Goal: Task Accomplishment & Management: Use online tool/utility

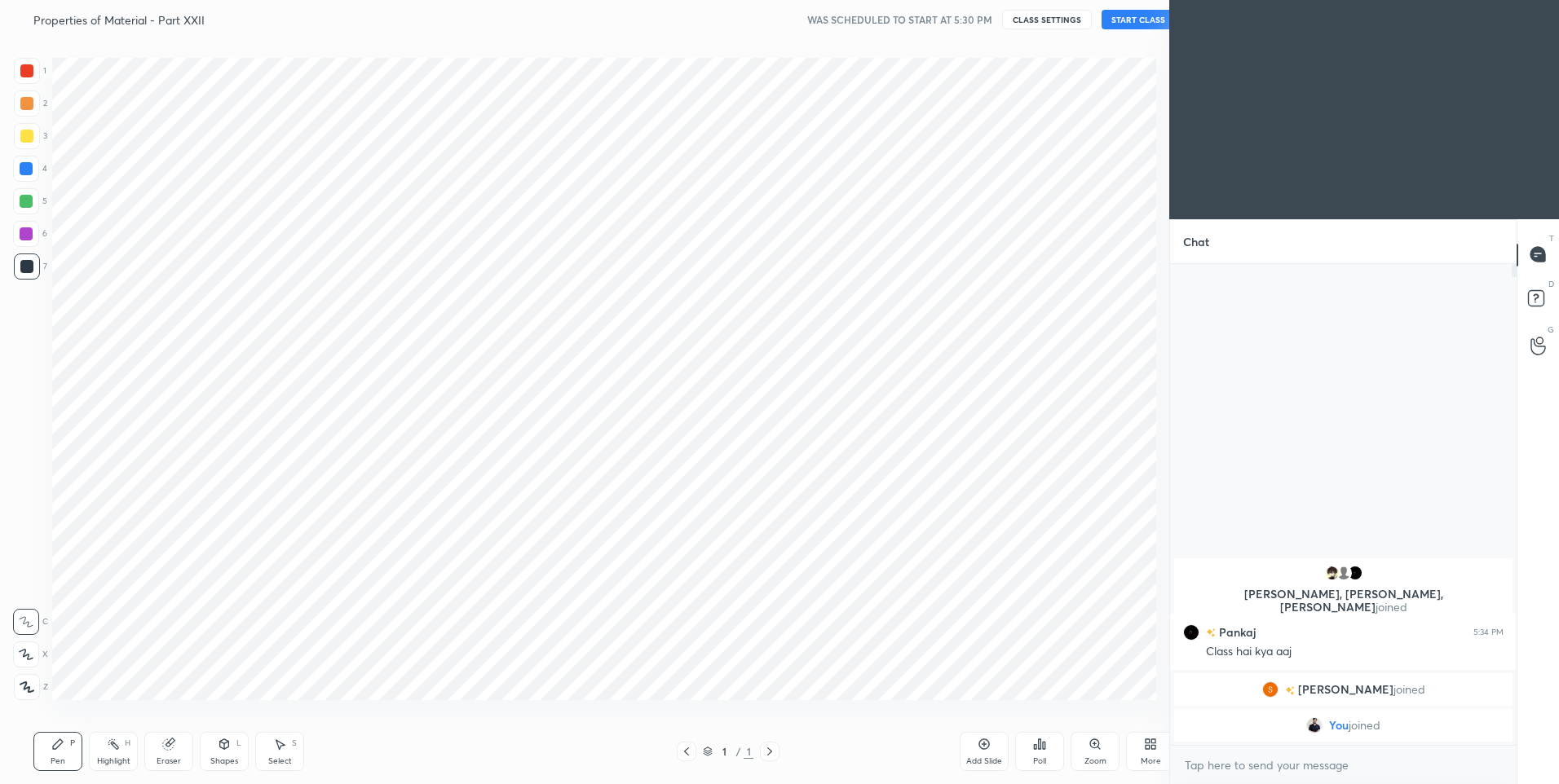
scroll to position [80828, 80417]
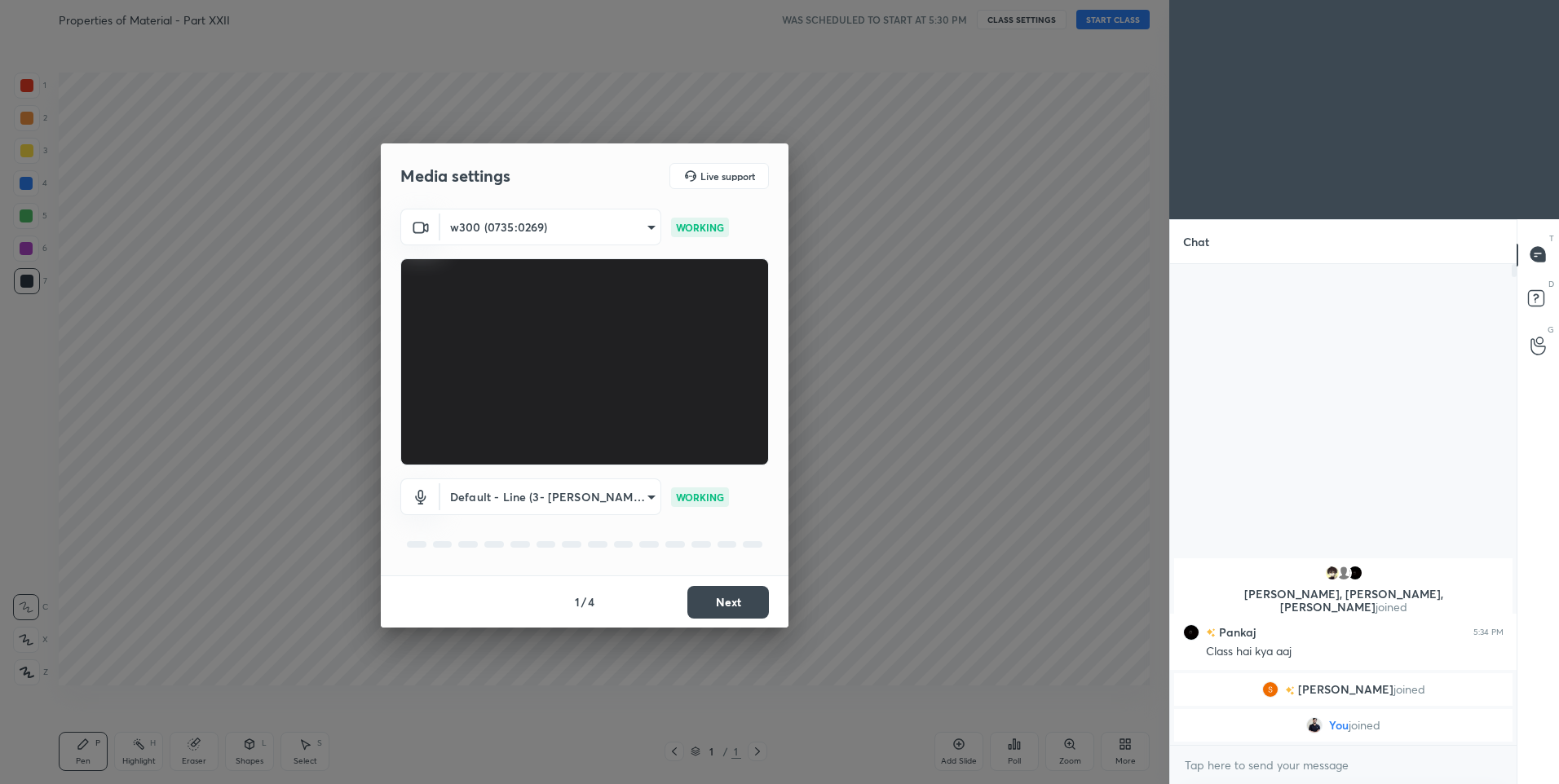
click at [733, 606] on button "Next" at bounding box center [728, 602] width 81 height 32
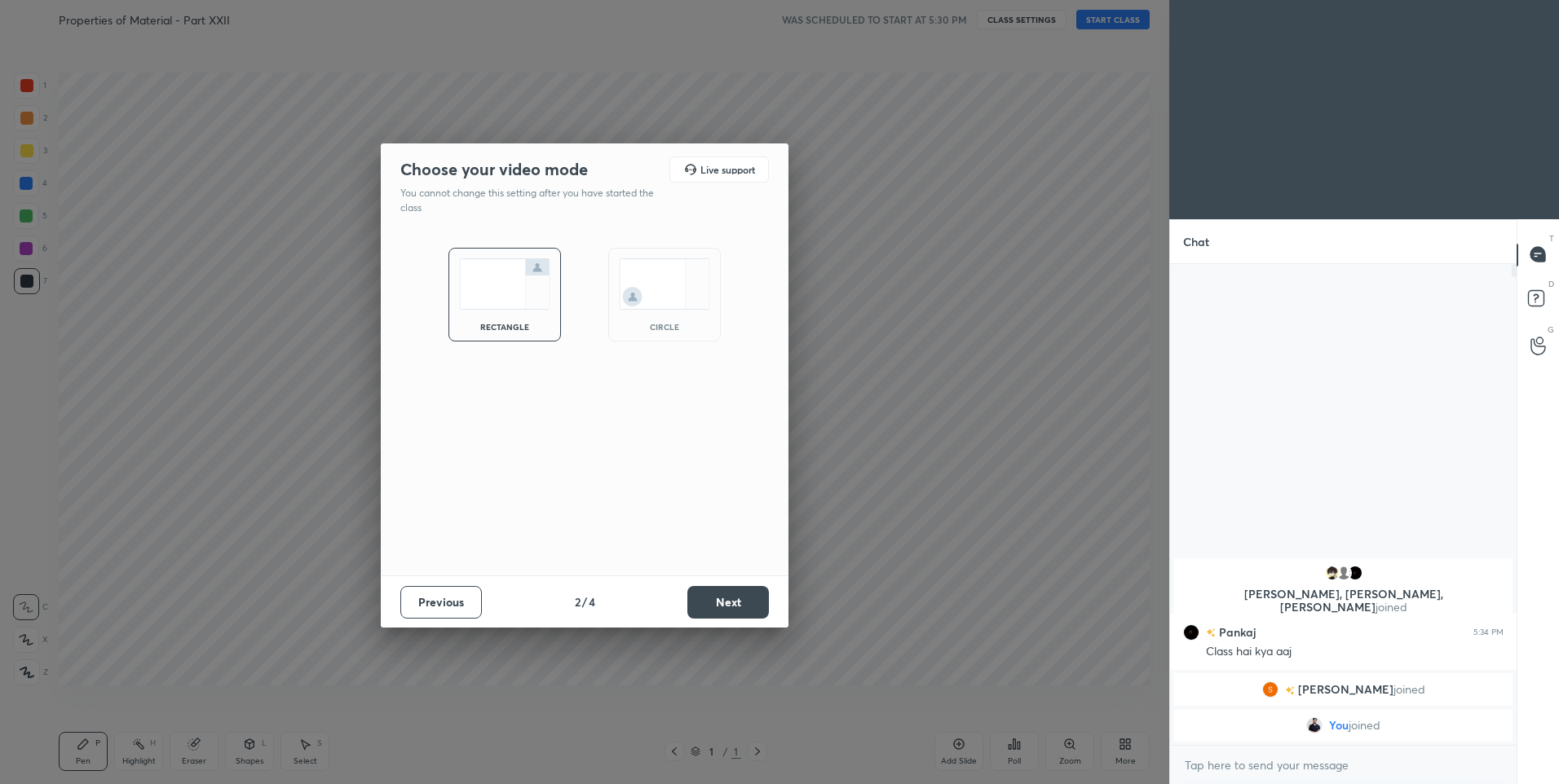
click at [733, 606] on button "Next" at bounding box center [728, 602] width 81 height 32
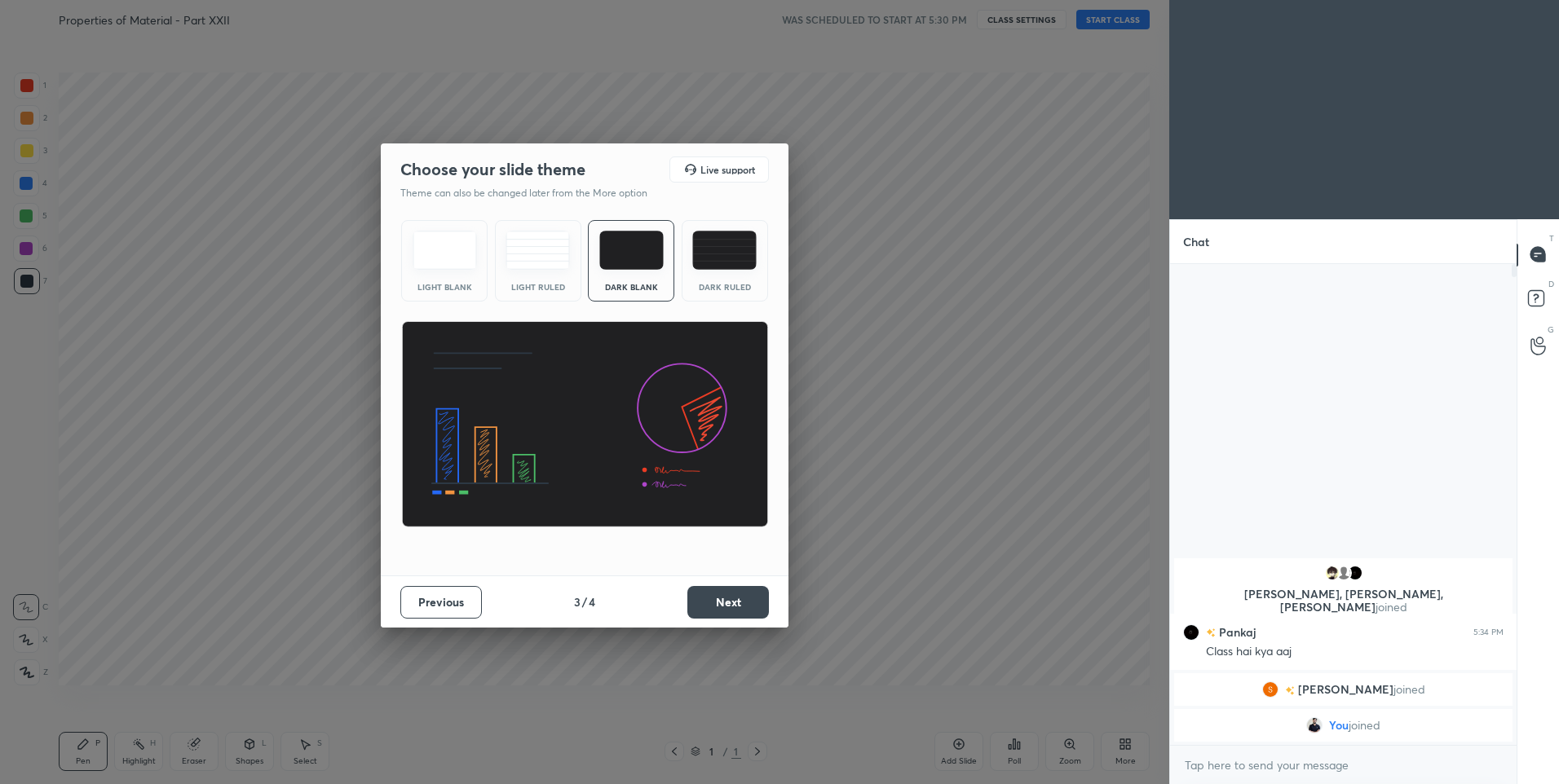
click at [733, 606] on button "Next" at bounding box center [728, 602] width 81 height 32
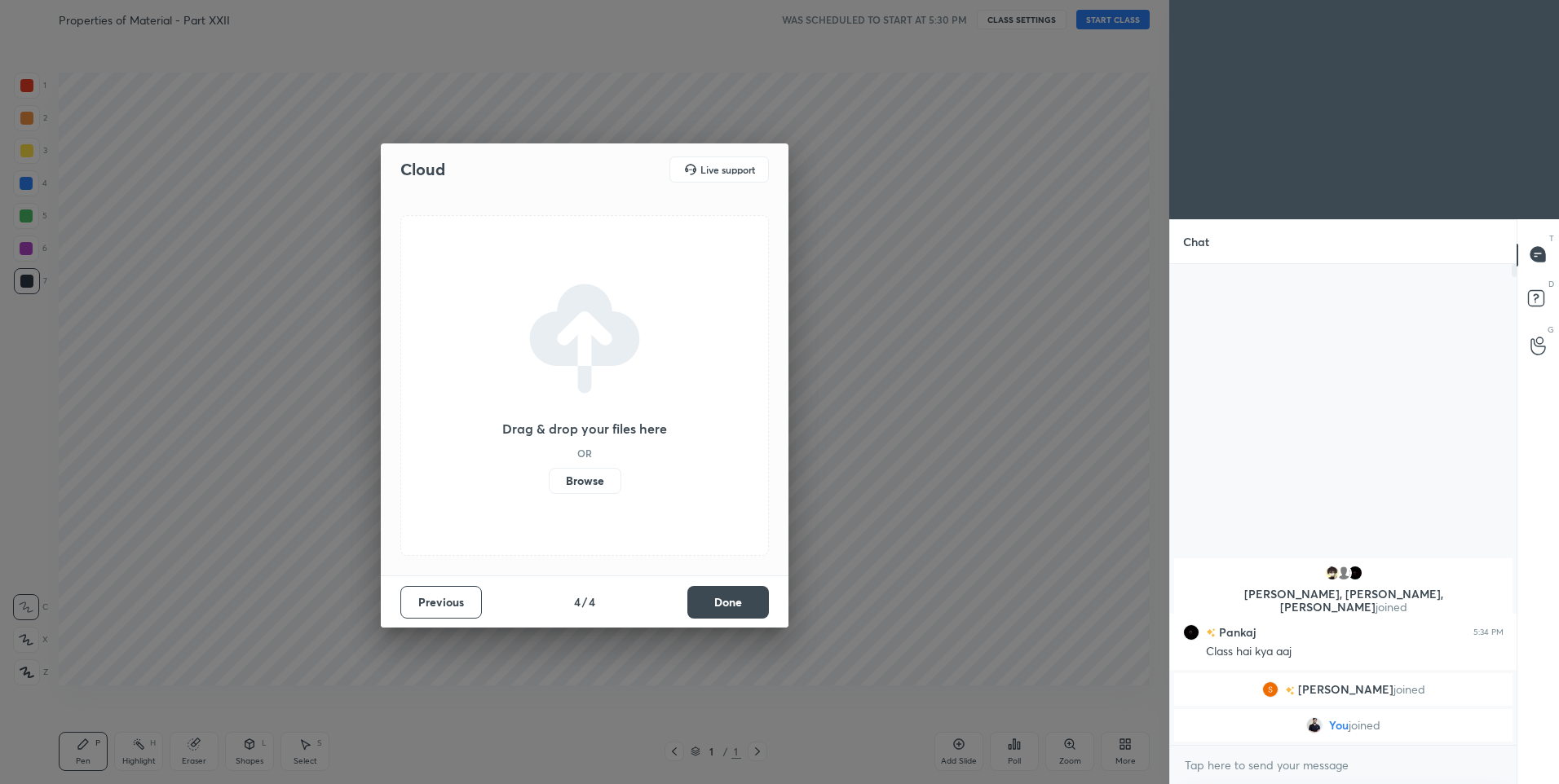
click at [733, 606] on button "Done" at bounding box center [728, 602] width 81 height 32
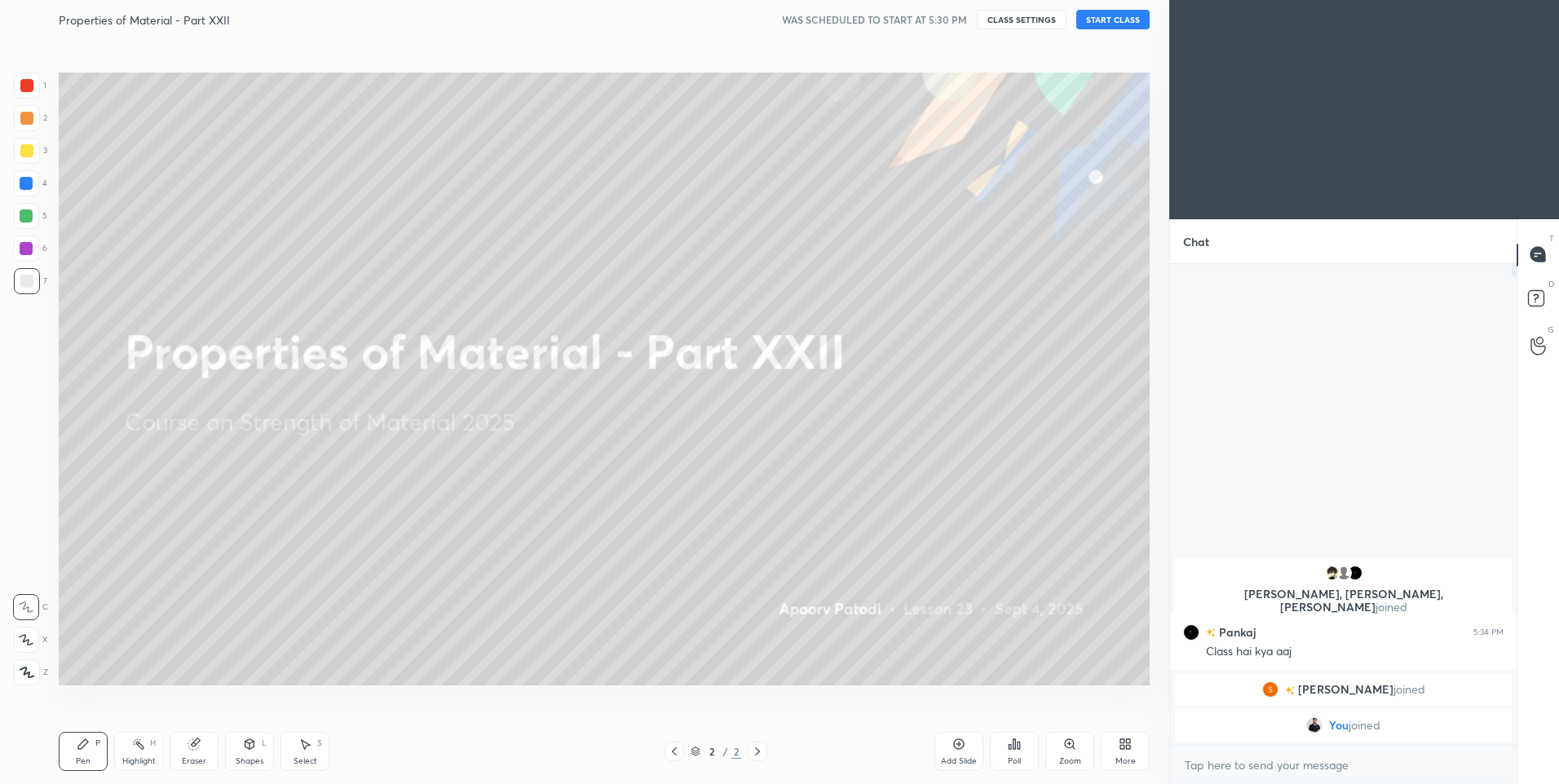
click at [1123, 21] on button "START CLASS" at bounding box center [1112, 19] width 73 height 19
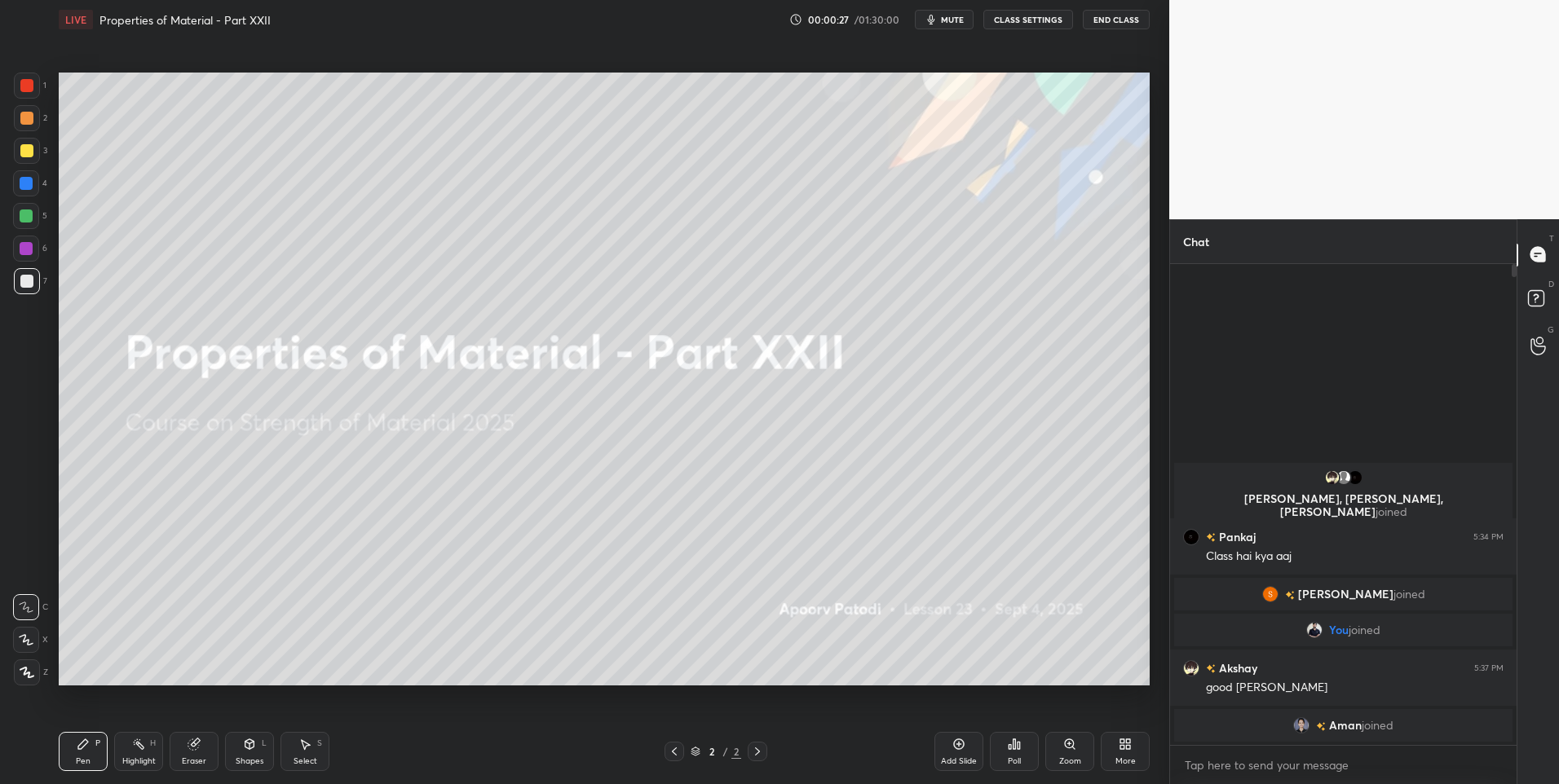
click at [18, 649] on div at bounding box center [26, 640] width 26 height 26
click at [27, 115] on div at bounding box center [27, 118] width 13 height 13
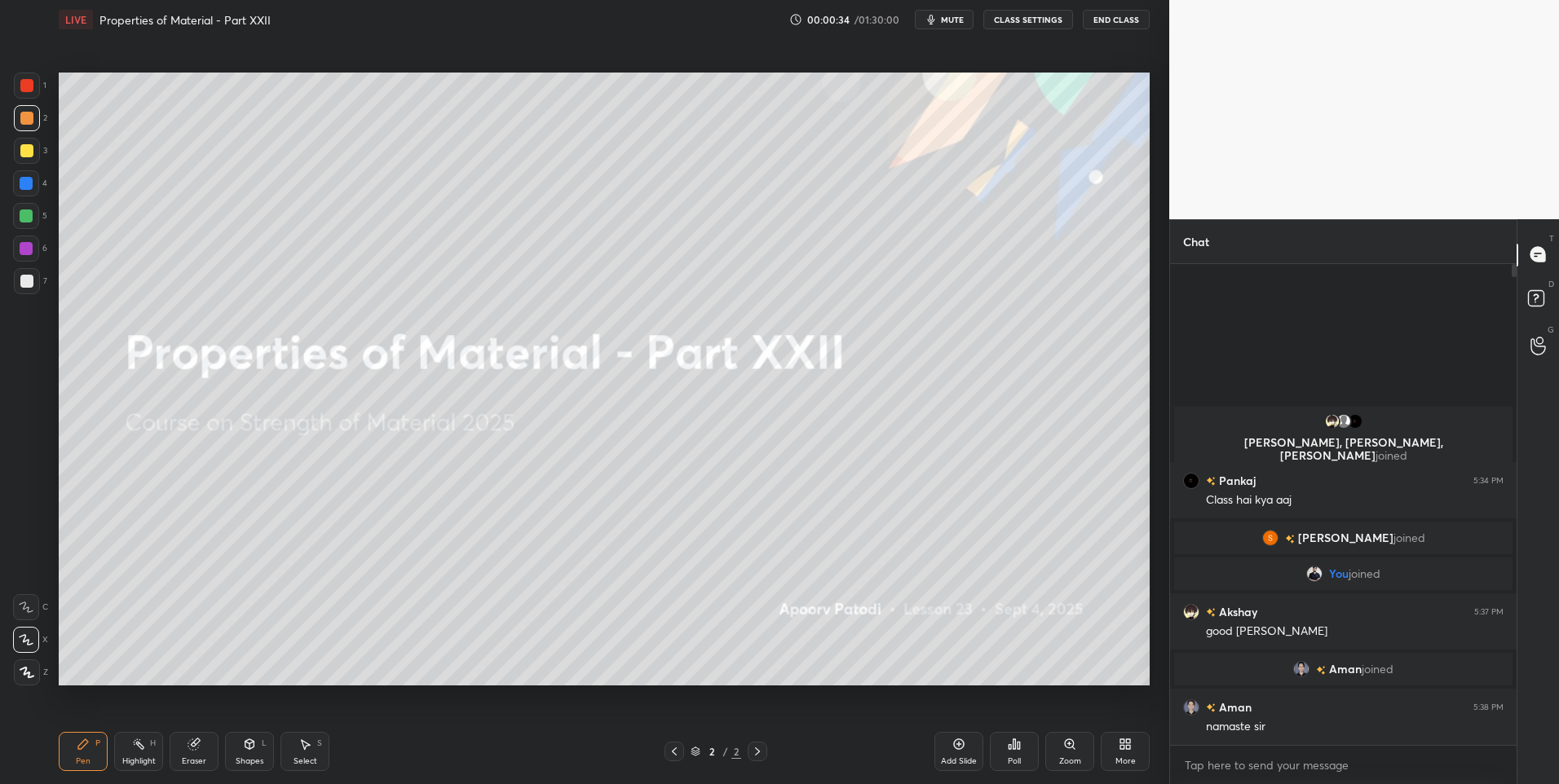
click at [36, 223] on div at bounding box center [26, 216] width 26 height 26
click at [1138, 751] on div "More" at bounding box center [1124, 752] width 49 height 39
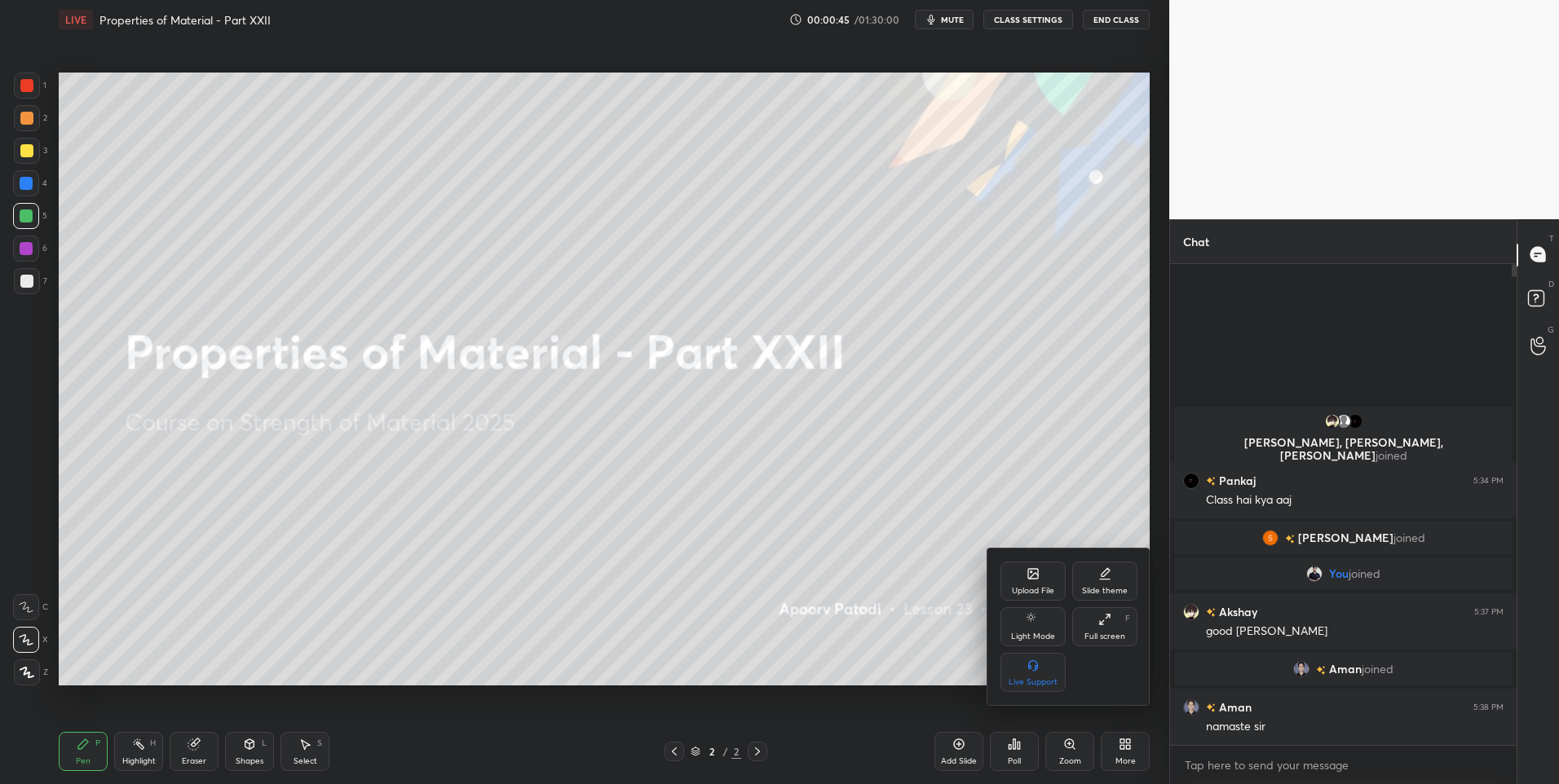
click at [1021, 569] on div "Upload File" at bounding box center [1033, 581] width 66 height 39
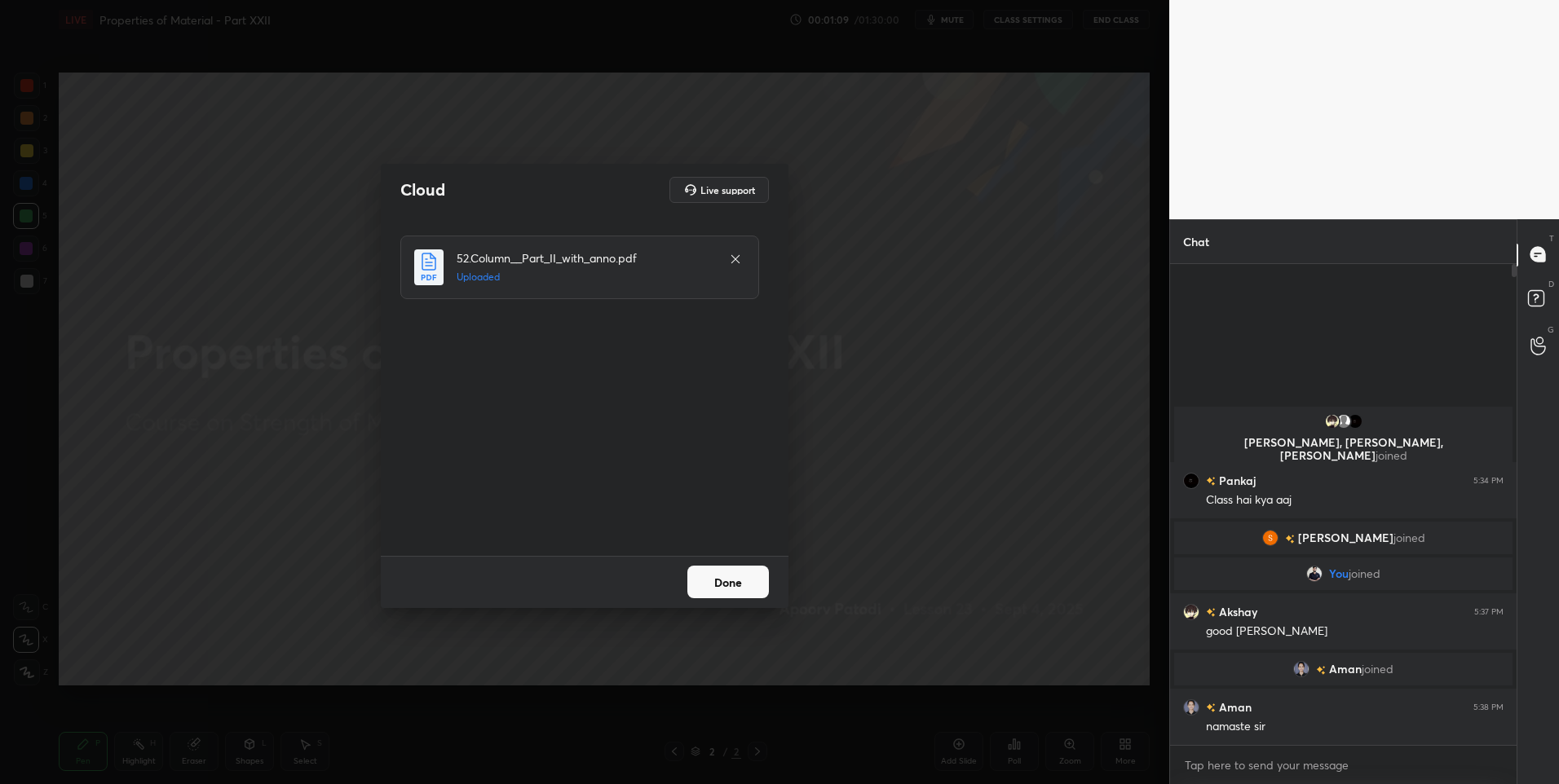
click at [730, 582] on button "Done" at bounding box center [728, 582] width 81 height 32
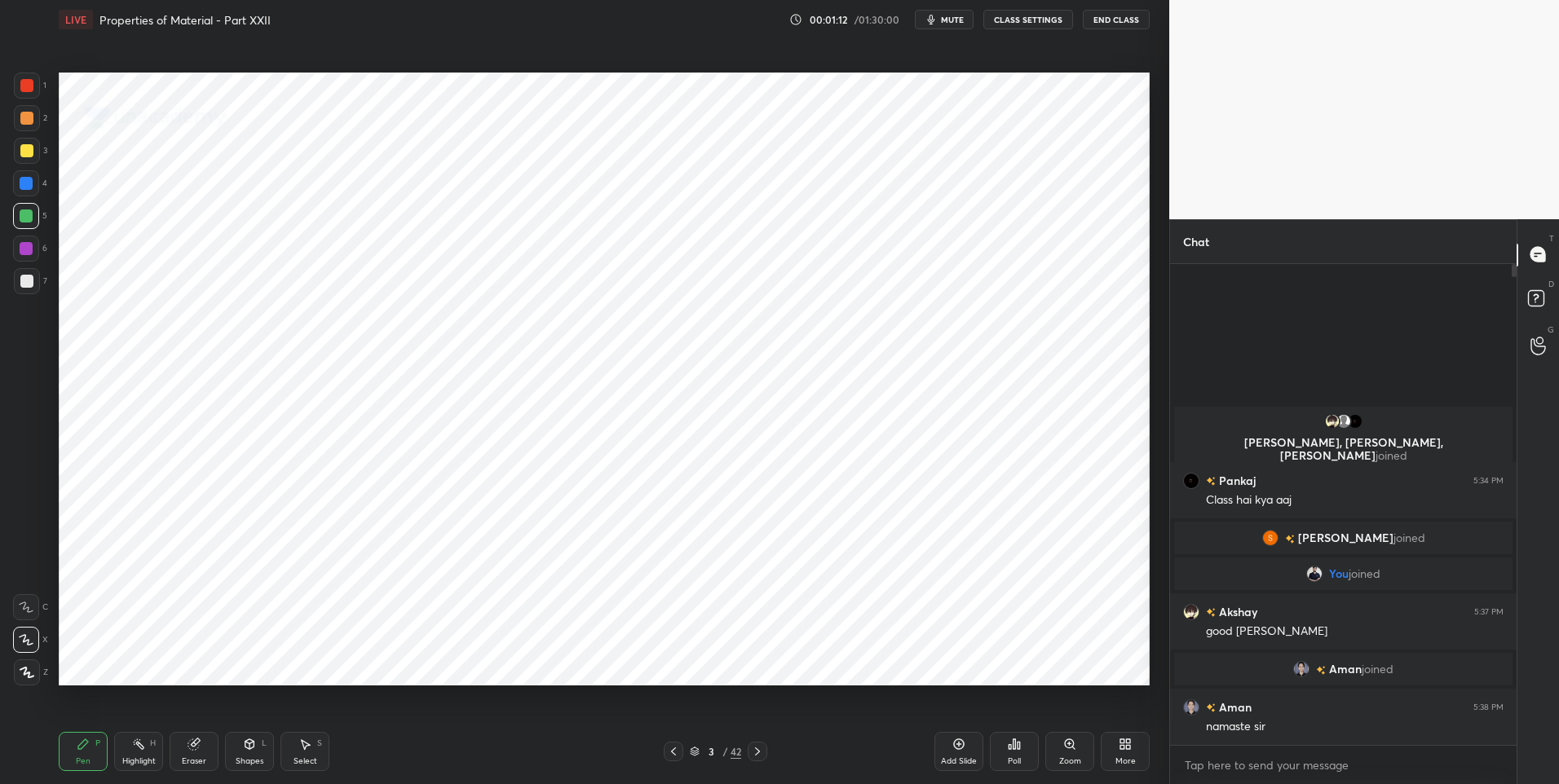
click at [747, 751] on div at bounding box center [756, 751] width 19 height 19
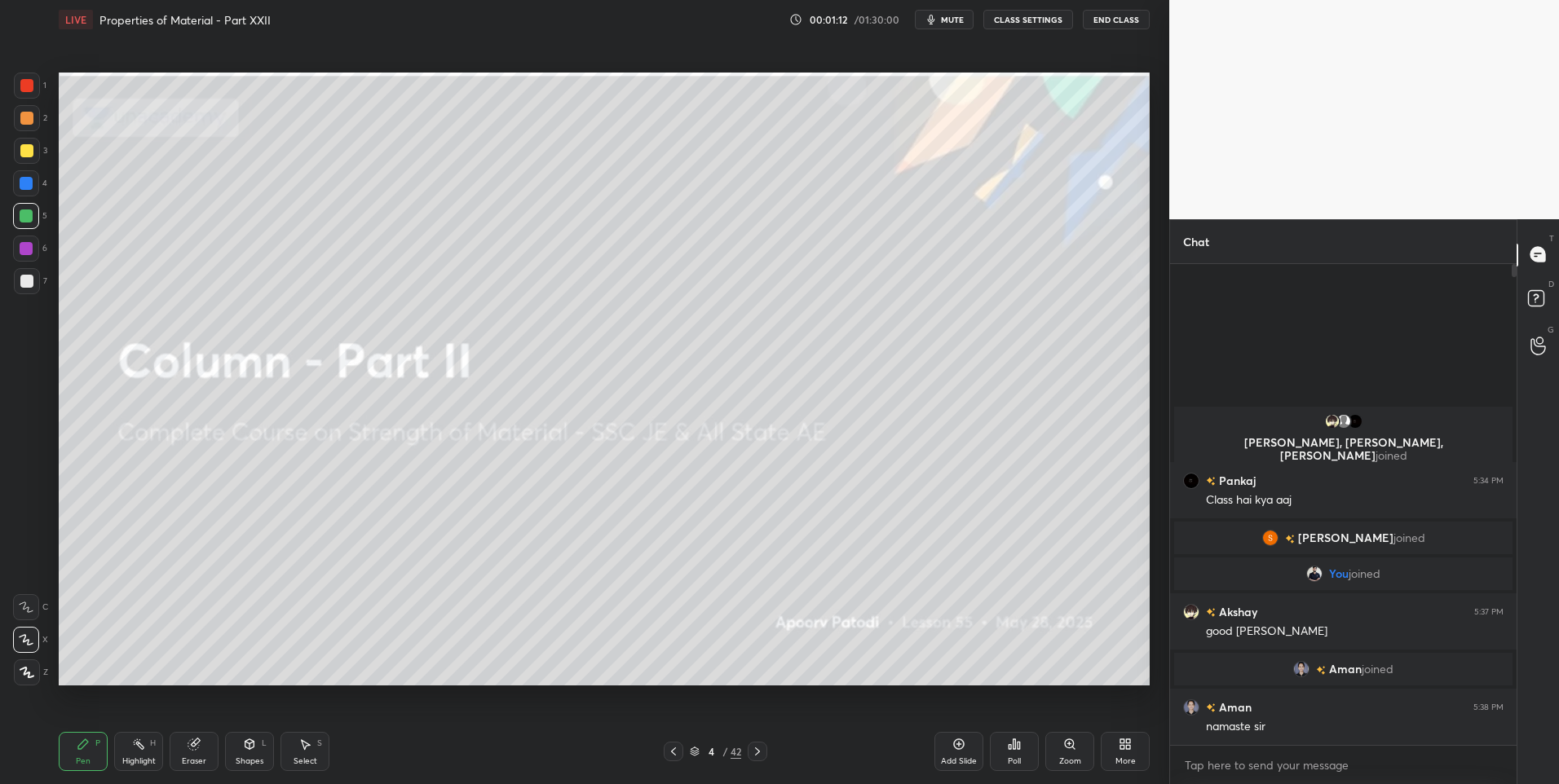
click at [747, 751] on div "4 / 42" at bounding box center [716, 751] width 104 height 19
click at [752, 752] on icon at bounding box center [757, 752] width 13 height 13
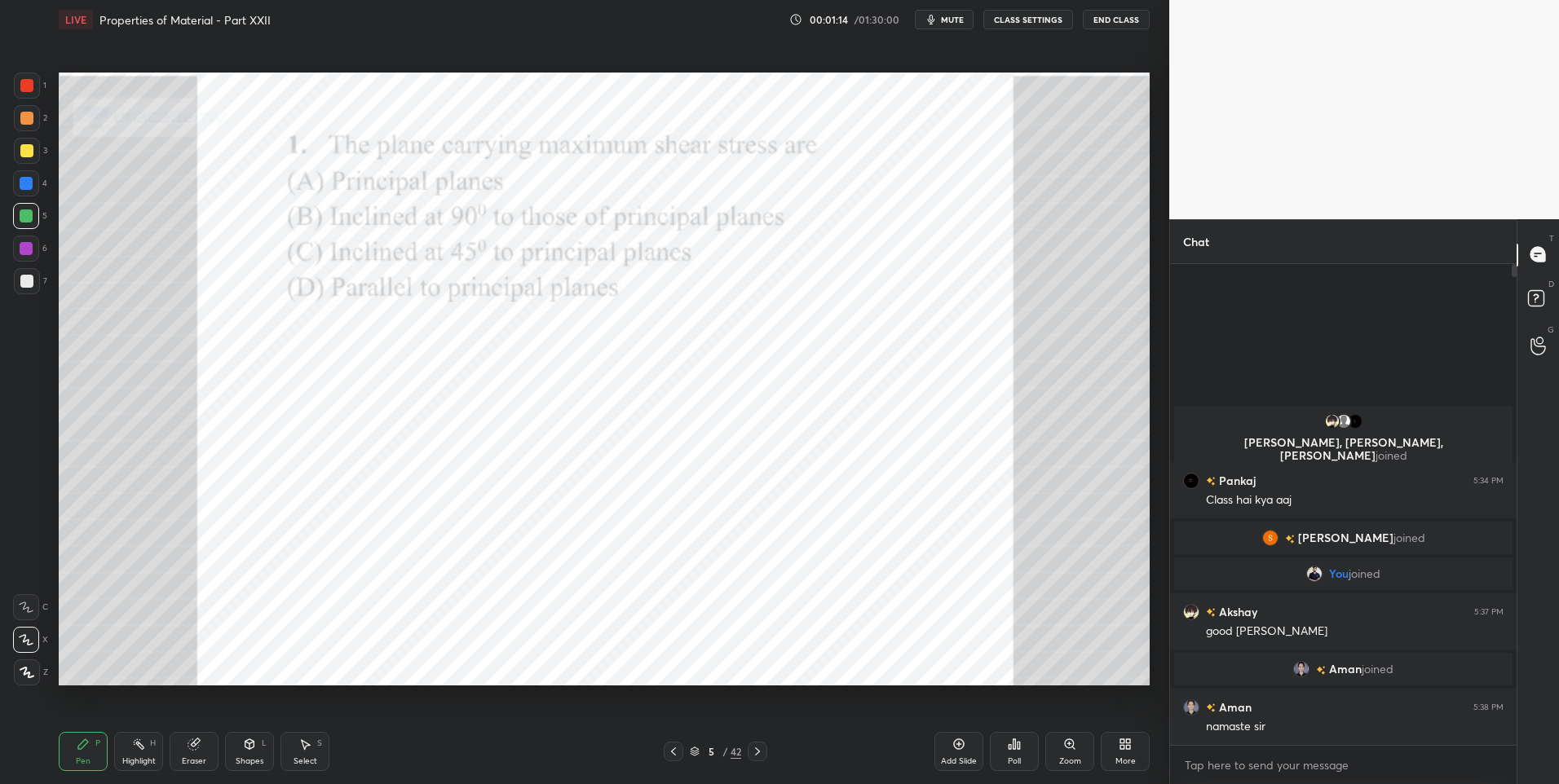
click at [758, 753] on icon at bounding box center [757, 752] width 13 height 13
click at [758, 753] on icon at bounding box center [756, 751] width 5 height 8
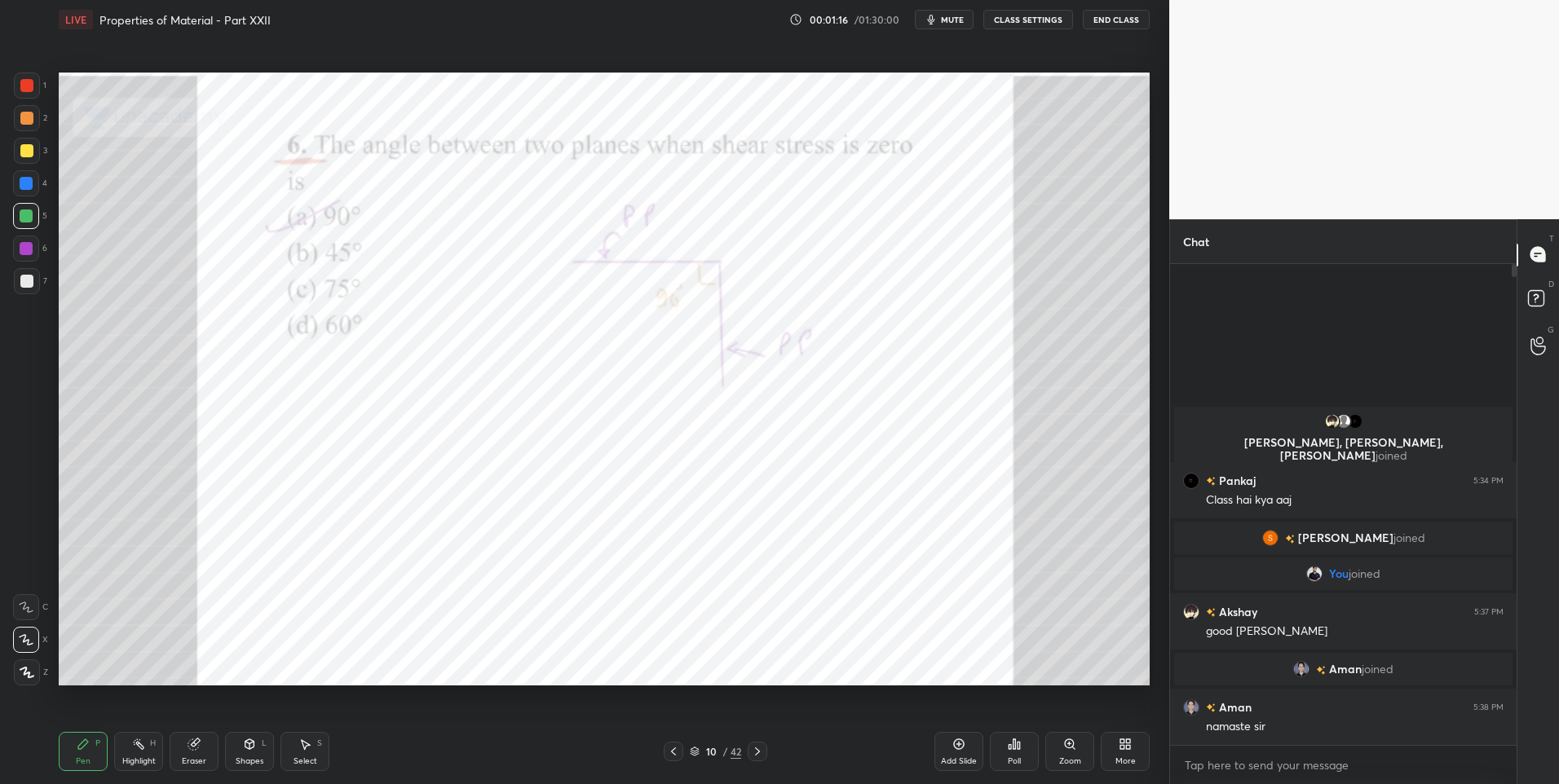
click at [758, 753] on icon at bounding box center [756, 751] width 5 height 8
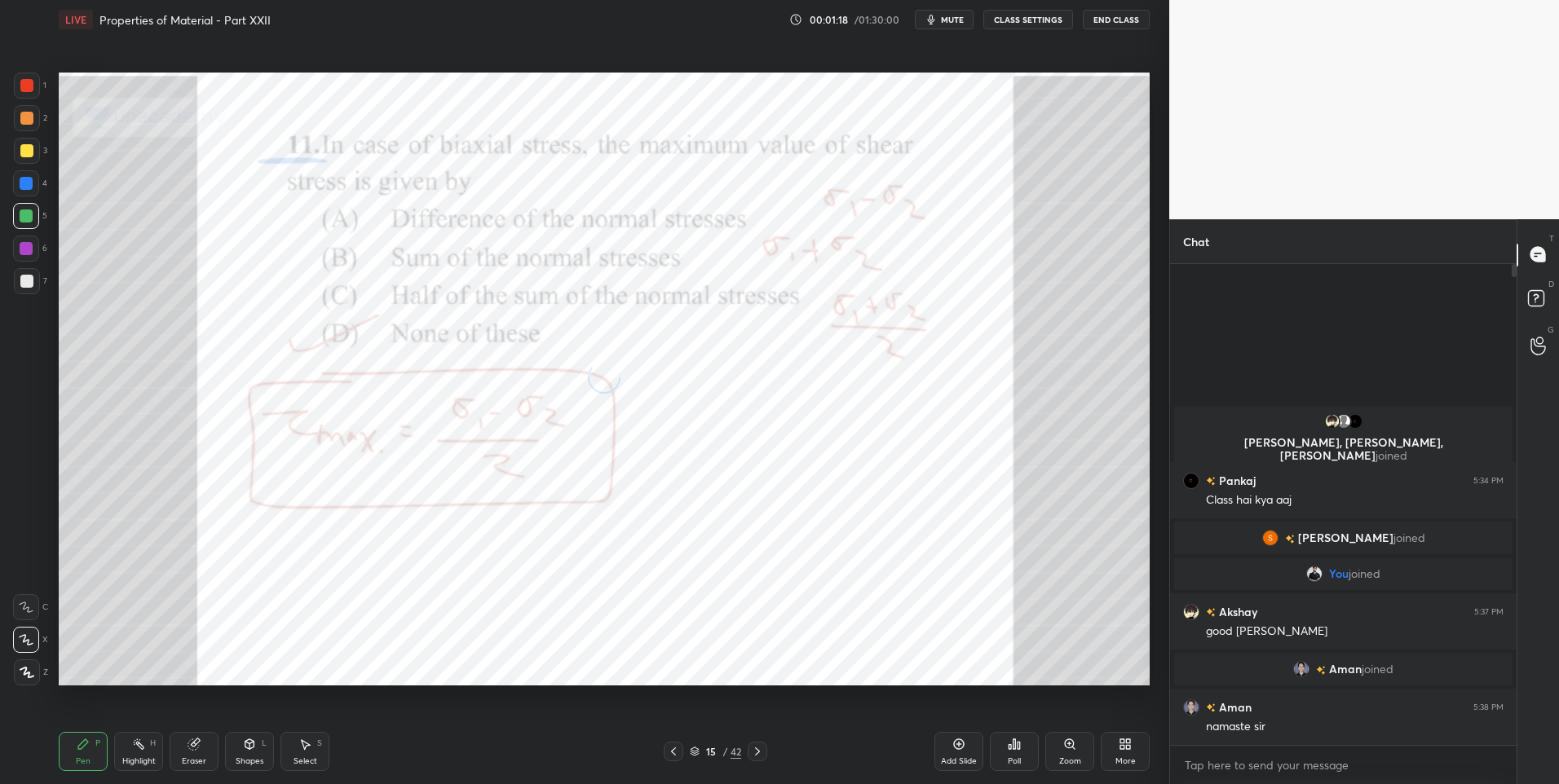
click at [758, 753] on icon at bounding box center [756, 751] width 5 height 8
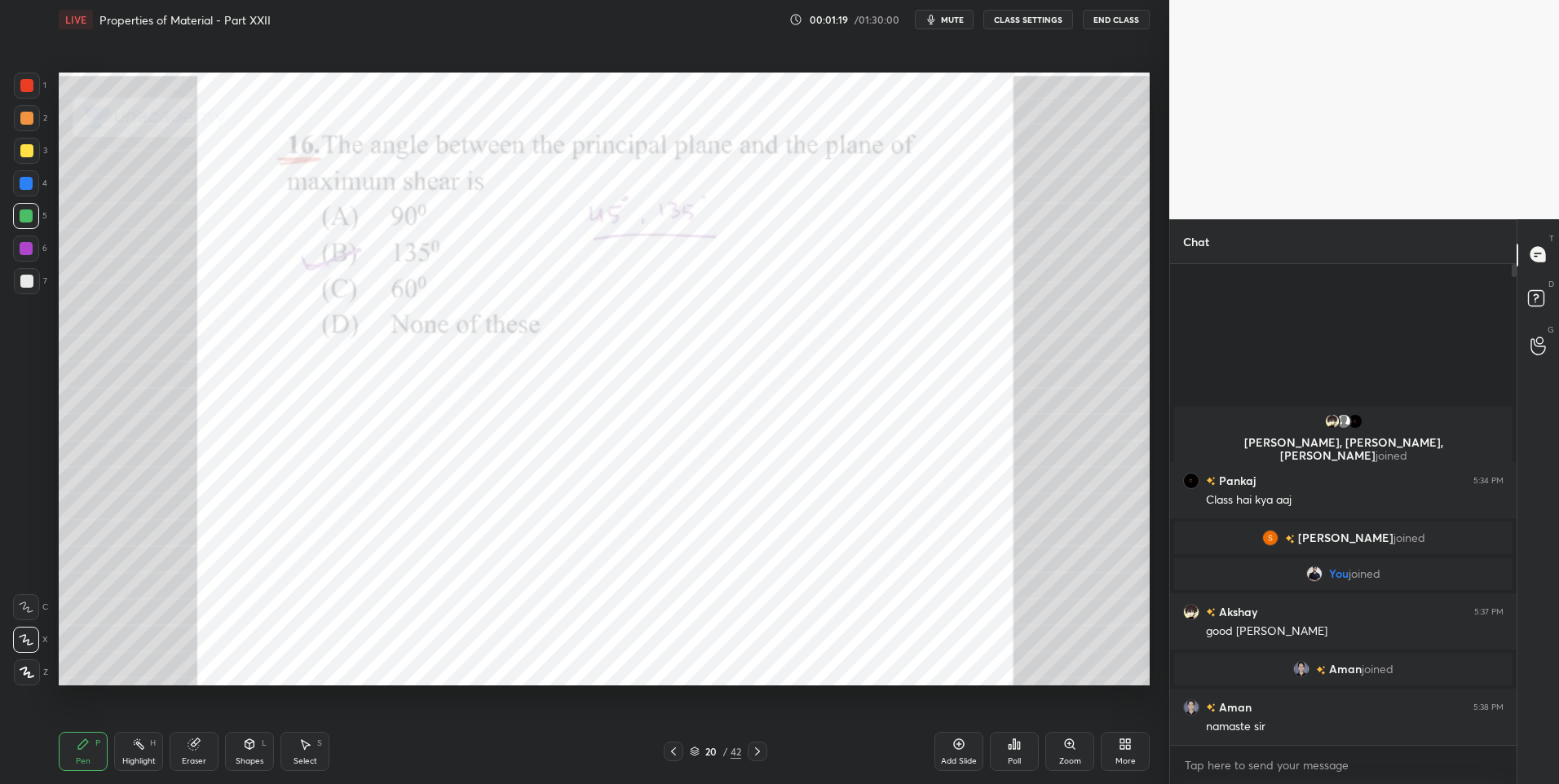
click at [695, 753] on icon at bounding box center [694, 753] width 8 height 3
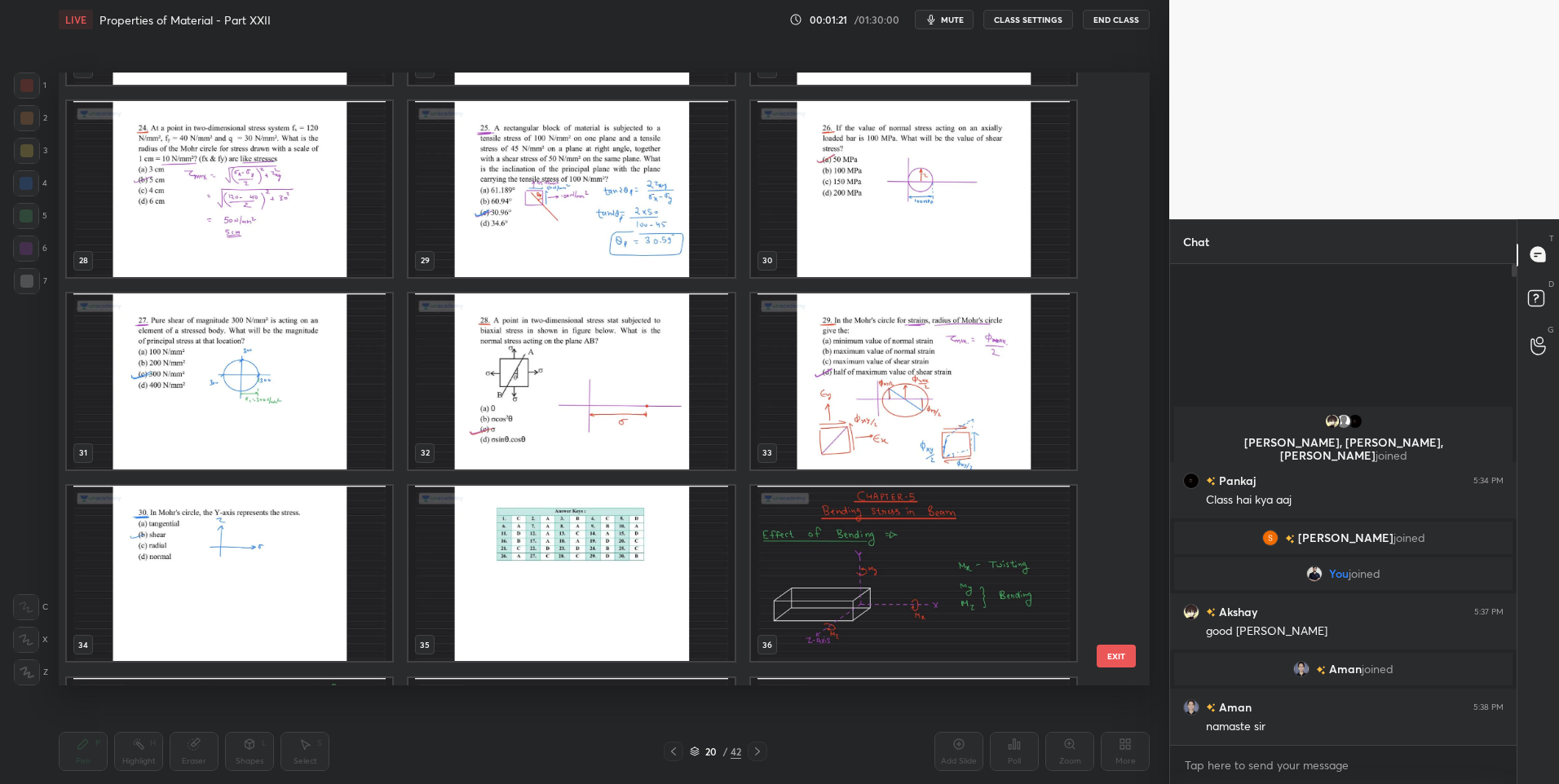
scroll to position [2077, 0]
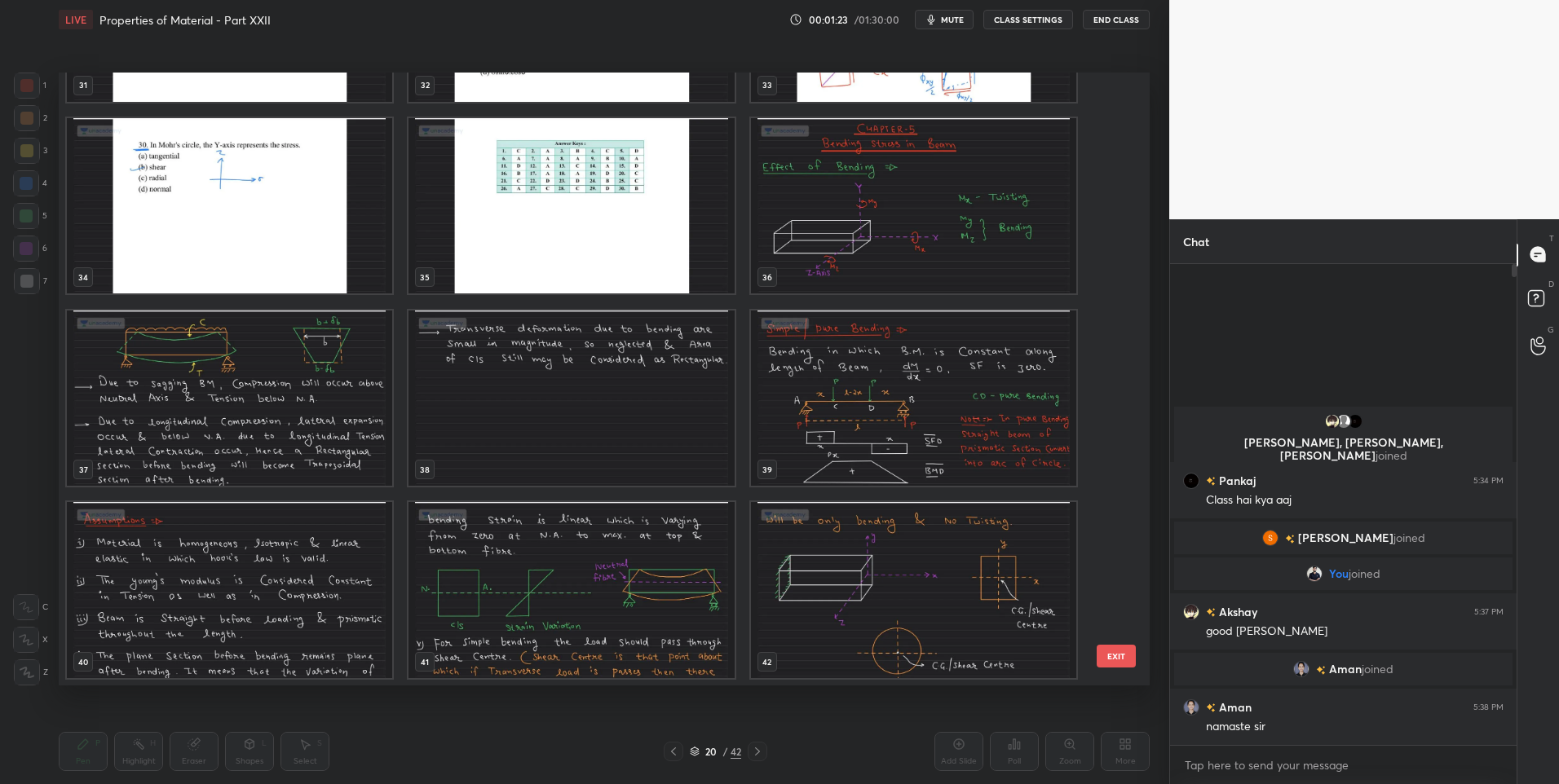
click at [885, 568] on img "grid" at bounding box center [914, 590] width 325 height 176
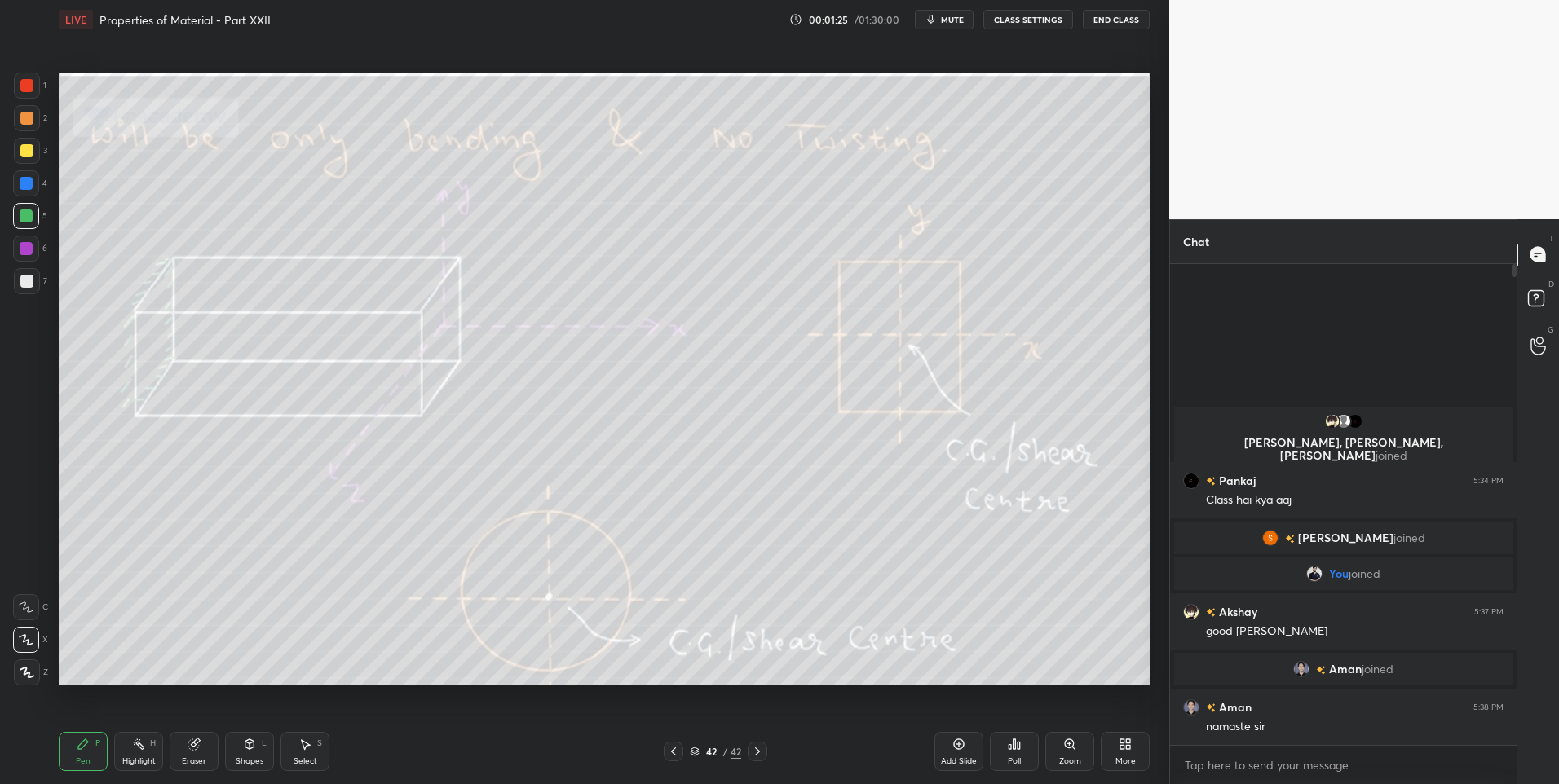
click at [32, 214] on div at bounding box center [26, 216] width 13 height 13
click at [667, 747] on icon at bounding box center [673, 752] width 13 height 13
click at [679, 748] on icon at bounding box center [673, 752] width 13 height 13
click at [673, 753] on icon at bounding box center [673, 751] width 5 height 8
click at [751, 750] on icon at bounding box center [757, 752] width 13 height 13
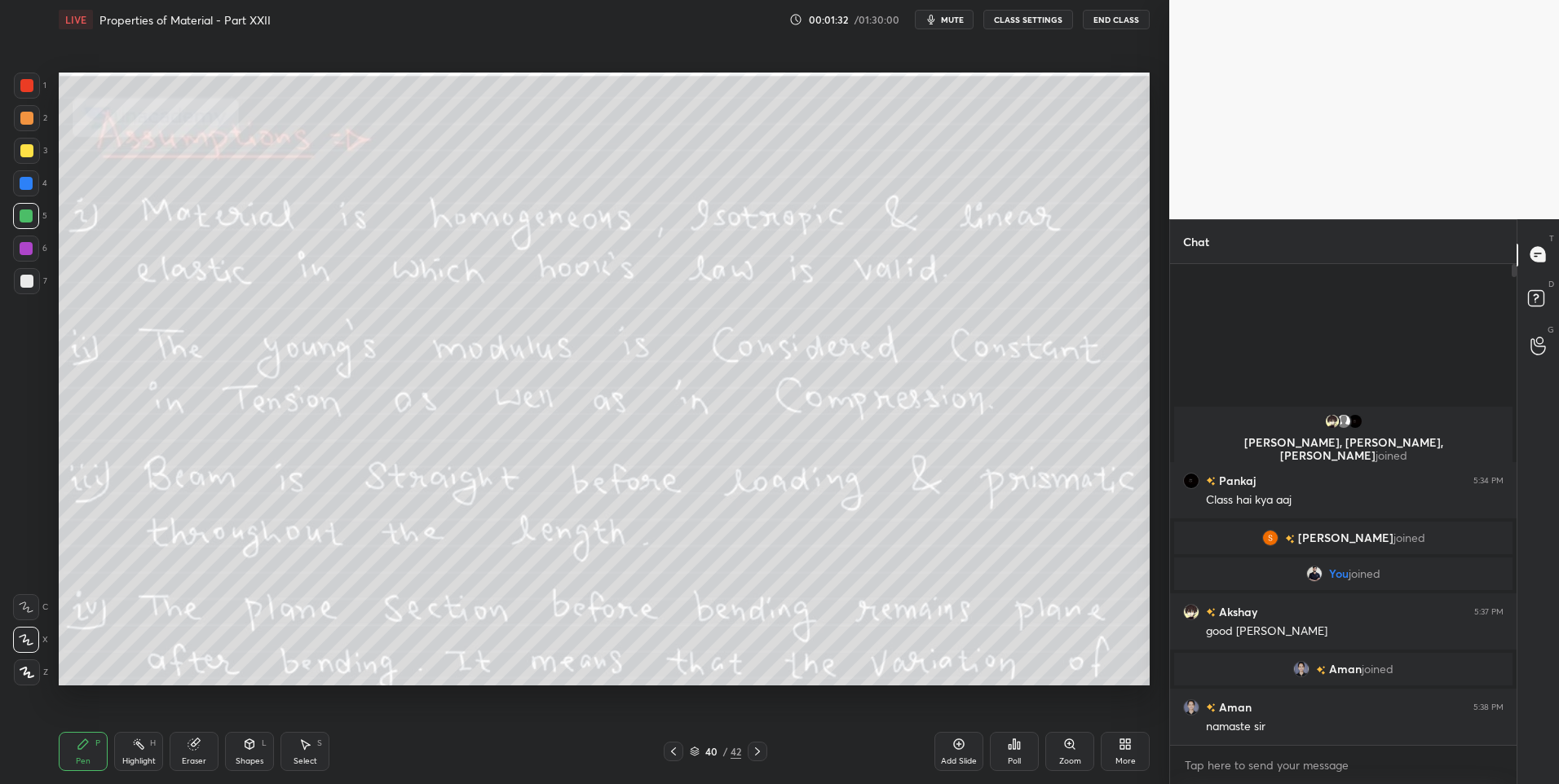
click at [754, 750] on icon at bounding box center [757, 752] width 13 height 13
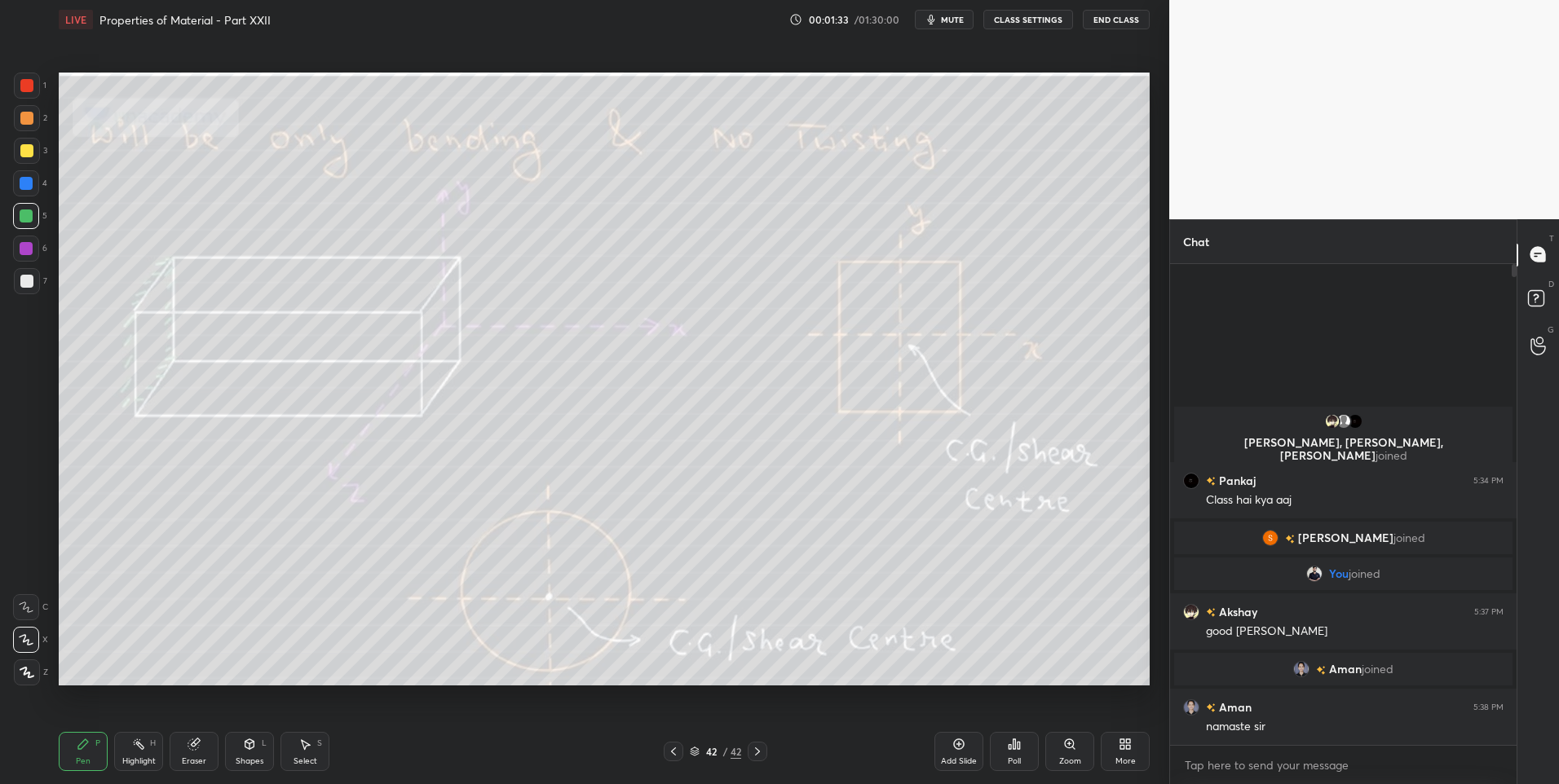
click at [754, 750] on icon at bounding box center [757, 752] width 13 height 13
click at [1123, 749] on icon at bounding box center [1122, 747] width 4 height 4
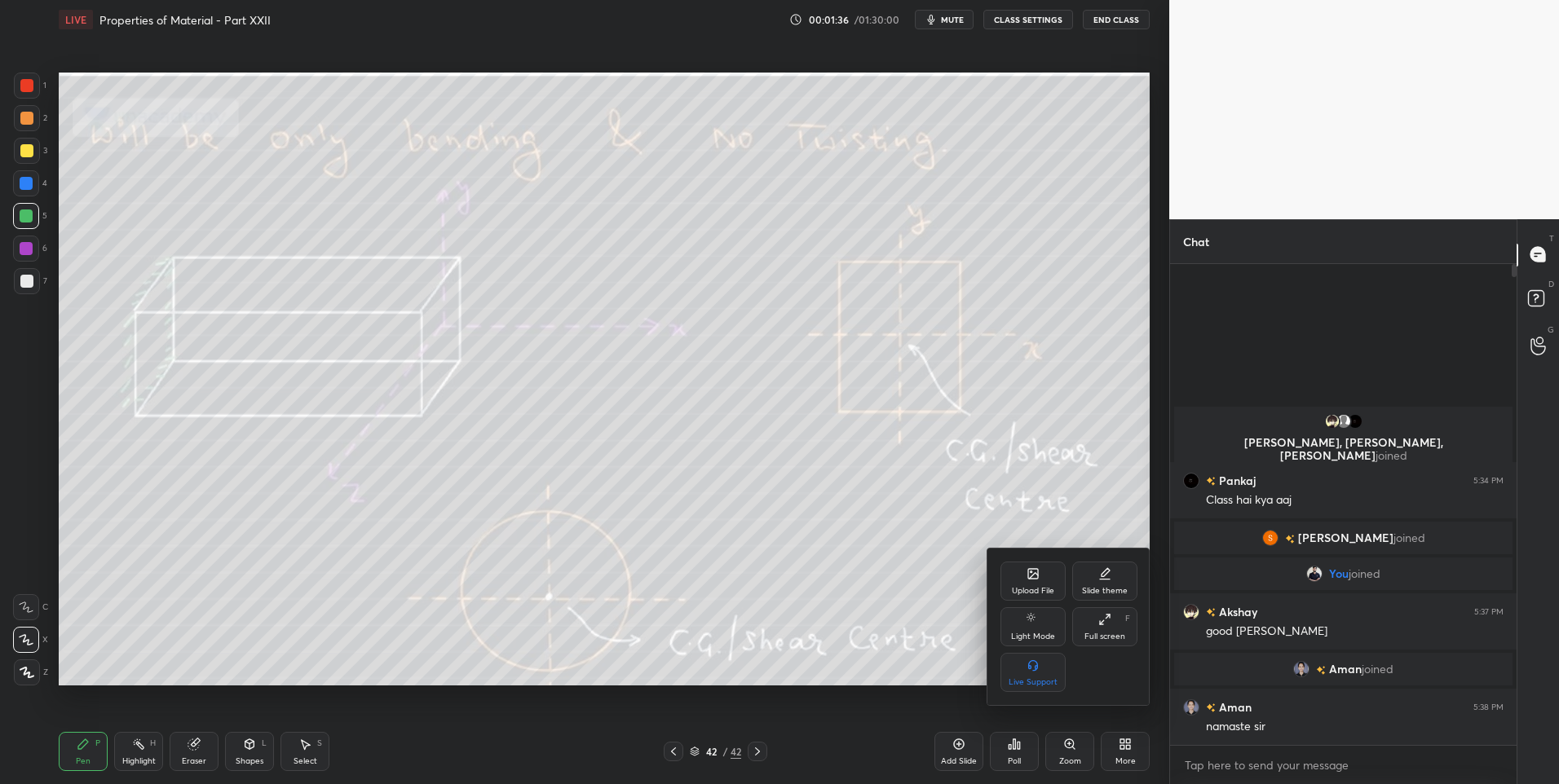
click at [1037, 582] on div "Upload File" at bounding box center [1033, 581] width 66 height 39
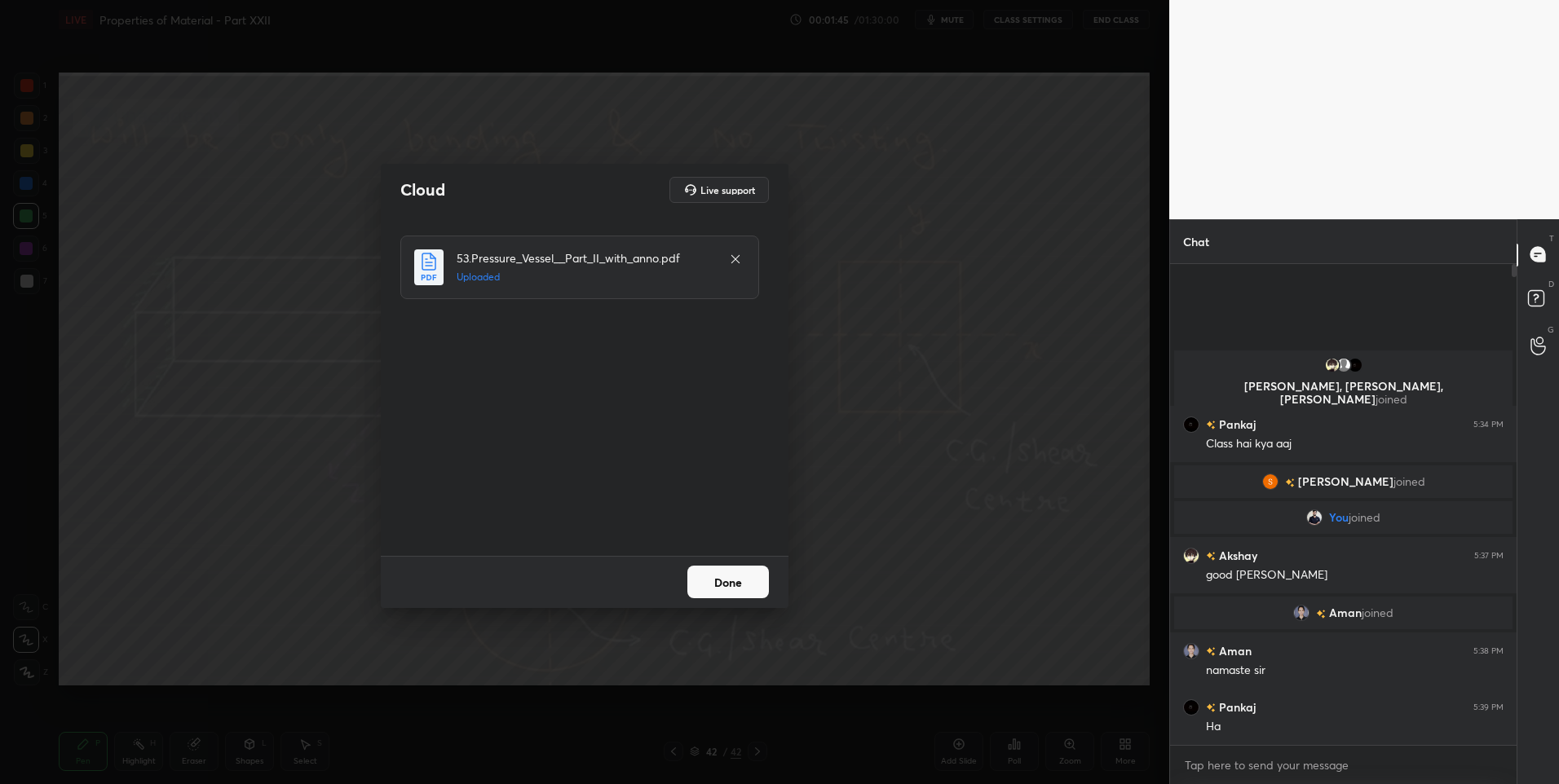
click at [751, 579] on button "Done" at bounding box center [728, 582] width 81 height 32
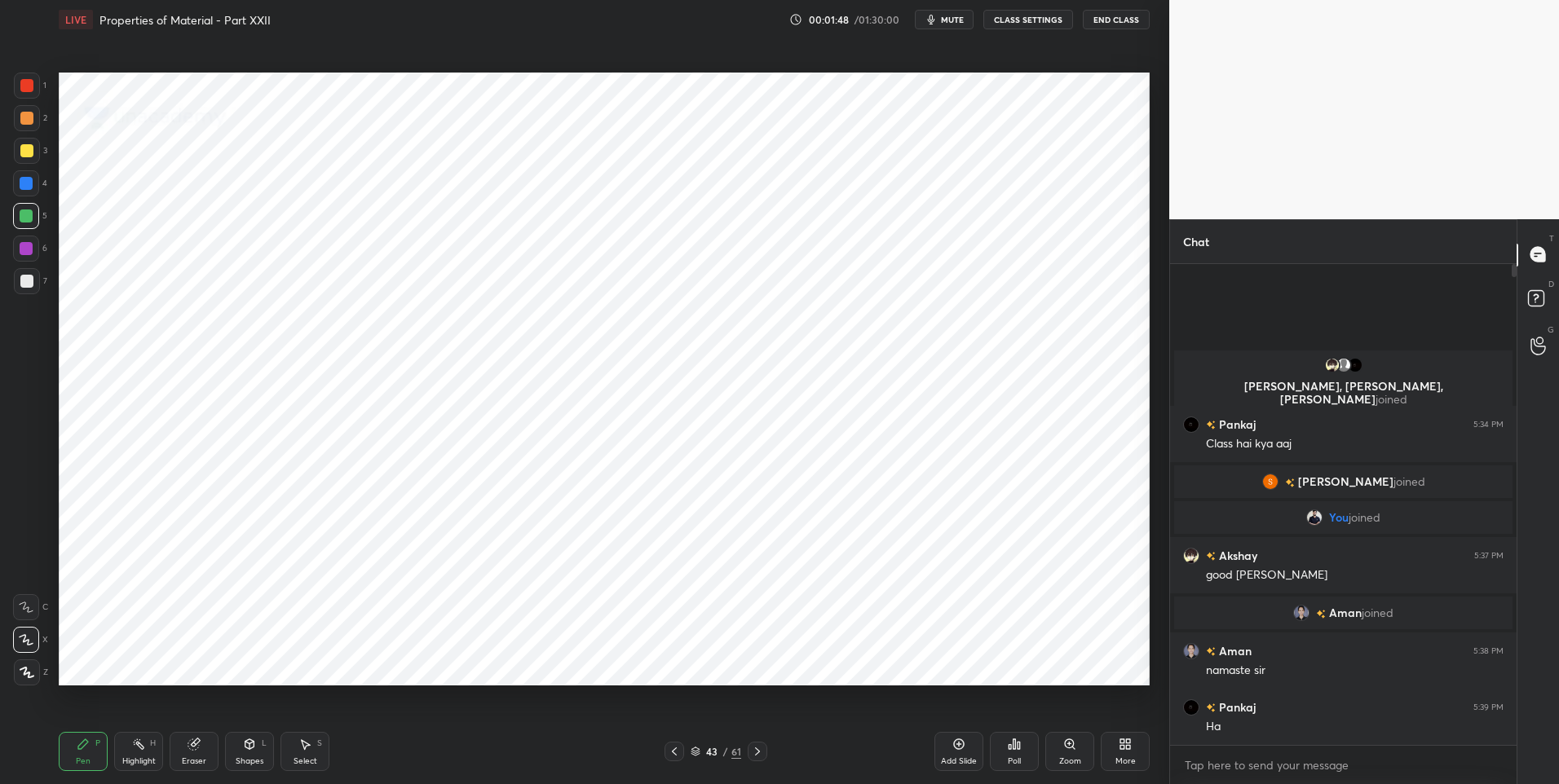
click at [757, 745] on icon at bounding box center [757, 752] width 13 height 13
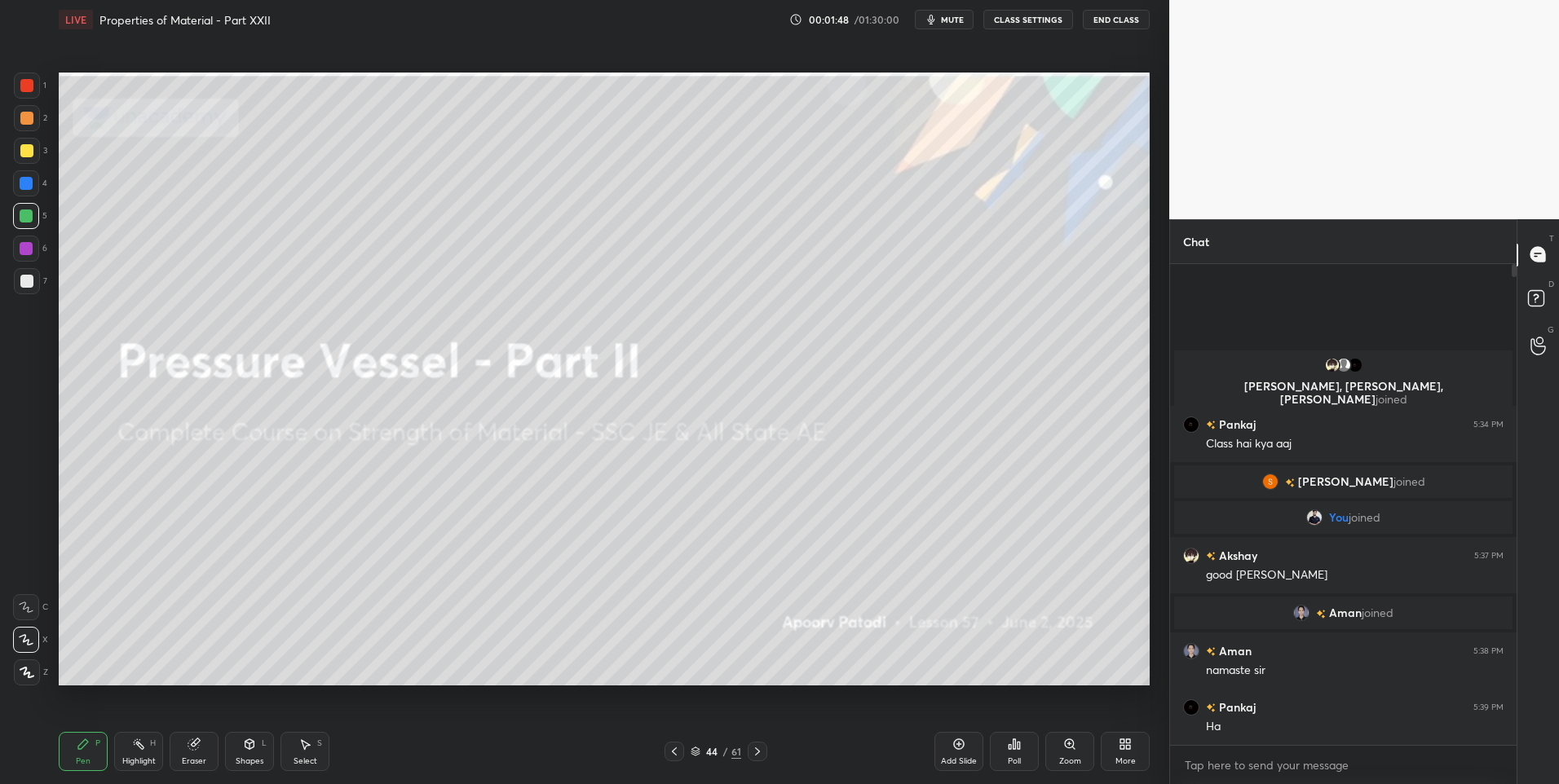
click at [764, 748] on div at bounding box center [756, 751] width 19 height 19
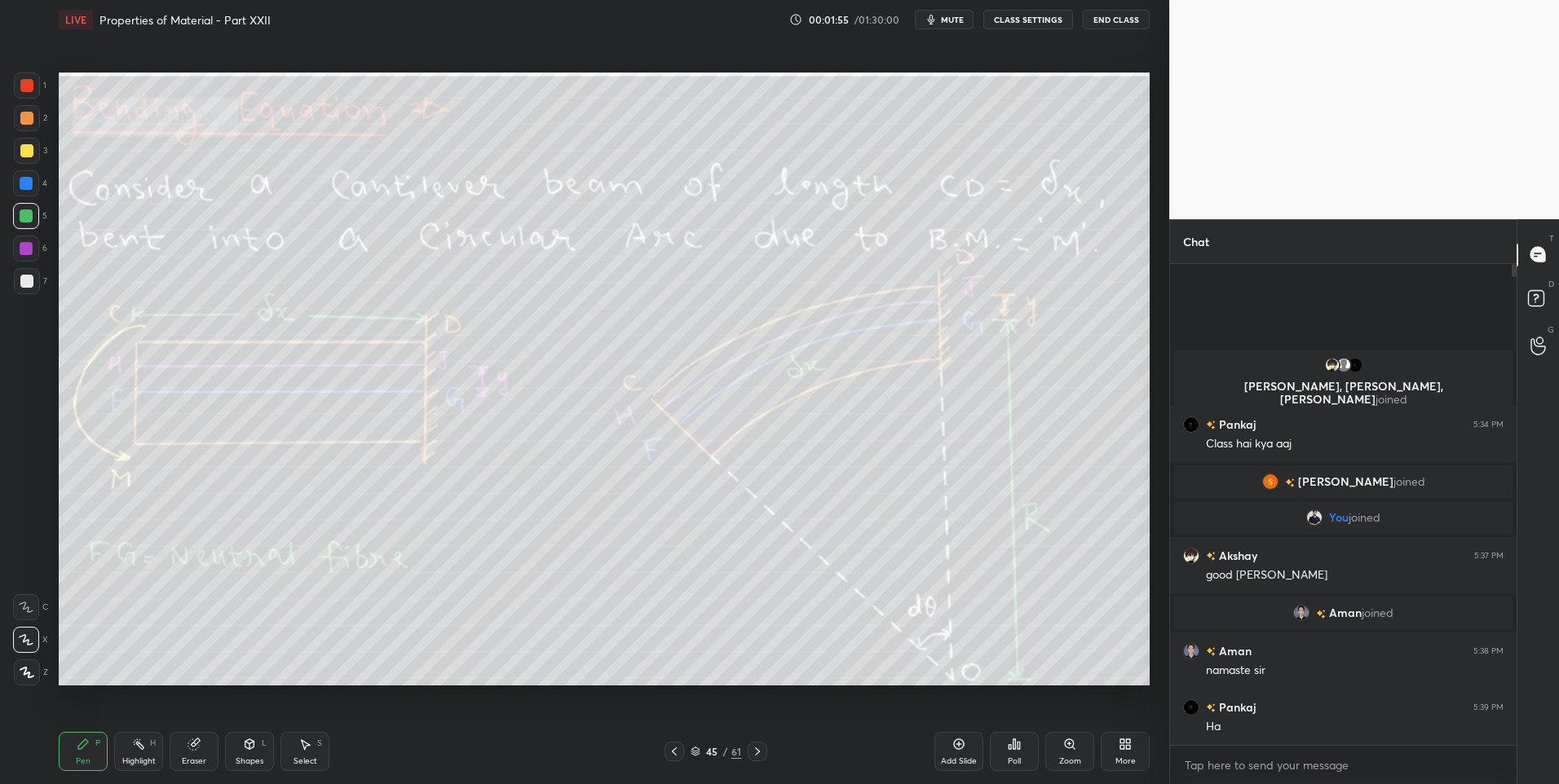
click at [26, 278] on div at bounding box center [27, 281] width 13 height 13
click at [306, 757] on div "Select" at bounding box center [305, 761] width 24 height 8
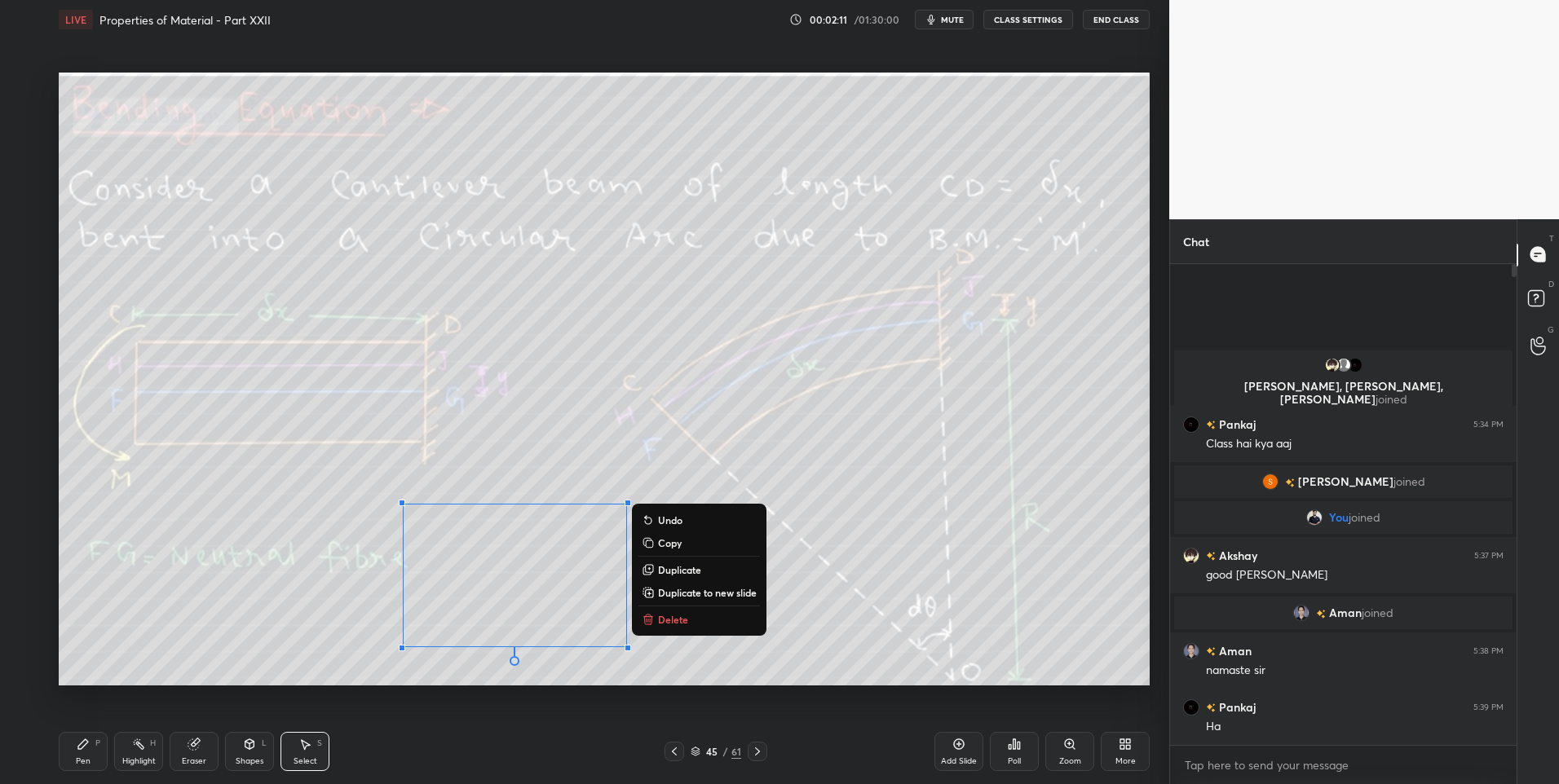
click at [682, 615] on p "Delete" at bounding box center [672, 619] width 31 height 13
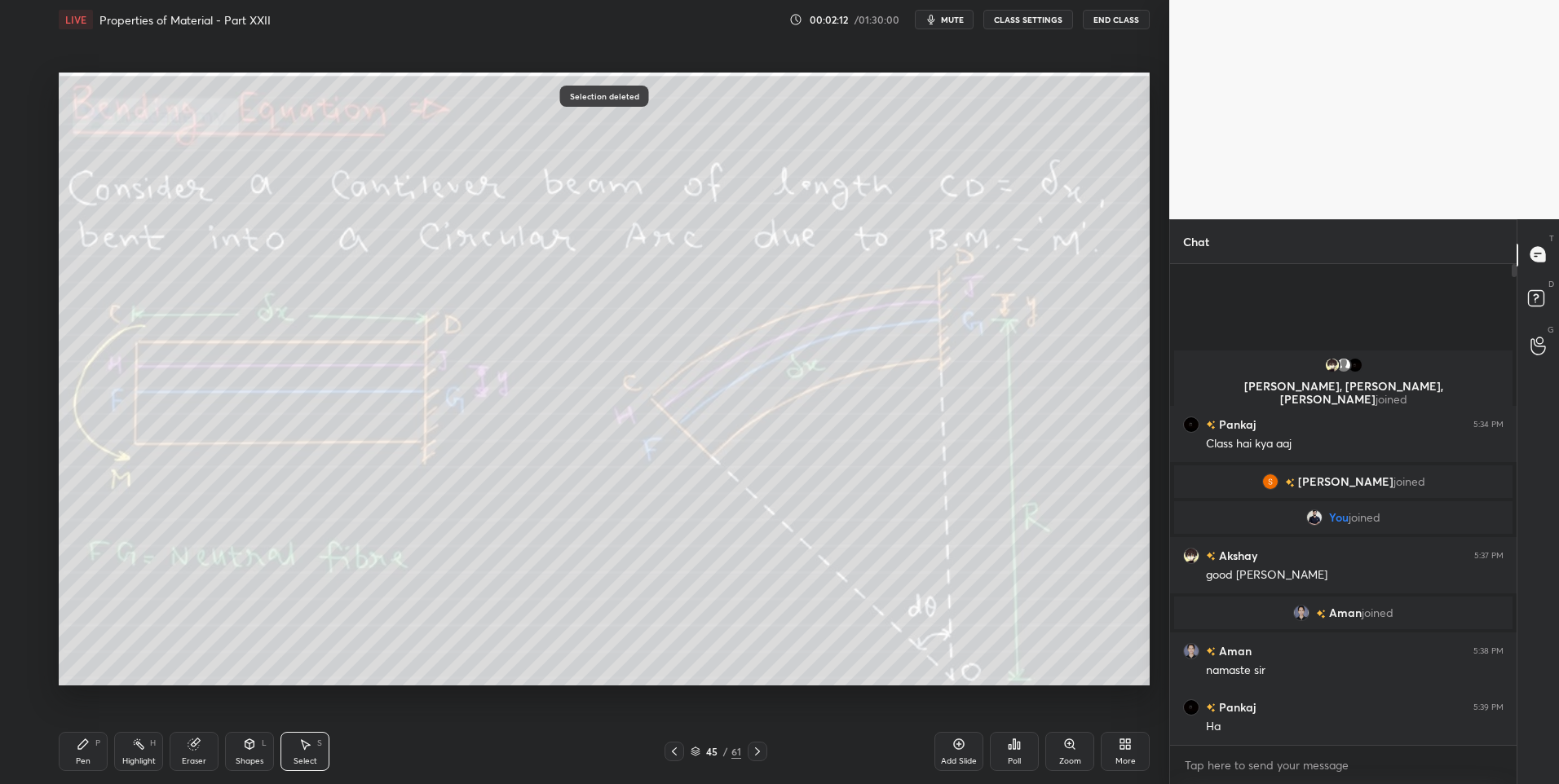
click at [87, 753] on div "Pen P" at bounding box center [82, 752] width 49 height 39
click at [32, 219] on div at bounding box center [26, 216] width 13 height 13
click at [137, 760] on div "Highlight" at bounding box center [139, 761] width 33 height 8
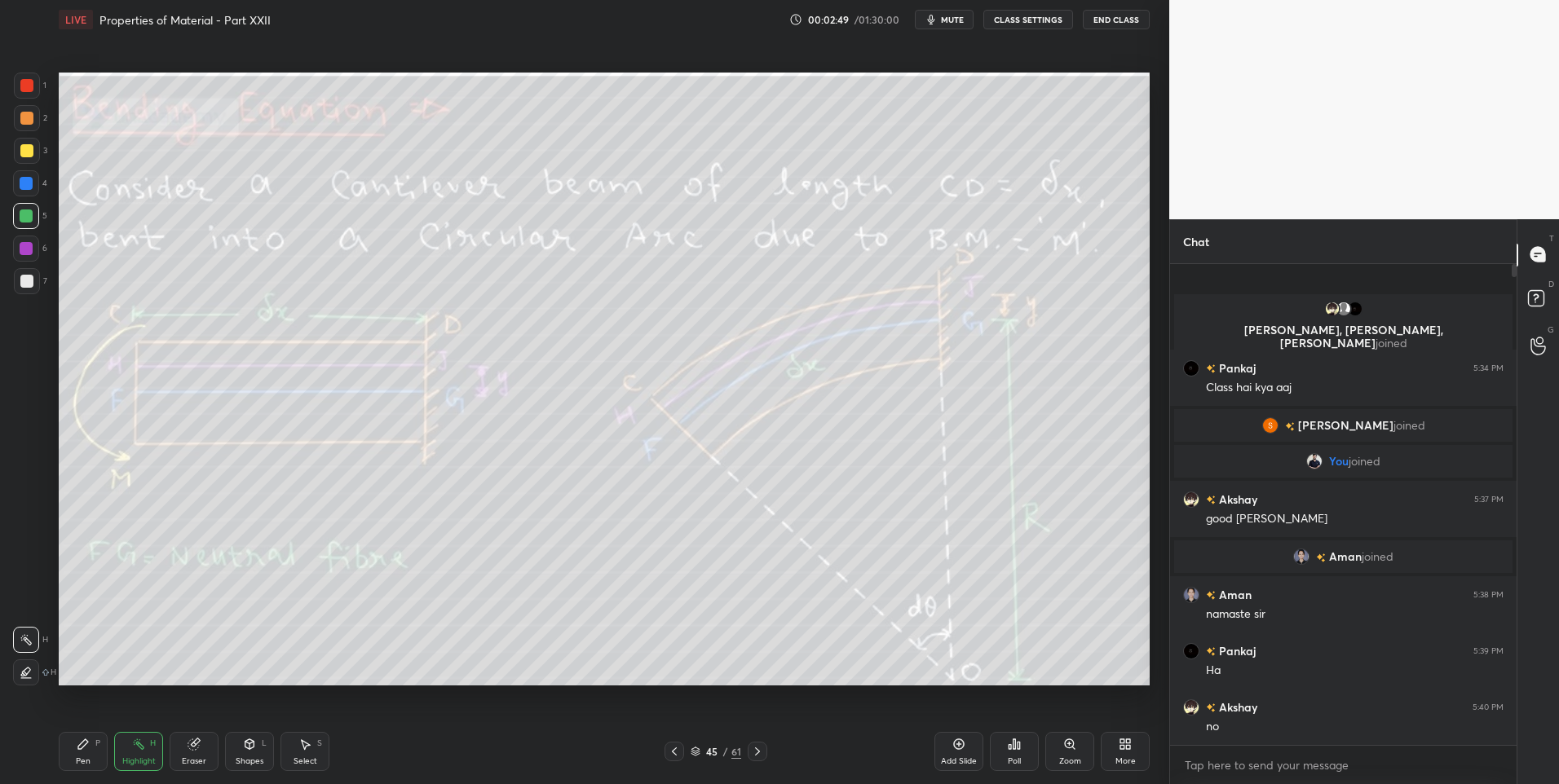
click at [86, 753] on div "Pen P" at bounding box center [82, 752] width 49 height 39
click at [90, 746] on div "Pen P" at bounding box center [82, 752] width 49 height 39
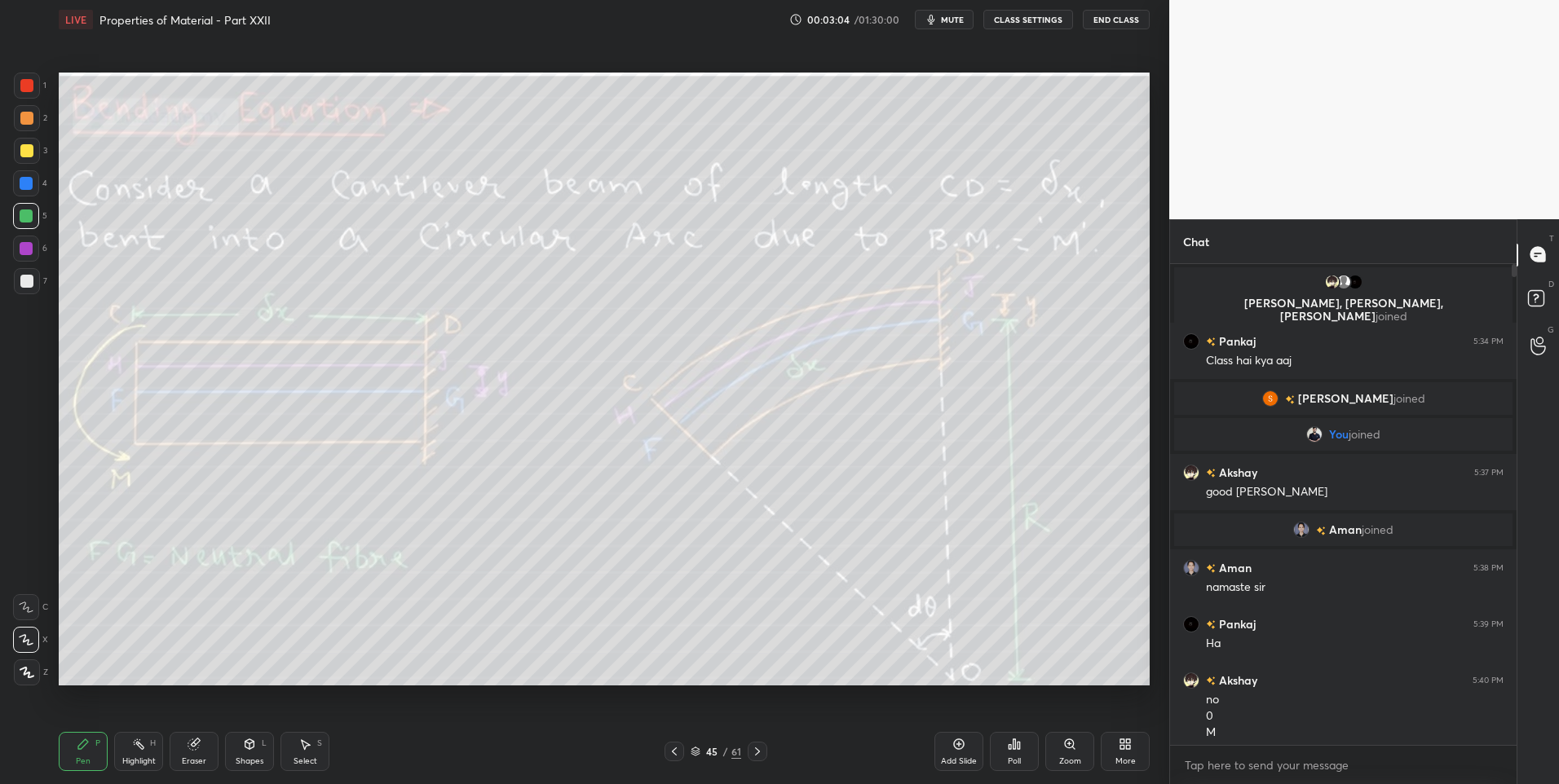
click at [122, 749] on div "Highlight H" at bounding box center [138, 752] width 49 height 39
click at [252, 758] on div "Shapes" at bounding box center [250, 761] width 28 height 8
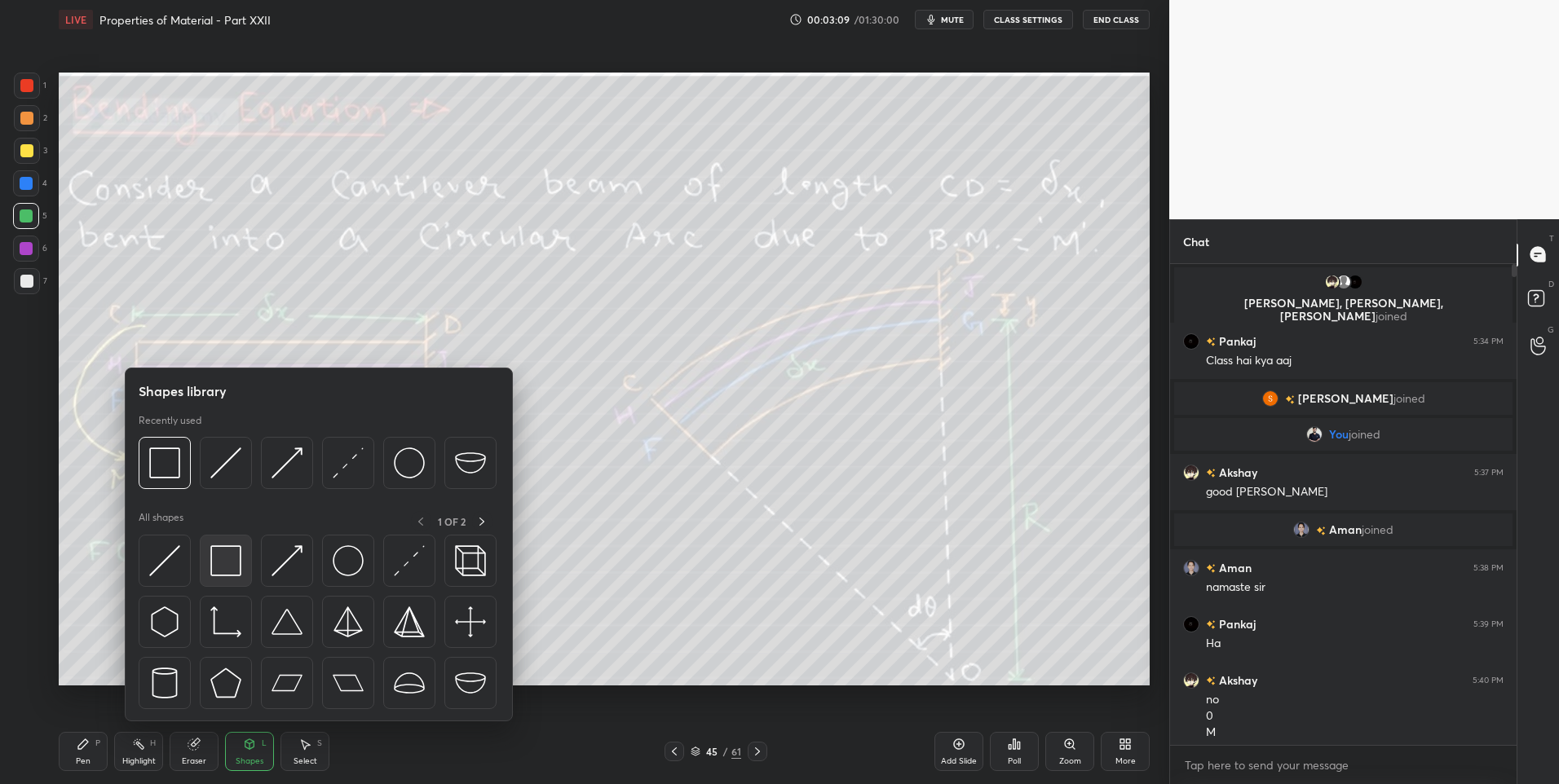
click at [227, 569] on img at bounding box center [226, 561] width 31 height 31
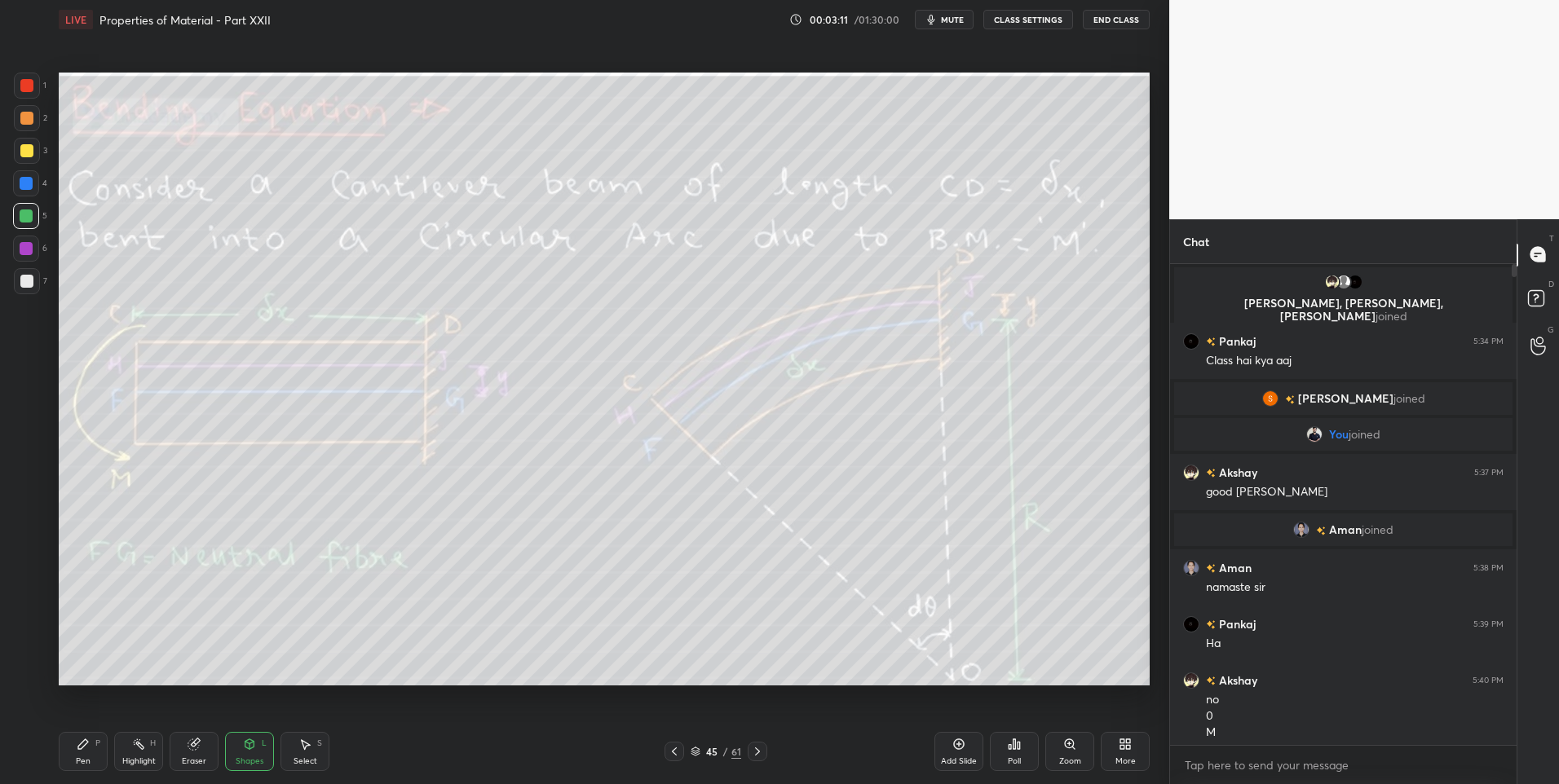
click at [85, 757] on div "Pen" at bounding box center [83, 761] width 15 height 8
click at [129, 761] on div "Highlight" at bounding box center [139, 761] width 33 height 8
click at [182, 757] on div "Eraser" at bounding box center [194, 761] width 24 height 8
click at [31, 635] on icon at bounding box center [26, 640] width 13 height 14
click at [129, 757] on div "Highlight" at bounding box center [139, 761] width 33 height 8
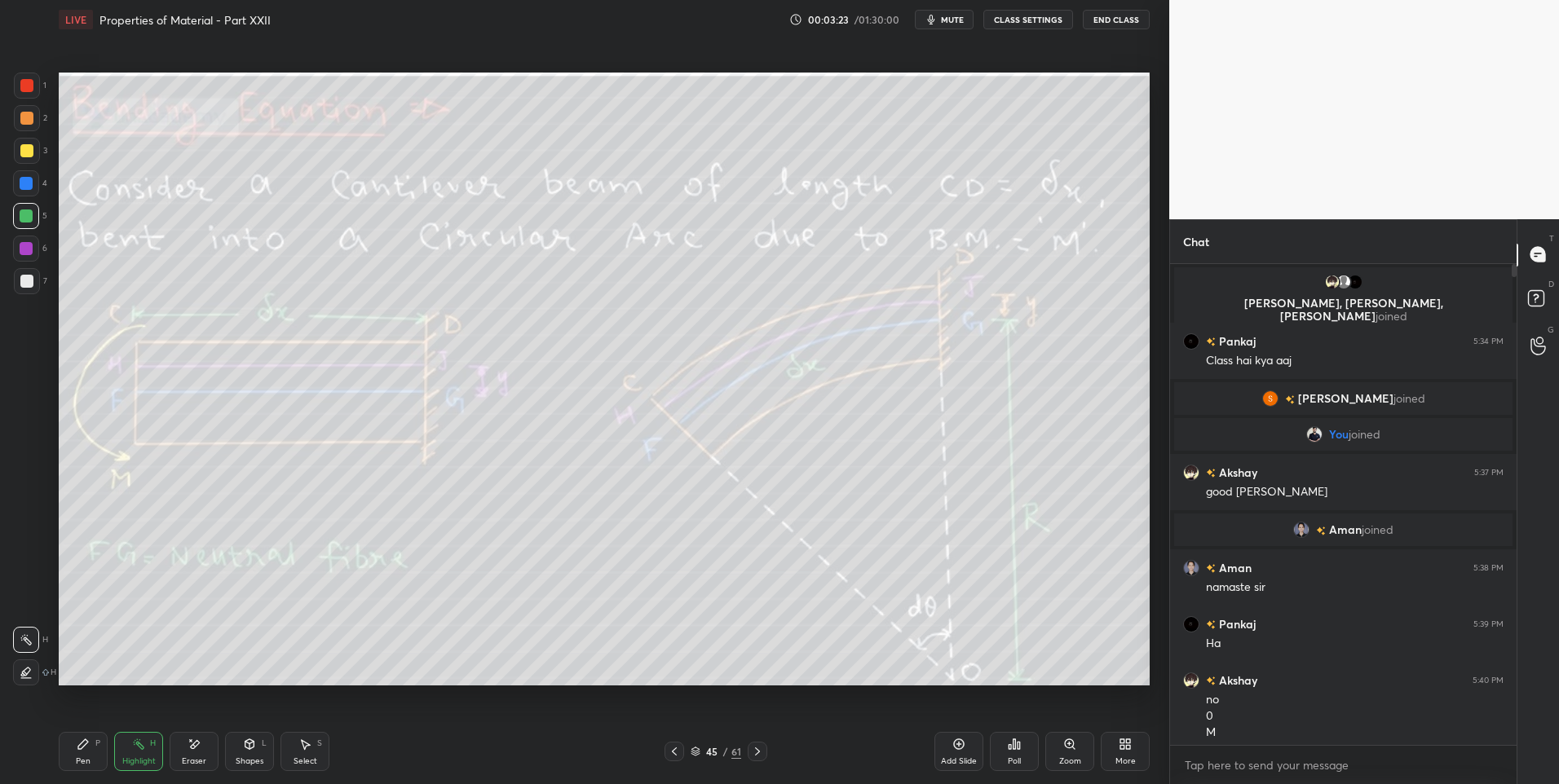
click at [80, 758] on div "Pen" at bounding box center [83, 761] width 15 height 8
click at [26, 117] on div at bounding box center [27, 118] width 13 height 13
click at [127, 761] on div "Highlight" at bounding box center [139, 761] width 33 height 8
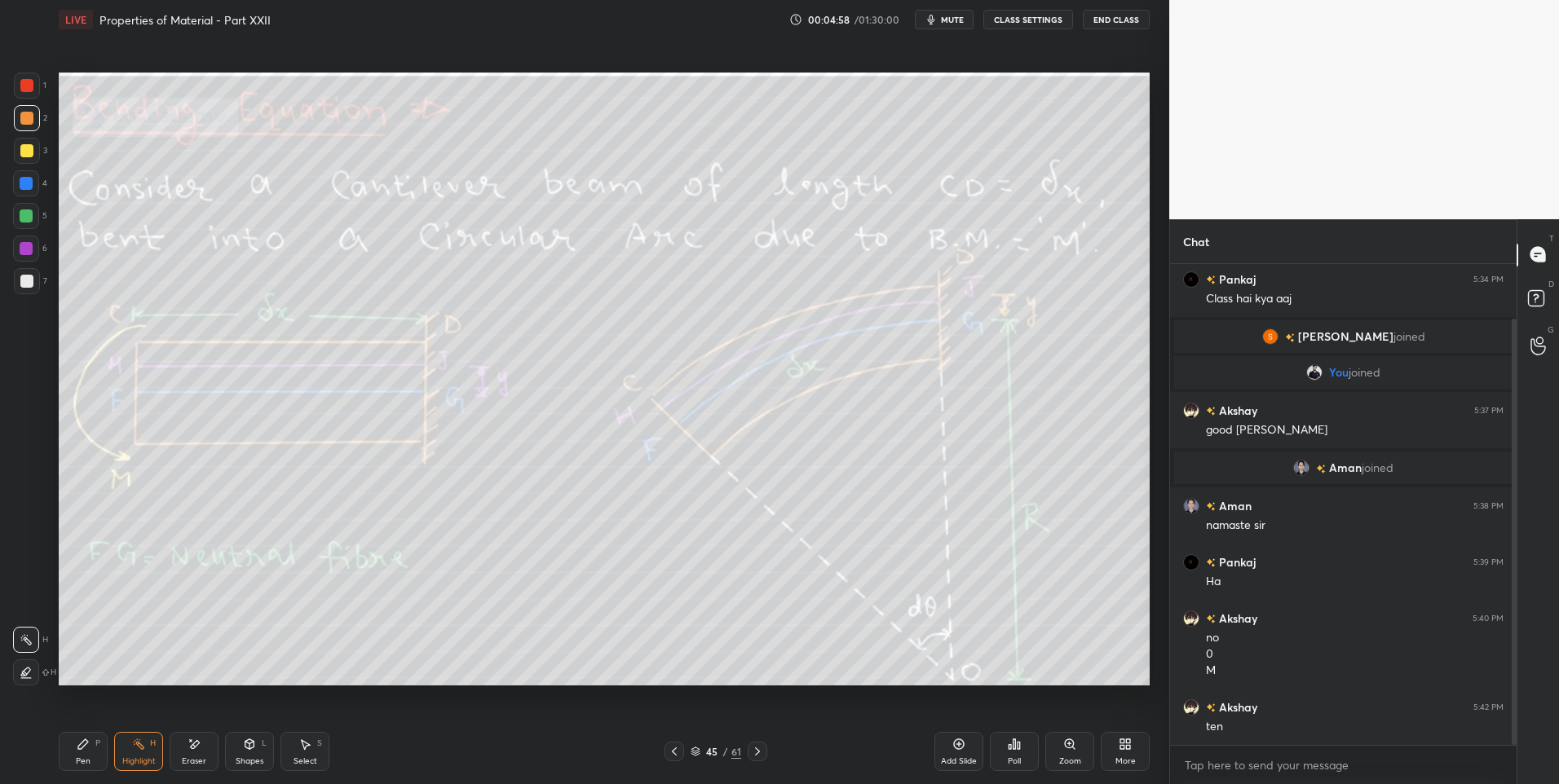
scroll to position [79, 0]
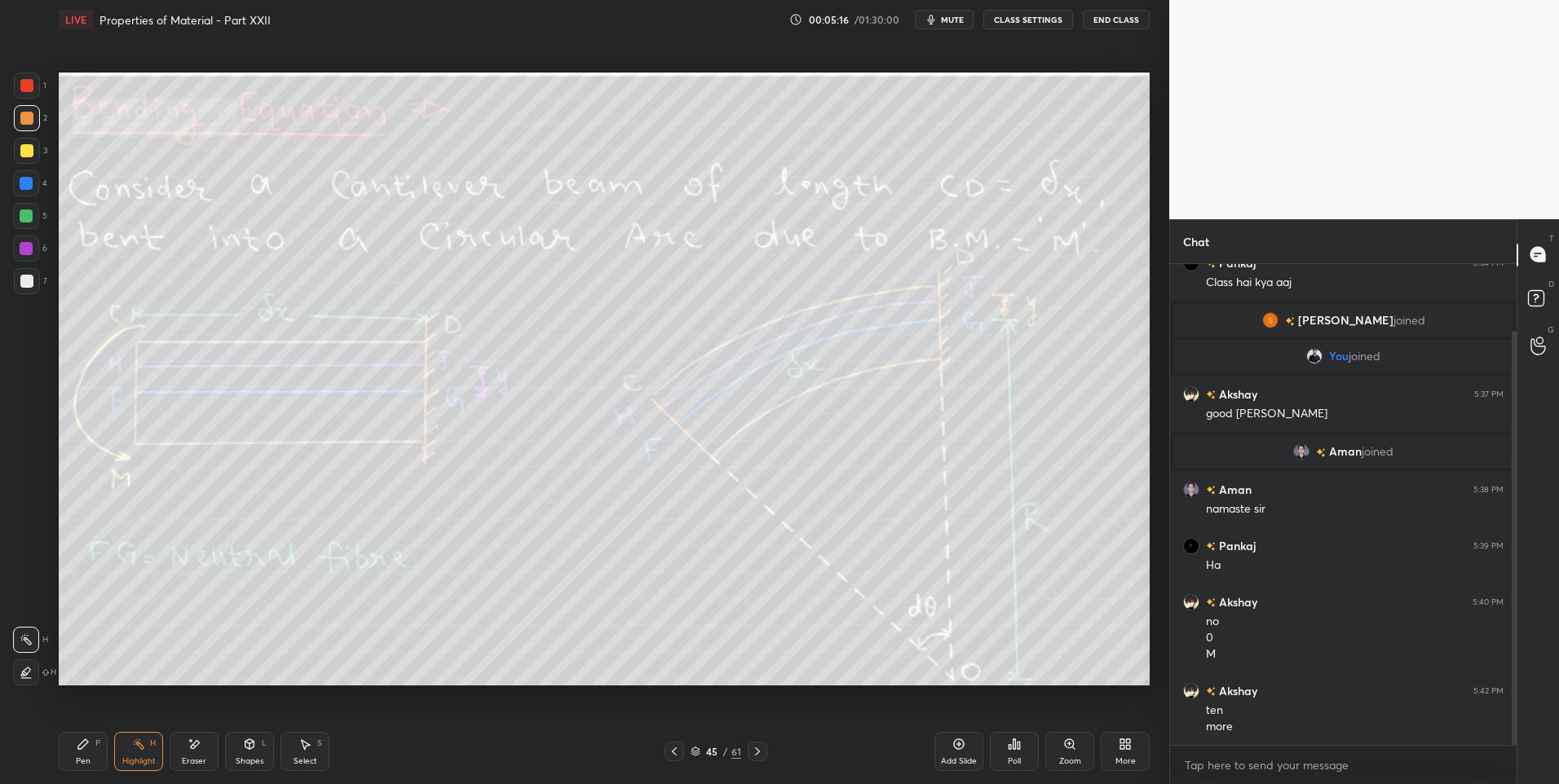
click at [85, 747] on icon at bounding box center [83, 744] width 13 height 13
click at [133, 761] on div "Highlight" at bounding box center [139, 761] width 33 height 8
click at [757, 750] on icon at bounding box center [756, 751] width 5 height 8
click at [677, 750] on icon at bounding box center [674, 752] width 13 height 13
click at [757, 750] on icon at bounding box center [756, 751] width 5 height 8
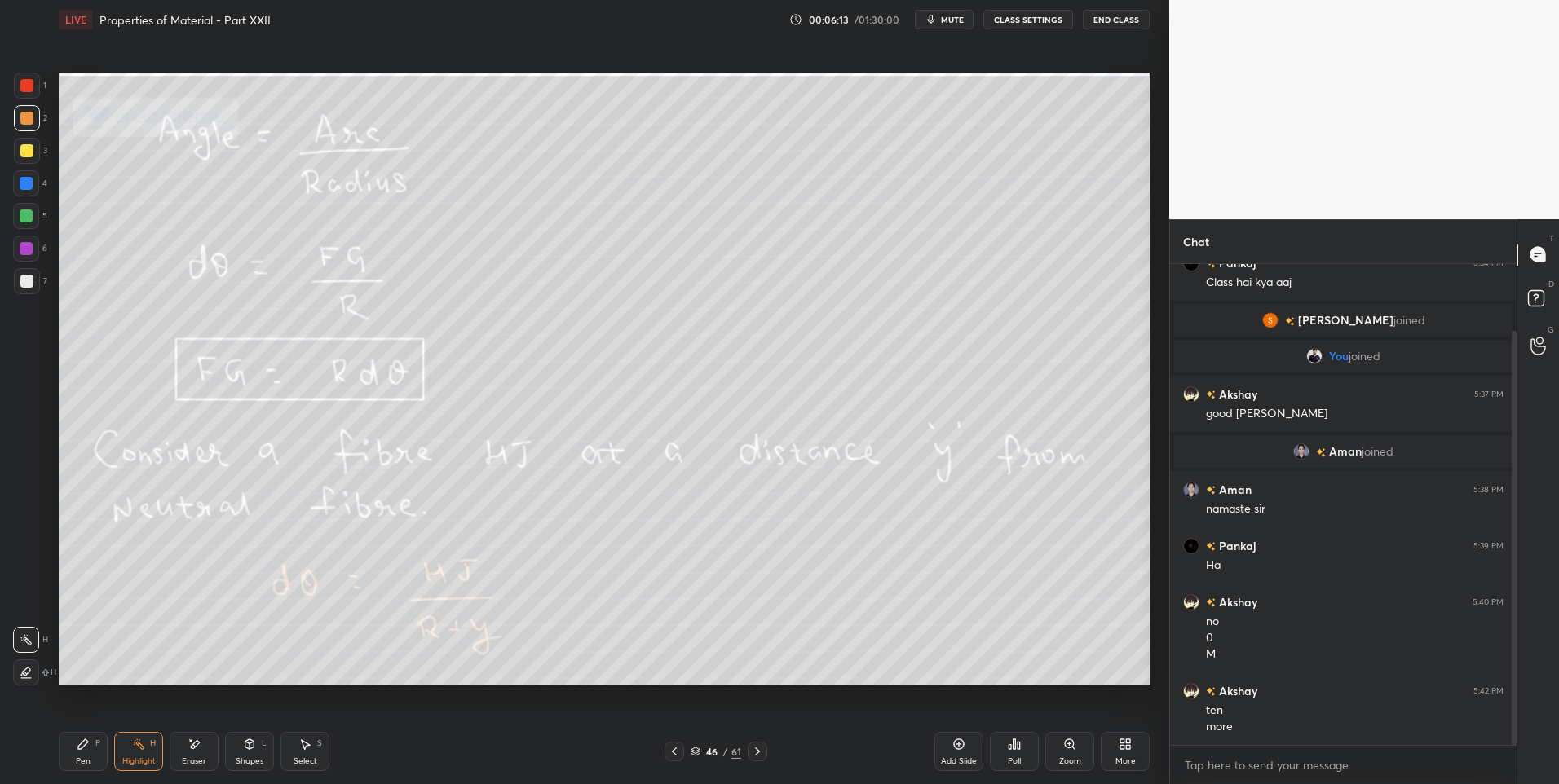
click at [80, 753] on div "Pen P" at bounding box center [82, 752] width 49 height 39
click at [130, 747] on div "Highlight H" at bounding box center [138, 752] width 49 height 39
click at [674, 753] on icon at bounding box center [674, 752] width 13 height 13
click at [758, 749] on icon at bounding box center [757, 752] width 13 height 13
click at [754, 753] on icon at bounding box center [757, 752] width 13 height 13
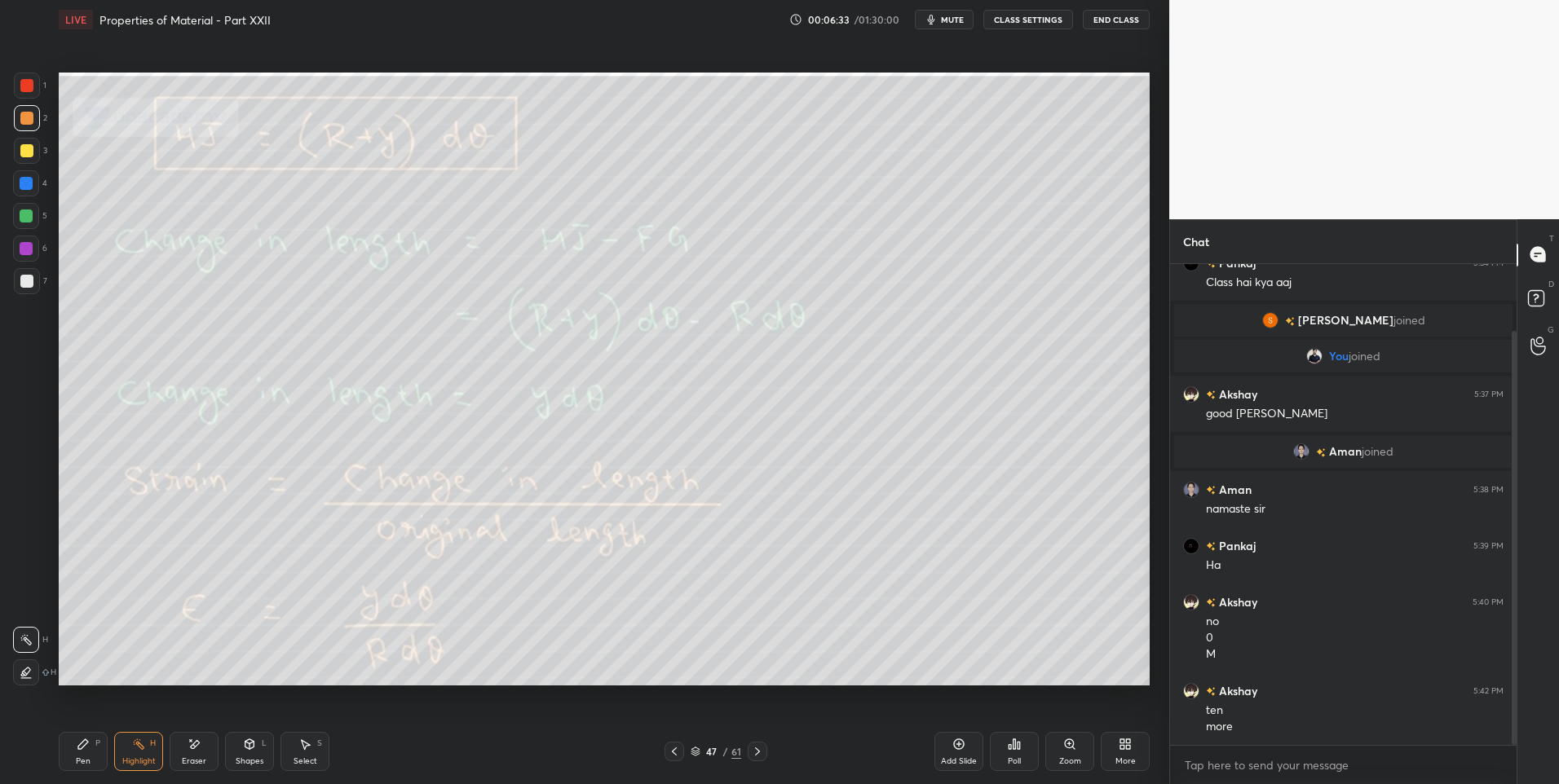
click at [673, 752] on icon at bounding box center [674, 752] width 13 height 13
click at [675, 756] on icon at bounding box center [674, 752] width 13 height 13
click at [757, 755] on icon at bounding box center [757, 752] width 13 height 13
click at [759, 749] on icon at bounding box center [757, 752] width 13 height 13
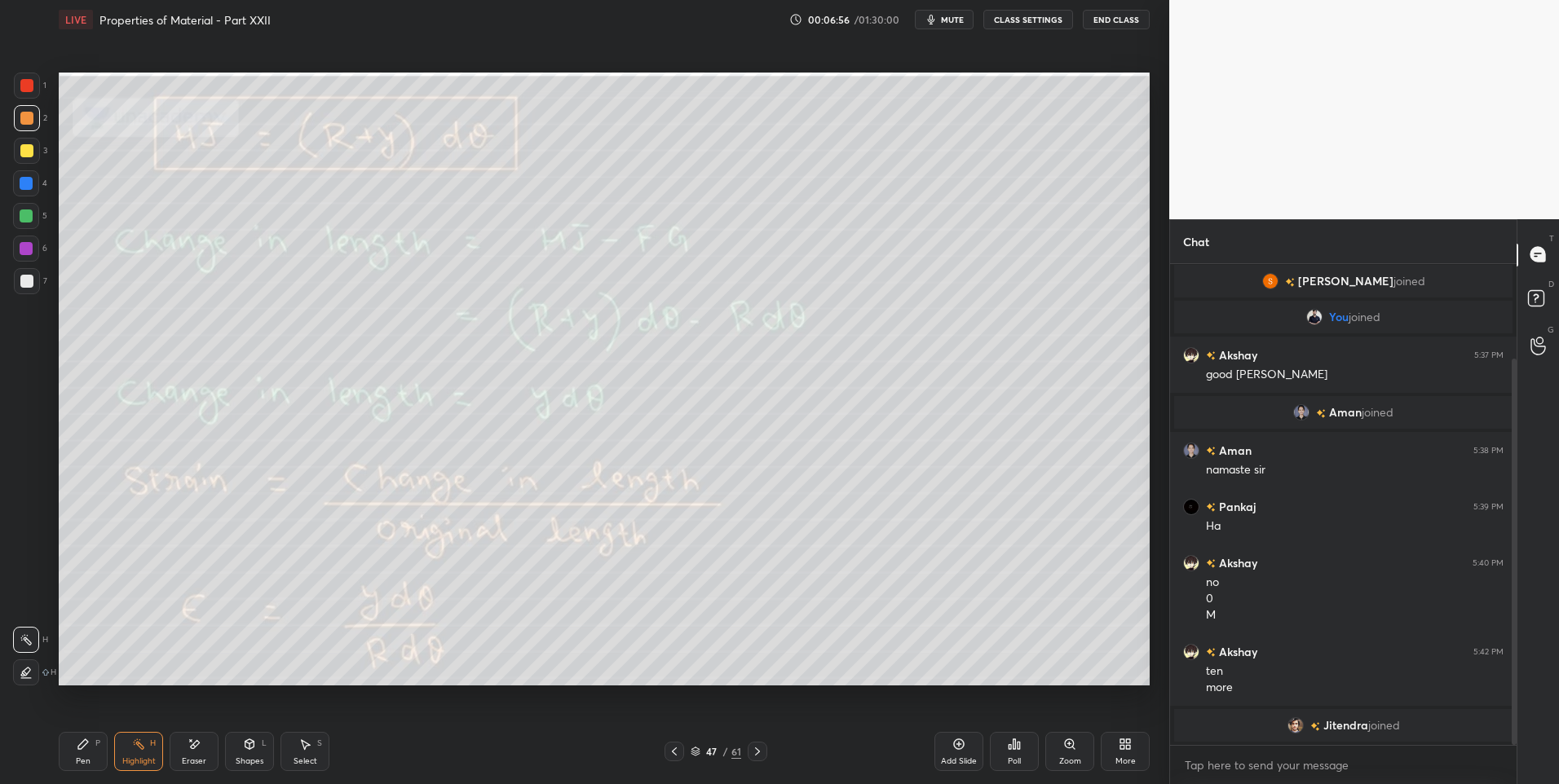
click at [676, 759] on div at bounding box center [674, 751] width 19 height 19
click at [761, 746] on icon at bounding box center [757, 752] width 13 height 13
click at [675, 750] on icon at bounding box center [674, 752] width 13 height 13
click at [674, 748] on icon at bounding box center [674, 752] width 13 height 13
click at [759, 753] on icon at bounding box center [757, 752] width 13 height 13
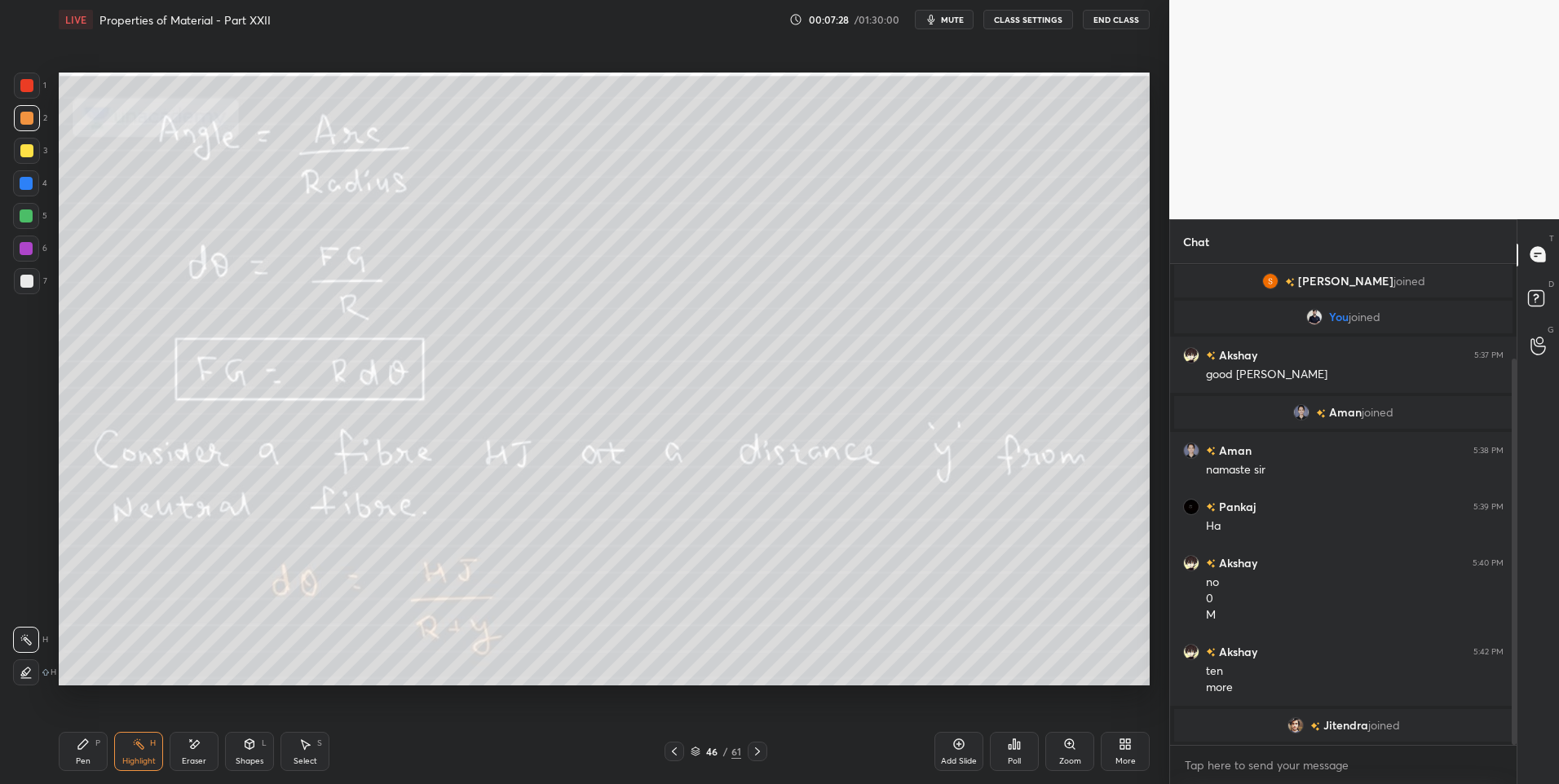
click at [754, 753] on icon at bounding box center [757, 752] width 13 height 13
click at [669, 753] on icon at bounding box center [674, 752] width 13 height 13
click at [673, 748] on icon at bounding box center [674, 752] width 13 height 13
click at [752, 748] on icon at bounding box center [757, 752] width 13 height 13
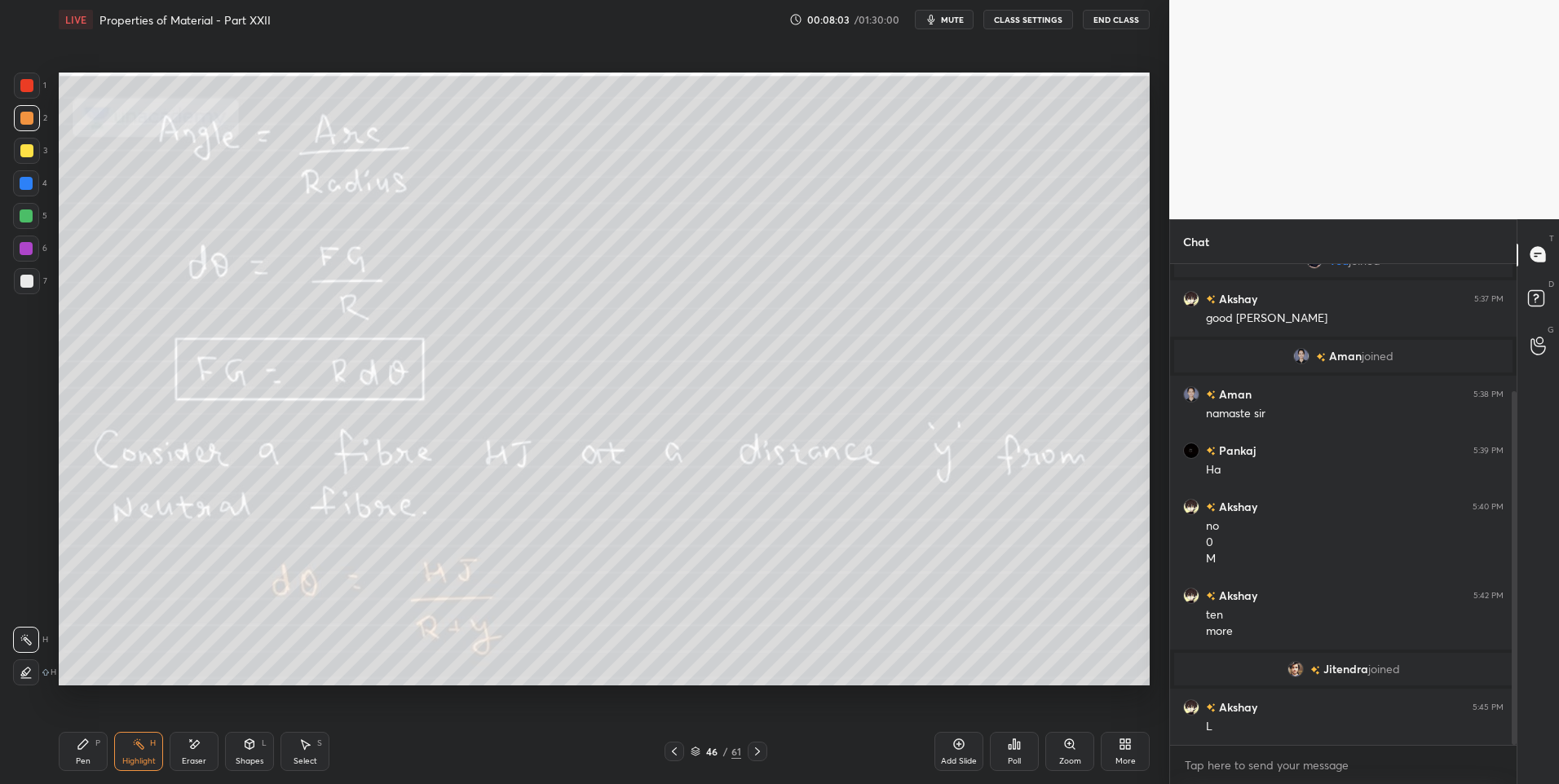
click at [761, 753] on icon at bounding box center [757, 752] width 13 height 13
click at [91, 761] on div "Pen P" at bounding box center [82, 752] width 49 height 39
click at [759, 747] on icon at bounding box center [757, 752] width 13 height 13
click at [753, 746] on icon at bounding box center [757, 752] width 13 height 13
click at [130, 758] on div "Highlight" at bounding box center [139, 761] width 33 height 8
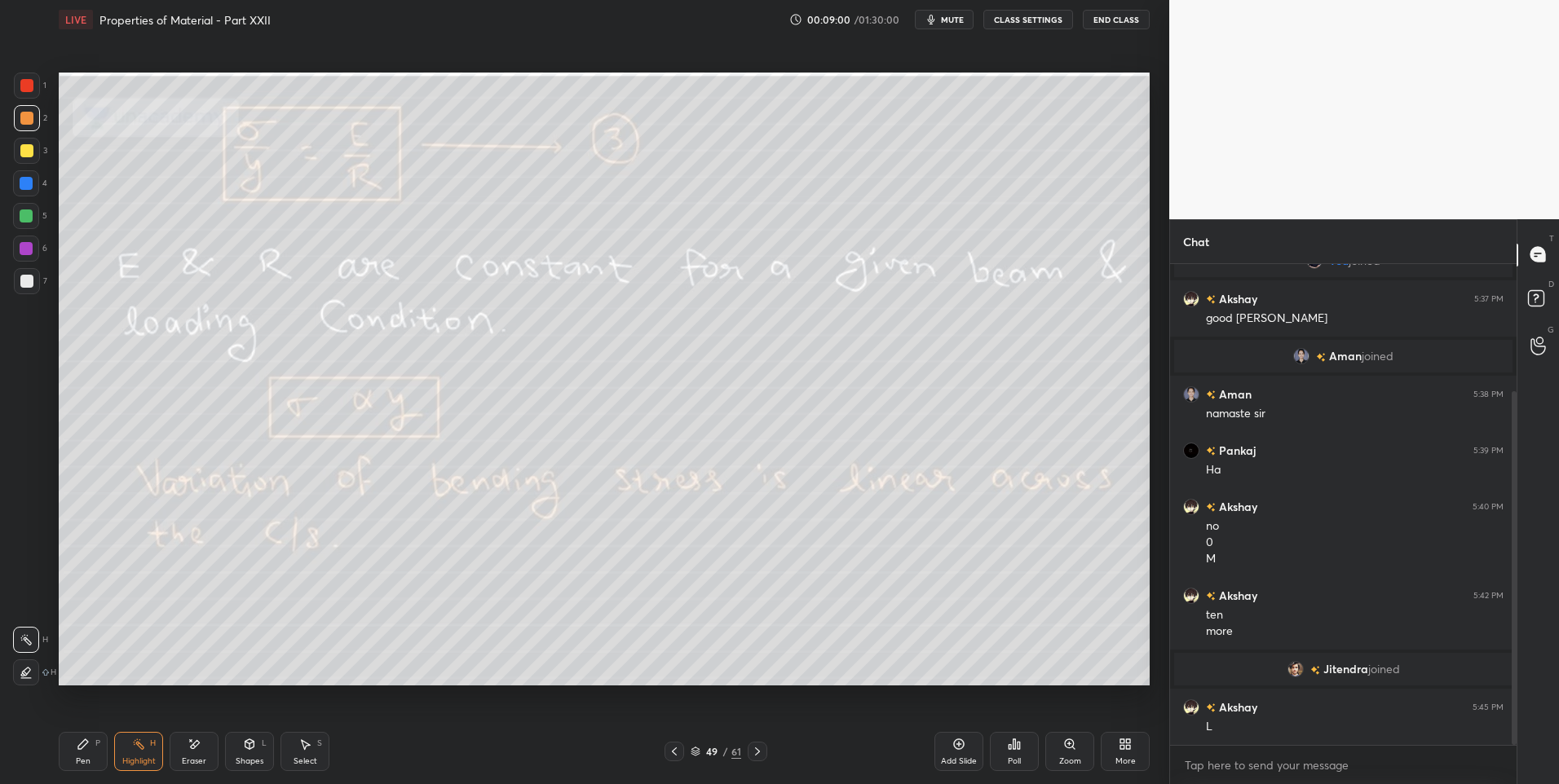
click at [677, 750] on icon at bounding box center [674, 752] width 13 height 13
click at [757, 747] on icon at bounding box center [757, 752] width 13 height 13
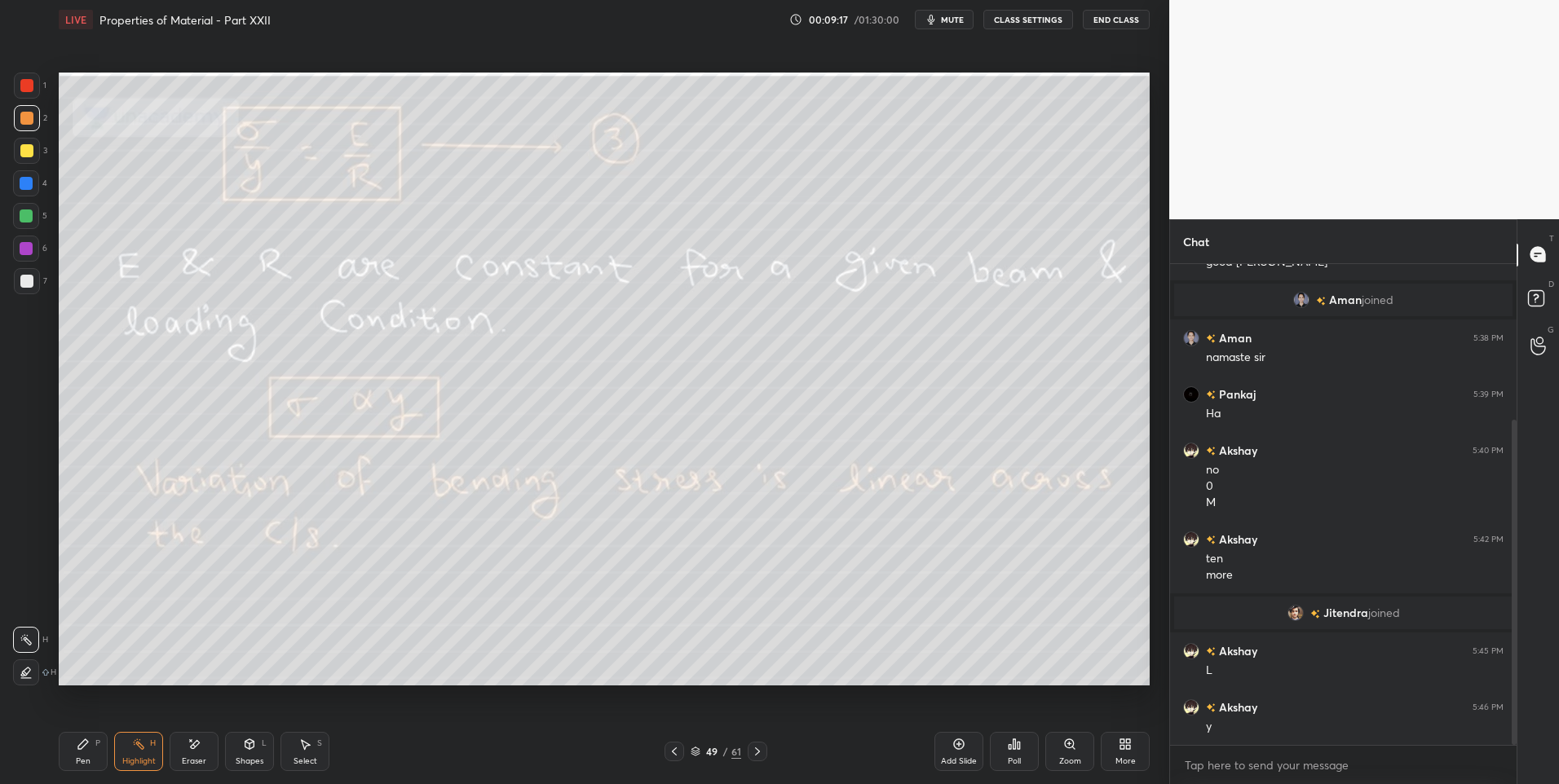
click at [82, 746] on icon at bounding box center [83, 744] width 10 height 10
click at [85, 740] on icon at bounding box center [83, 744] width 10 height 10
click at [141, 770] on div "Highlight H" at bounding box center [138, 752] width 49 height 39
click at [677, 751] on icon at bounding box center [674, 752] width 13 height 13
click at [681, 754] on div at bounding box center [674, 751] width 19 height 19
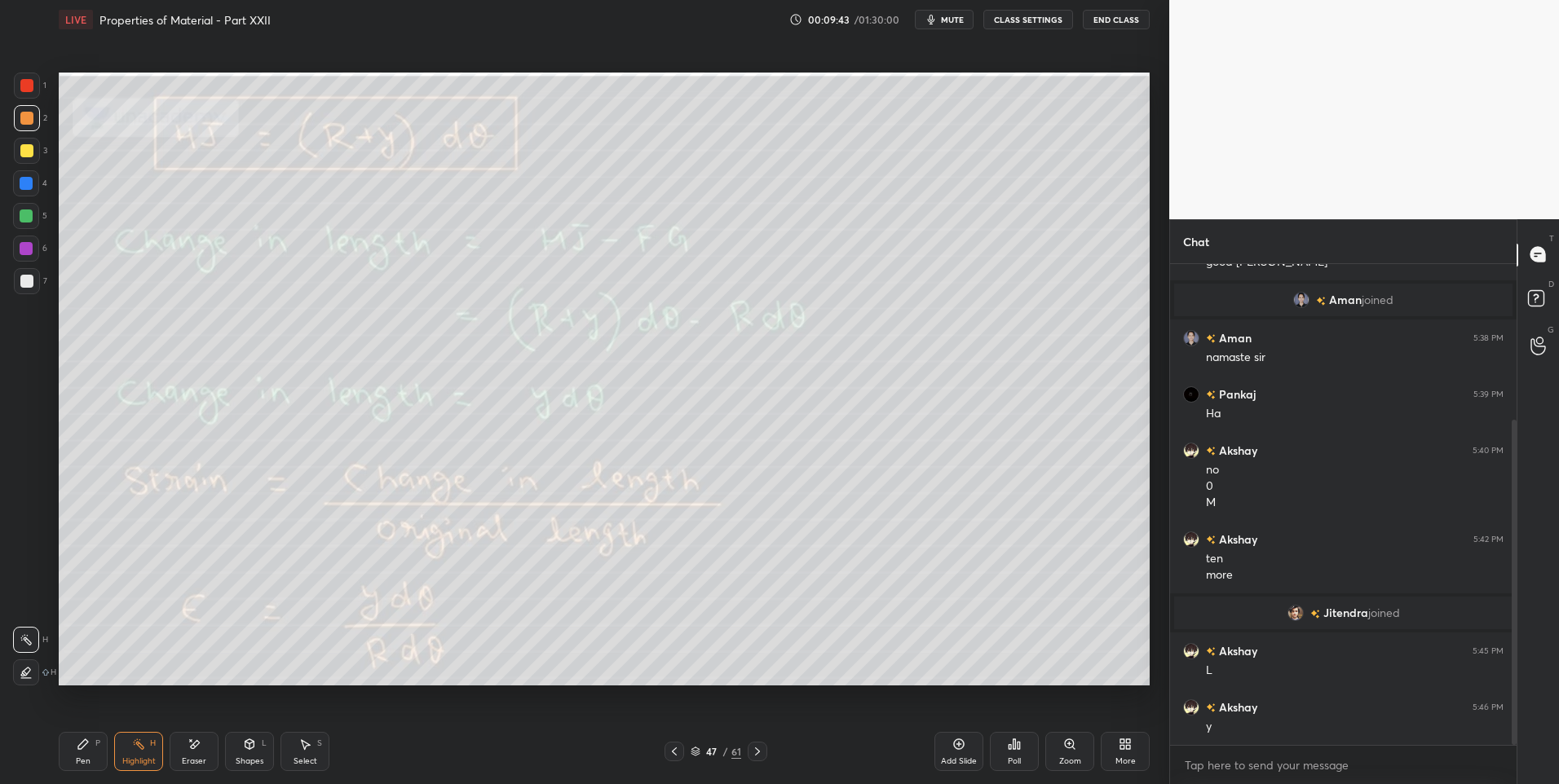
click at [671, 756] on icon at bounding box center [674, 752] width 13 height 13
click at [671, 754] on icon at bounding box center [674, 752] width 13 height 13
click at [757, 753] on icon at bounding box center [756, 751] width 5 height 8
click at [765, 753] on div at bounding box center [756, 751] width 19 height 19
click at [756, 757] on icon at bounding box center [757, 752] width 13 height 13
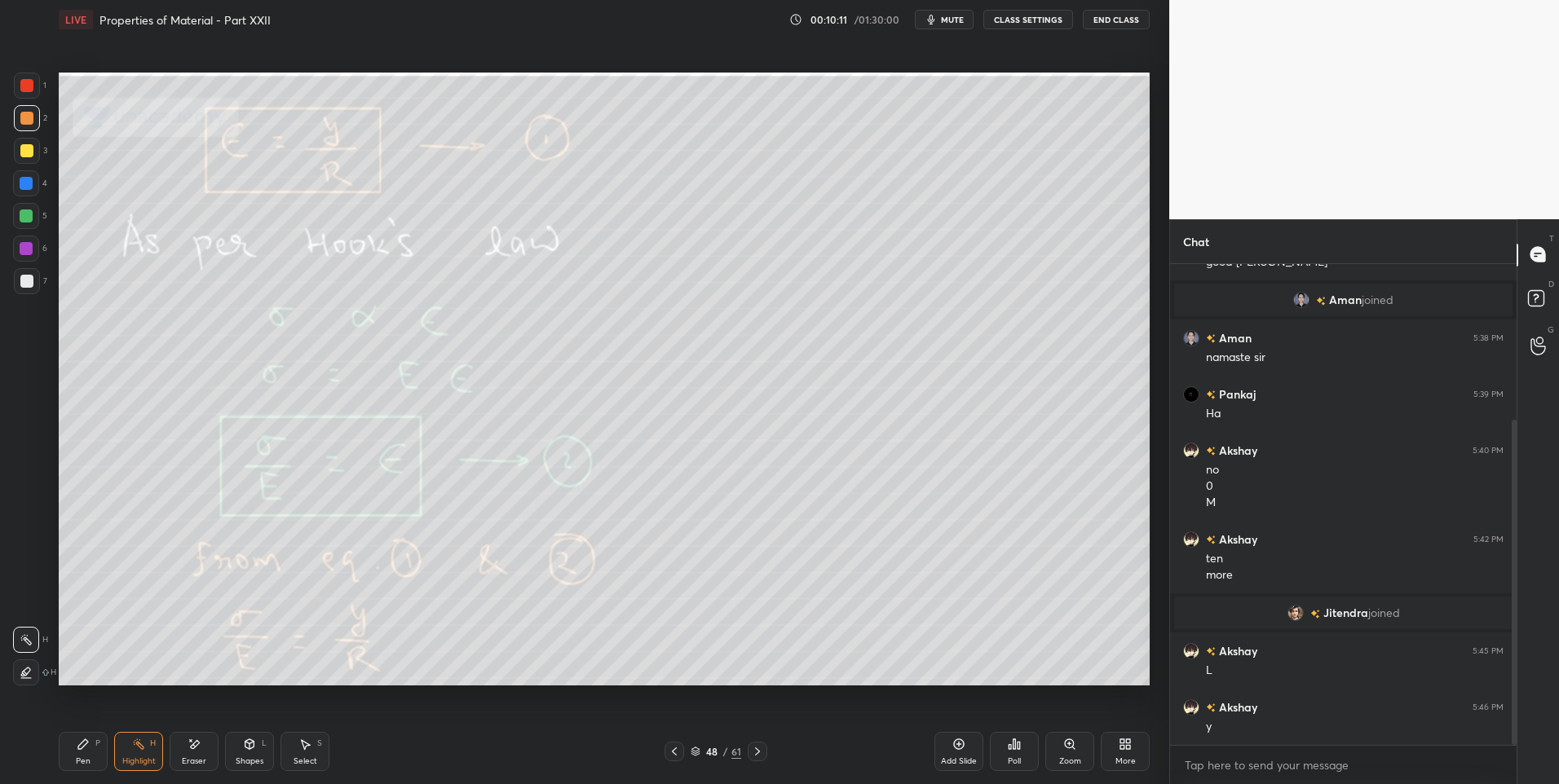
click at [760, 759] on div at bounding box center [756, 751] width 19 height 19
click at [71, 752] on div "Pen P" at bounding box center [82, 752] width 49 height 39
click at [83, 753] on div "Pen P" at bounding box center [82, 752] width 49 height 39
click at [240, 753] on div "Shapes L" at bounding box center [249, 752] width 49 height 39
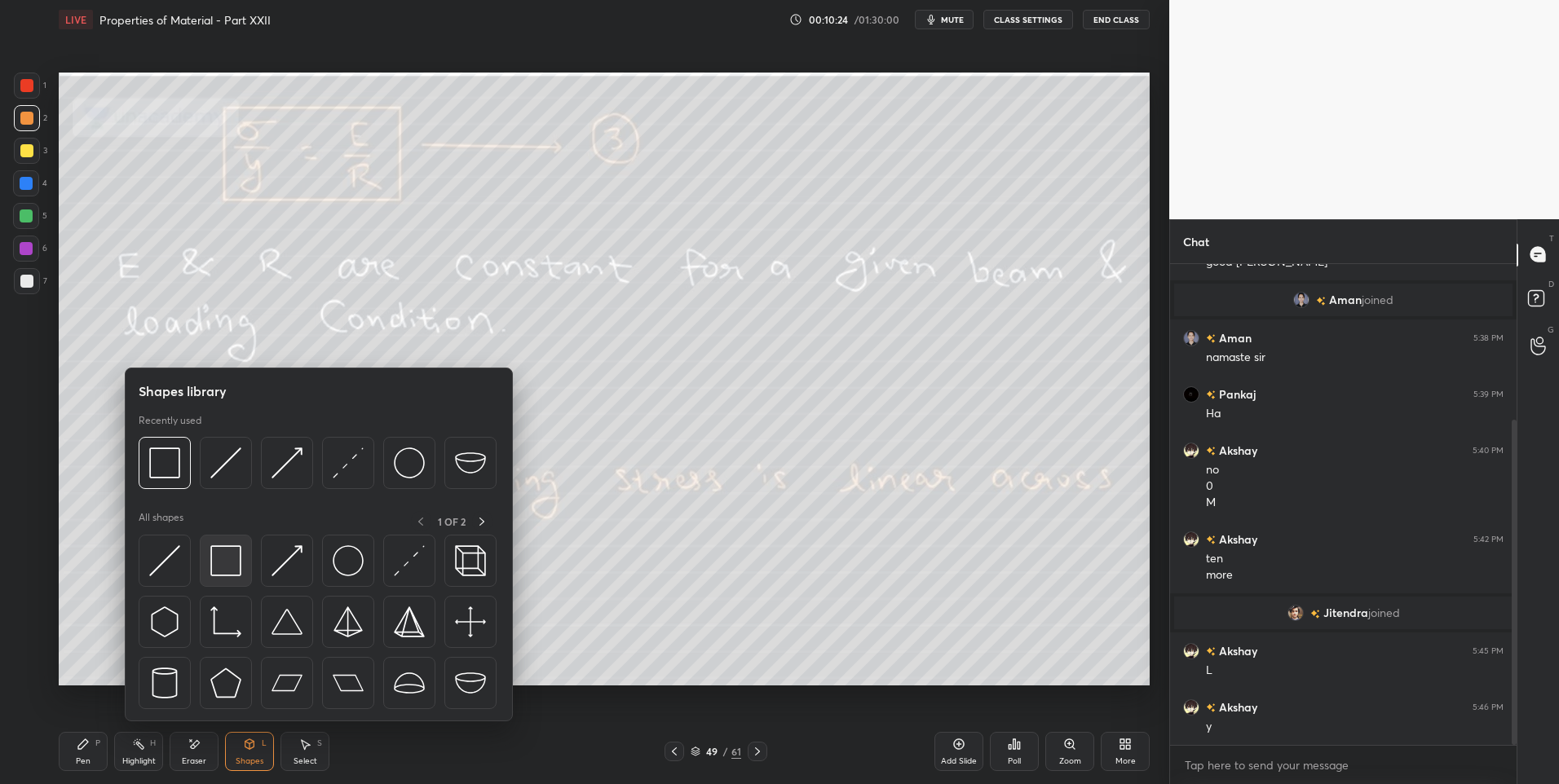
click at [222, 569] on img at bounding box center [226, 561] width 31 height 31
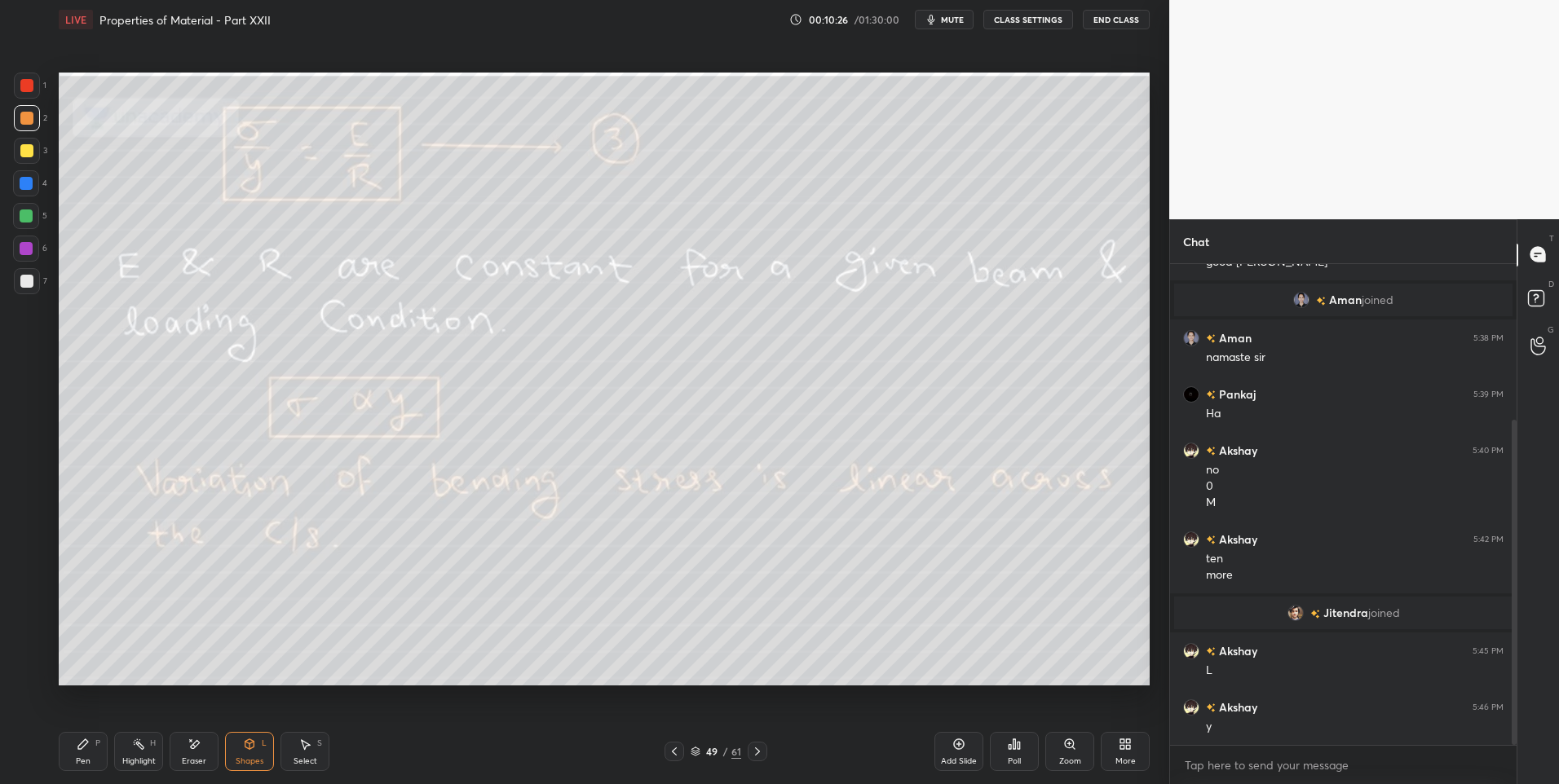
click at [23, 210] on div at bounding box center [26, 216] width 13 height 13
click at [248, 748] on icon at bounding box center [250, 744] width 9 height 10
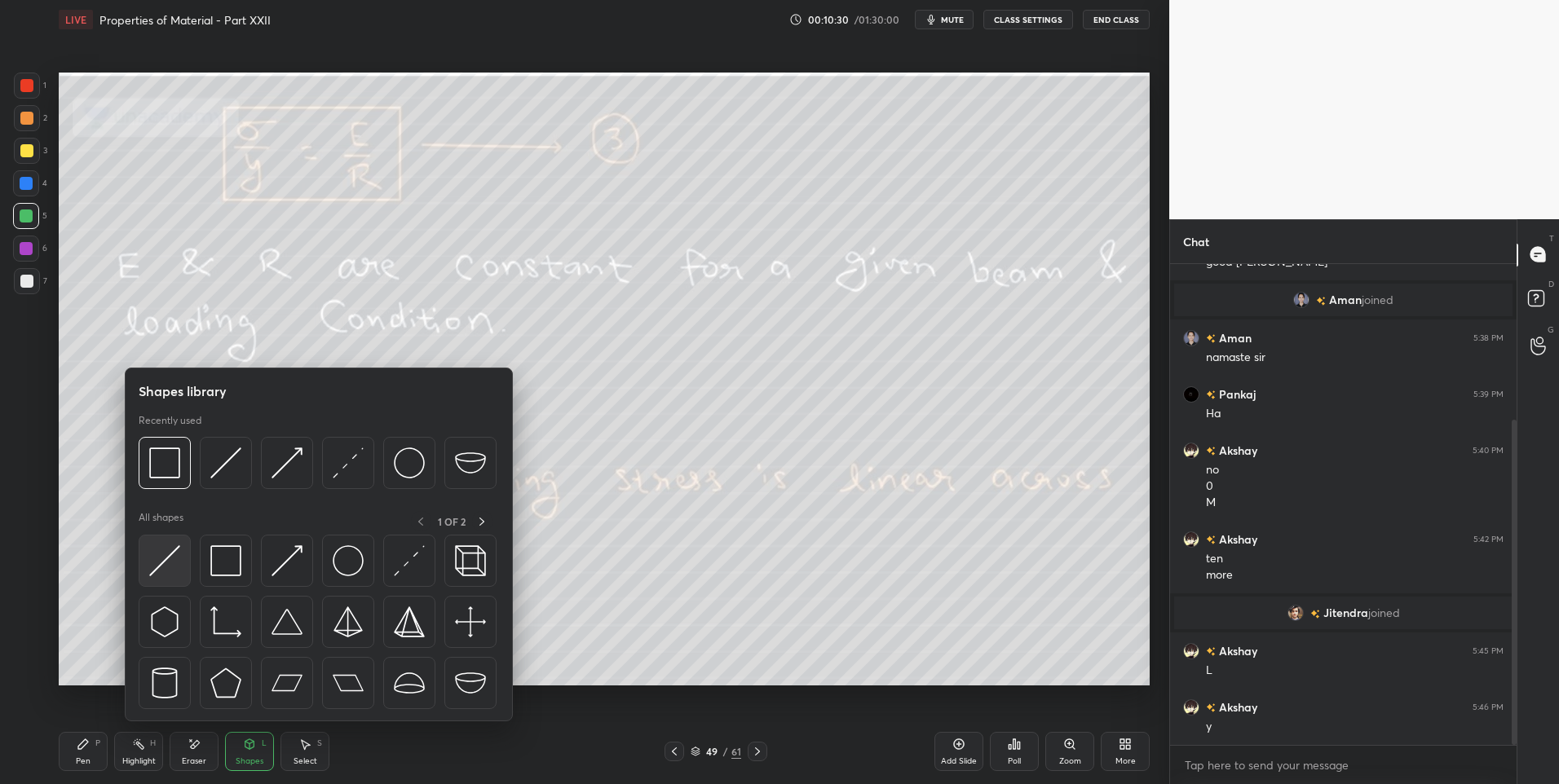
click at [162, 557] on img at bounding box center [165, 561] width 31 height 31
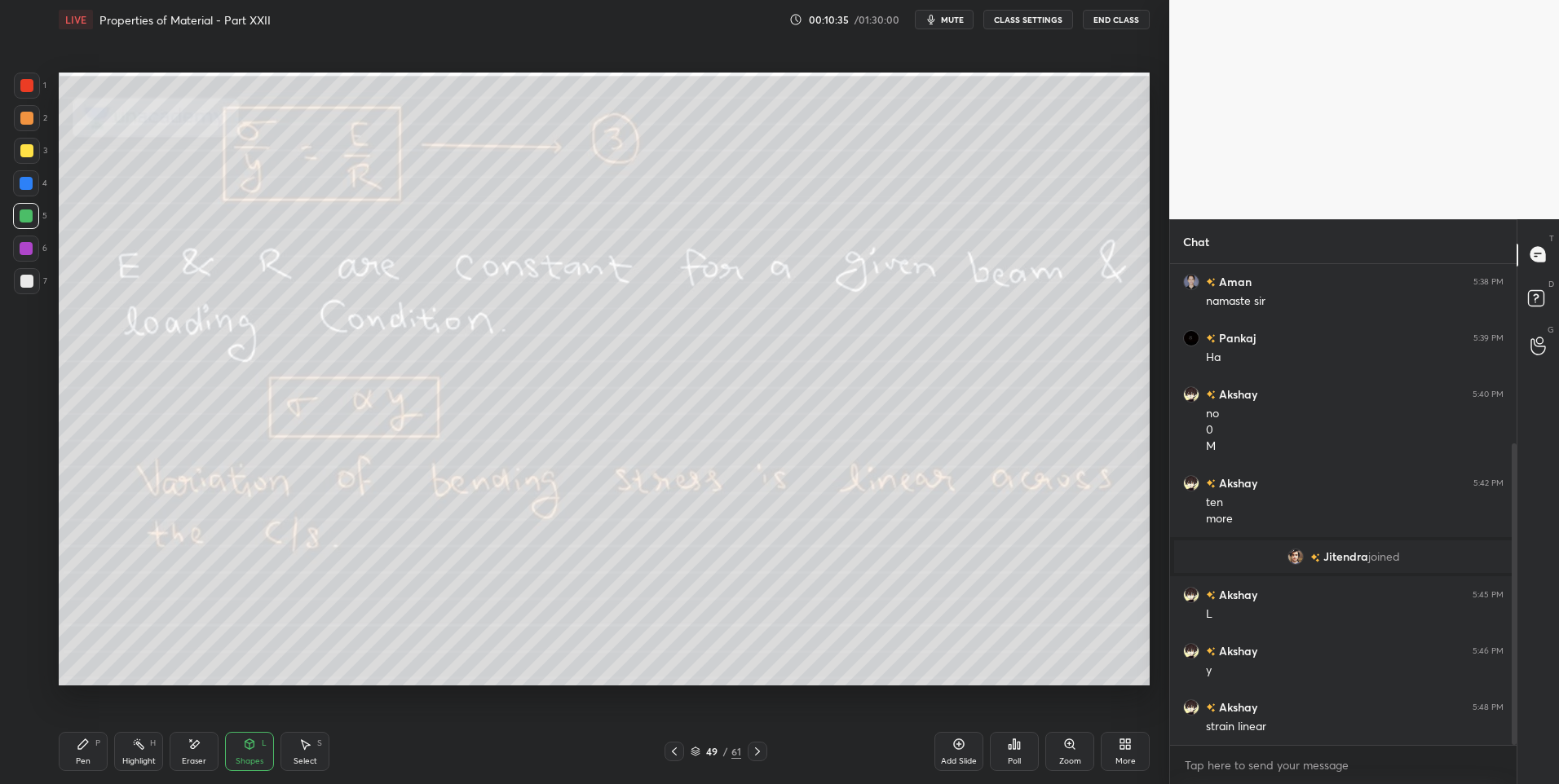
scroll to position [325, 0]
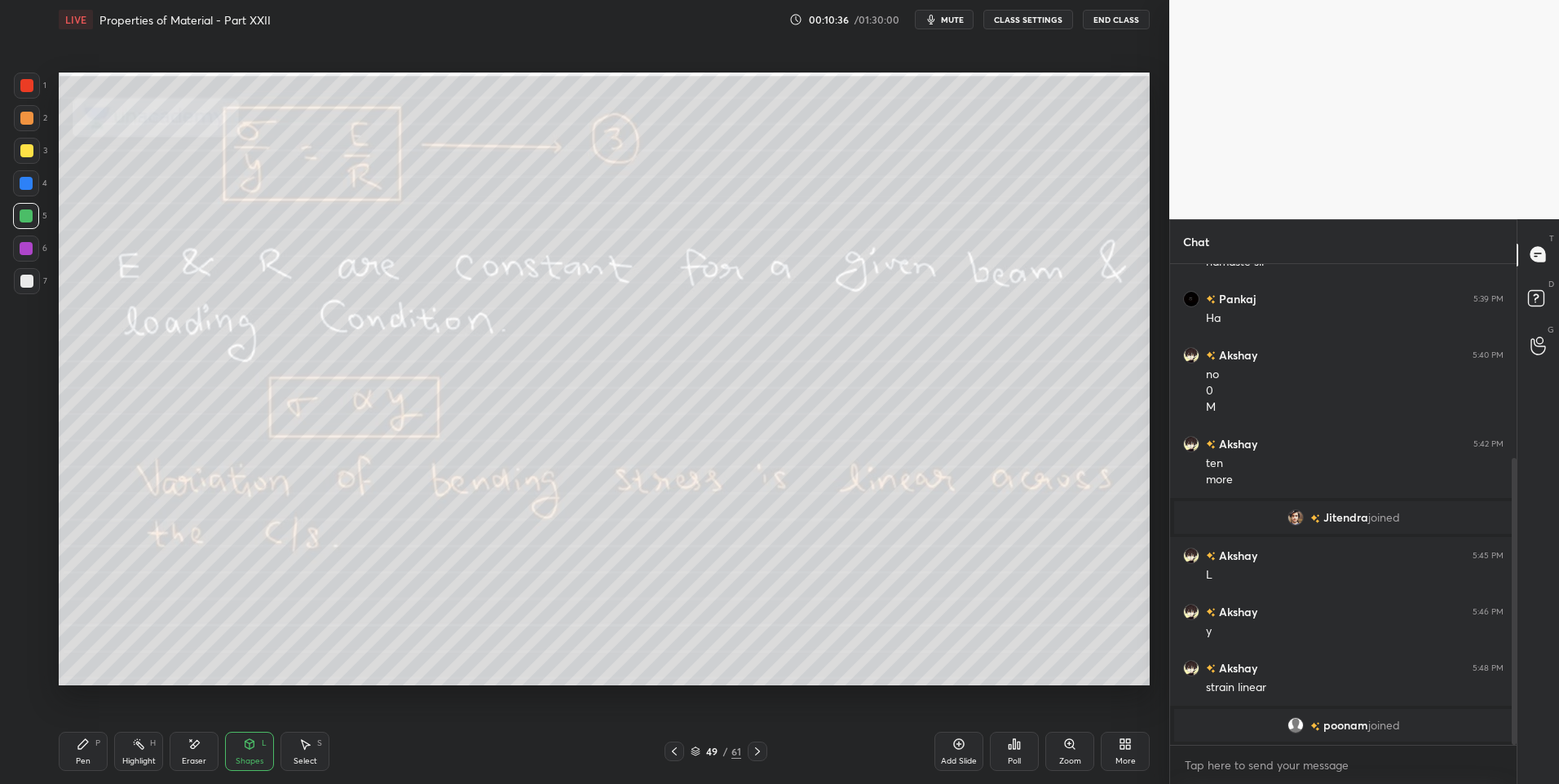
click at [299, 753] on div "Select S" at bounding box center [304, 752] width 49 height 39
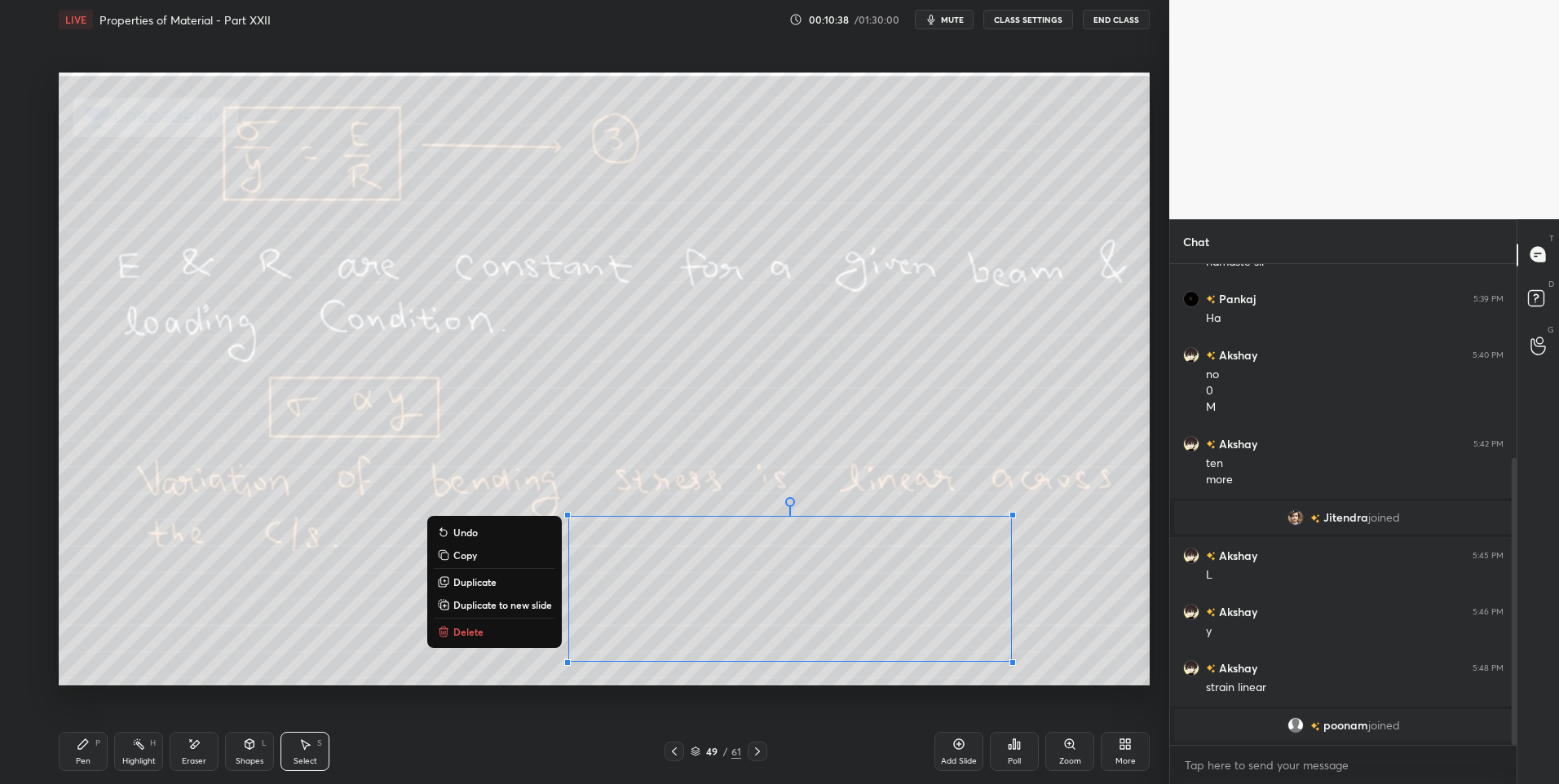
click at [831, 678] on div "0 ° Undo Copy Duplicate Duplicate to new slide Delete" at bounding box center [604, 379] width 1091 height 614
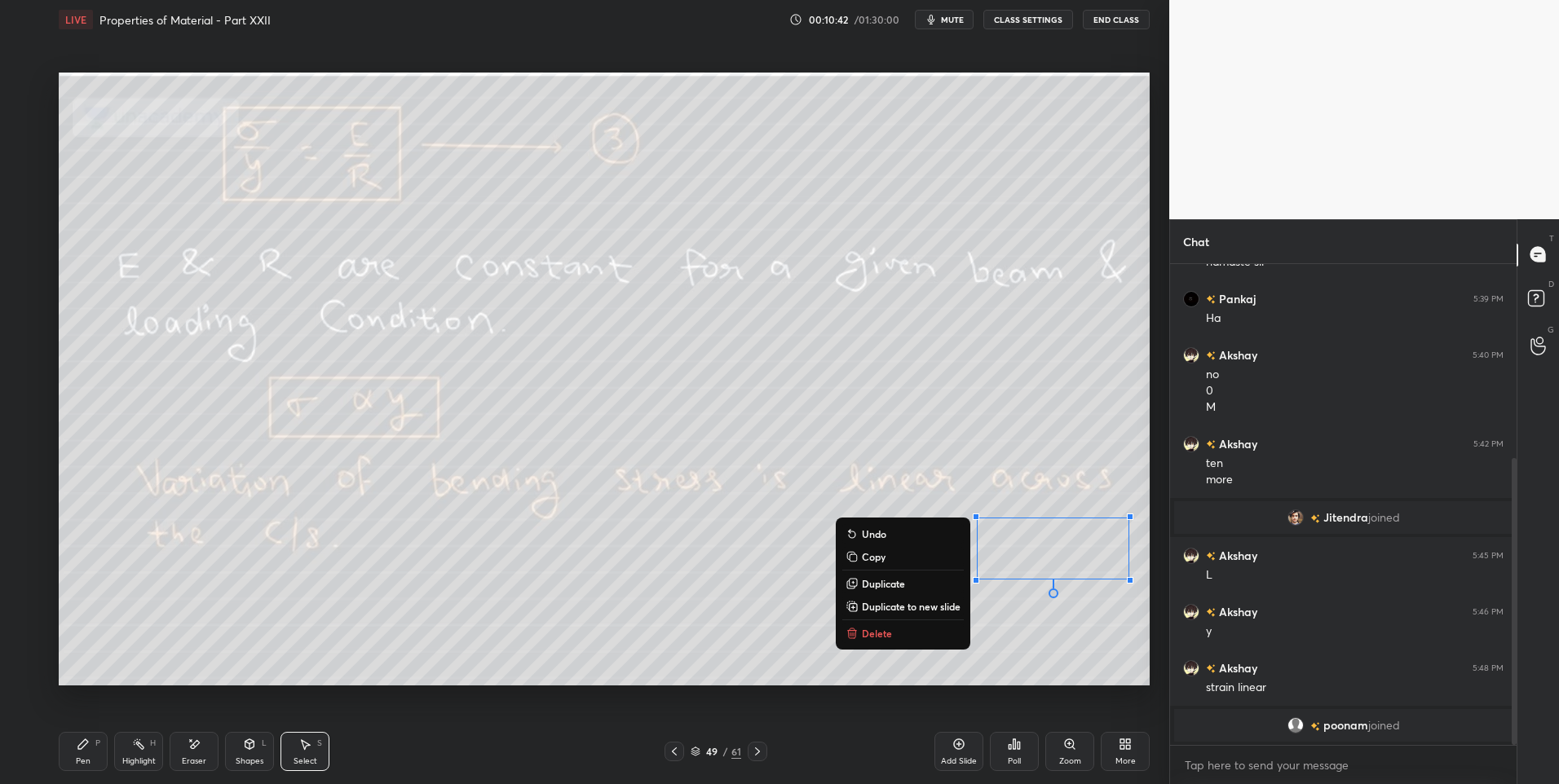
click at [252, 757] on div "Shapes" at bounding box center [250, 761] width 28 height 8
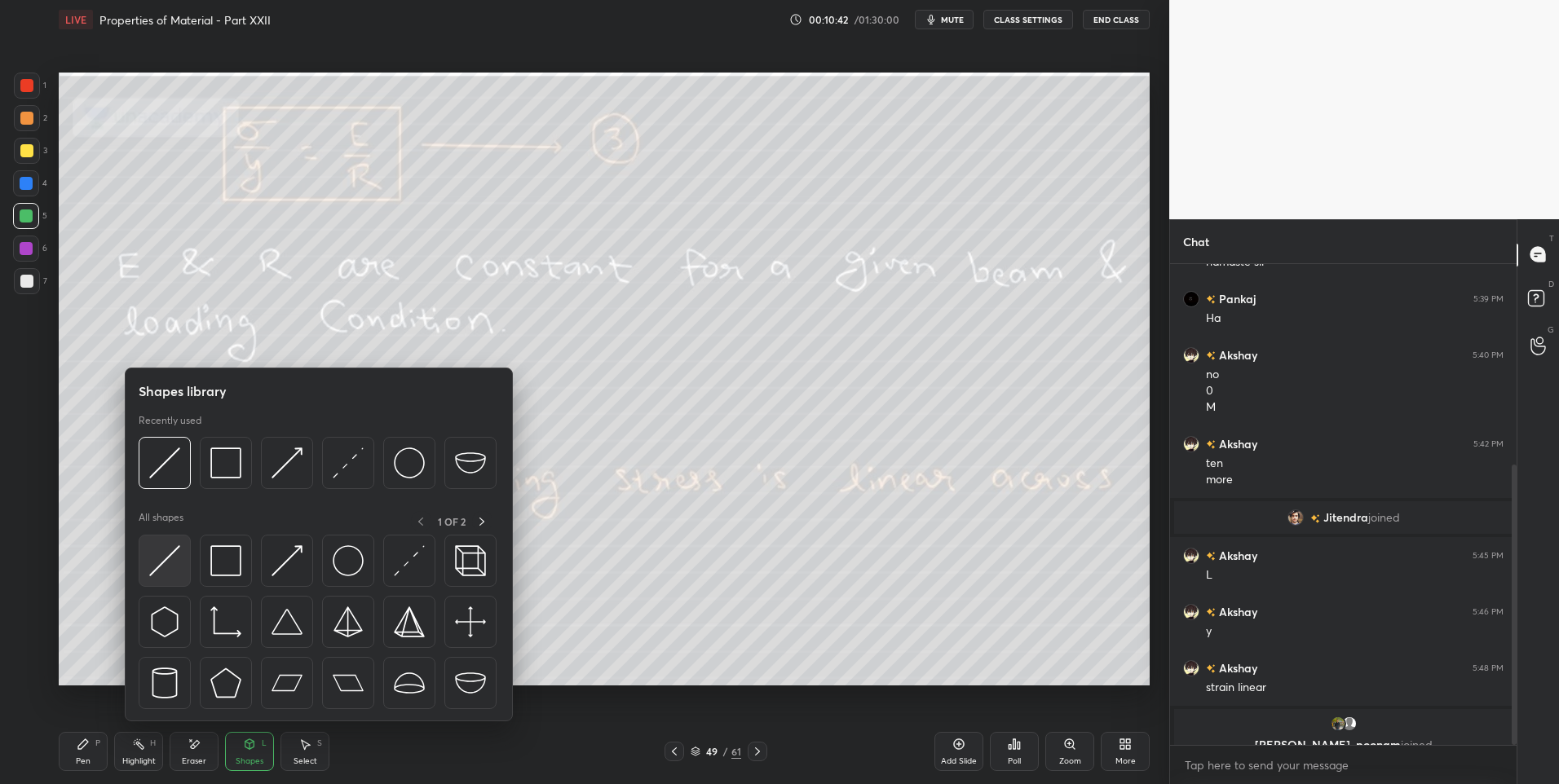
scroll to position [345, 0]
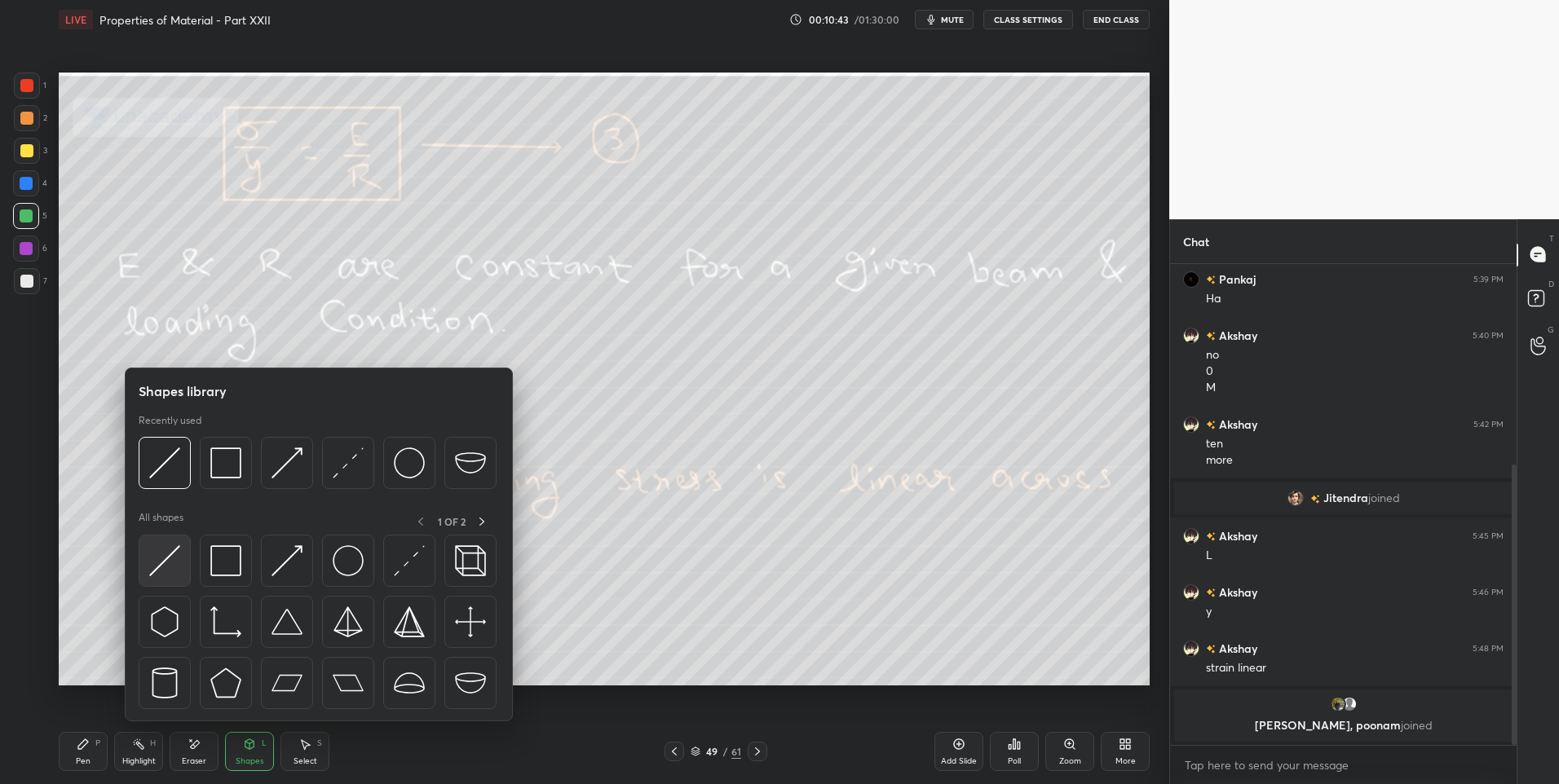
click at [173, 570] on img at bounding box center [165, 561] width 31 height 31
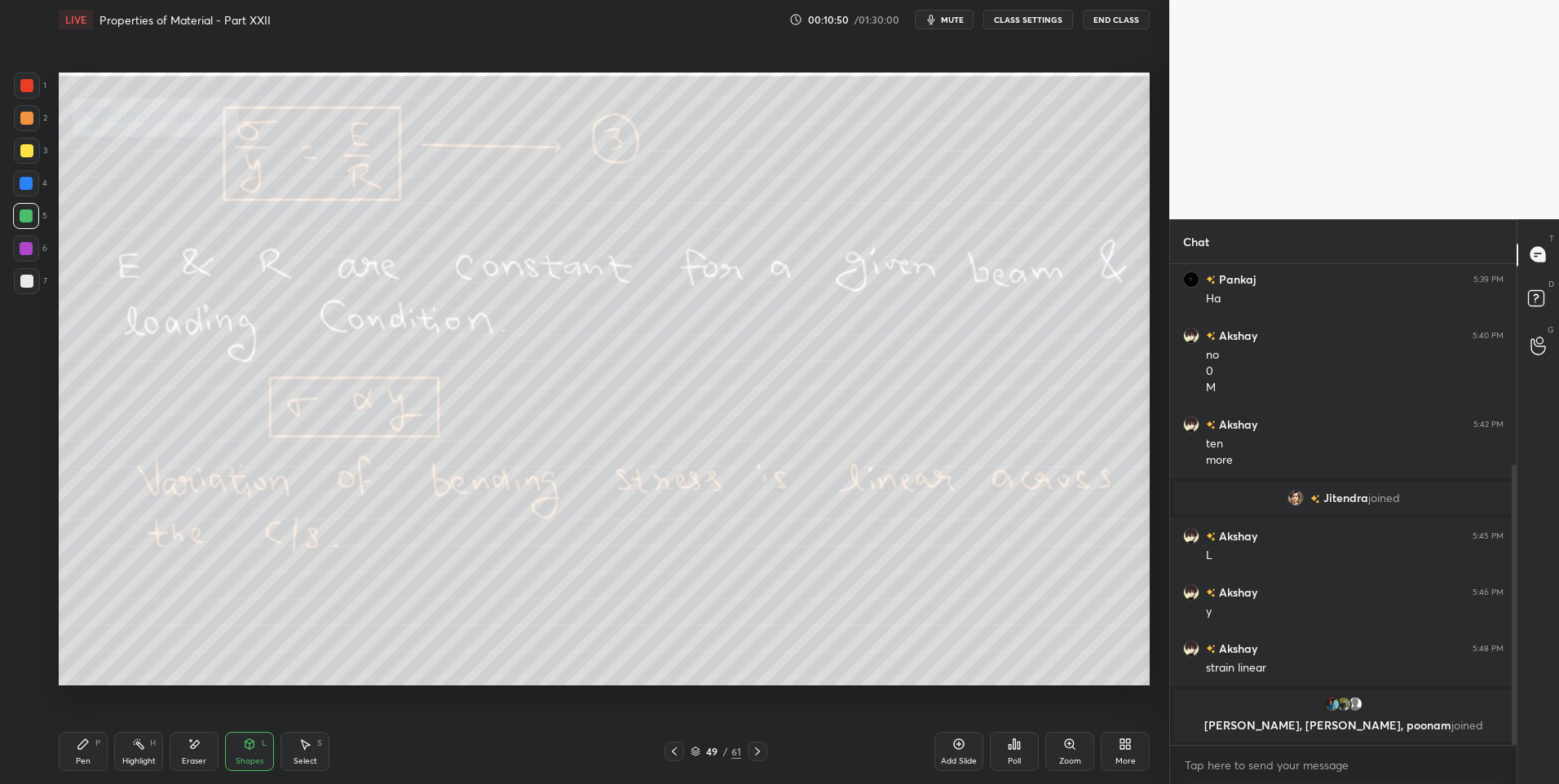
click at [130, 751] on div "Highlight H" at bounding box center [138, 752] width 49 height 39
click at [146, 745] on div "Highlight H" at bounding box center [138, 752] width 49 height 39
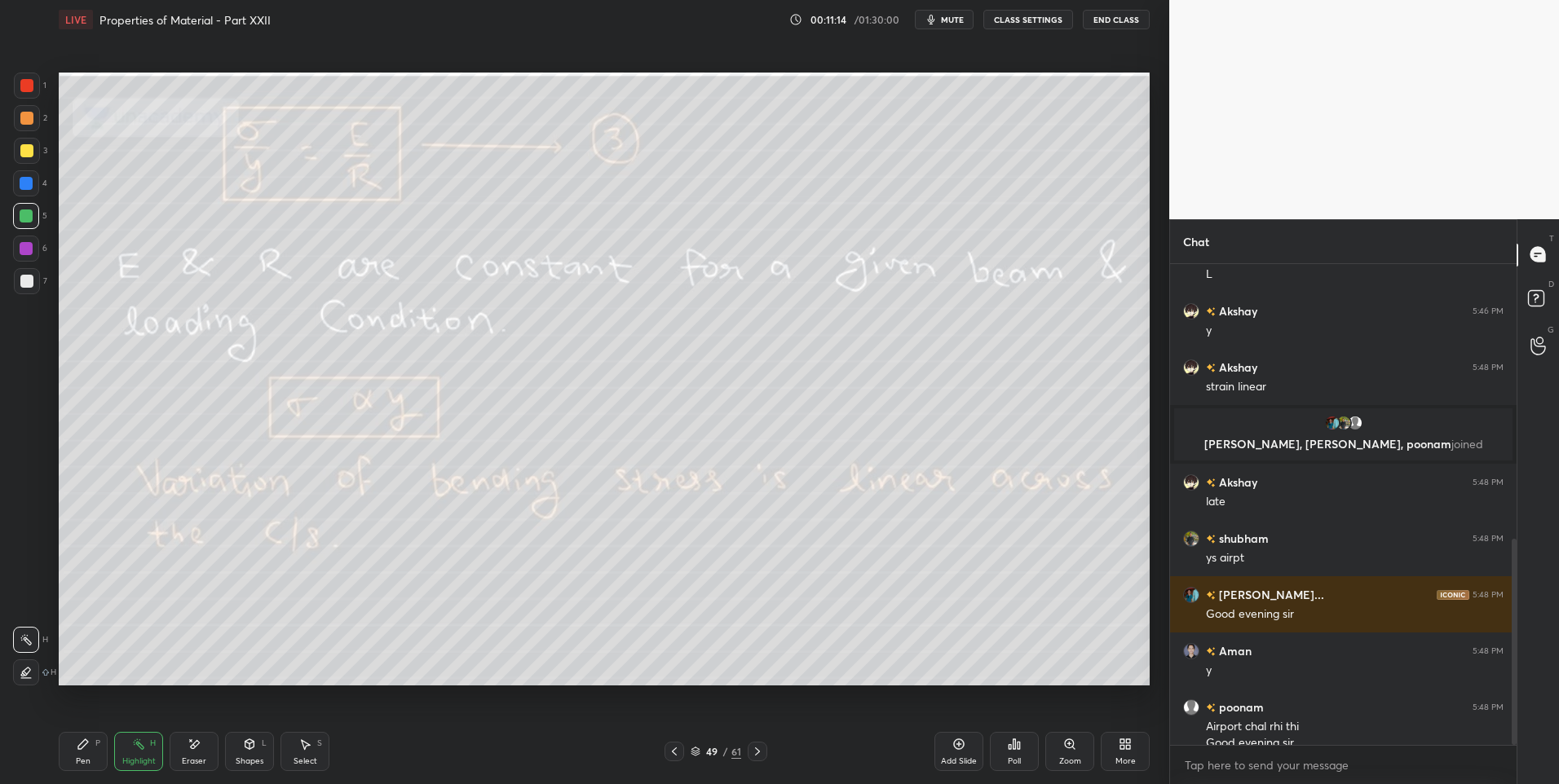
scroll to position [643, 0]
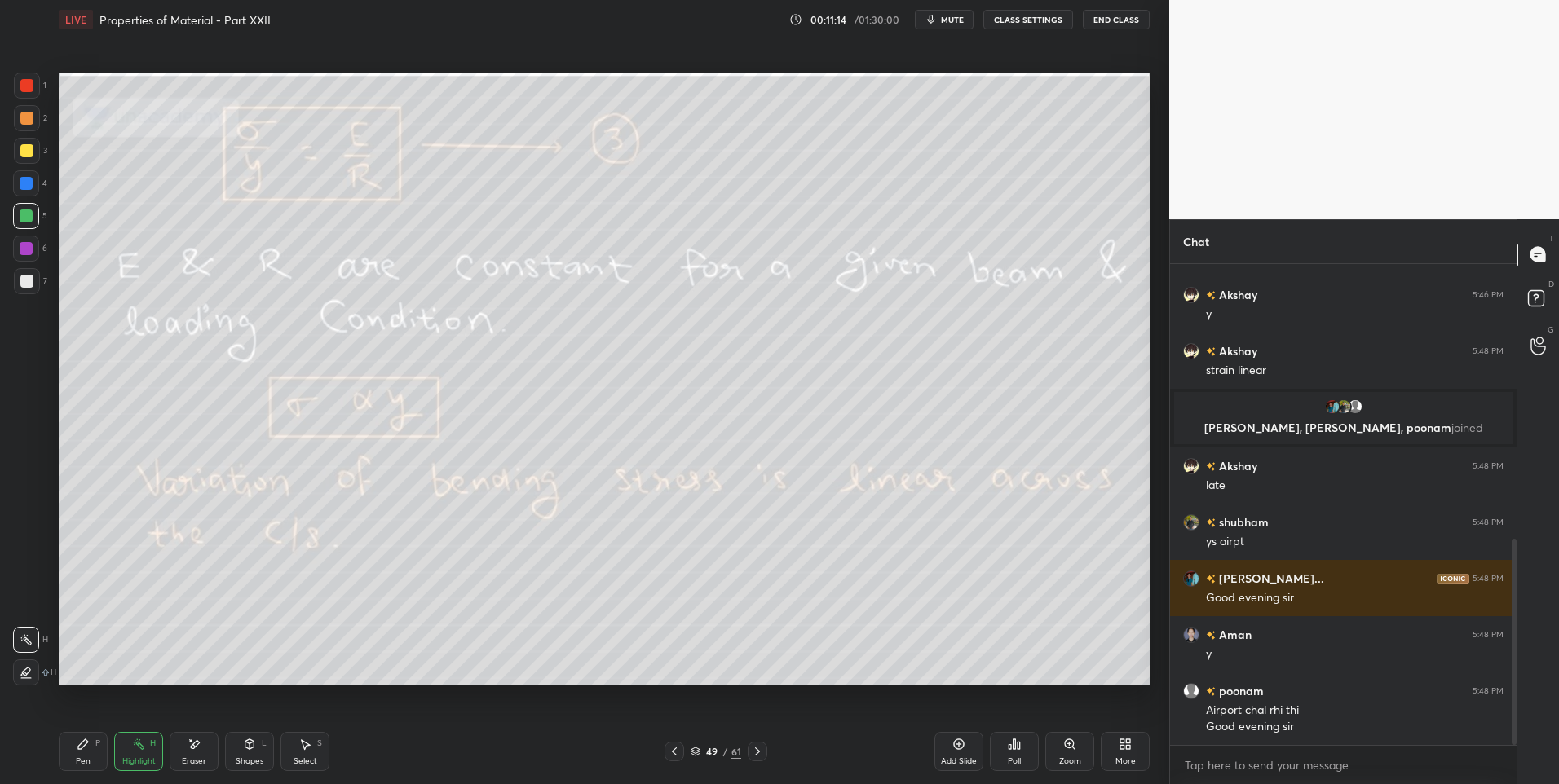
click at [82, 757] on div "Pen" at bounding box center [83, 761] width 15 height 8
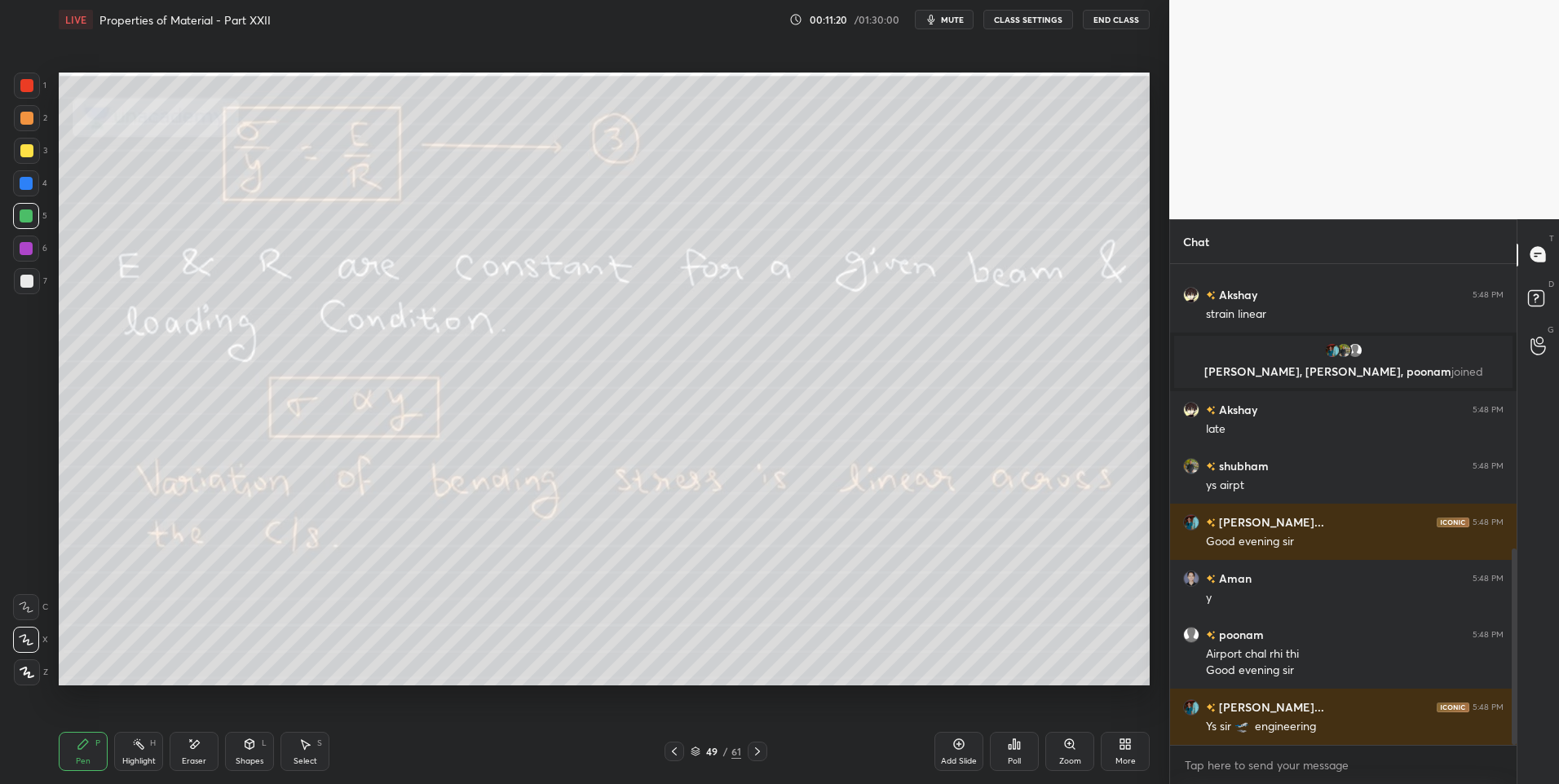
click at [141, 757] on div "Highlight" at bounding box center [139, 761] width 33 height 8
click at [80, 753] on div "Pen P" at bounding box center [82, 752] width 49 height 39
click at [298, 758] on div "Select" at bounding box center [305, 761] width 24 height 8
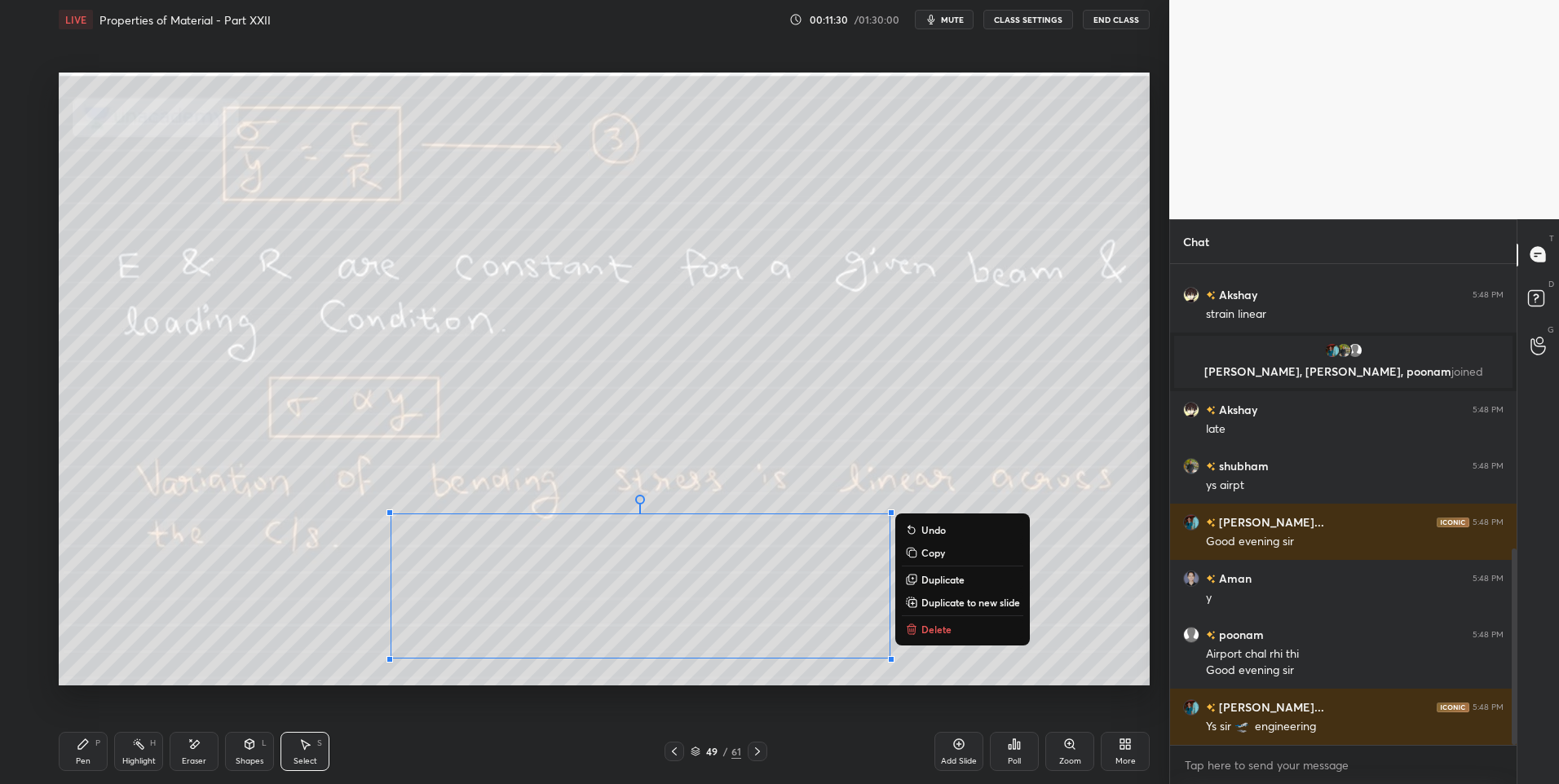
click at [187, 653] on div "0 ° Undo Copy Duplicate Duplicate to new slide Delete" at bounding box center [604, 379] width 1091 height 614
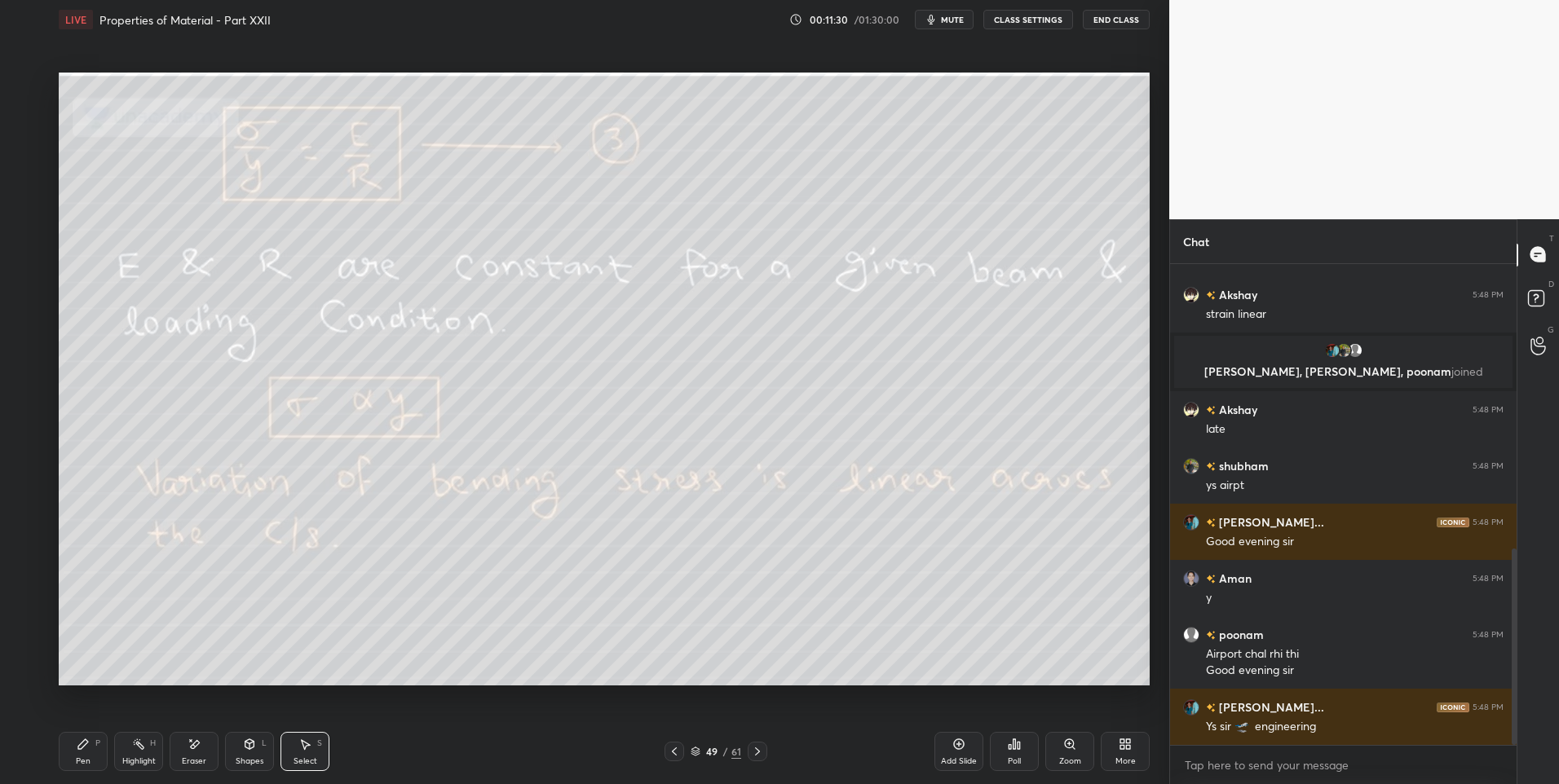
click at [134, 751] on div "Highlight H" at bounding box center [138, 752] width 49 height 39
click at [756, 751] on icon at bounding box center [757, 752] width 13 height 13
click at [135, 752] on div "Highlight H" at bounding box center [138, 752] width 49 height 39
click at [70, 761] on div "Pen P" at bounding box center [82, 752] width 49 height 39
click at [129, 757] on div "Highlight" at bounding box center [139, 761] width 33 height 8
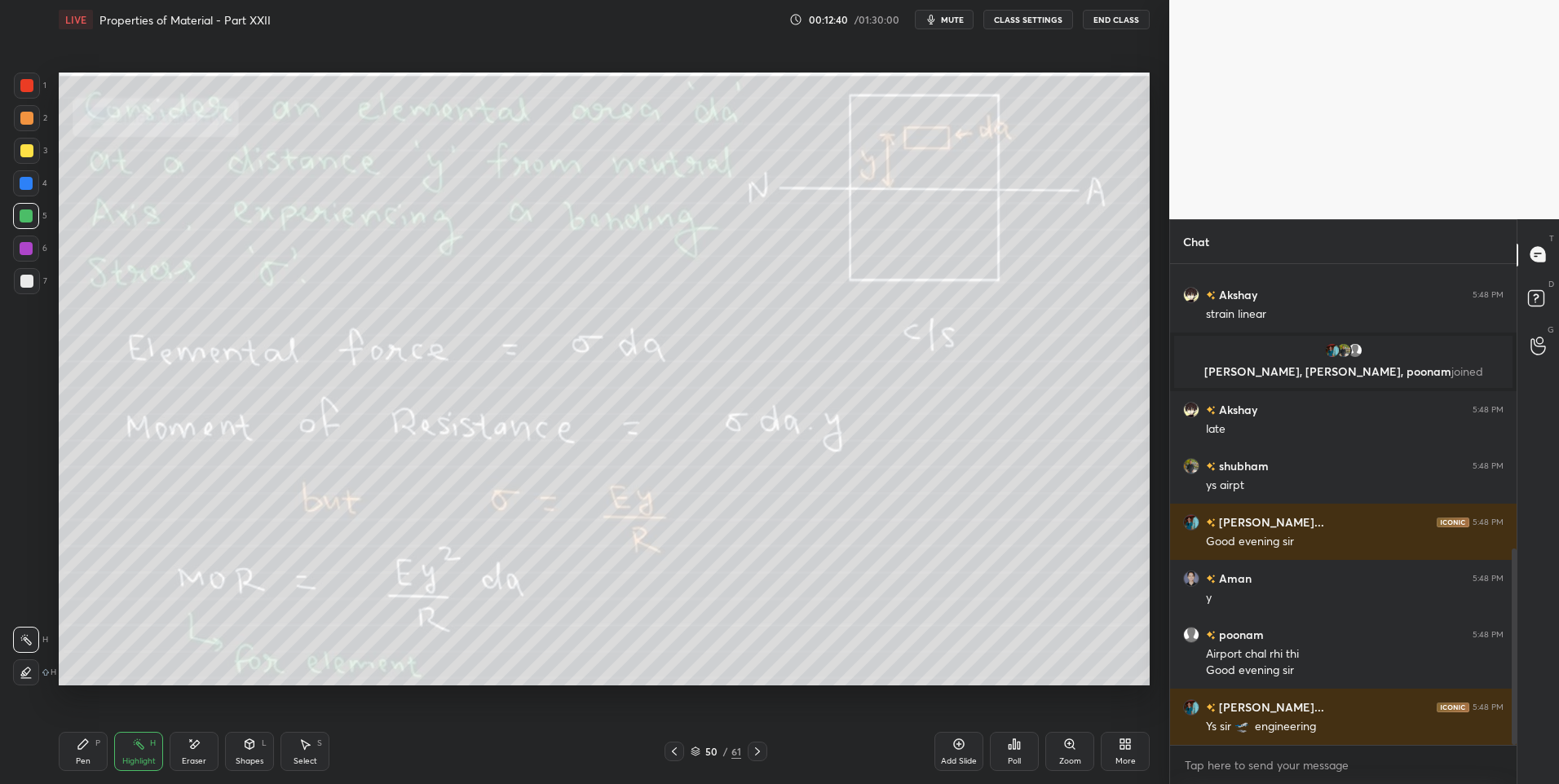
click at [95, 753] on div "Pen P" at bounding box center [82, 752] width 49 height 39
click at [134, 757] on div "Highlight" at bounding box center [139, 761] width 33 height 8
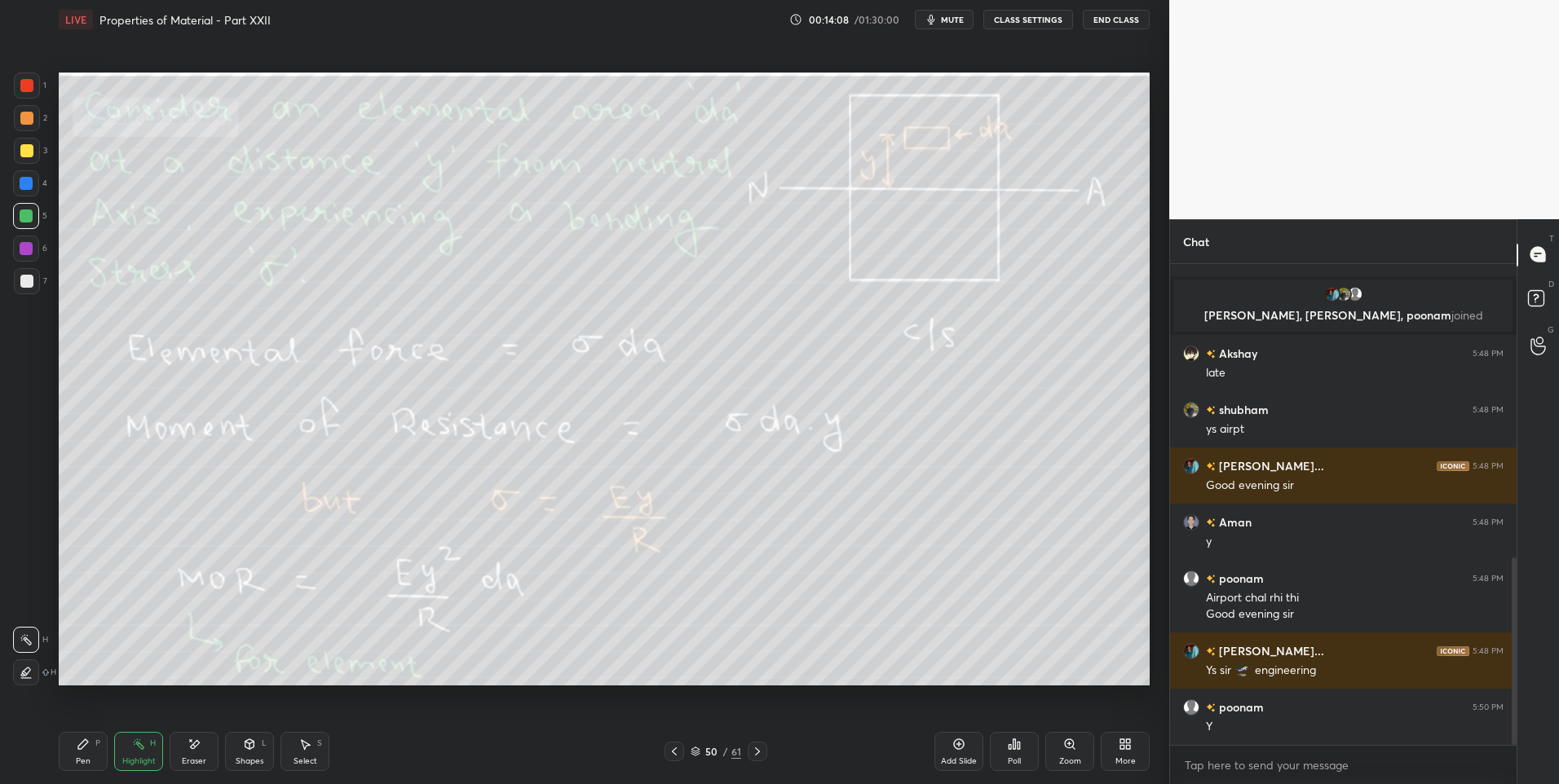
click at [93, 760] on div "Pen P" at bounding box center [82, 752] width 49 height 39
click at [673, 754] on icon at bounding box center [674, 752] width 13 height 13
click at [141, 757] on div "Highlight" at bounding box center [139, 761] width 33 height 8
click at [765, 748] on div at bounding box center [756, 751] width 19 height 19
click at [76, 763] on div "Pen" at bounding box center [83, 761] width 15 height 8
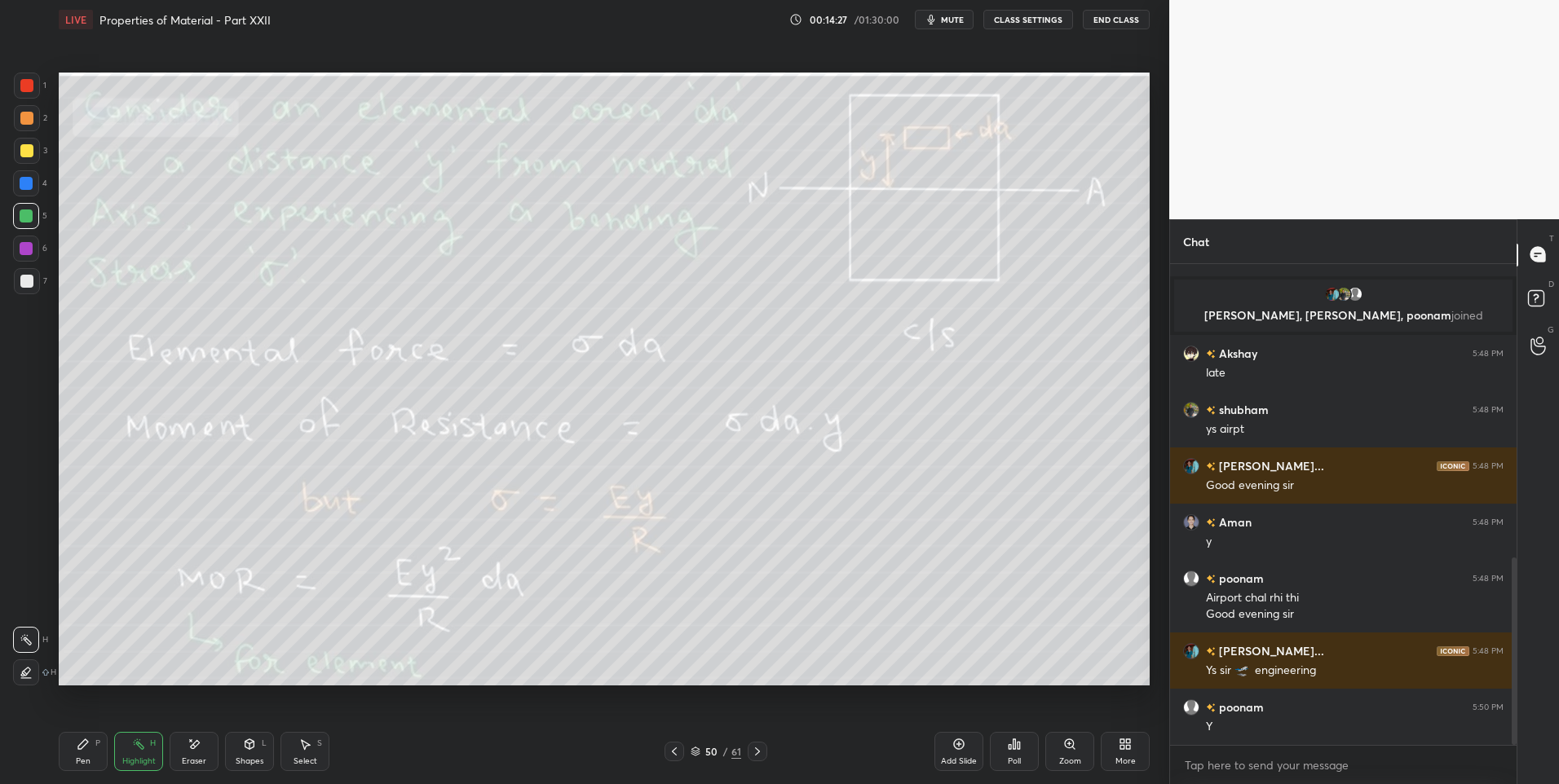
click at [72, 761] on div "Pen P" at bounding box center [82, 752] width 49 height 39
click at [151, 749] on div "Highlight H" at bounding box center [138, 752] width 49 height 39
click at [141, 749] on rect at bounding box center [140, 745] width 8 height 8
click at [761, 755] on icon at bounding box center [757, 752] width 13 height 13
click at [677, 751] on icon at bounding box center [674, 752] width 13 height 13
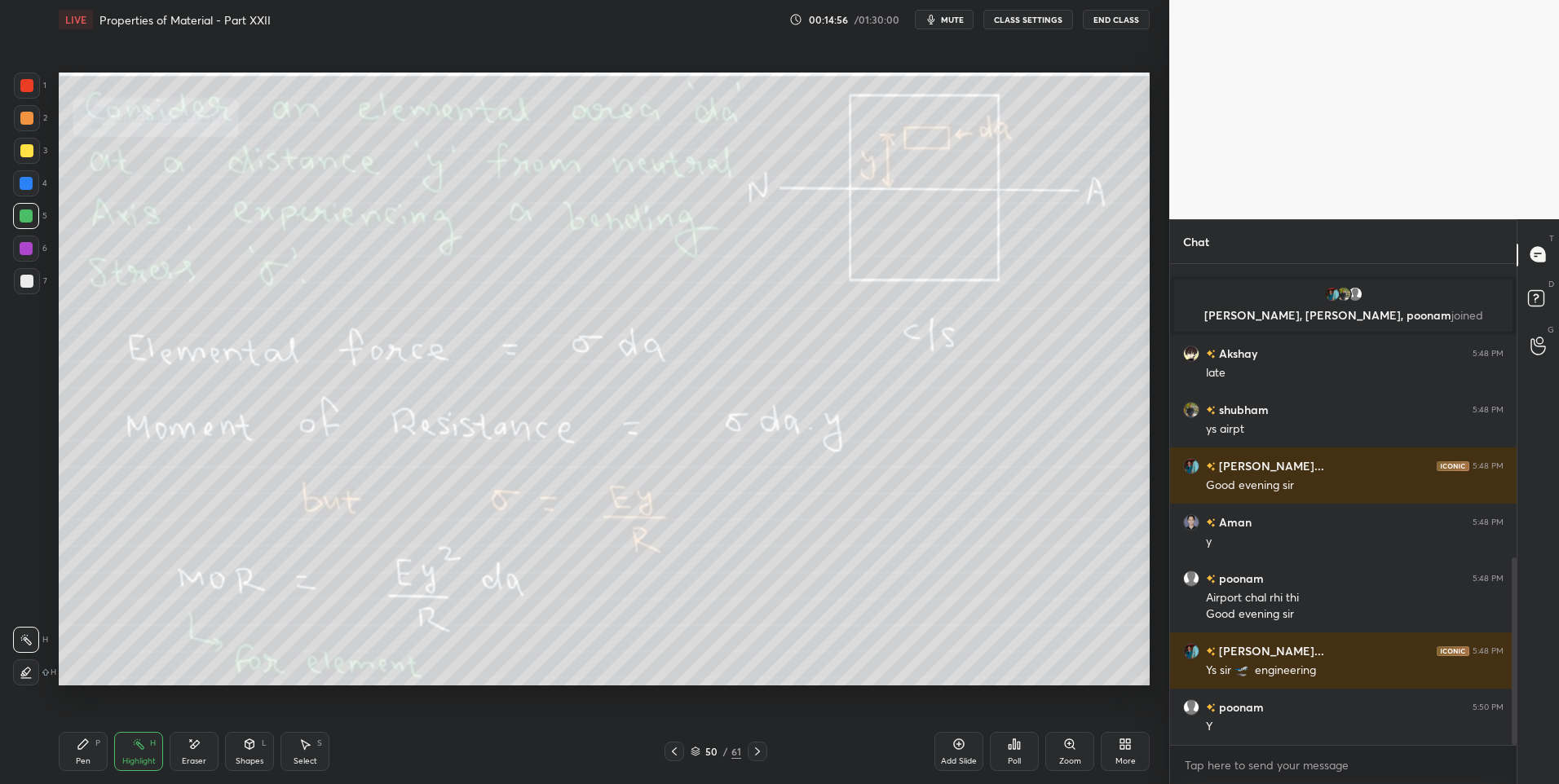
click at [755, 753] on icon at bounding box center [757, 752] width 13 height 13
click at [673, 753] on icon at bounding box center [673, 751] width 5 height 8
click at [132, 757] on div "Highlight" at bounding box center [139, 761] width 33 height 8
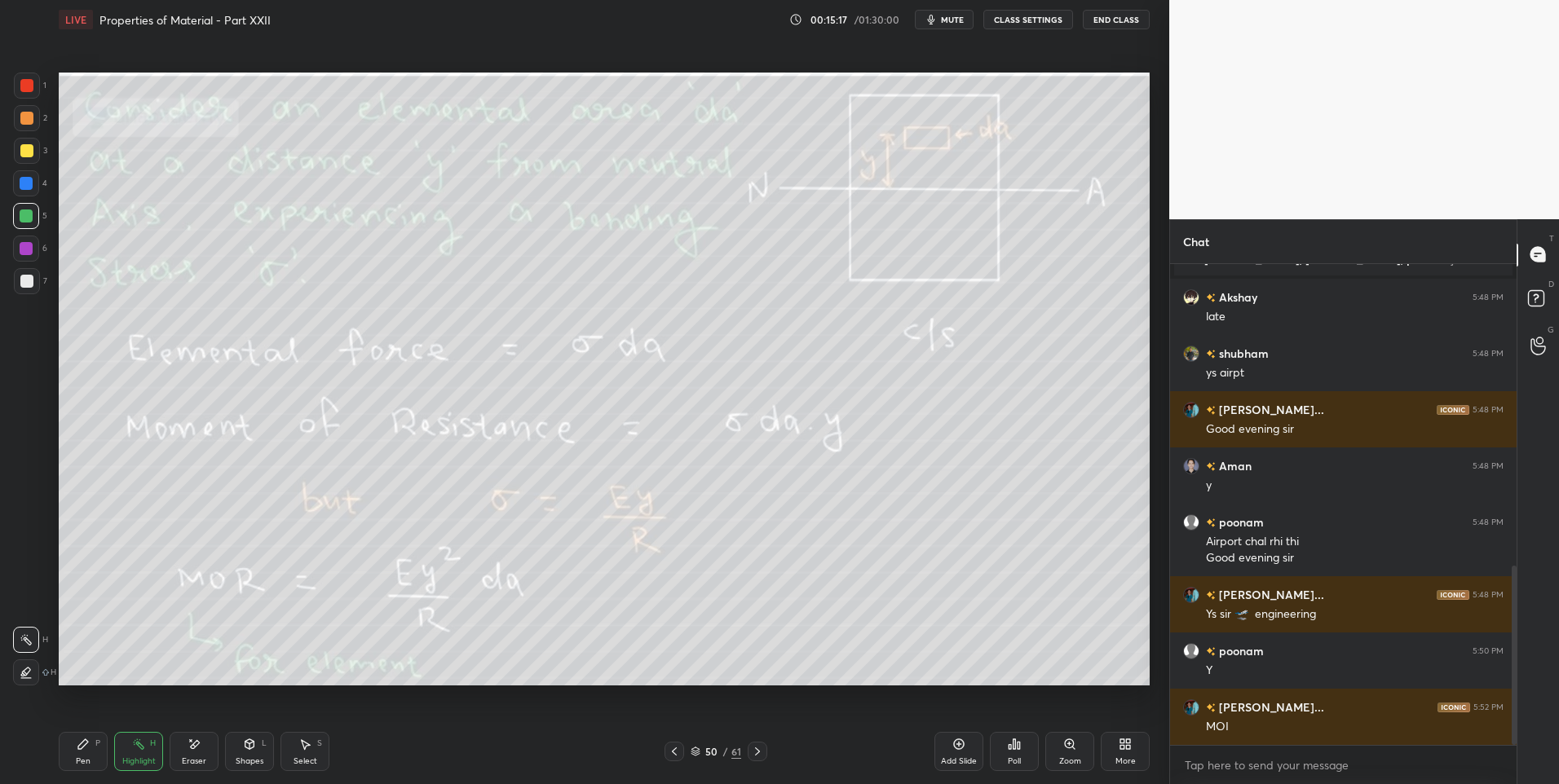
click at [93, 757] on div "Pen P" at bounding box center [82, 752] width 49 height 39
click at [138, 757] on div "Highlight" at bounding box center [139, 761] width 33 height 8
click at [145, 757] on div "Highlight" at bounding box center [139, 761] width 33 height 8
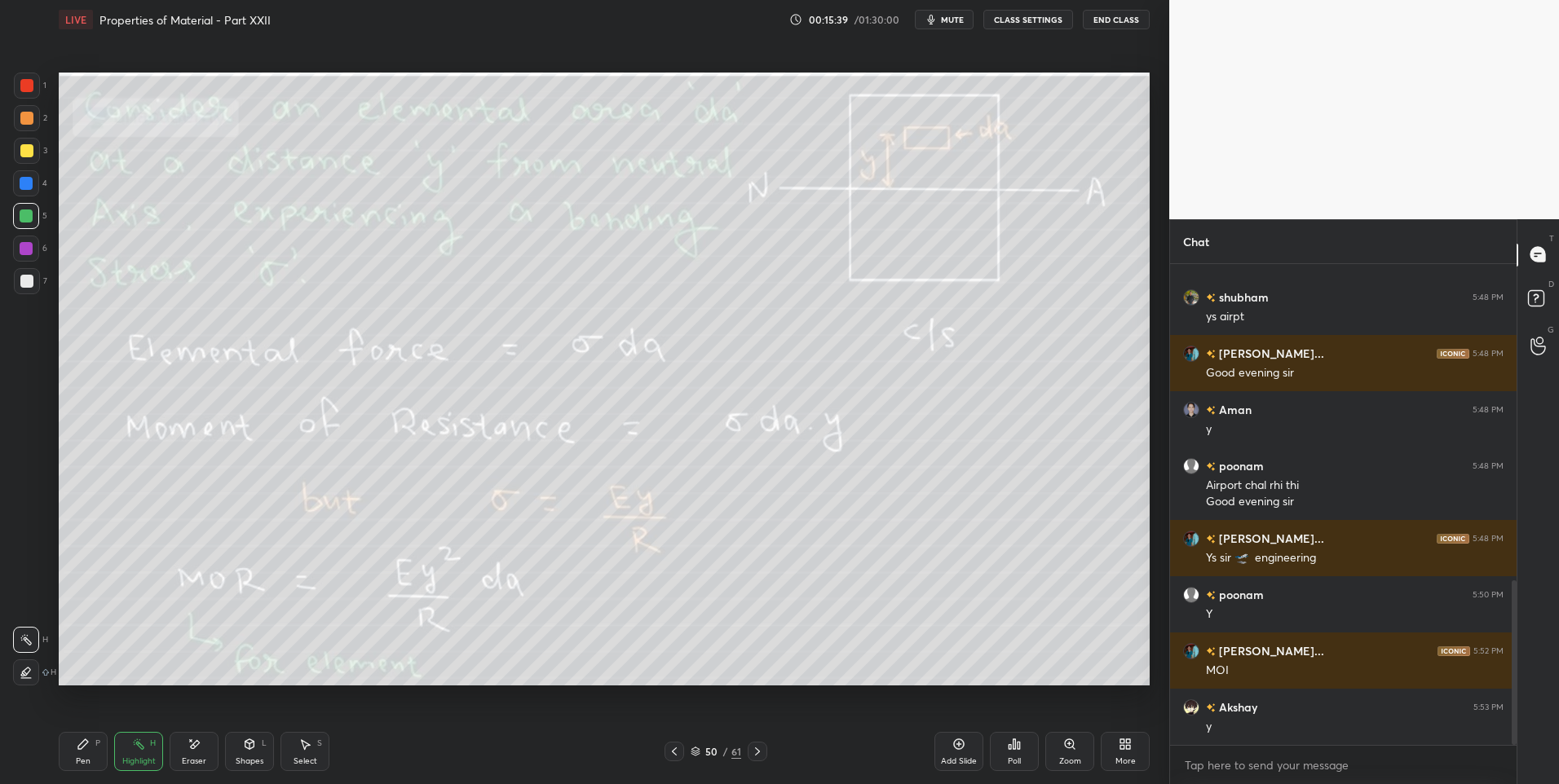
scroll to position [924, 0]
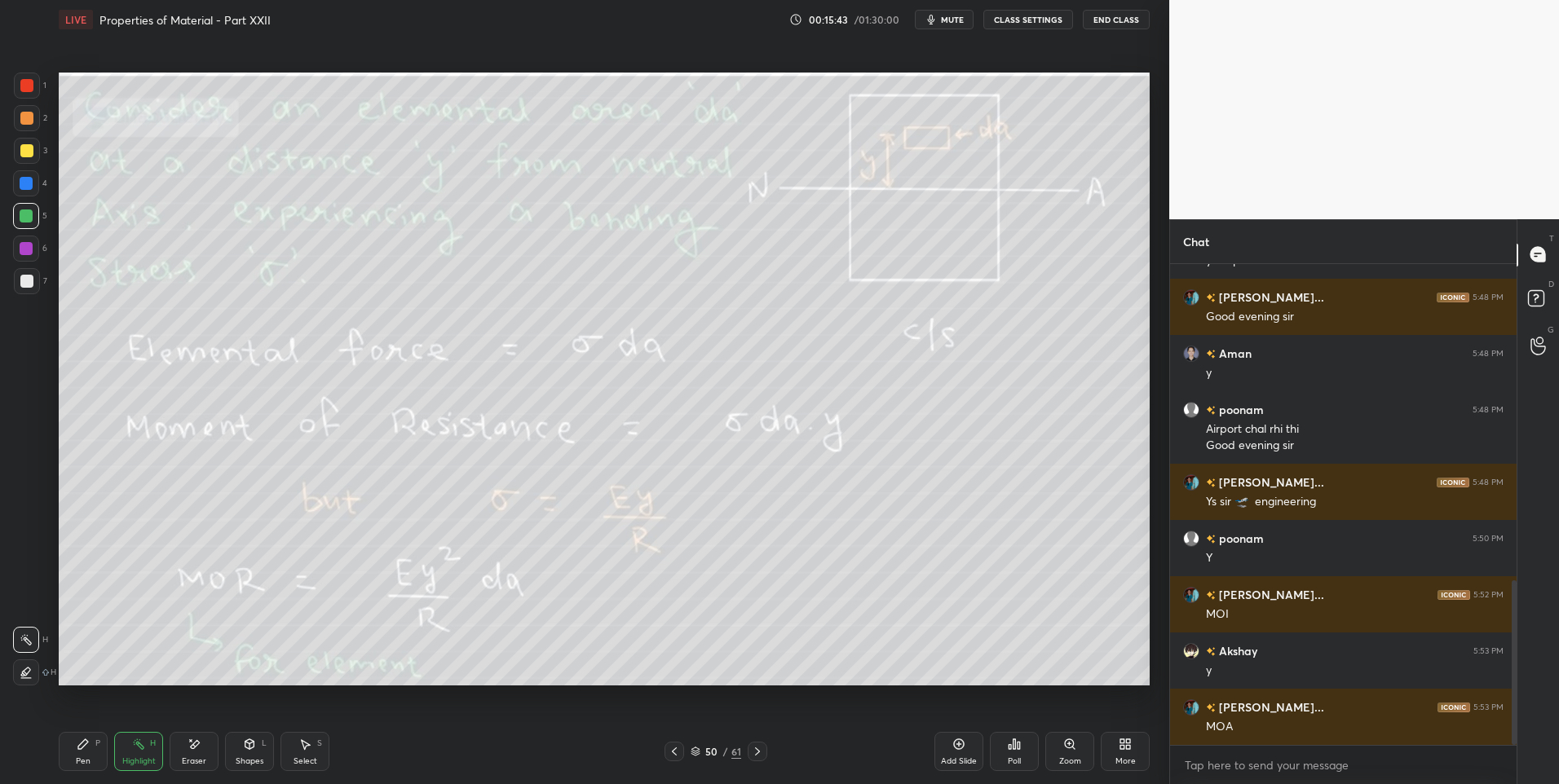
click at [79, 749] on icon at bounding box center [83, 744] width 10 height 10
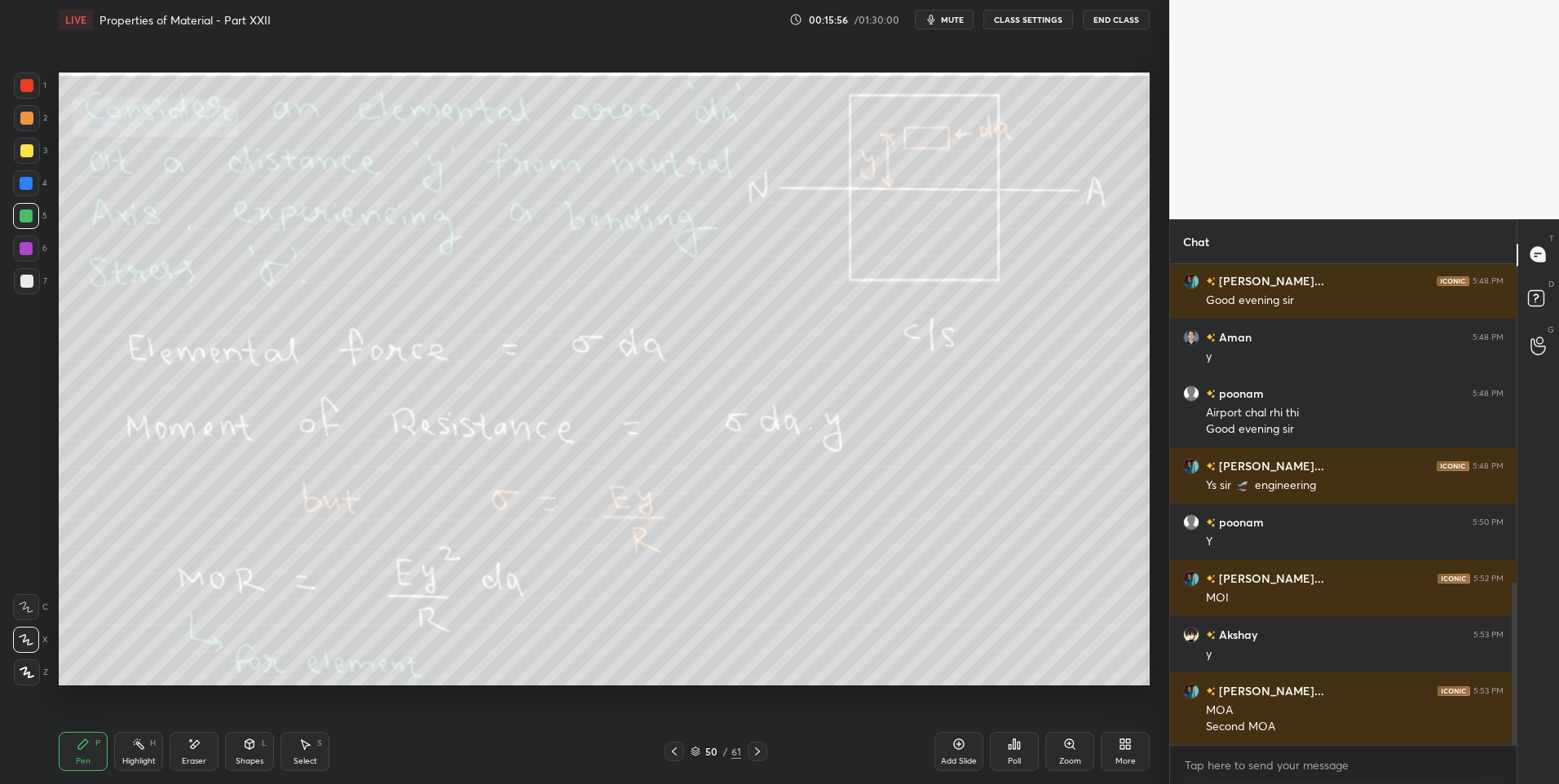
scroll to position [996, 0]
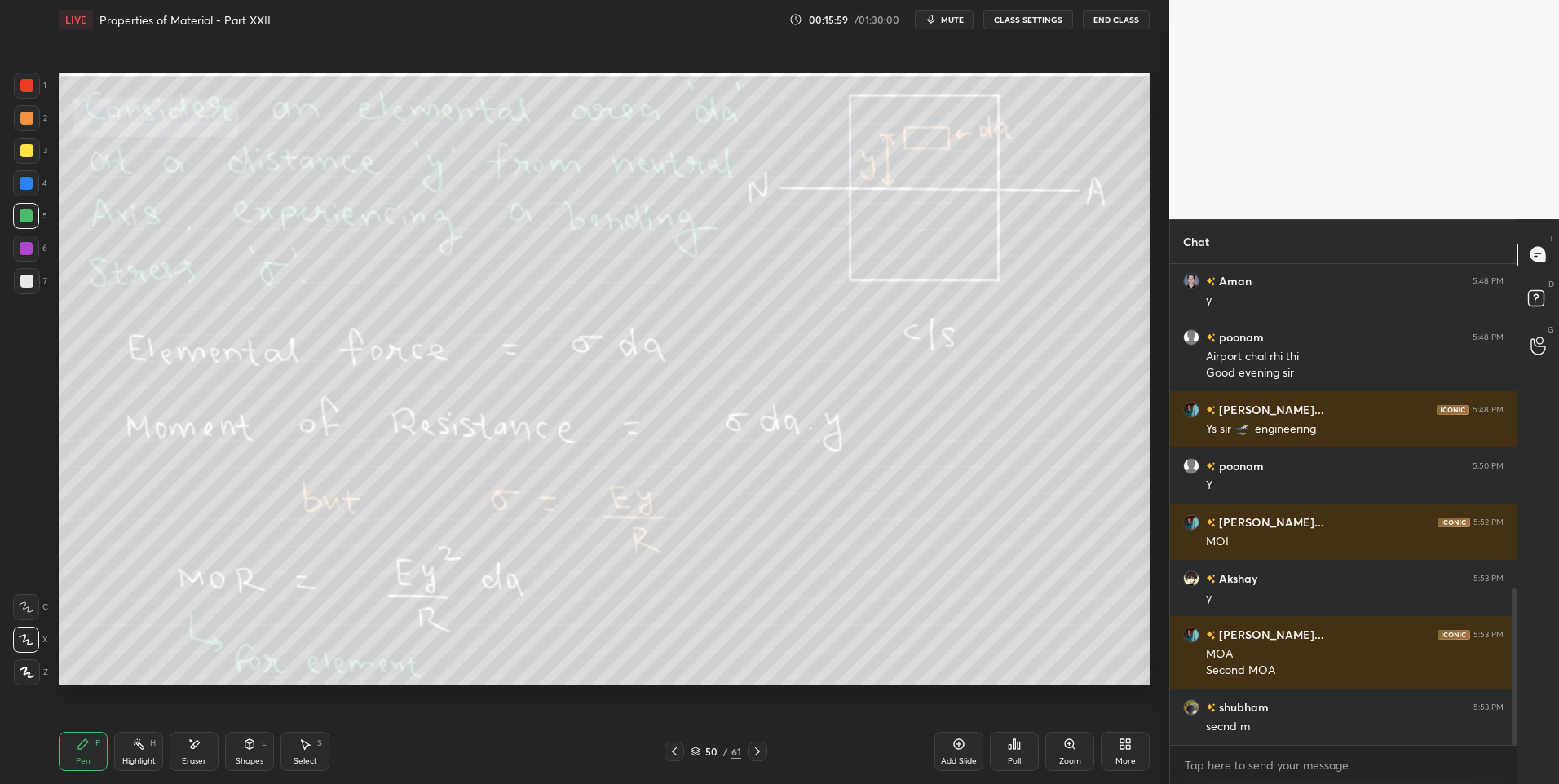
click at [198, 757] on div "Eraser" at bounding box center [194, 761] width 24 height 8
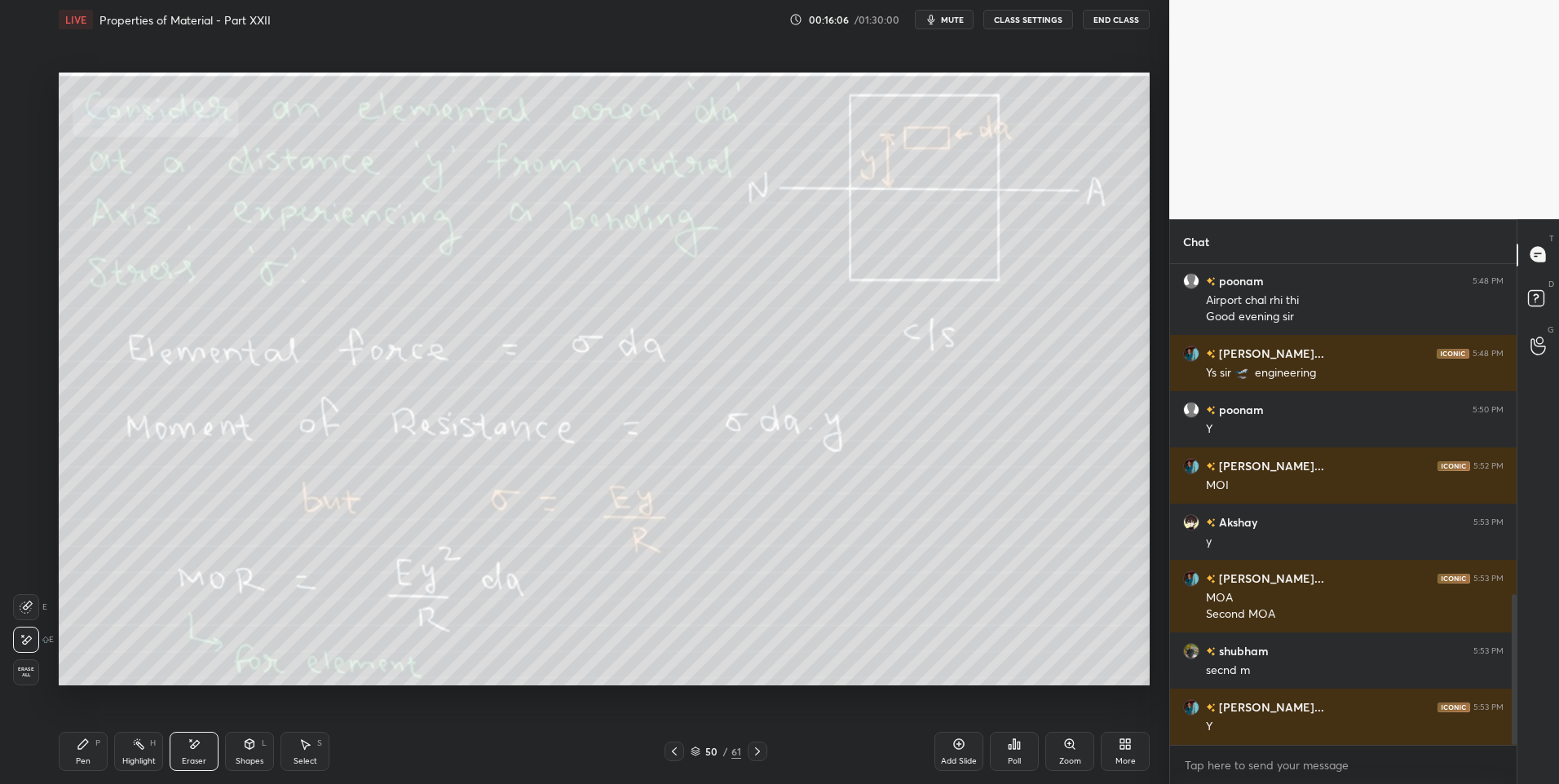
scroll to position [1109, 0]
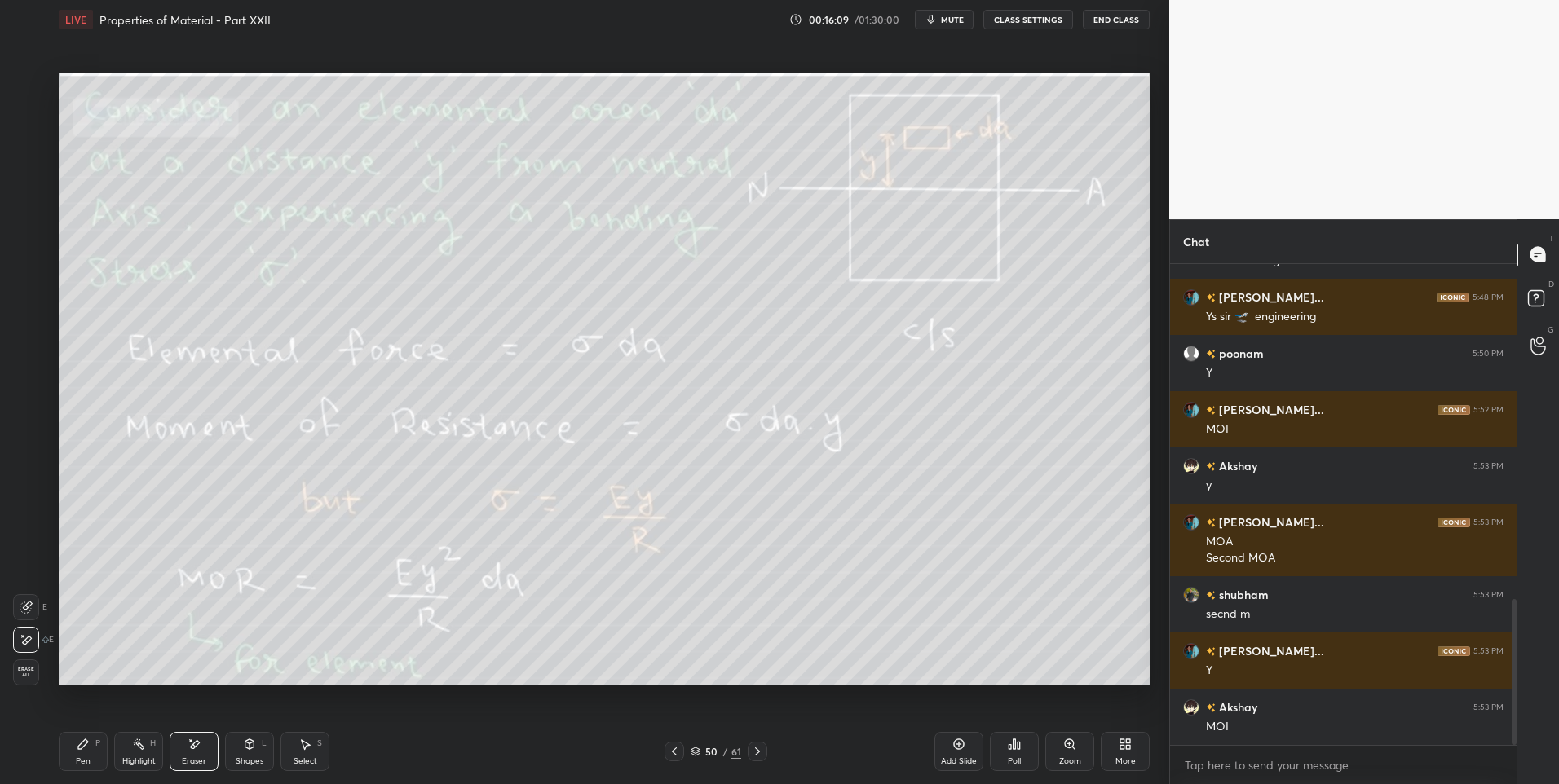
click at [767, 752] on div "50 / 61" at bounding box center [715, 751] width 437 height 19
click at [763, 753] on icon at bounding box center [757, 752] width 13 height 13
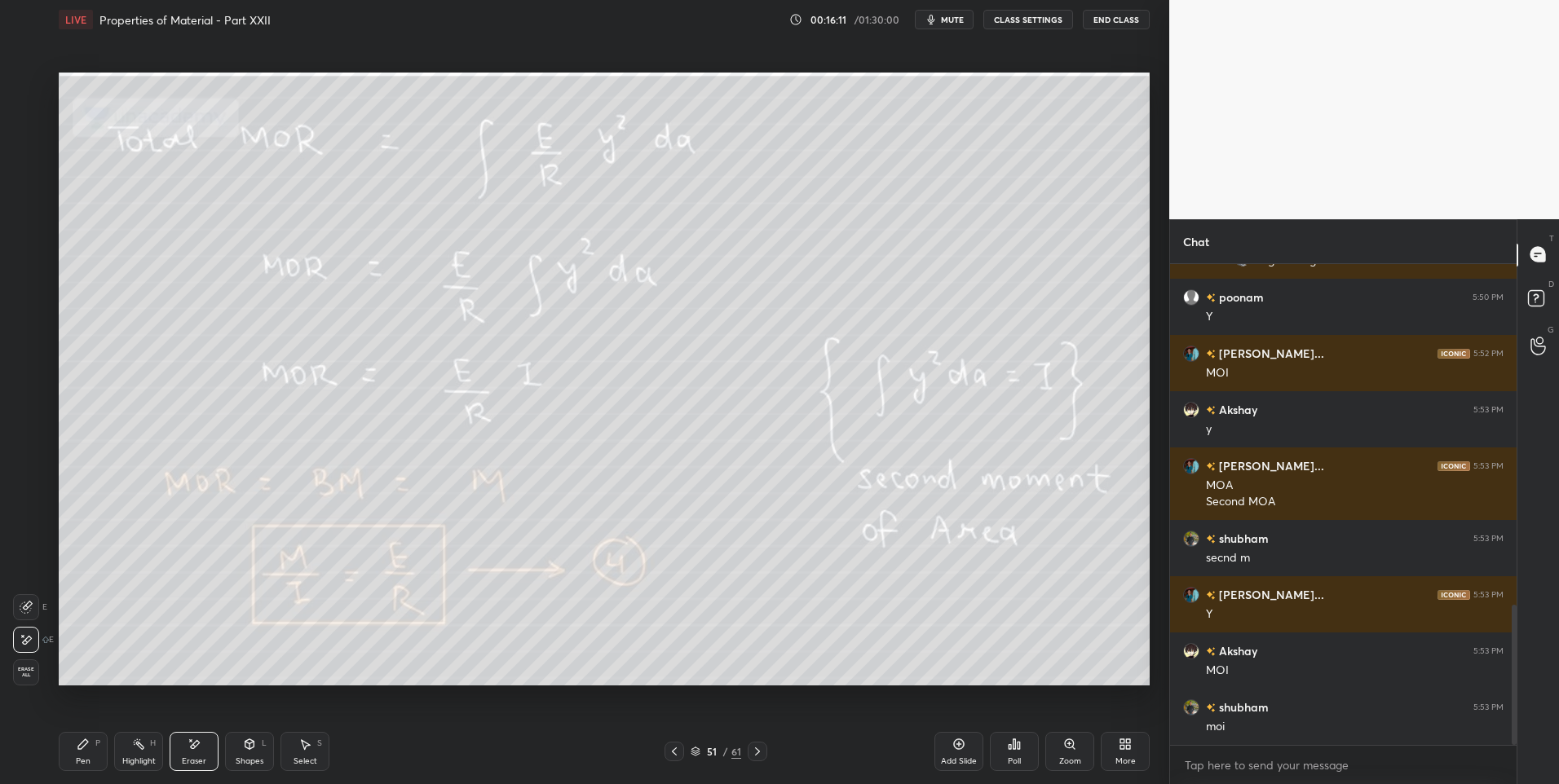
click at [140, 749] on icon at bounding box center [139, 744] width 13 height 13
click at [142, 750] on icon at bounding box center [139, 744] width 13 height 13
click at [75, 753] on div "Pen P" at bounding box center [82, 752] width 49 height 39
click at [764, 748] on div at bounding box center [756, 751] width 19 height 19
click at [132, 748] on icon at bounding box center [139, 744] width 13 height 13
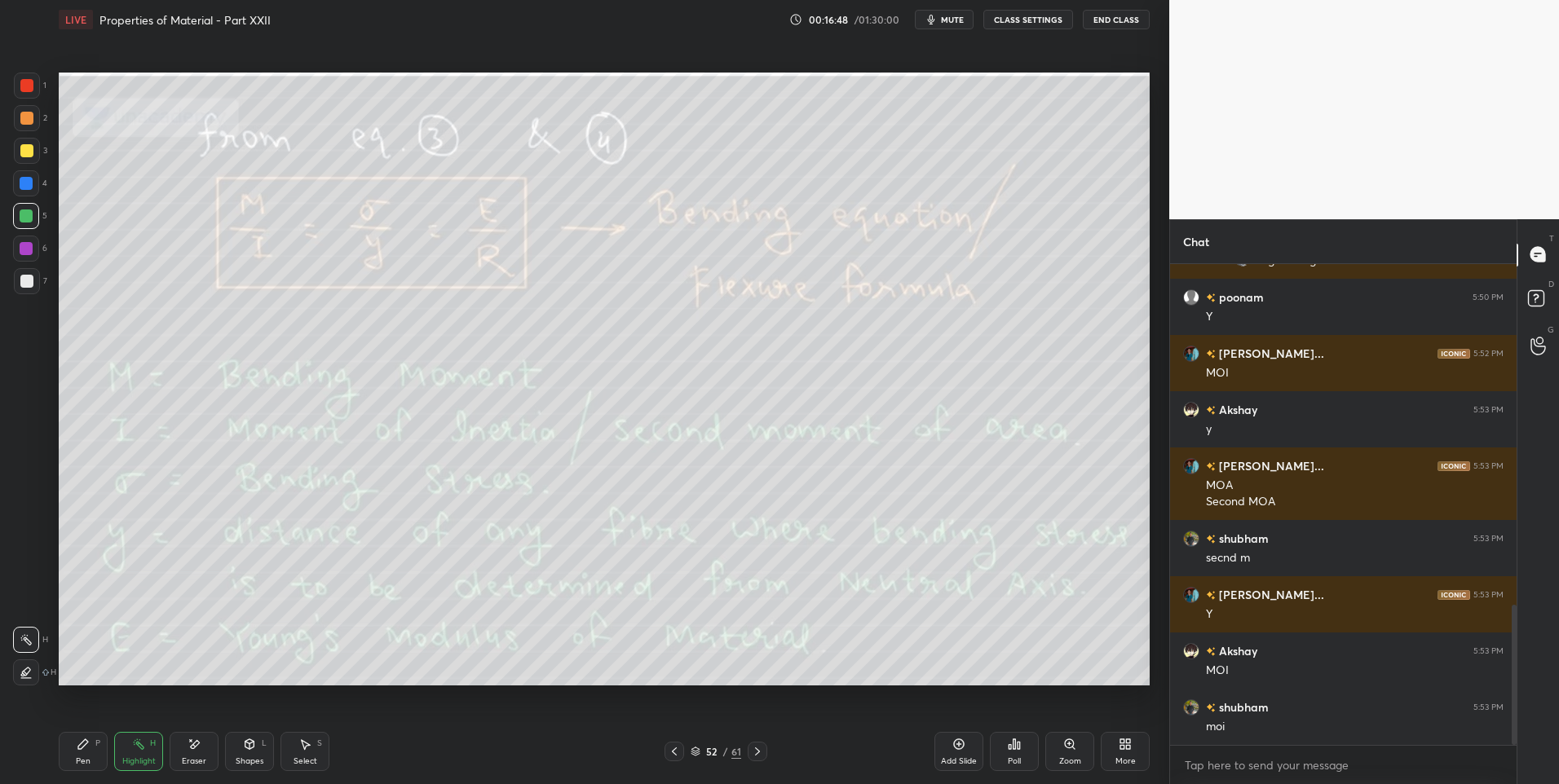
click at [90, 753] on div "Pen P" at bounding box center [82, 752] width 49 height 39
click at [35, 86] on div at bounding box center [27, 85] width 26 height 26
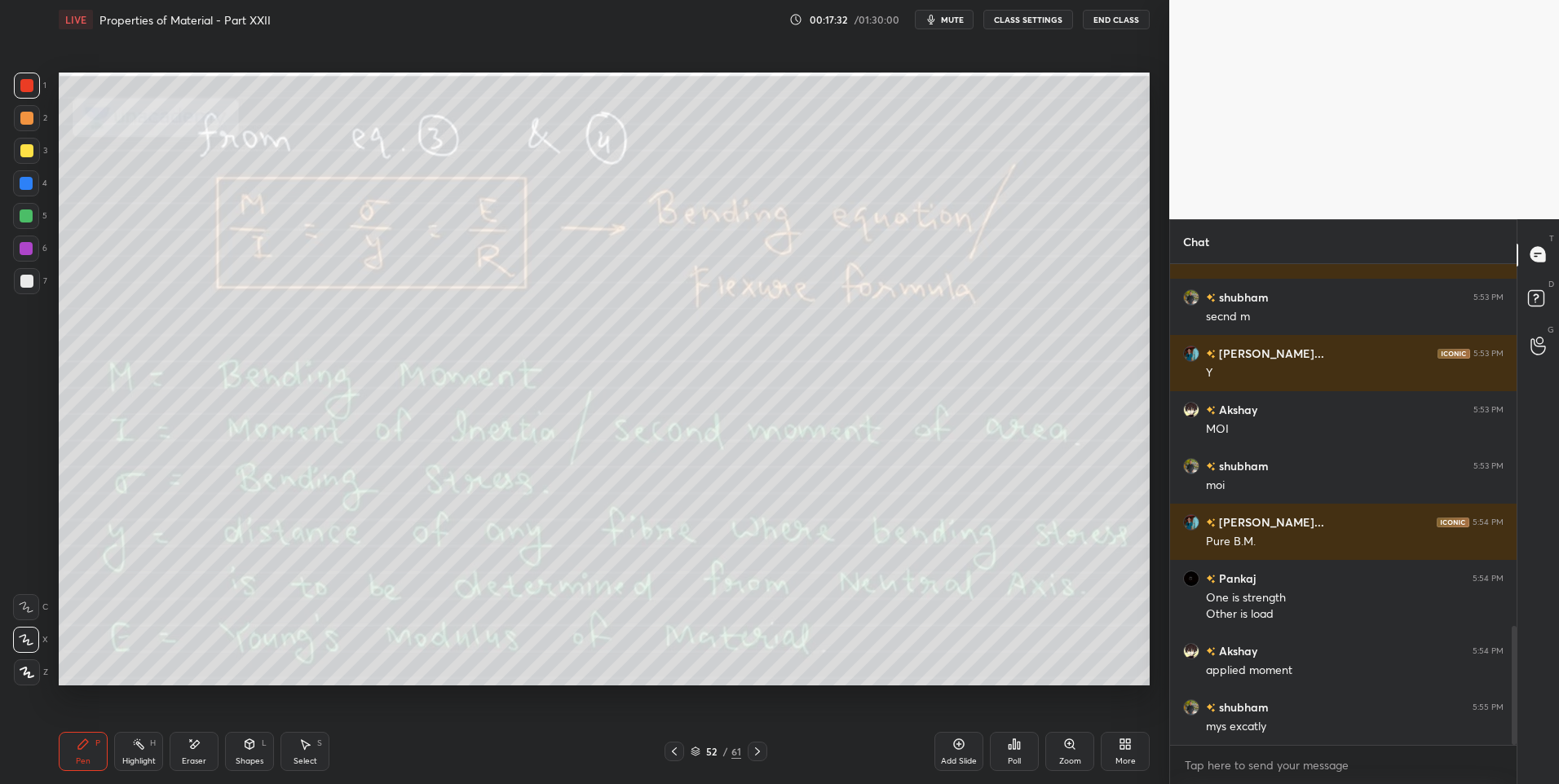
scroll to position [1463, 0]
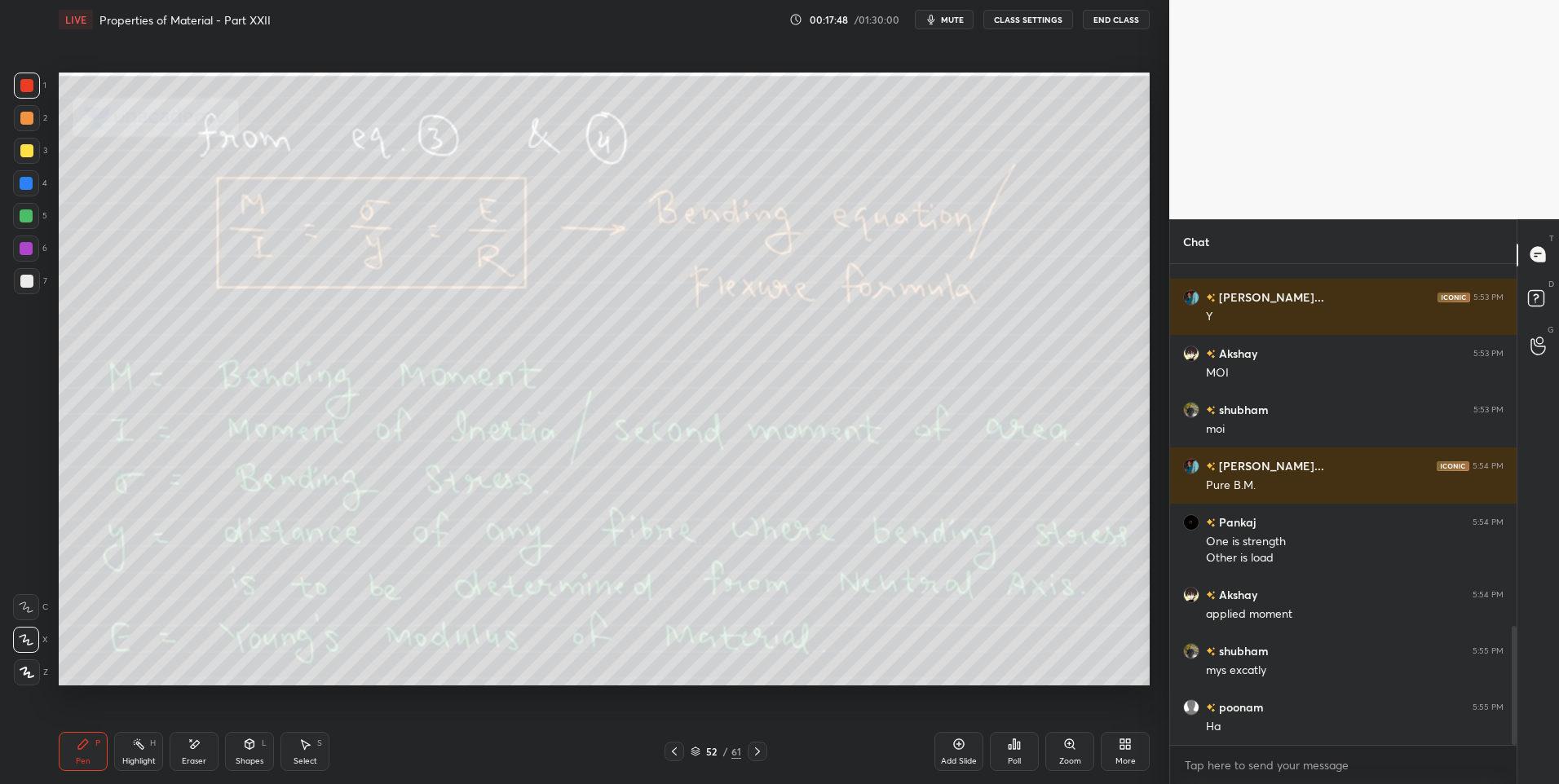
click at [200, 752] on div "Eraser" at bounding box center [193, 752] width 49 height 39
click at [137, 757] on div "Highlight" at bounding box center [139, 761] width 33 height 8
click at [80, 752] on div "Pen P" at bounding box center [82, 752] width 49 height 39
click at [120, 753] on div "Highlight H" at bounding box center [138, 752] width 49 height 39
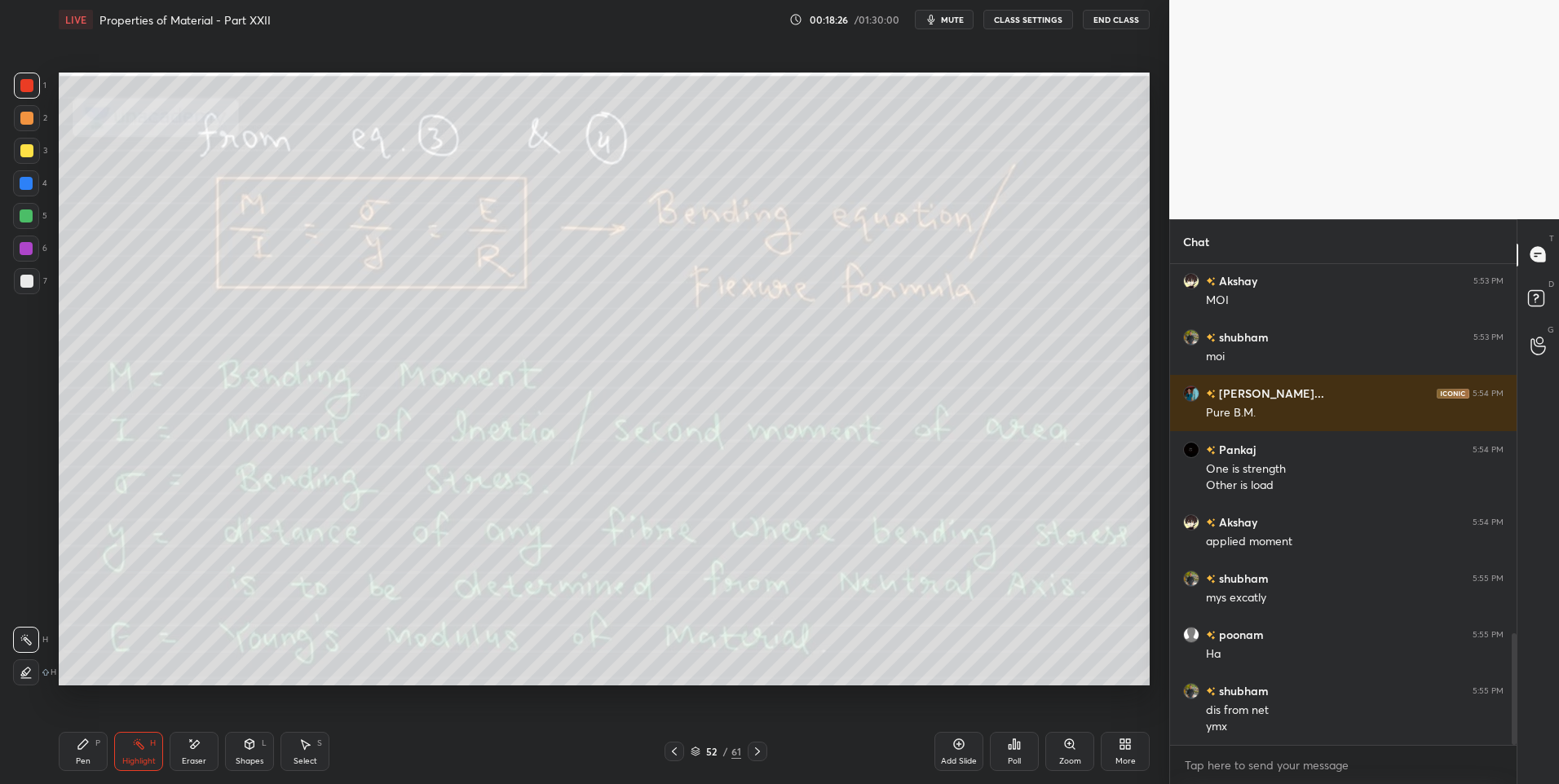
scroll to position [1591, 0]
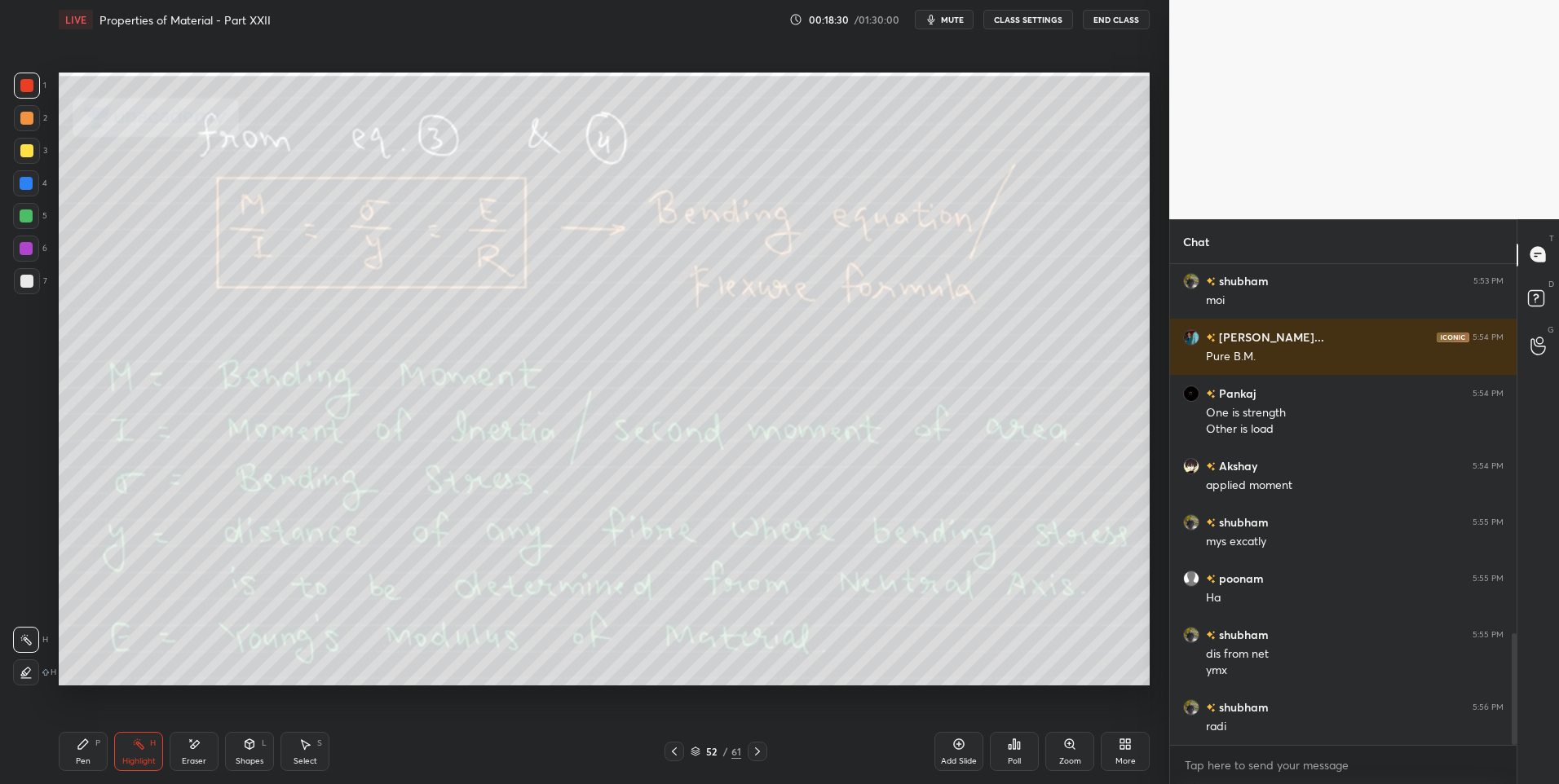
click at [756, 752] on icon at bounding box center [757, 752] width 13 height 13
click at [85, 760] on div "Pen" at bounding box center [83, 761] width 15 height 8
click at [146, 751] on div "Highlight H" at bounding box center [138, 752] width 49 height 39
click at [94, 748] on div "Pen P" at bounding box center [82, 752] width 49 height 39
click at [24, 281] on div at bounding box center [27, 281] width 13 height 13
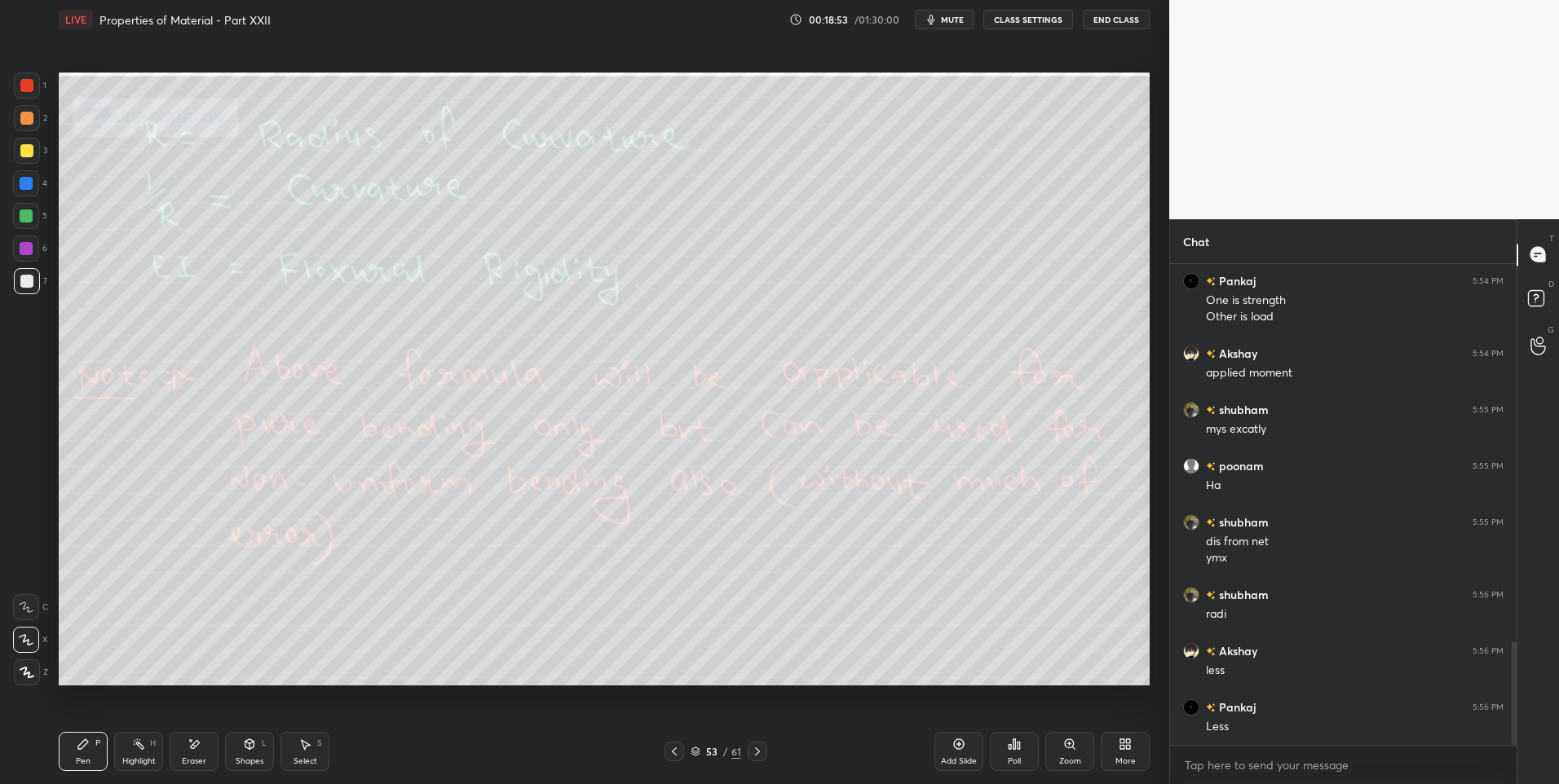
scroll to position [1759, 0]
click at [150, 754] on div "Highlight H" at bounding box center [138, 752] width 49 height 39
click at [85, 767] on div "Pen P" at bounding box center [82, 752] width 49 height 39
click at [81, 760] on div "Pen" at bounding box center [83, 761] width 15 height 8
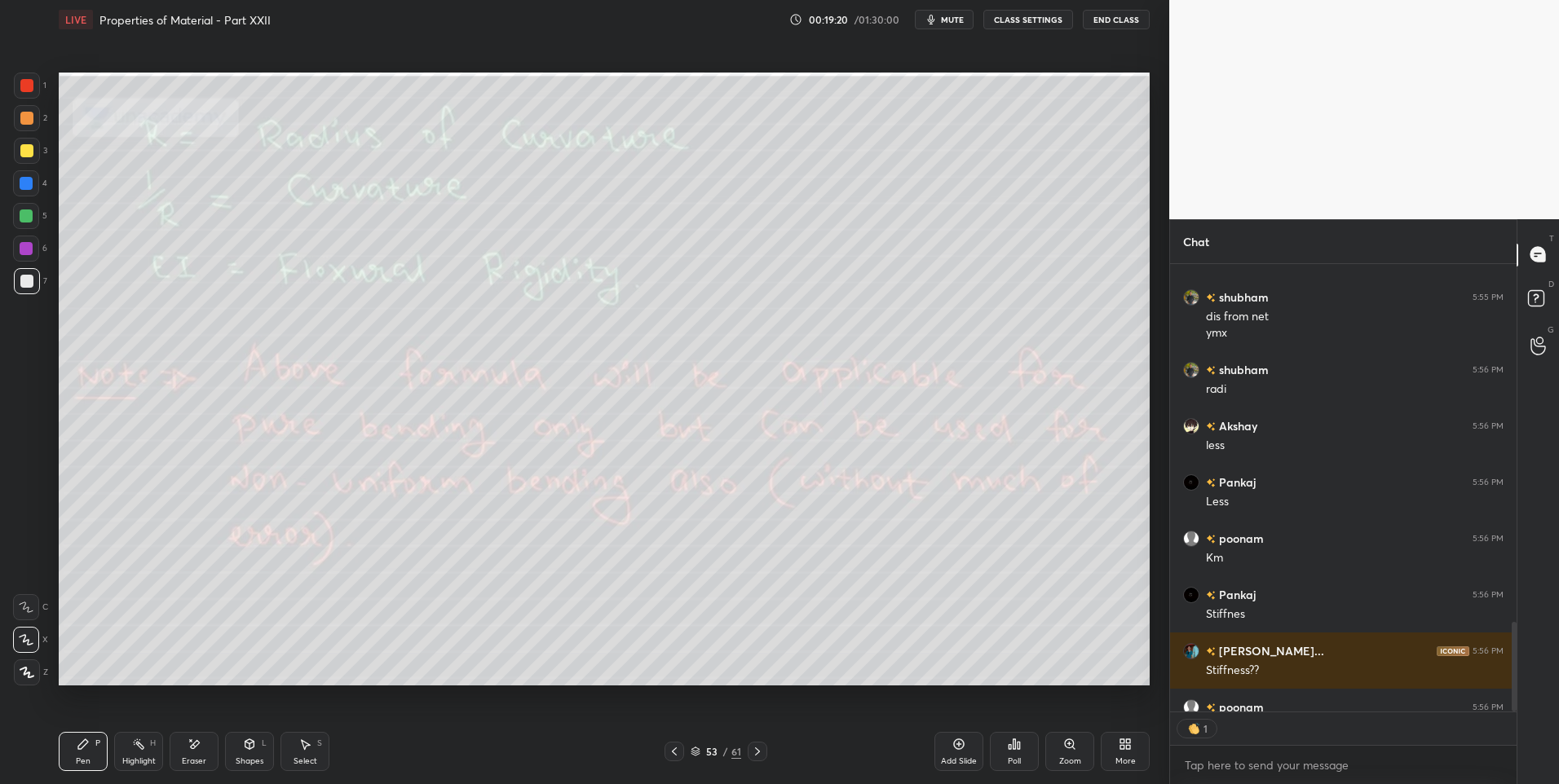
scroll to position [443, 341]
click at [132, 754] on div "Highlight H" at bounding box center [138, 752] width 49 height 39
click at [196, 757] on div "Eraser" at bounding box center [194, 761] width 24 height 8
click at [130, 760] on div "Highlight" at bounding box center [139, 761] width 33 height 8
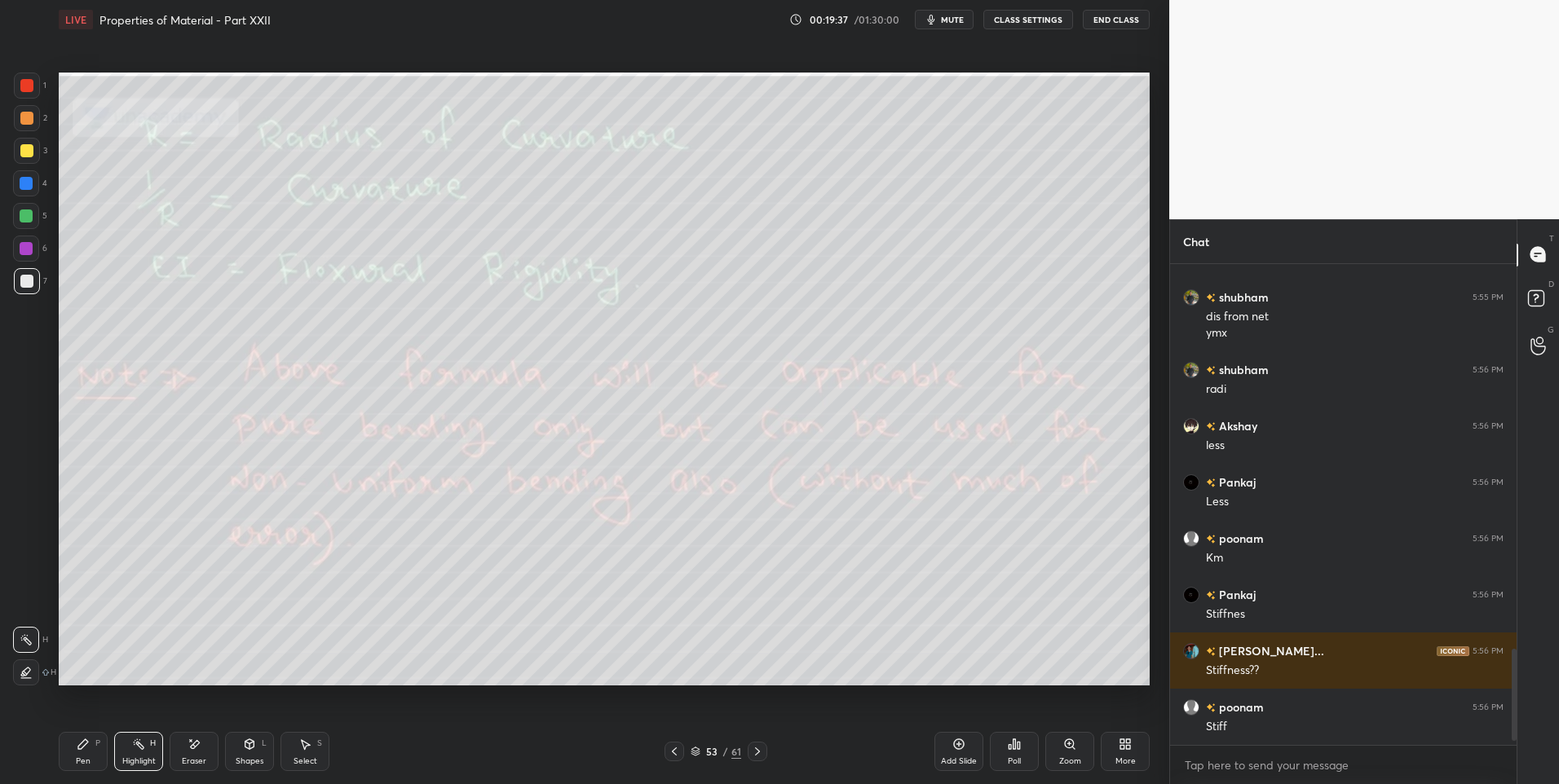
click at [69, 750] on div "Pen P" at bounding box center [82, 752] width 49 height 39
click at [148, 750] on div "Highlight H" at bounding box center [138, 752] width 49 height 39
click at [301, 749] on icon at bounding box center [305, 744] width 13 height 13
click at [306, 746] on icon at bounding box center [306, 745] width 9 height 10
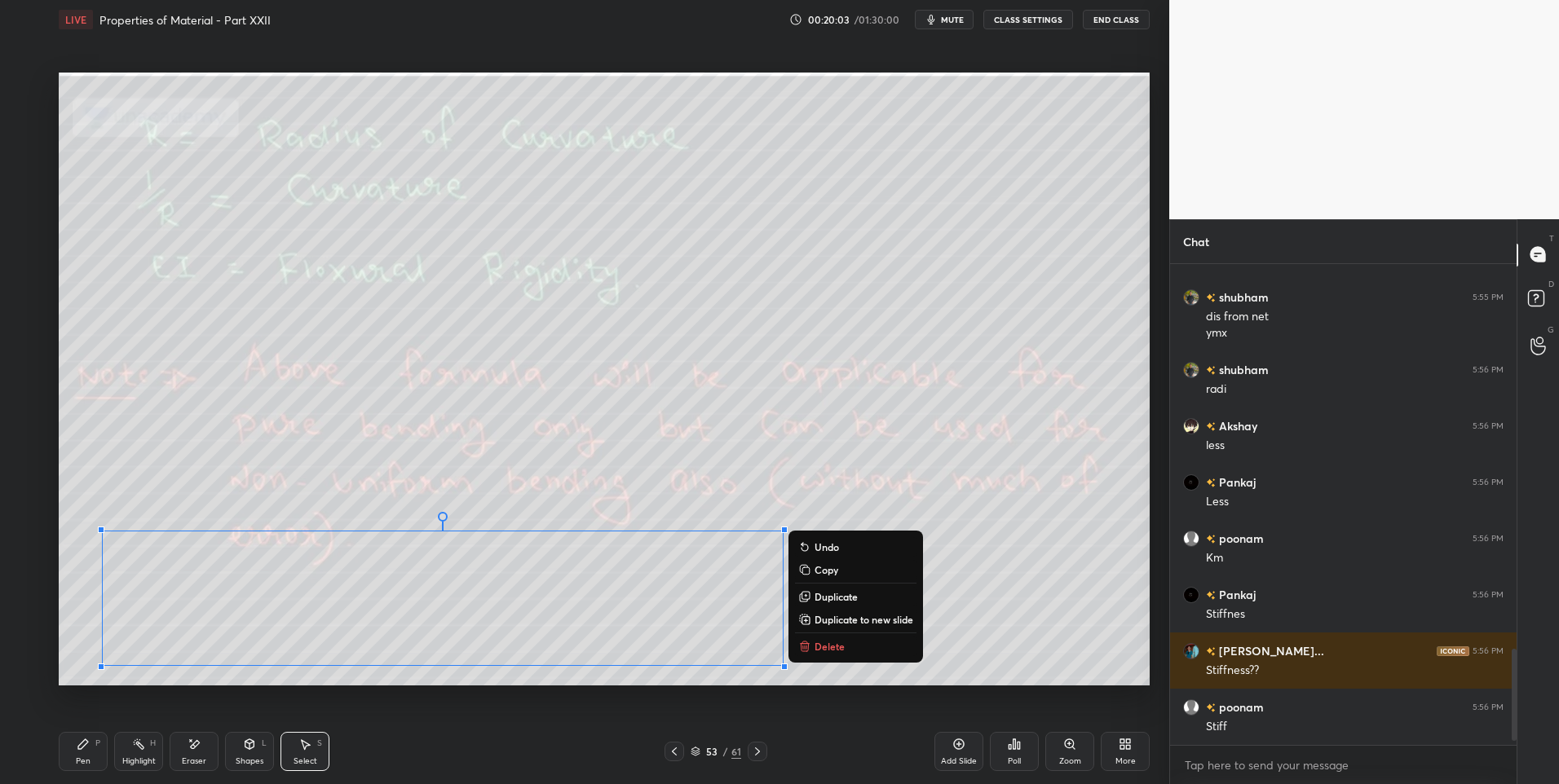
click at [848, 647] on button "Delete" at bounding box center [855, 646] width 121 height 19
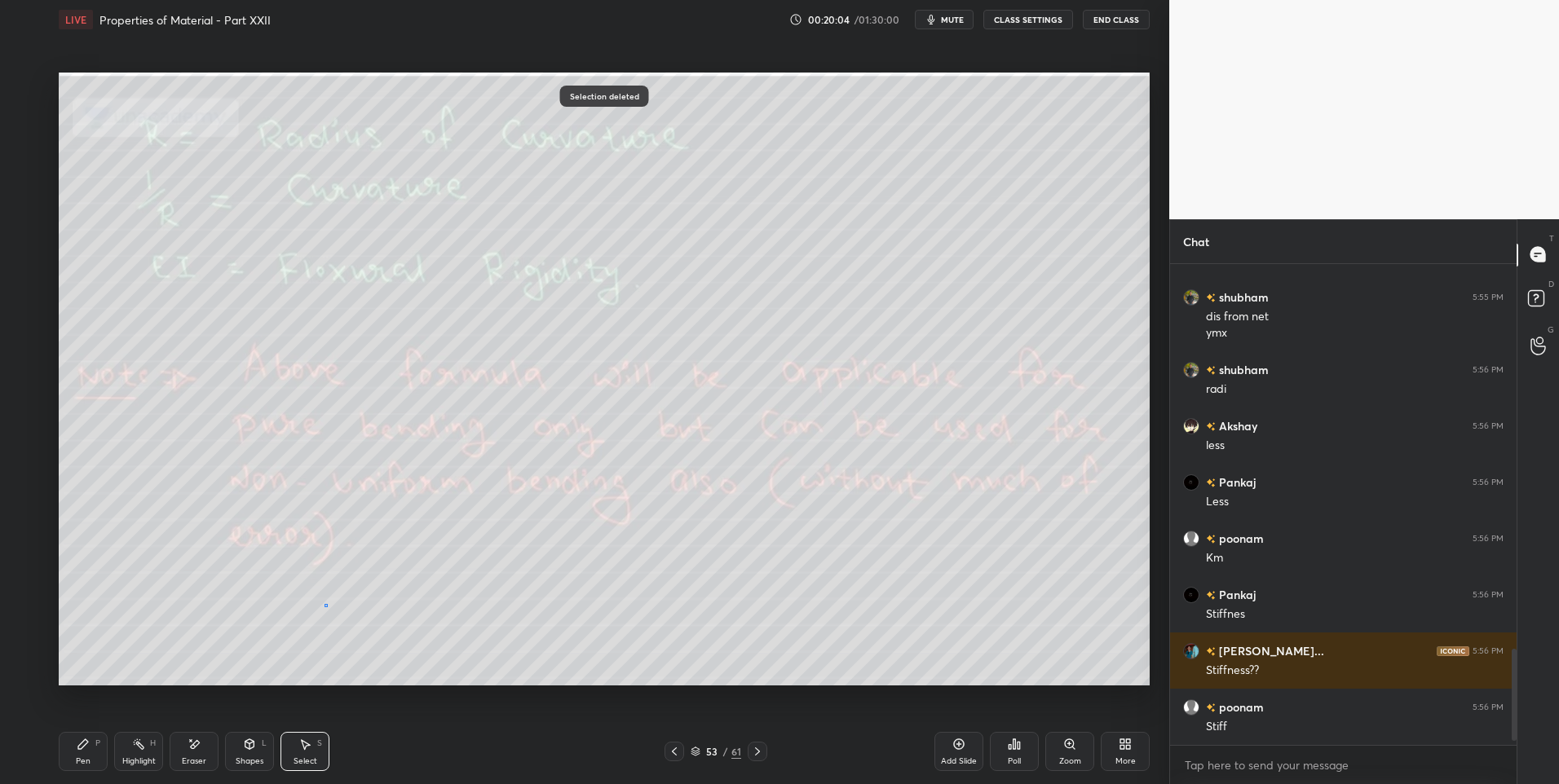
click at [323, 603] on div "0 ° Undo Copy Duplicate Duplicate to new slide Delete" at bounding box center [604, 379] width 1091 height 614
click at [80, 767] on div "Pen P" at bounding box center [82, 752] width 49 height 39
click at [754, 746] on icon at bounding box center [757, 752] width 13 height 13
click at [137, 749] on icon at bounding box center [139, 744] width 13 height 13
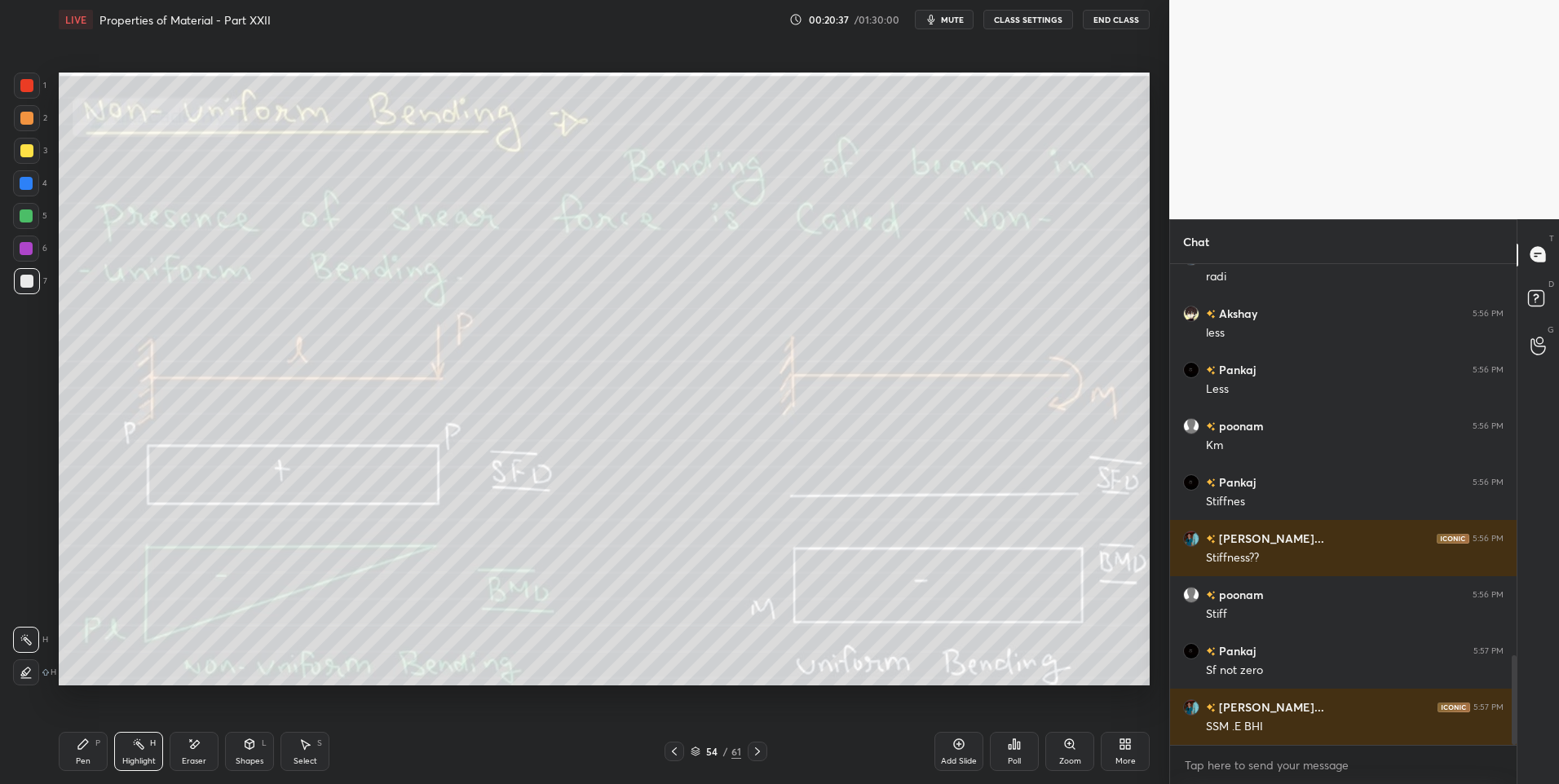
scroll to position [2097, 0]
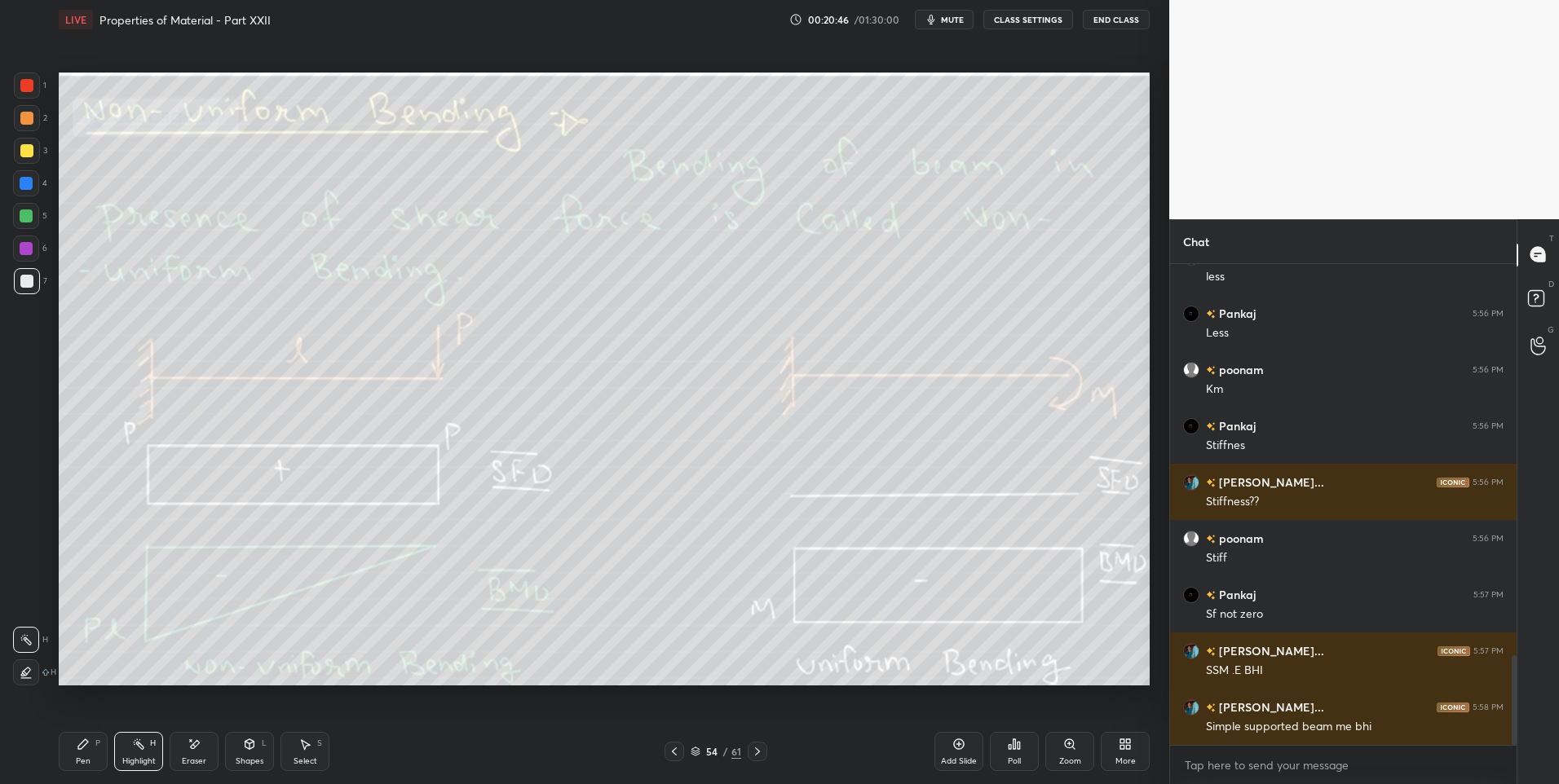
click at [86, 753] on div "Pen P" at bounding box center [82, 752] width 49 height 39
click at [755, 753] on icon at bounding box center [757, 752] width 13 height 13
click at [139, 758] on div "Highlight" at bounding box center [139, 761] width 33 height 8
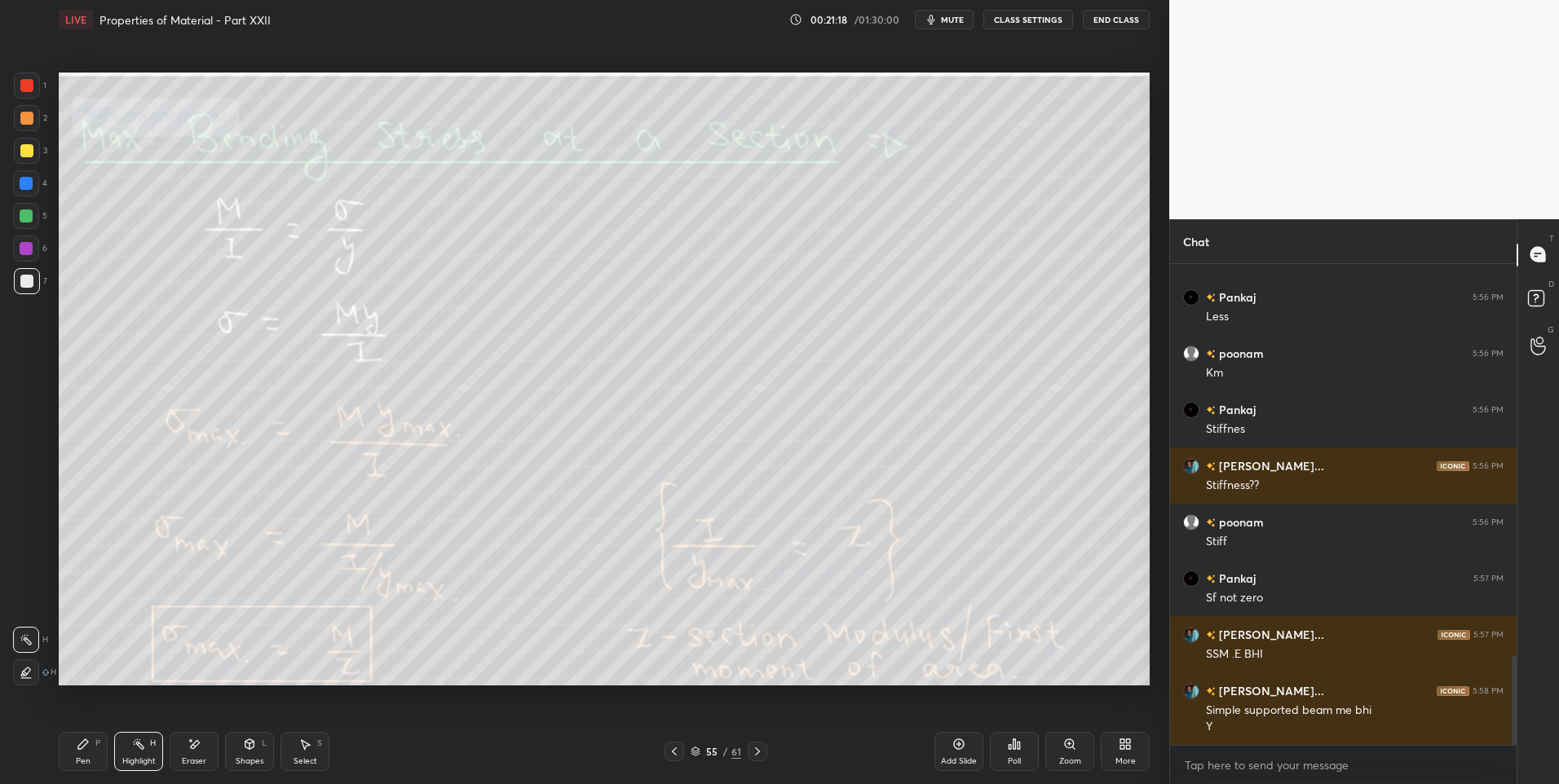
click at [82, 747] on icon at bounding box center [83, 744] width 10 height 10
click at [260, 749] on div "Shapes L" at bounding box center [249, 752] width 49 height 39
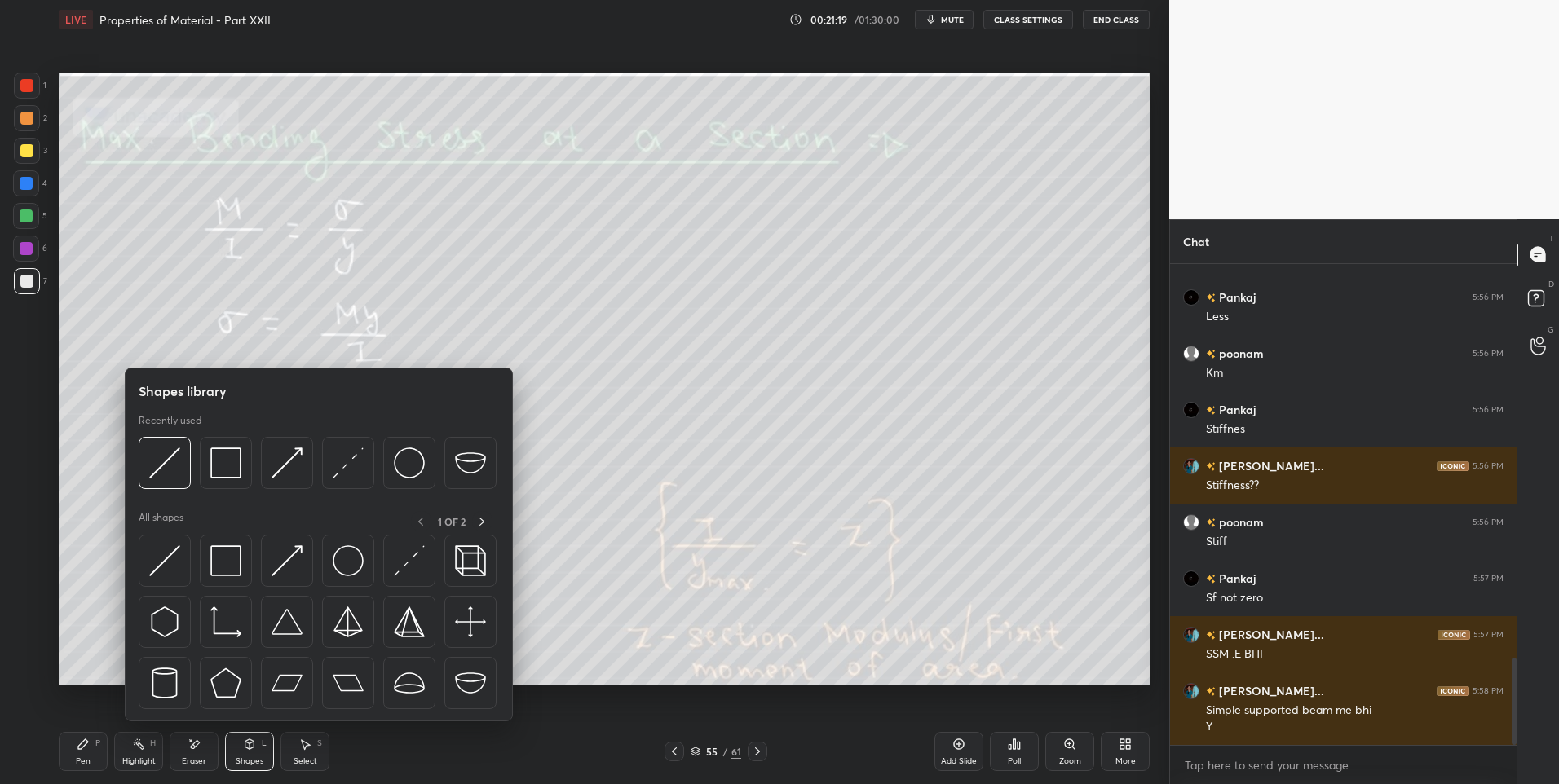
scroll to position [2170, 0]
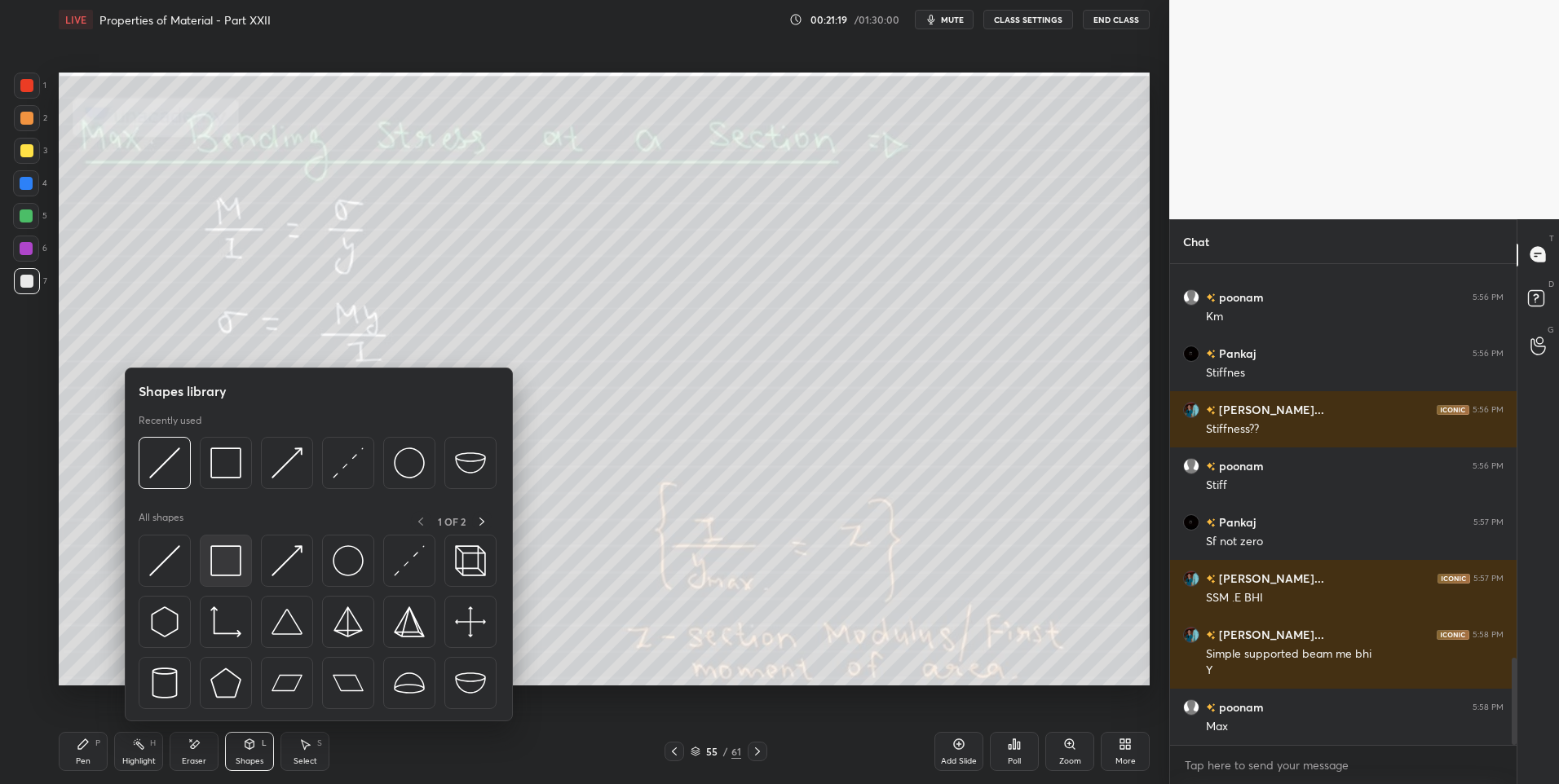
click at [231, 563] on img at bounding box center [226, 561] width 31 height 31
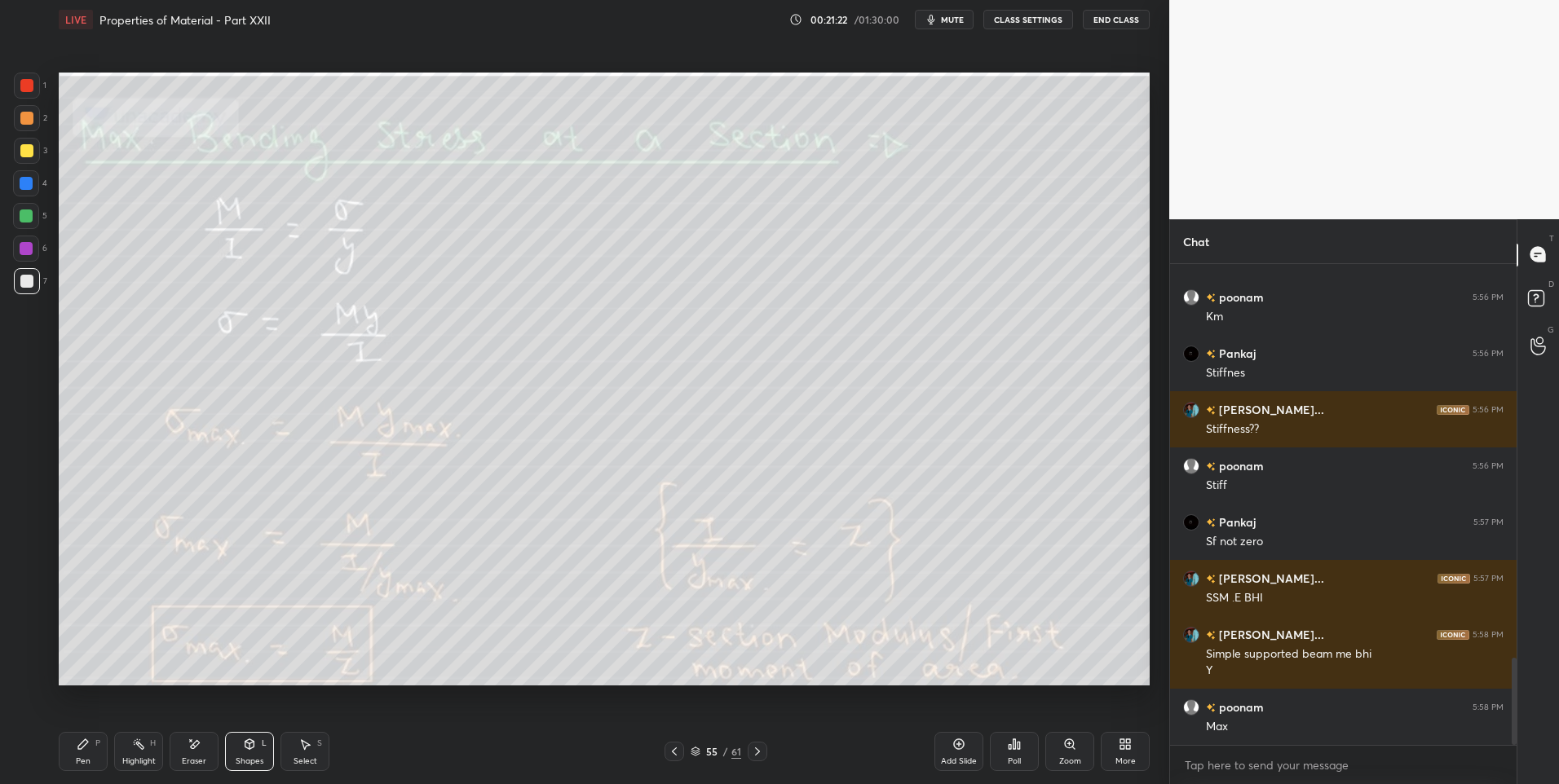
click at [253, 757] on div "Shapes" at bounding box center [250, 761] width 28 height 8
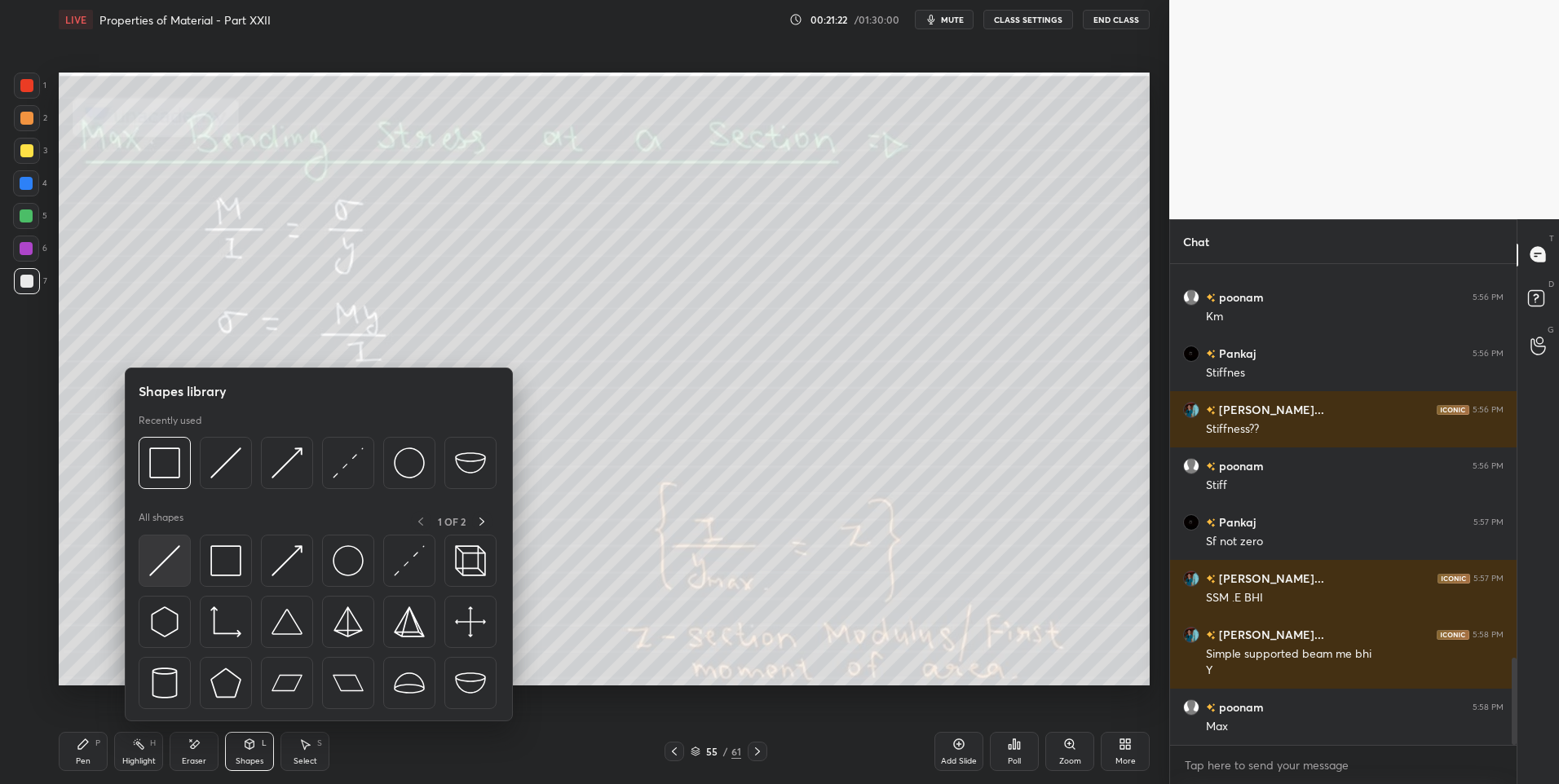
click at [166, 554] on img at bounding box center [165, 561] width 31 height 31
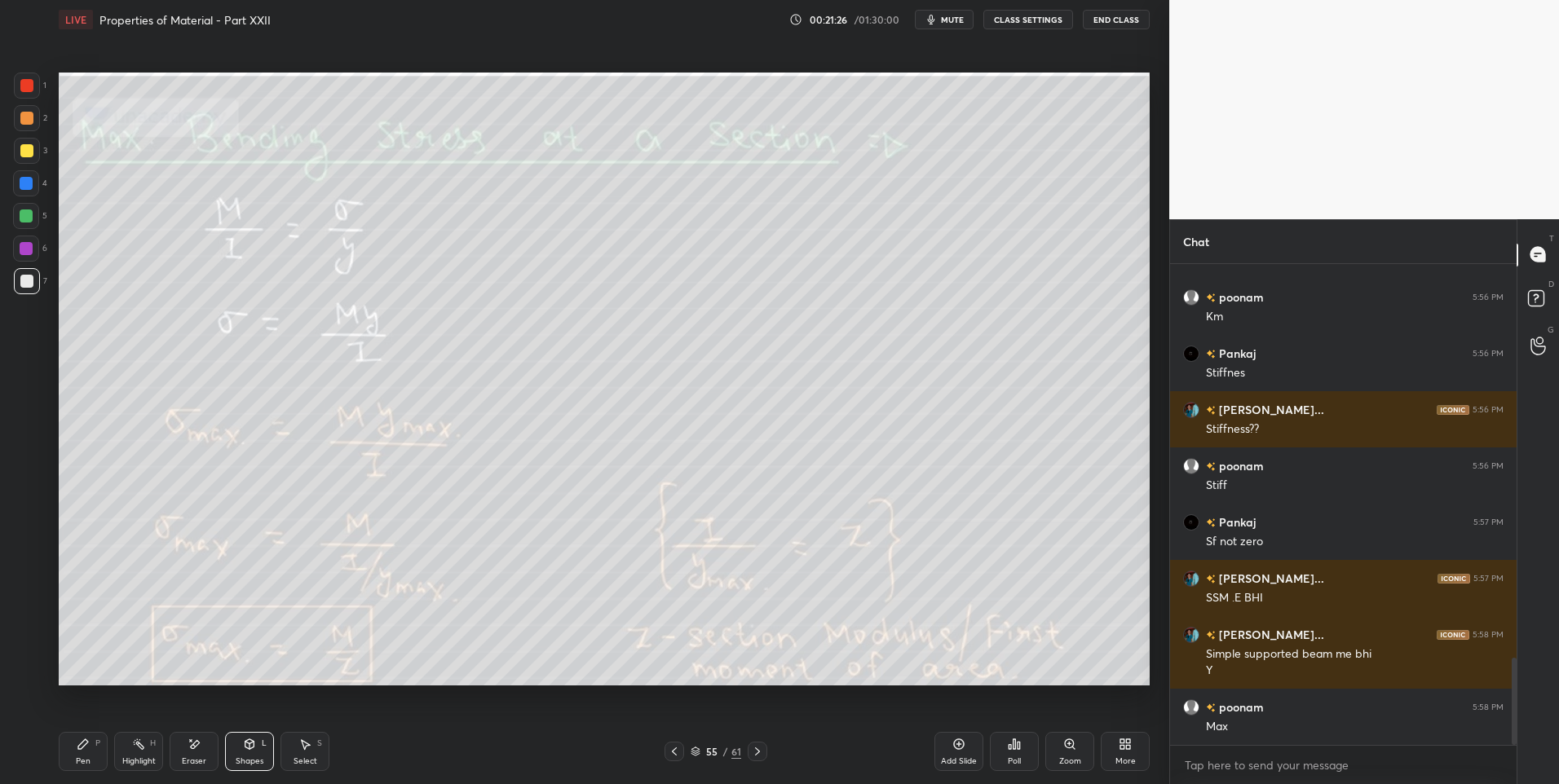
click at [93, 739] on div "Pen P" at bounding box center [82, 752] width 49 height 39
click at [137, 749] on icon at bounding box center [139, 744] width 13 height 13
click at [76, 753] on div "Pen P" at bounding box center [82, 752] width 49 height 39
click at [31, 91] on div at bounding box center [27, 86] width 13 height 13
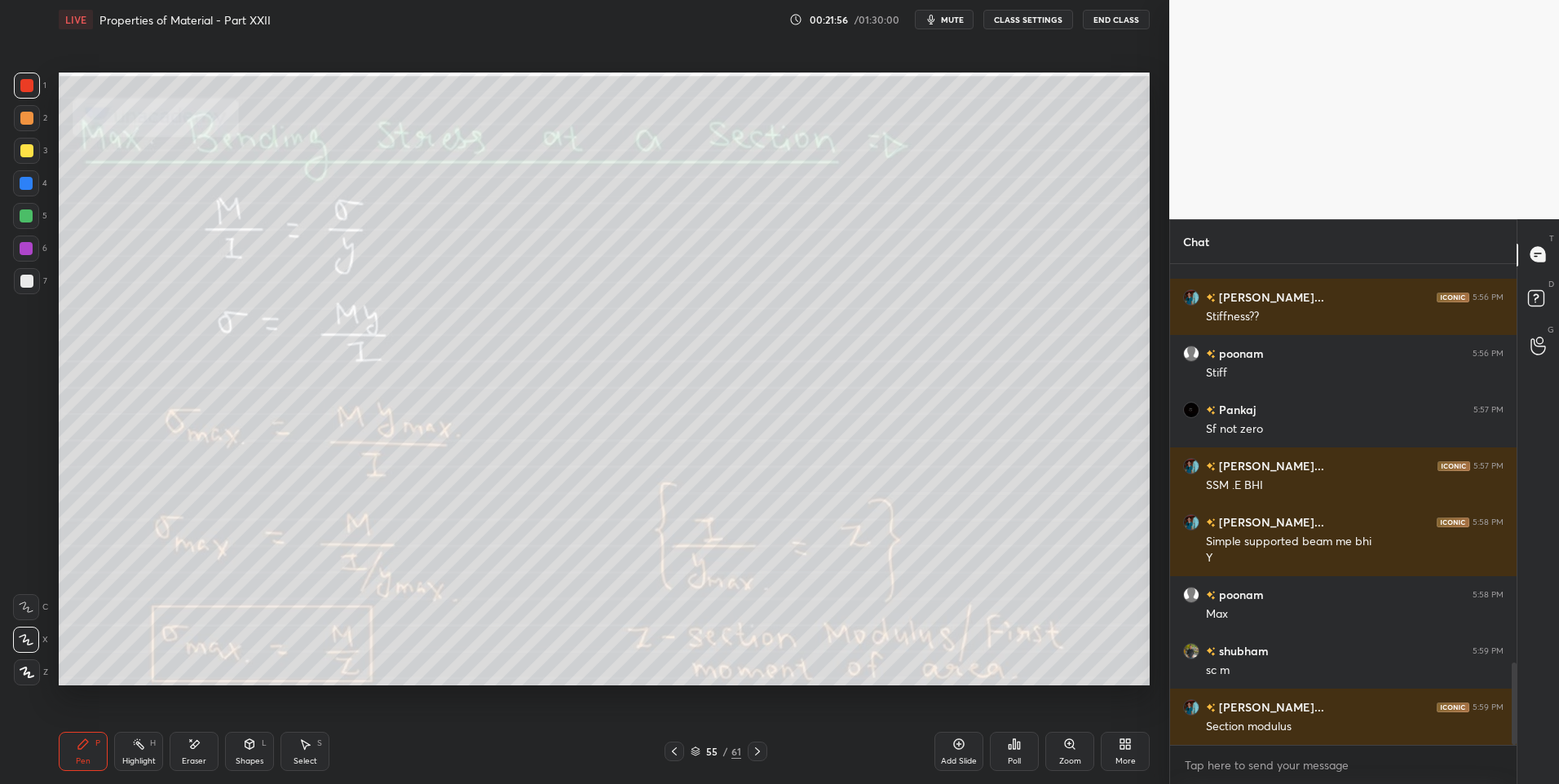
scroll to position [2338, 0]
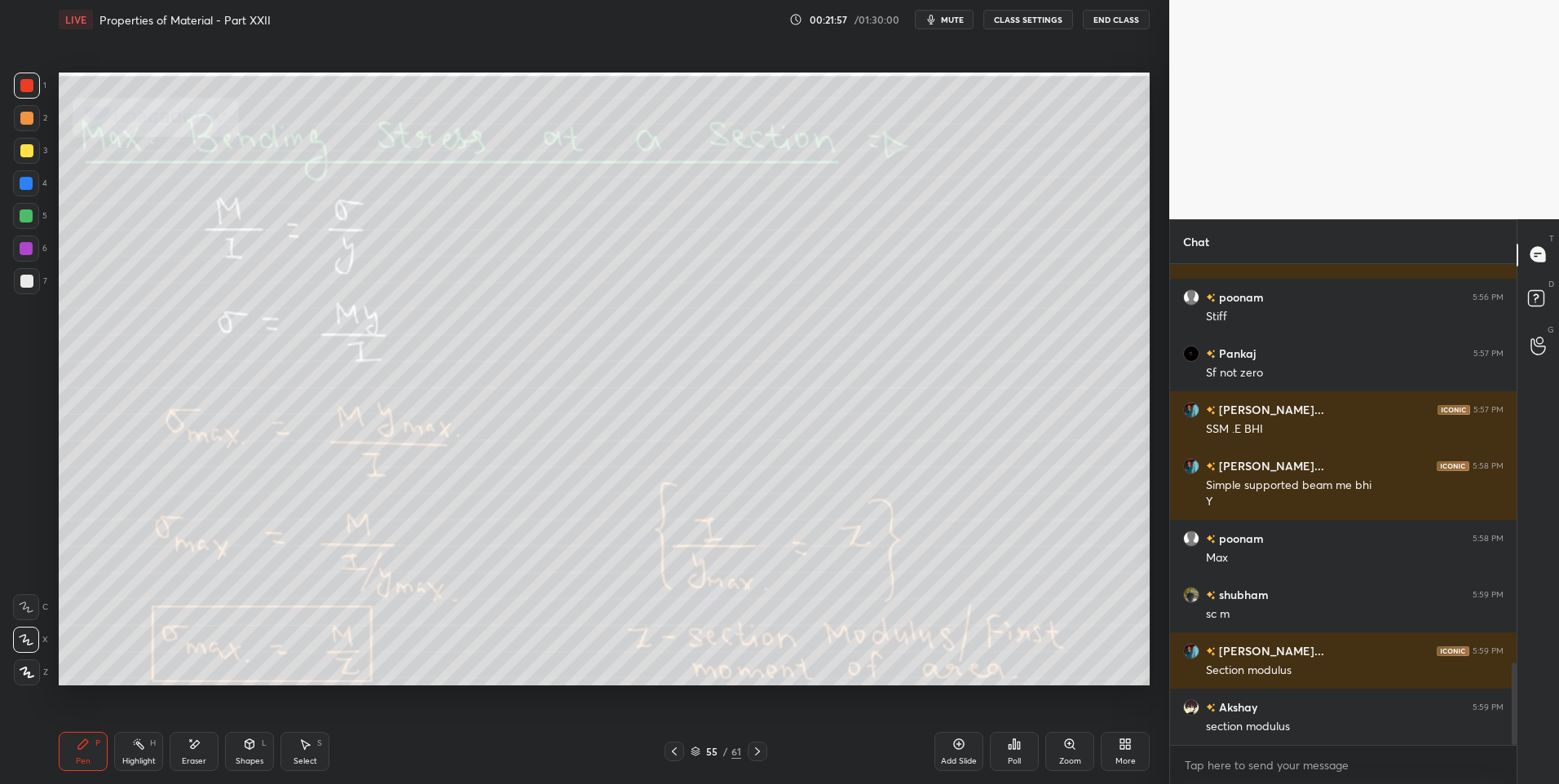
click at [306, 757] on div "Select" at bounding box center [305, 761] width 24 height 8
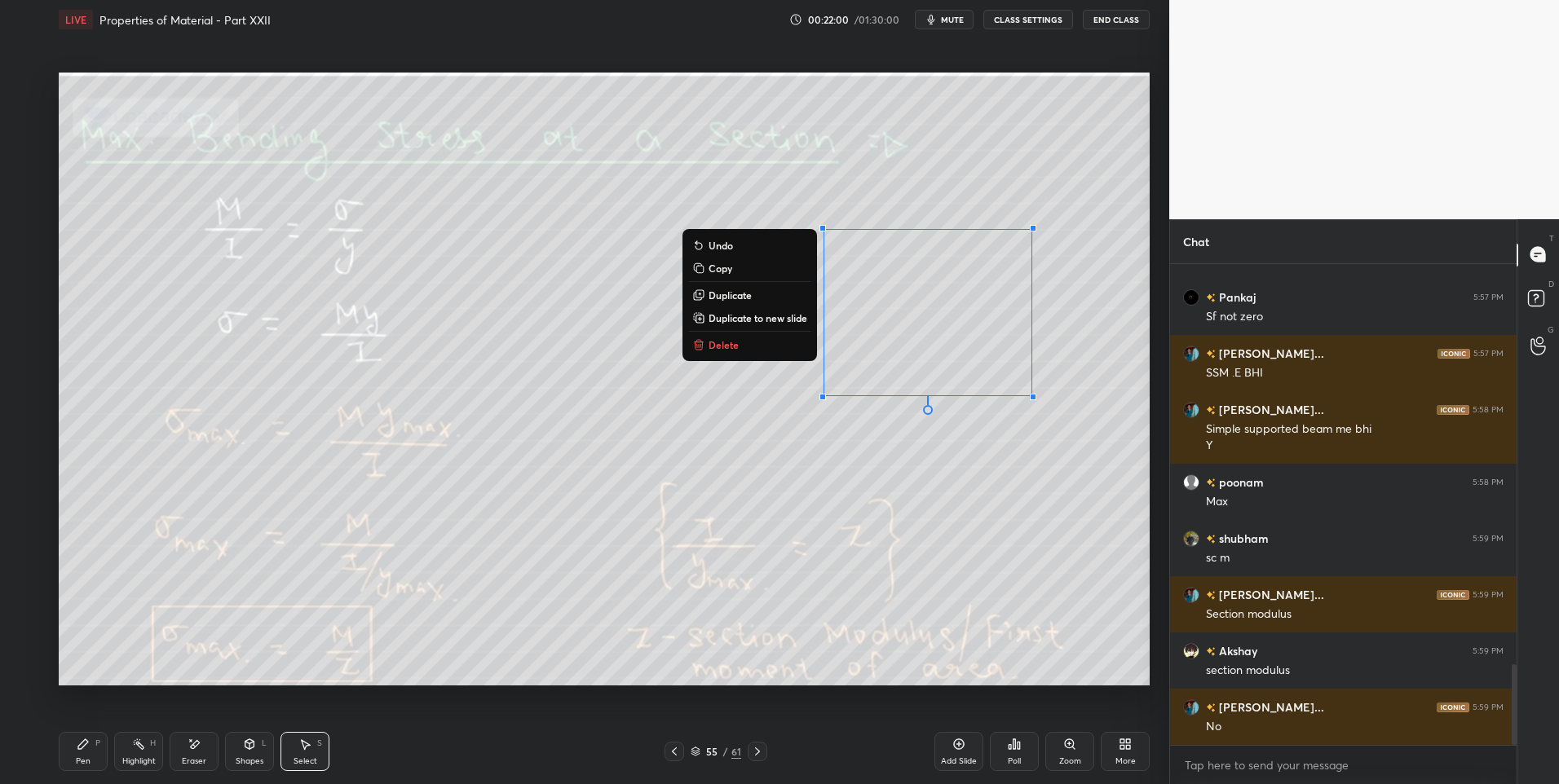
click at [991, 611] on div "0 ° Undo Copy Duplicate Duplicate to new slide Delete" at bounding box center [604, 379] width 1091 height 614
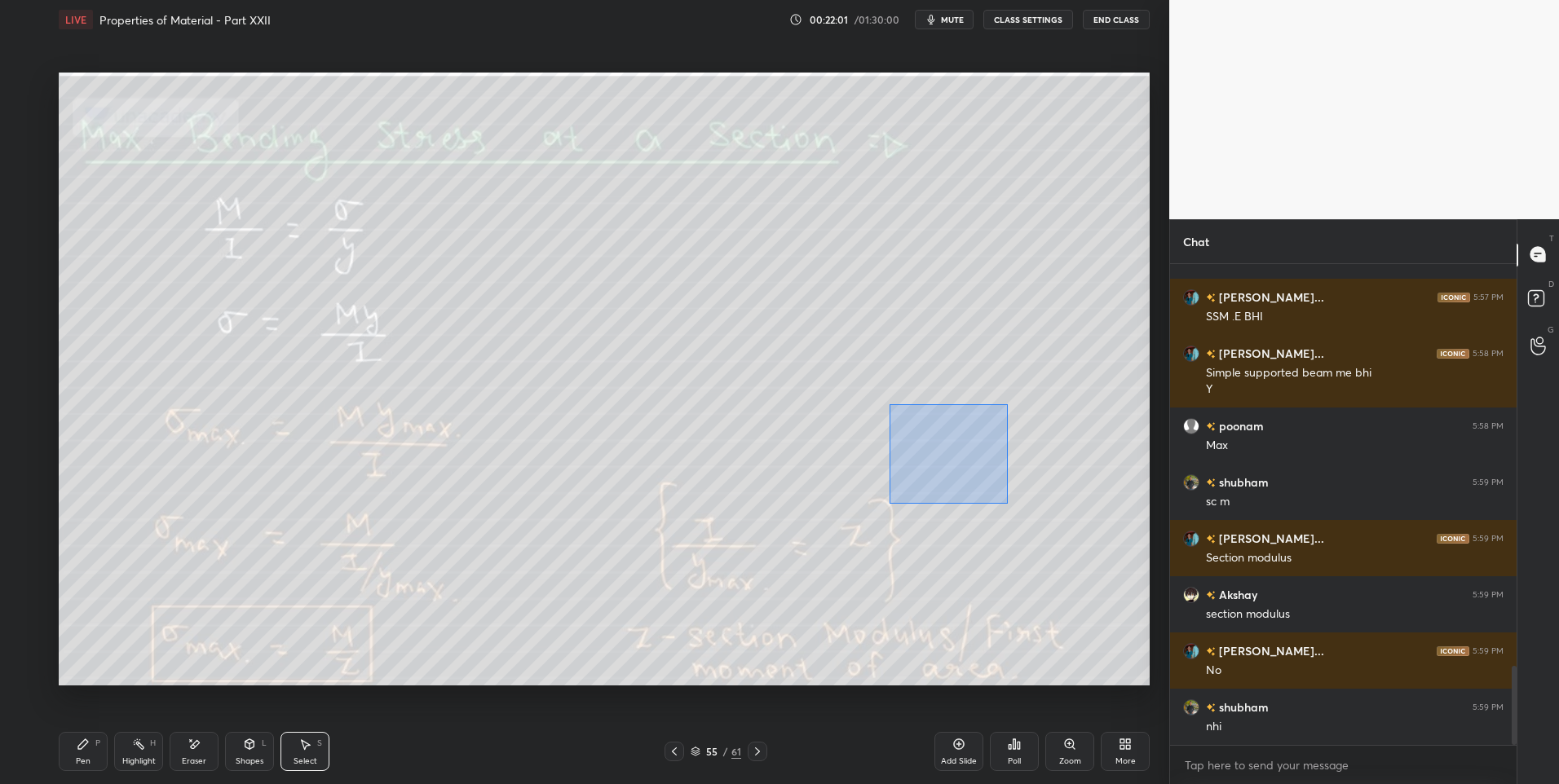
scroll to position [2507, 0]
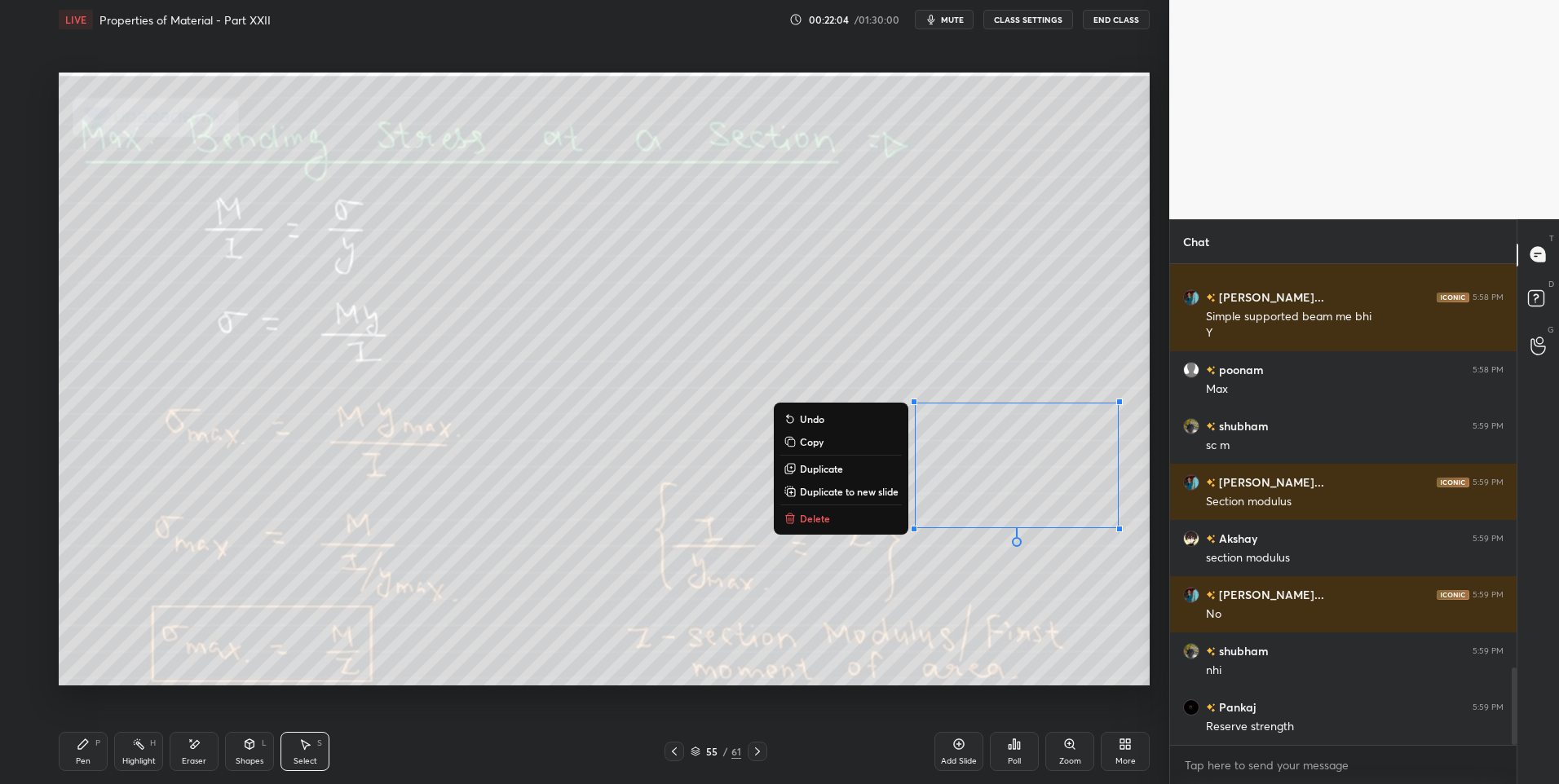
click at [940, 625] on div "0 ° Undo Copy Duplicate Duplicate to new slide Delete" at bounding box center [604, 379] width 1091 height 614
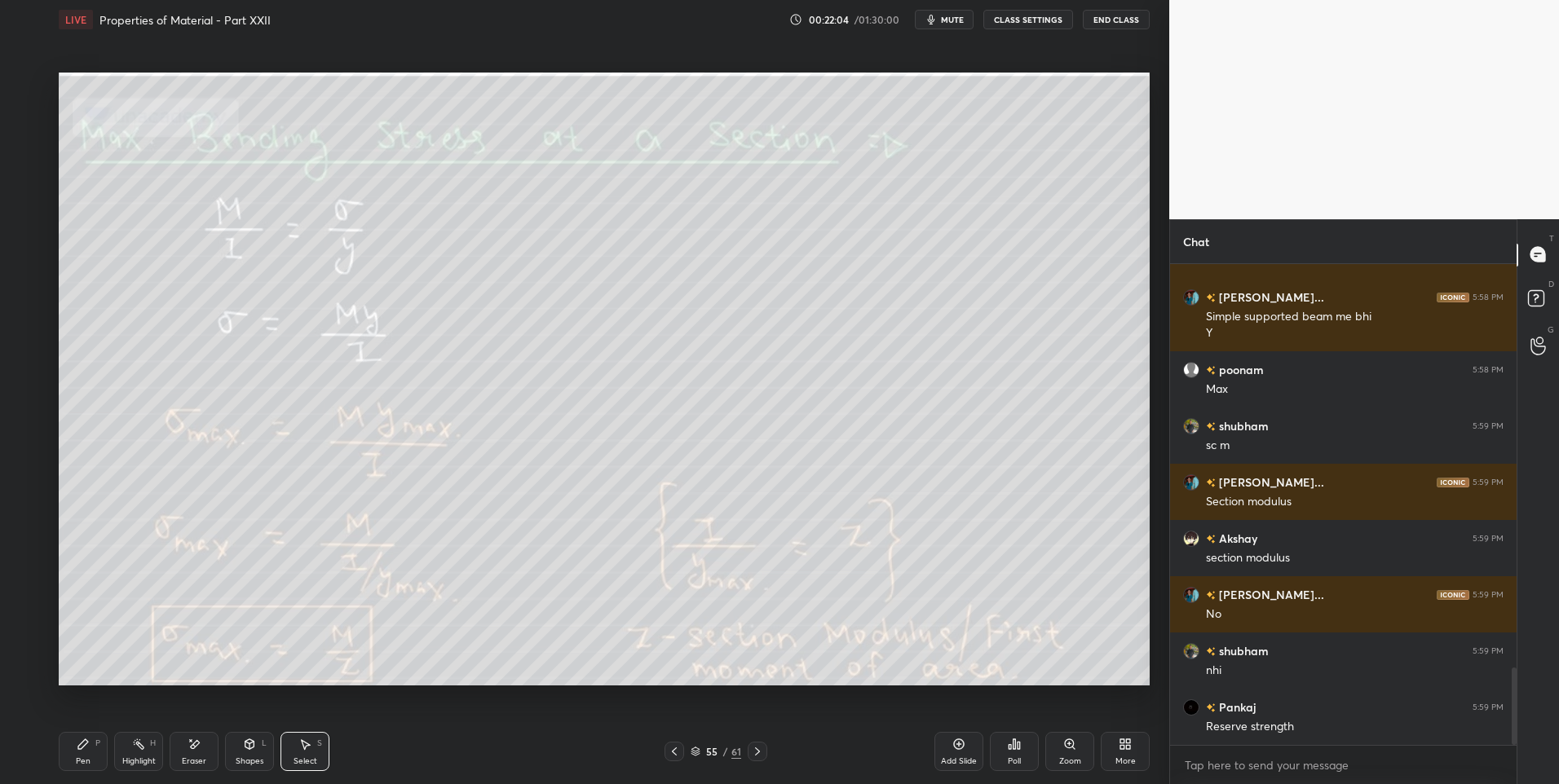
scroll to position [2564, 0]
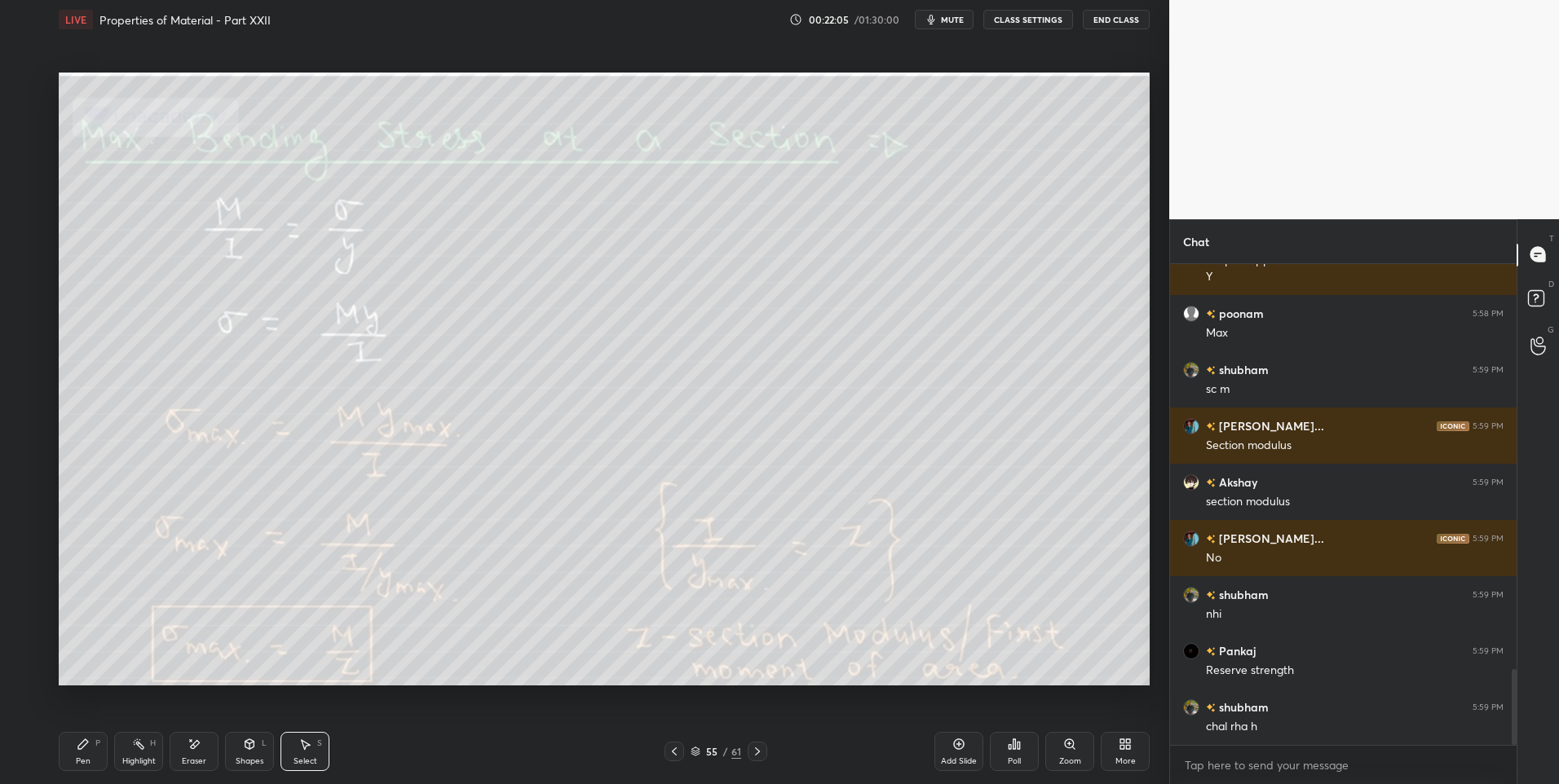
click at [136, 757] on div "Highlight" at bounding box center [139, 761] width 33 height 8
click at [86, 761] on div "Pen" at bounding box center [83, 761] width 15 height 8
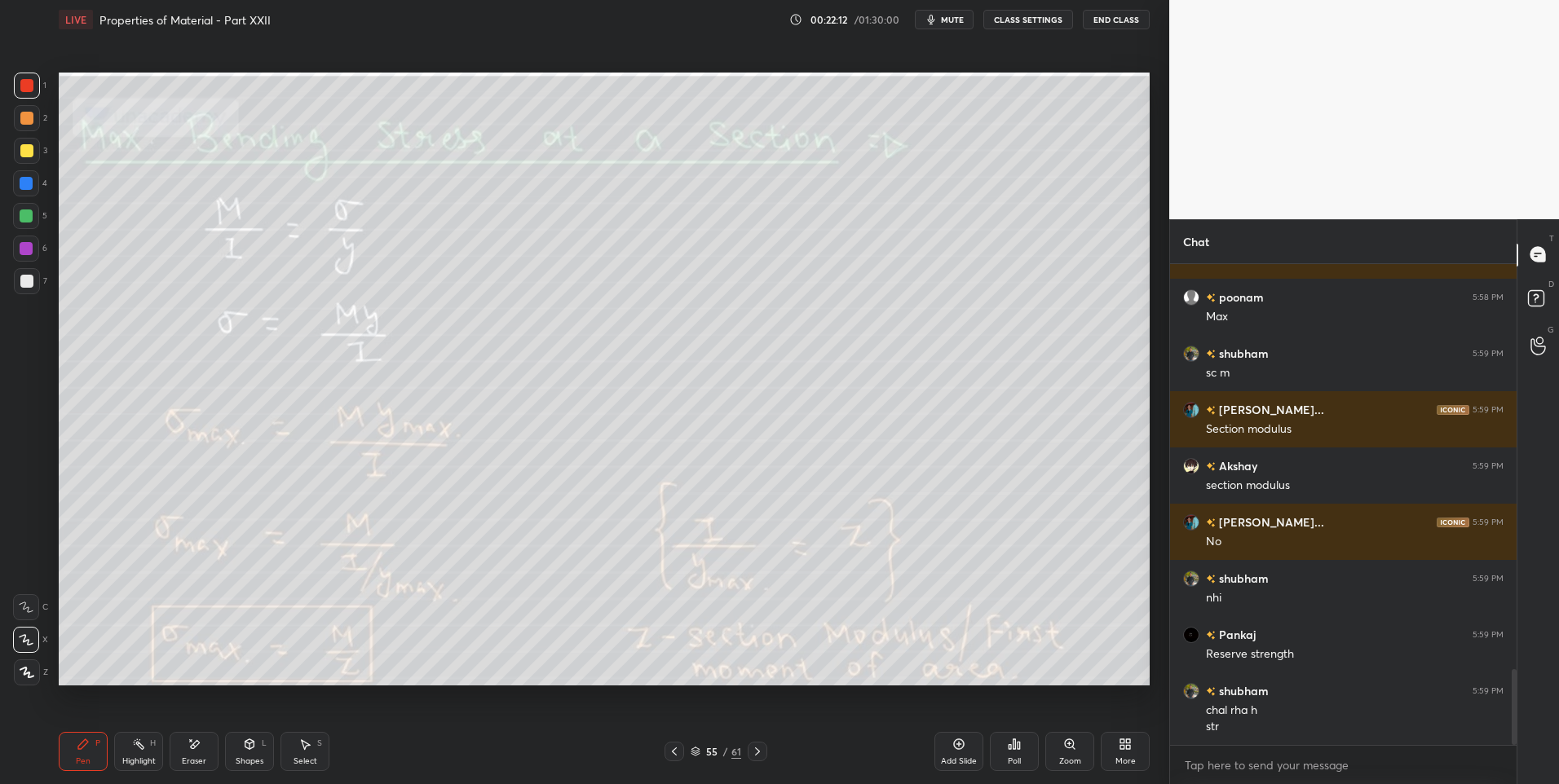
click at [23, 131] on div "2" at bounding box center [31, 121] width 33 height 32
click at [20, 123] on div at bounding box center [27, 118] width 13 height 13
click at [129, 754] on div "Highlight H" at bounding box center [138, 752] width 49 height 39
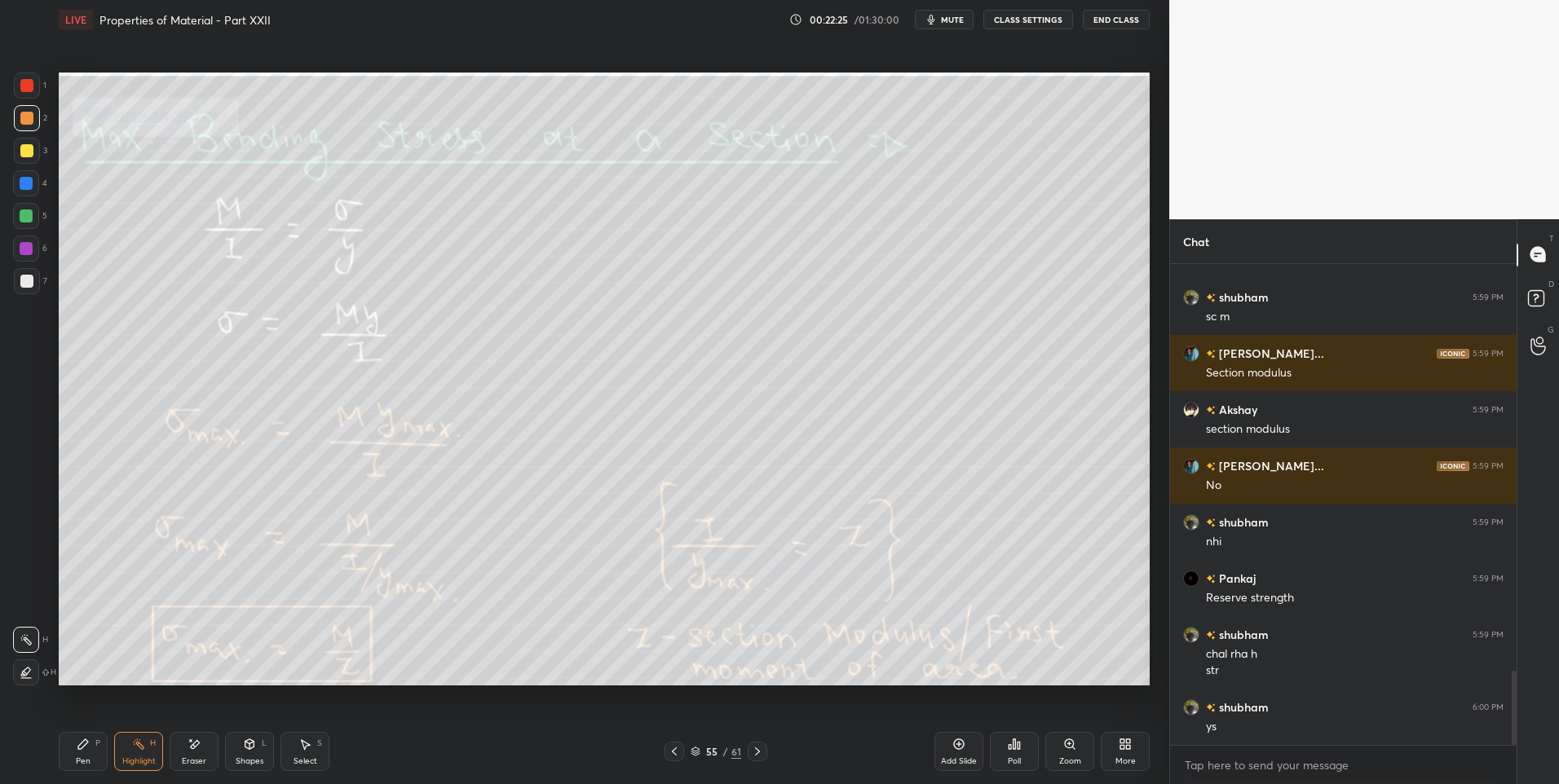
scroll to position [2692, 0]
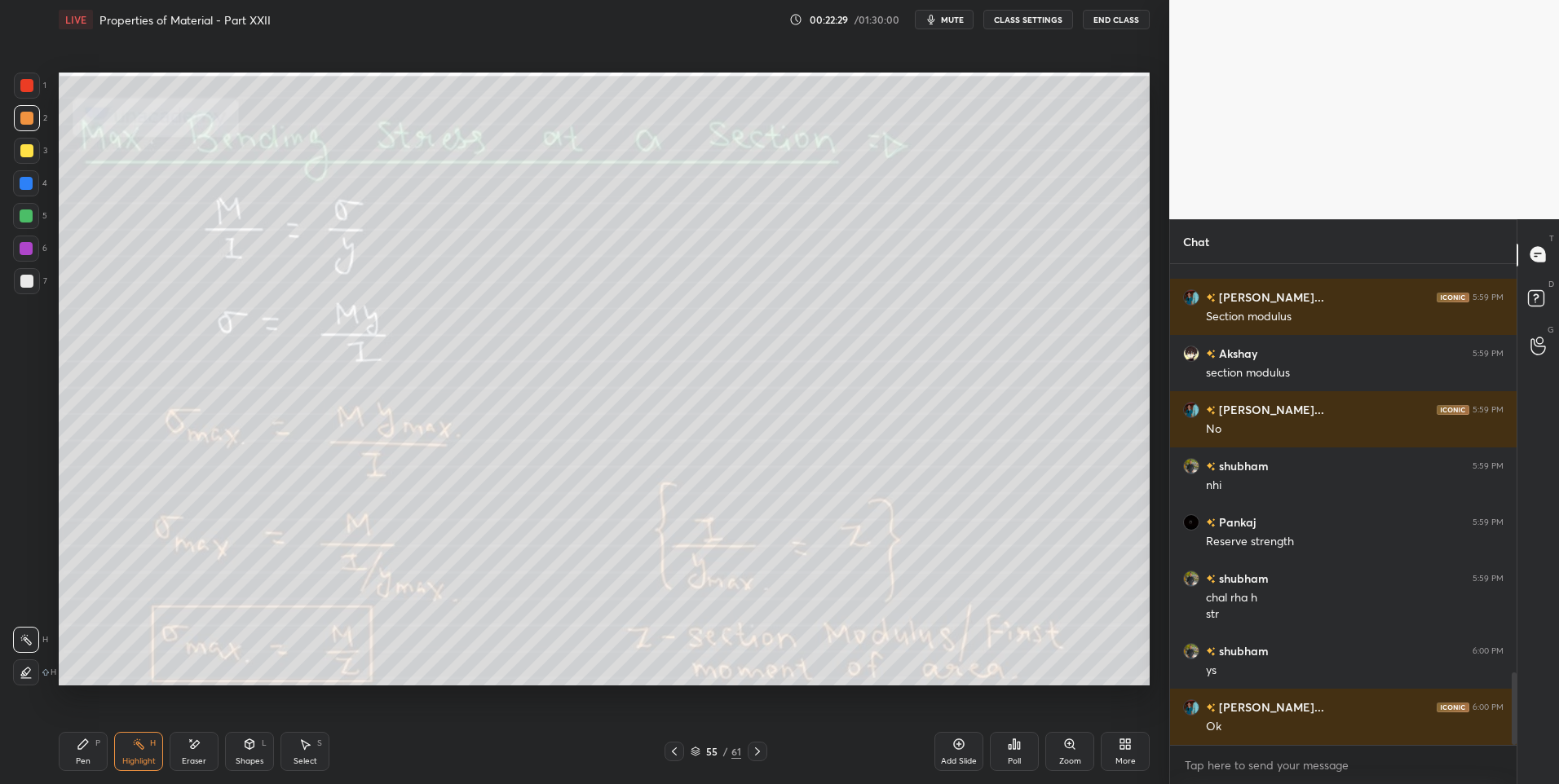
click at [760, 749] on icon at bounding box center [757, 752] width 13 height 13
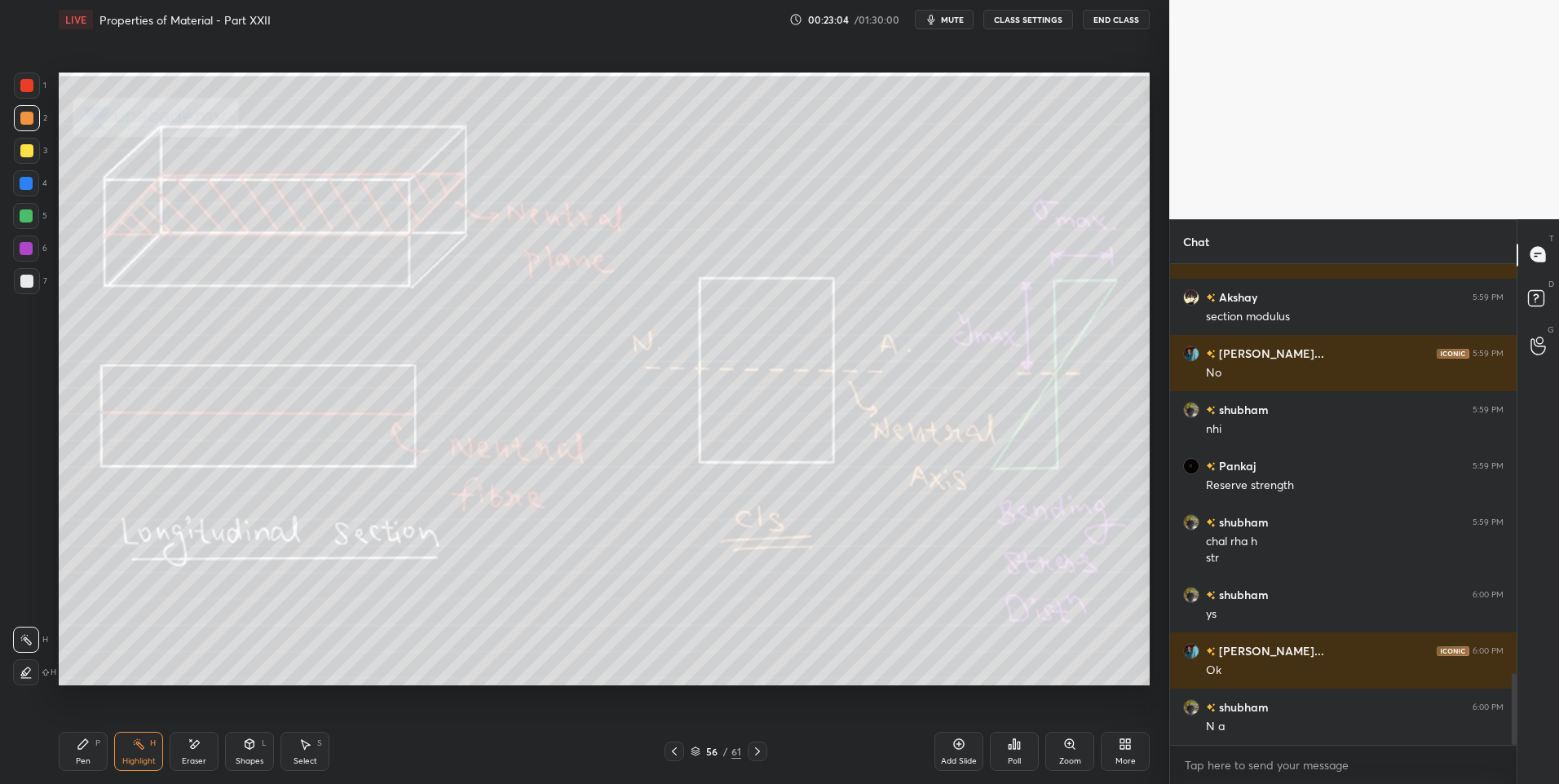
click at [757, 748] on icon at bounding box center [757, 752] width 13 height 13
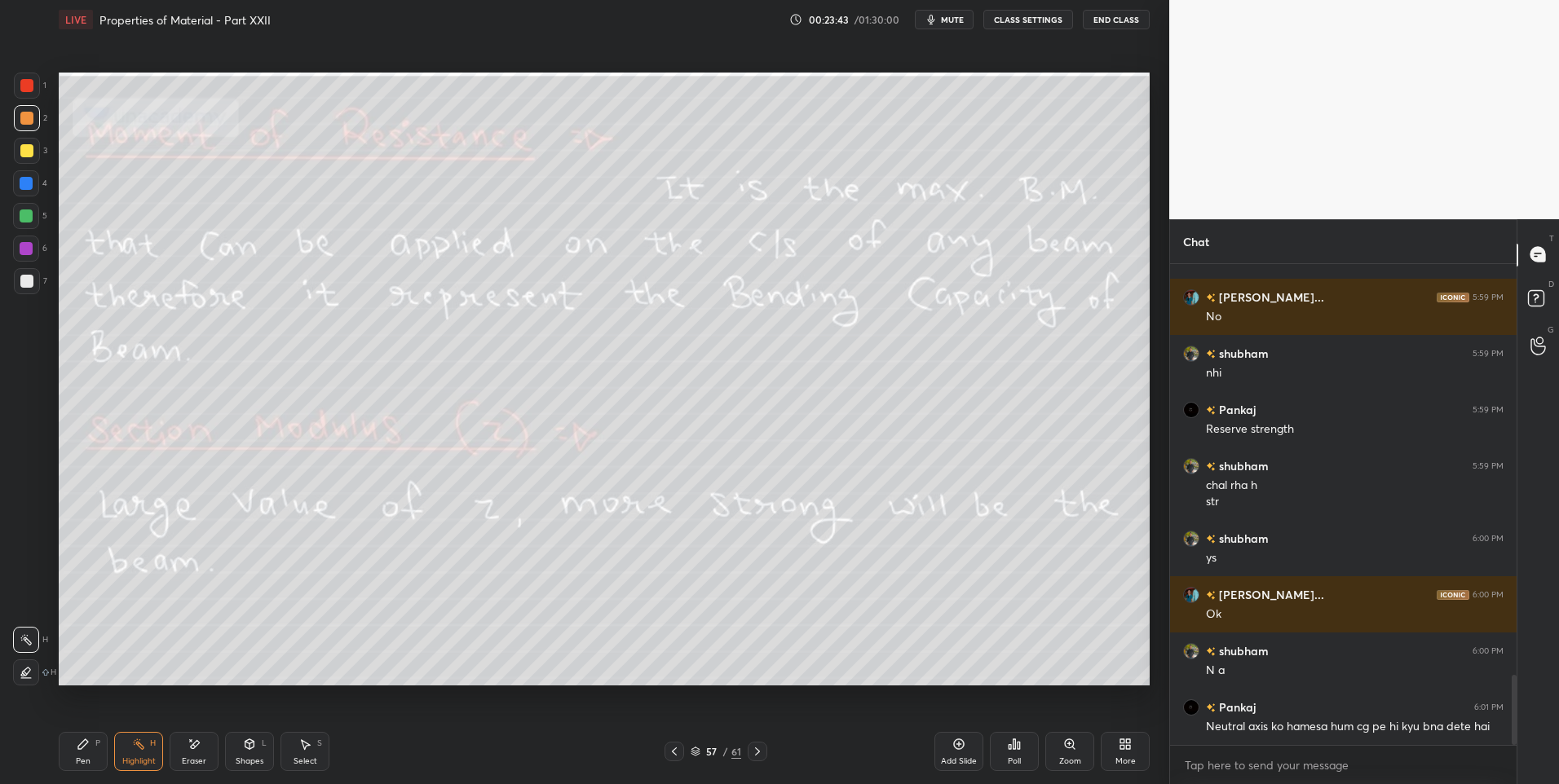
click at [85, 757] on div "Pen" at bounding box center [83, 761] width 15 height 8
click at [22, 285] on div at bounding box center [27, 281] width 13 height 13
click at [677, 757] on icon at bounding box center [674, 752] width 13 height 13
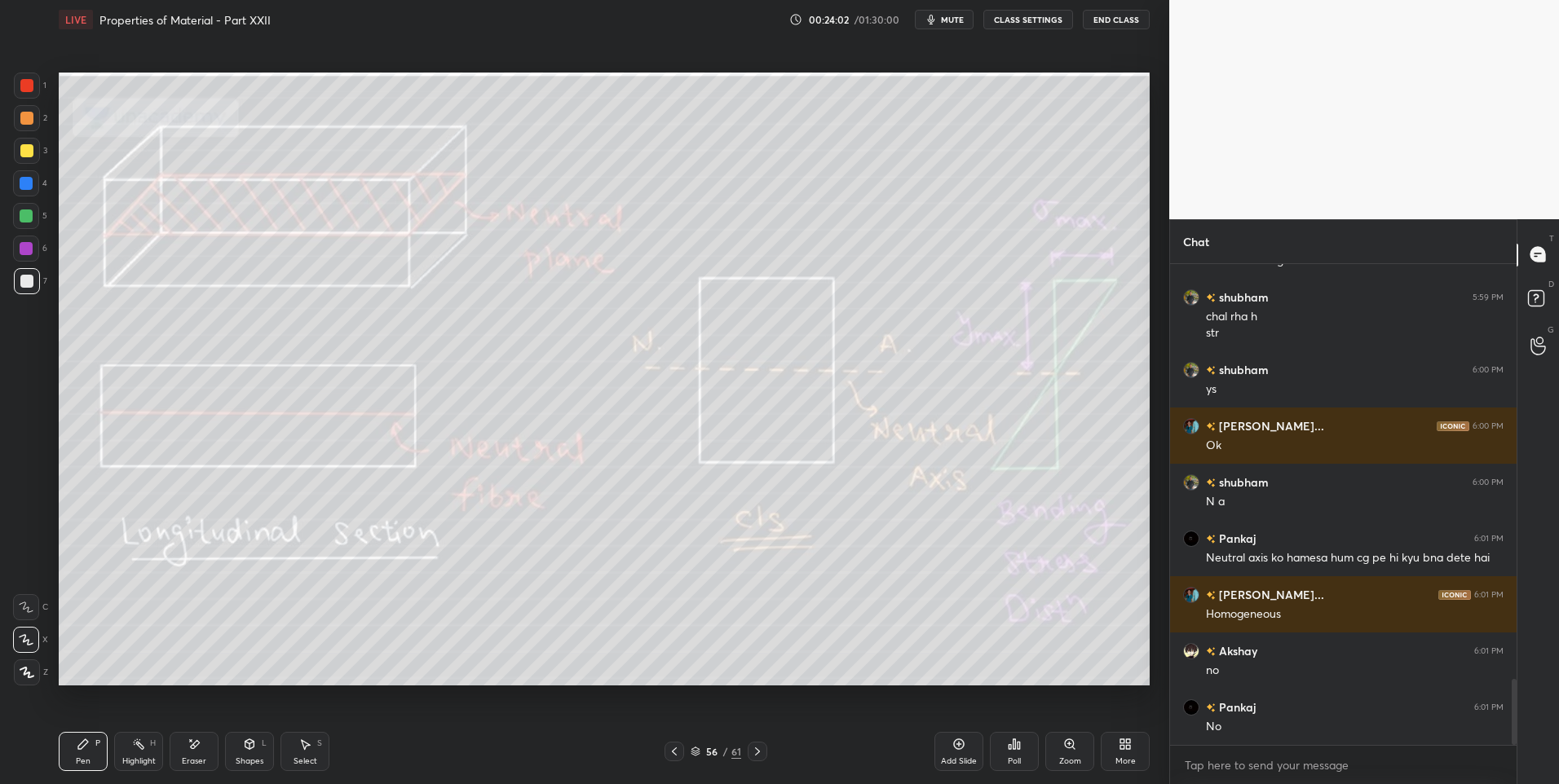
scroll to position [3030, 0]
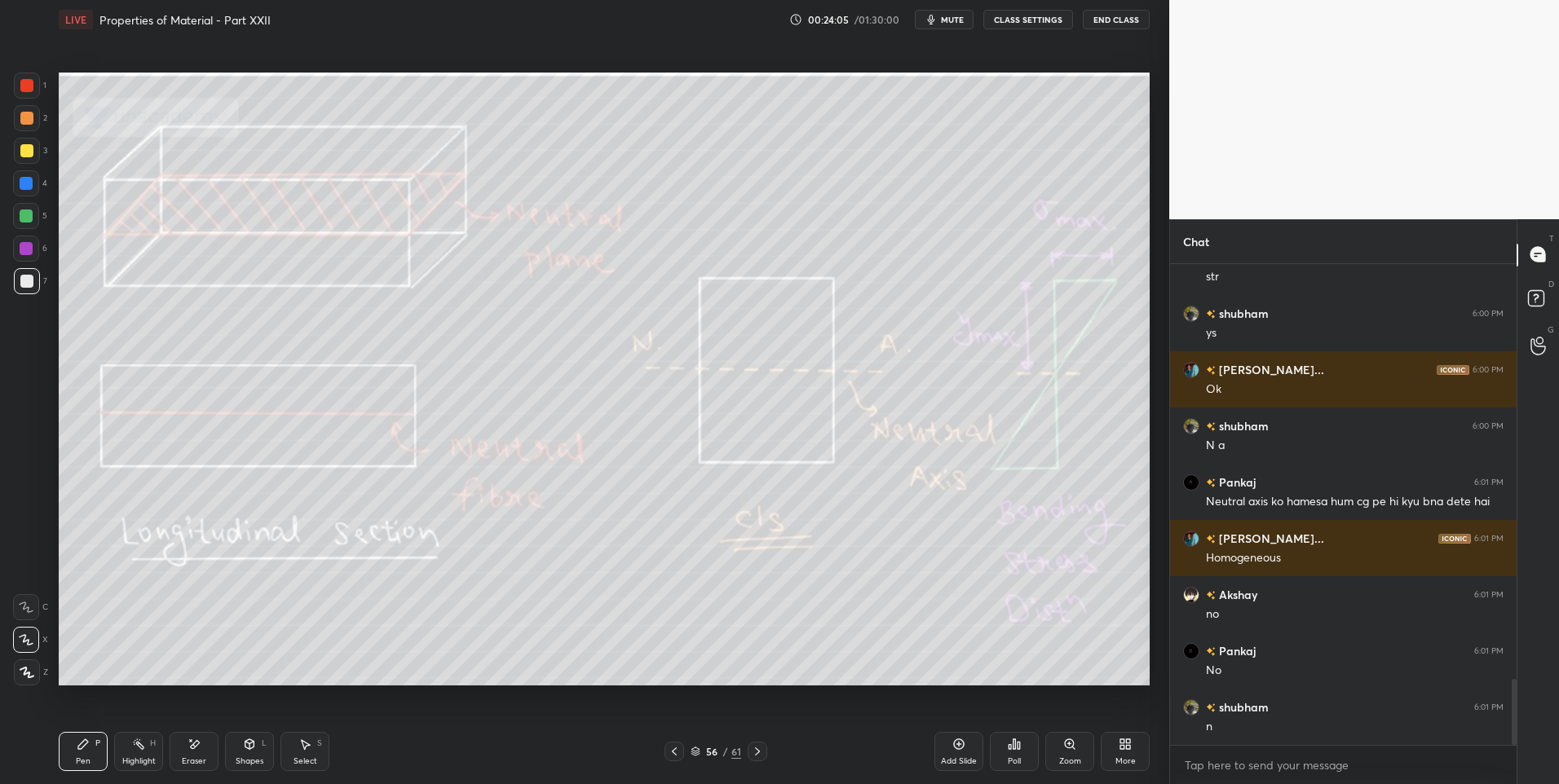
click at [304, 750] on icon at bounding box center [305, 744] width 13 height 13
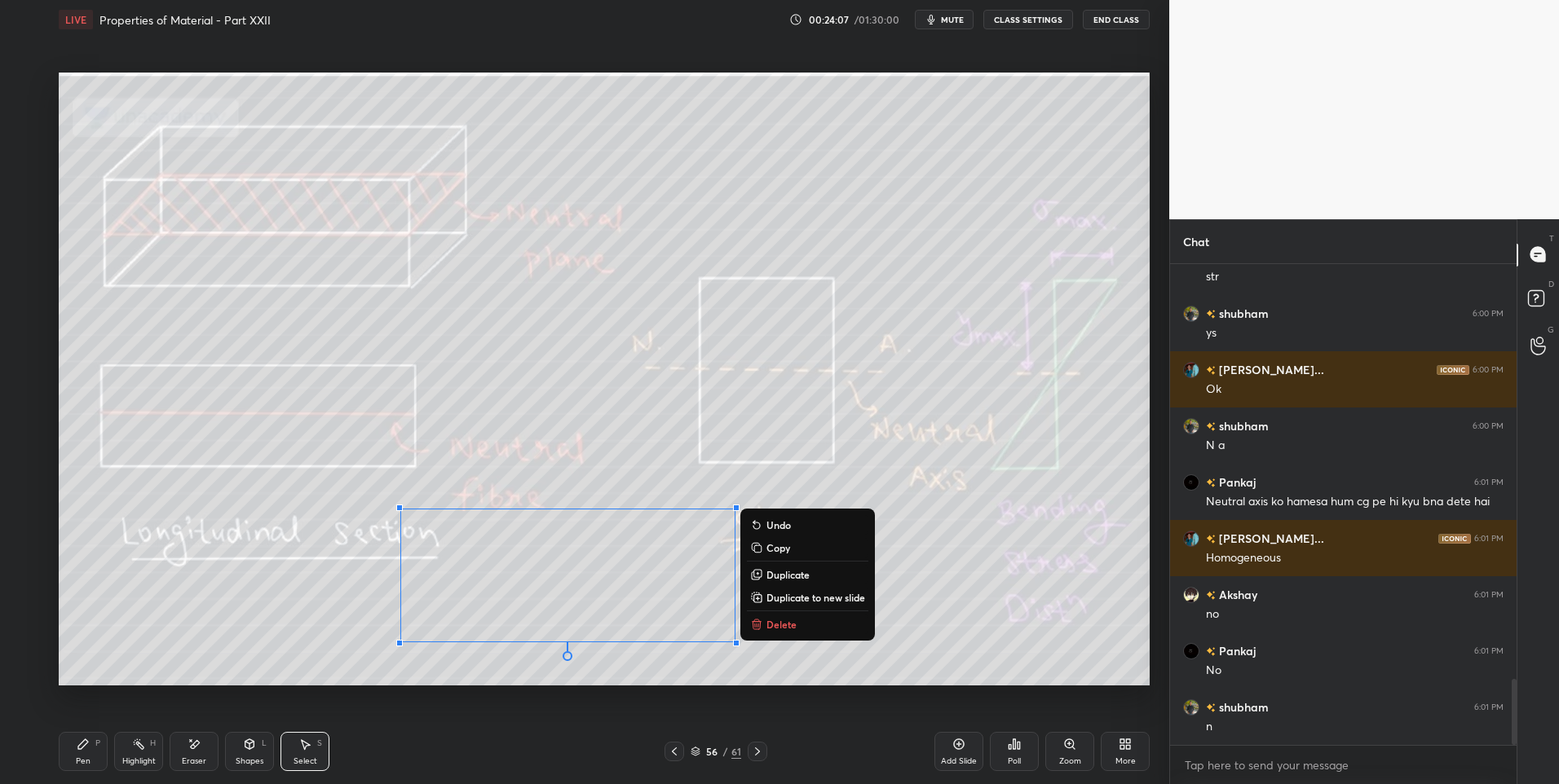
click at [774, 625] on p "Delete" at bounding box center [781, 624] width 31 height 13
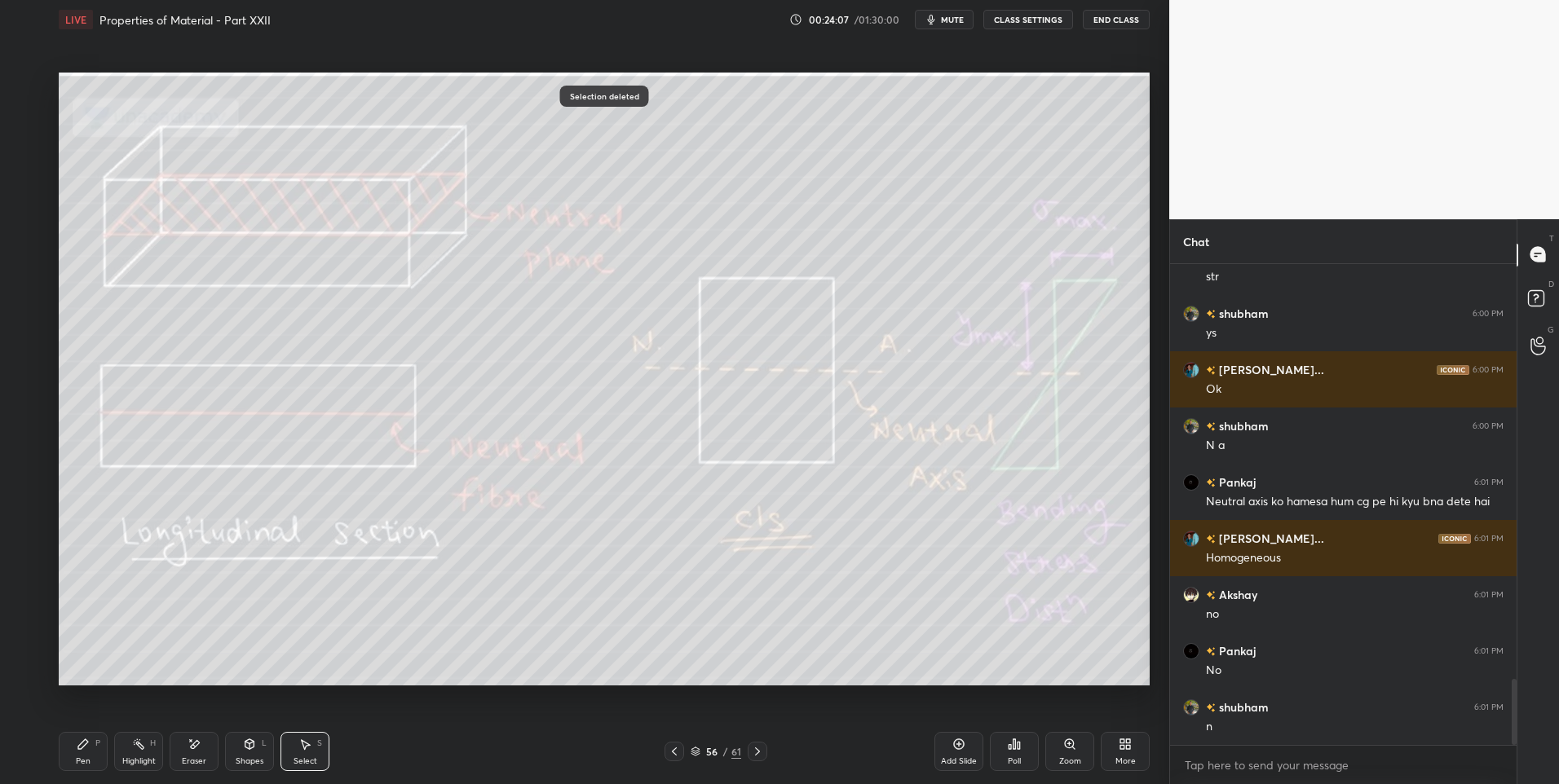
click at [566, 637] on div "0 ° Undo Copy Duplicate Duplicate to new slide Delete" at bounding box center [604, 379] width 1091 height 614
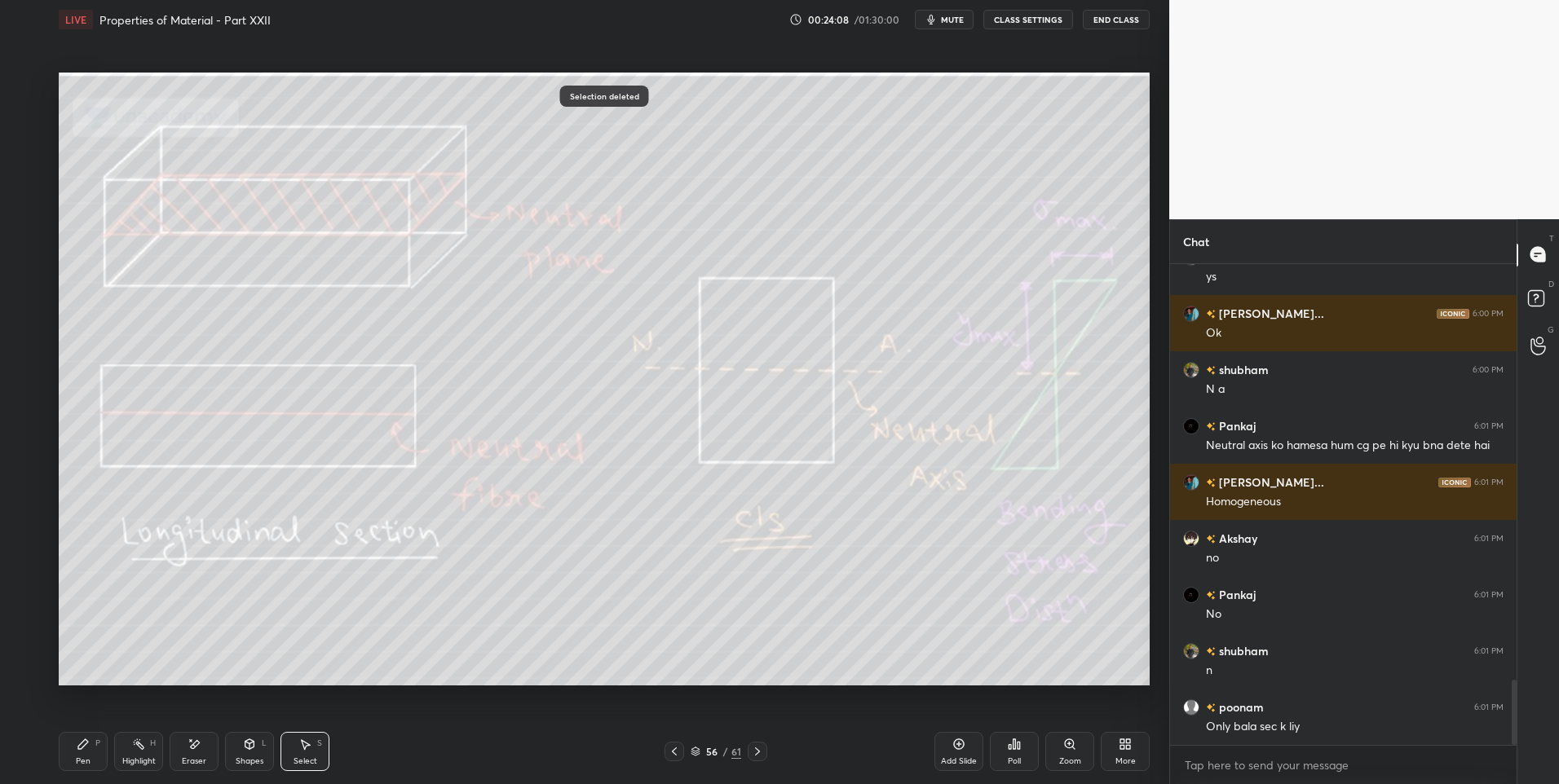
click at [68, 747] on div "Pen P" at bounding box center [82, 752] width 49 height 39
click at [31, 111] on div at bounding box center [27, 118] width 26 height 26
click at [754, 753] on icon at bounding box center [757, 752] width 13 height 13
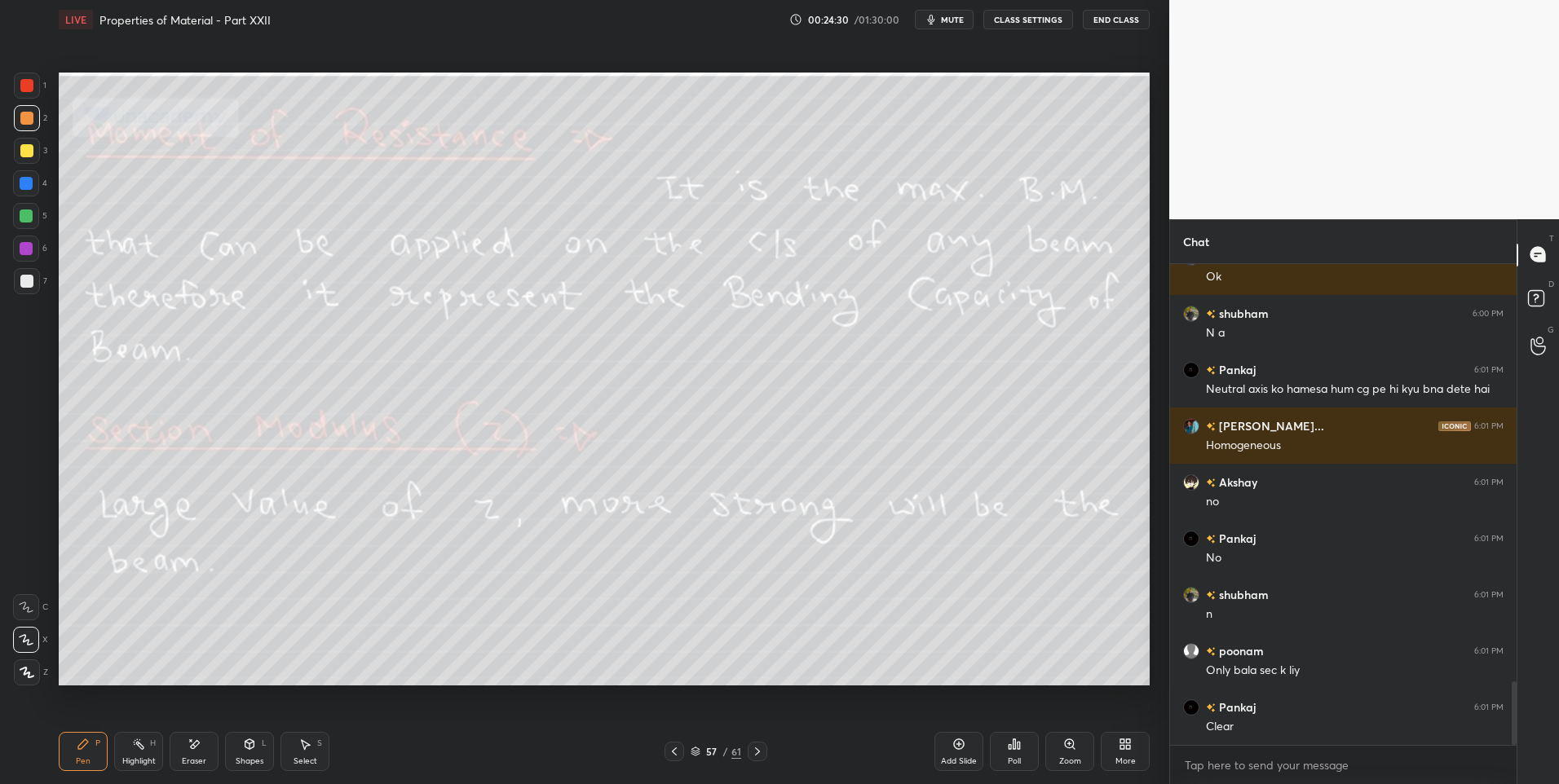
click at [129, 753] on div "Highlight H" at bounding box center [138, 752] width 49 height 39
click at [758, 750] on icon at bounding box center [757, 752] width 13 height 13
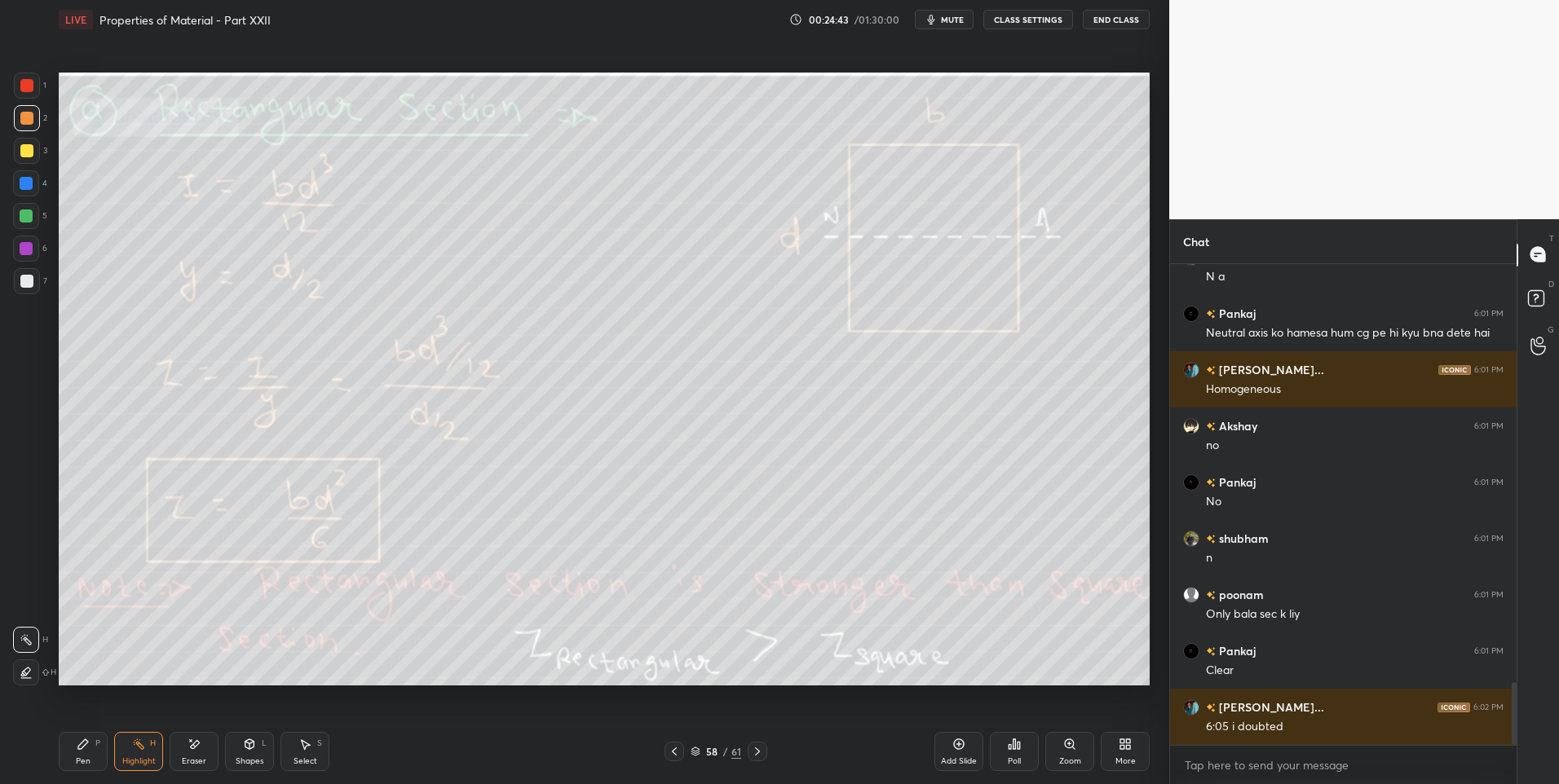
click at [239, 758] on div "Shapes" at bounding box center [250, 761] width 28 height 8
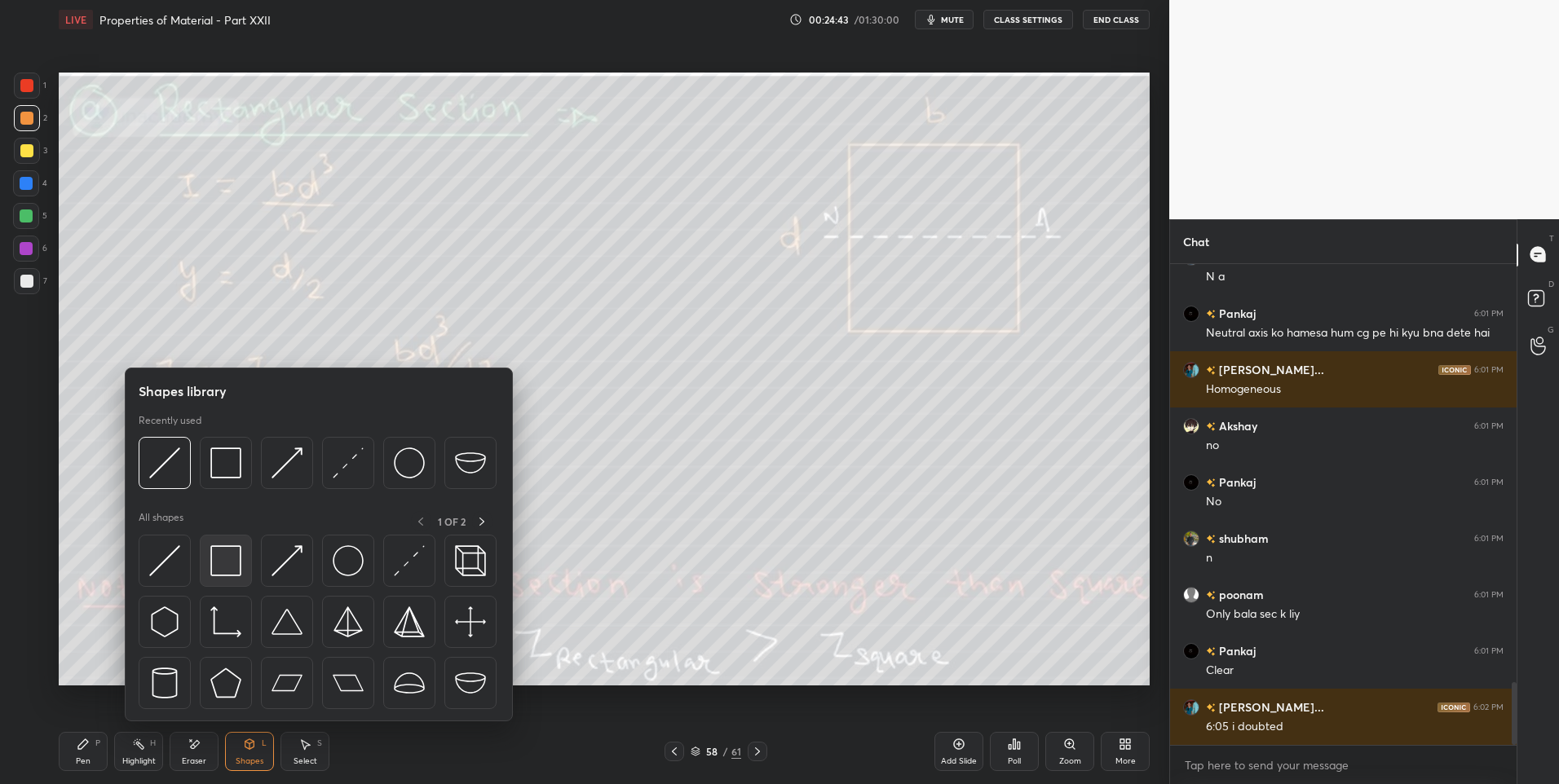
click at [225, 558] on img at bounding box center [226, 561] width 31 height 31
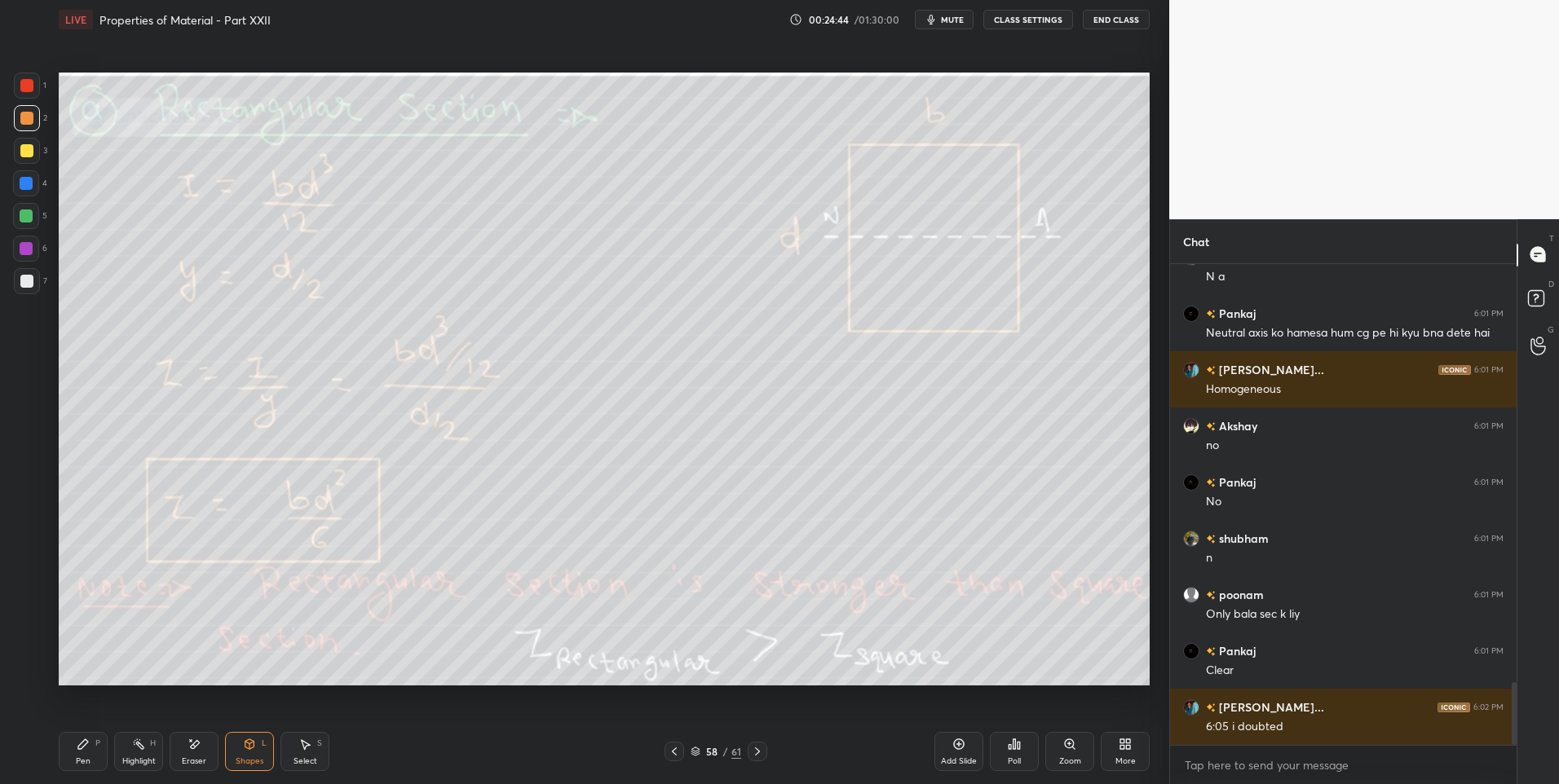
click at [22, 211] on div at bounding box center [26, 216] width 13 height 13
click at [27, 282] on div at bounding box center [27, 281] width 13 height 13
click at [83, 760] on div "Pen" at bounding box center [83, 761] width 15 height 8
click at [964, 747] on icon at bounding box center [958, 744] width 10 height 10
click at [216, 754] on div "Eraser" at bounding box center [193, 752] width 49 height 39
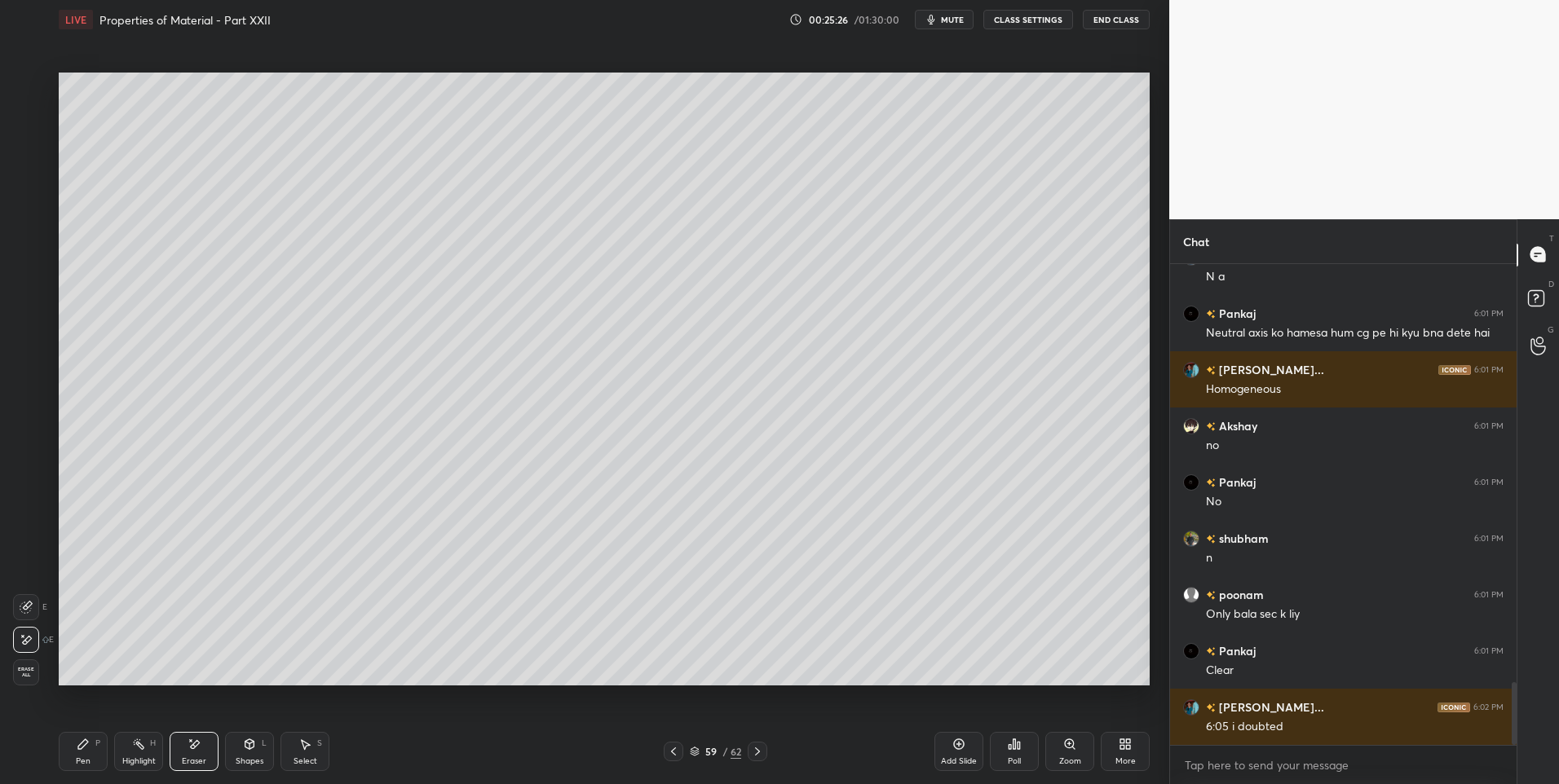
click at [252, 752] on div "Shapes L" at bounding box center [249, 752] width 49 height 39
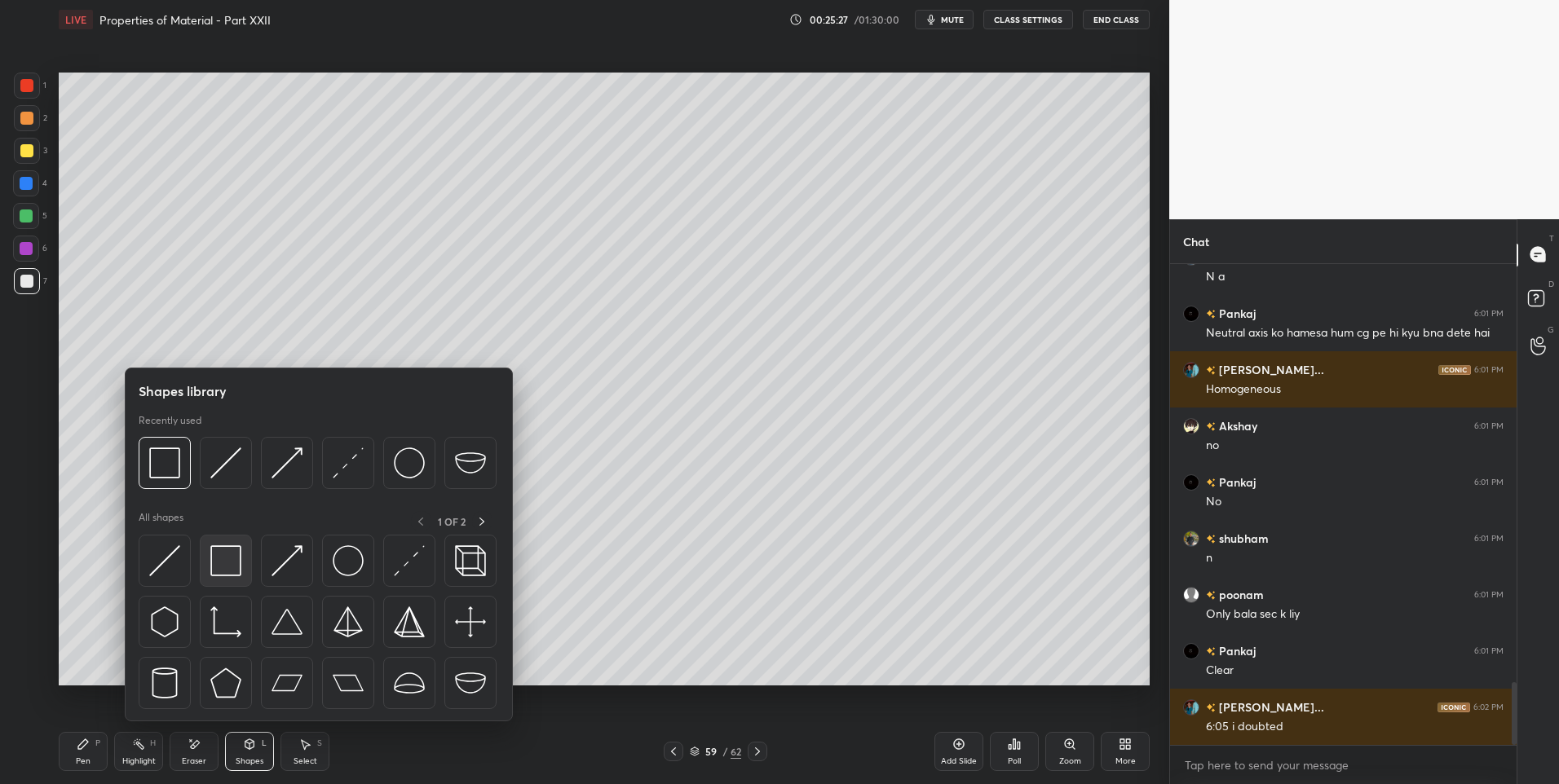
click at [227, 565] on img at bounding box center [226, 561] width 31 height 31
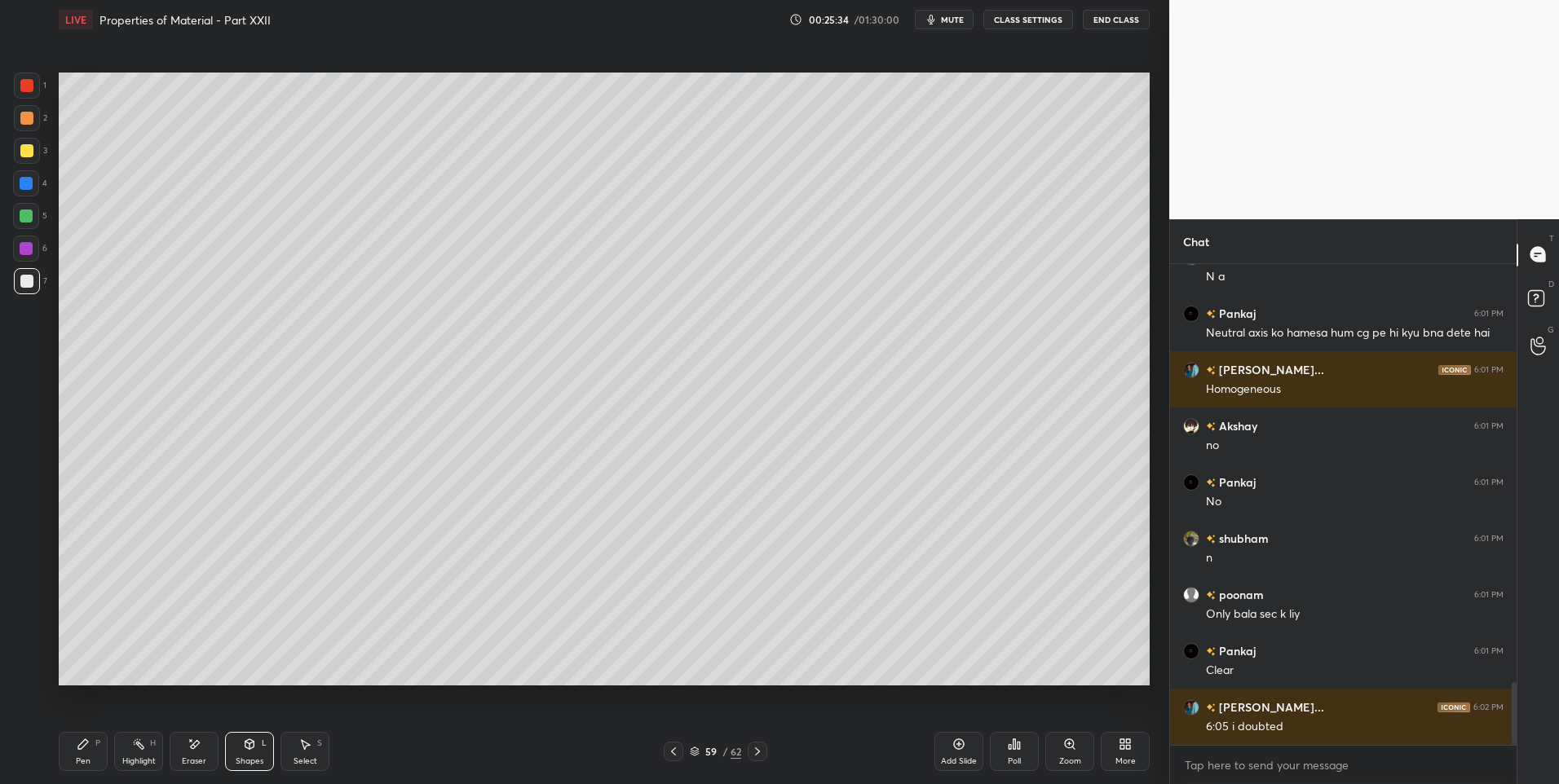
click at [249, 753] on div "Shapes L" at bounding box center [249, 752] width 49 height 39
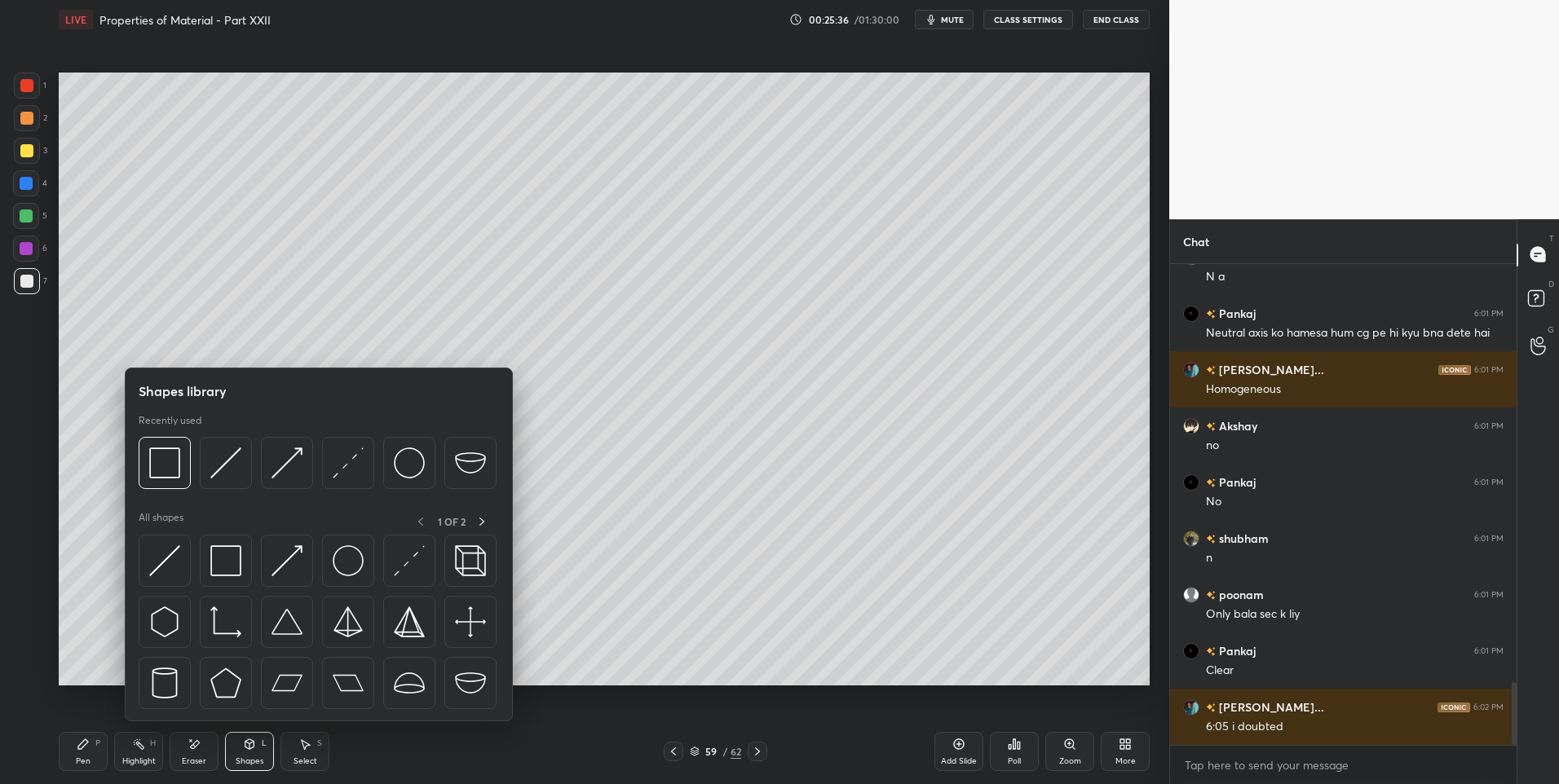
click at [72, 753] on div "Pen P" at bounding box center [82, 752] width 49 height 39
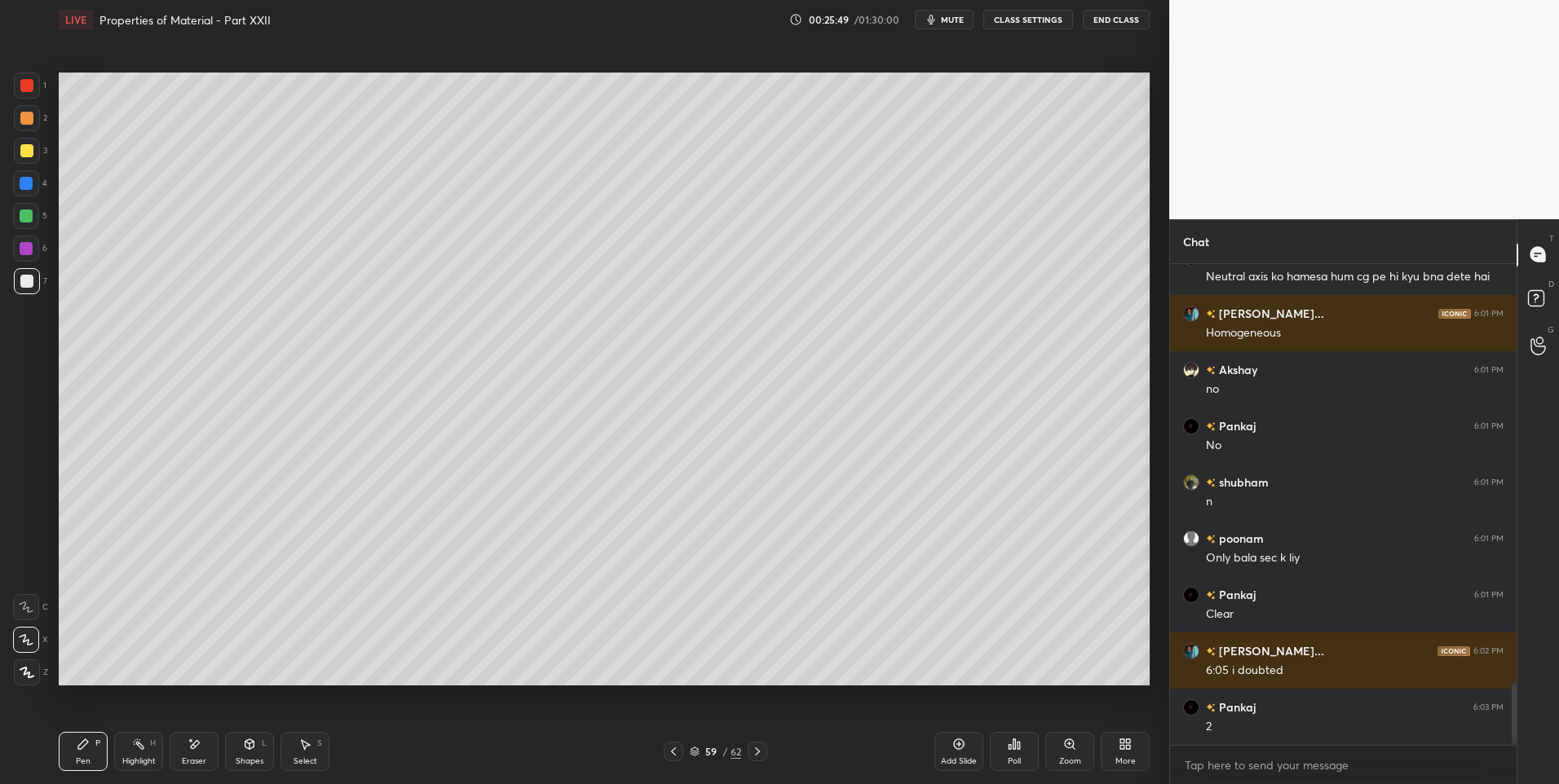
scroll to position [3311, 0]
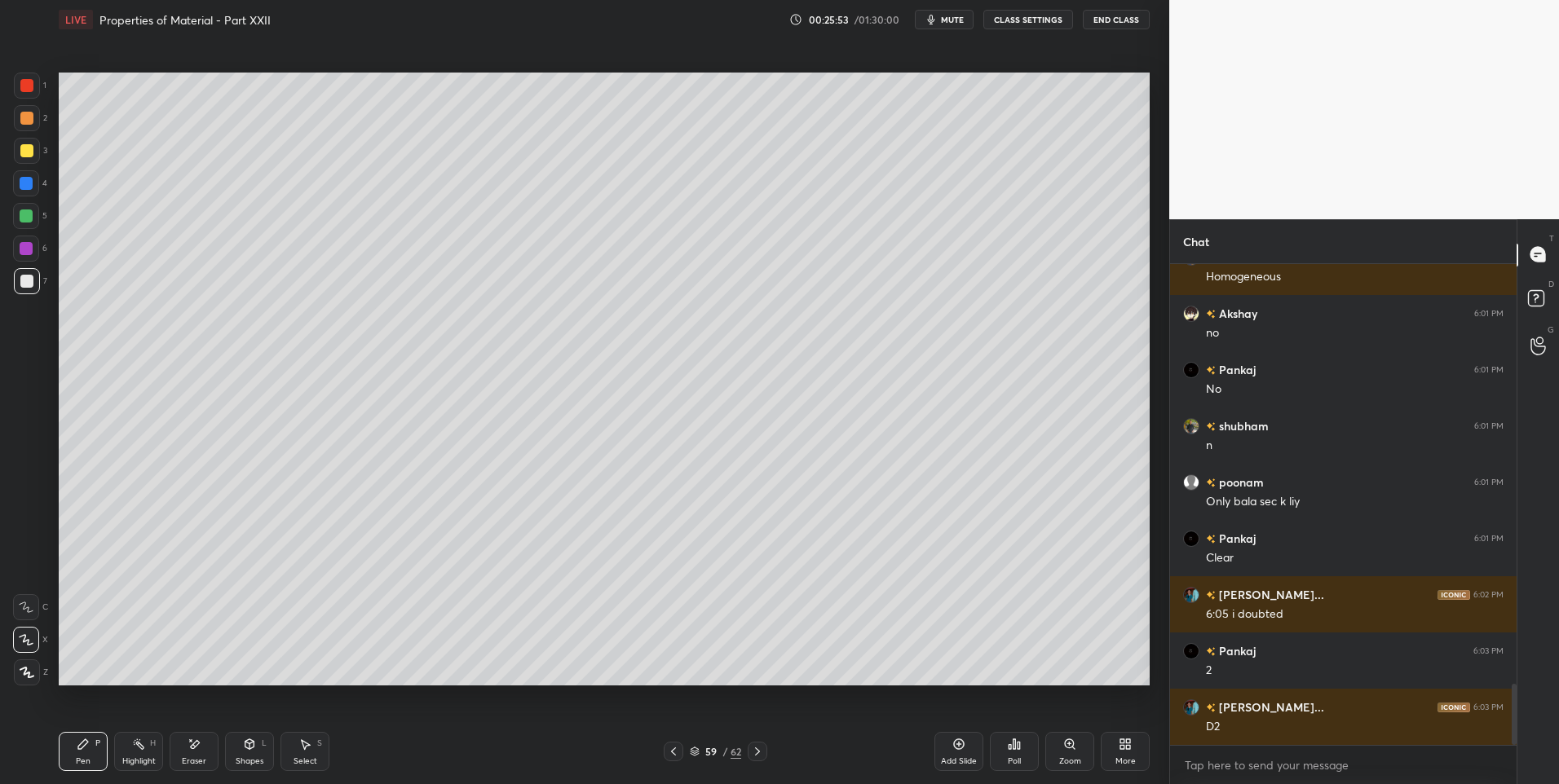
click at [31, 148] on div at bounding box center [27, 151] width 13 height 13
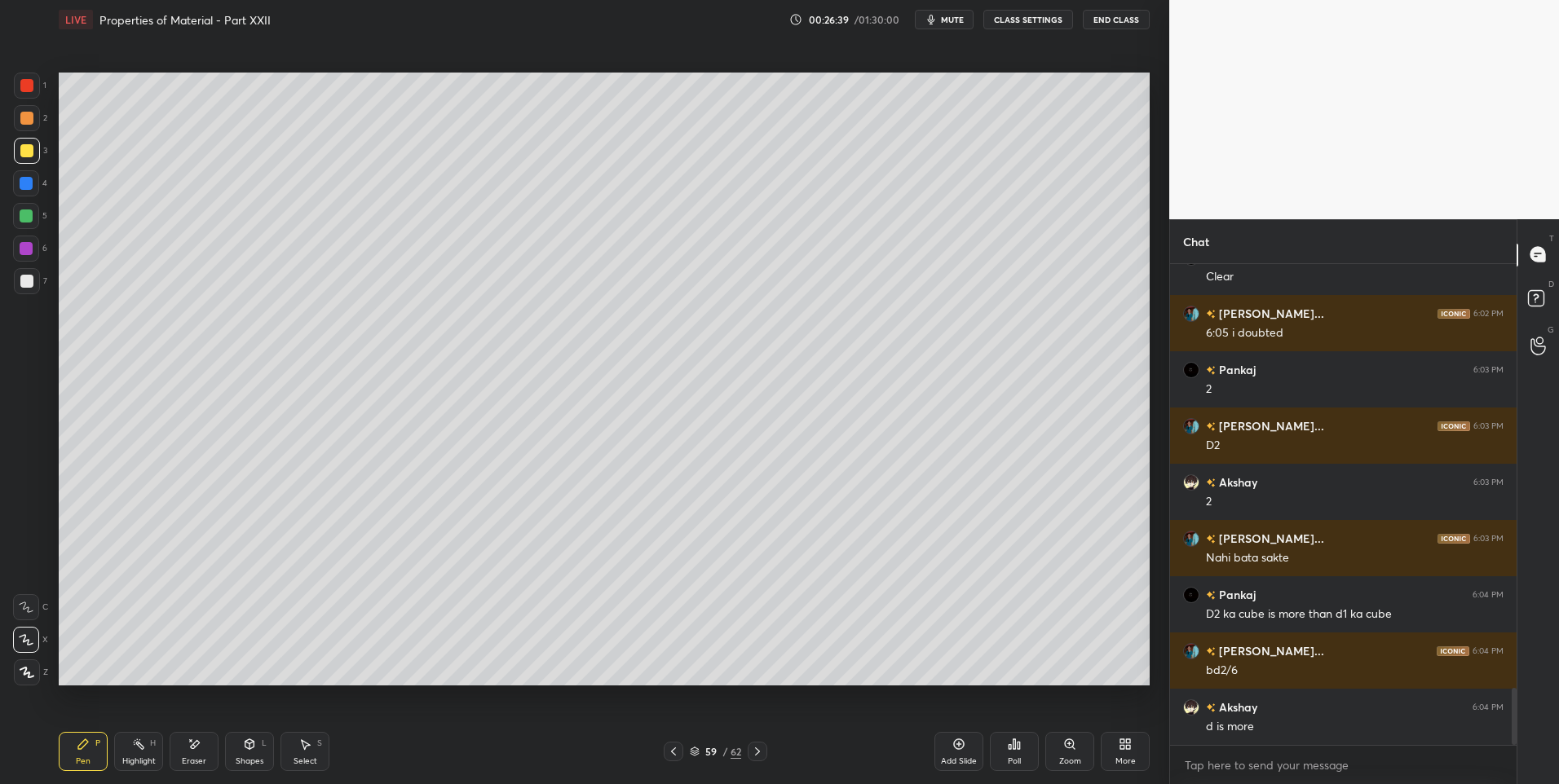
scroll to position [3648, 0]
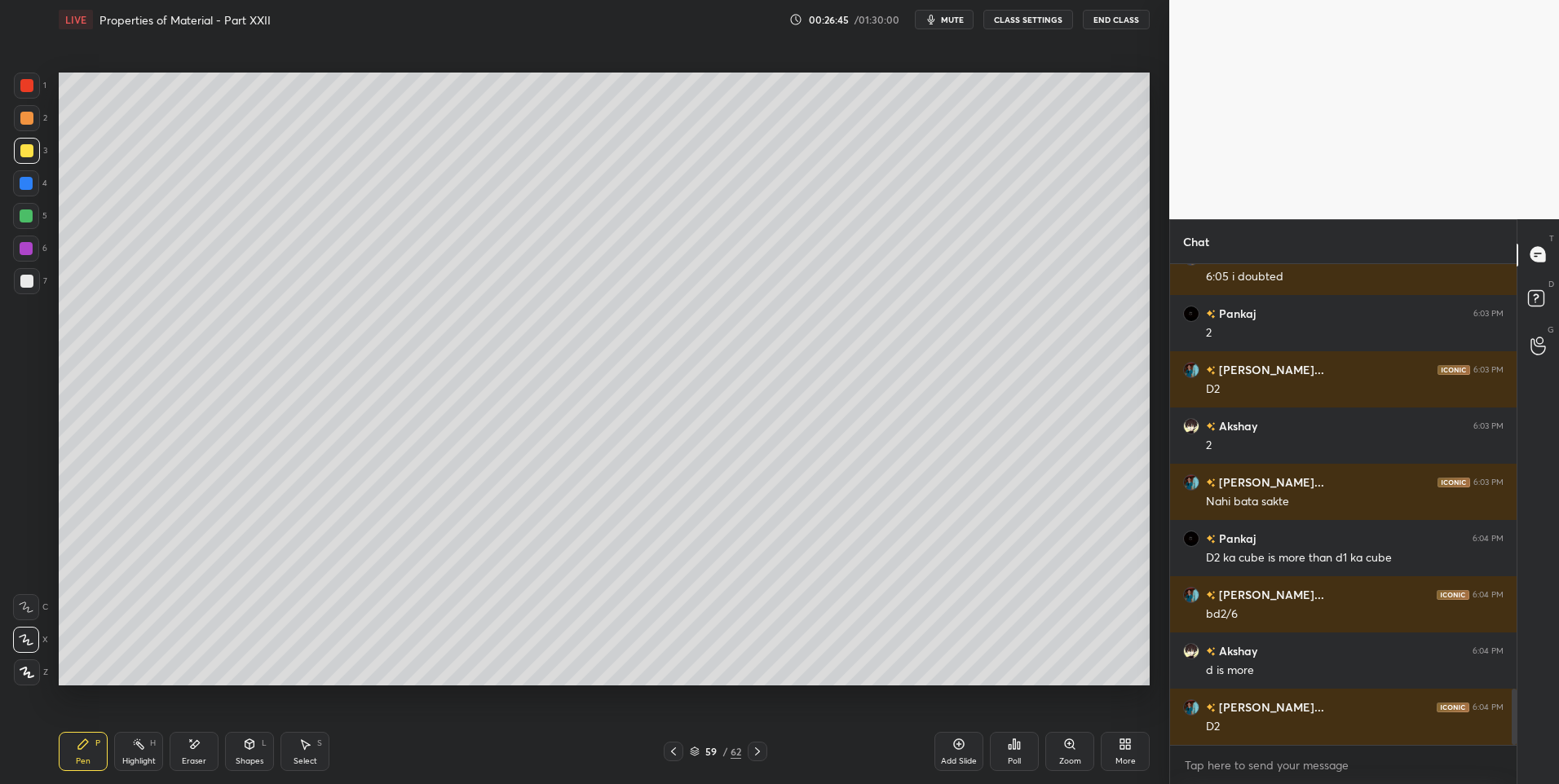
click at [129, 760] on div "Highlight" at bounding box center [139, 761] width 33 height 8
click at [92, 753] on div "Pen P" at bounding box center [82, 752] width 49 height 39
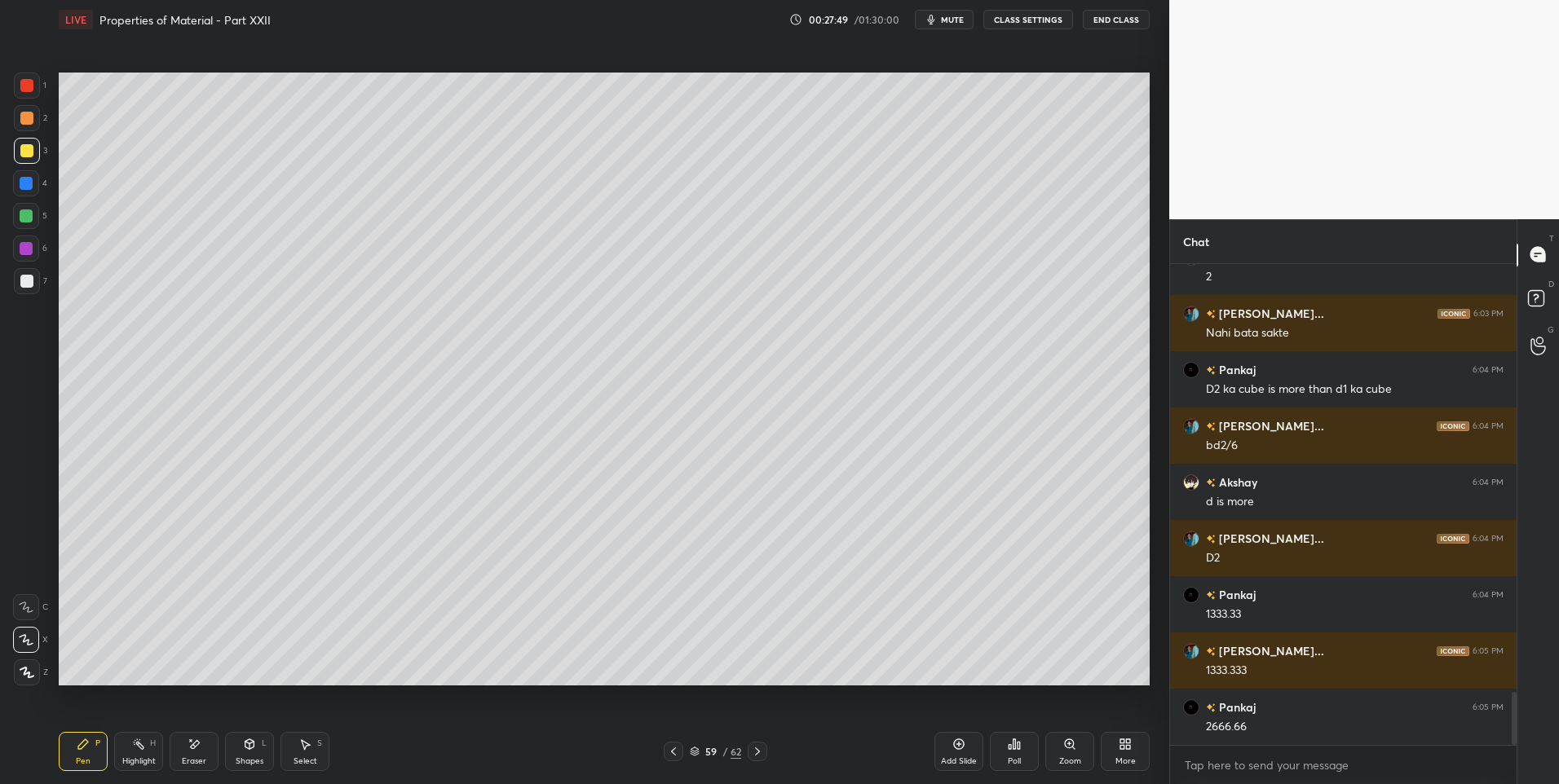
scroll to position [3873, 0]
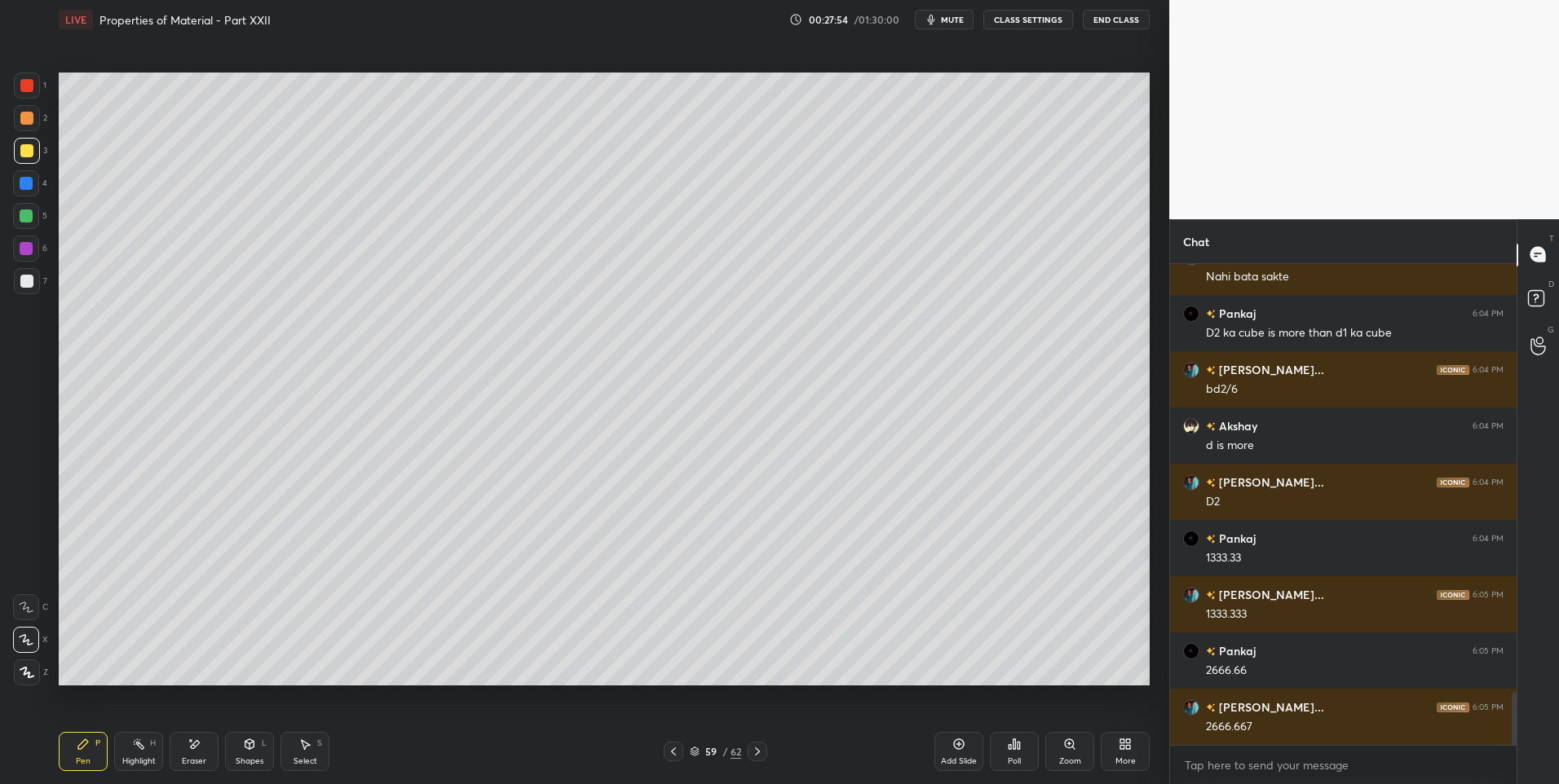
click at [953, 753] on div "Add Slide" at bounding box center [958, 752] width 49 height 39
click at [260, 752] on div "Shapes L" at bounding box center [249, 752] width 49 height 39
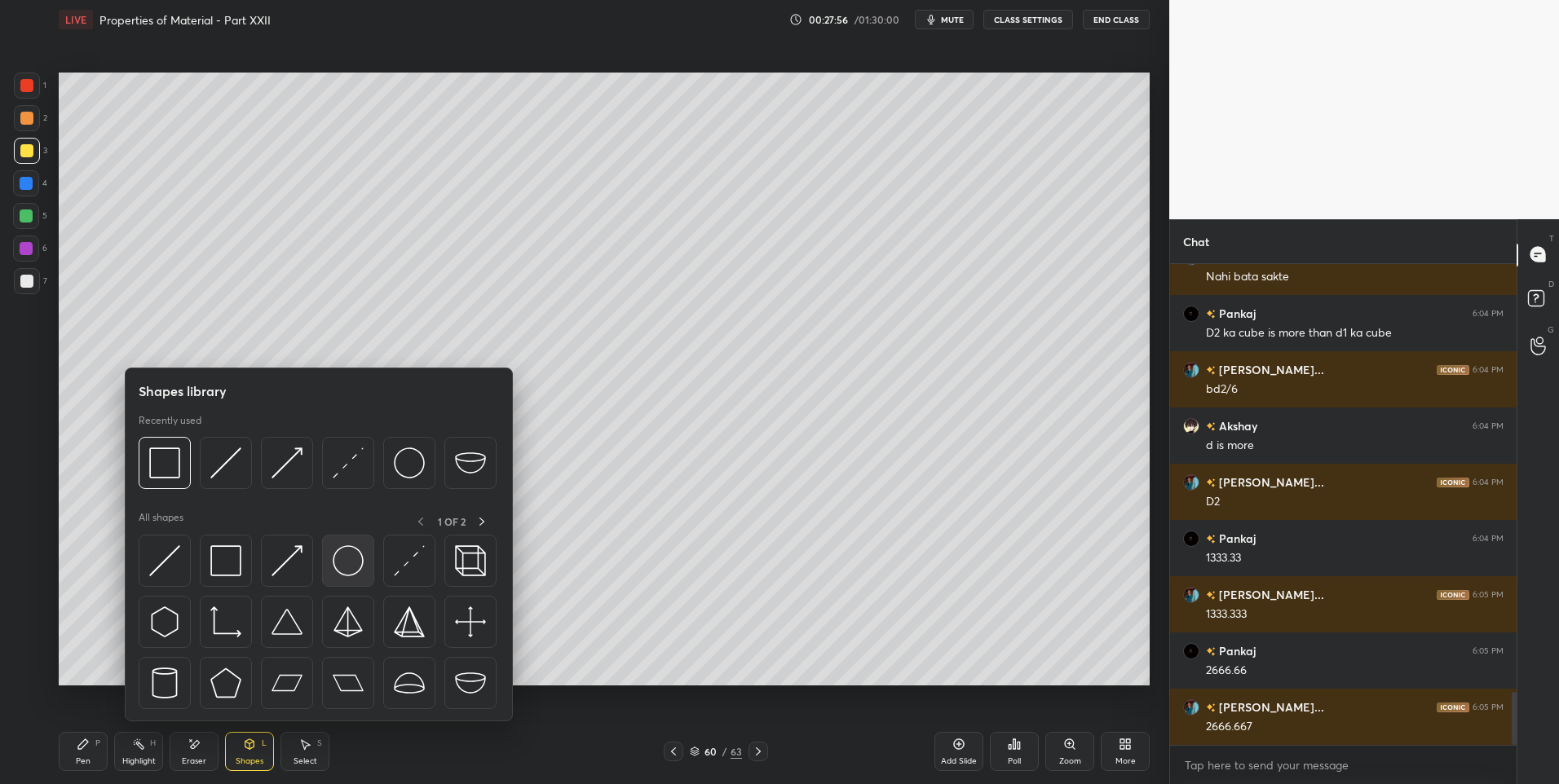
click at [352, 566] on img at bounding box center [349, 561] width 31 height 31
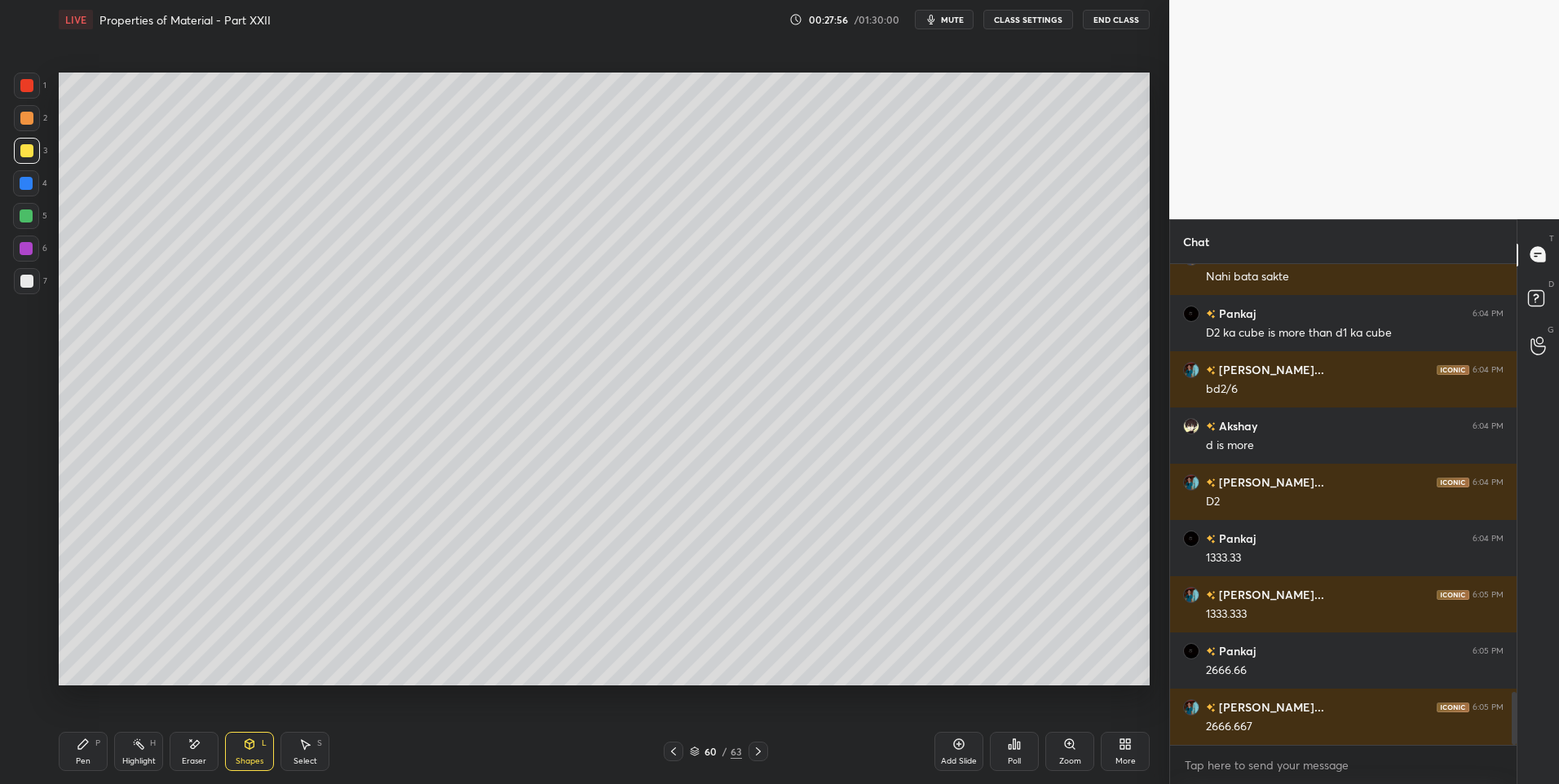
click at [20, 276] on div at bounding box center [27, 281] width 13 height 13
click at [93, 753] on div "Pen P" at bounding box center [82, 752] width 49 height 39
click at [671, 747] on icon at bounding box center [673, 752] width 13 height 13
click at [749, 747] on div at bounding box center [757, 751] width 19 height 19
click at [190, 753] on div "Eraser" at bounding box center [193, 752] width 49 height 39
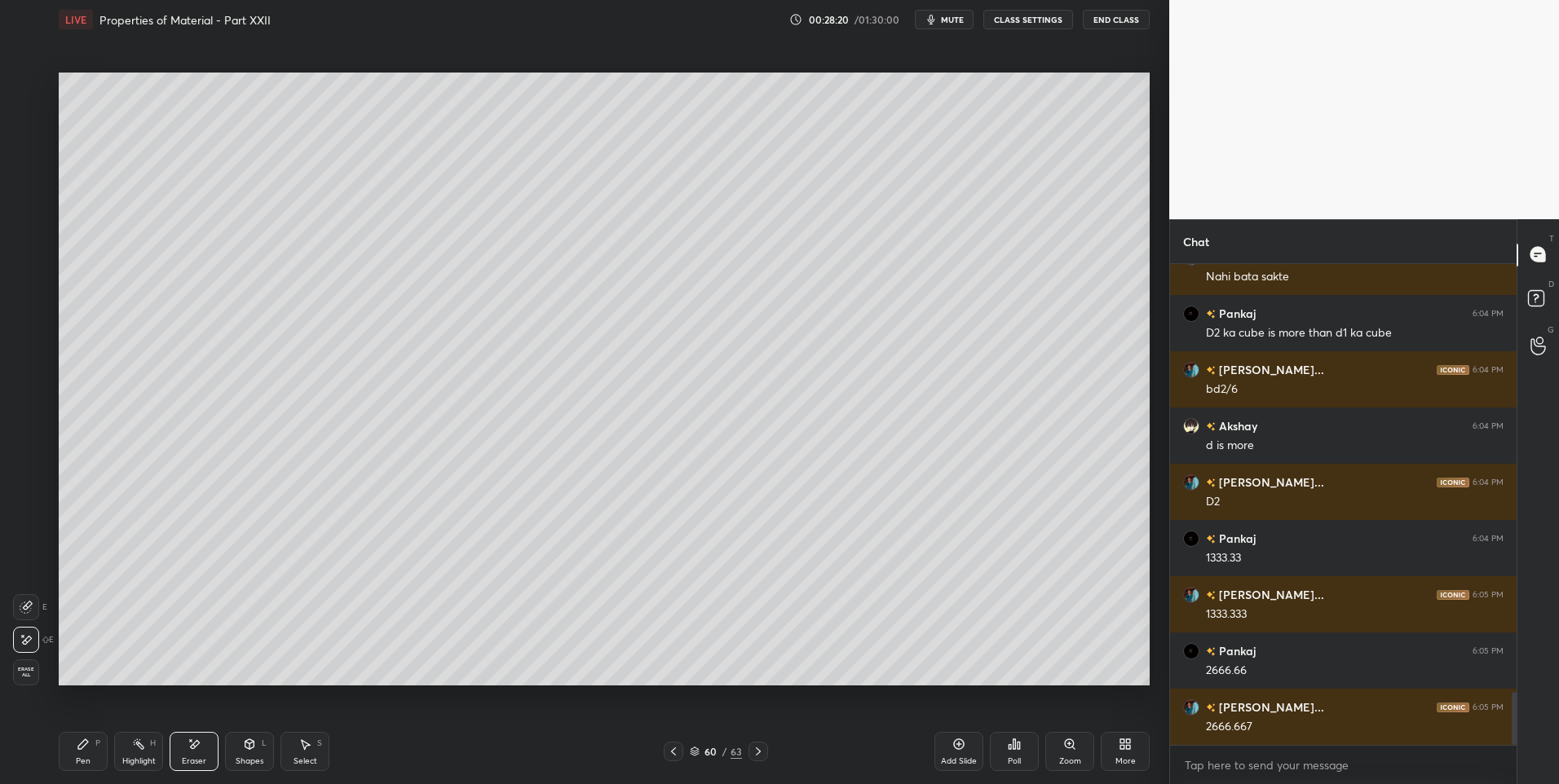
click at [77, 750] on icon at bounding box center [83, 744] width 13 height 13
click at [90, 753] on div "Pen P" at bounding box center [82, 752] width 49 height 39
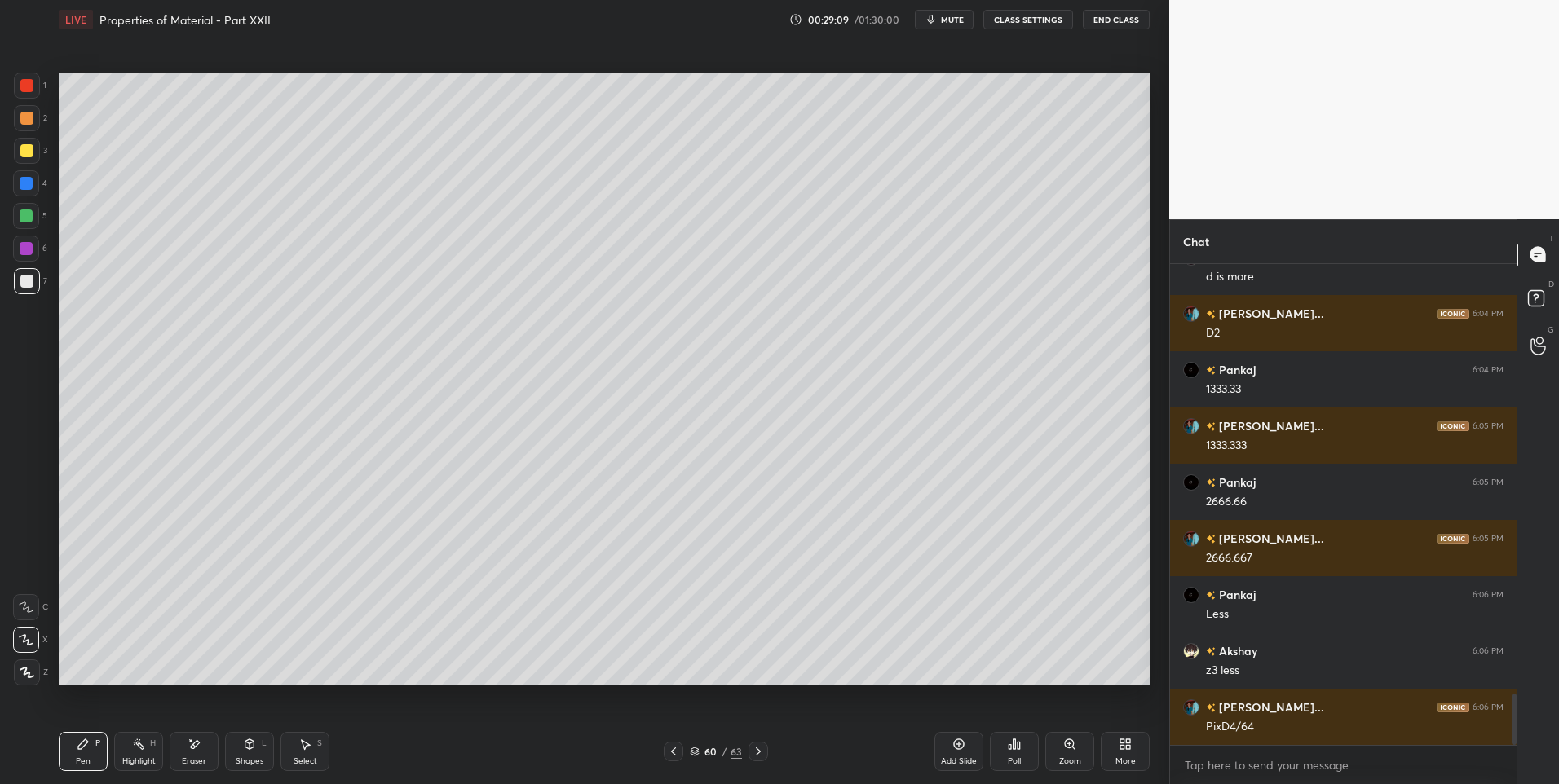
scroll to position [4059, 0]
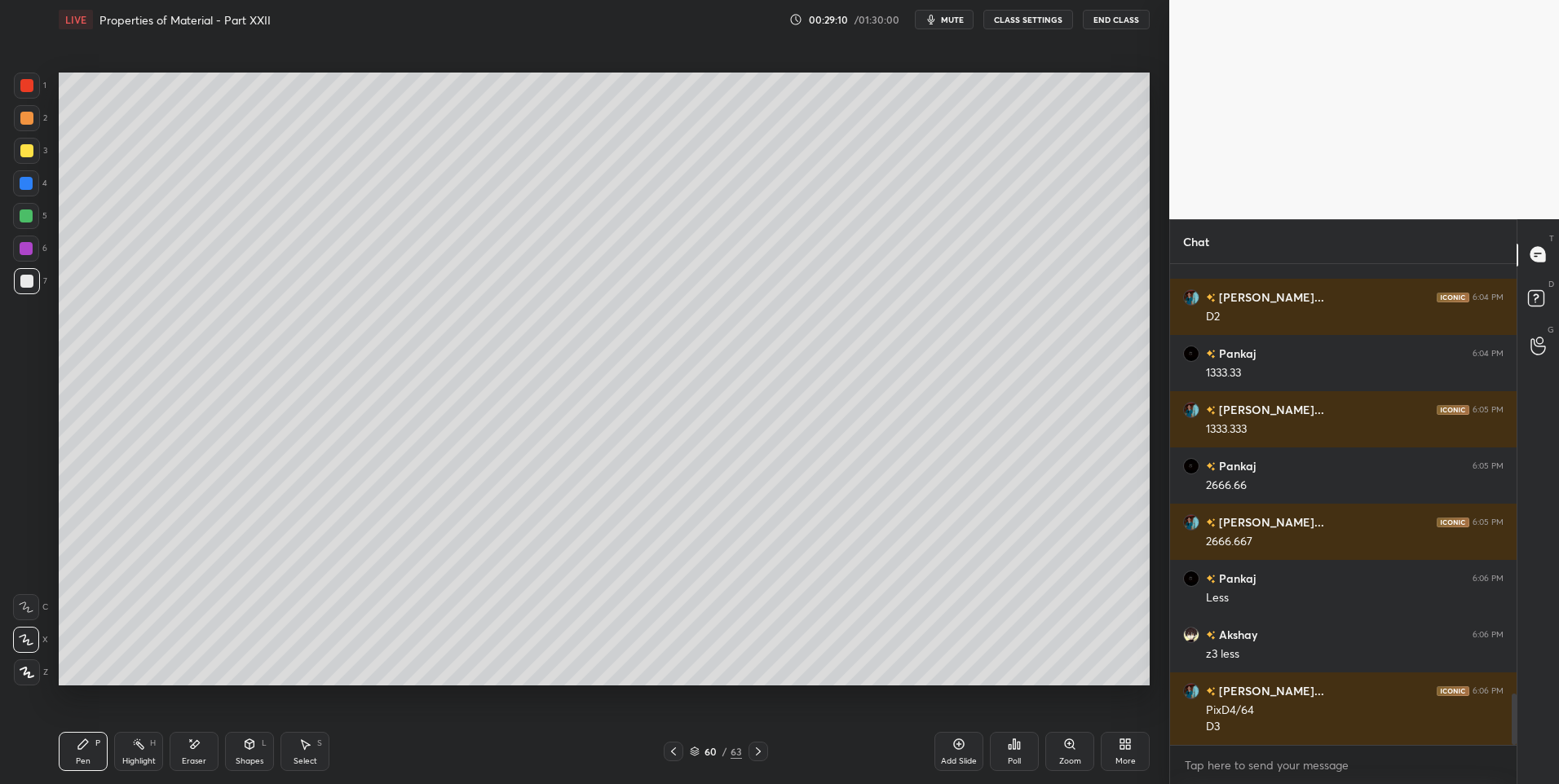
click at [23, 216] on div at bounding box center [26, 216] width 13 height 13
click at [681, 754] on div at bounding box center [673, 751] width 19 height 19
click at [758, 753] on icon at bounding box center [758, 752] width 13 height 13
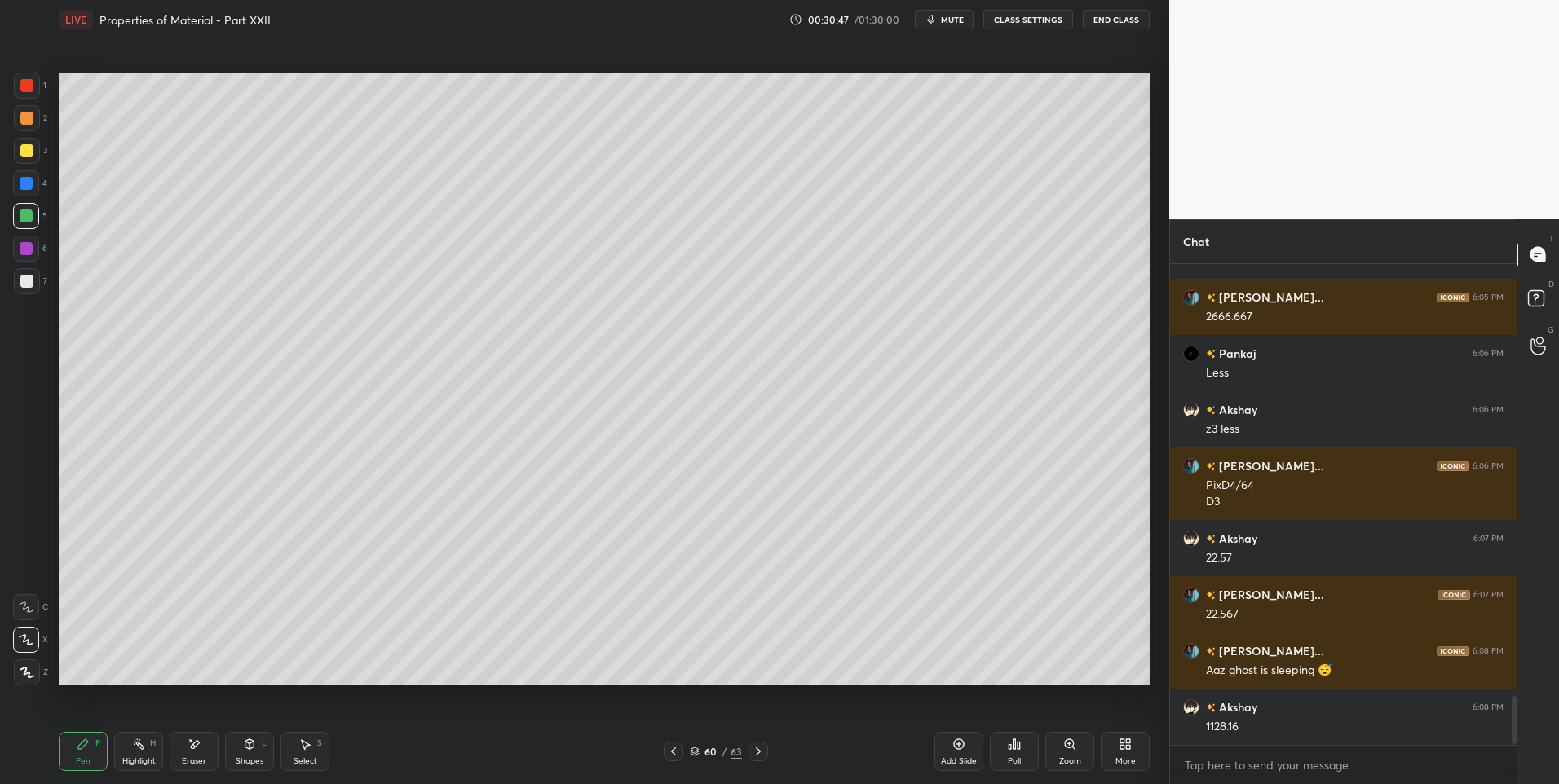
scroll to position [4340, 0]
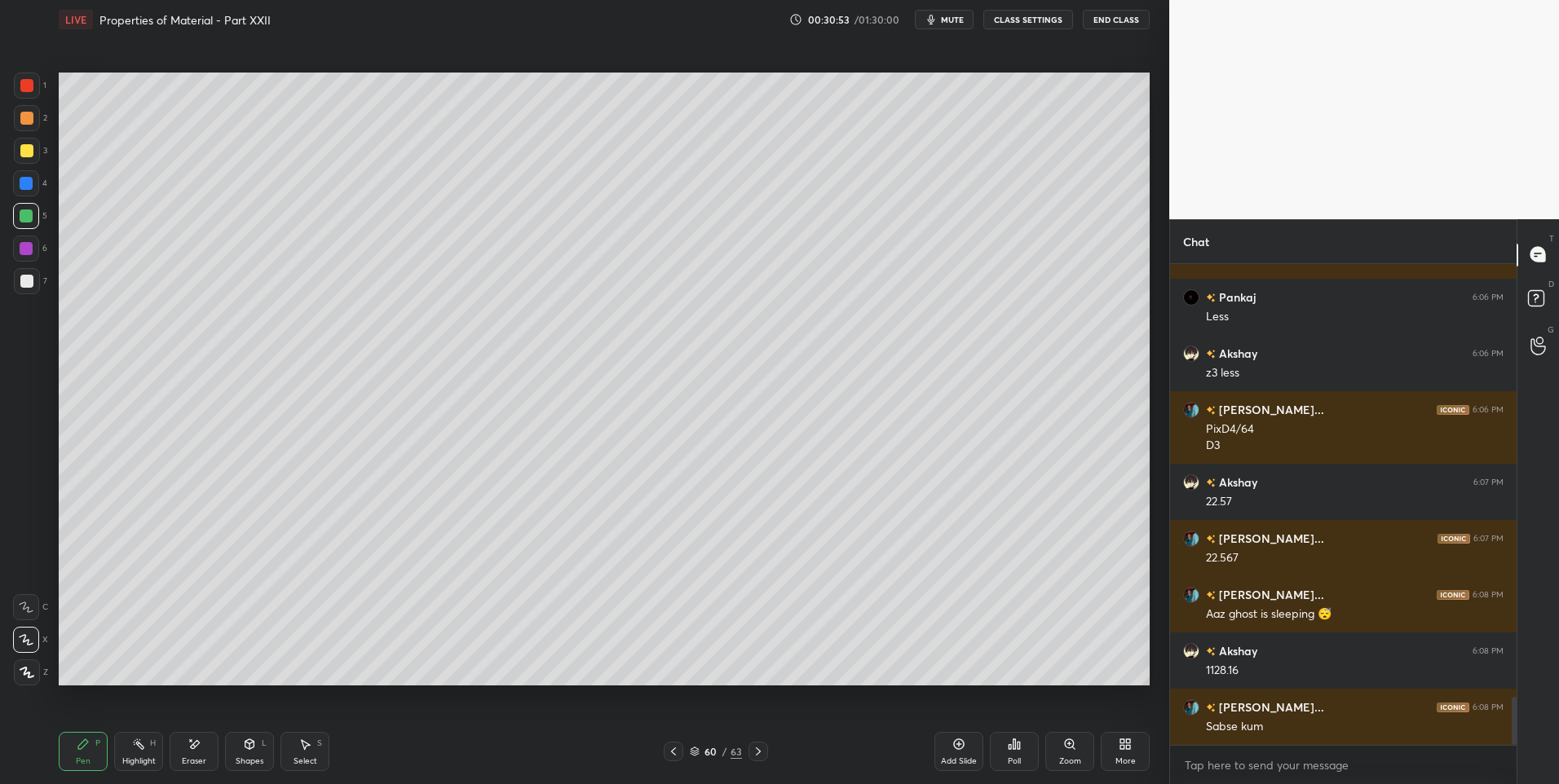
click at [674, 753] on icon at bounding box center [673, 751] width 5 height 8
click at [758, 755] on icon at bounding box center [758, 752] width 13 height 13
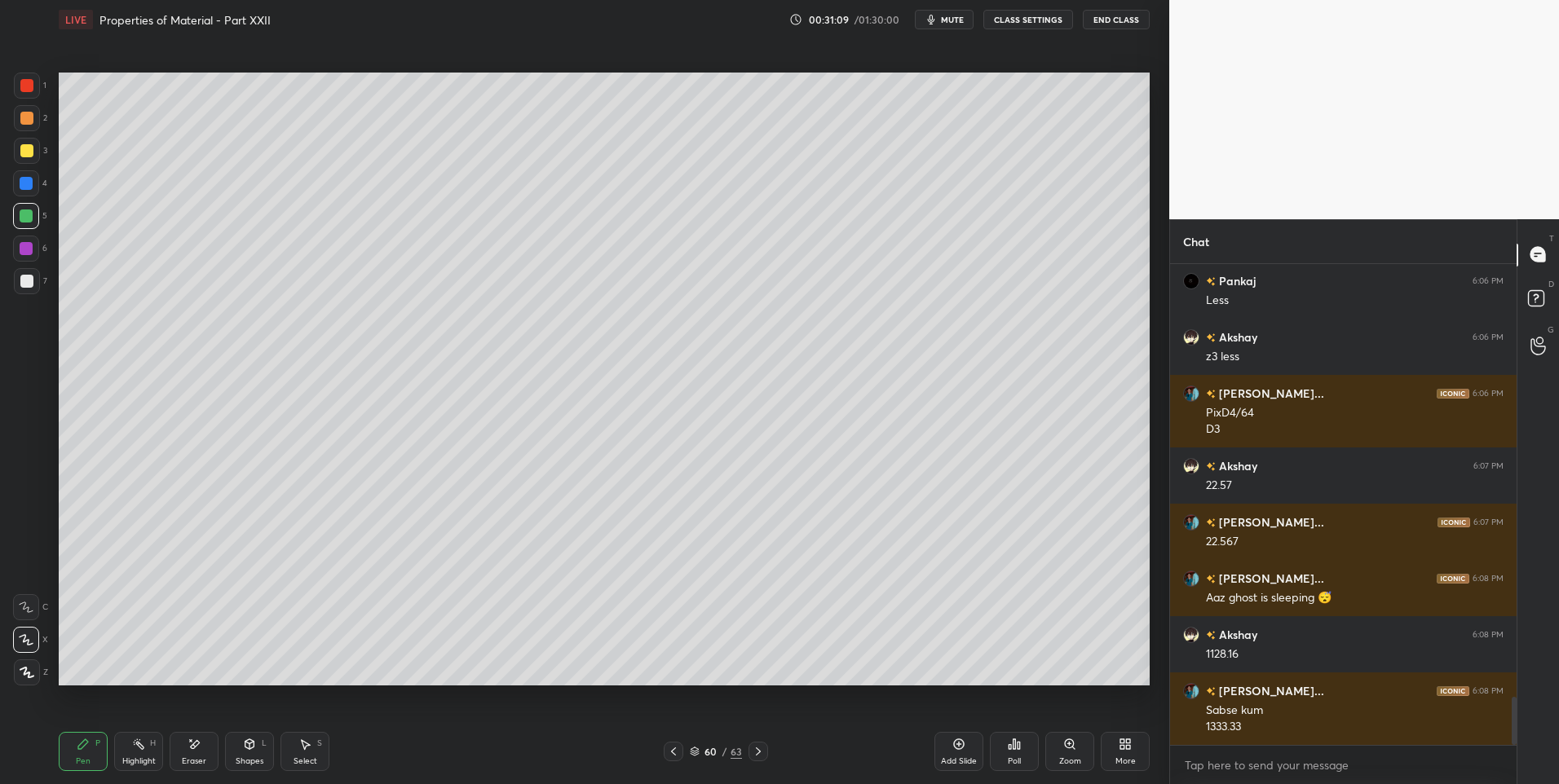
click at [758, 753] on icon at bounding box center [757, 751] width 5 height 8
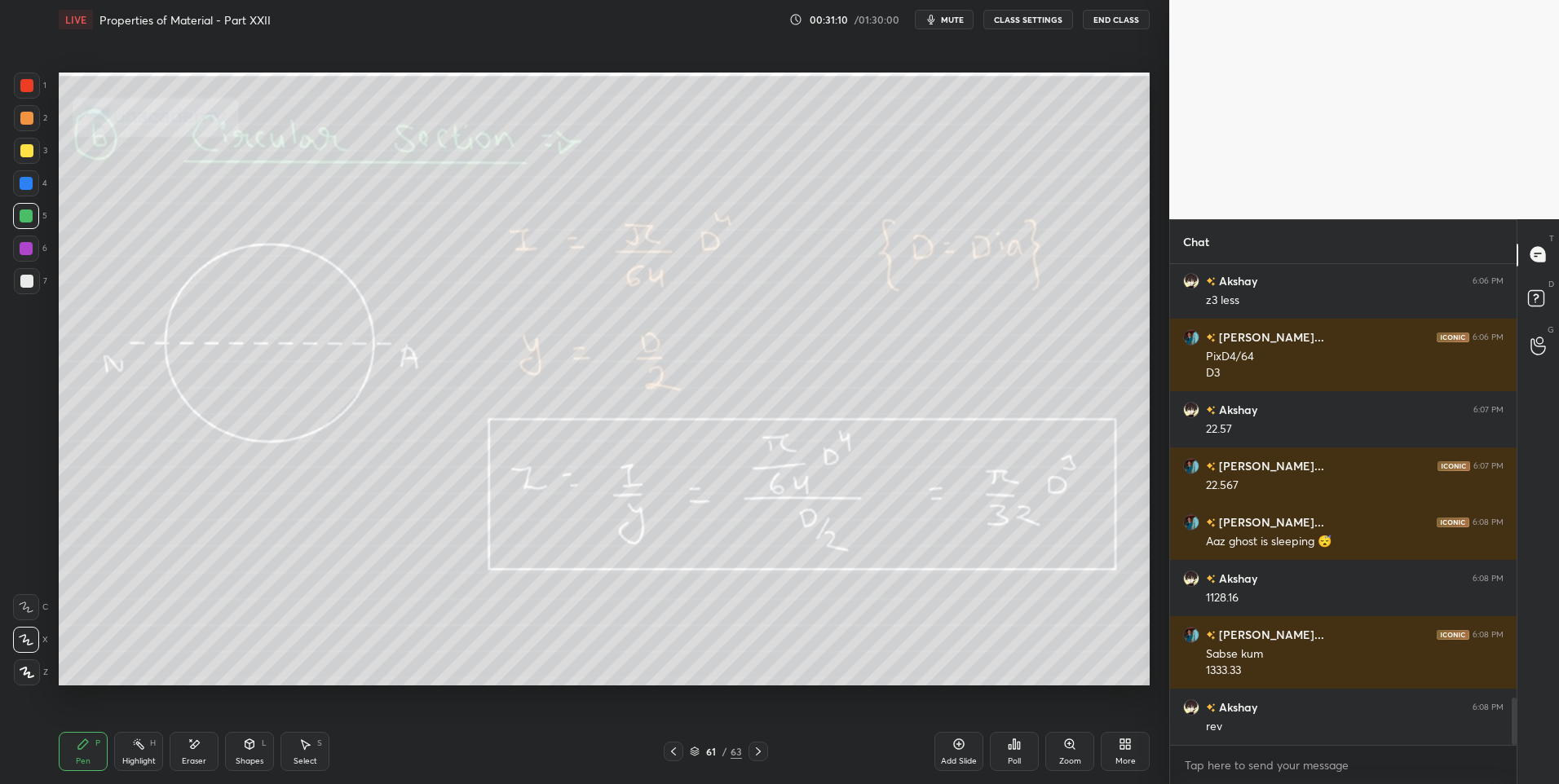
click at [674, 753] on icon at bounding box center [673, 751] width 5 height 8
click at [760, 753] on icon at bounding box center [758, 752] width 13 height 13
click at [238, 748] on div "Shapes L" at bounding box center [249, 752] width 49 height 39
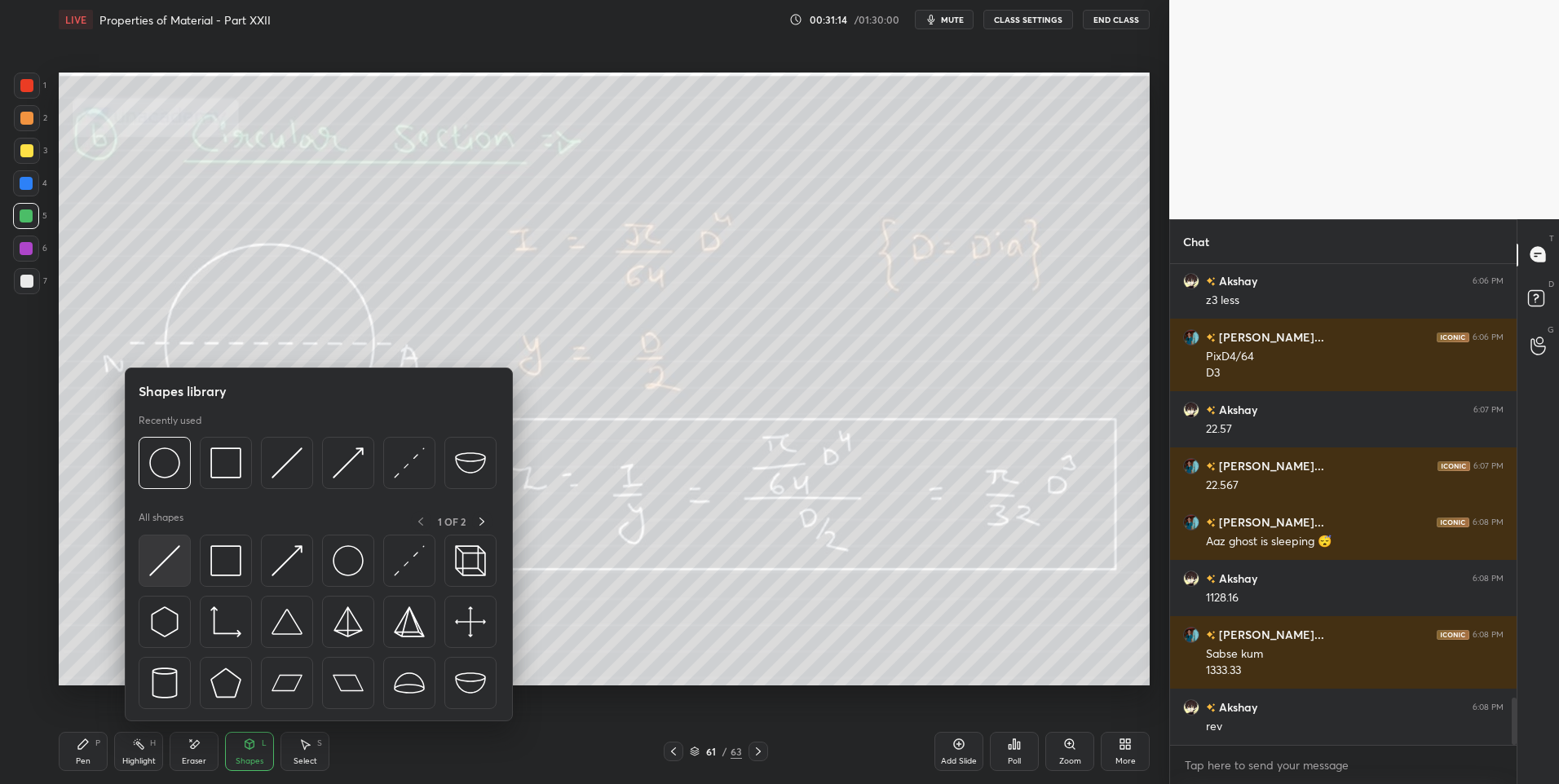
click at [161, 571] on img at bounding box center [165, 561] width 31 height 31
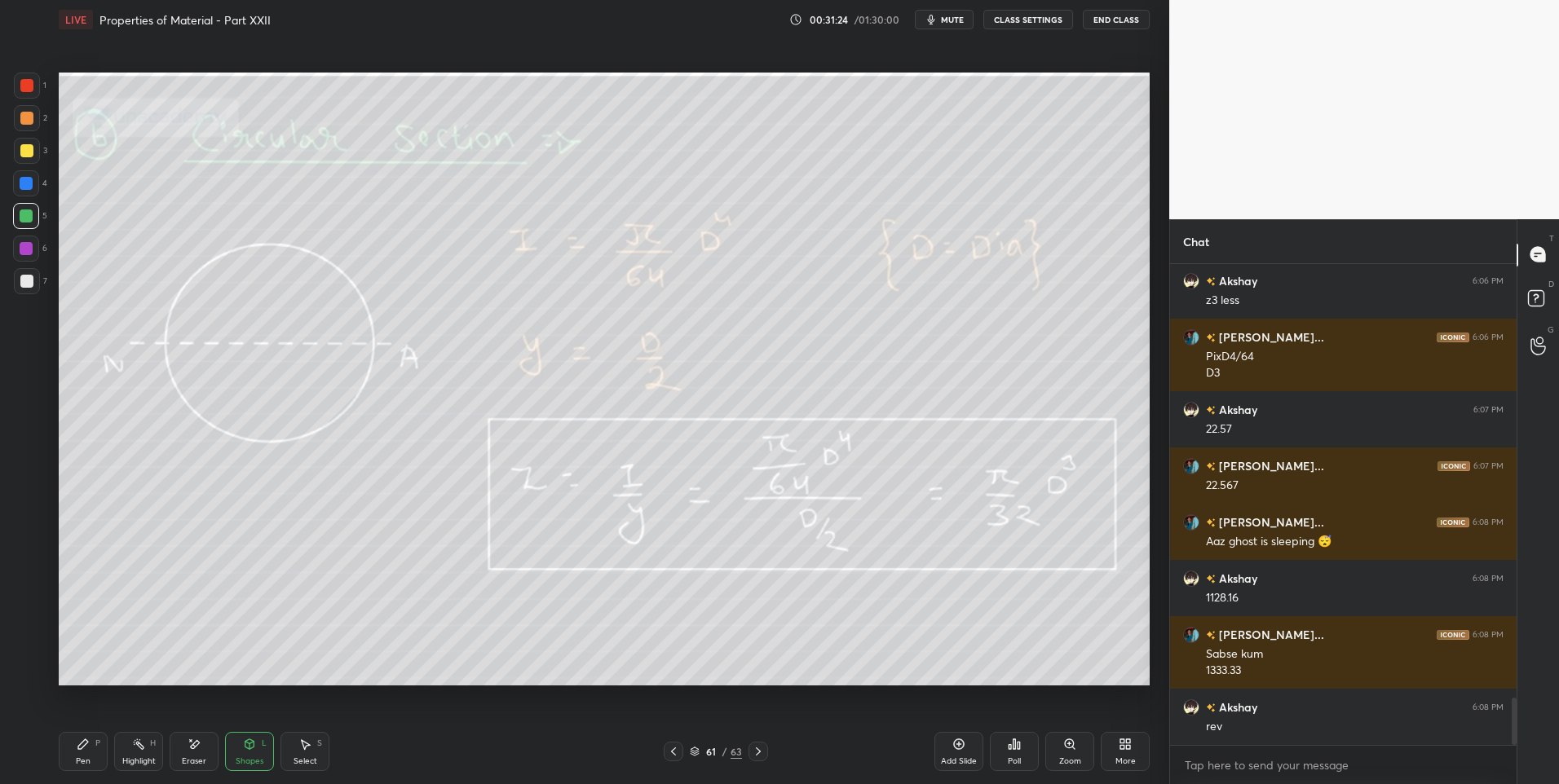
click at [132, 757] on div "Highlight" at bounding box center [139, 761] width 33 height 8
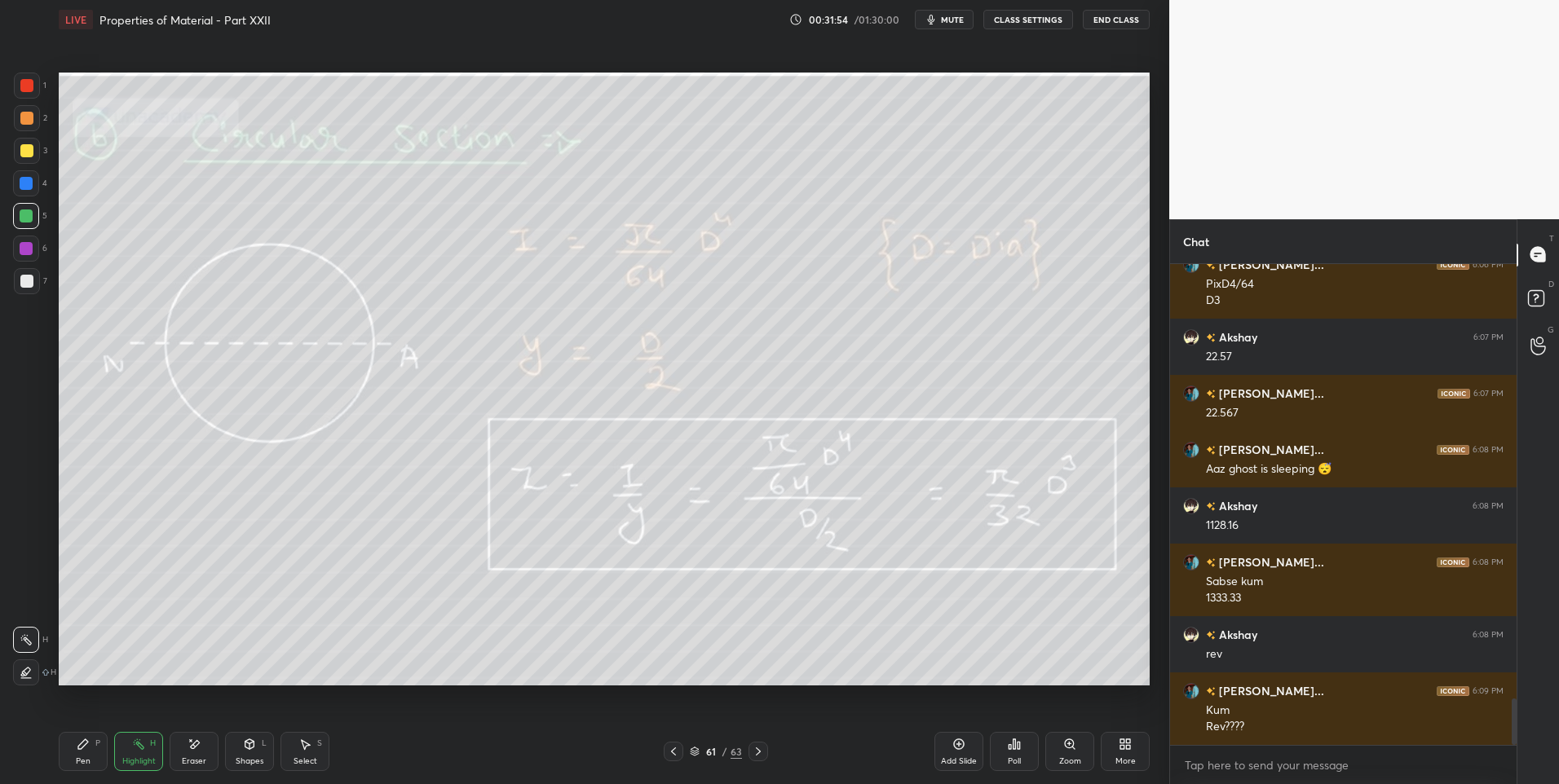
scroll to position [4540, 0]
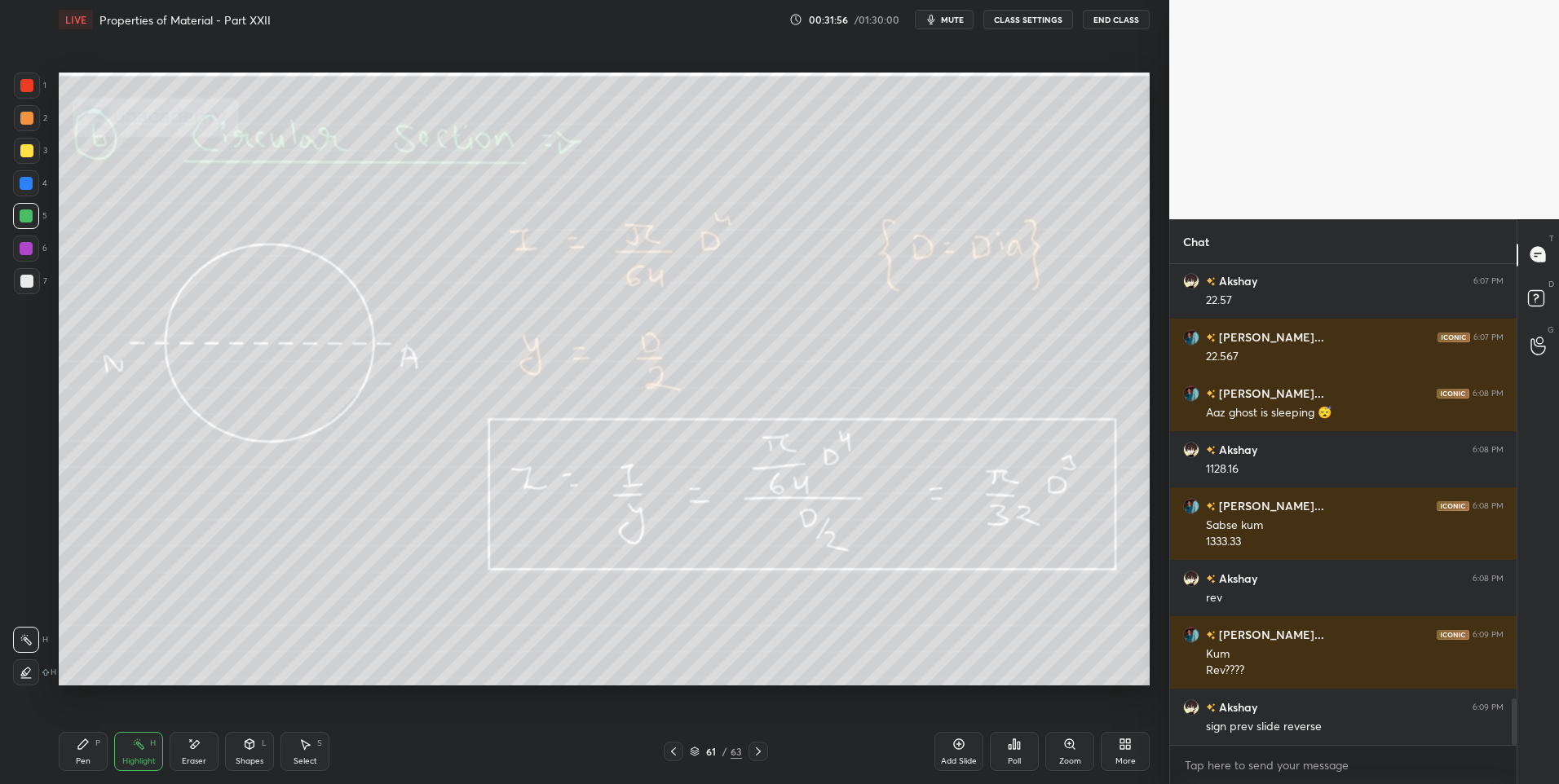
click at [256, 750] on div "Shapes L" at bounding box center [249, 752] width 49 height 39
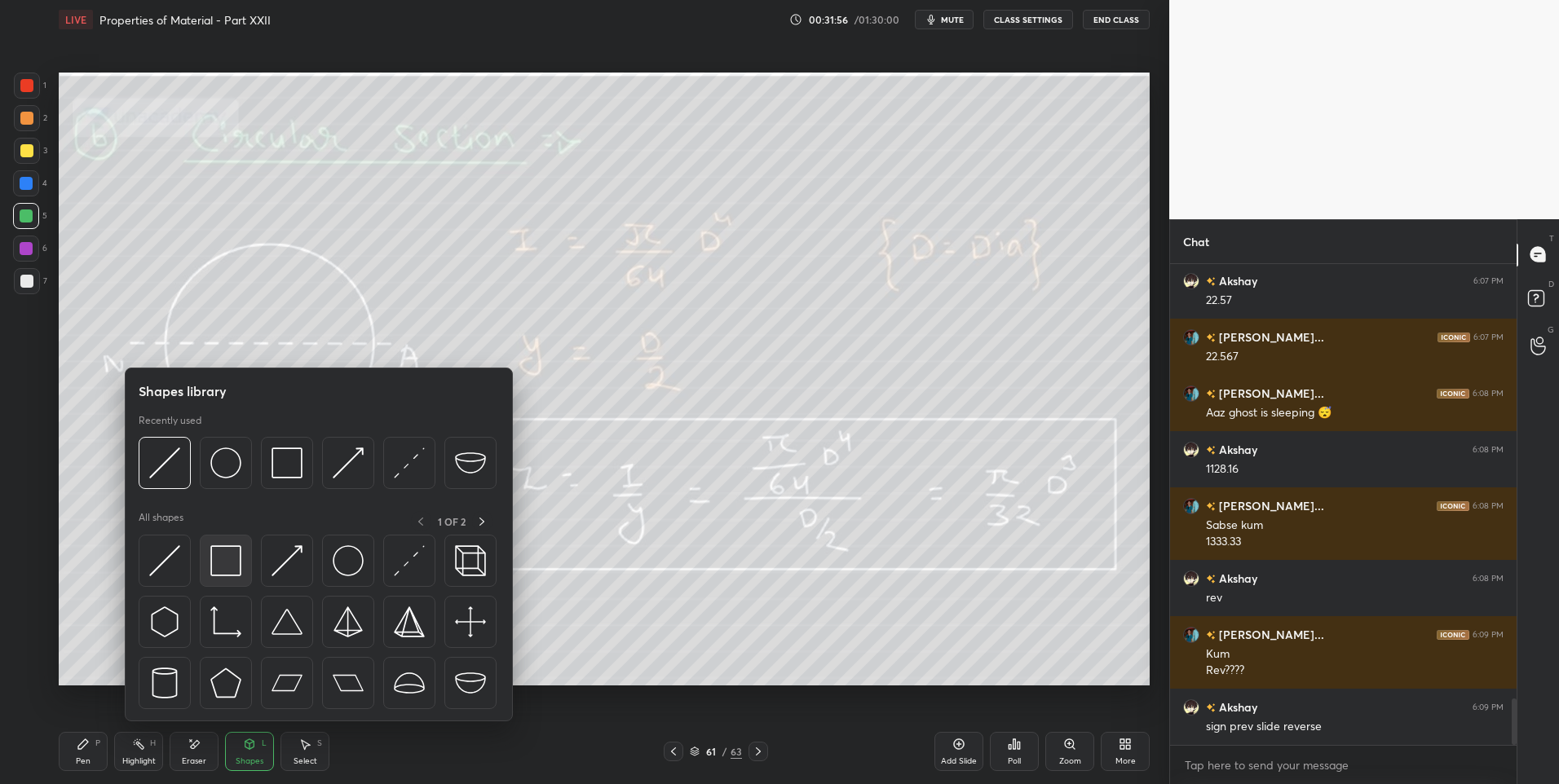
click at [222, 572] on img at bounding box center [226, 561] width 31 height 31
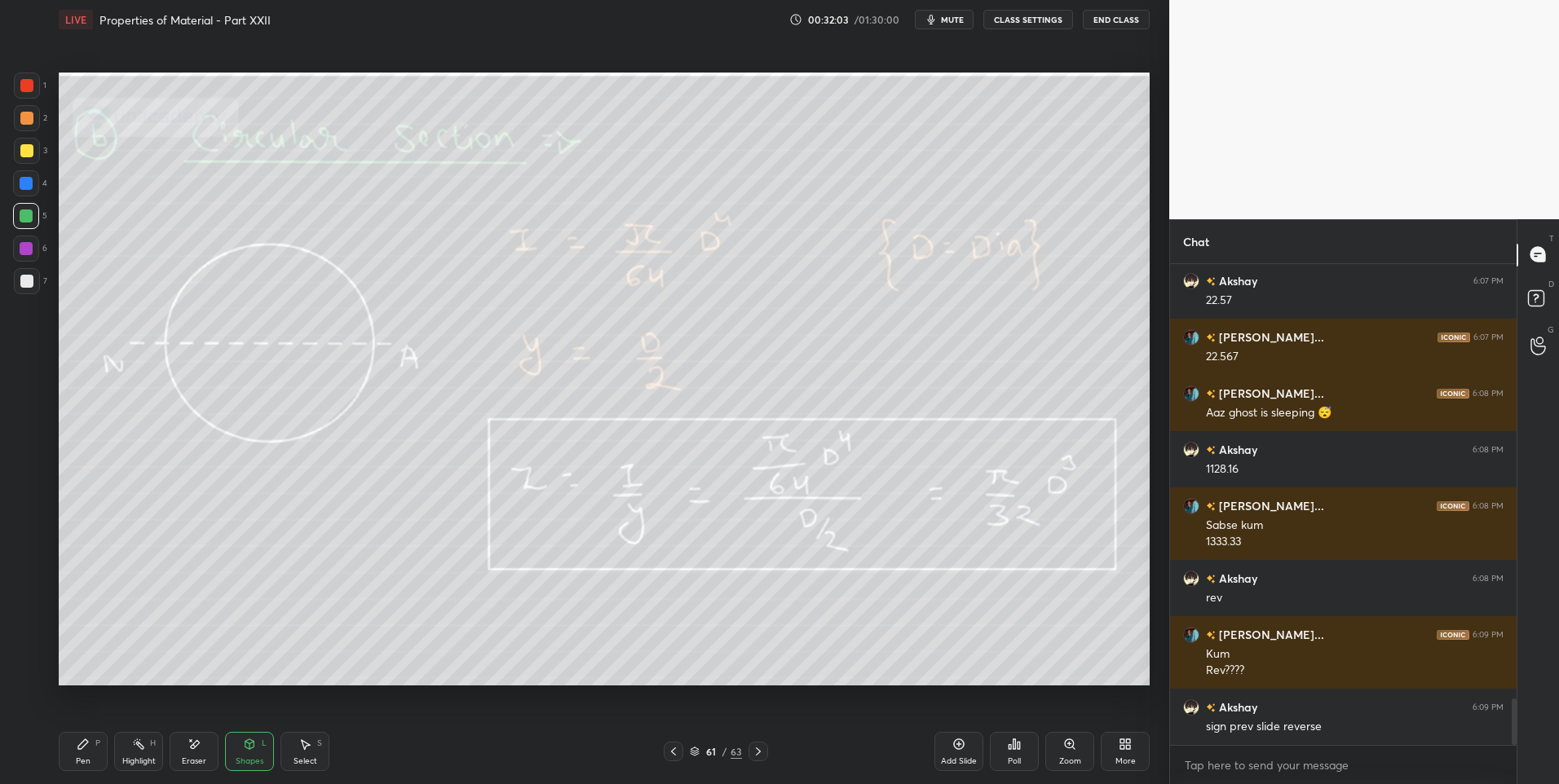
click at [311, 753] on div "Select S" at bounding box center [304, 752] width 49 height 39
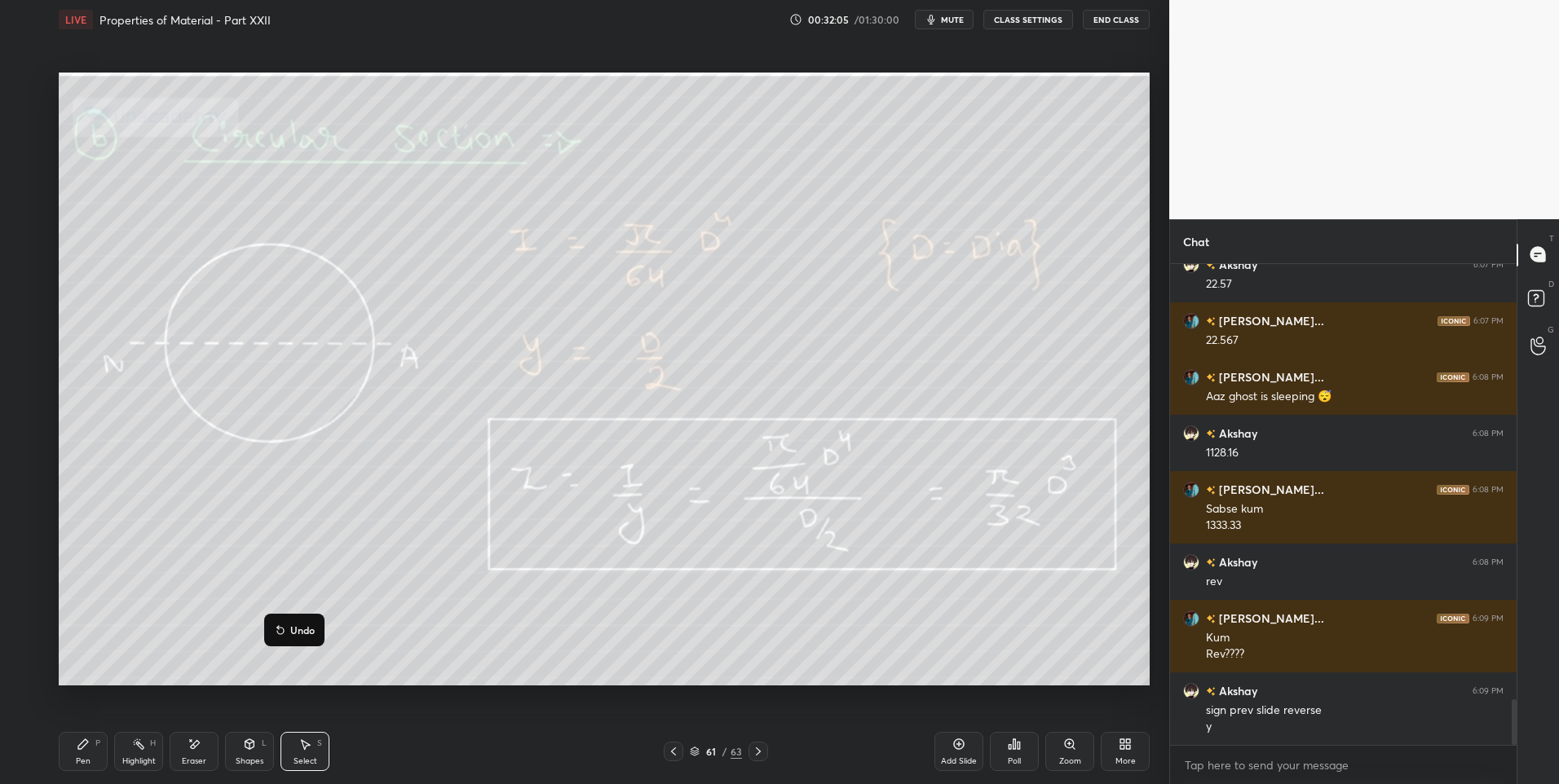
click at [182, 676] on div "0 ° Undo Copy Duplicate Duplicate to new slide Delete" at bounding box center [604, 379] width 1091 height 614
click at [244, 758] on div "Shapes" at bounding box center [250, 761] width 28 height 8
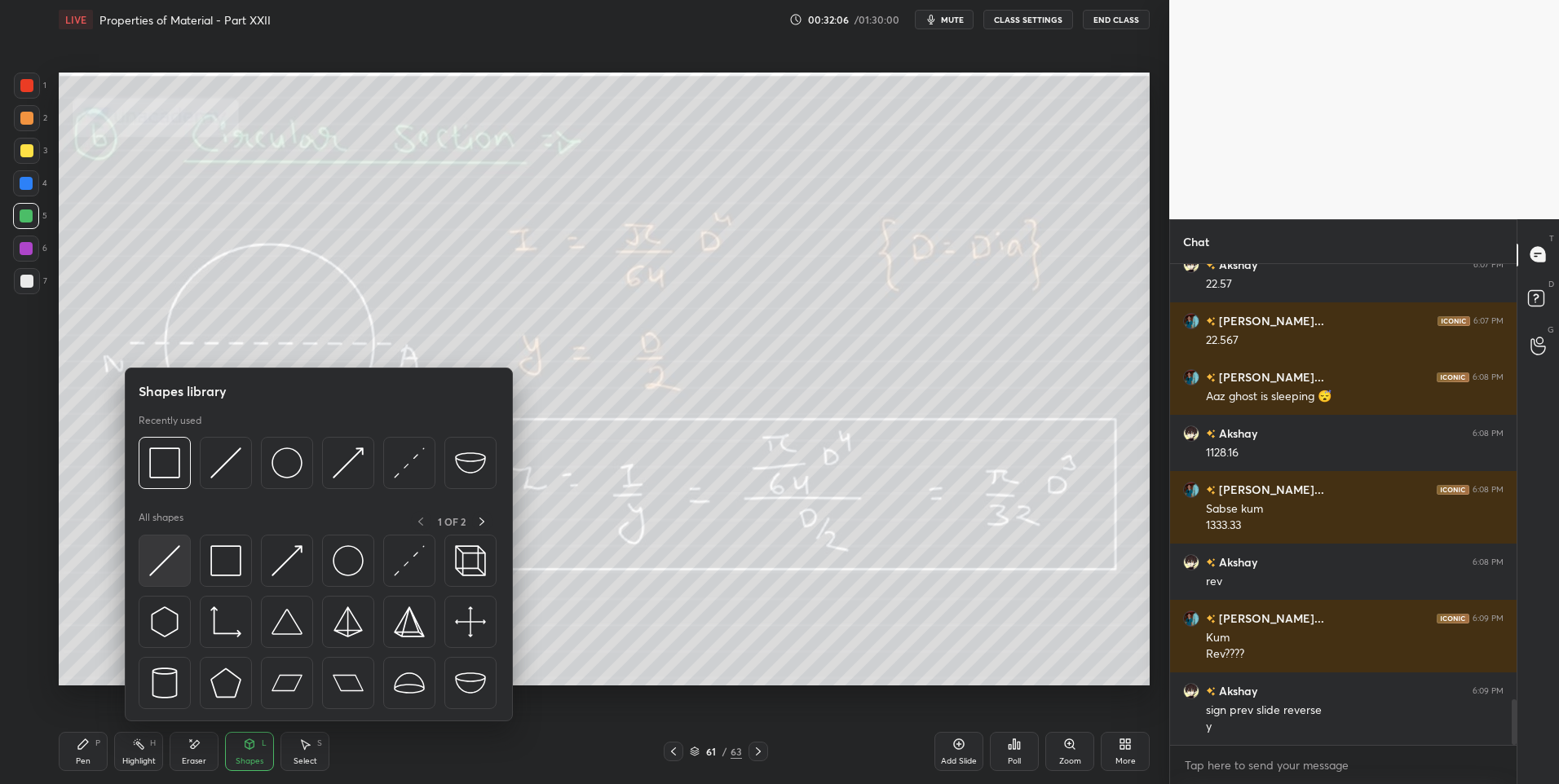
click at [166, 565] on img at bounding box center [165, 561] width 31 height 31
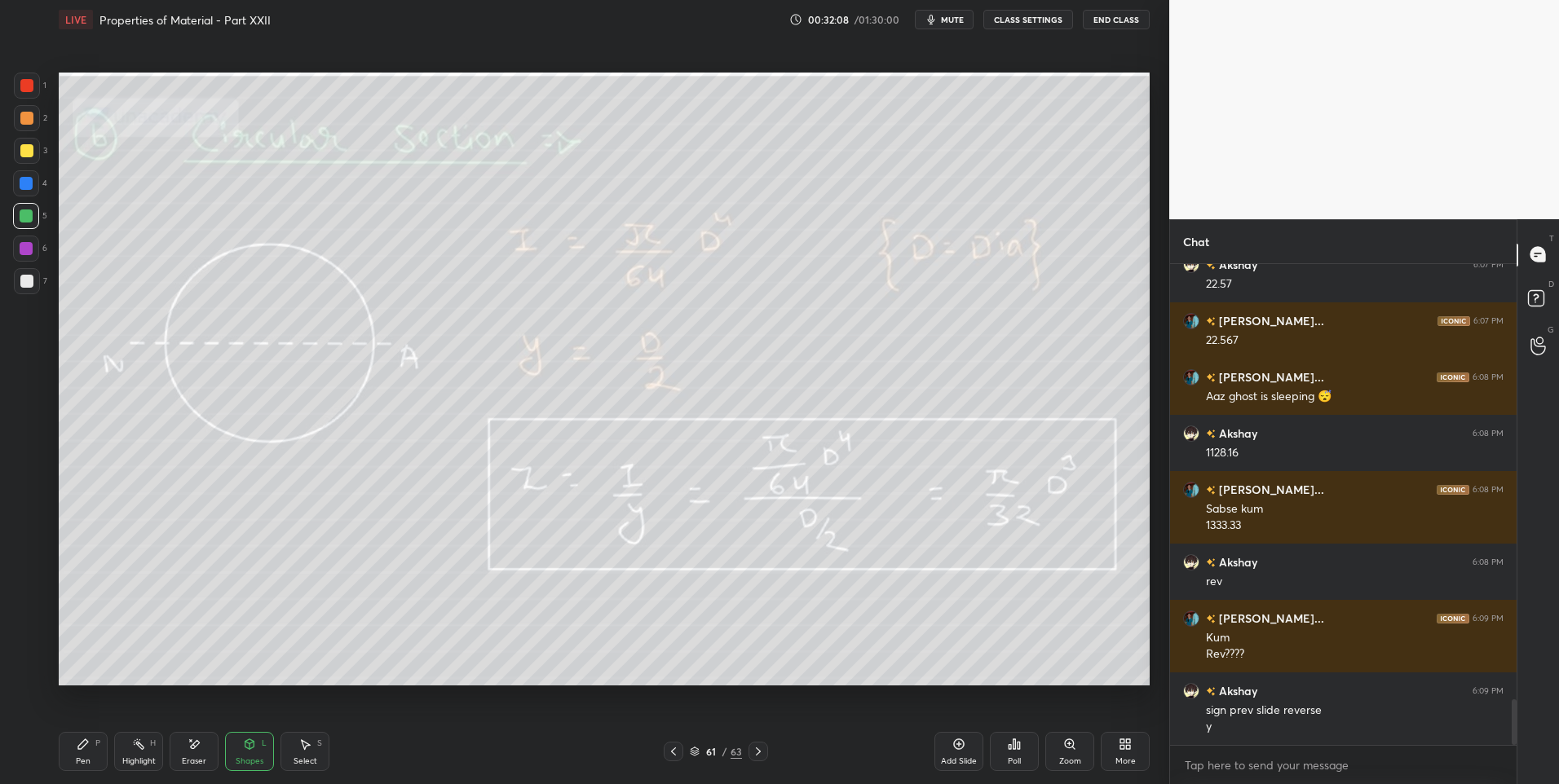
scroll to position [4613, 0]
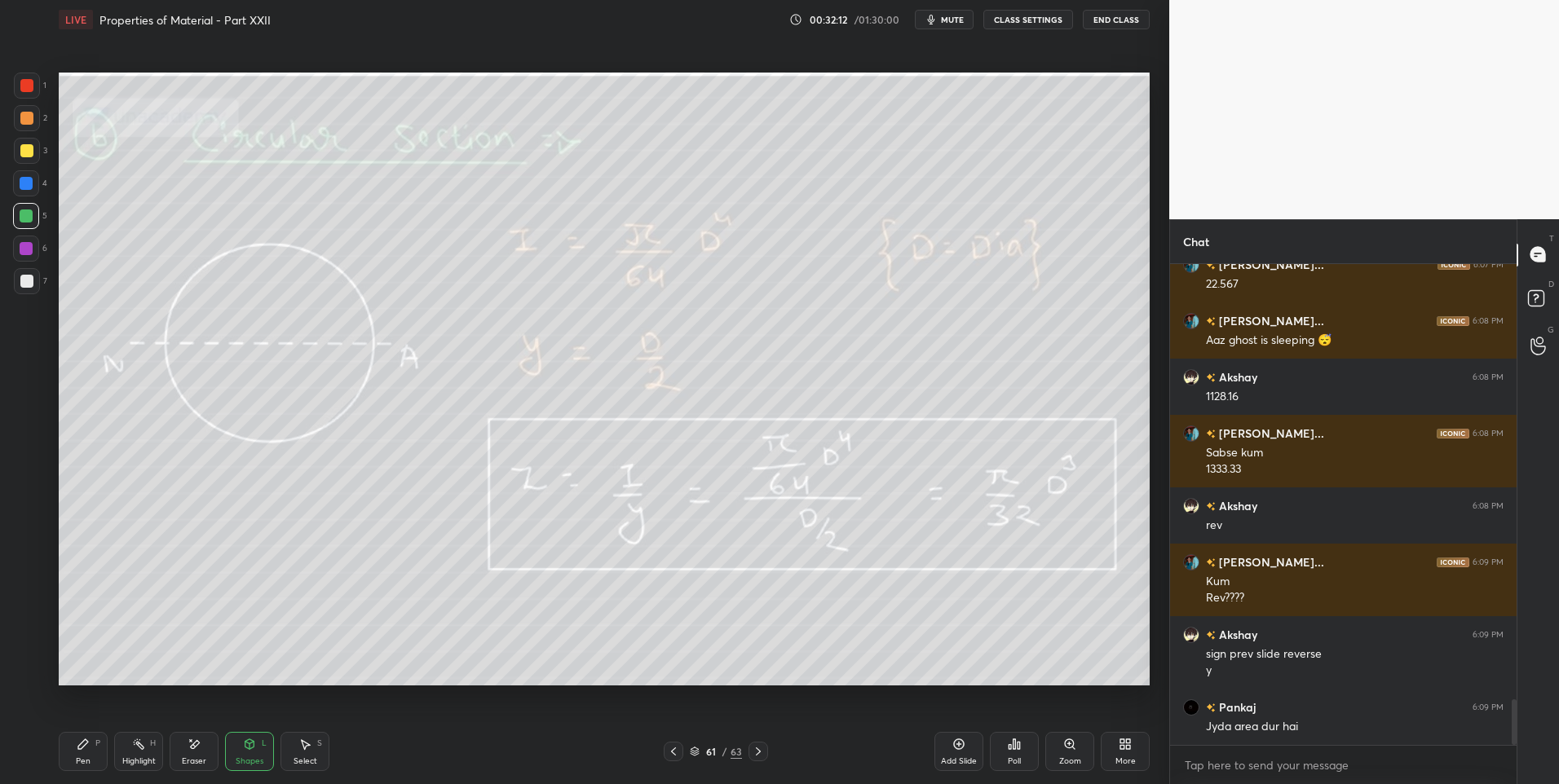
click at [135, 763] on div "Highlight" at bounding box center [139, 761] width 33 height 8
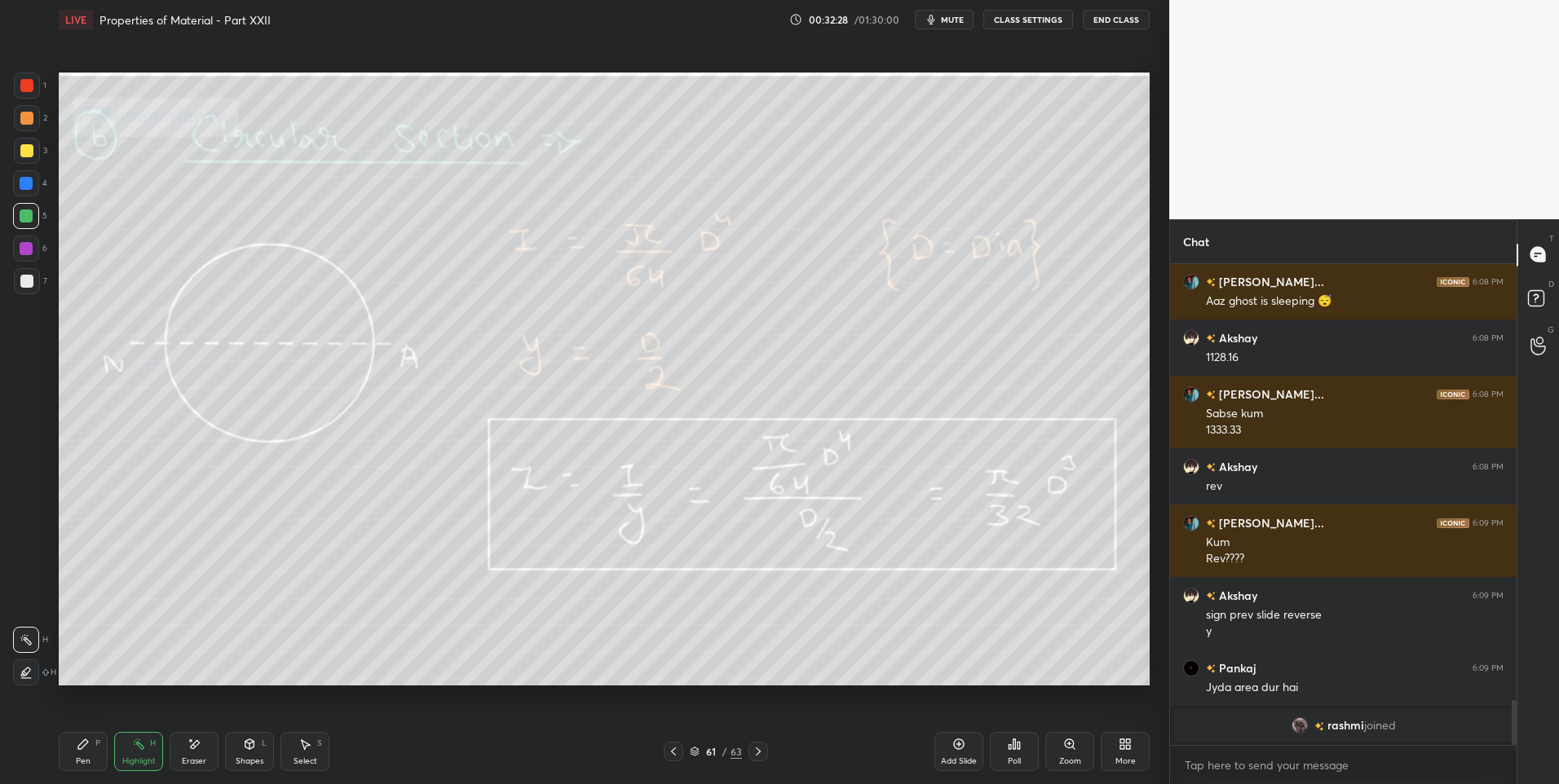
click at [311, 750] on icon at bounding box center [305, 744] width 13 height 13
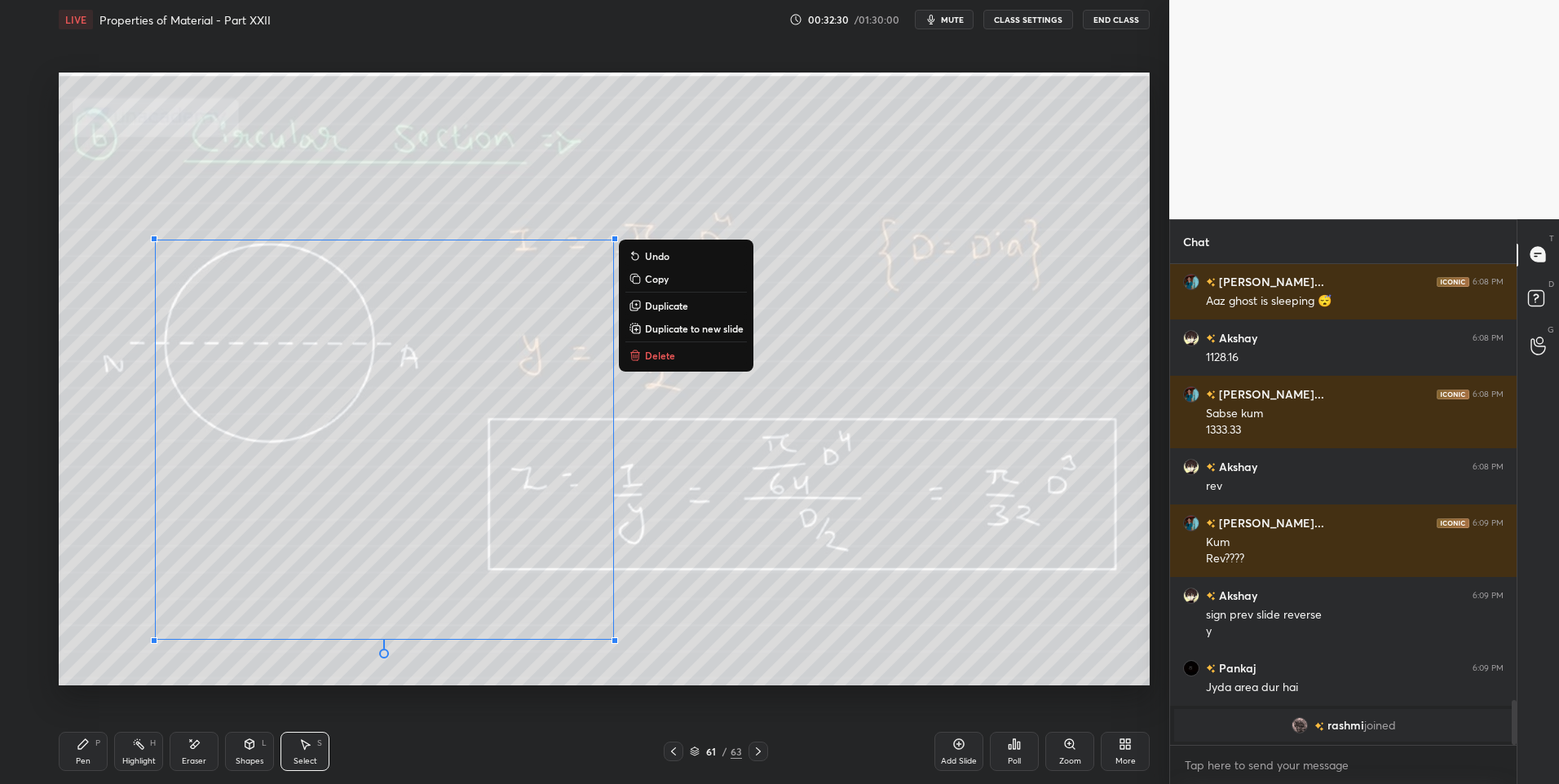
click at [725, 627] on div "0 ° Undo Copy Duplicate Duplicate to new slide Delete" at bounding box center [604, 379] width 1091 height 614
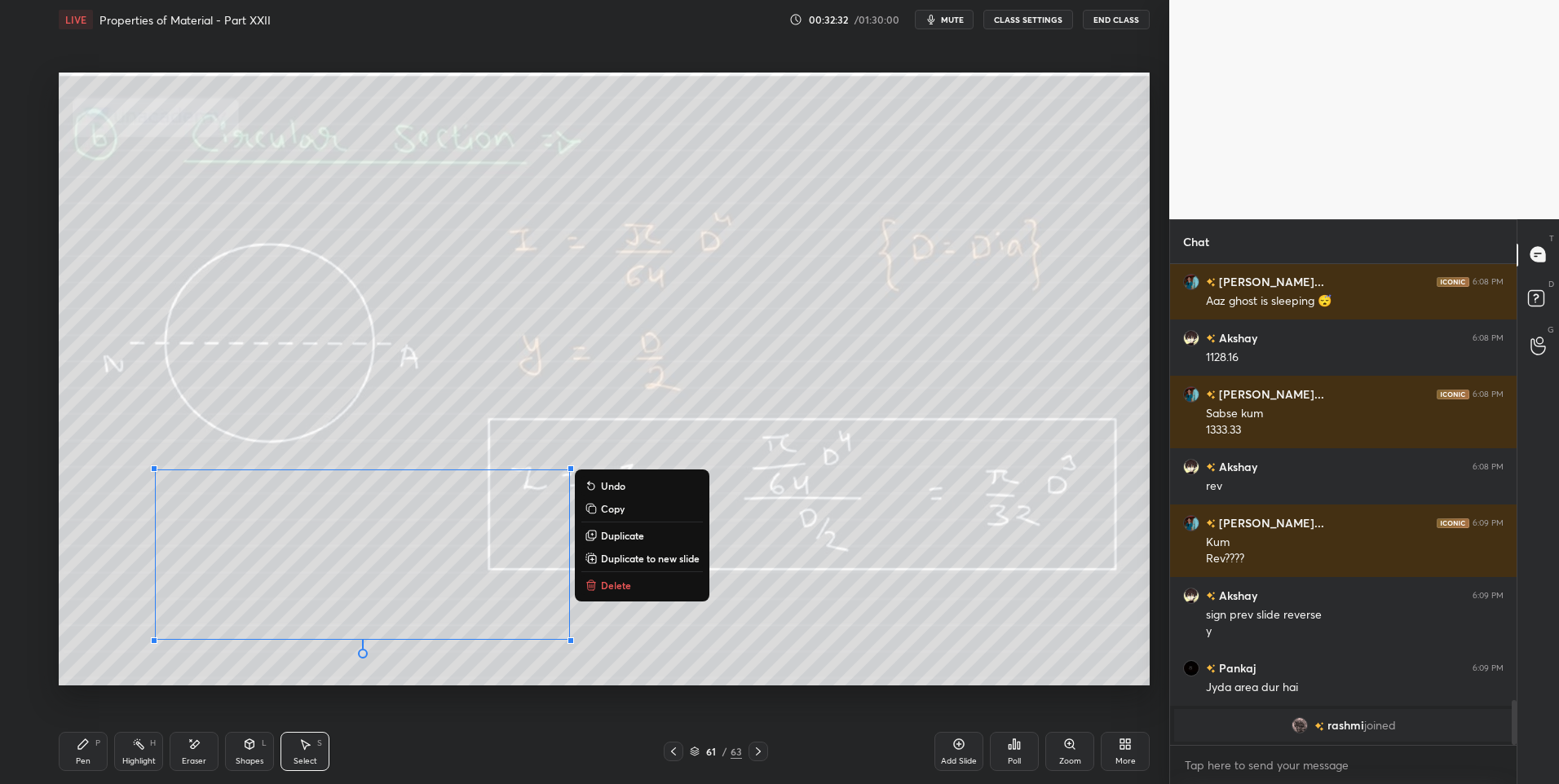
click at [615, 581] on p "Delete" at bounding box center [616, 585] width 31 height 13
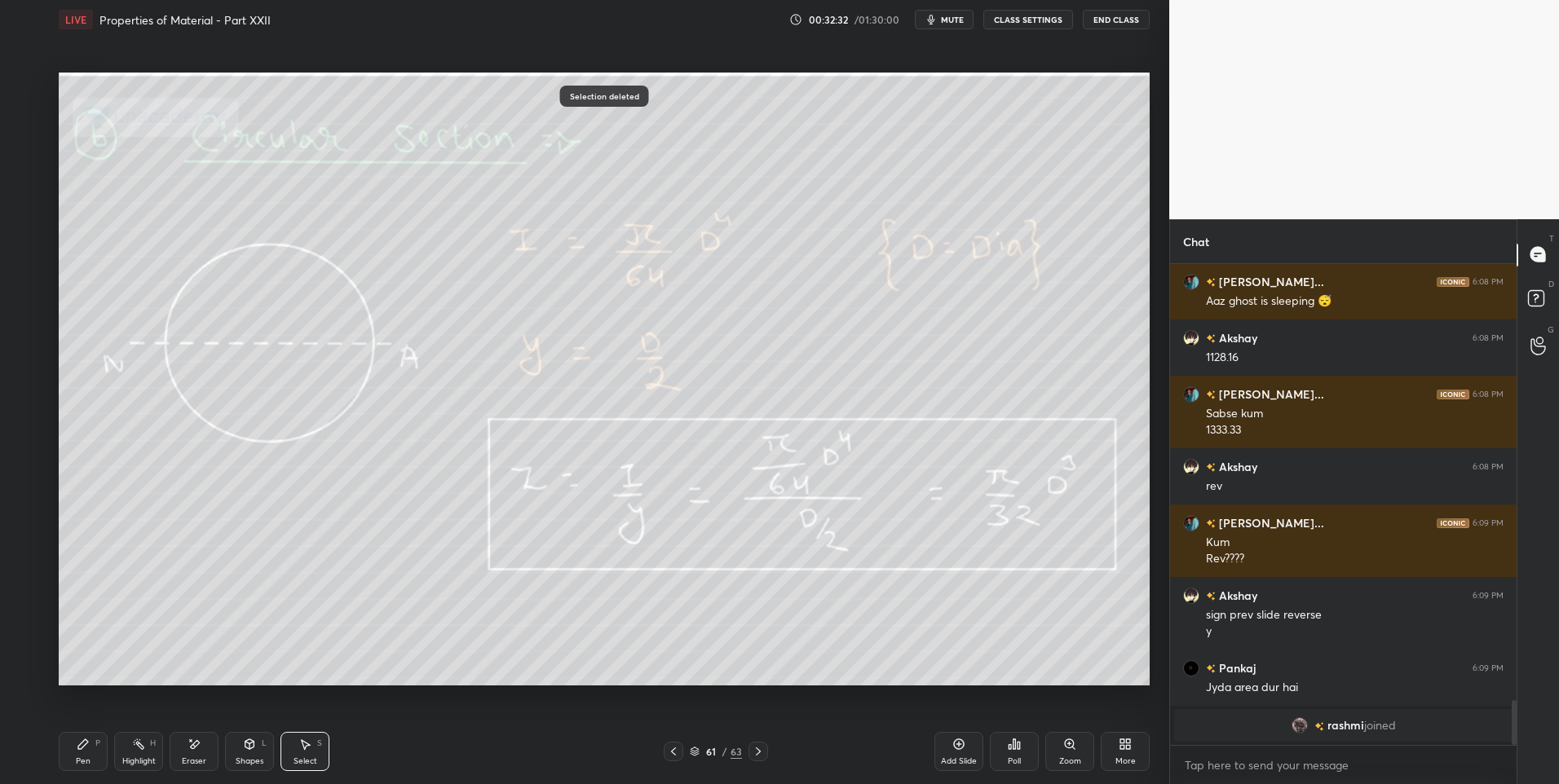
click at [321, 643] on div "0 ° Undo Copy Duplicate Duplicate to new slide Delete" at bounding box center [604, 379] width 1091 height 614
click at [145, 752] on div "Highlight H" at bounding box center [138, 752] width 49 height 39
click at [756, 753] on icon at bounding box center [758, 752] width 13 height 13
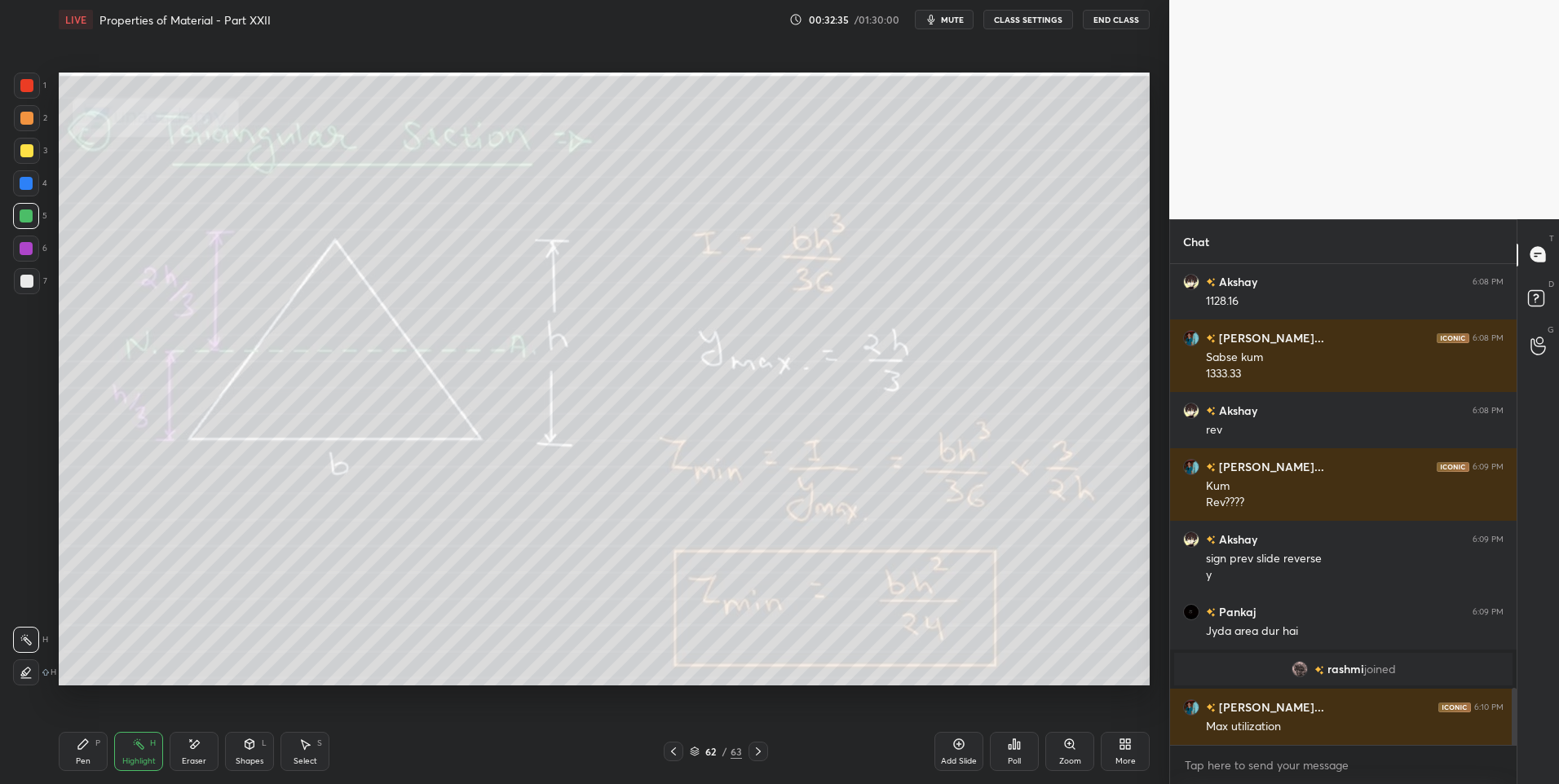
scroll to position [3615, 0]
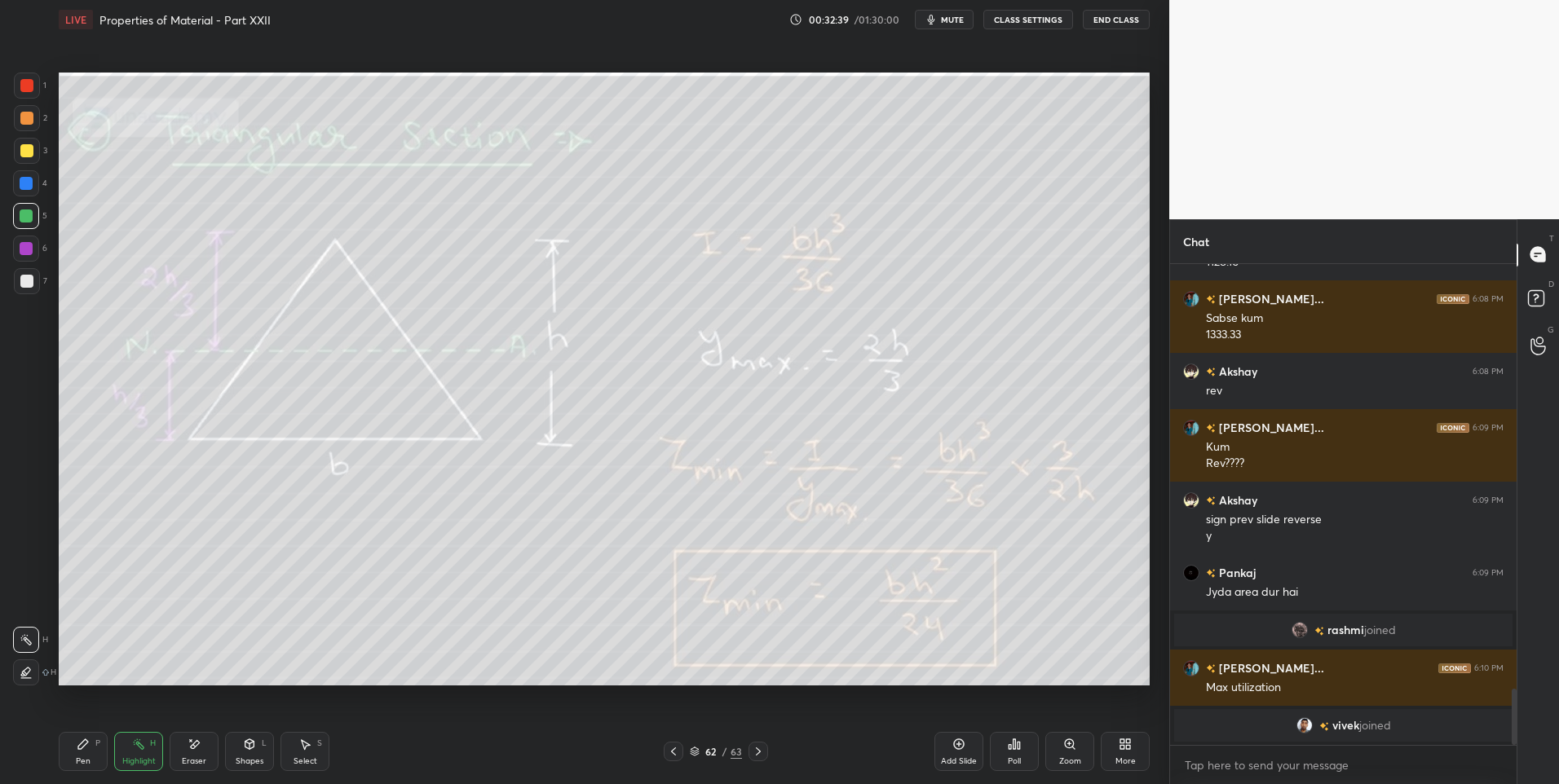
click at [86, 750] on icon at bounding box center [83, 744] width 13 height 13
click at [30, 117] on div at bounding box center [27, 118] width 13 height 13
click at [673, 751] on icon at bounding box center [673, 752] width 13 height 13
click at [755, 743] on div at bounding box center [757, 751] width 19 height 19
click at [32, 84] on div at bounding box center [27, 86] width 13 height 13
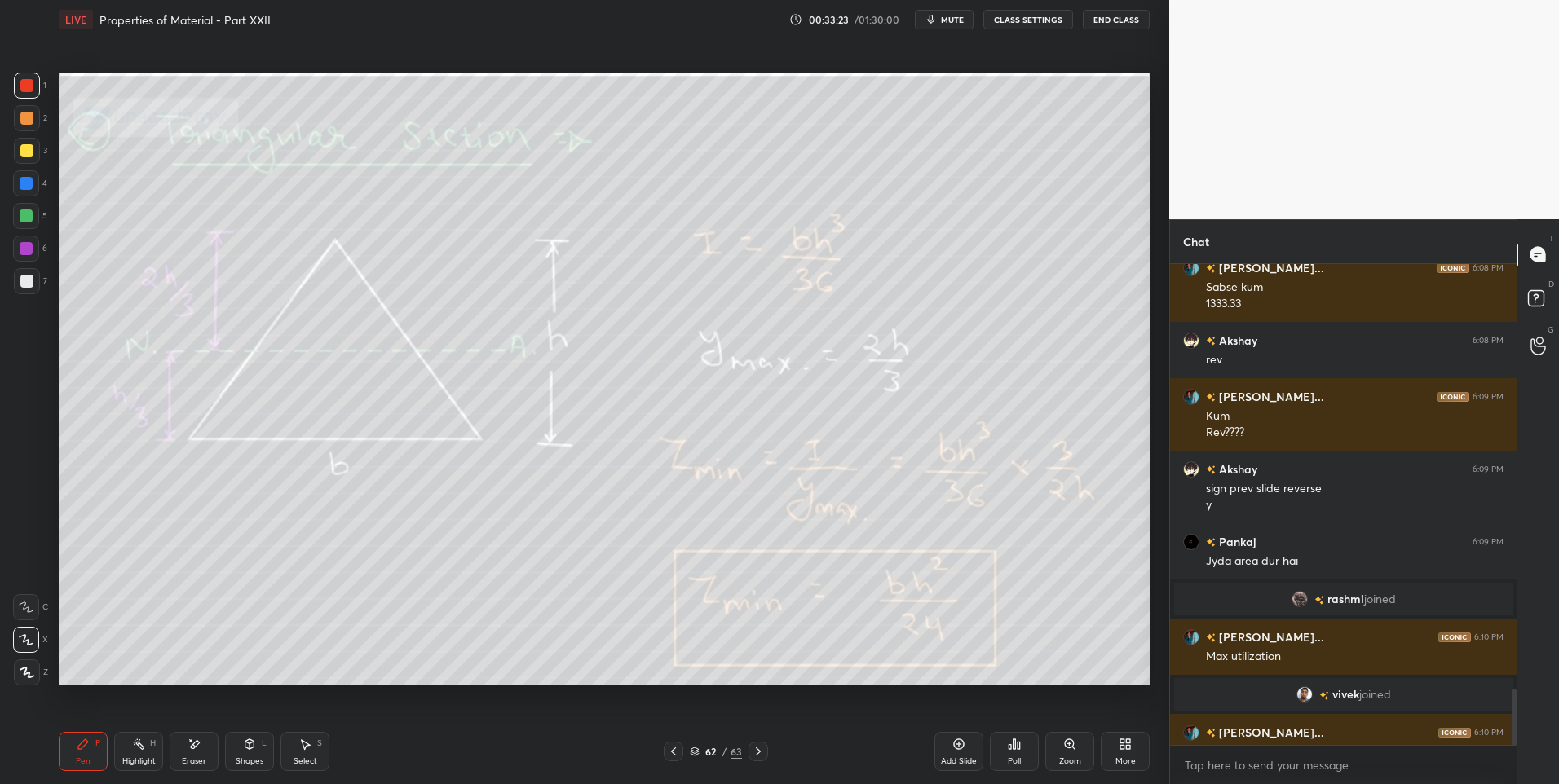
scroll to position [3640, 0]
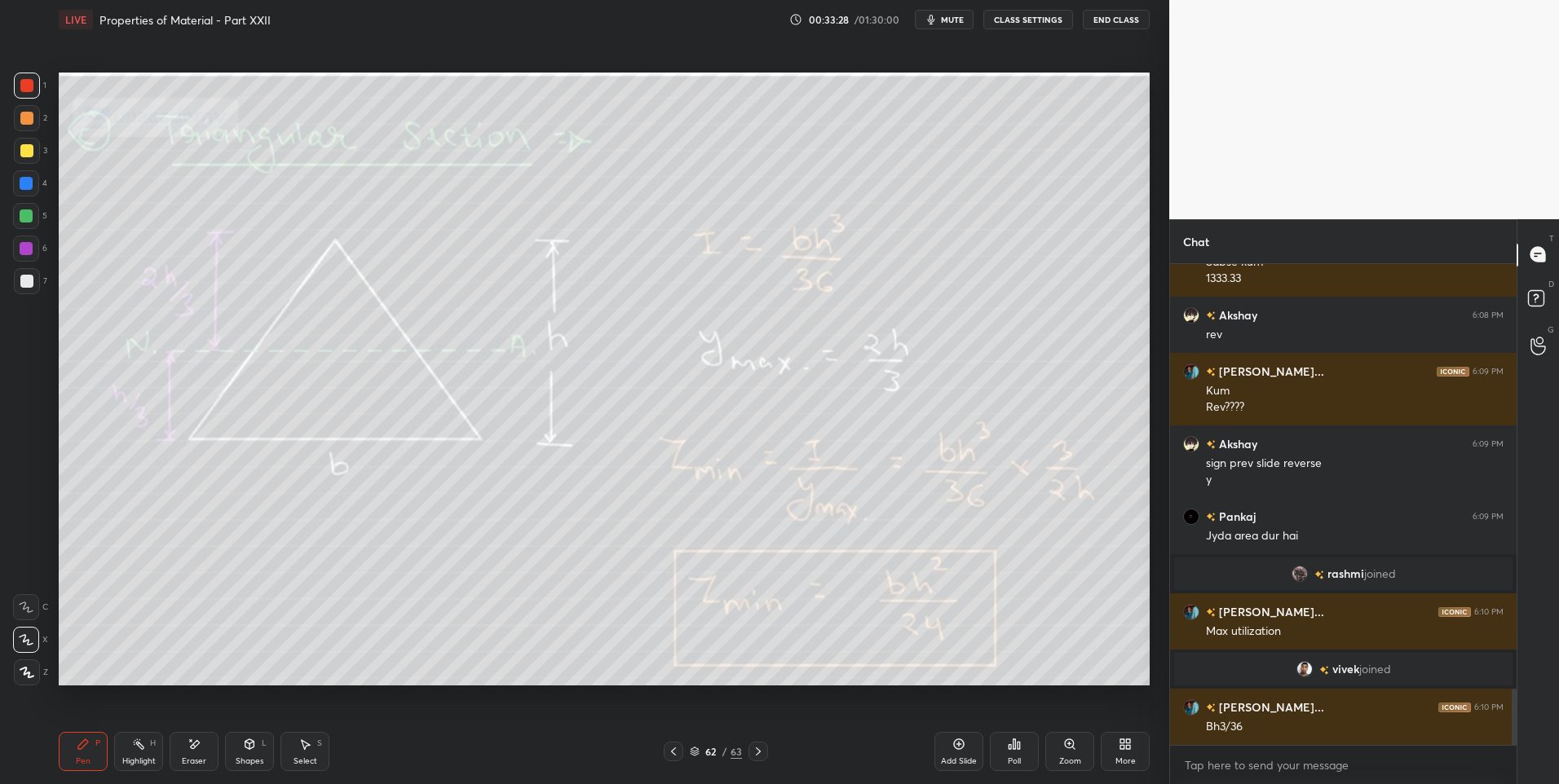
click at [147, 744] on div "Highlight H" at bounding box center [138, 752] width 49 height 39
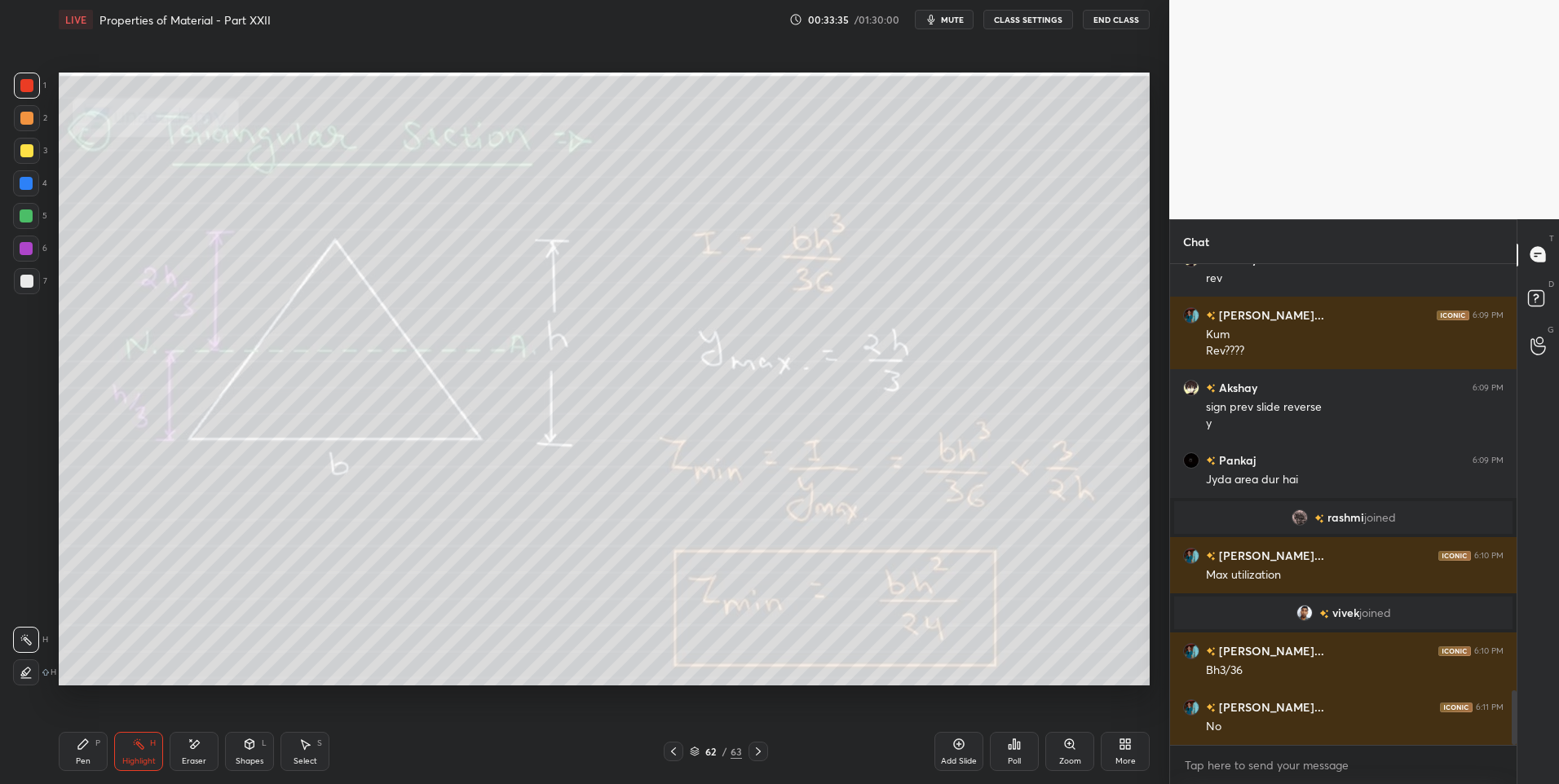
scroll to position [3753, 0]
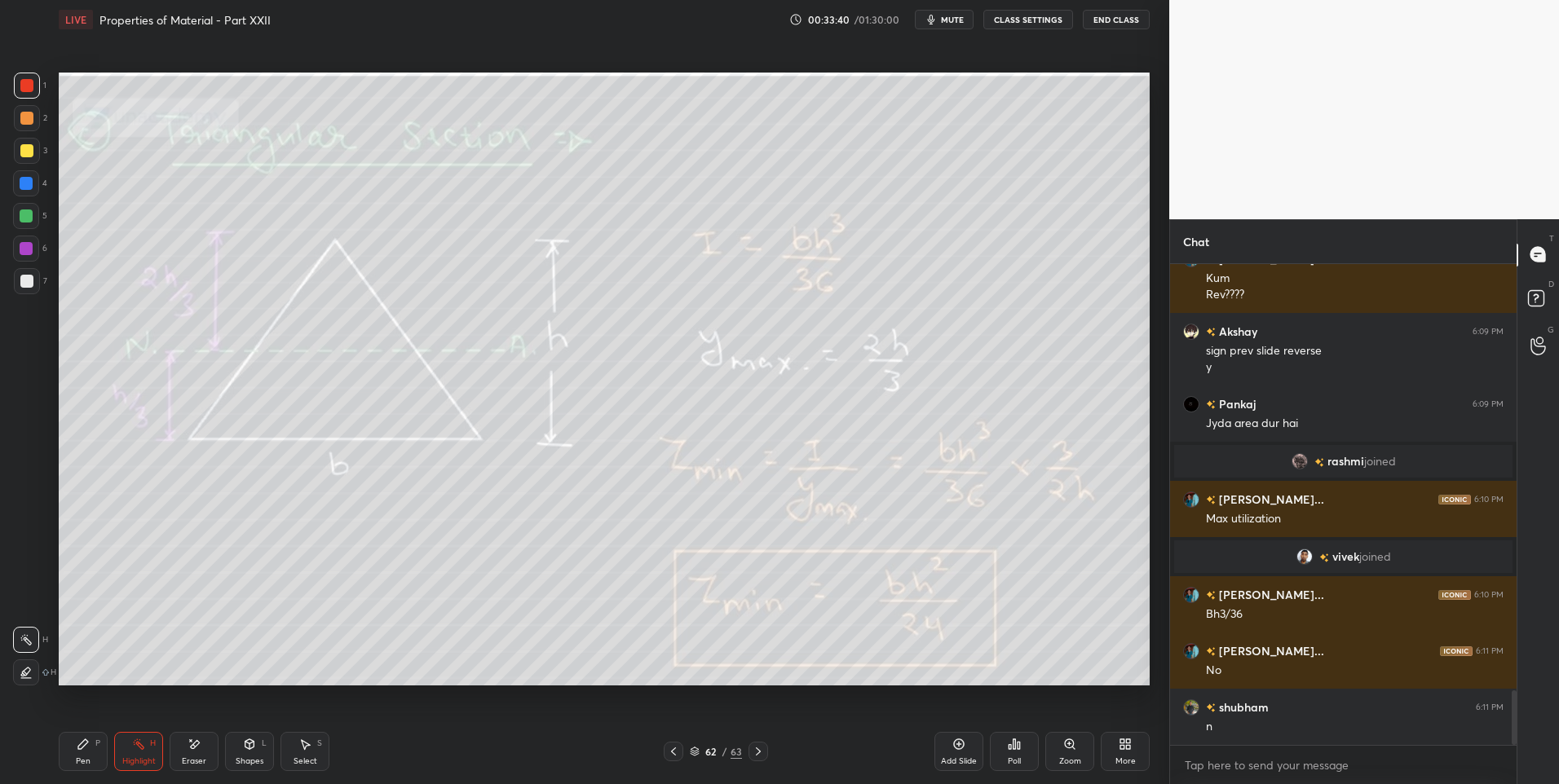
click at [79, 752] on div "Pen P" at bounding box center [82, 752] width 49 height 39
click at [146, 742] on div "Highlight H" at bounding box center [138, 752] width 49 height 39
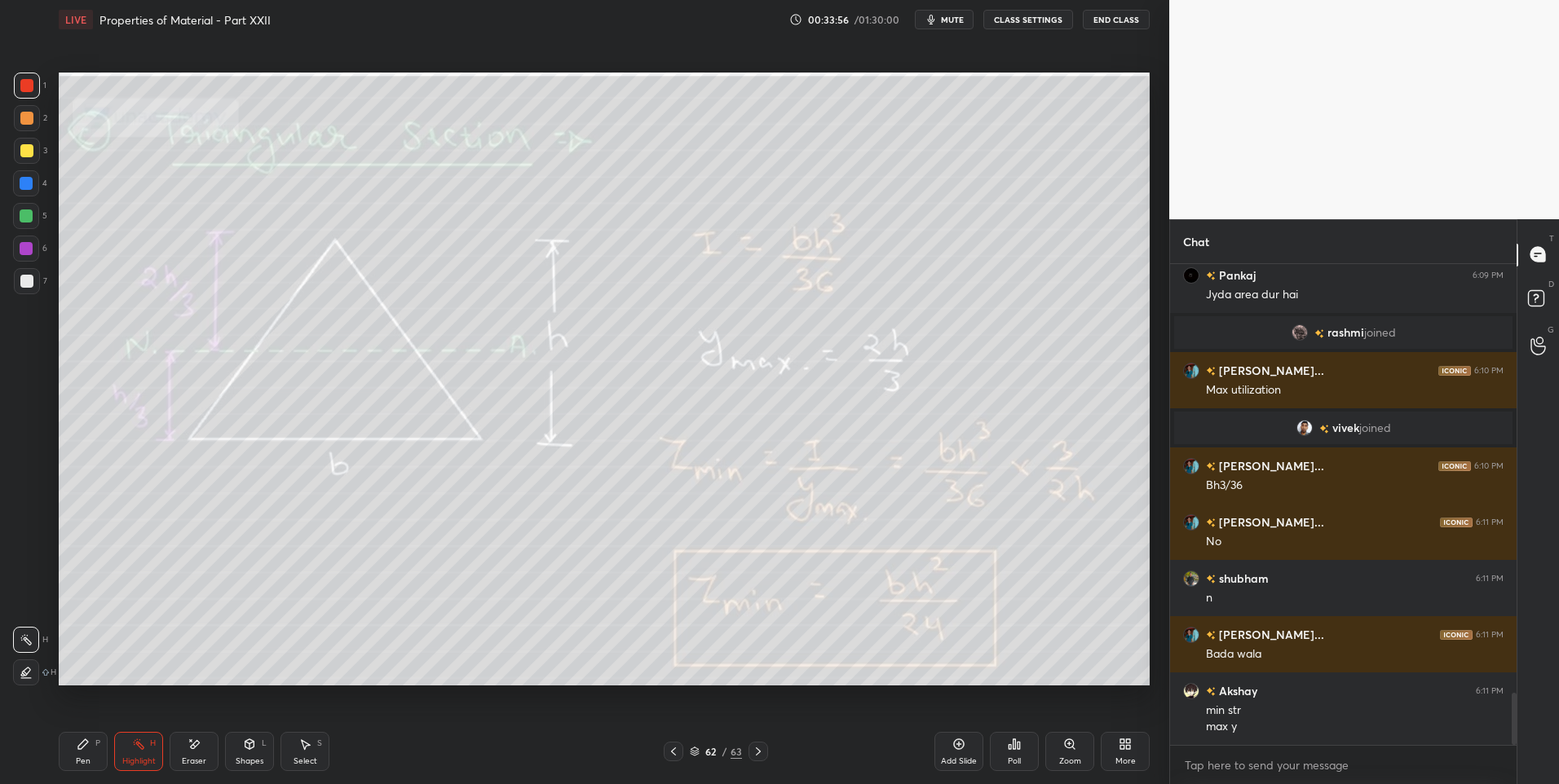
scroll to position [3938, 0]
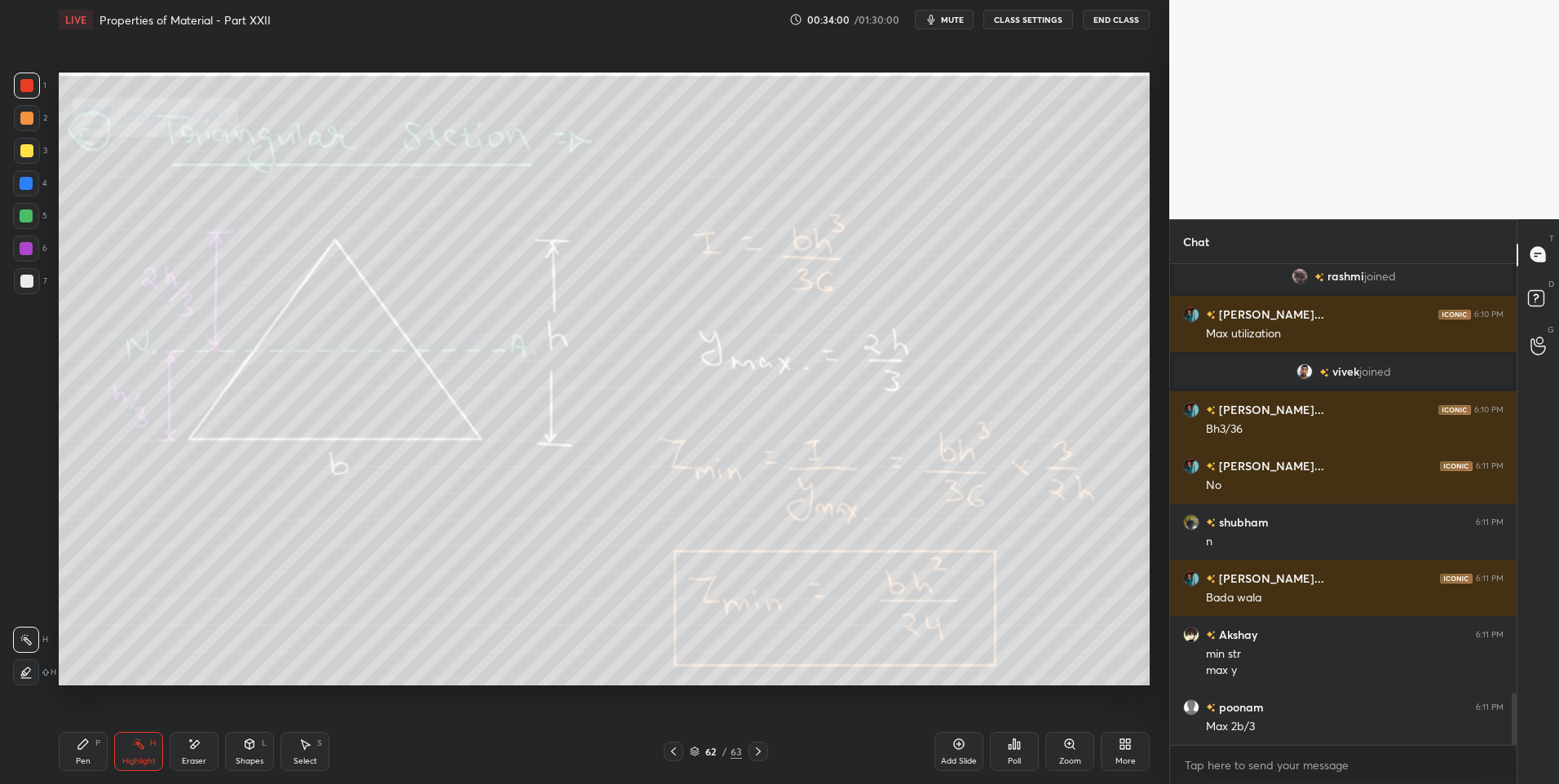
click at [96, 750] on div "Pen P" at bounding box center [82, 752] width 49 height 39
click at [141, 760] on div "Highlight" at bounding box center [139, 761] width 33 height 8
click at [86, 753] on div "Pen P" at bounding box center [82, 752] width 49 height 39
click at [145, 747] on div "Highlight H" at bounding box center [138, 752] width 49 height 39
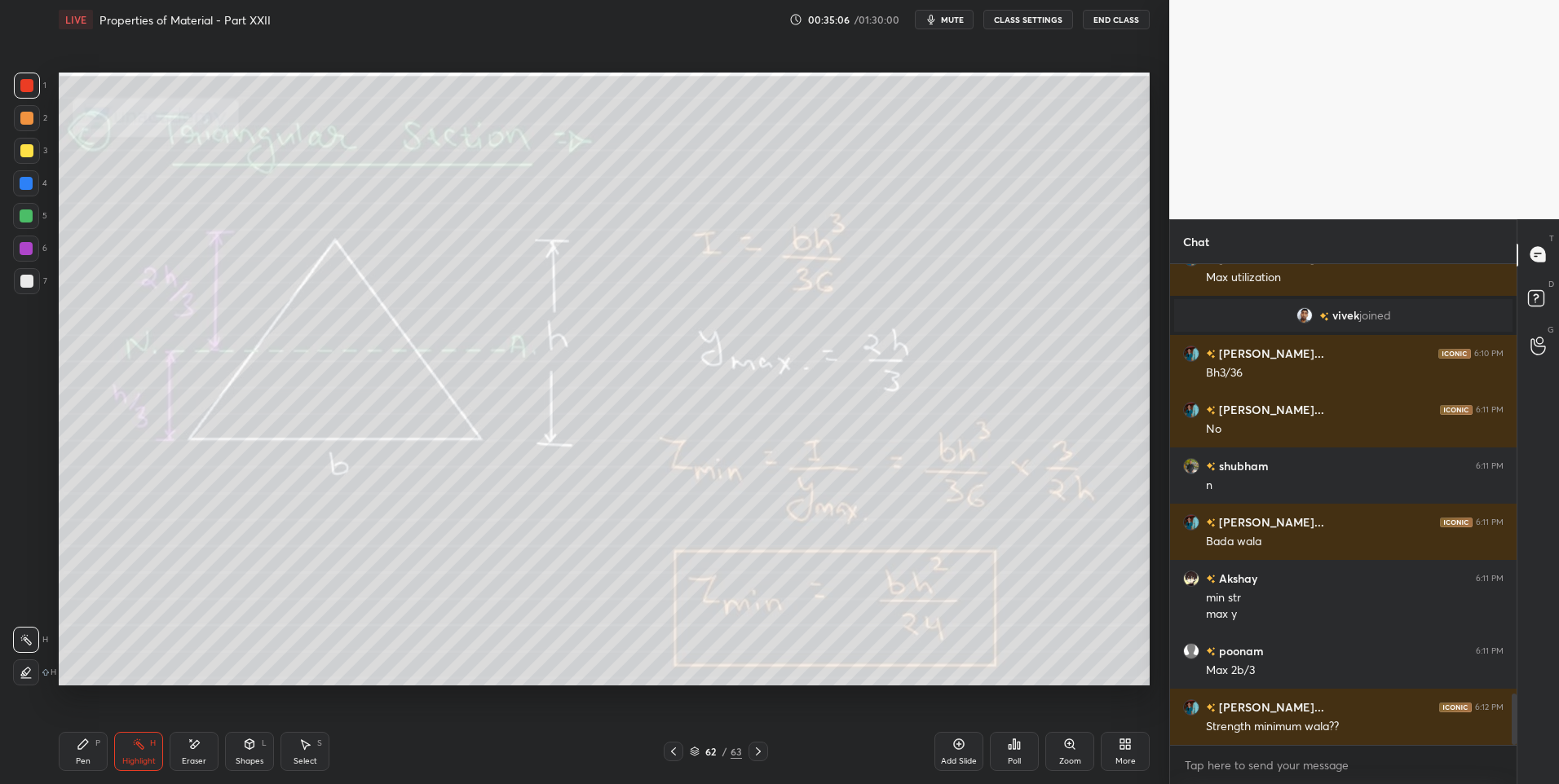
click at [95, 747] on div "P" at bounding box center [97, 743] width 5 height 8
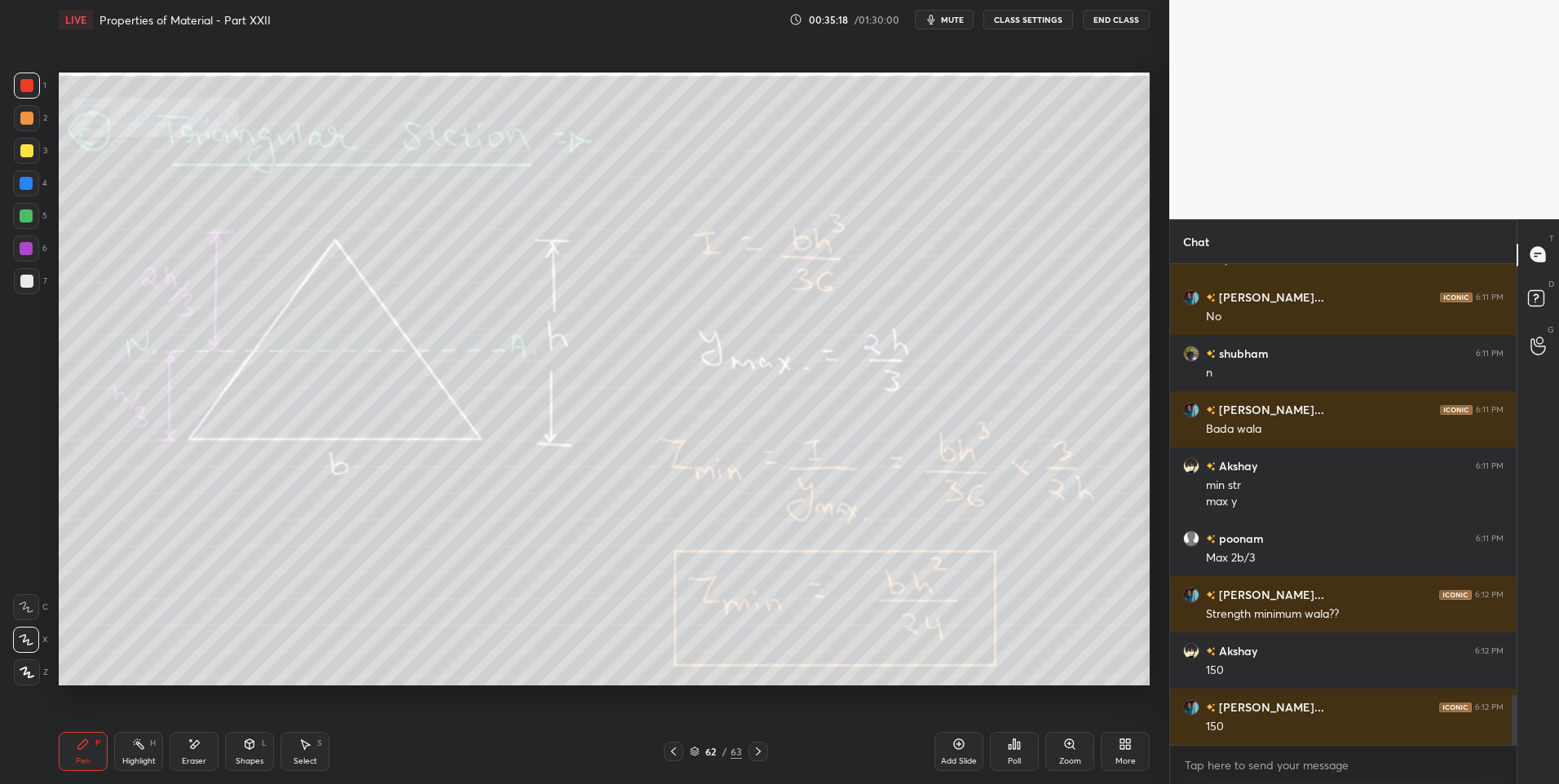
scroll to position [4162, 0]
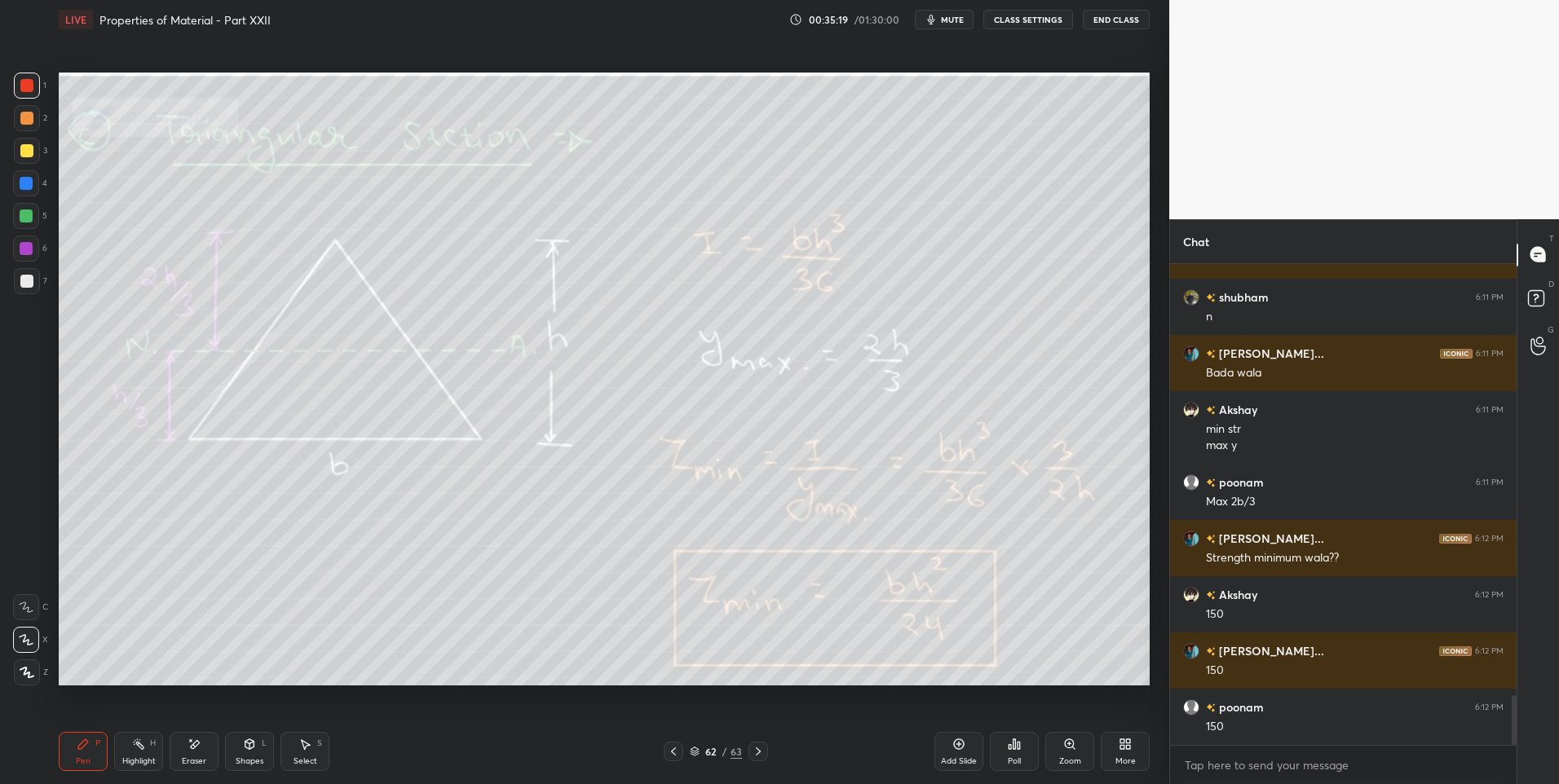
click at [140, 753] on div "Highlight H" at bounding box center [138, 752] width 49 height 39
click at [759, 748] on icon at bounding box center [758, 752] width 13 height 13
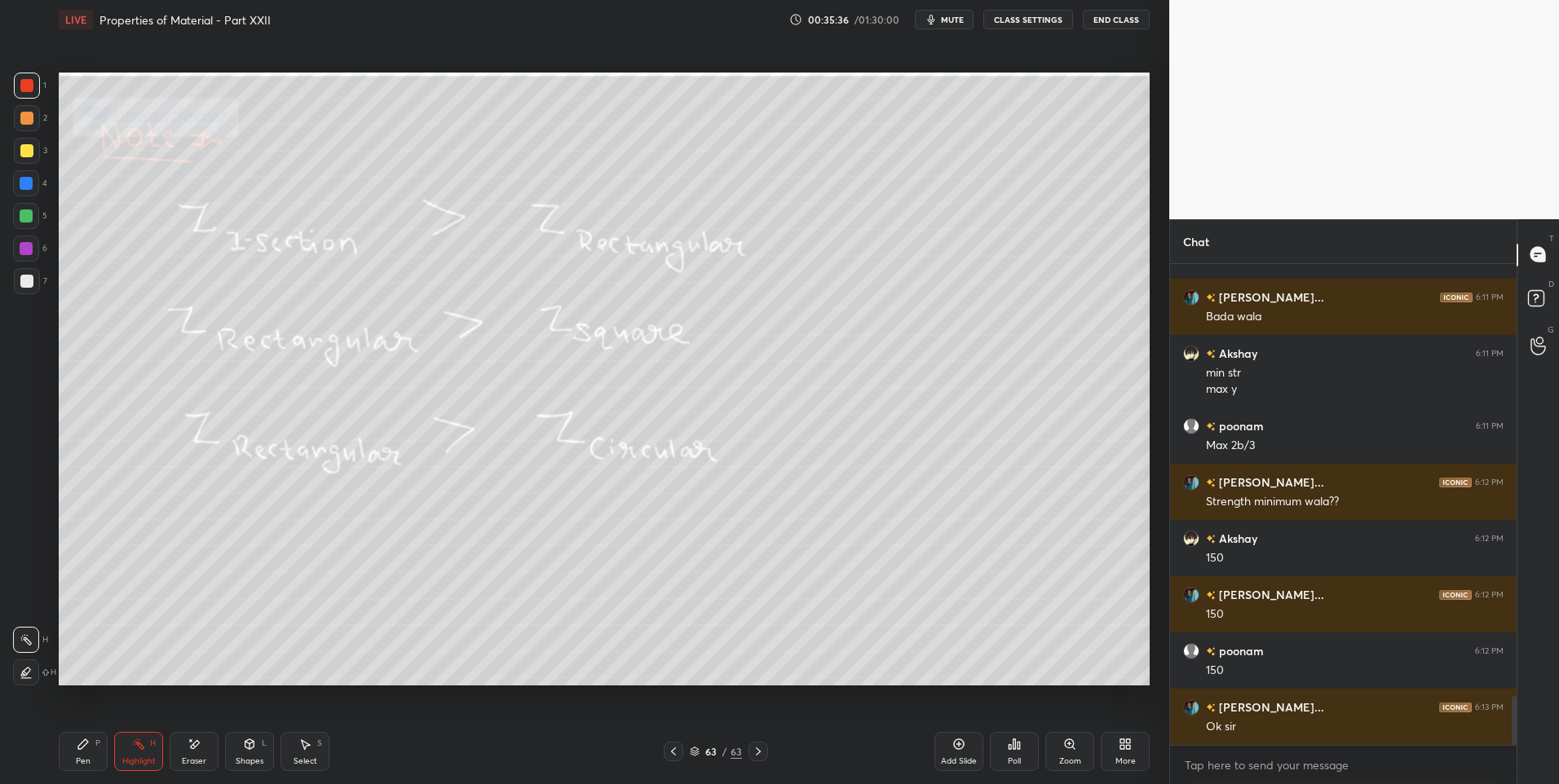
click at [80, 749] on icon at bounding box center [83, 744] width 10 height 10
click at [78, 750] on icon at bounding box center [83, 744] width 13 height 13
click at [24, 118] on div at bounding box center [27, 118] width 13 height 13
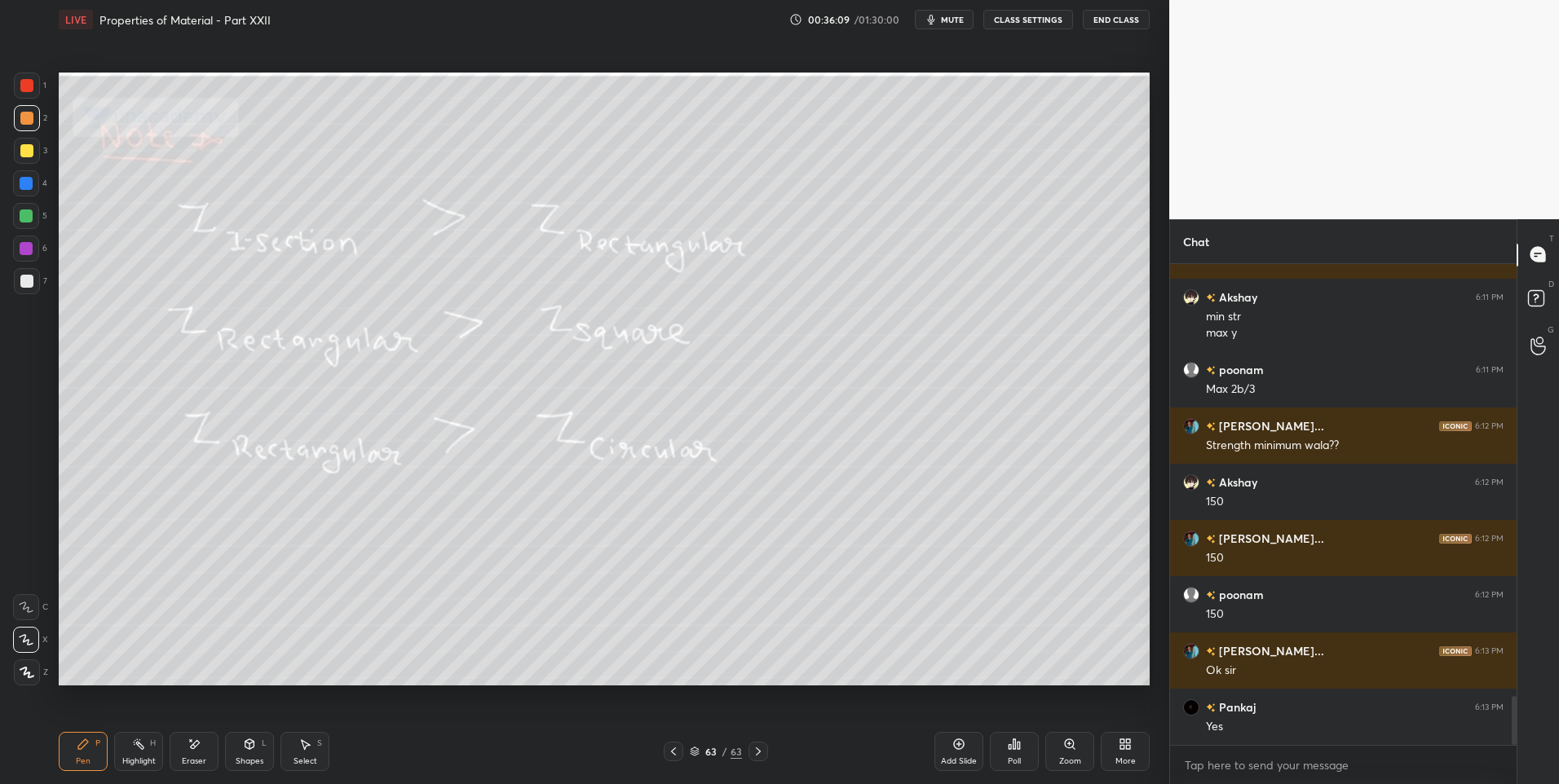
click at [26, 224] on div at bounding box center [26, 216] width 26 height 26
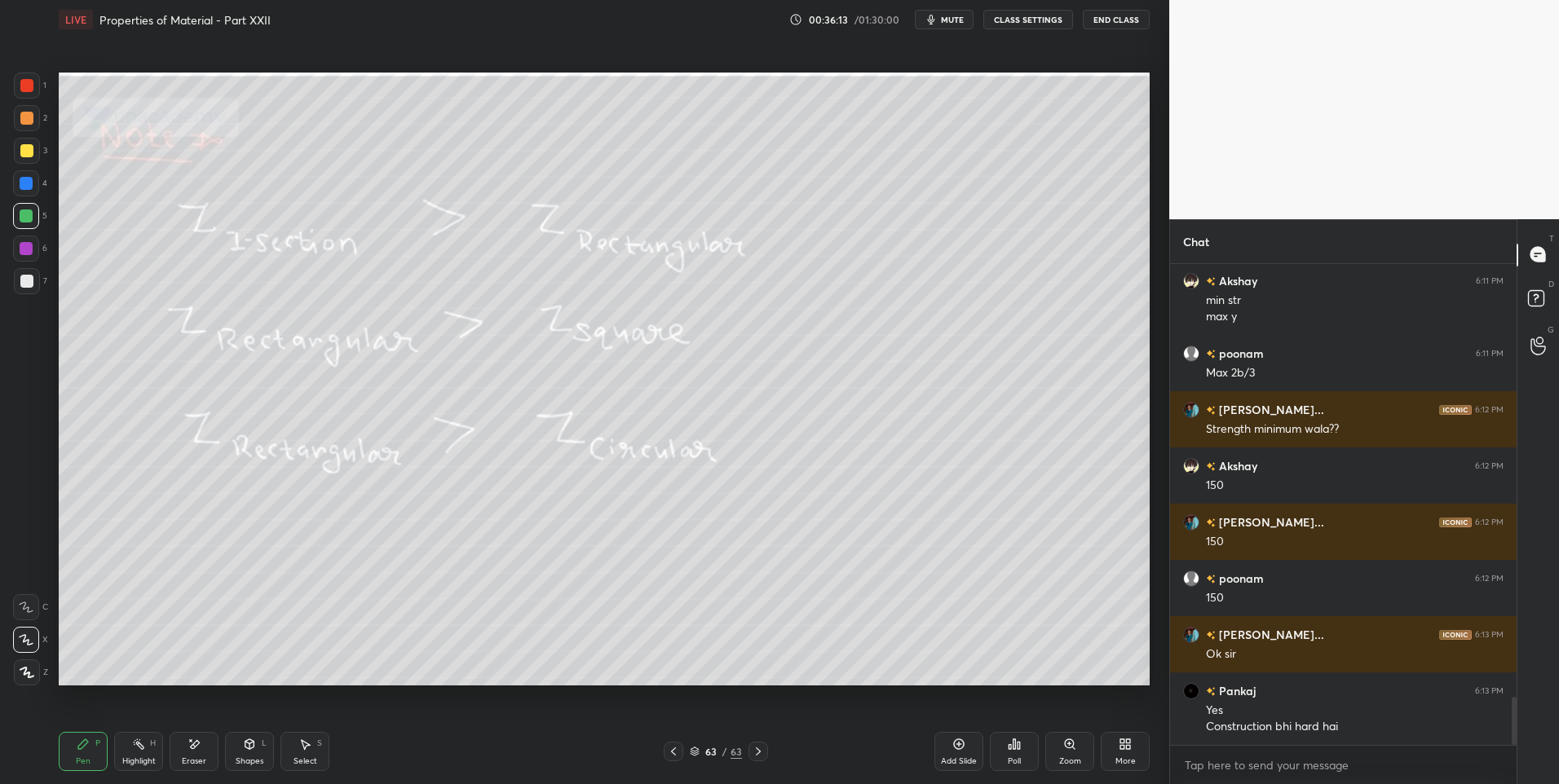
click at [759, 753] on icon at bounding box center [757, 751] width 5 height 8
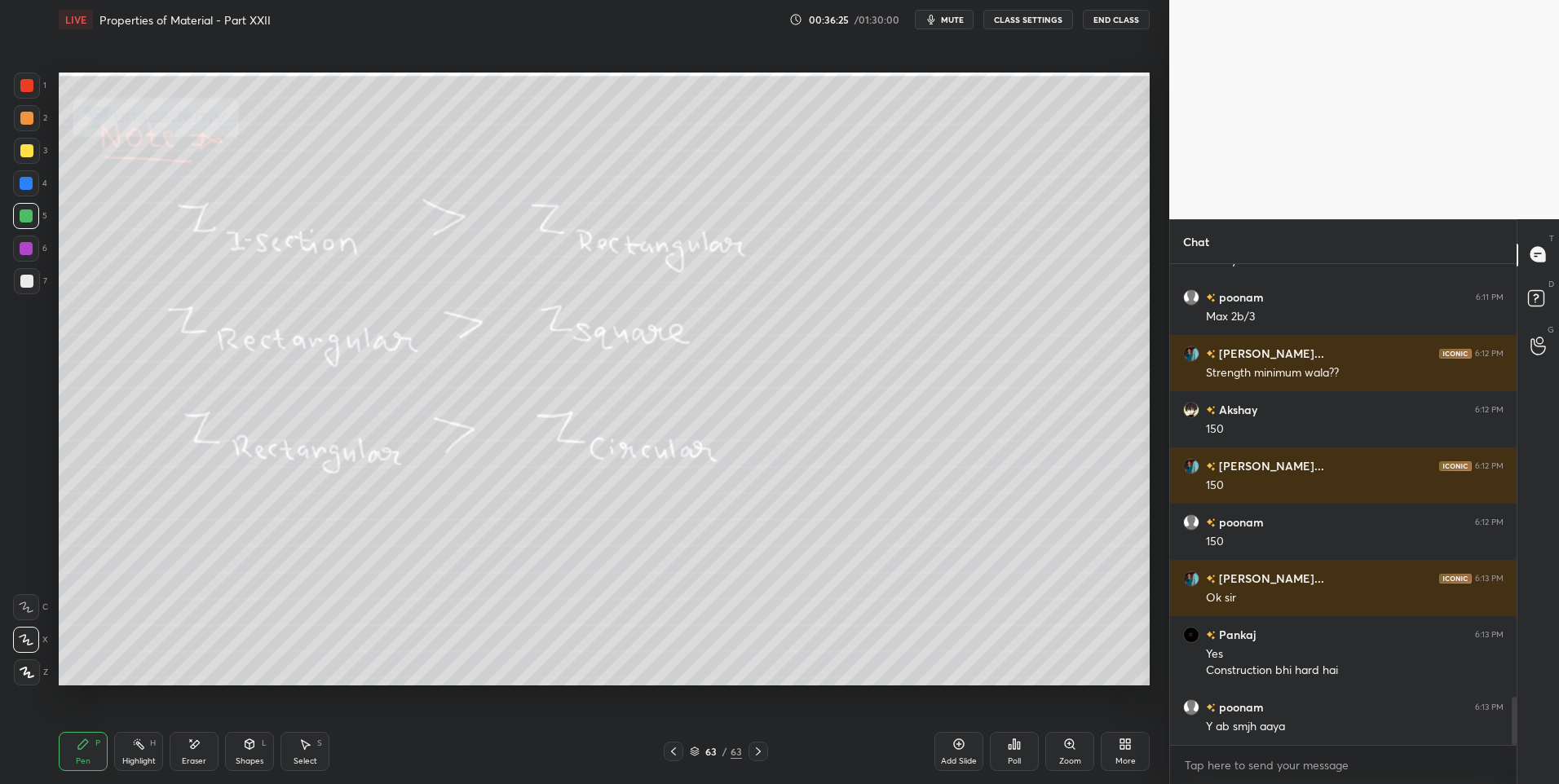
scroll to position [4404, 0]
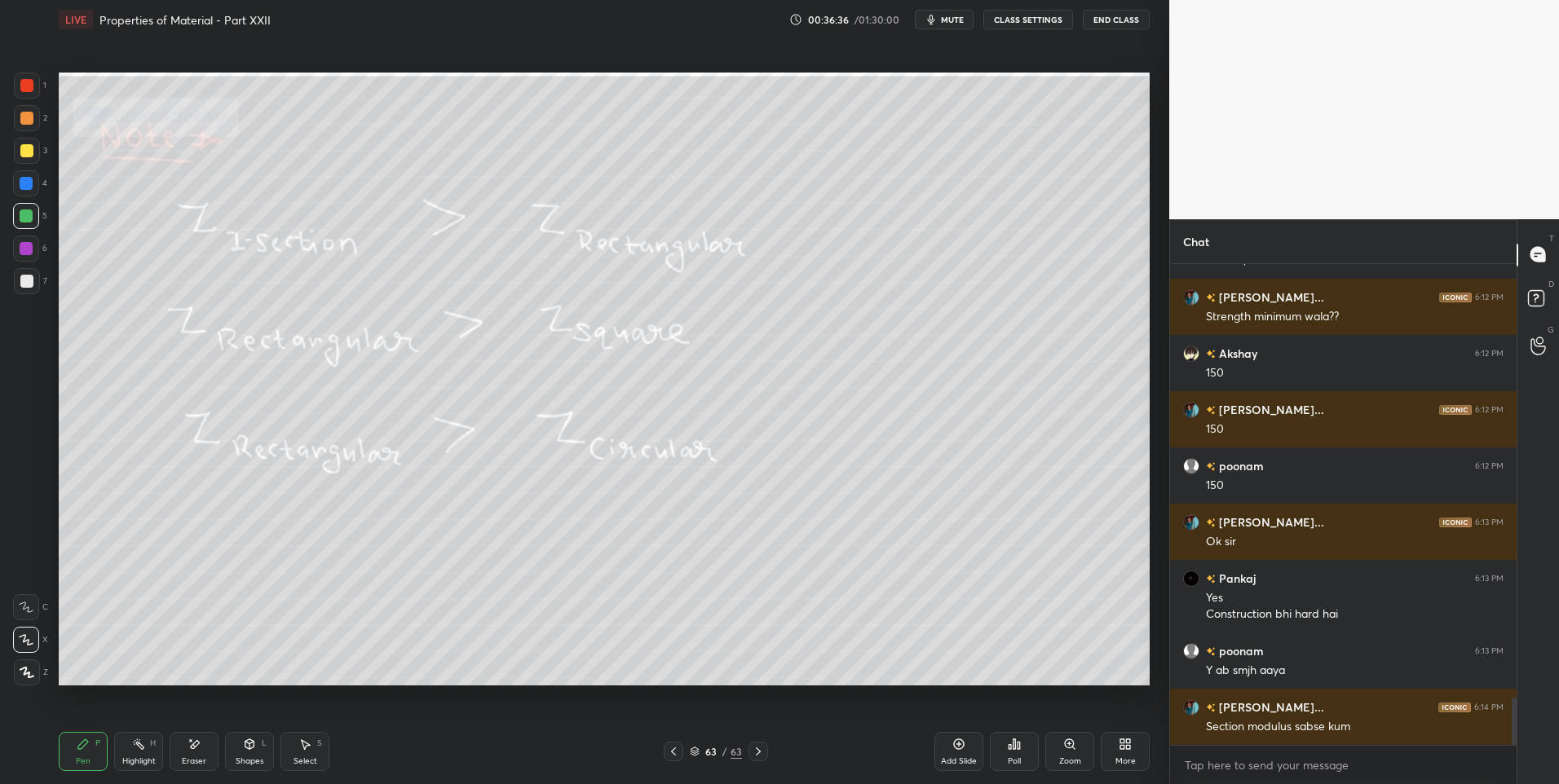
click at [757, 750] on icon at bounding box center [757, 751] width 5 height 8
click at [1112, 761] on div "More" at bounding box center [1124, 752] width 49 height 39
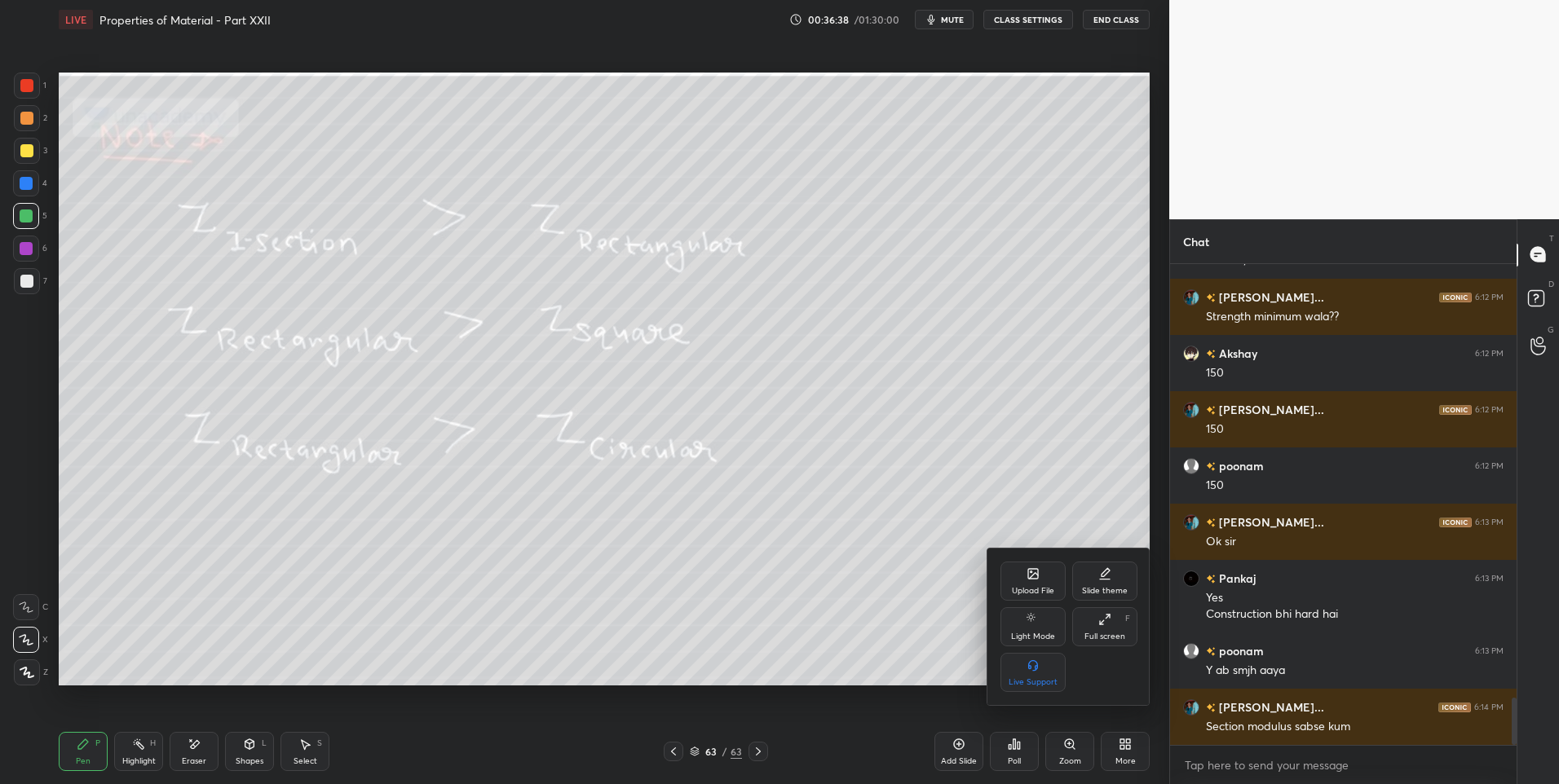
click at [1043, 579] on div "Upload File" at bounding box center [1033, 581] width 66 height 39
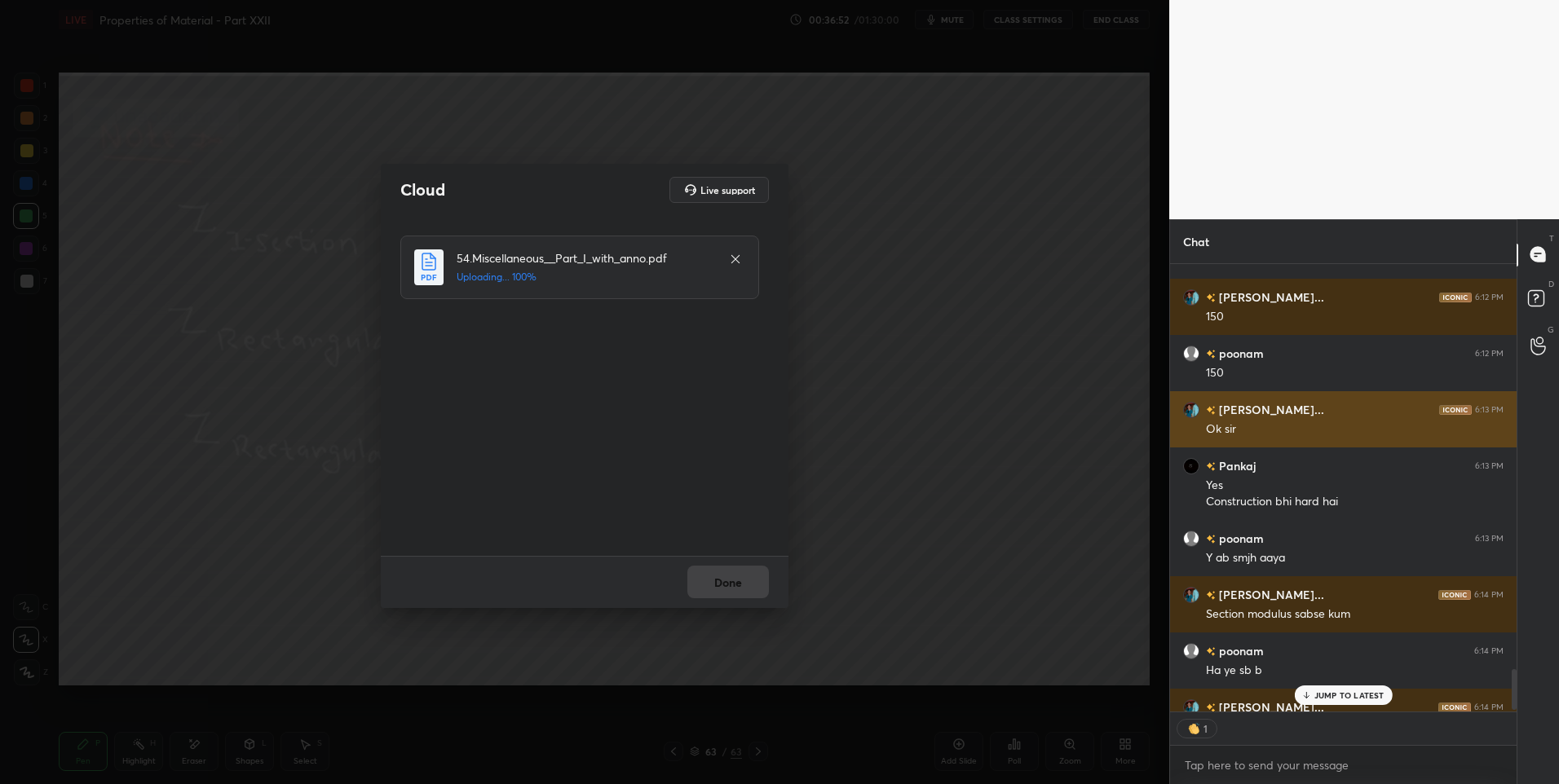
scroll to position [4550, 0]
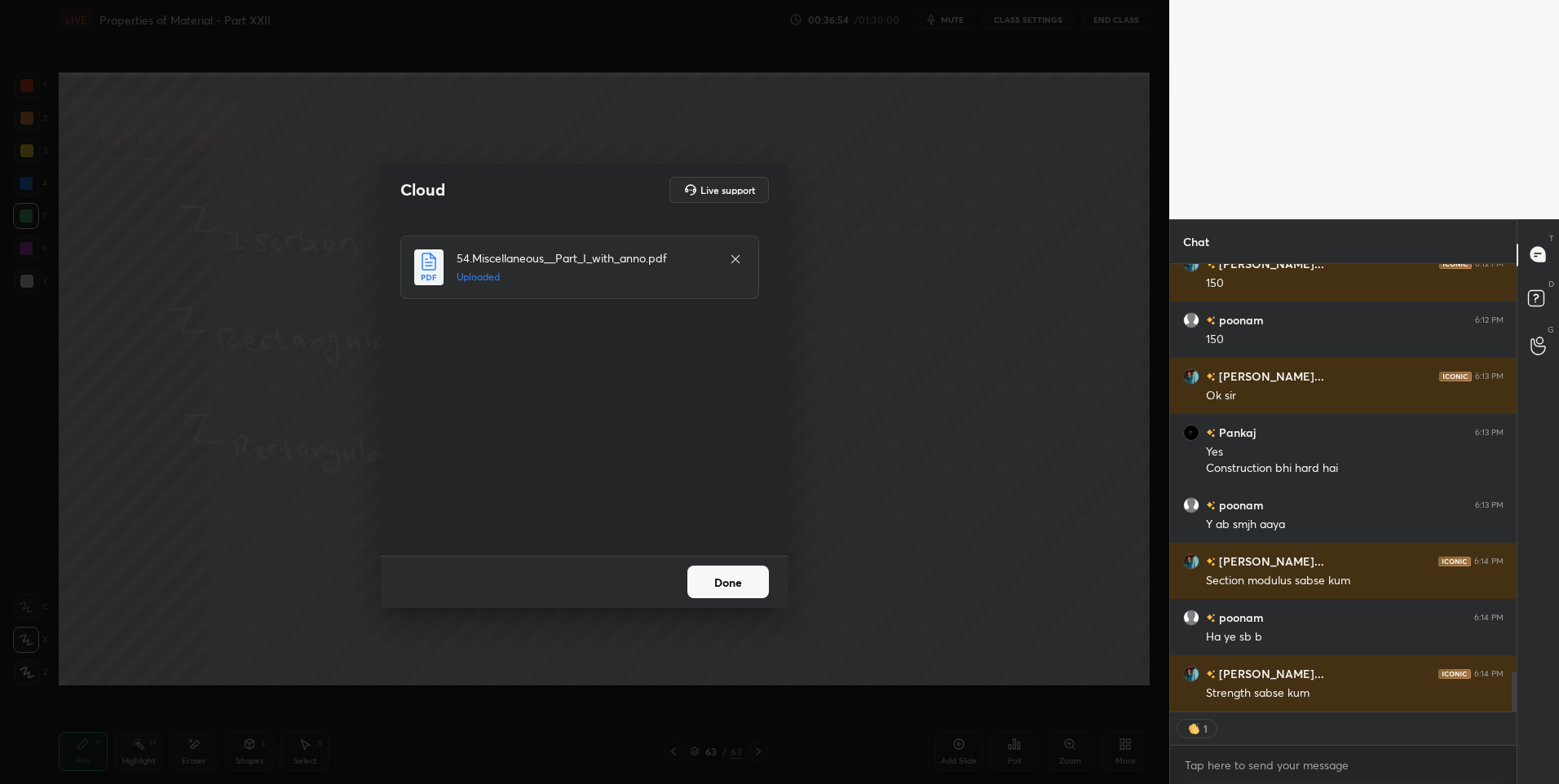
click at [721, 587] on button "Done" at bounding box center [728, 582] width 81 height 32
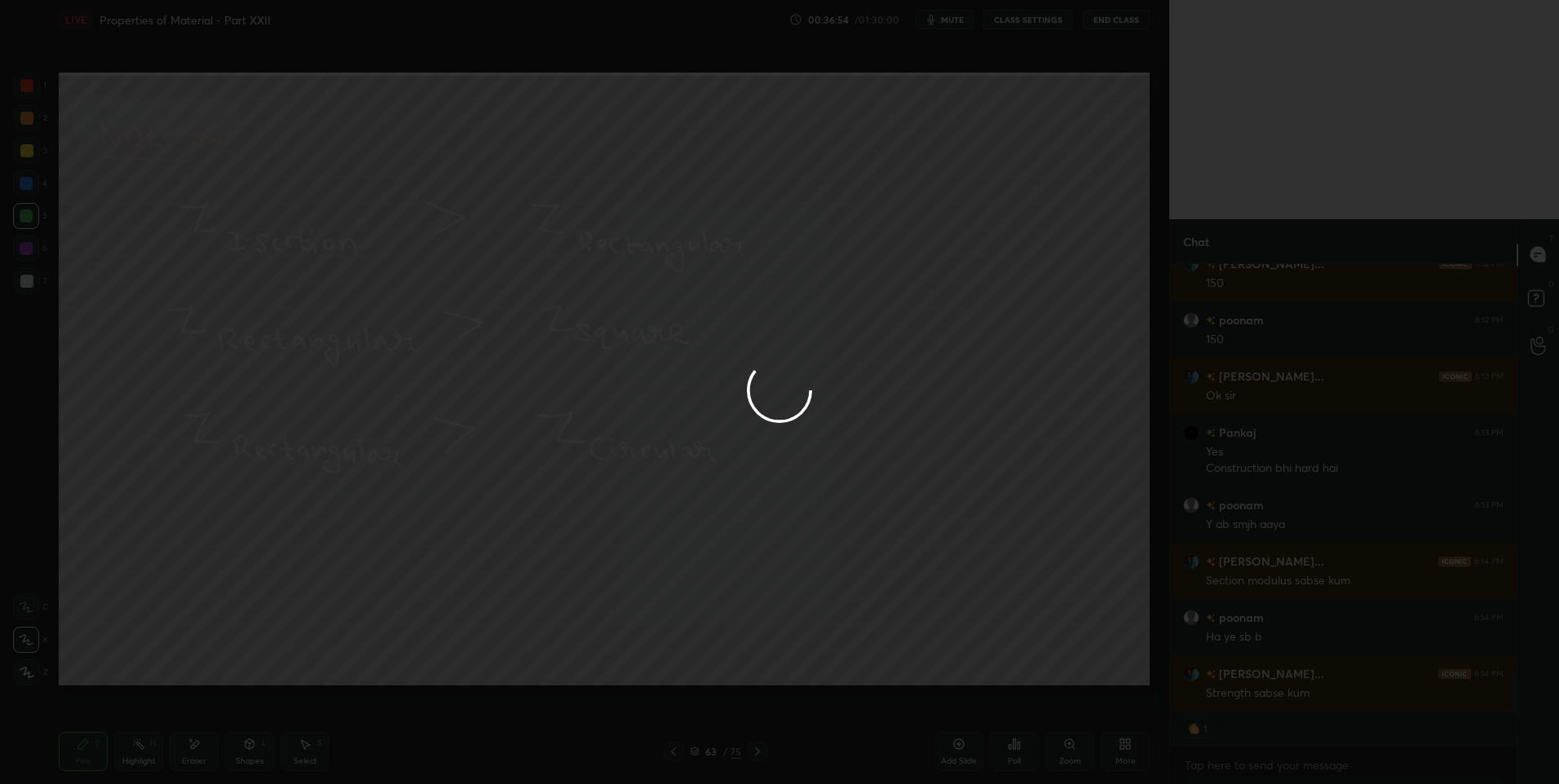
scroll to position [4516, 0]
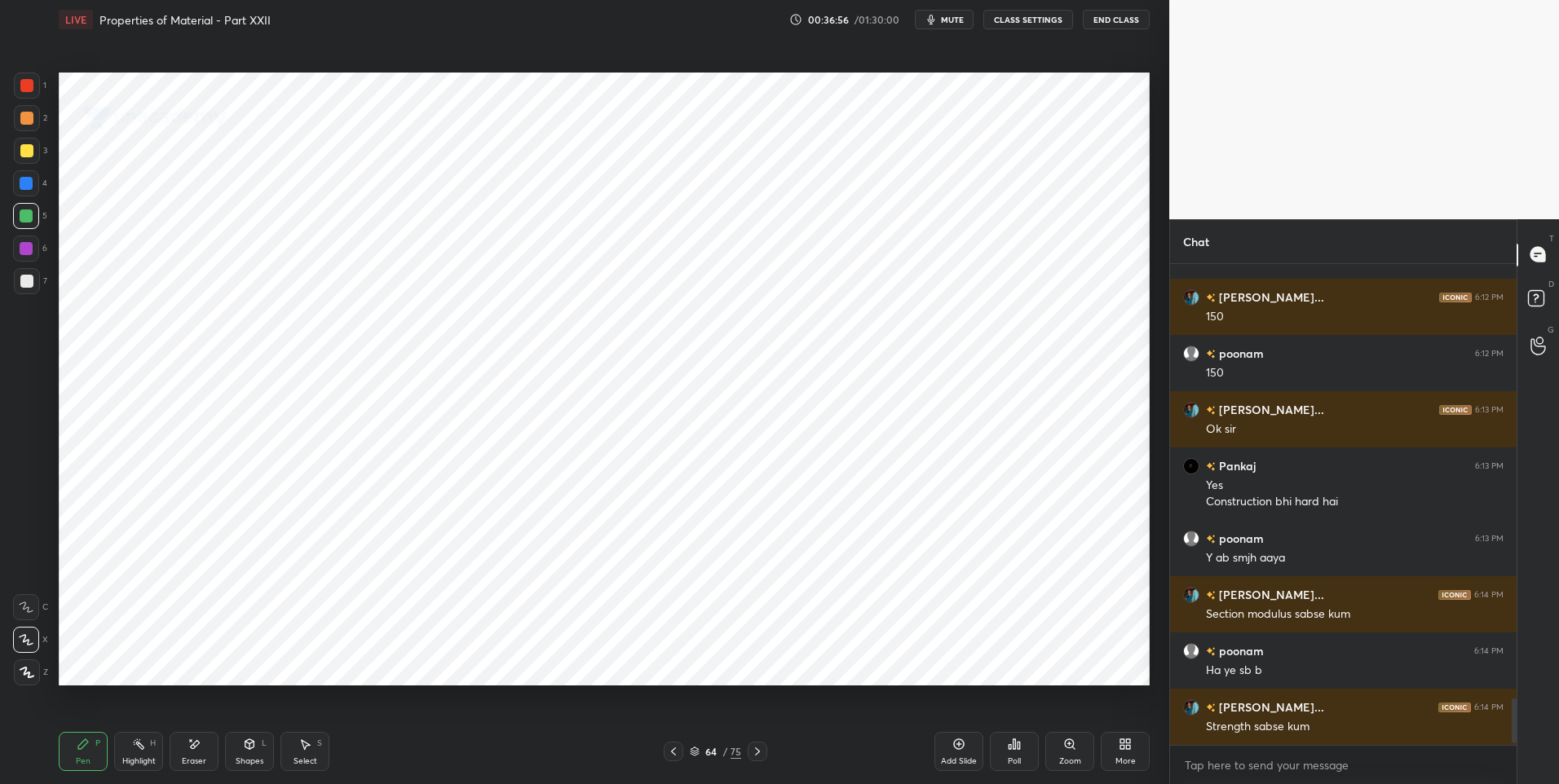
click at [29, 77] on div at bounding box center [27, 85] width 26 height 26
click at [754, 747] on icon at bounding box center [757, 752] width 13 height 13
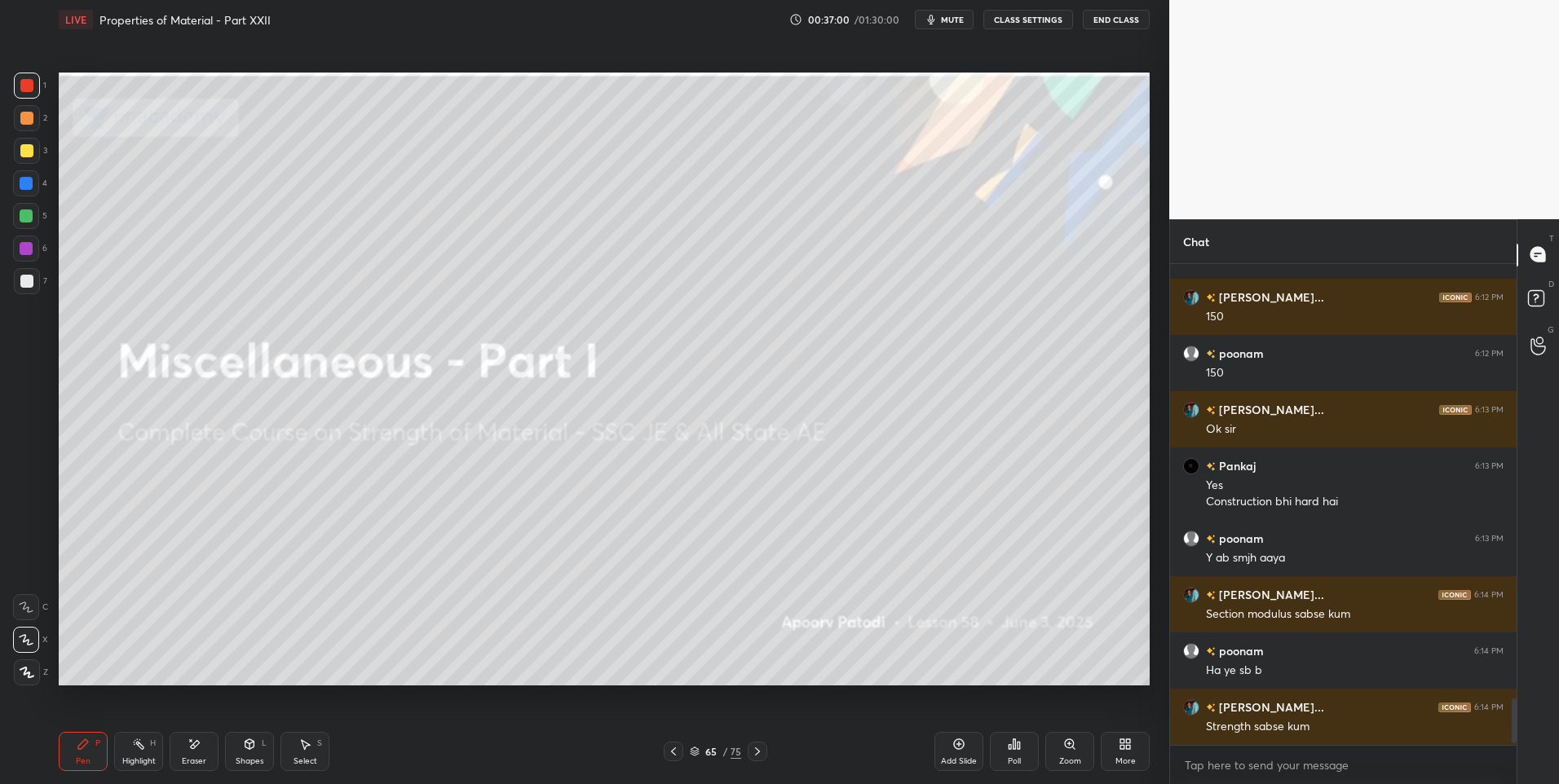
click at [754, 747] on icon at bounding box center [757, 752] width 13 height 13
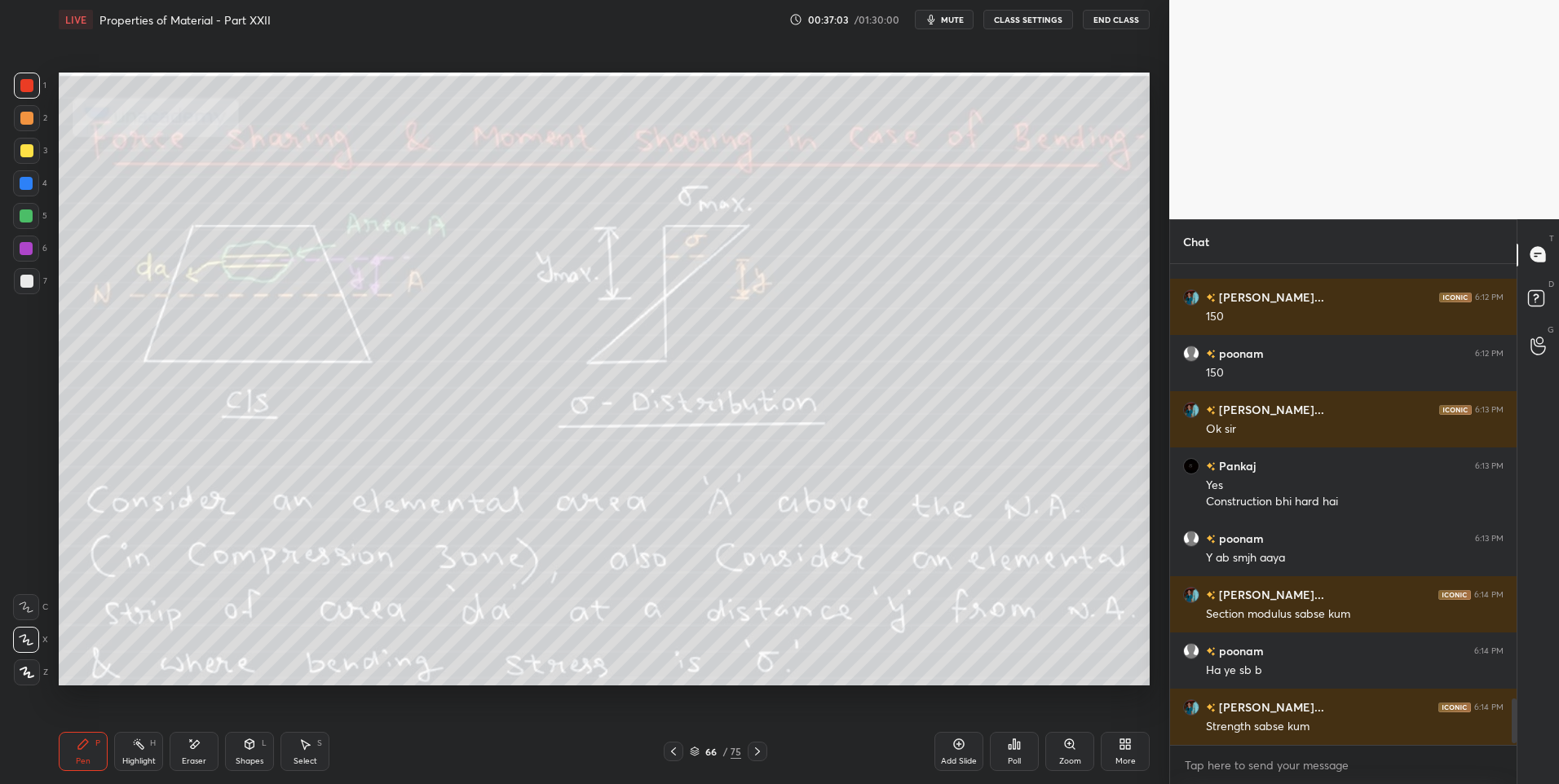
click at [28, 157] on div at bounding box center [27, 151] width 26 height 26
click at [131, 757] on div "Highlight" at bounding box center [139, 761] width 33 height 8
click at [31, 87] on div at bounding box center [27, 86] width 13 height 13
click at [86, 758] on div "Pen" at bounding box center [83, 761] width 15 height 8
click at [140, 753] on div "Highlight H" at bounding box center [138, 752] width 49 height 39
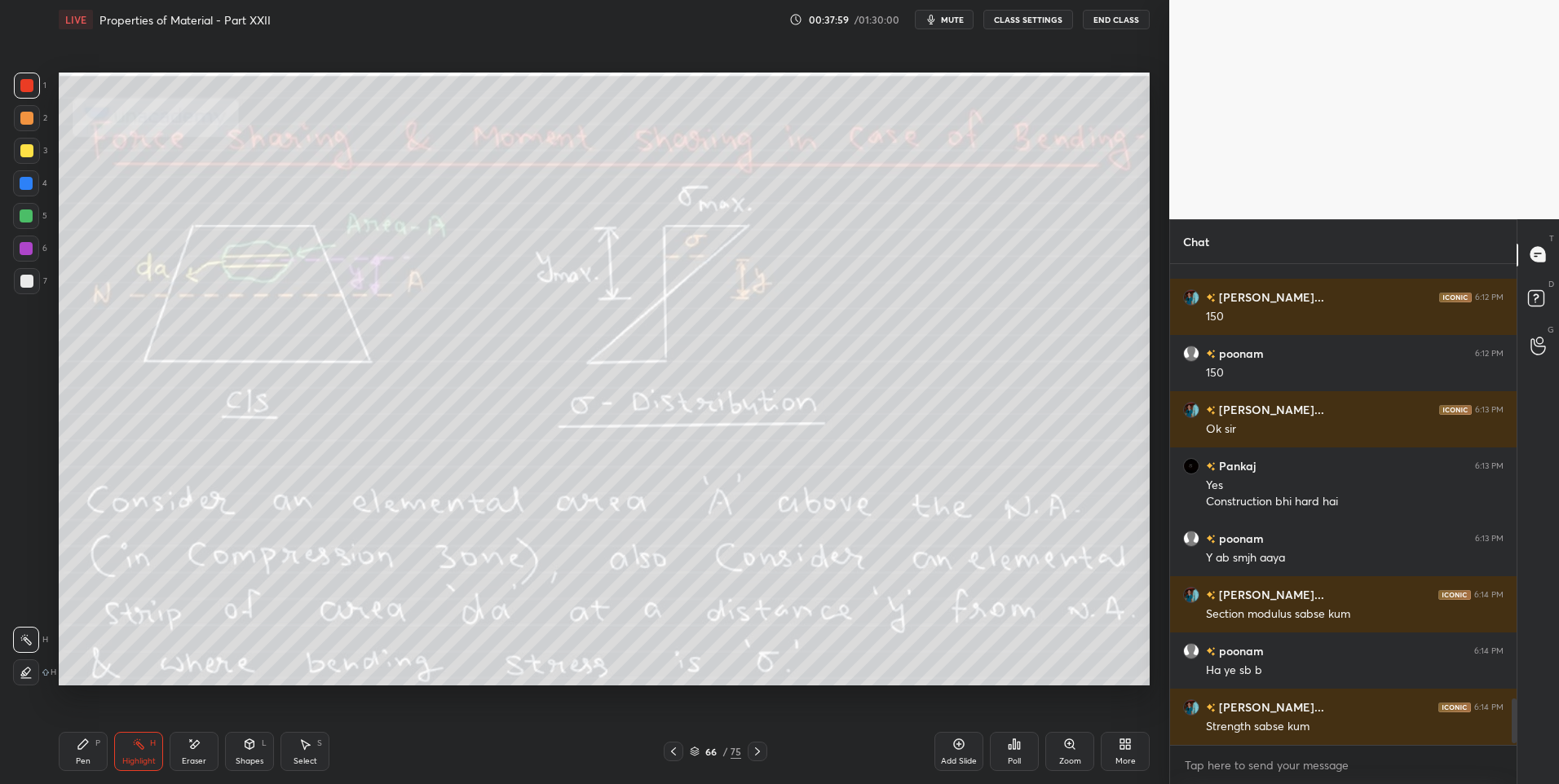
click at [91, 764] on div "Pen P" at bounding box center [82, 752] width 49 height 39
click at [89, 757] on div "Pen" at bounding box center [83, 761] width 15 height 8
click at [148, 753] on div "Highlight H" at bounding box center [138, 752] width 49 height 39
click at [190, 757] on div "Eraser" at bounding box center [194, 761] width 24 height 8
click at [149, 753] on div "Highlight H" at bounding box center [138, 752] width 49 height 39
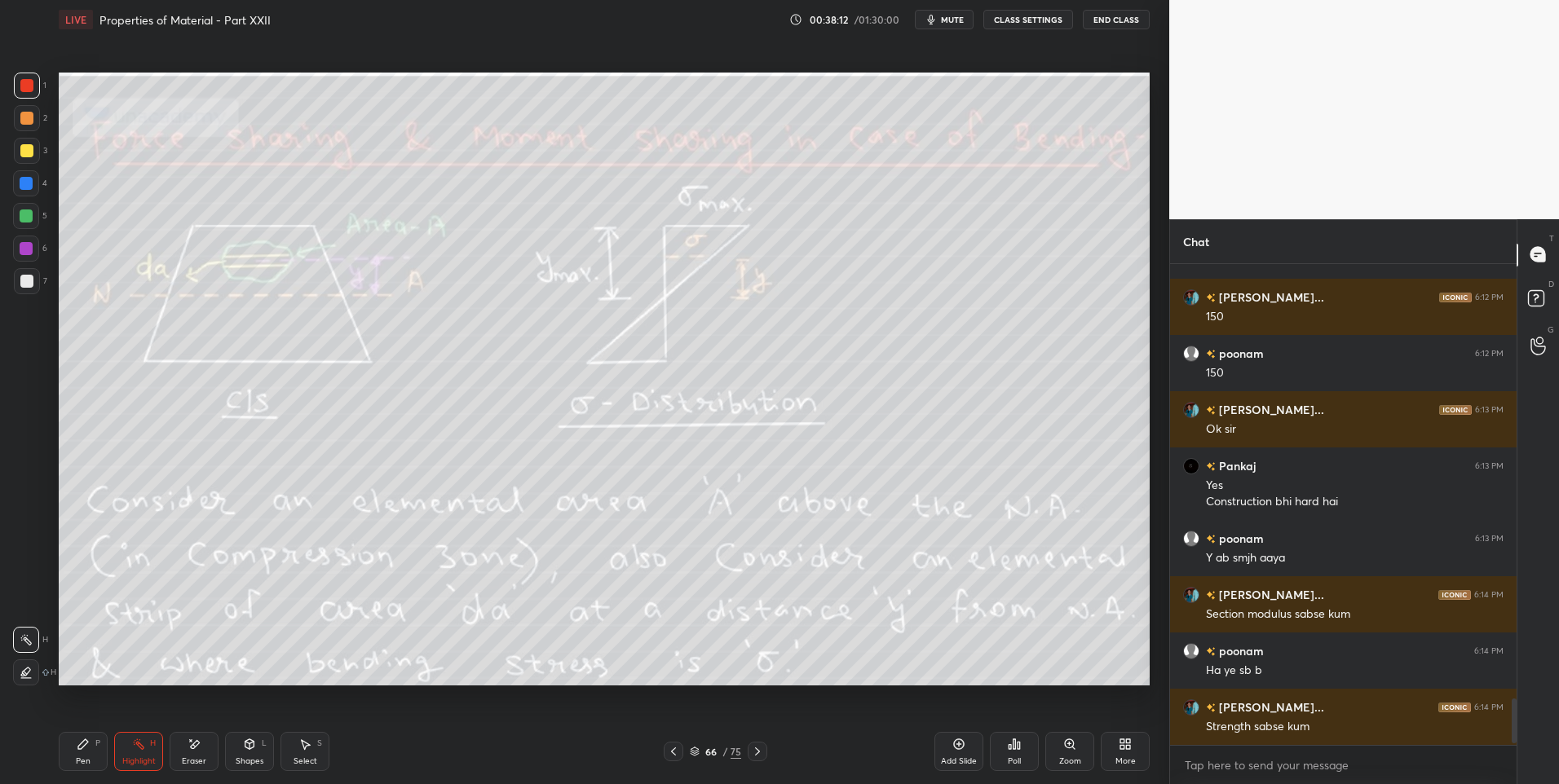
click at [147, 757] on div "Highlight" at bounding box center [139, 761] width 33 height 8
click at [138, 753] on div "Highlight H" at bounding box center [138, 752] width 49 height 39
click at [92, 755] on div "Pen P" at bounding box center [82, 752] width 49 height 39
click at [26, 214] on div at bounding box center [26, 216] width 13 height 13
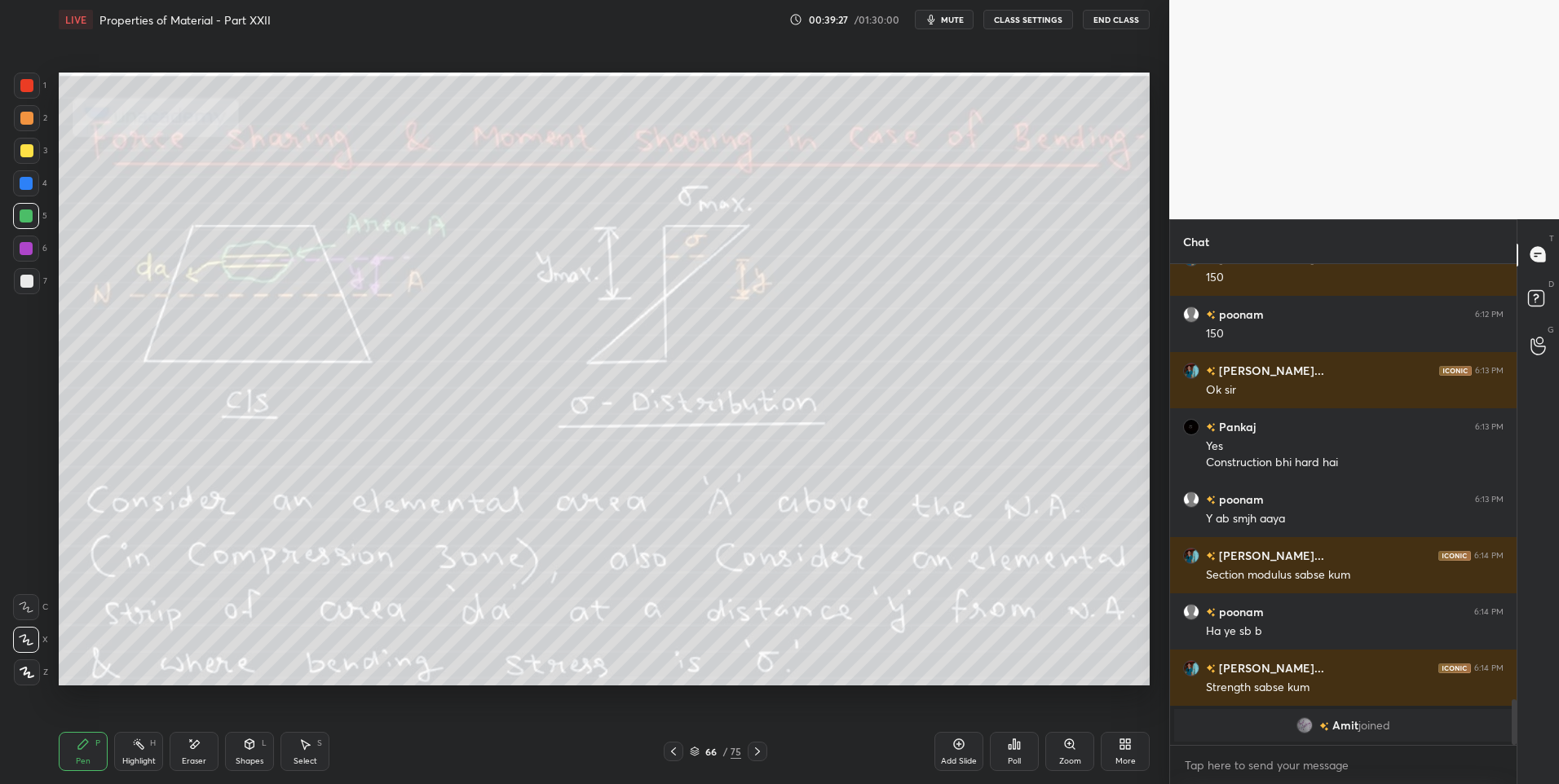
click at [133, 753] on div "Highlight H" at bounding box center [138, 752] width 49 height 39
click at [133, 757] on div "Highlight" at bounding box center [139, 761] width 33 height 8
click at [756, 754] on icon at bounding box center [757, 752] width 13 height 13
click at [18, 121] on div at bounding box center [27, 118] width 26 height 26
click at [83, 759] on div "Pen" at bounding box center [83, 761] width 15 height 8
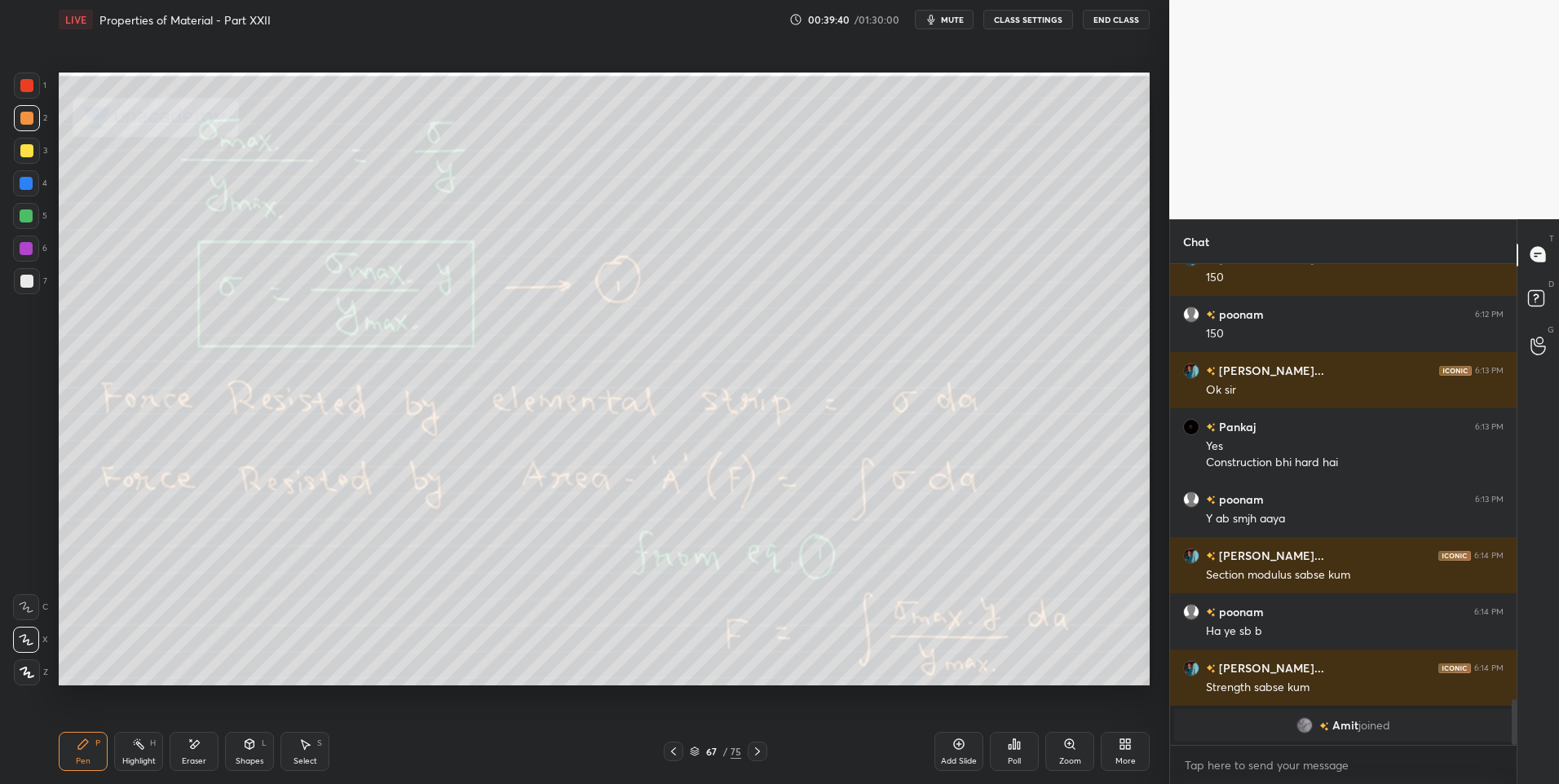
click at [678, 750] on icon at bounding box center [673, 752] width 13 height 13
click at [767, 753] on div "66 / 75" at bounding box center [715, 751] width 437 height 19
click at [754, 747] on icon at bounding box center [757, 752] width 13 height 13
click at [677, 747] on icon at bounding box center [673, 752] width 13 height 13
click at [139, 752] on div "Highlight H" at bounding box center [138, 752] width 49 height 39
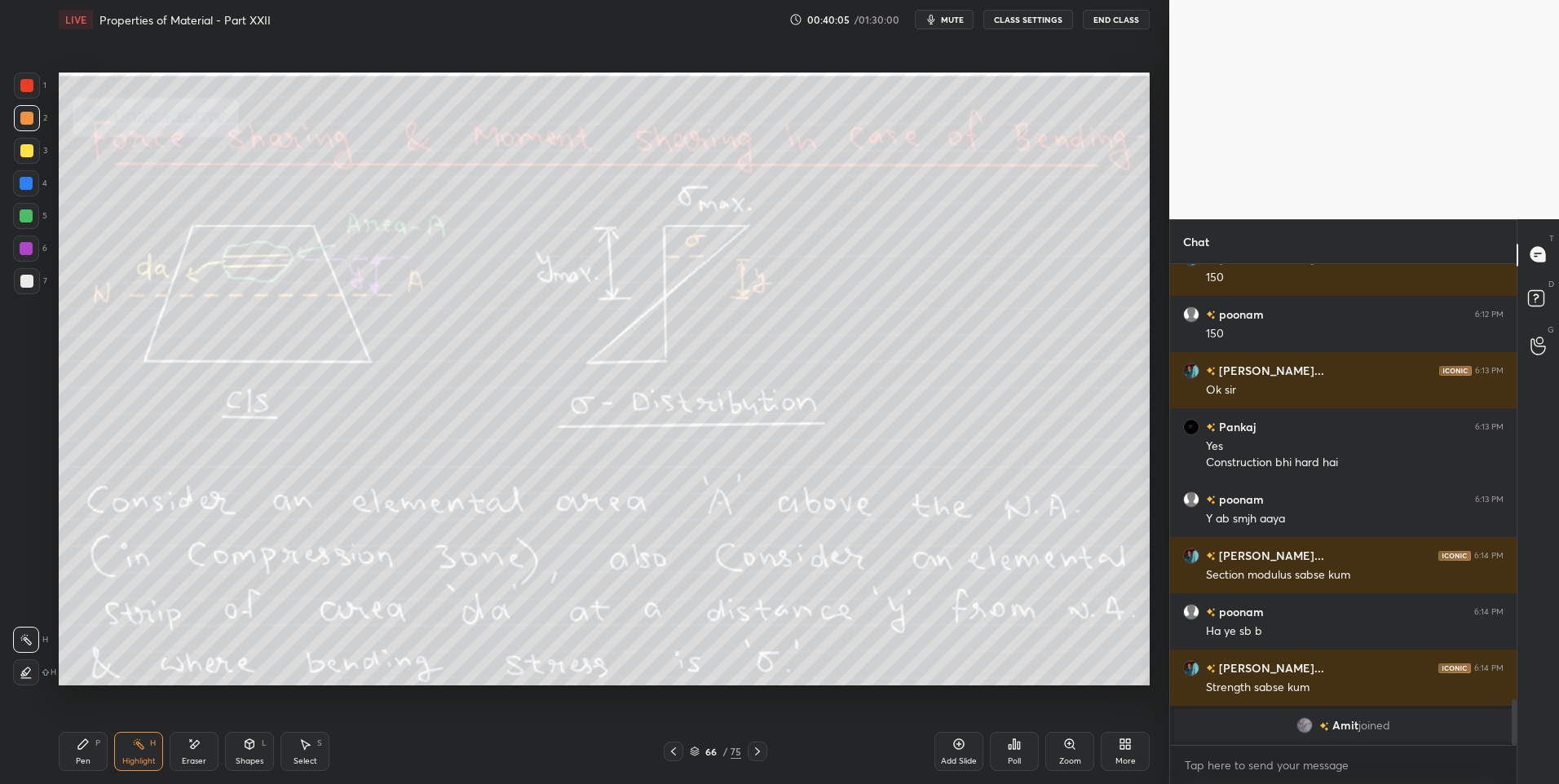
click at [754, 751] on icon at bounding box center [757, 752] width 13 height 13
click at [761, 753] on icon at bounding box center [757, 752] width 13 height 13
click at [669, 753] on icon at bounding box center [673, 752] width 13 height 13
click at [671, 753] on icon at bounding box center [673, 752] width 13 height 13
click at [761, 746] on icon at bounding box center [757, 752] width 13 height 13
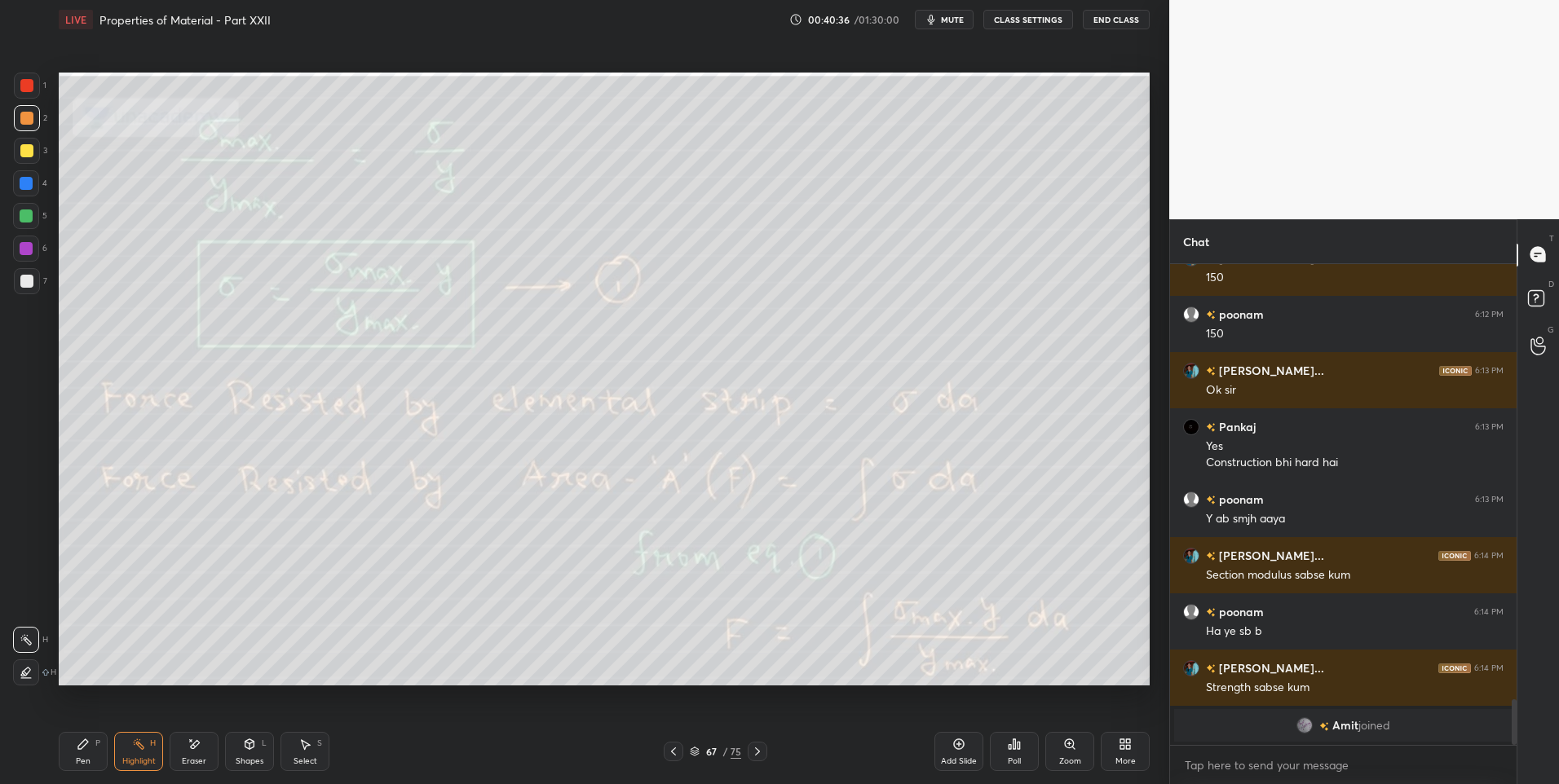
scroll to position [4268, 0]
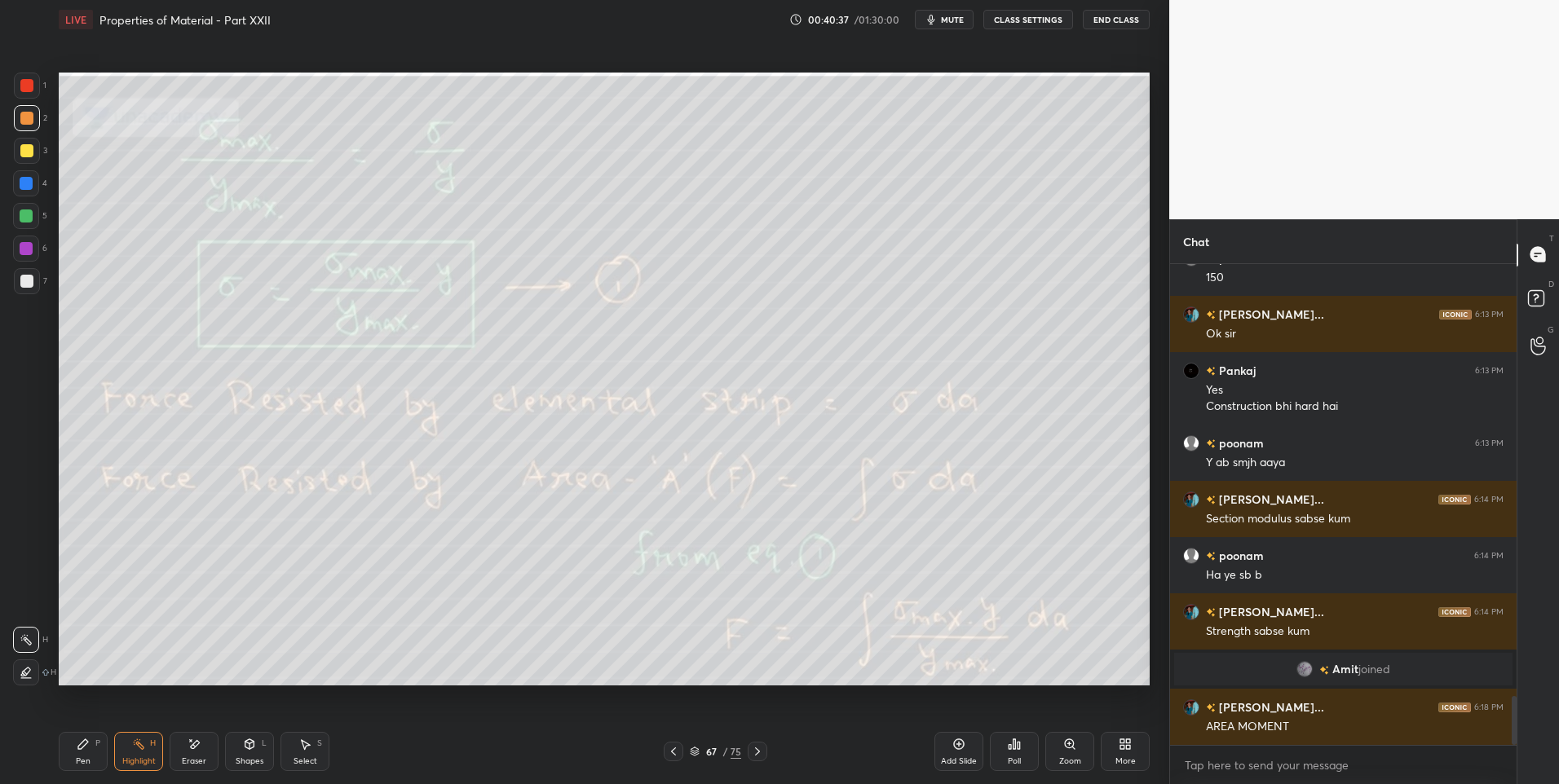
click at [758, 753] on icon at bounding box center [756, 751] width 5 height 8
click at [679, 753] on icon at bounding box center [673, 752] width 13 height 13
click at [680, 752] on div at bounding box center [673, 751] width 19 height 19
click at [754, 748] on icon at bounding box center [757, 752] width 13 height 13
click at [757, 753] on icon at bounding box center [757, 752] width 13 height 13
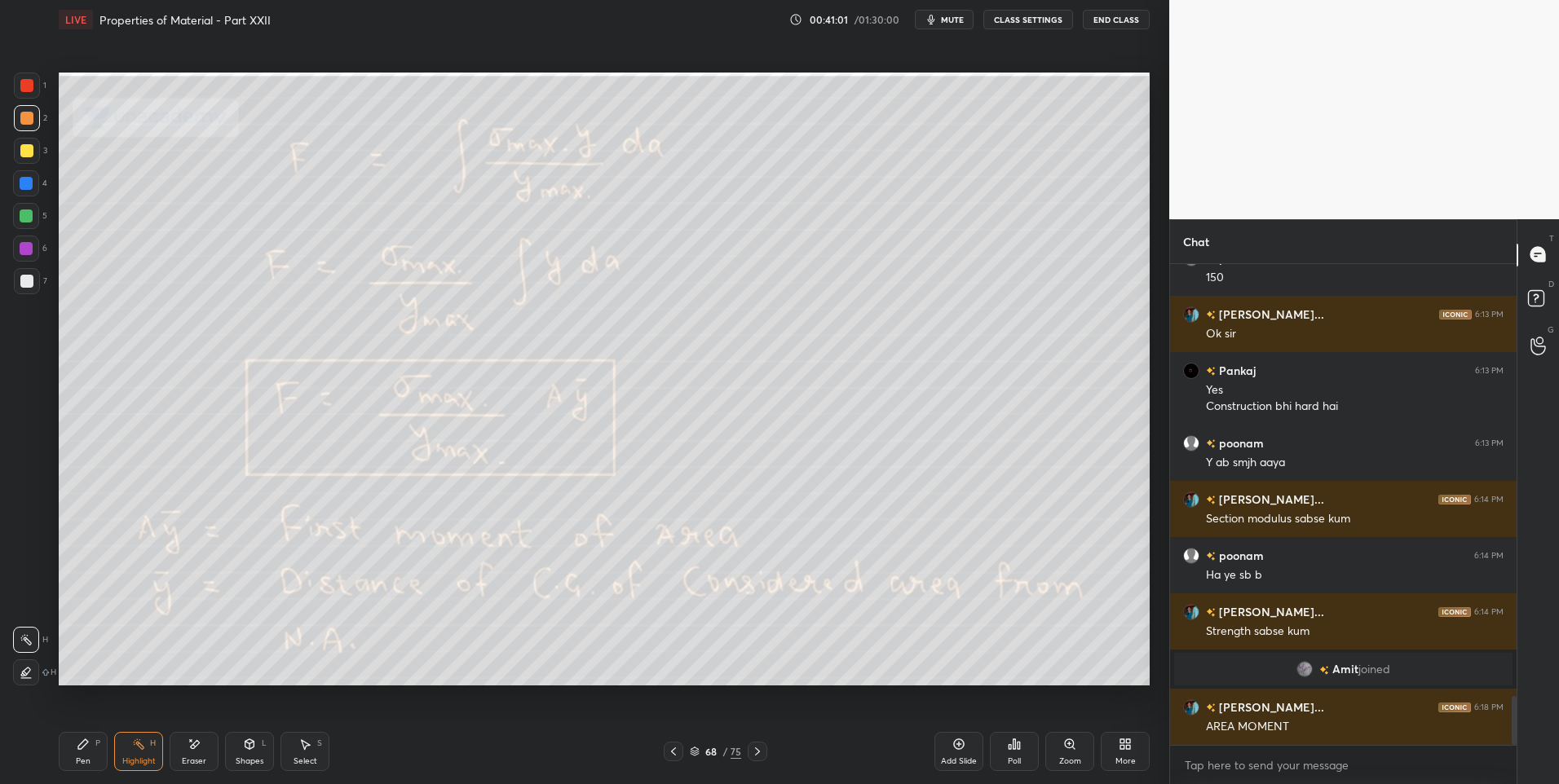
click at [681, 750] on div at bounding box center [673, 751] width 19 height 19
click at [684, 749] on div "67 / 75" at bounding box center [716, 751] width 104 height 19
click at [673, 749] on icon at bounding box center [673, 751] width 5 height 8
click at [761, 753] on icon at bounding box center [757, 752] width 13 height 13
click at [755, 753] on icon at bounding box center [757, 752] width 13 height 13
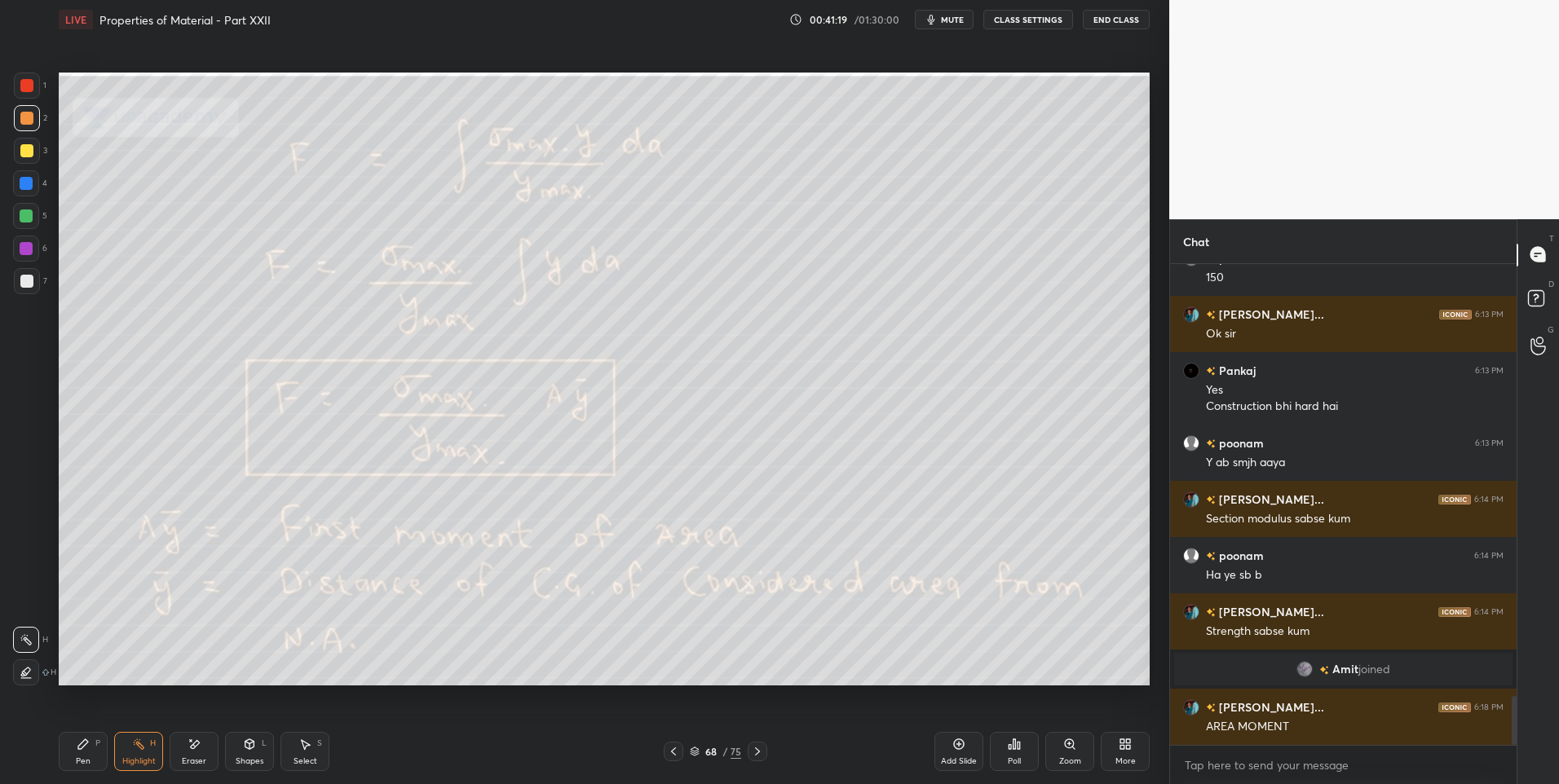
scroll to position [4284, 0]
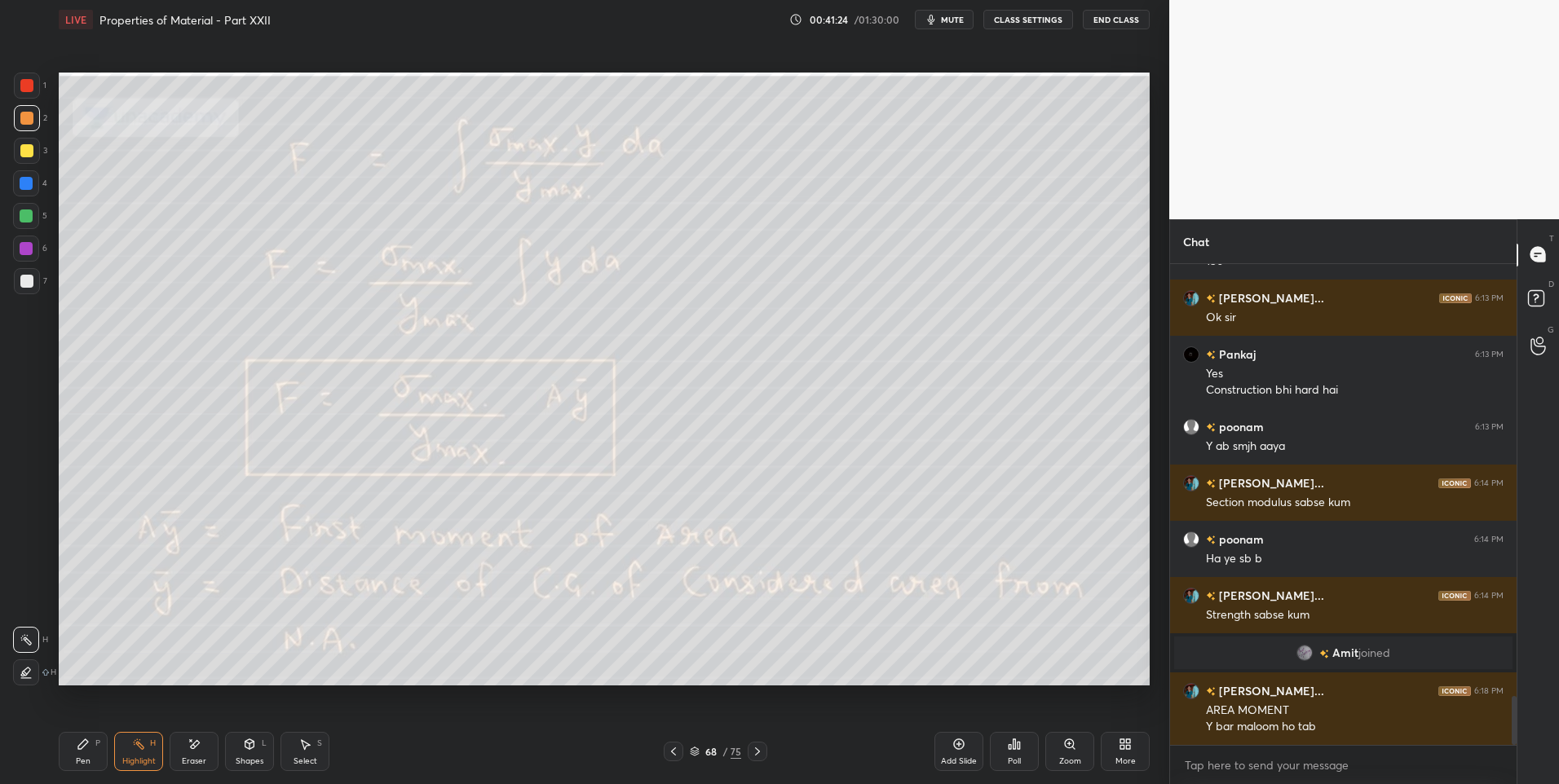
click at [763, 751] on icon at bounding box center [757, 752] width 13 height 13
click at [673, 750] on icon at bounding box center [673, 751] width 5 height 8
click at [678, 752] on icon at bounding box center [673, 752] width 13 height 13
click at [755, 755] on icon at bounding box center [757, 752] width 13 height 13
click at [759, 754] on icon at bounding box center [757, 752] width 13 height 13
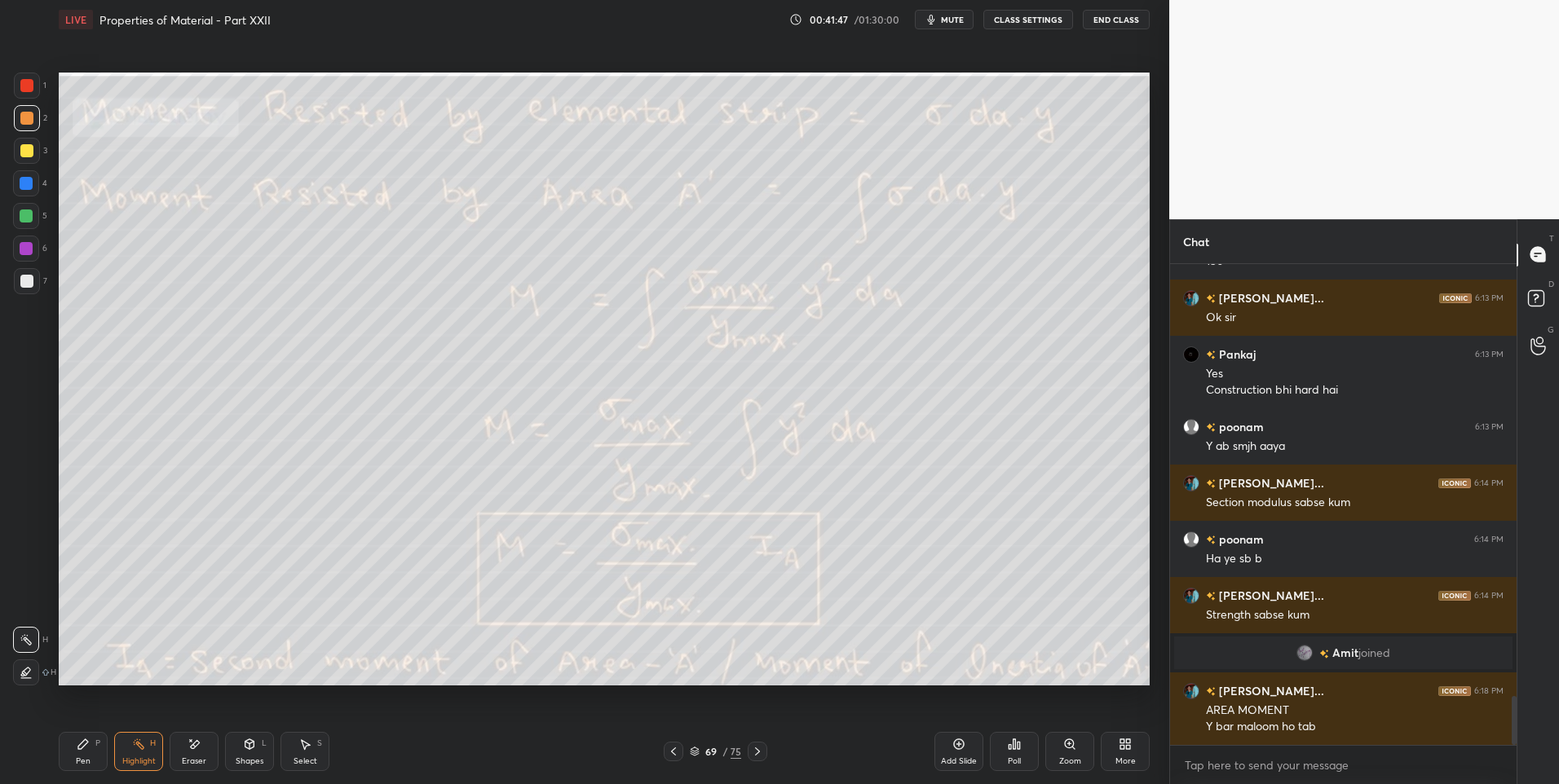
click at [671, 751] on icon at bounding box center [673, 752] width 13 height 13
click at [673, 752] on icon at bounding box center [673, 752] width 13 height 13
click at [676, 752] on icon at bounding box center [673, 752] width 13 height 13
click at [675, 749] on icon at bounding box center [673, 752] width 13 height 13
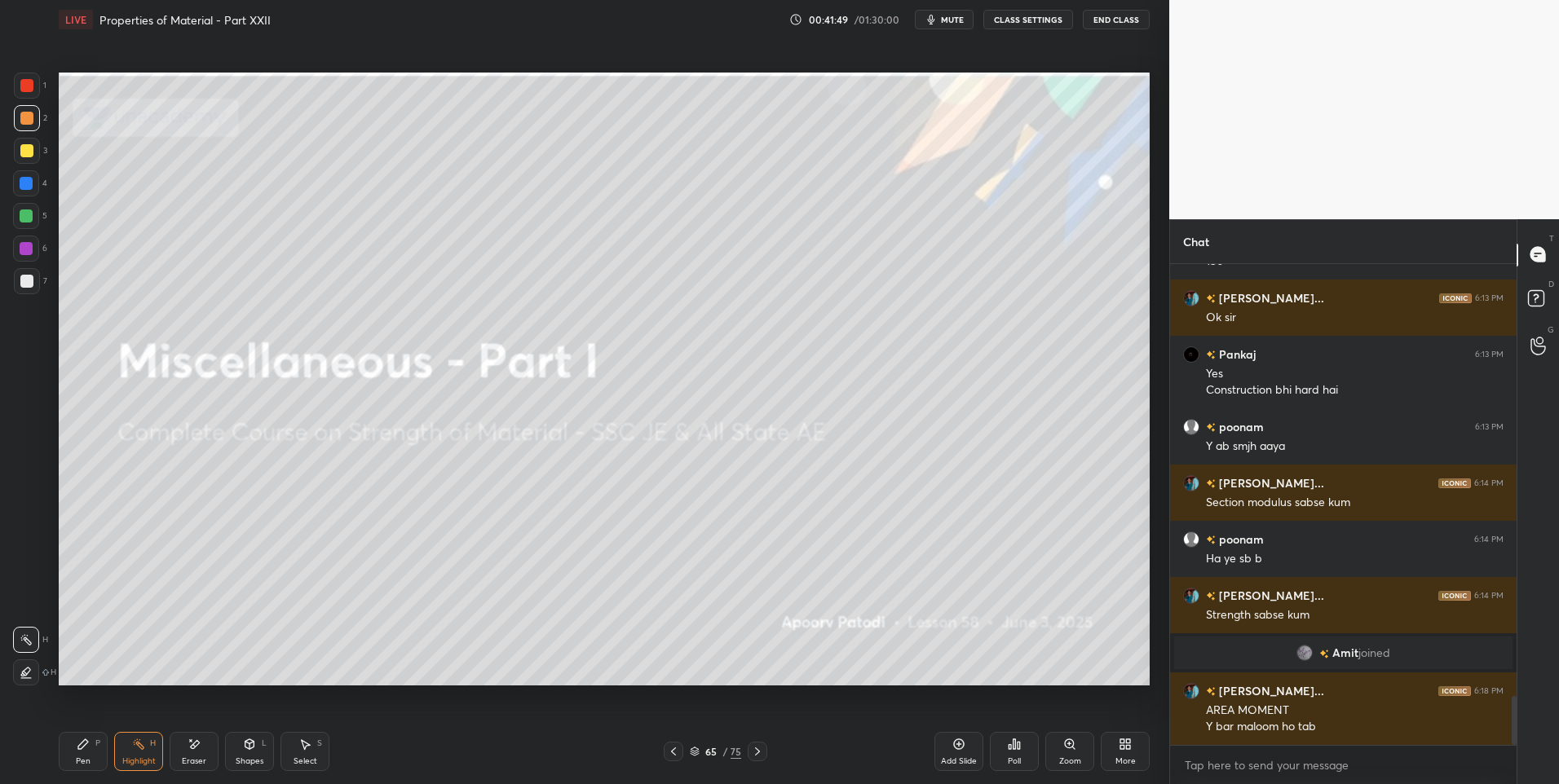
click at [761, 750] on icon at bounding box center [757, 752] width 13 height 13
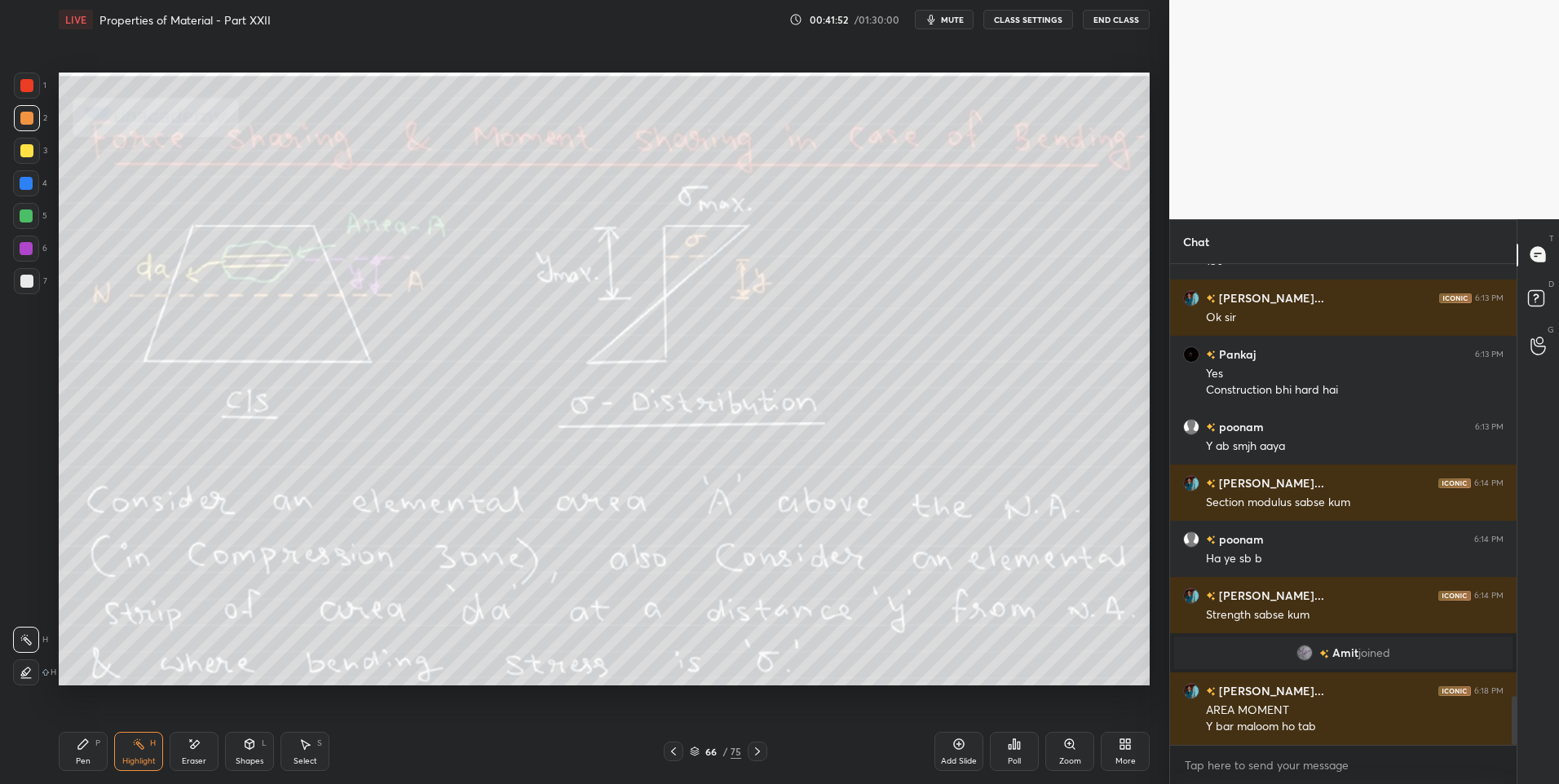
click at [761, 752] on icon at bounding box center [757, 752] width 13 height 13
click at [756, 752] on icon at bounding box center [757, 752] width 13 height 13
click at [755, 750] on icon at bounding box center [757, 752] width 13 height 13
click at [77, 757] on div "Pen" at bounding box center [83, 761] width 15 height 8
click at [141, 759] on div "Highlight" at bounding box center [139, 761] width 33 height 8
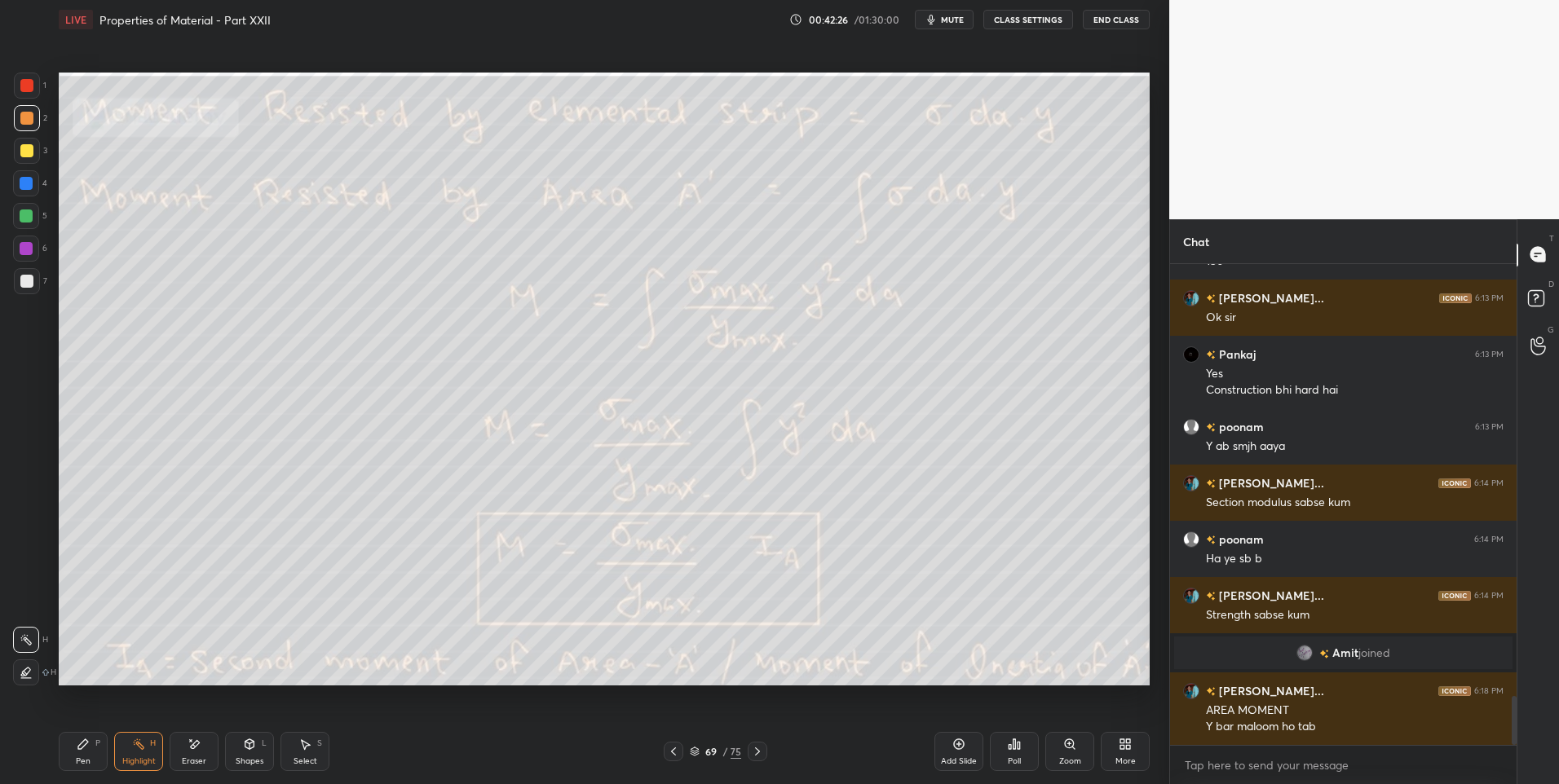
click at [144, 753] on div "Highlight H" at bounding box center [138, 752] width 49 height 39
click at [90, 761] on div "Pen" at bounding box center [83, 761] width 15 height 8
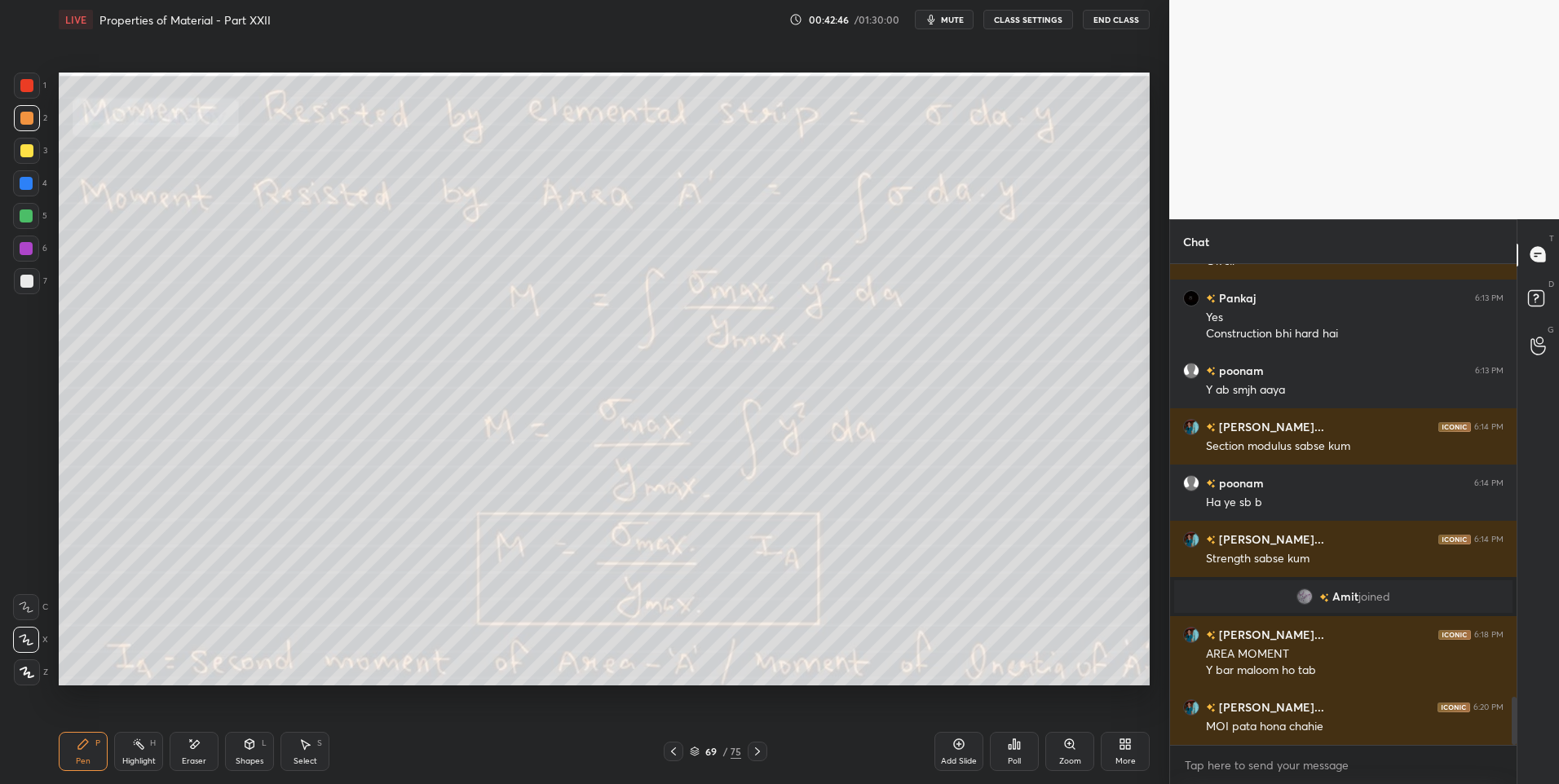
click at [209, 751] on div "Eraser" at bounding box center [193, 752] width 49 height 39
click at [92, 757] on div "Pen P" at bounding box center [82, 752] width 49 height 39
click at [31, 220] on div at bounding box center [26, 216] width 13 height 13
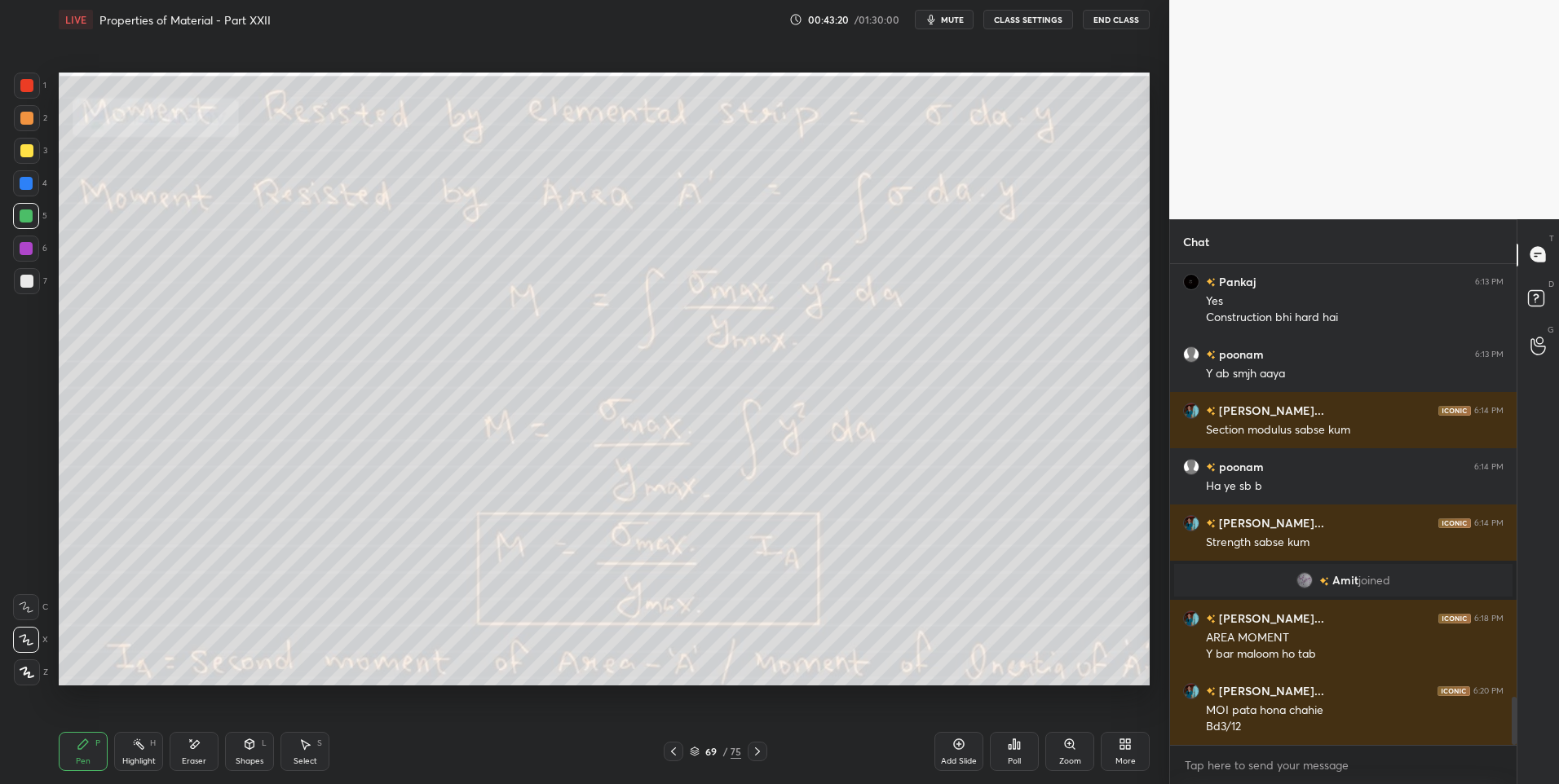
click at [26, 184] on div at bounding box center [26, 183] width 13 height 13
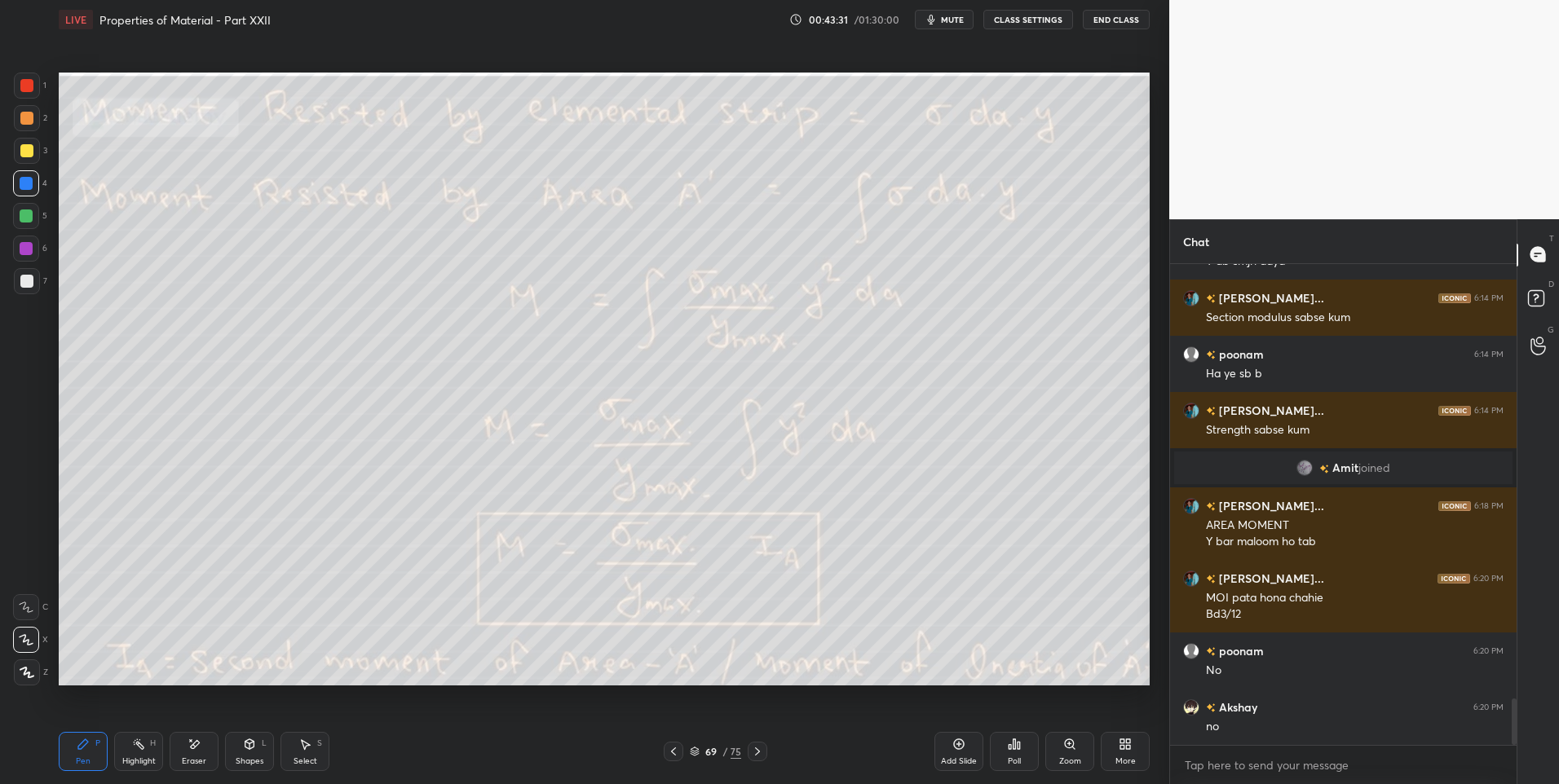
scroll to position [4526, 0]
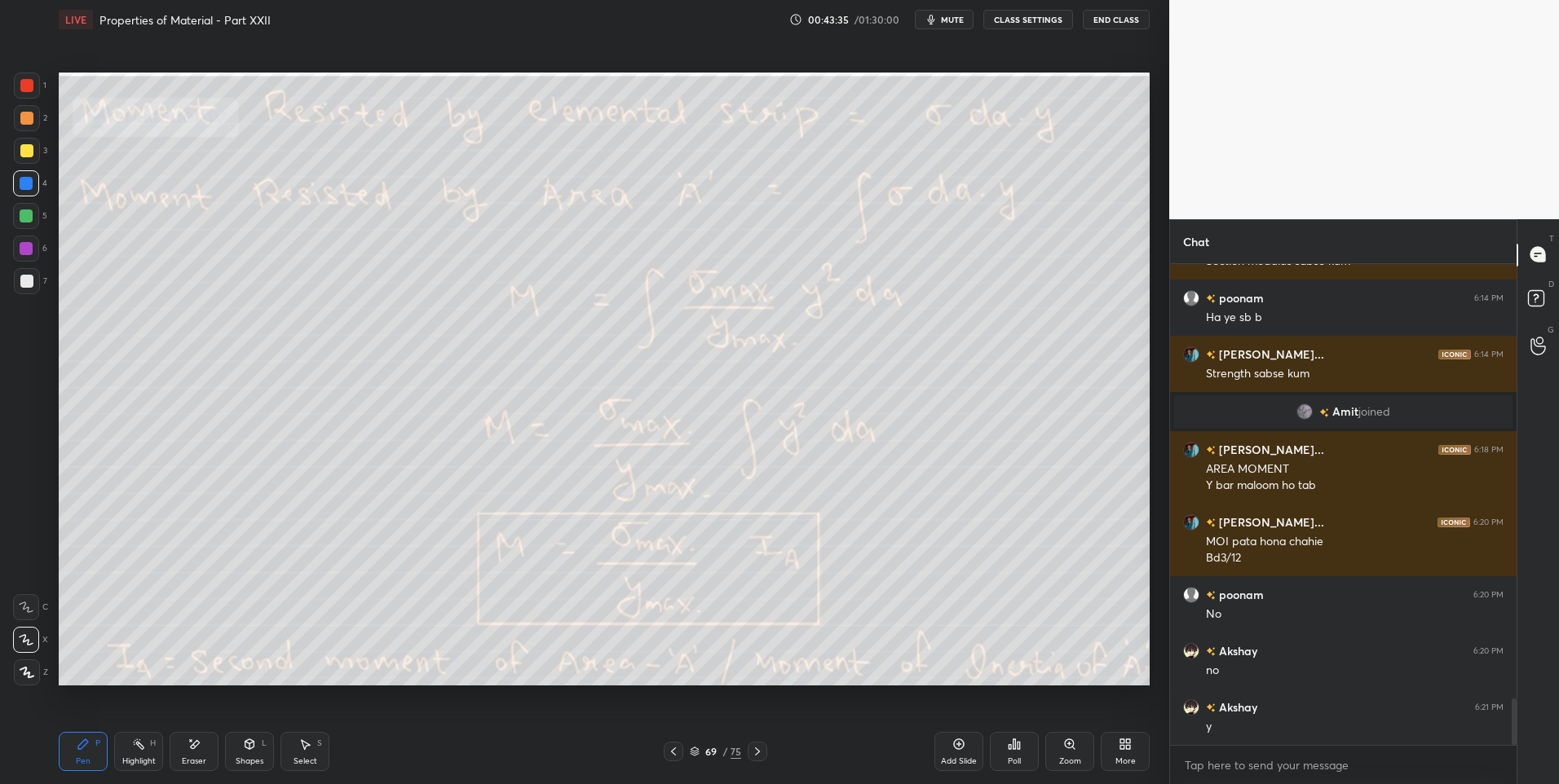
click at [134, 749] on icon at bounding box center [139, 744] width 13 height 13
click at [300, 747] on icon at bounding box center [305, 744] width 13 height 13
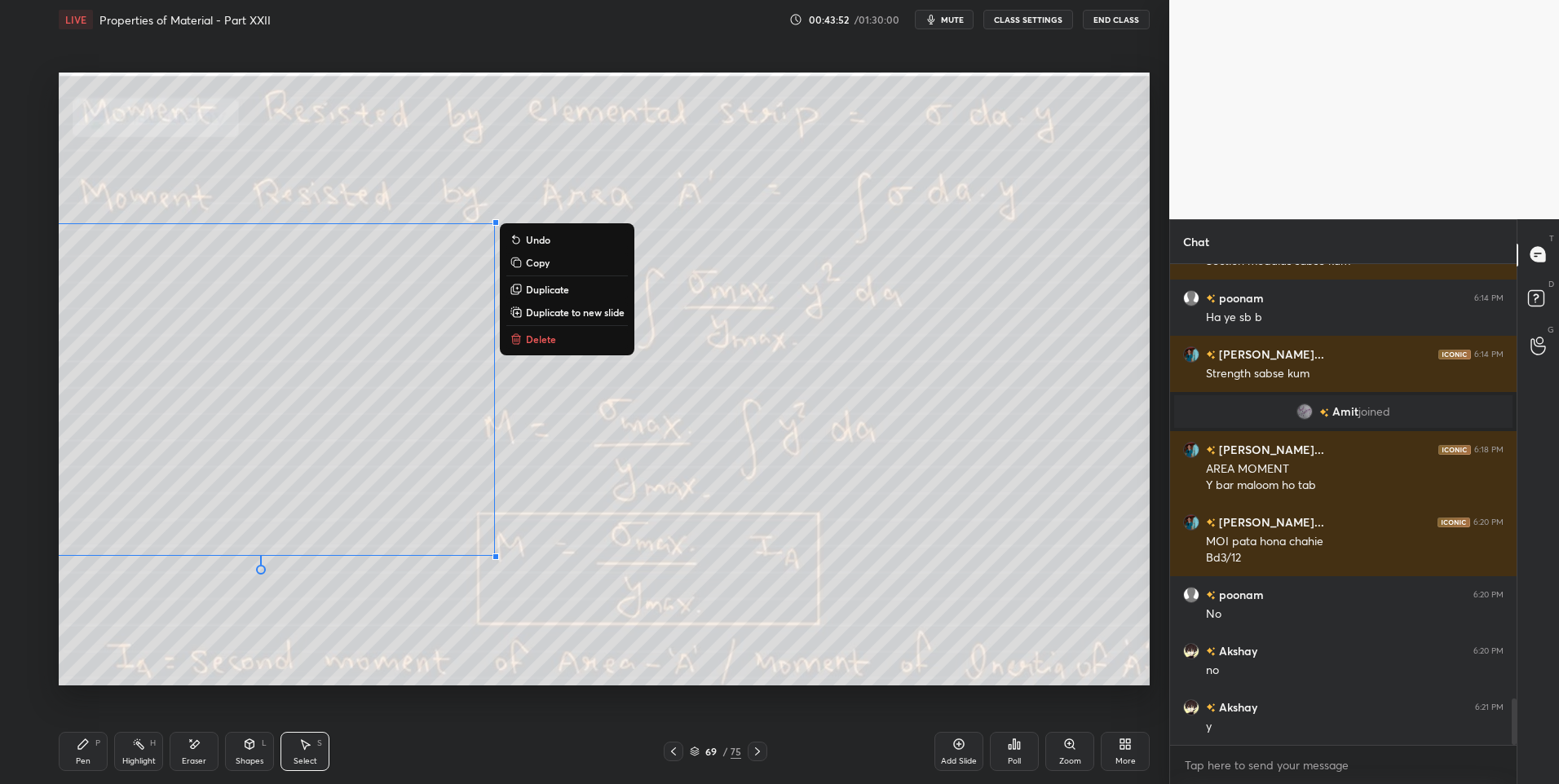
click at [553, 340] on p "Delete" at bounding box center [541, 339] width 31 height 13
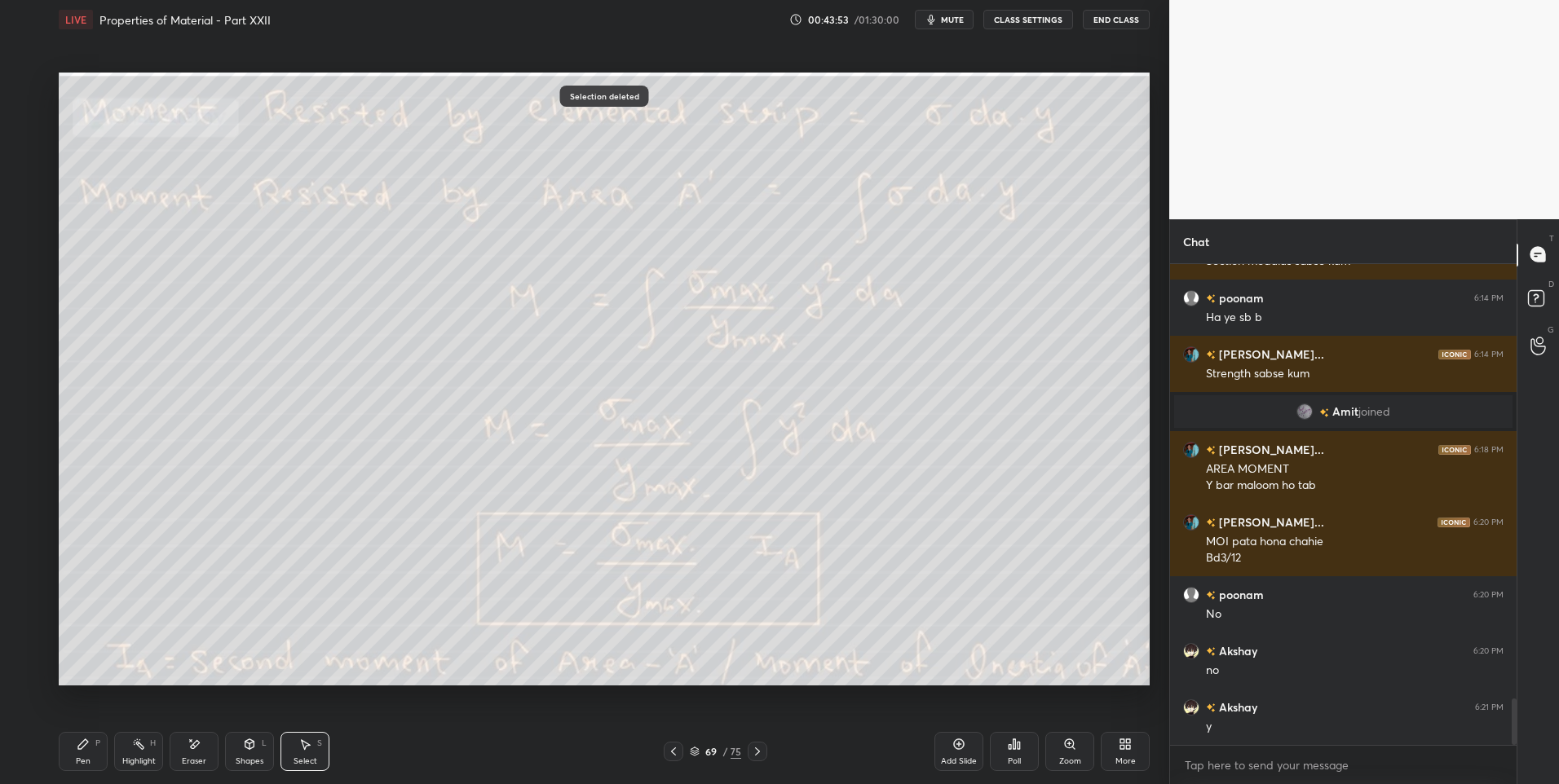
click at [399, 595] on div "0 ° Undo Copy Duplicate Duplicate to new slide Delete" at bounding box center [604, 379] width 1091 height 614
click at [118, 775] on div "Pen P Highlight H Eraser Shapes L Select S 69 / 75 Add Slide Poll Zoom More" at bounding box center [604, 752] width 1091 height 66
click at [139, 752] on div "Highlight H" at bounding box center [138, 752] width 49 height 39
click at [752, 759] on div at bounding box center [756, 751] width 19 height 19
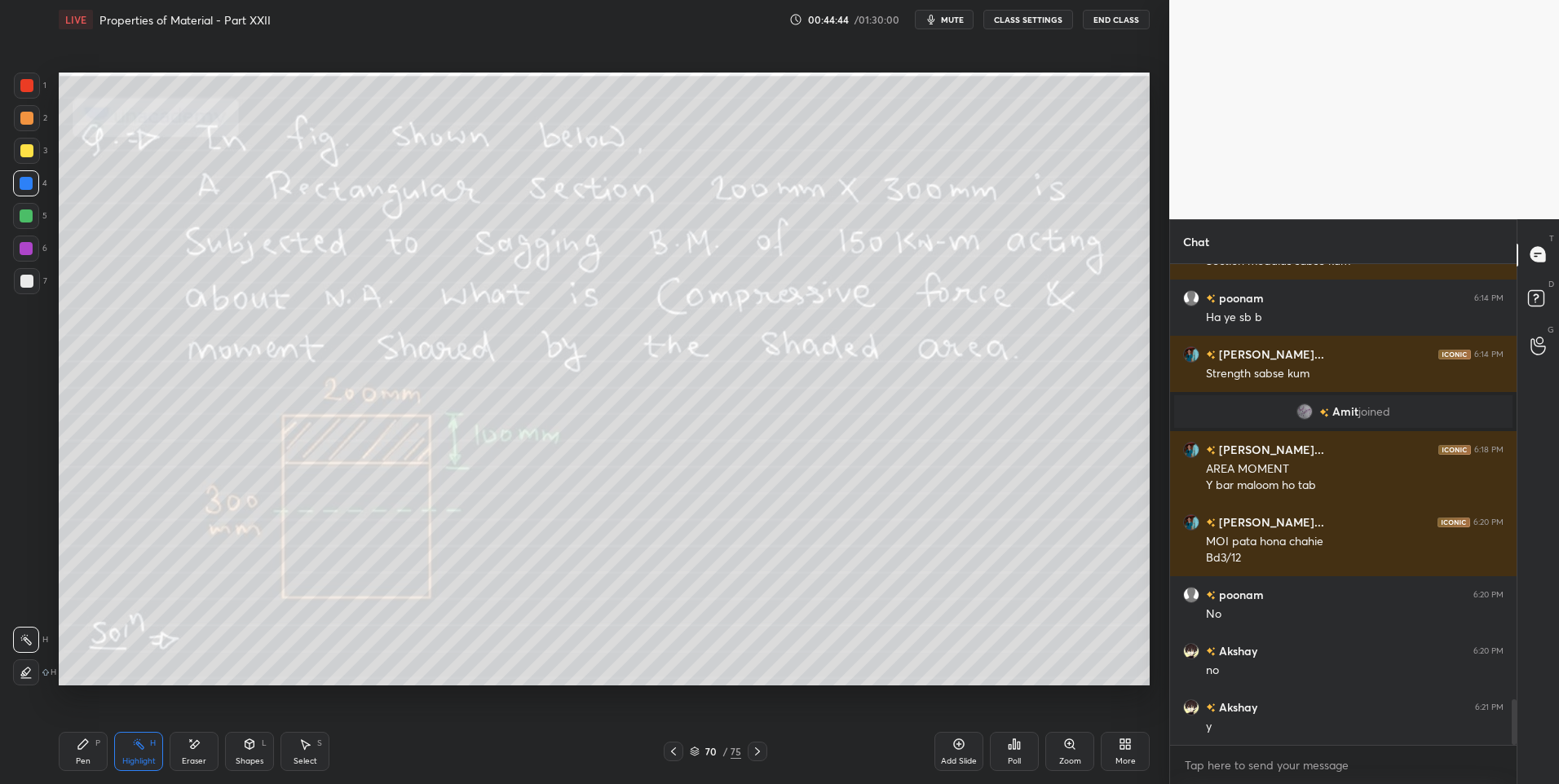
scroll to position [4564, 0]
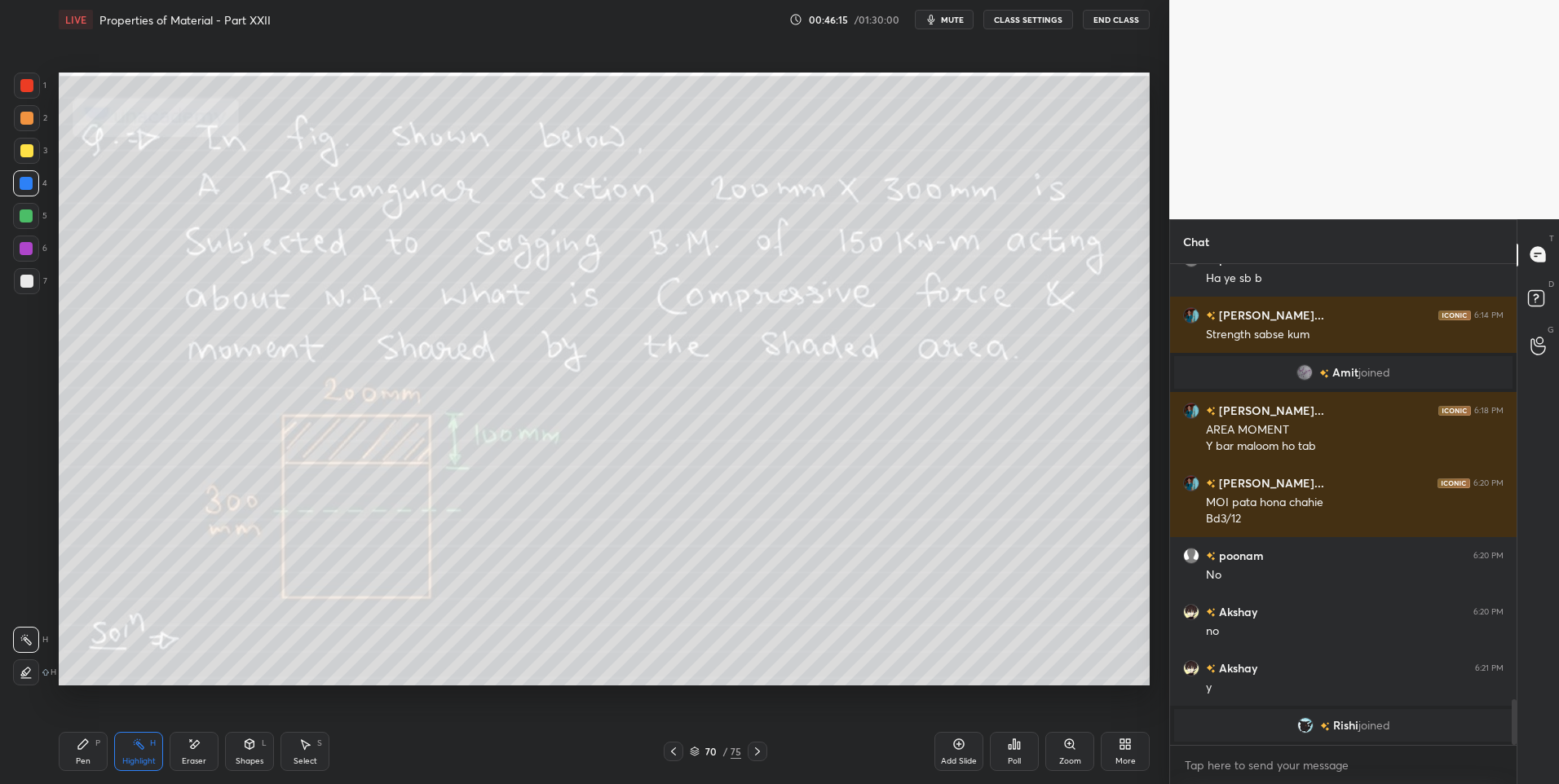
click at [25, 92] on div at bounding box center [27, 86] width 13 height 13
click at [955, 18] on span "mute" at bounding box center [951, 19] width 23 height 11
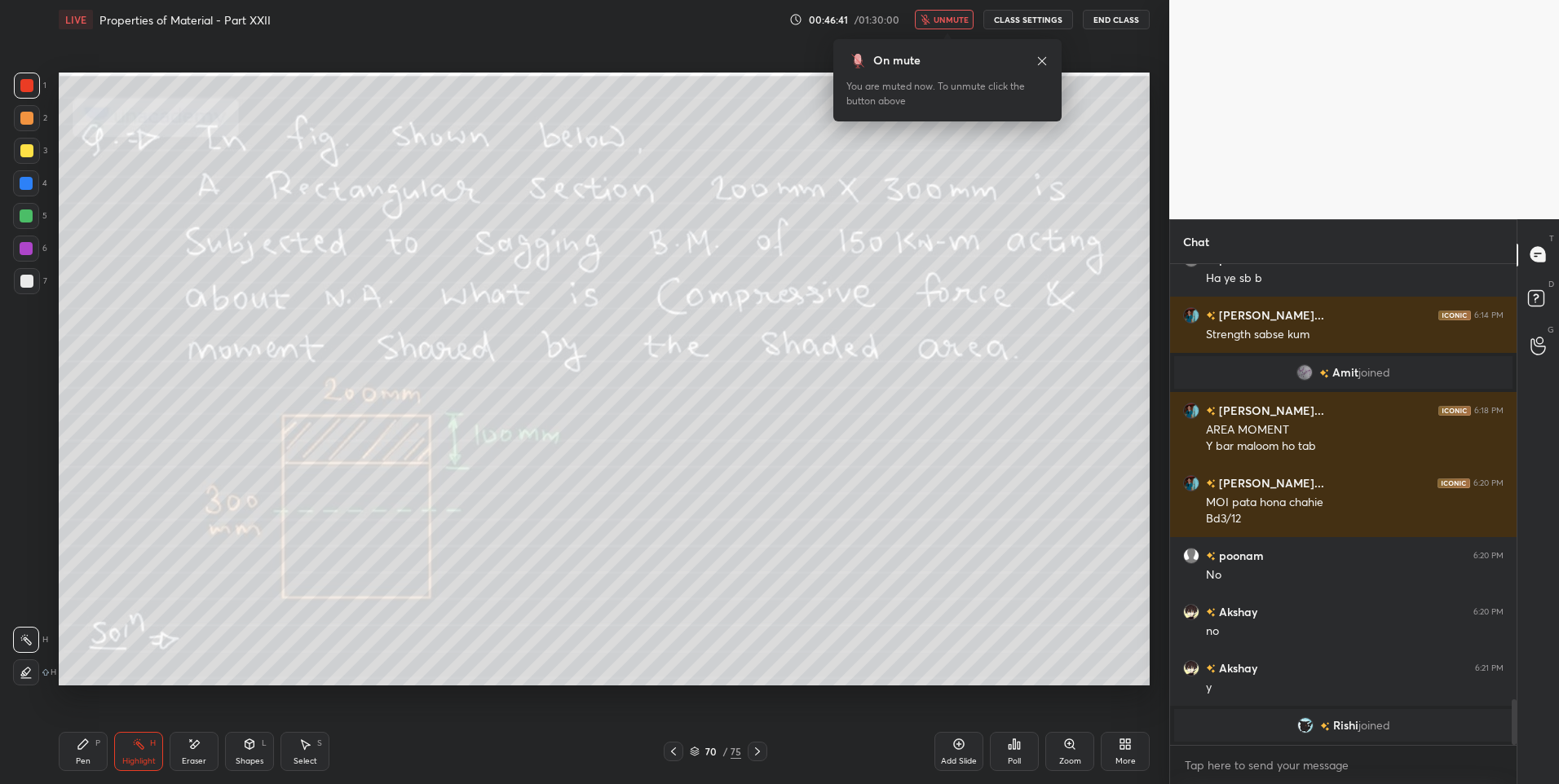
scroll to position [4592, 0]
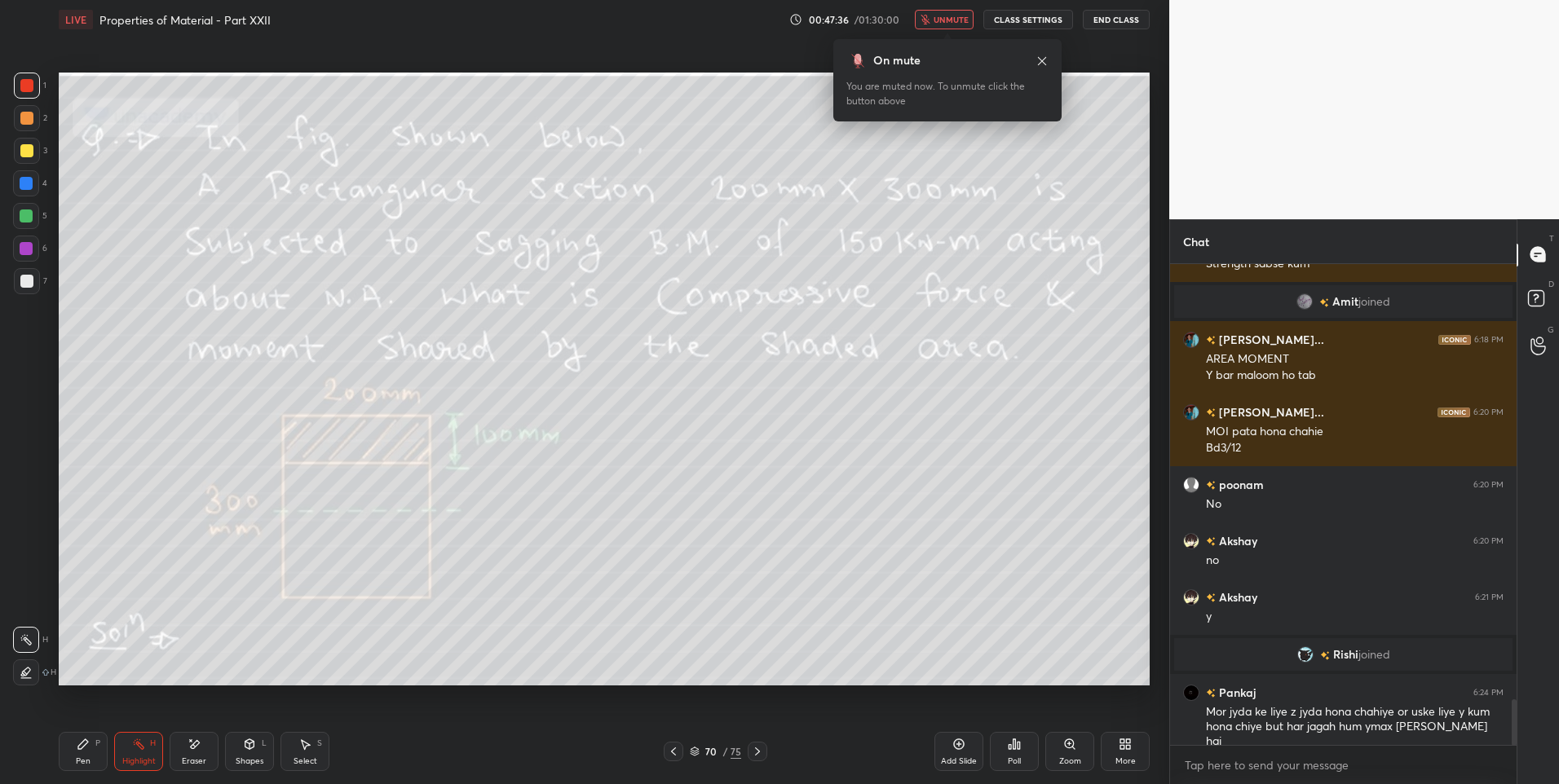
click at [944, 15] on span "unmute" at bounding box center [951, 19] width 35 height 11
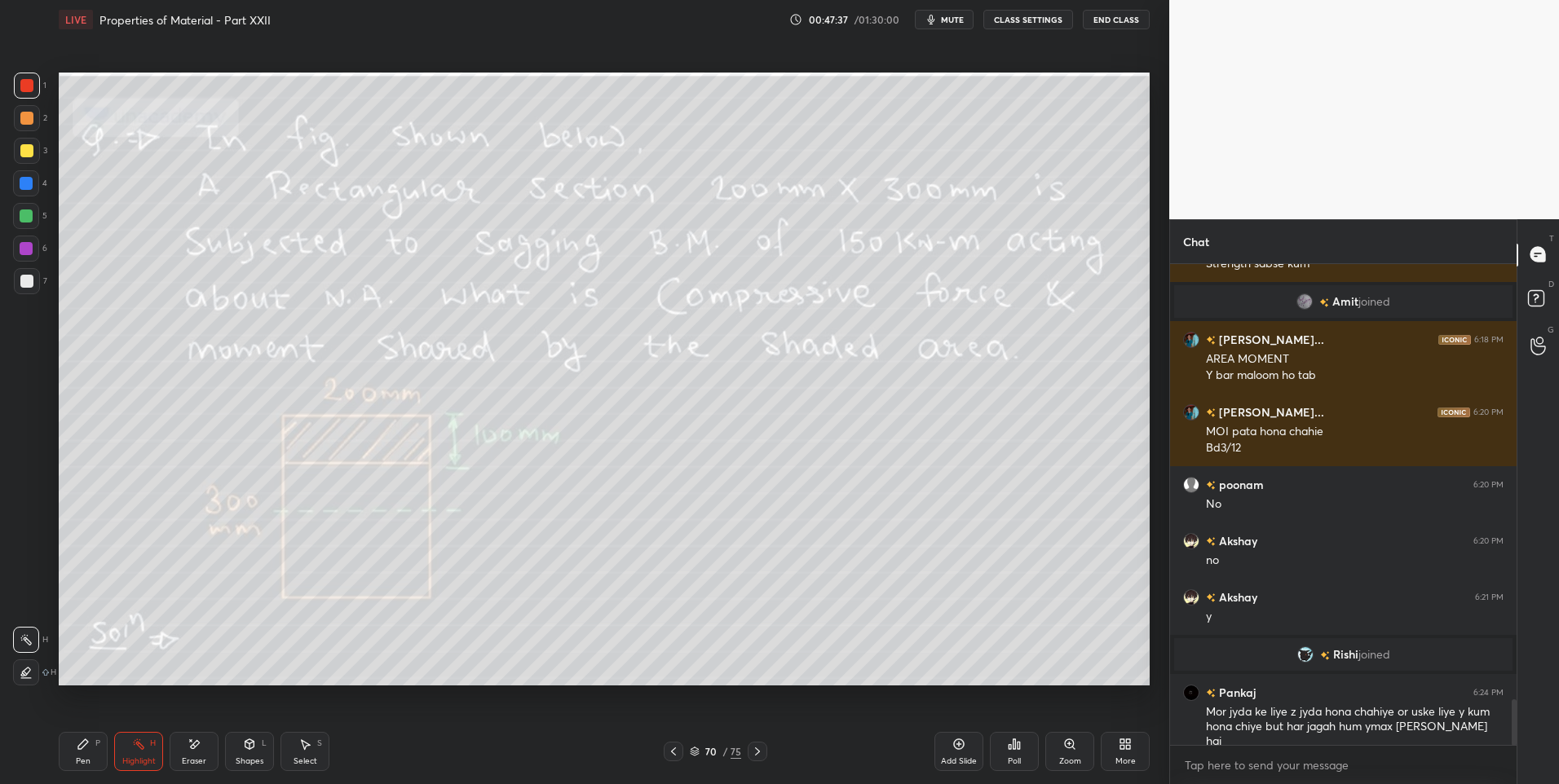
click at [102, 753] on div "Pen P" at bounding box center [82, 752] width 49 height 39
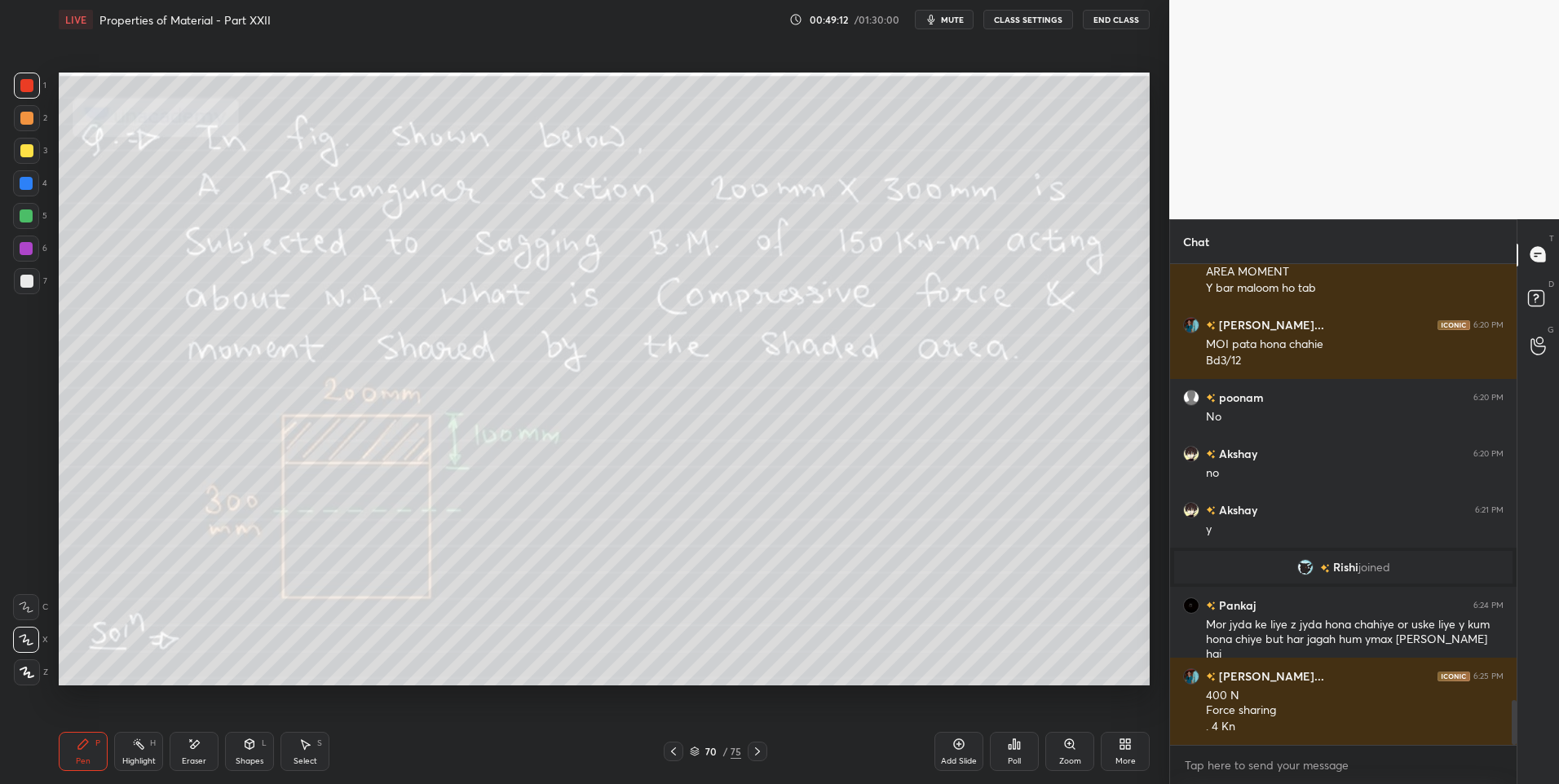
scroll to position [4735, 0]
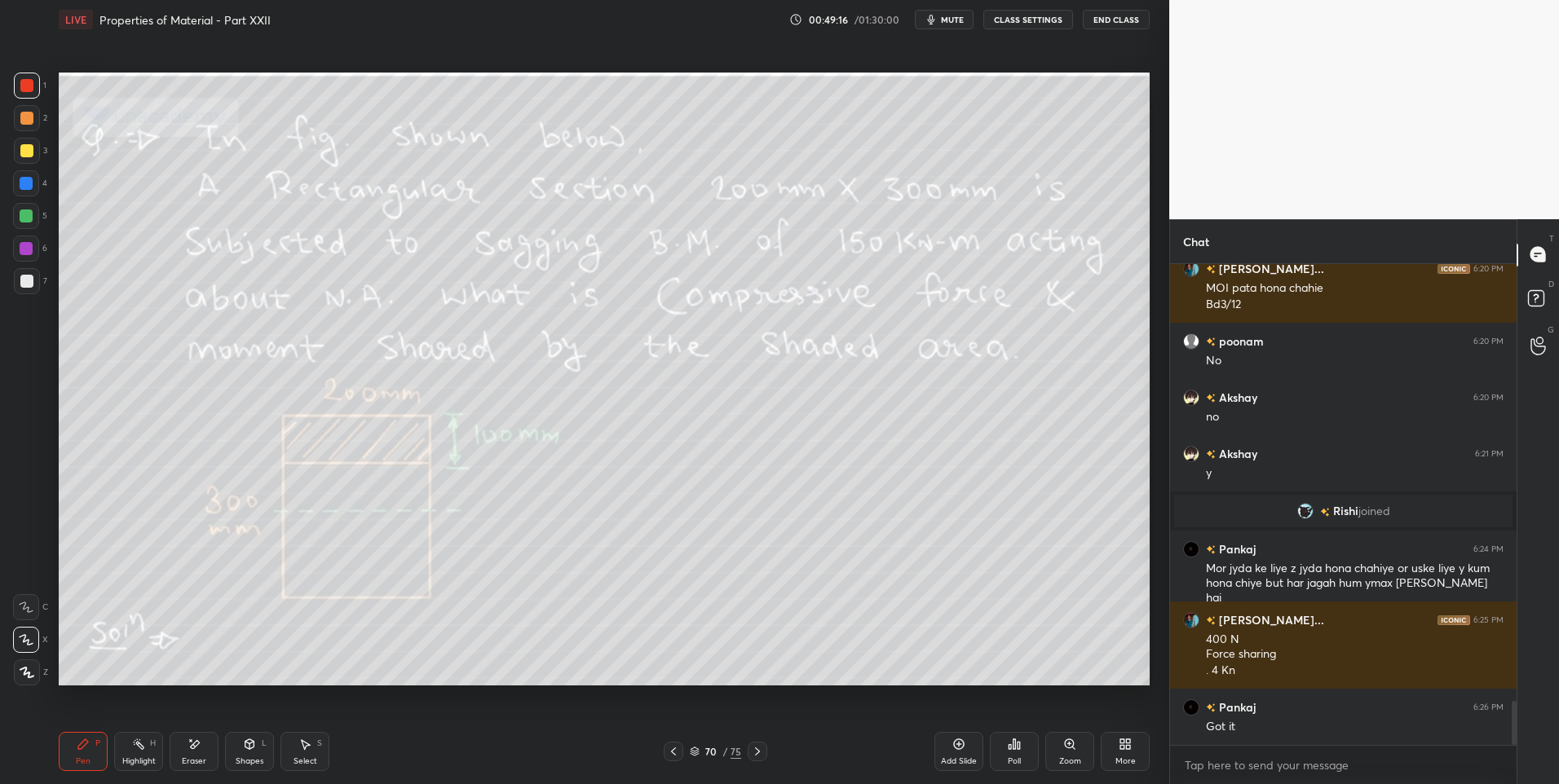
click at [304, 753] on div "Select S" at bounding box center [304, 752] width 49 height 39
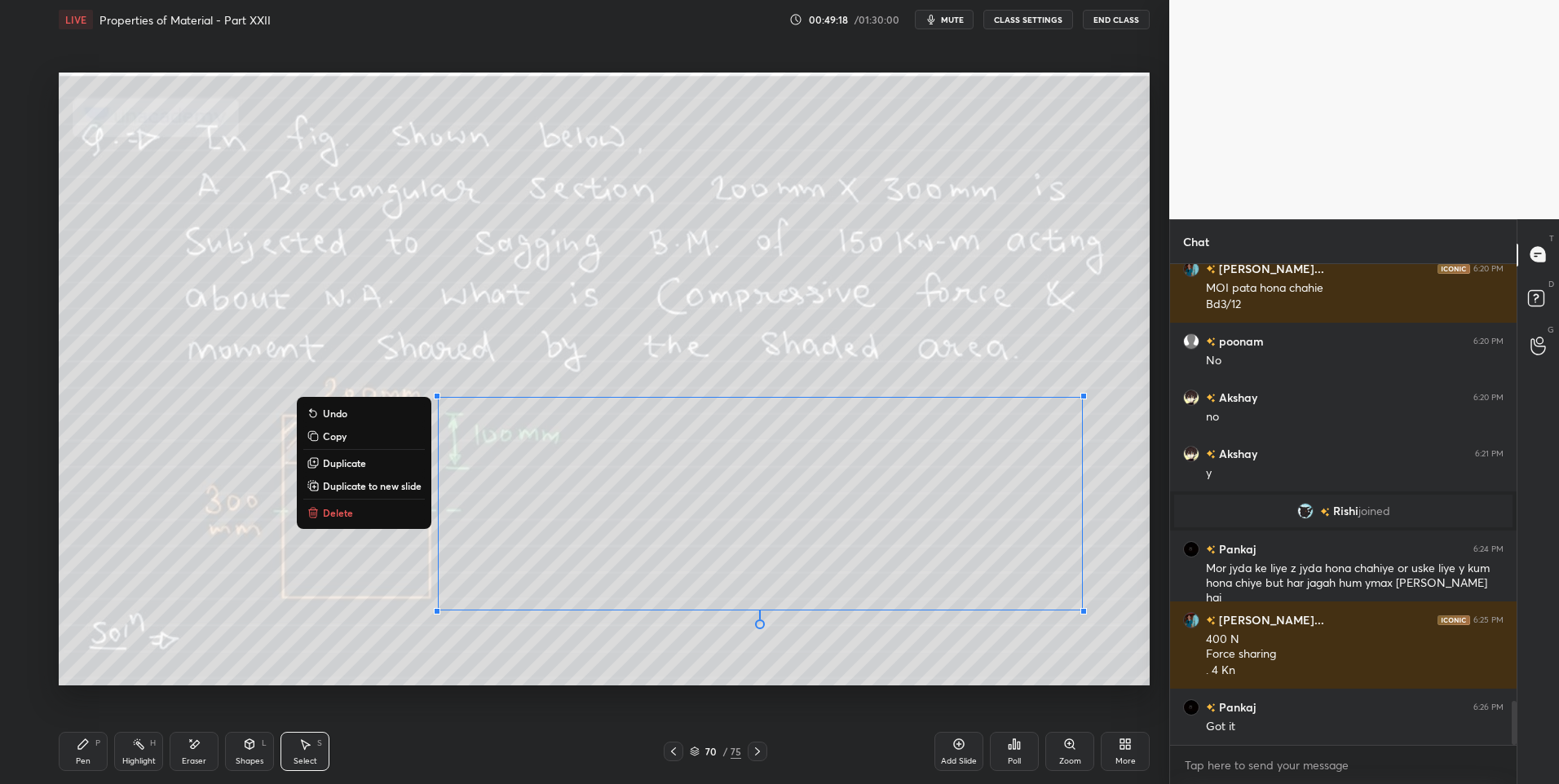
click at [347, 513] on p "Delete" at bounding box center [338, 512] width 31 height 13
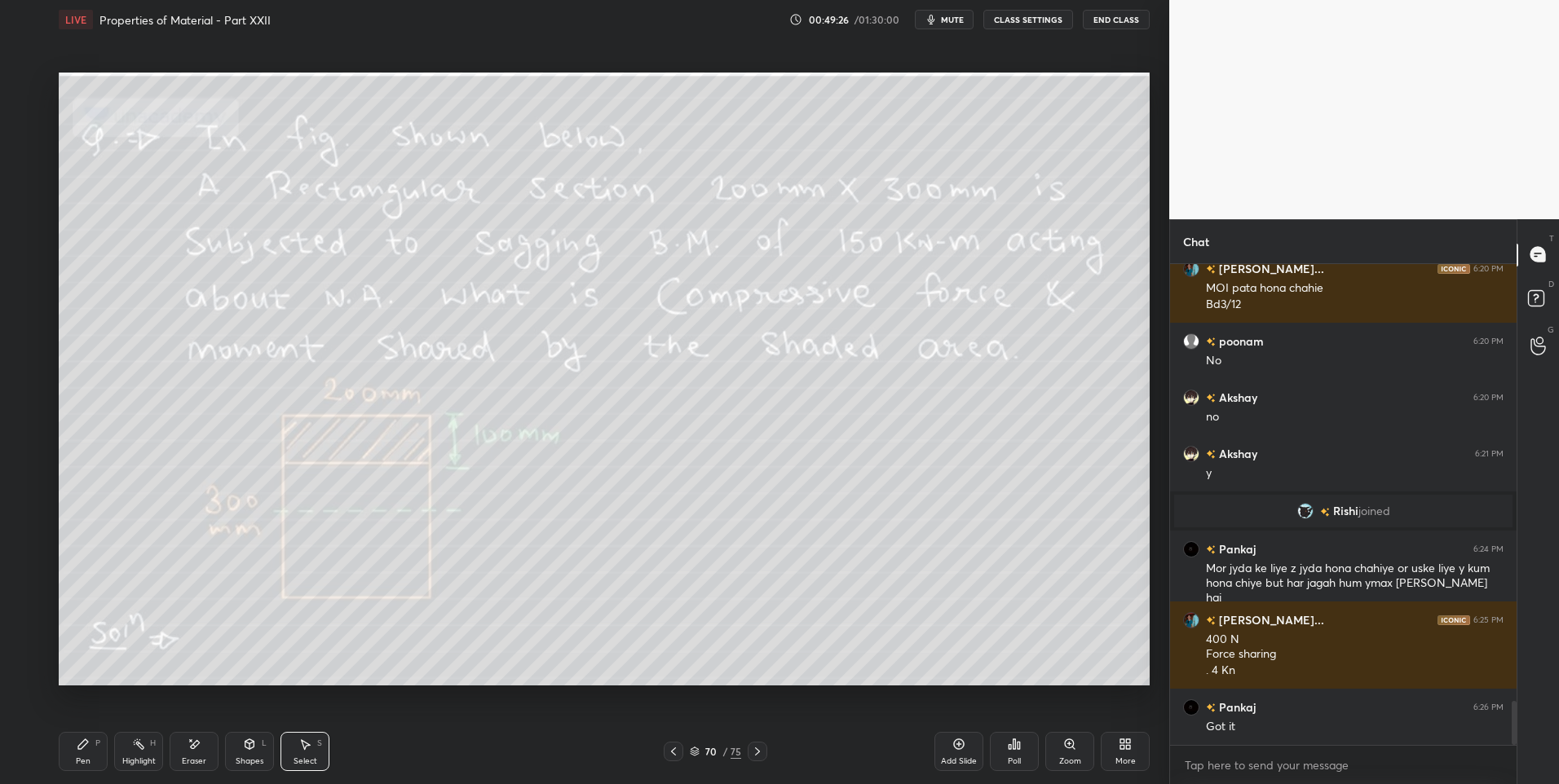
click at [80, 763] on div "Pen" at bounding box center [83, 761] width 15 height 8
click at [24, 217] on div at bounding box center [26, 216] width 13 height 13
click at [671, 753] on icon at bounding box center [673, 752] width 13 height 13
click at [668, 752] on icon at bounding box center [673, 752] width 13 height 13
click at [671, 751] on icon at bounding box center [673, 752] width 13 height 13
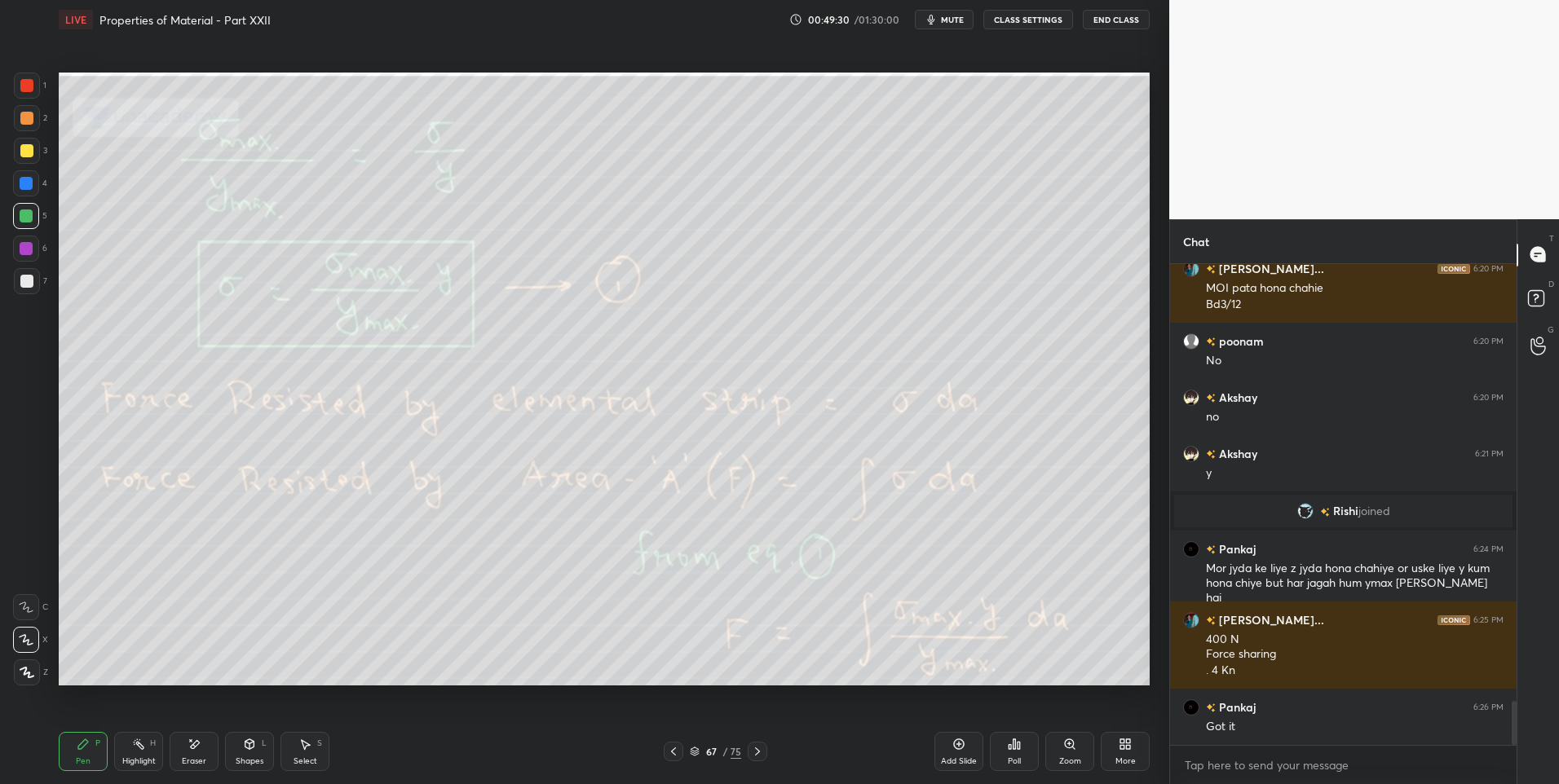
click at [669, 752] on icon at bounding box center [673, 752] width 13 height 13
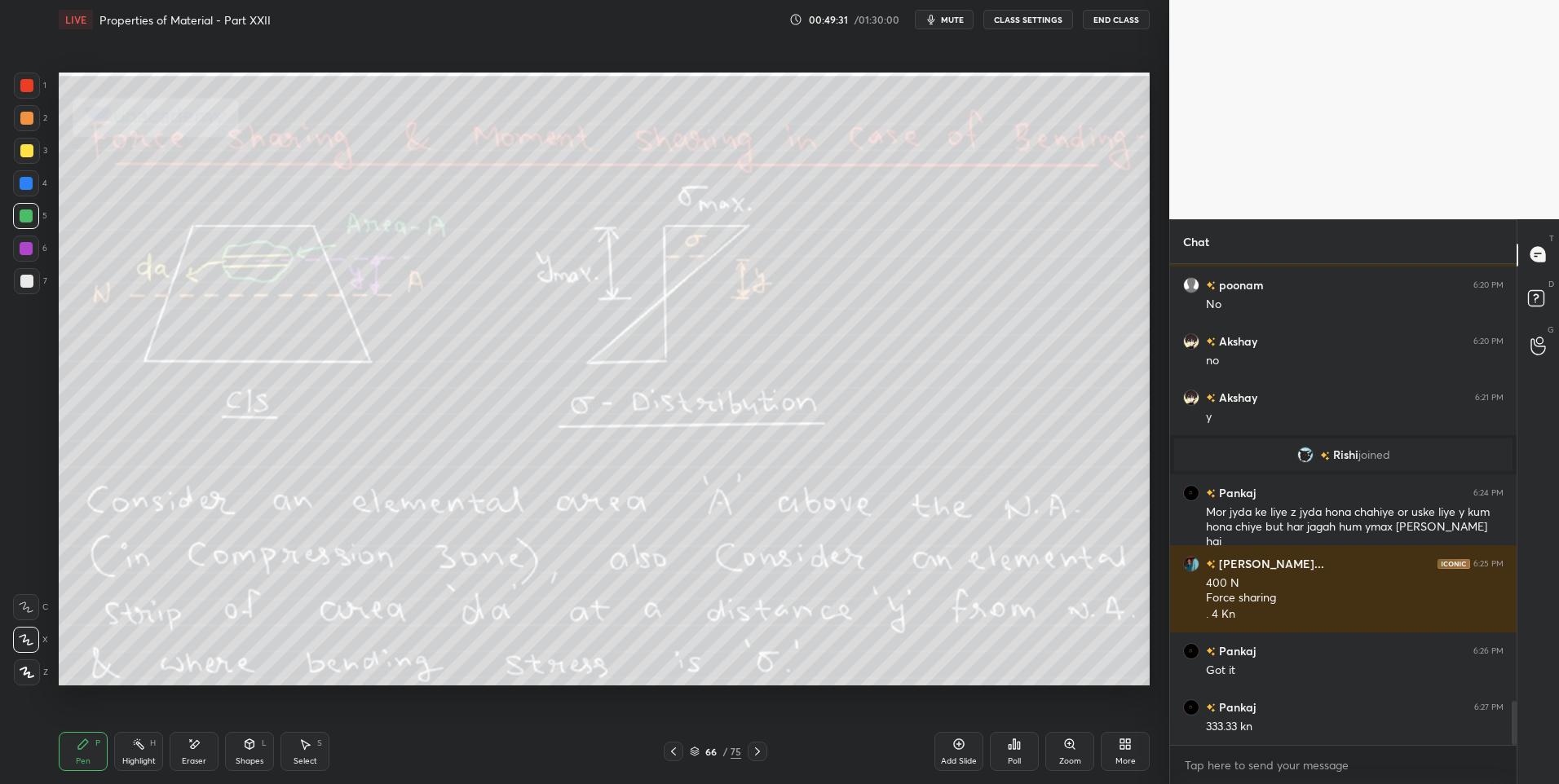
click at [756, 748] on icon at bounding box center [757, 752] width 13 height 13
click at [757, 751] on icon at bounding box center [757, 752] width 13 height 13
click at [757, 758] on div at bounding box center [756, 751] width 19 height 19
click at [755, 753] on icon at bounding box center [757, 752] width 13 height 13
click at [754, 757] on icon at bounding box center [757, 752] width 13 height 13
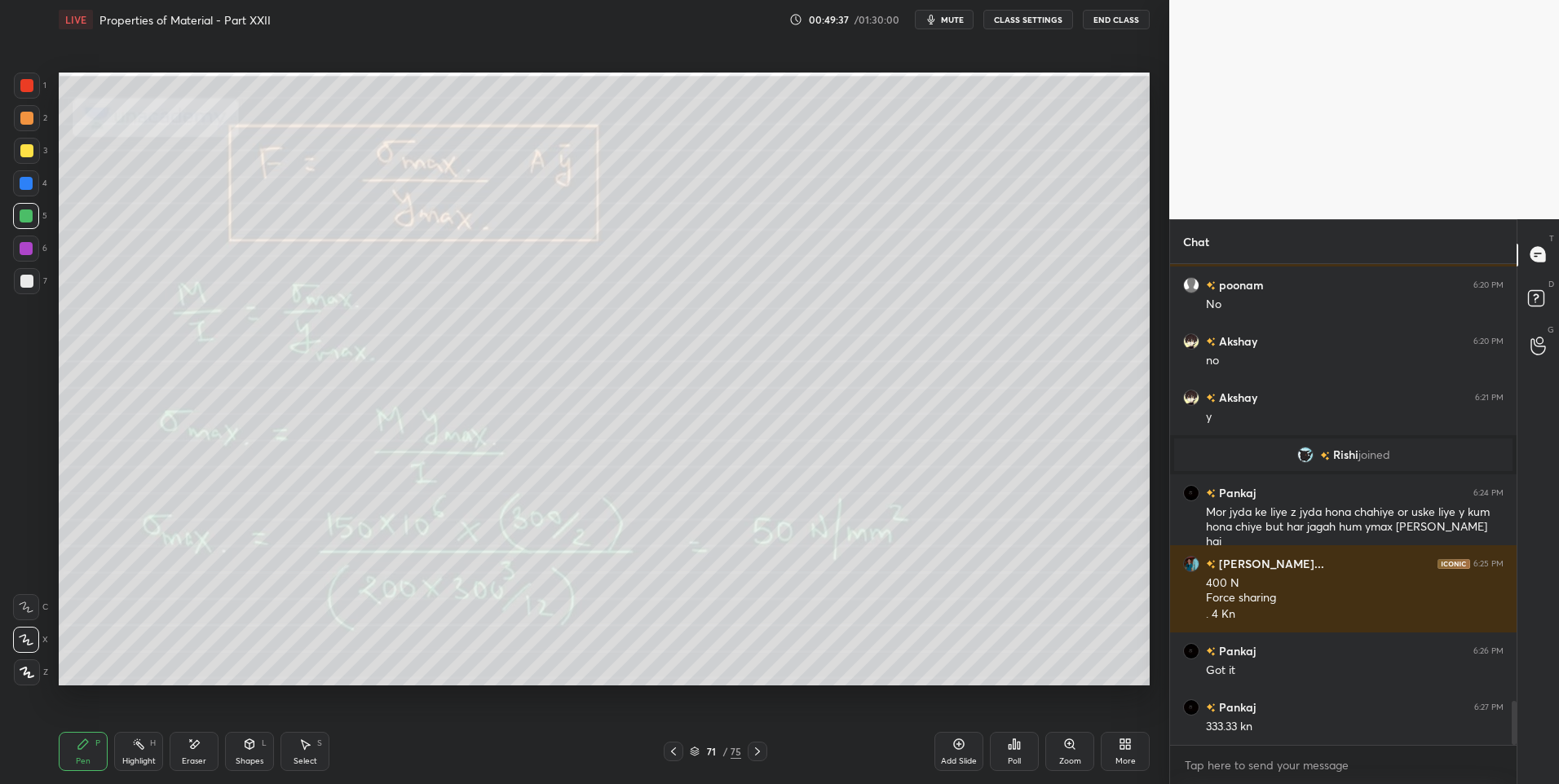
click at [676, 752] on icon at bounding box center [673, 752] width 13 height 13
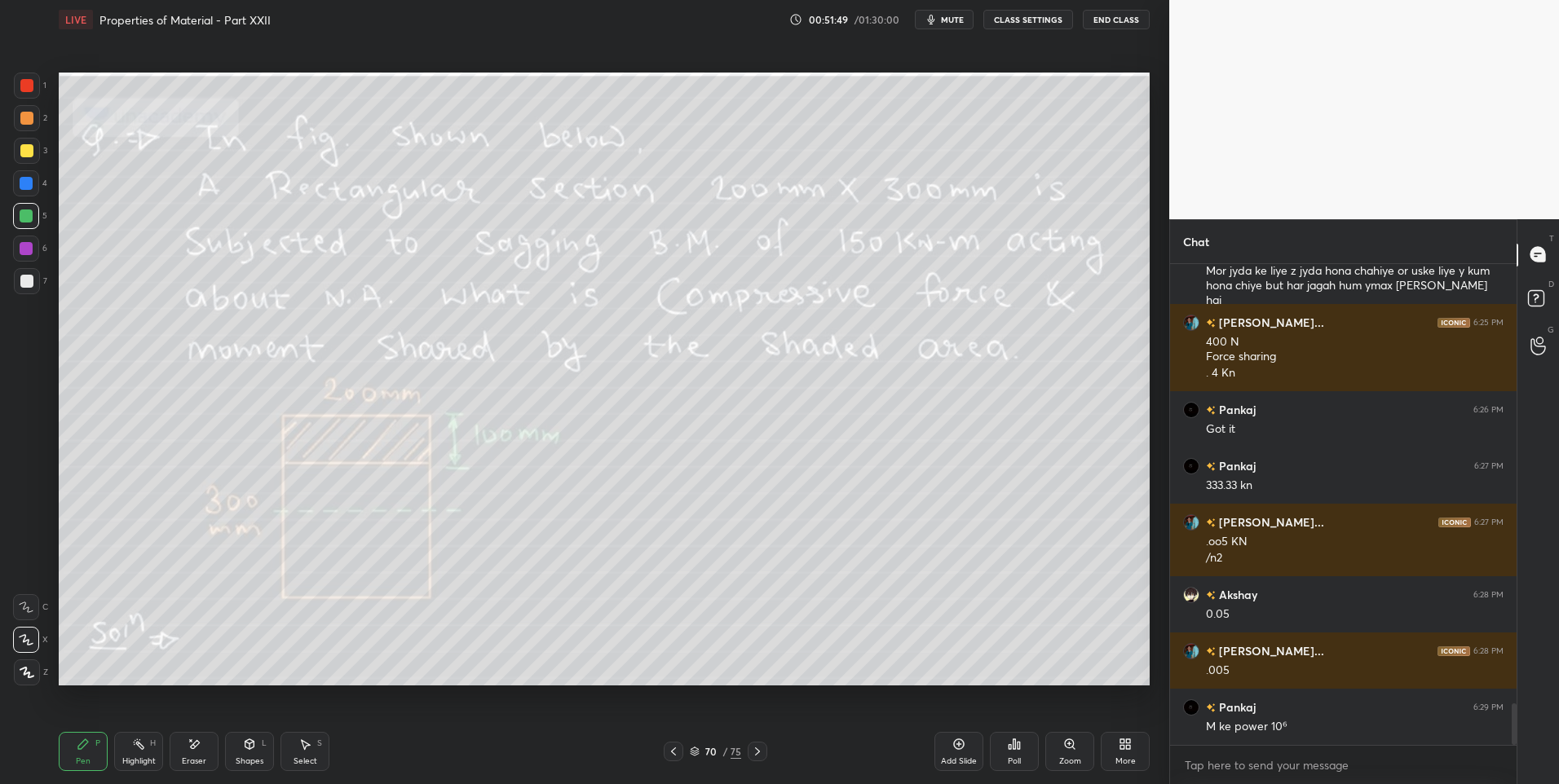
scroll to position [5090, 0]
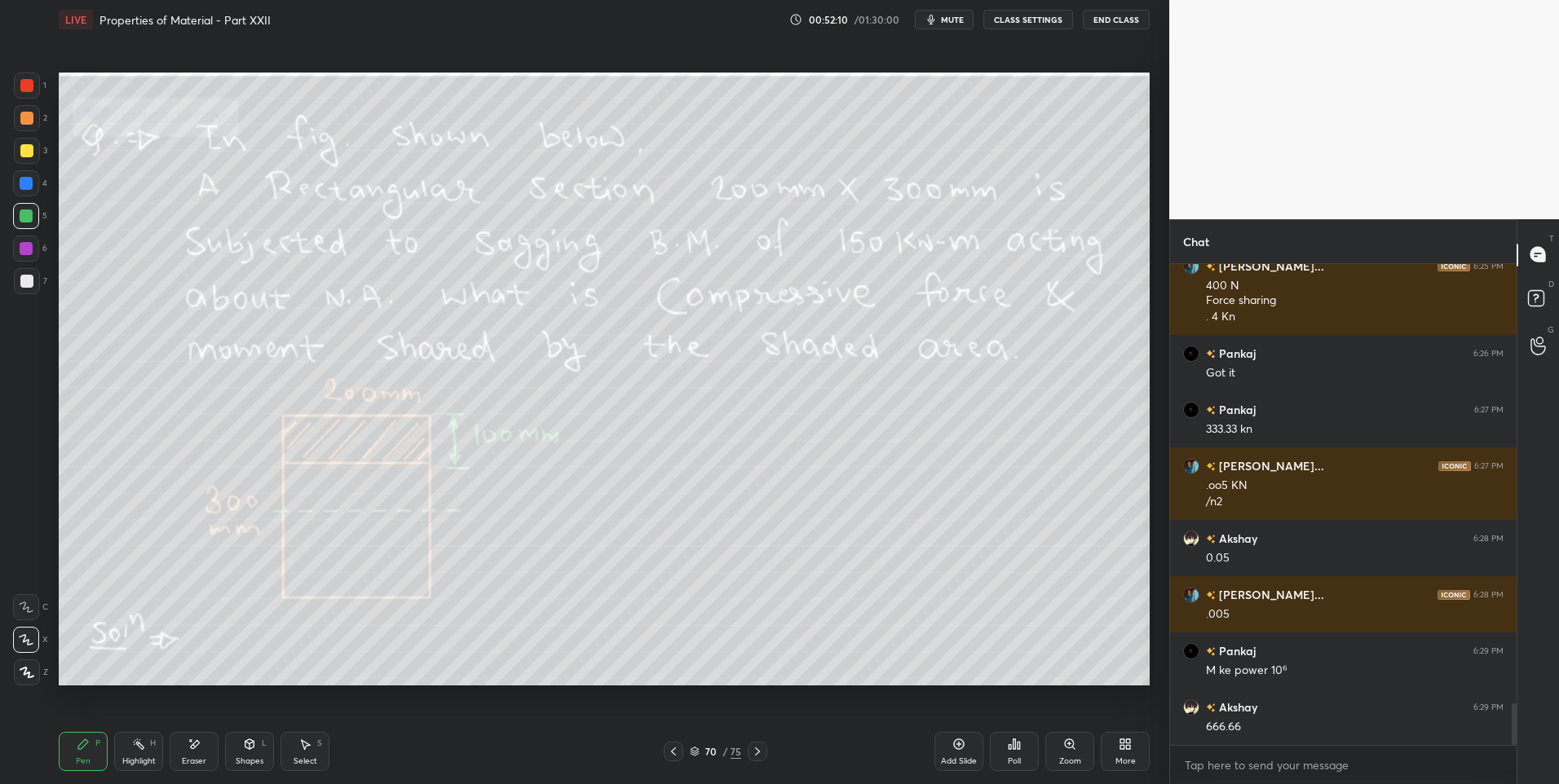
click at [139, 757] on div "Highlight" at bounding box center [139, 761] width 33 height 8
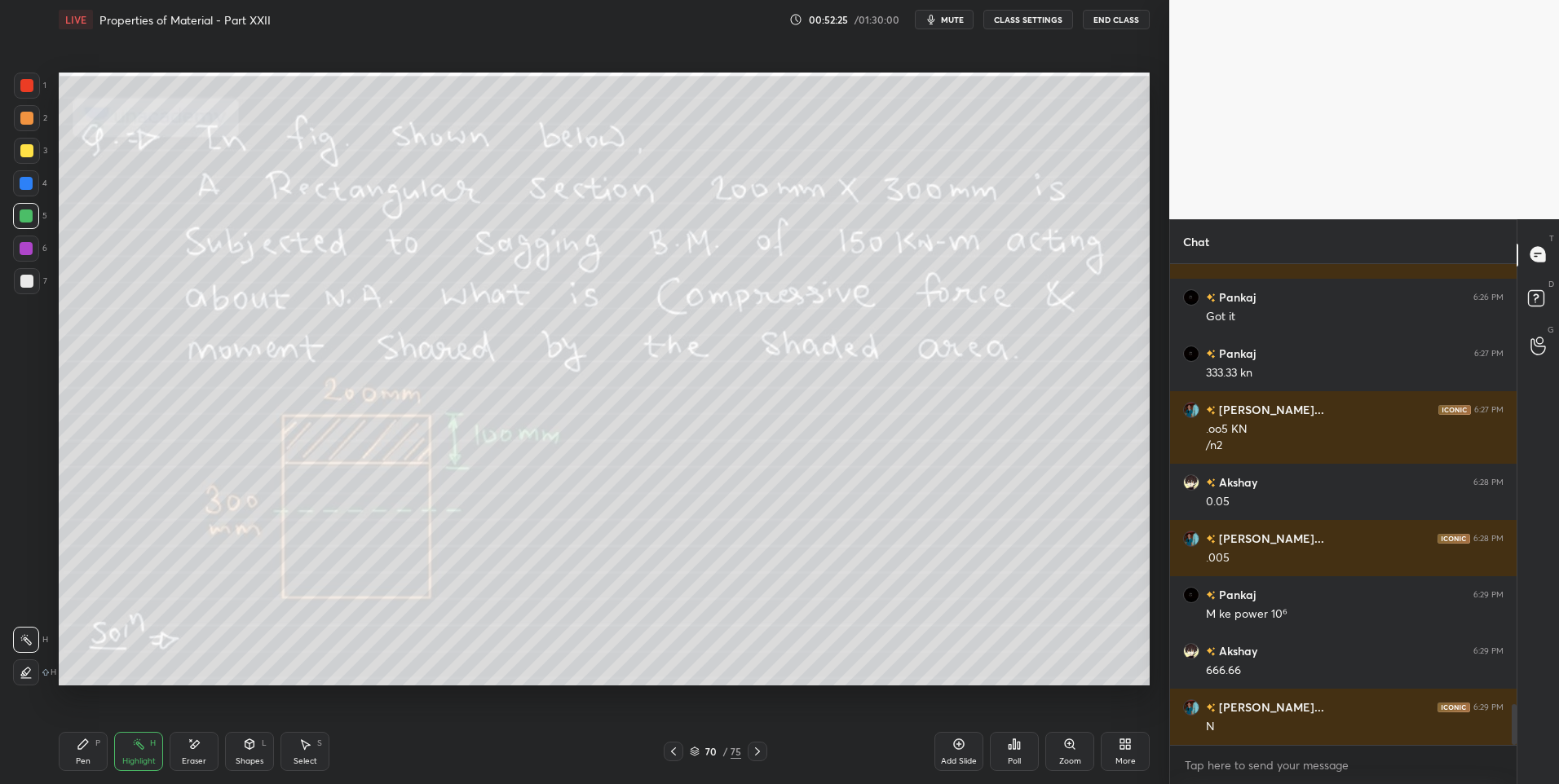
click at [195, 758] on div "Eraser" at bounding box center [194, 761] width 24 height 8
click at [80, 757] on div "Pen" at bounding box center [83, 761] width 15 height 8
click at [191, 757] on div "Eraser" at bounding box center [194, 761] width 24 height 8
click at [92, 752] on div "Pen P" at bounding box center [82, 752] width 49 height 39
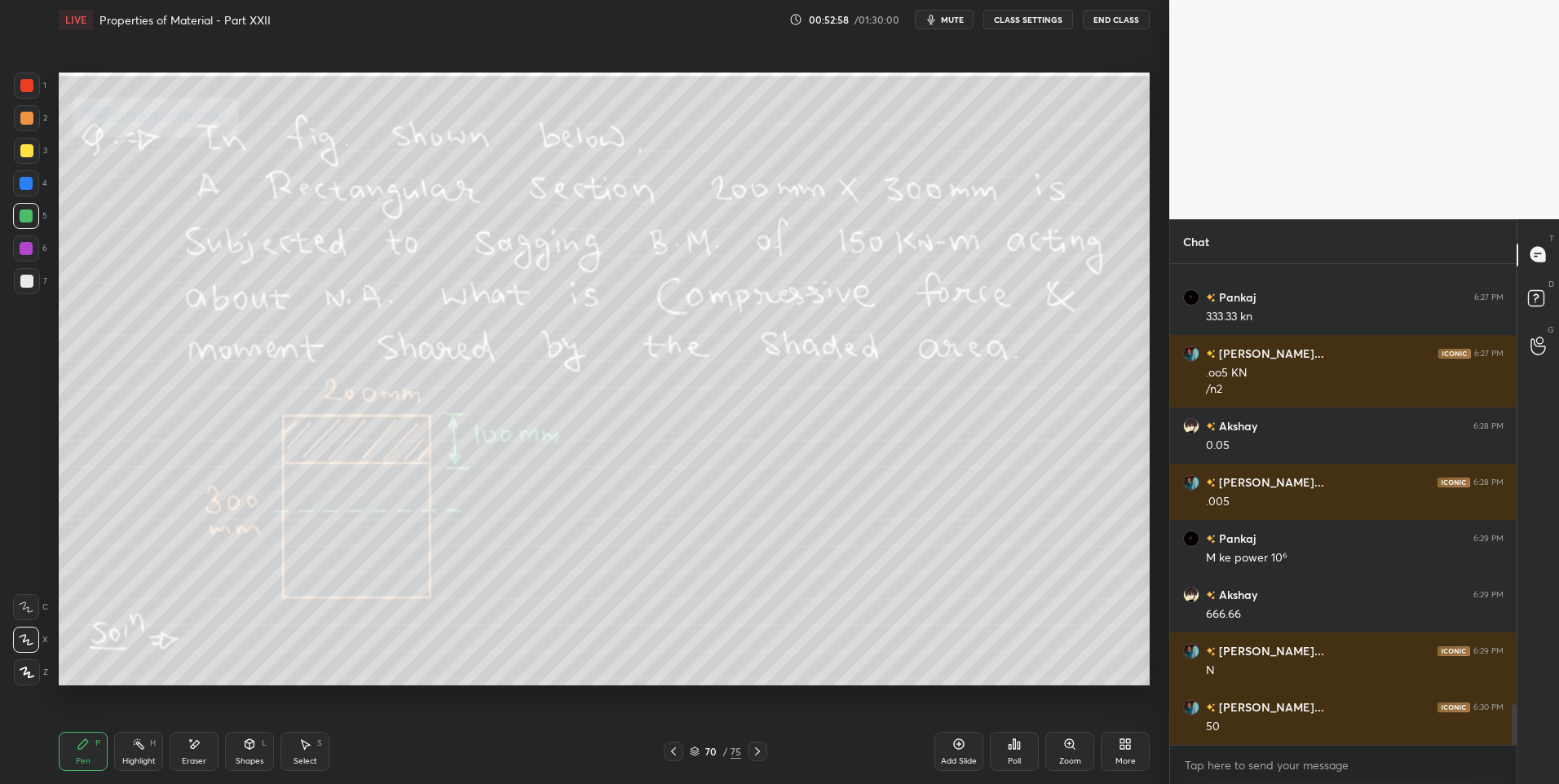
click at [753, 753] on icon at bounding box center [757, 752] width 13 height 13
click at [756, 755] on icon at bounding box center [757, 752] width 13 height 13
click at [673, 755] on icon at bounding box center [673, 752] width 13 height 13
click at [682, 754] on div at bounding box center [673, 751] width 19 height 19
click at [134, 762] on div "Highlight" at bounding box center [139, 761] width 33 height 8
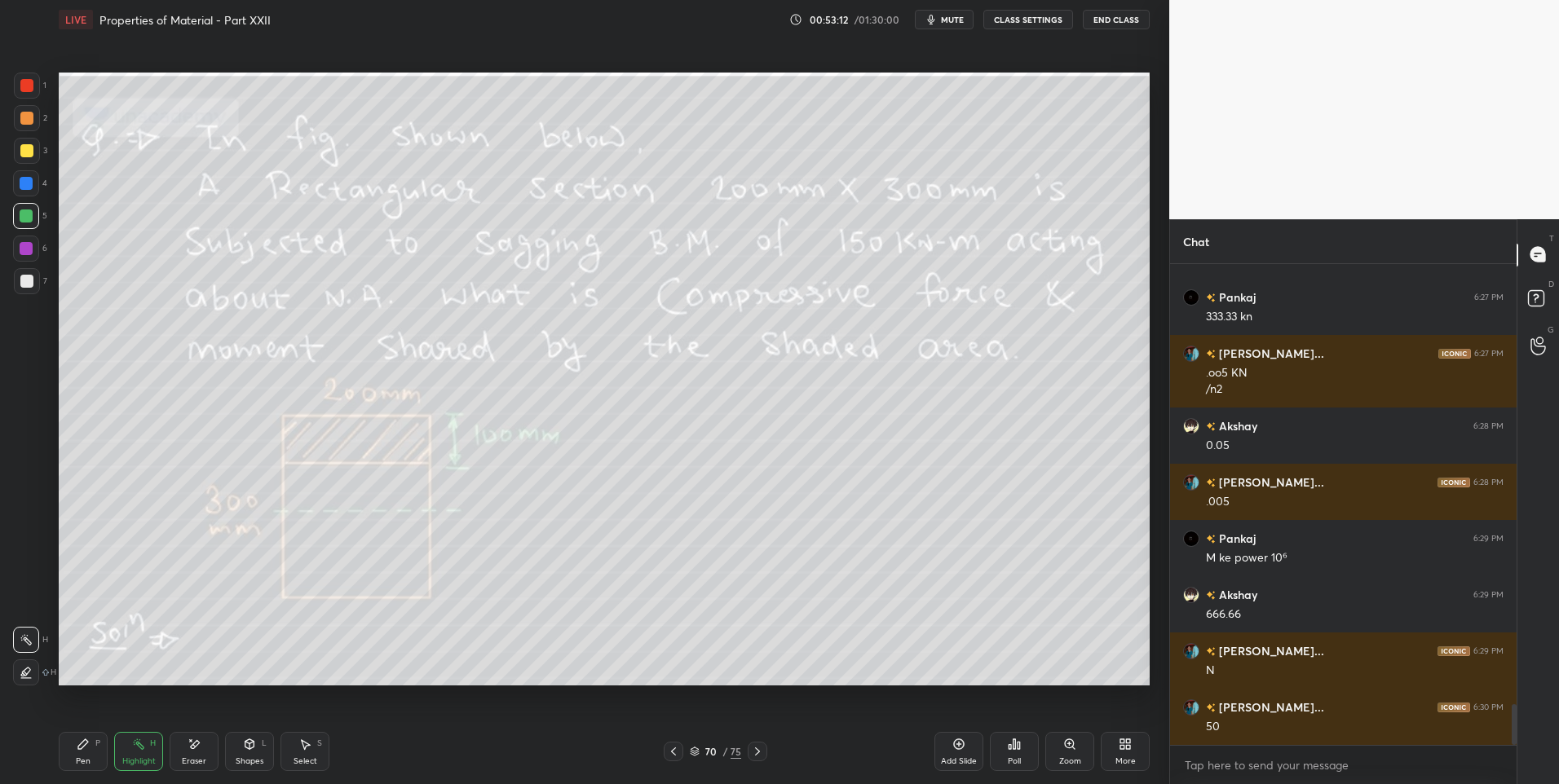
click at [80, 765] on div "Pen" at bounding box center [83, 761] width 15 height 8
click at [31, 122] on div at bounding box center [27, 118] width 13 height 13
click at [951, 757] on div "Add Slide" at bounding box center [958, 761] width 36 height 8
click at [679, 750] on icon at bounding box center [673, 752] width 13 height 13
click at [758, 753] on icon at bounding box center [757, 752] width 13 height 13
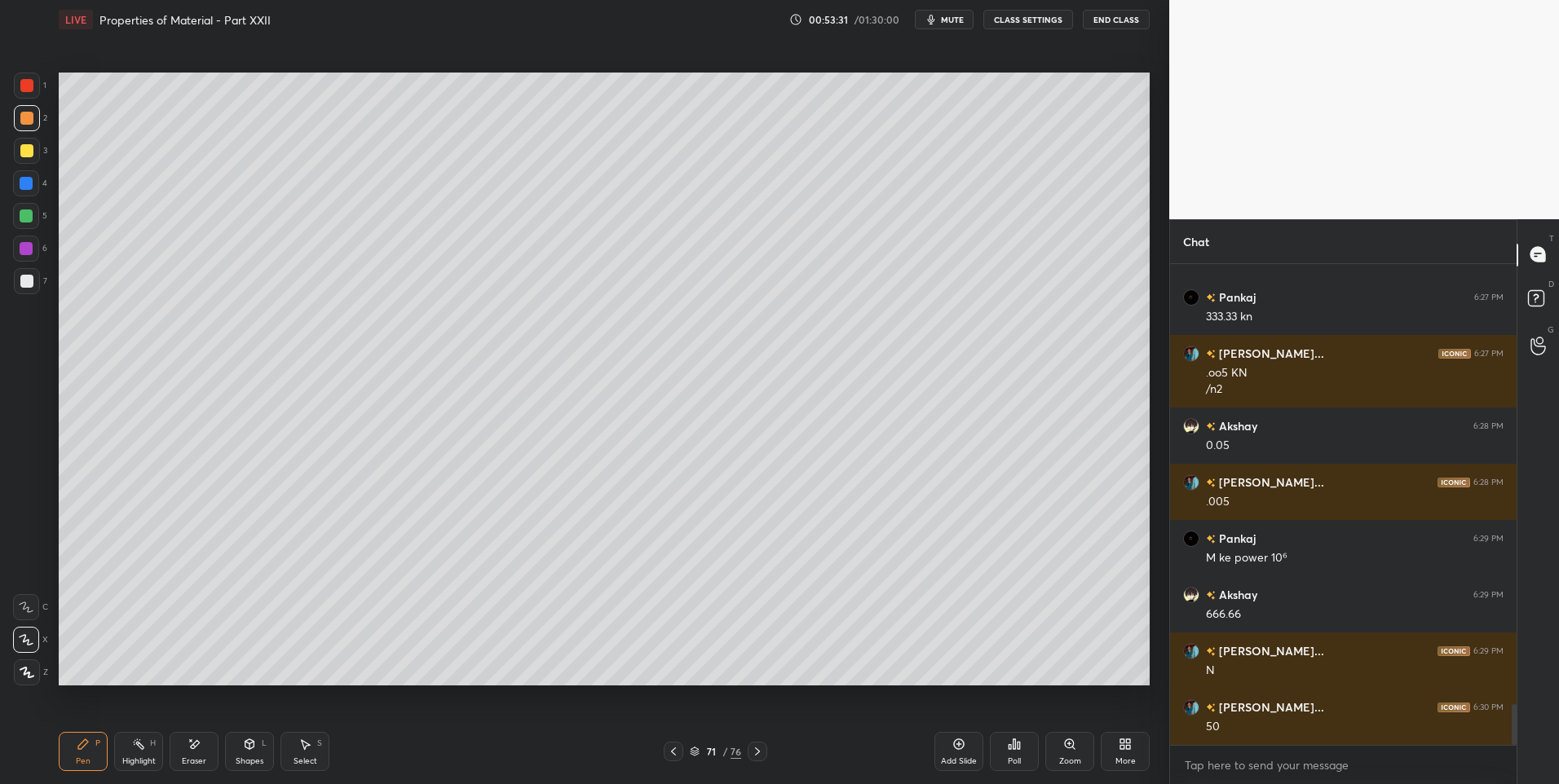
click at [679, 747] on icon at bounding box center [673, 752] width 13 height 13
click at [679, 748] on icon at bounding box center [673, 752] width 13 height 13
click at [681, 750] on div at bounding box center [673, 751] width 19 height 19
click at [754, 749] on icon at bounding box center [757, 752] width 13 height 13
click at [754, 753] on icon at bounding box center [757, 752] width 13 height 13
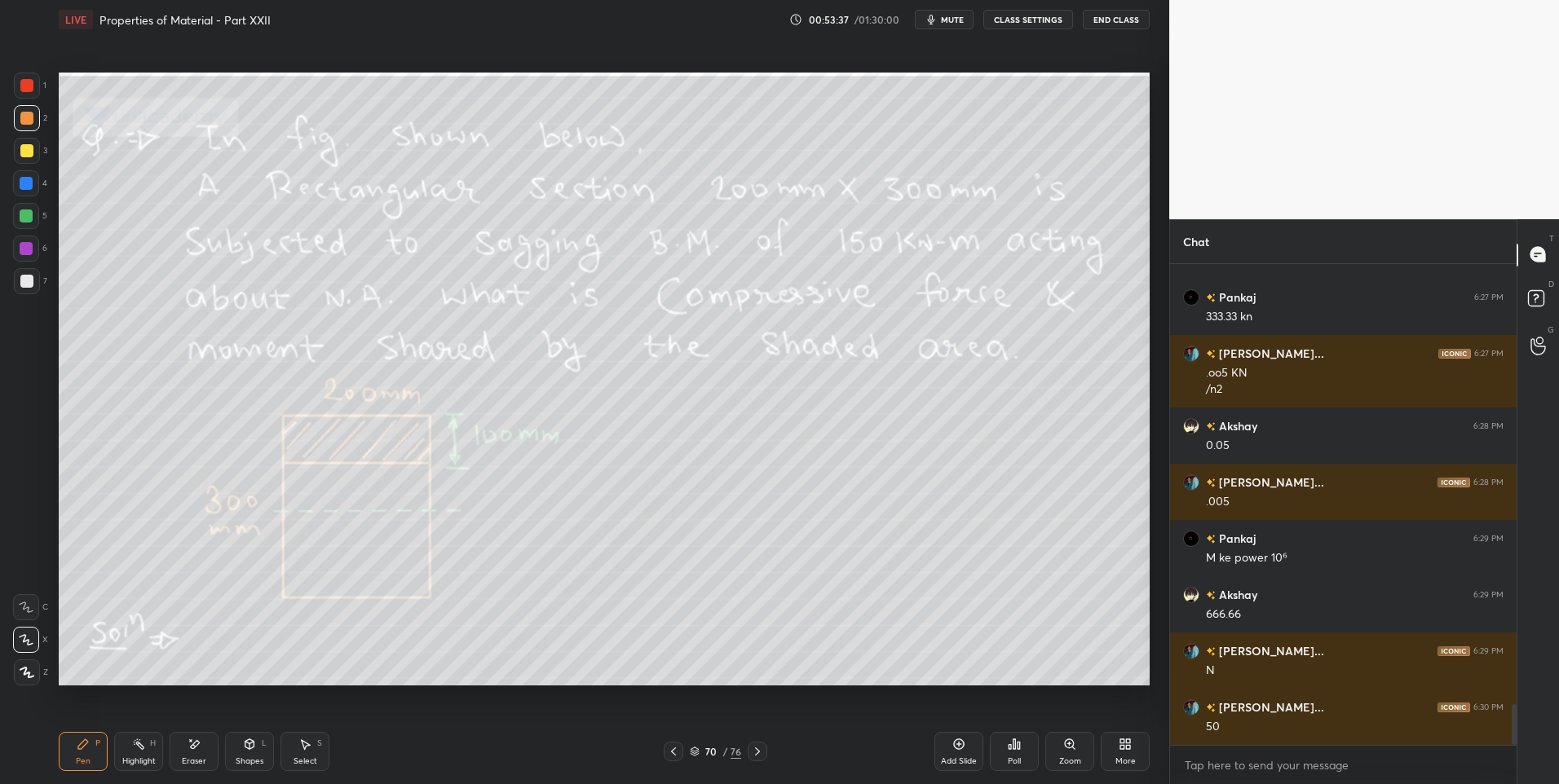
click at [756, 753] on icon at bounding box center [757, 752] width 13 height 13
click at [677, 753] on icon at bounding box center [673, 752] width 13 height 13
click at [757, 753] on icon at bounding box center [756, 751] width 5 height 8
click at [675, 752] on icon at bounding box center [673, 752] width 13 height 13
click at [757, 760] on div at bounding box center [756, 751] width 19 height 19
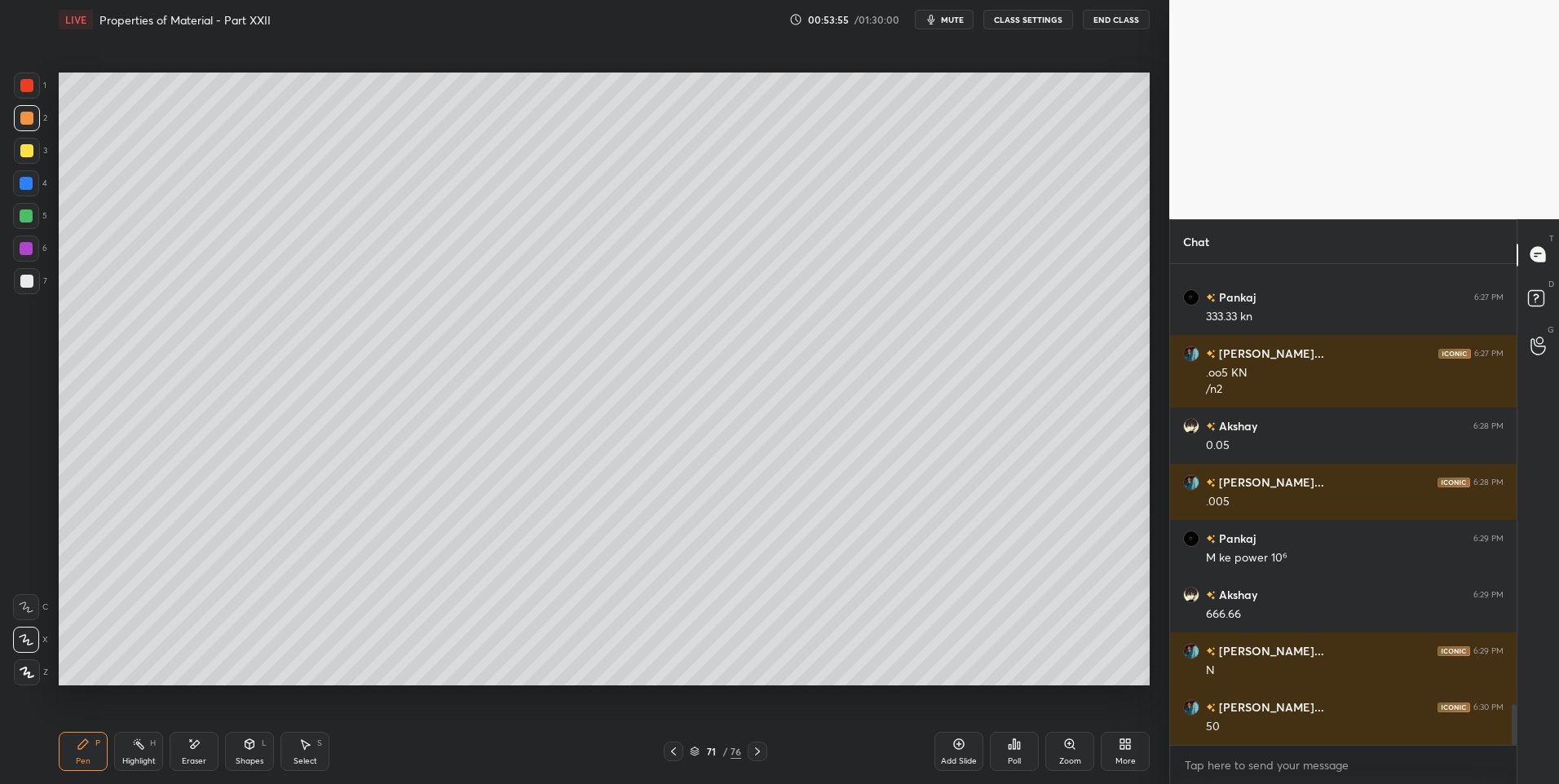
click at [260, 753] on div "Shapes L" at bounding box center [249, 752] width 49 height 39
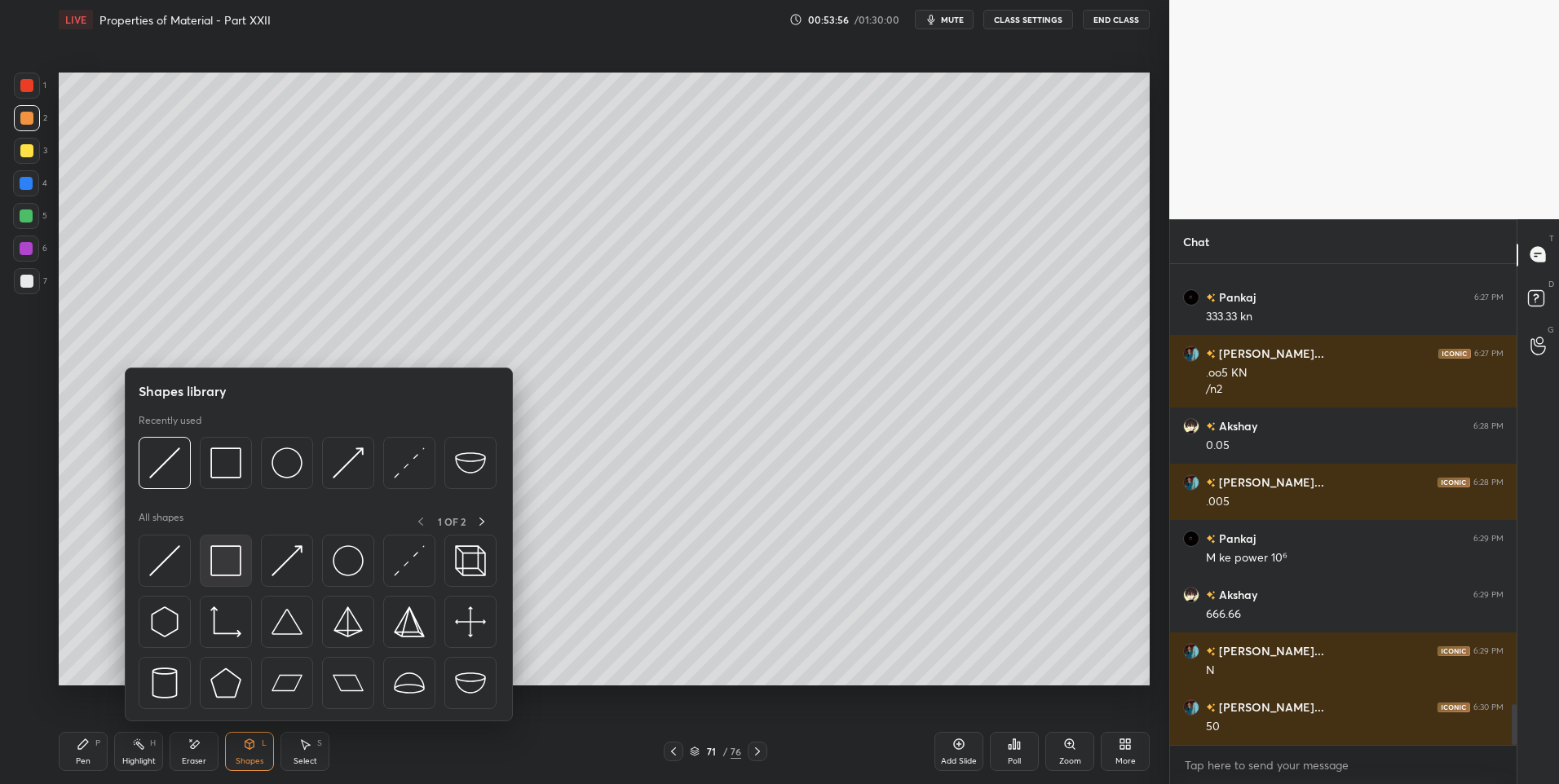
click at [234, 558] on img at bounding box center [226, 561] width 31 height 31
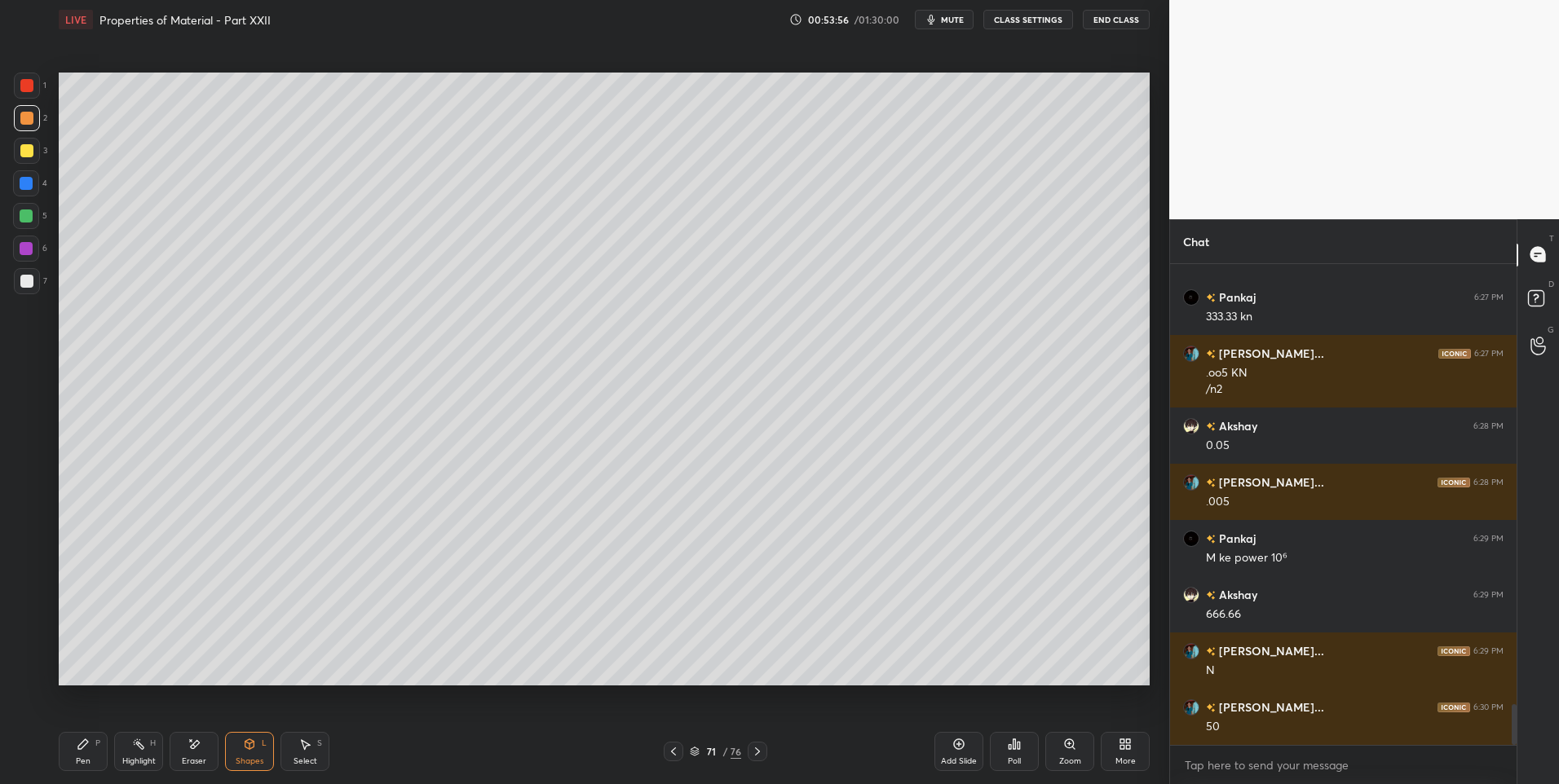
scroll to position [5258, 0]
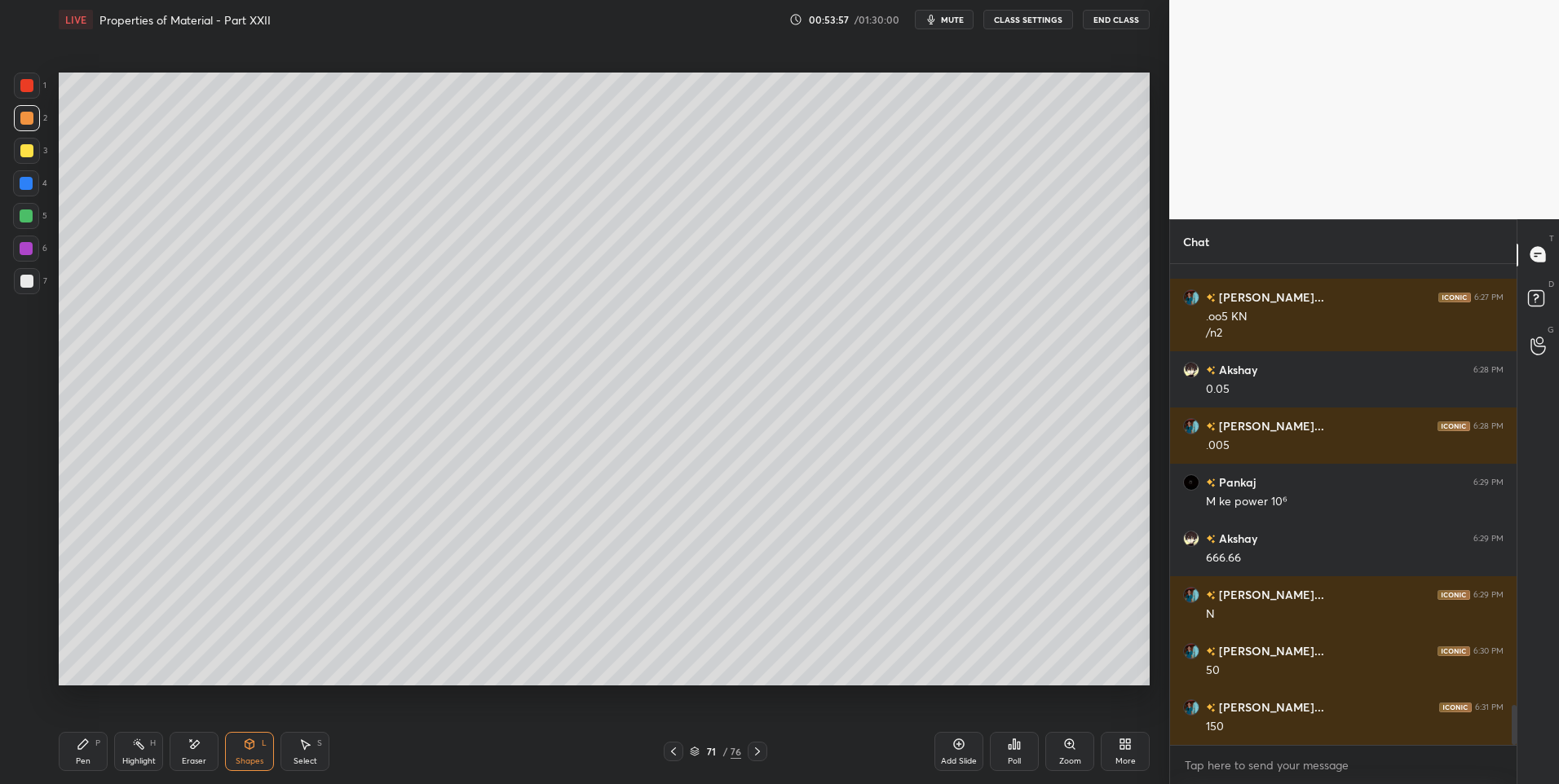
click at [33, 221] on div at bounding box center [26, 216] width 26 height 26
click at [246, 732] on div "Shapes L" at bounding box center [249, 752] width 49 height 39
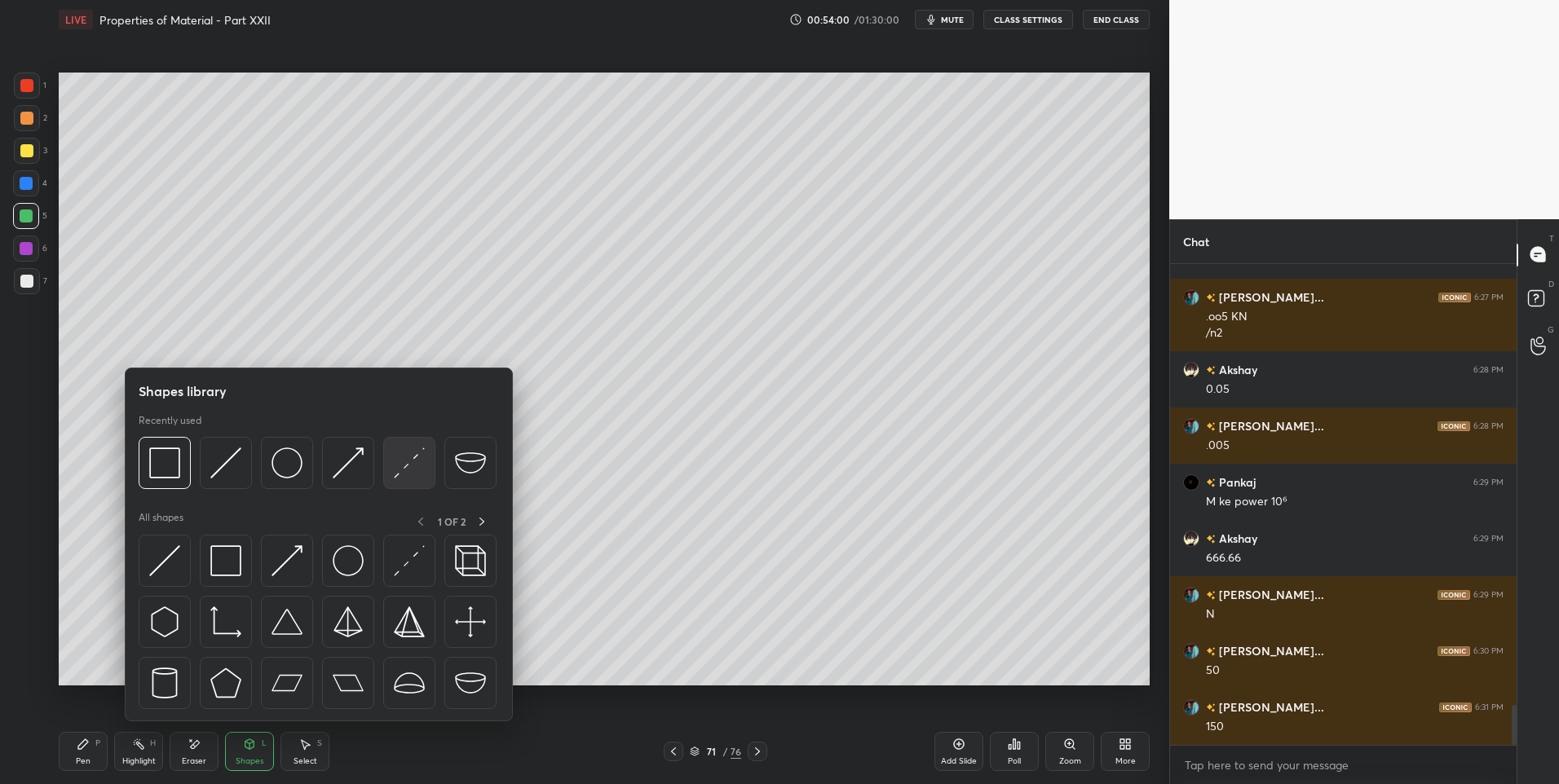
click at [405, 465] on img at bounding box center [410, 463] width 31 height 31
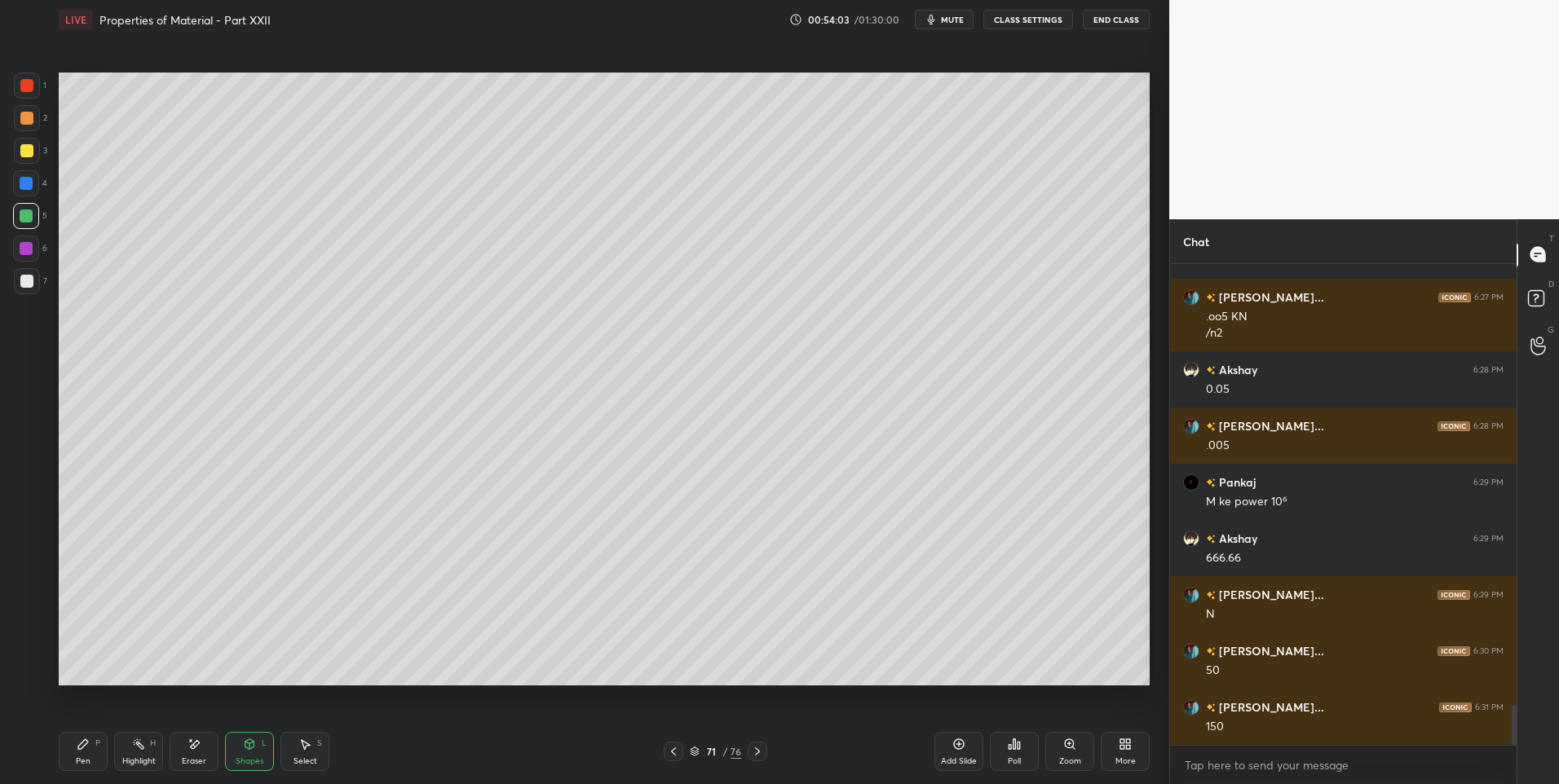
click at [684, 750] on div "71 / 76" at bounding box center [716, 751] width 104 height 19
click at [687, 748] on div "71 / 76" at bounding box center [716, 751] width 104 height 19
click at [671, 749] on icon at bounding box center [673, 752] width 13 height 13
click at [757, 759] on div at bounding box center [756, 751] width 19 height 19
click at [96, 747] on div "P" at bounding box center [97, 743] width 5 height 8
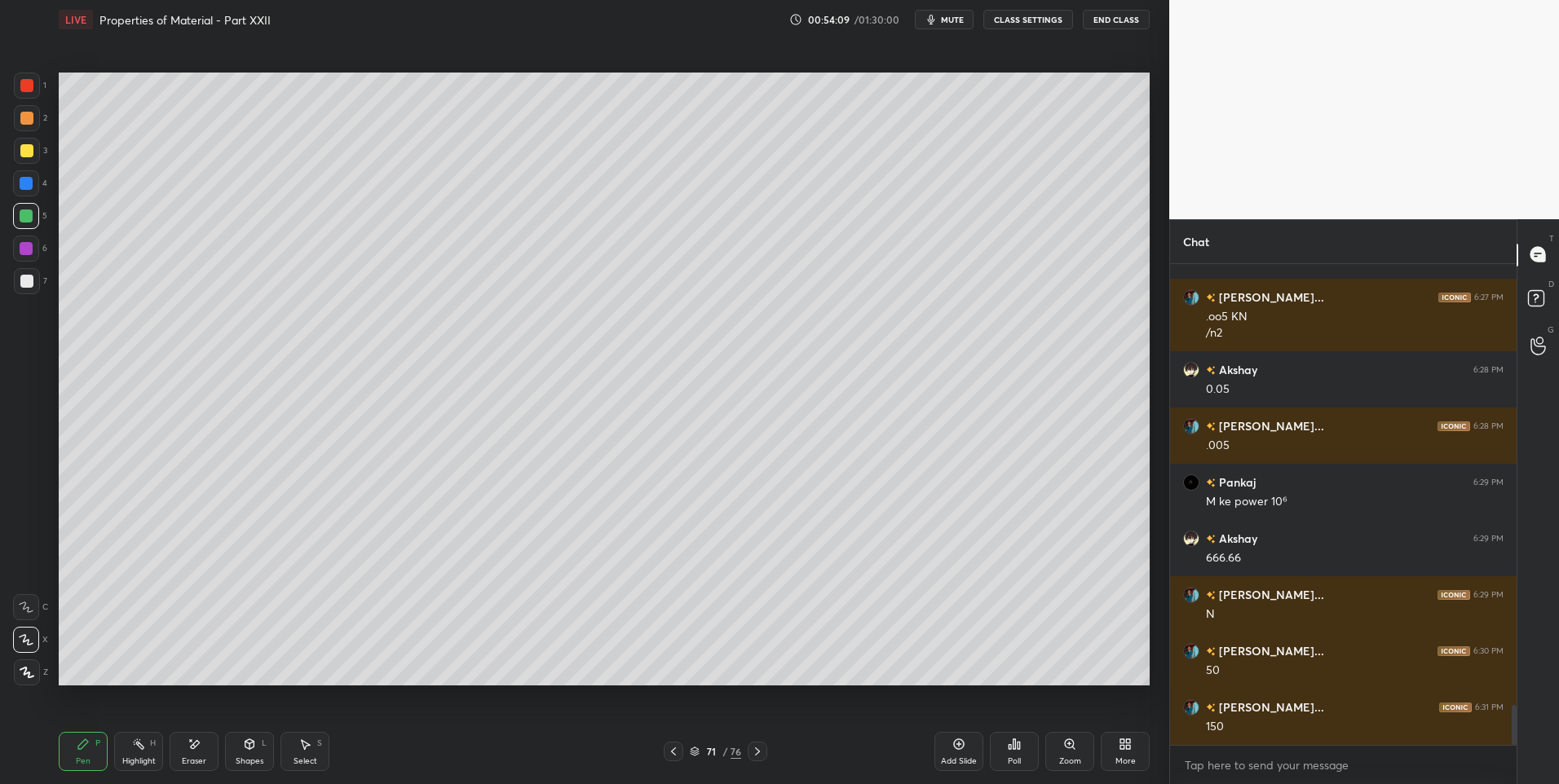
click at [25, 272] on div at bounding box center [27, 281] width 26 height 26
click at [305, 747] on icon at bounding box center [306, 745] width 9 height 10
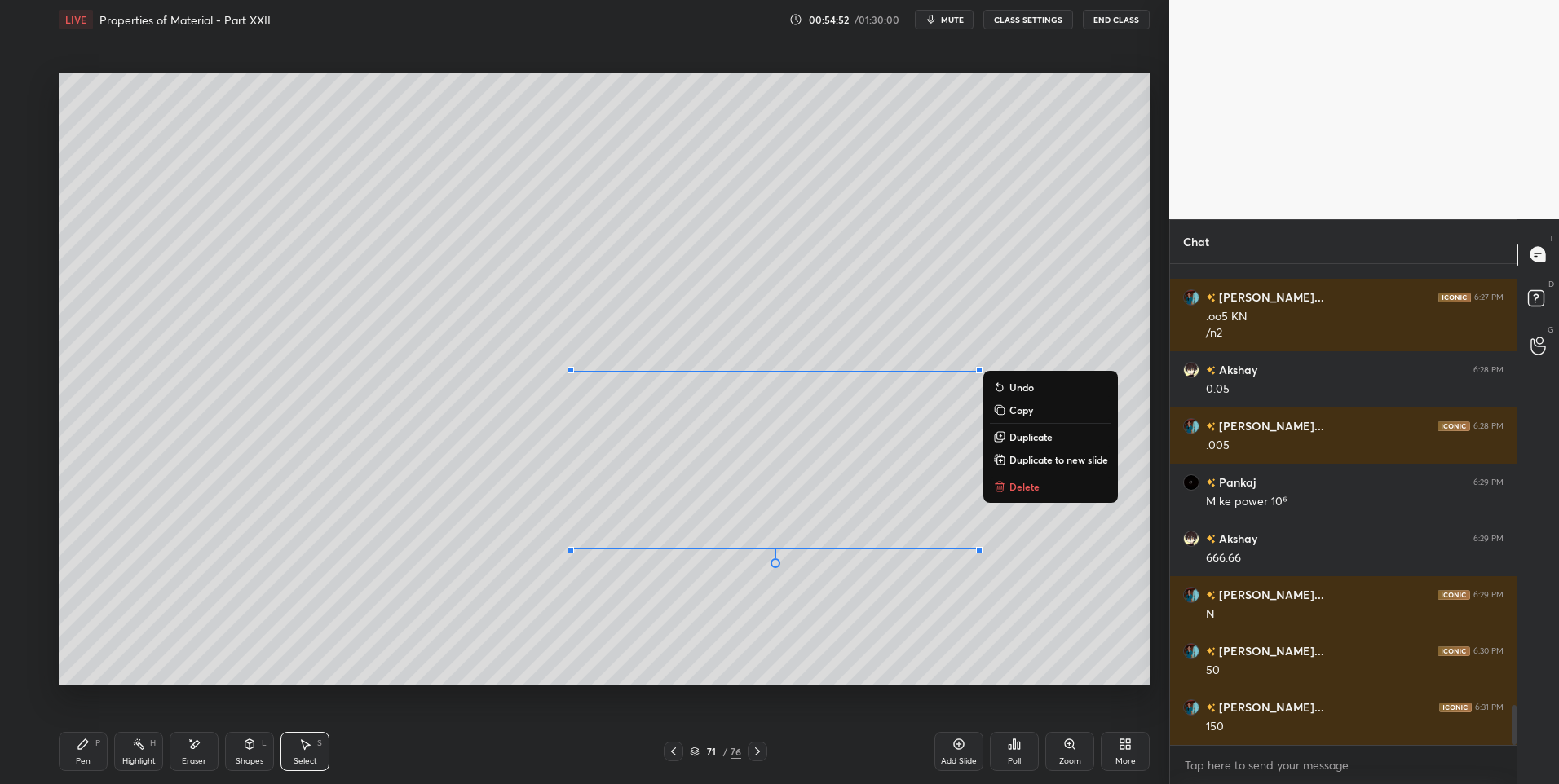
scroll to position [5314, 0]
click at [81, 751] on div "Pen P" at bounding box center [82, 752] width 49 height 39
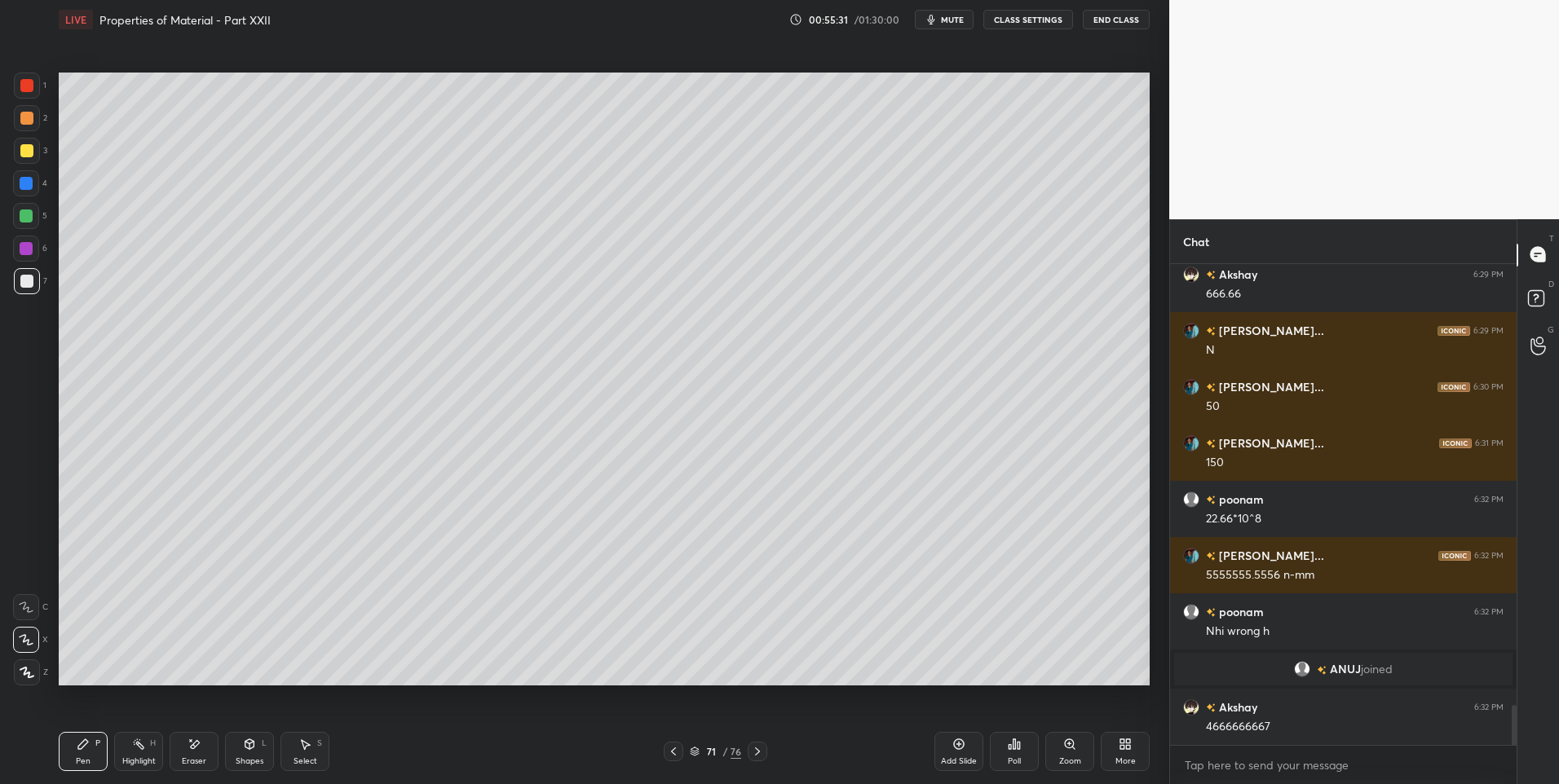
scroll to position [5331, 0]
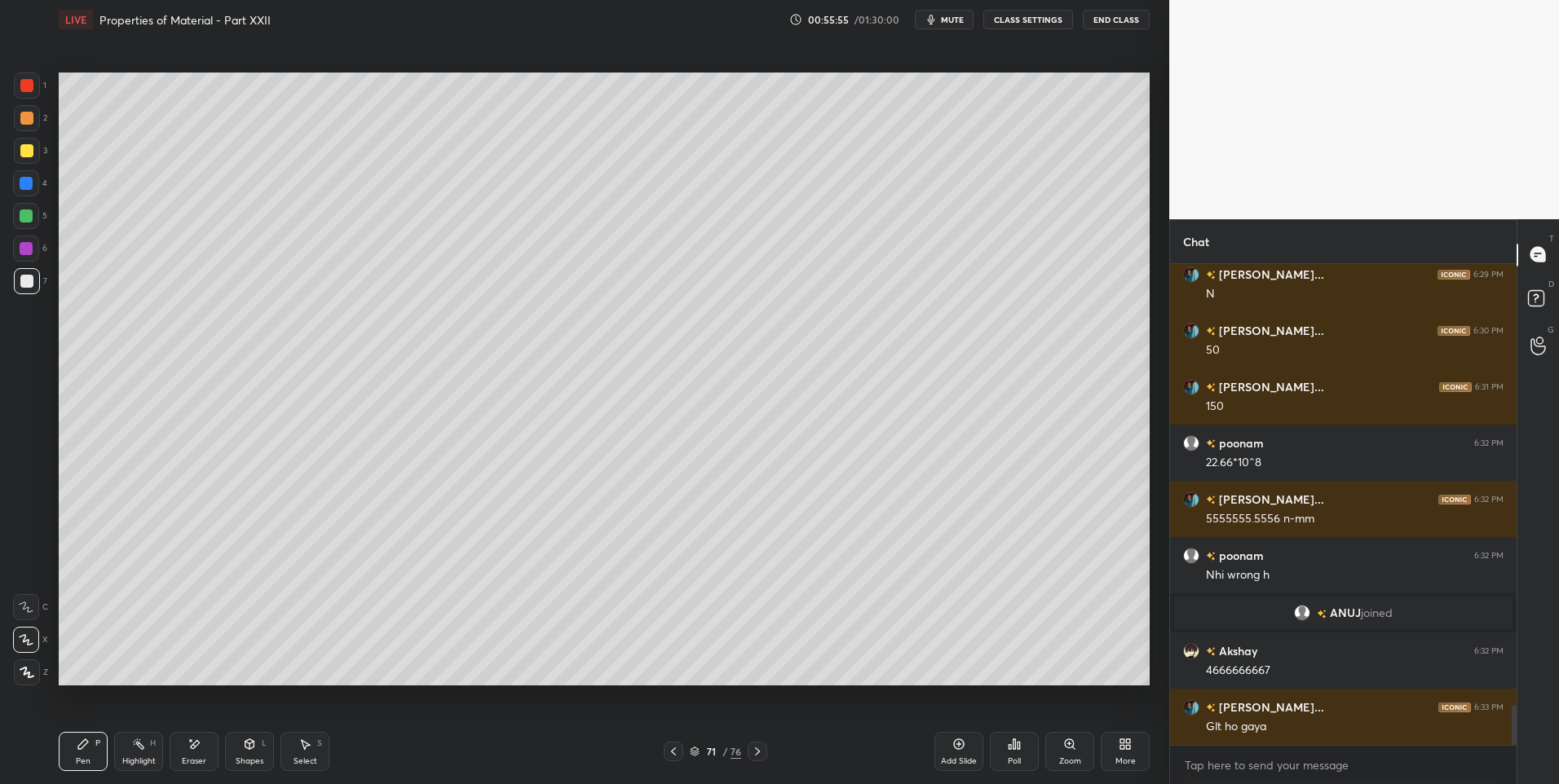
click at [763, 760] on div at bounding box center [756, 751] width 19 height 19
click at [759, 761] on div at bounding box center [756, 751] width 19 height 19
click at [755, 763] on div "Pen P Highlight H Eraser Shapes L Select S 73 / 76 Add Slide Poll Zoom More" at bounding box center [604, 752] width 1091 height 66
click at [757, 753] on icon at bounding box center [757, 752] width 13 height 13
click at [675, 755] on icon at bounding box center [673, 752] width 13 height 13
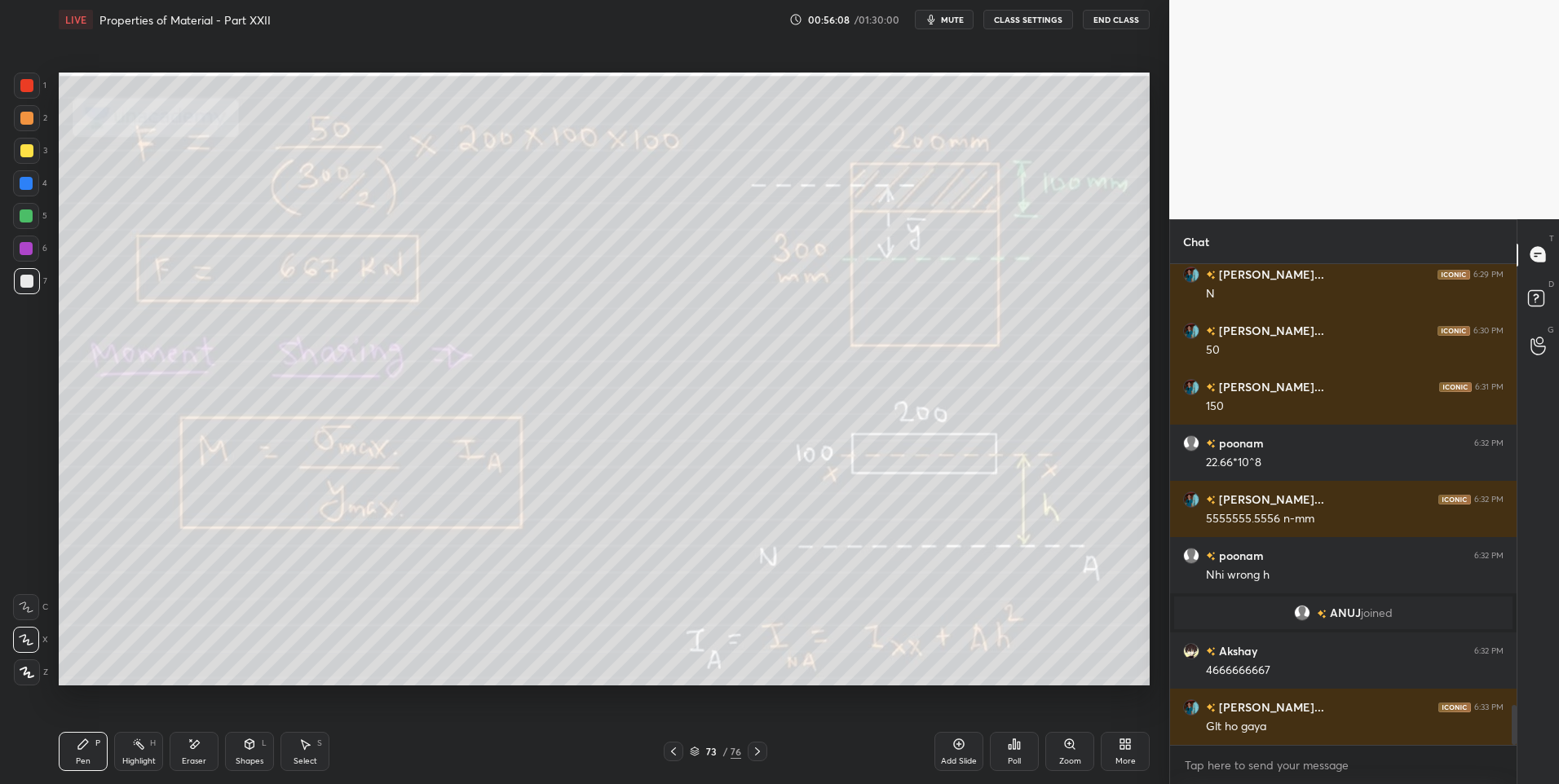
click at [674, 754] on icon at bounding box center [673, 752] width 13 height 13
click at [676, 762] on div "Pen P Highlight H Eraser Shapes L Select S 72 / 76 Add Slide Poll Zoom More" at bounding box center [604, 752] width 1091 height 66
click at [679, 753] on icon at bounding box center [673, 752] width 13 height 13
click at [138, 760] on div "Highlight" at bounding box center [139, 761] width 33 height 8
click at [670, 753] on icon at bounding box center [673, 752] width 13 height 13
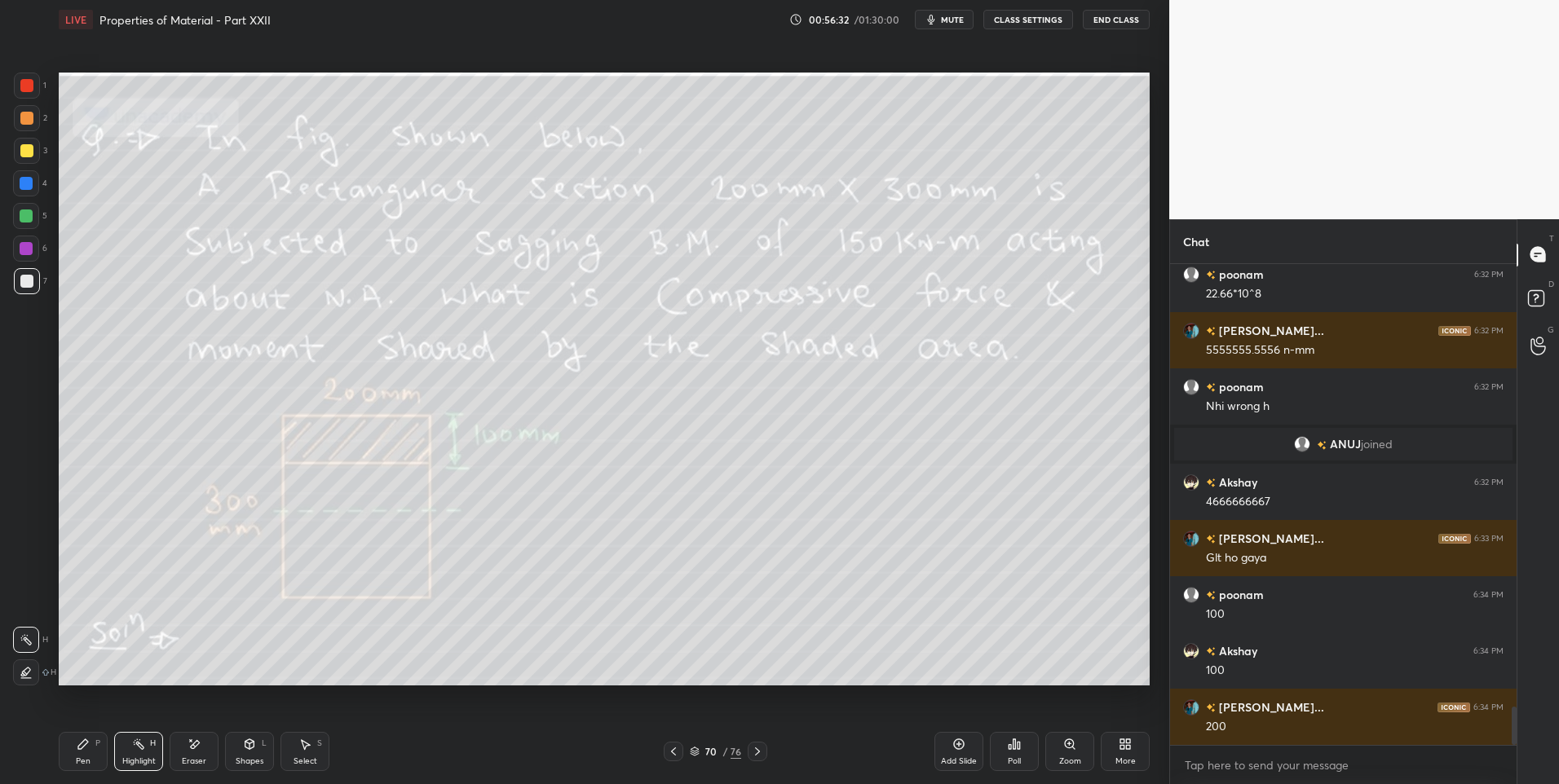
scroll to position [5555, 0]
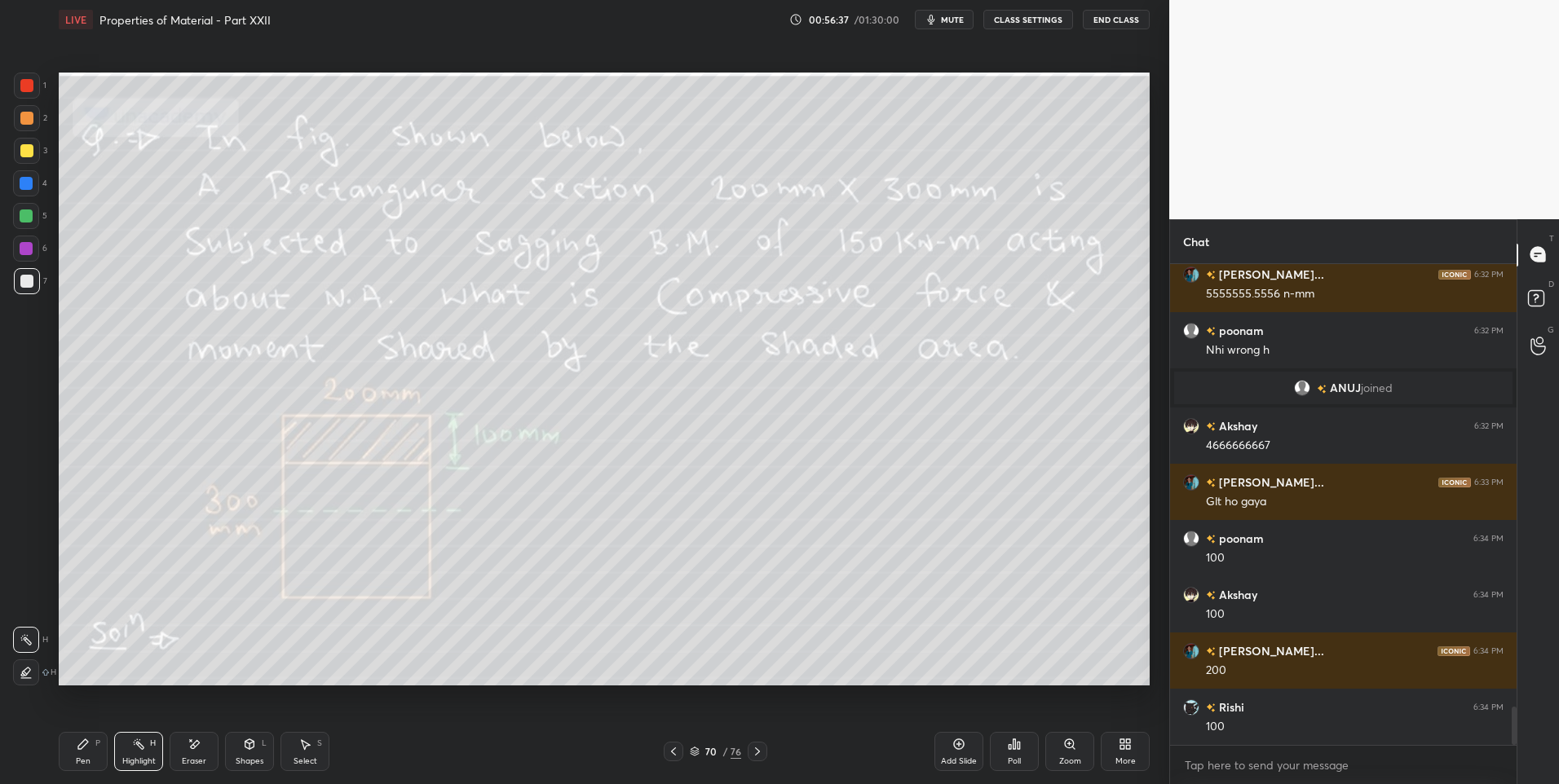
click at [751, 753] on icon at bounding box center [757, 752] width 13 height 13
click at [755, 748] on icon at bounding box center [756, 751] width 5 height 8
click at [671, 749] on icon at bounding box center [673, 752] width 13 height 13
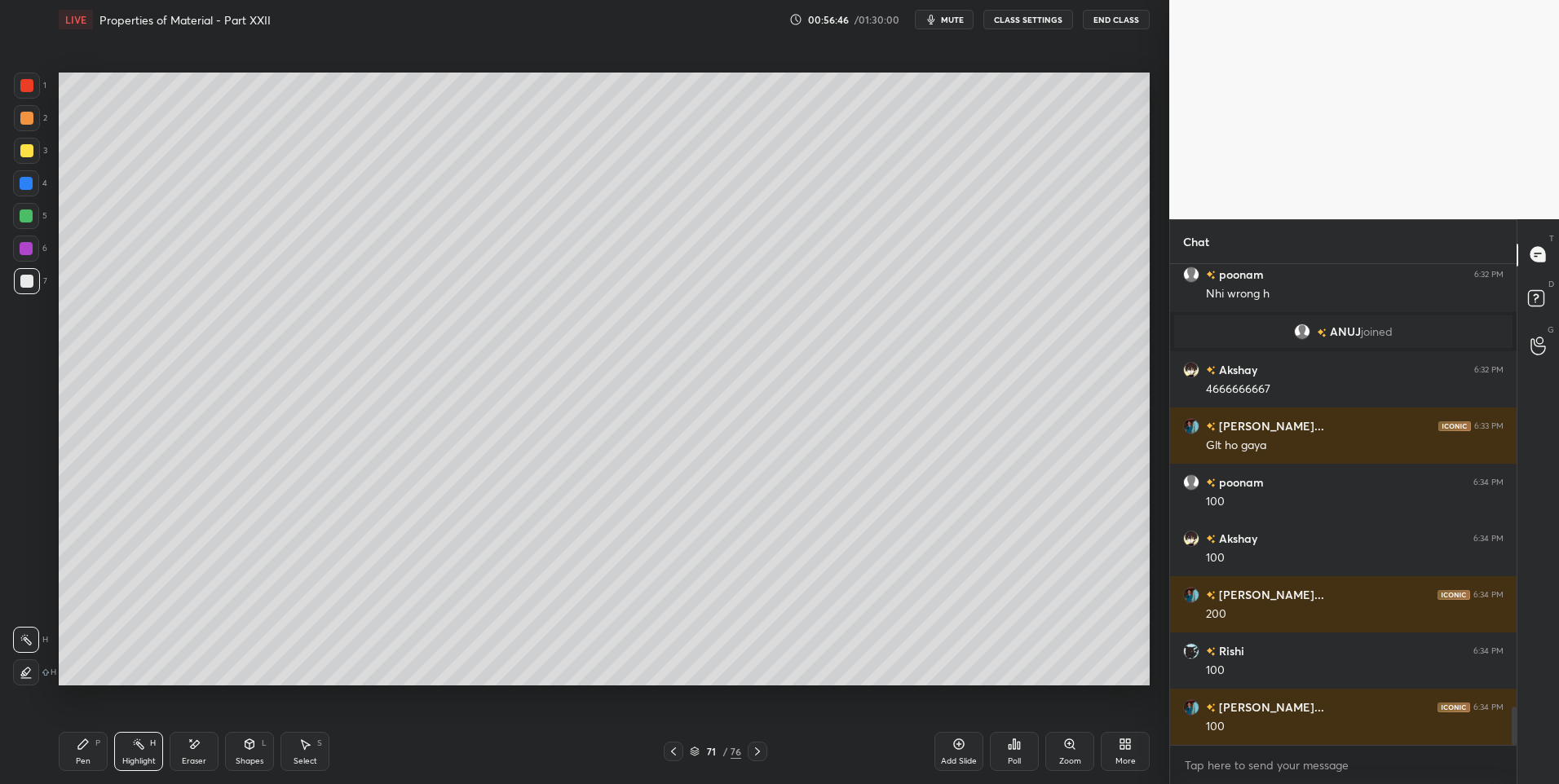
click at [210, 751] on div "Eraser" at bounding box center [193, 752] width 49 height 39
click at [89, 757] on div "Pen" at bounding box center [83, 761] width 15 height 8
click at [88, 762] on div "Pen" at bounding box center [83, 761] width 15 height 8
click at [673, 755] on icon at bounding box center [673, 752] width 13 height 13
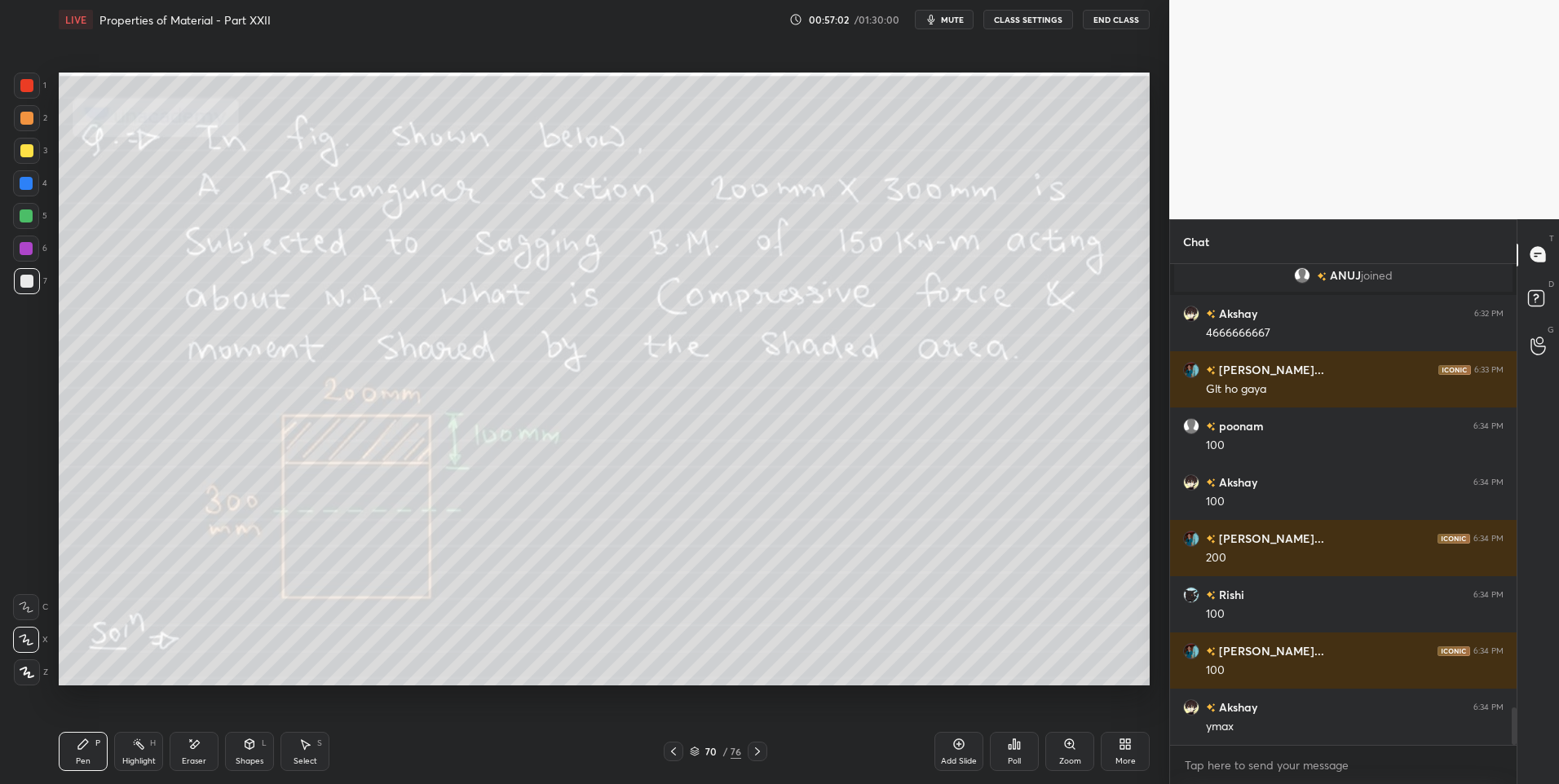
click at [754, 755] on icon at bounding box center [757, 752] width 13 height 13
click at [196, 760] on div "Eraser" at bounding box center [194, 761] width 24 height 8
click at [66, 761] on div "Pen P" at bounding box center [82, 752] width 49 height 39
click at [190, 765] on div "Eraser" at bounding box center [194, 761] width 24 height 8
click at [87, 765] on div "Pen" at bounding box center [83, 761] width 15 height 8
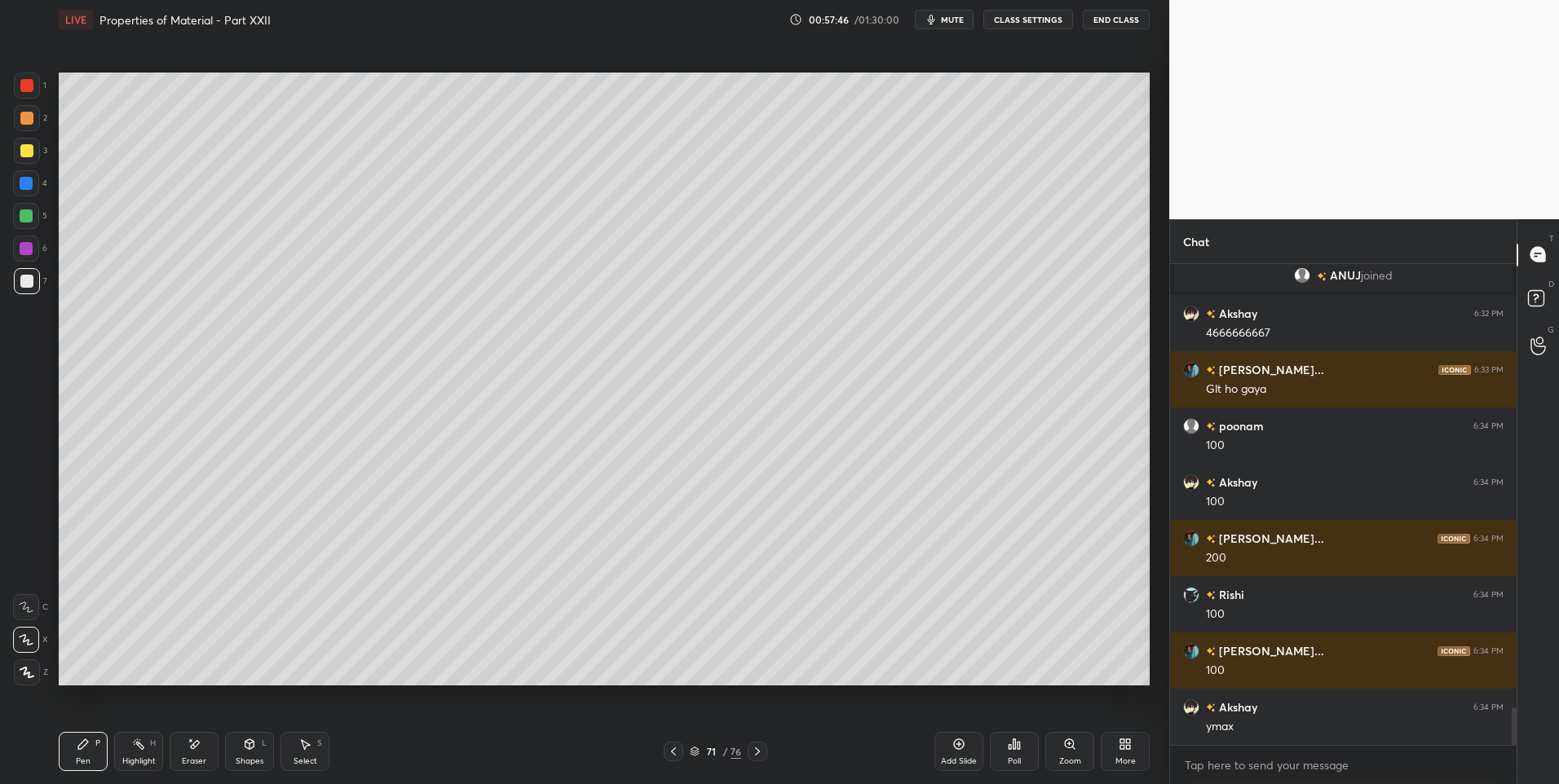
click at [31, 115] on div at bounding box center [27, 118] width 13 height 13
click at [31, 114] on div at bounding box center [27, 118] width 13 height 13
click at [758, 753] on icon at bounding box center [756, 751] width 5 height 8
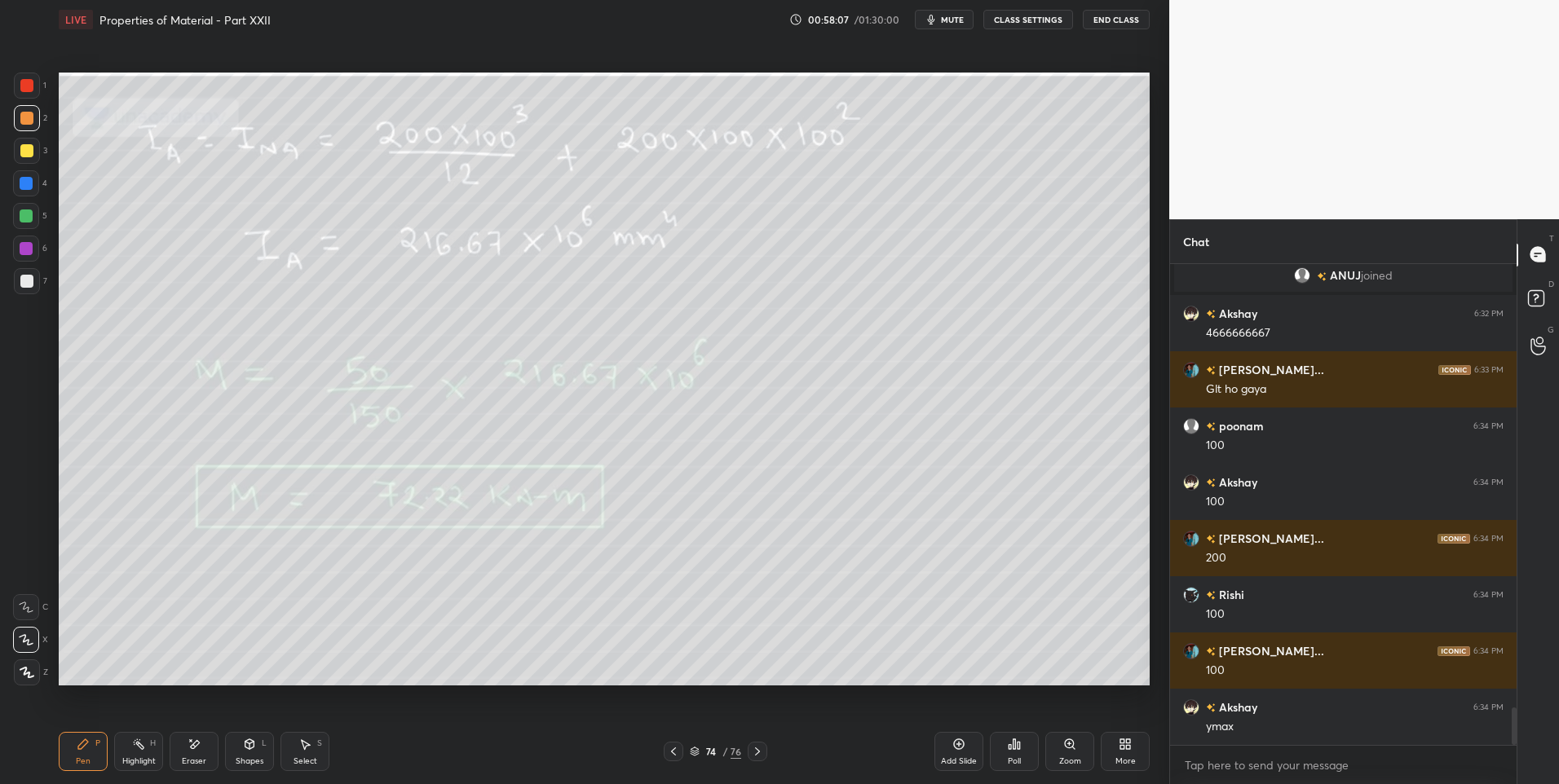
click at [756, 748] on icon at bounding box center [757, 752] width 13 height 13
click at [135, 761] on div "Highlight" at bounding box center [139, 761] width 33 height 8
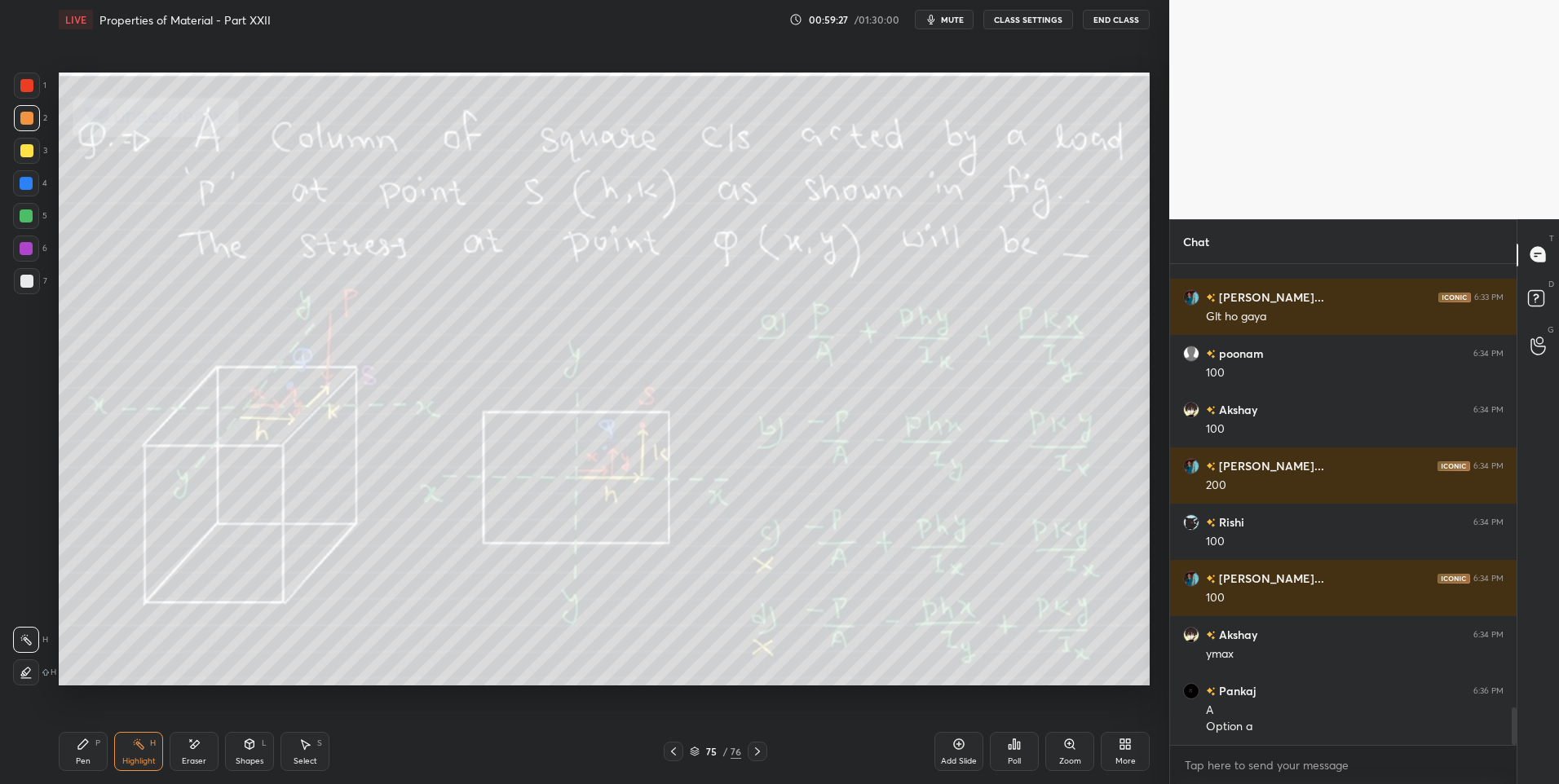
scroll to position [5797, 0]
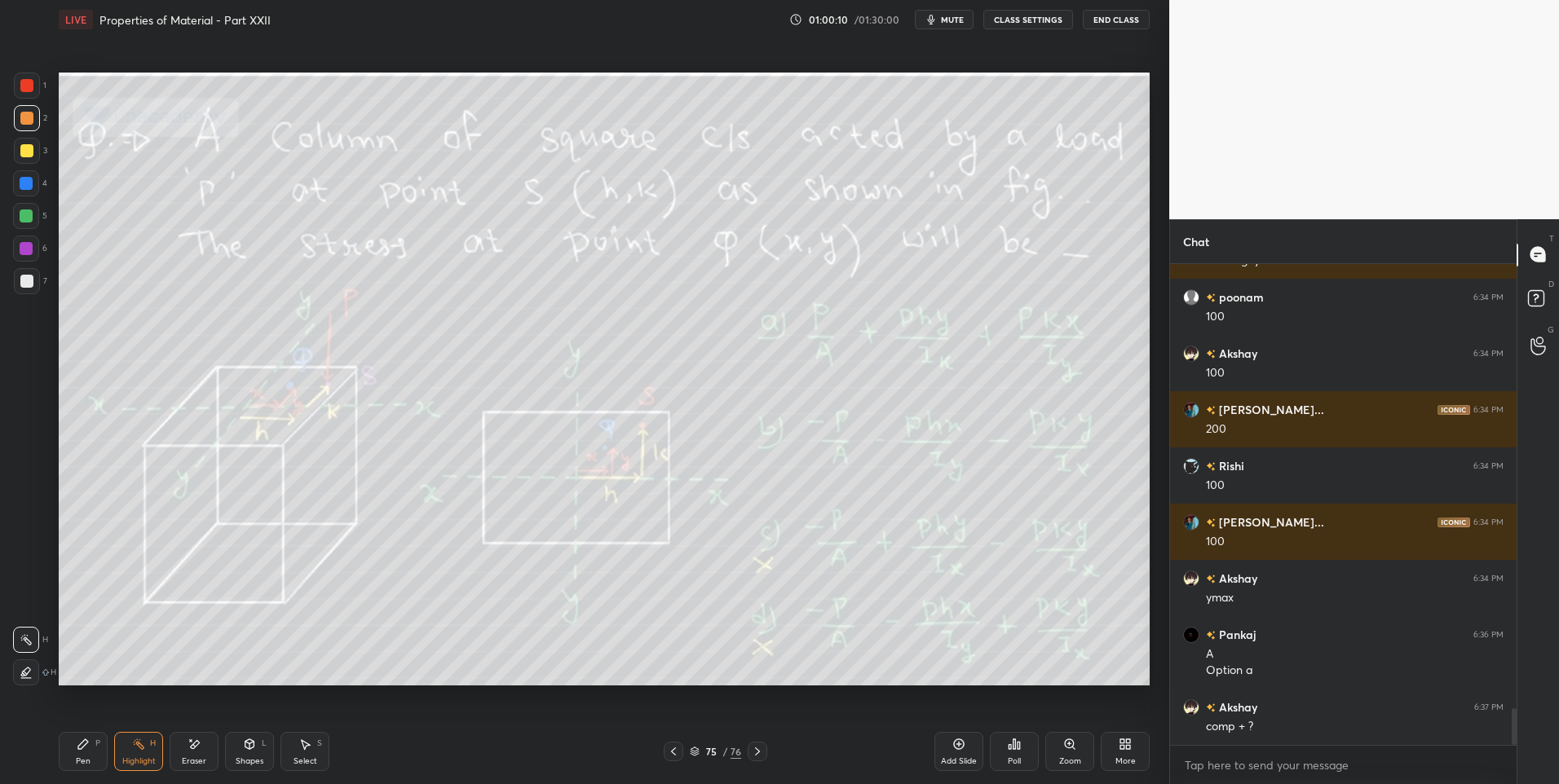
click at [134, 766] on div "Highlight H" at bounding box center [138, 752] width 49 height 39
click at [89, 753] on div "Pen P" at bounding box center [82, 752] width 49 height 39
click at [943, 752] on div "Add Slide" at bounding box center [958, 752] width 49 height 39
click at [255, 757] on div "Shapes" at bounding box center [250, 761] width 28 height 8
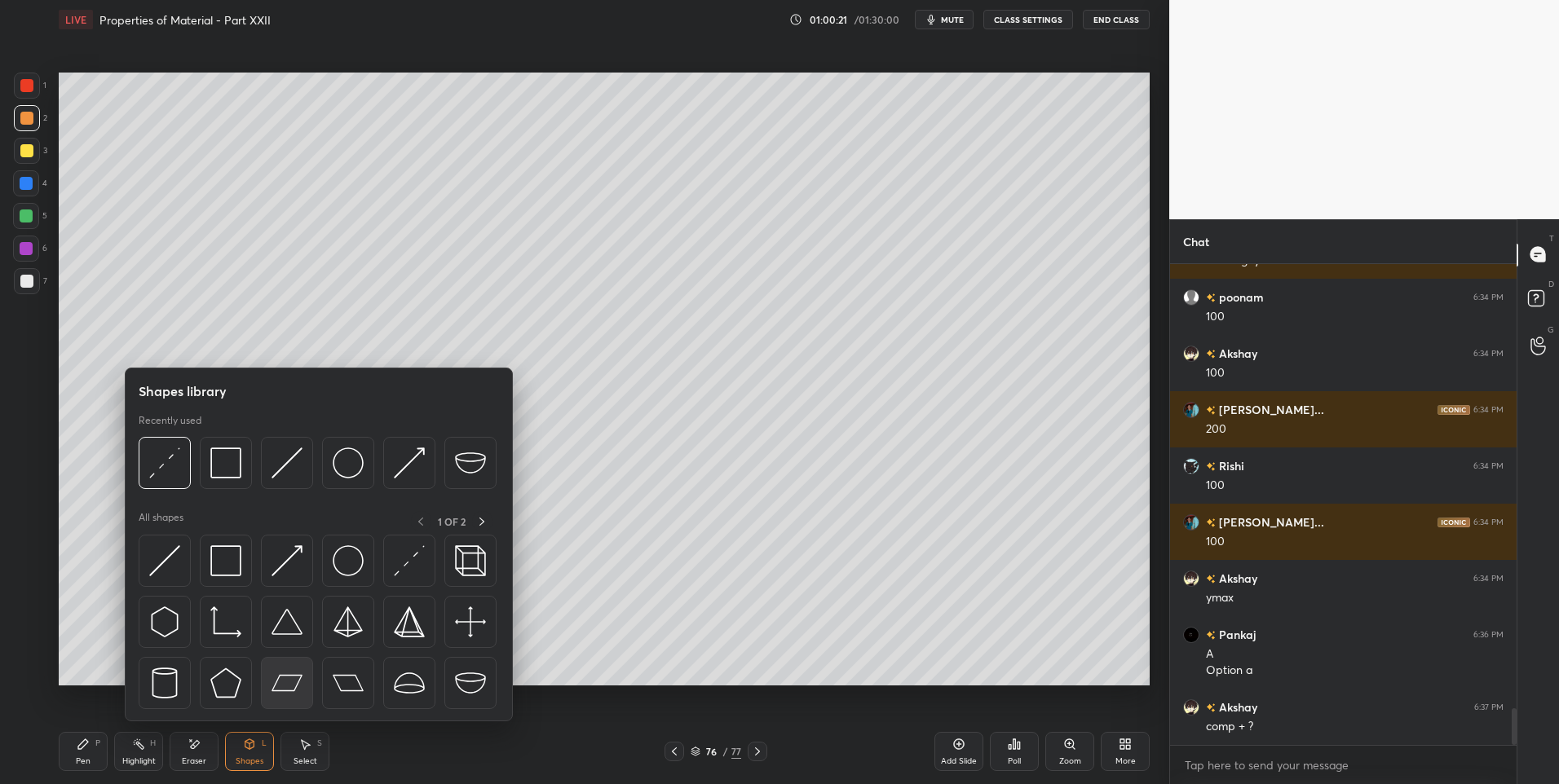
click at [280, 685] on img at bounding box center [288, 683] width 31 height 31
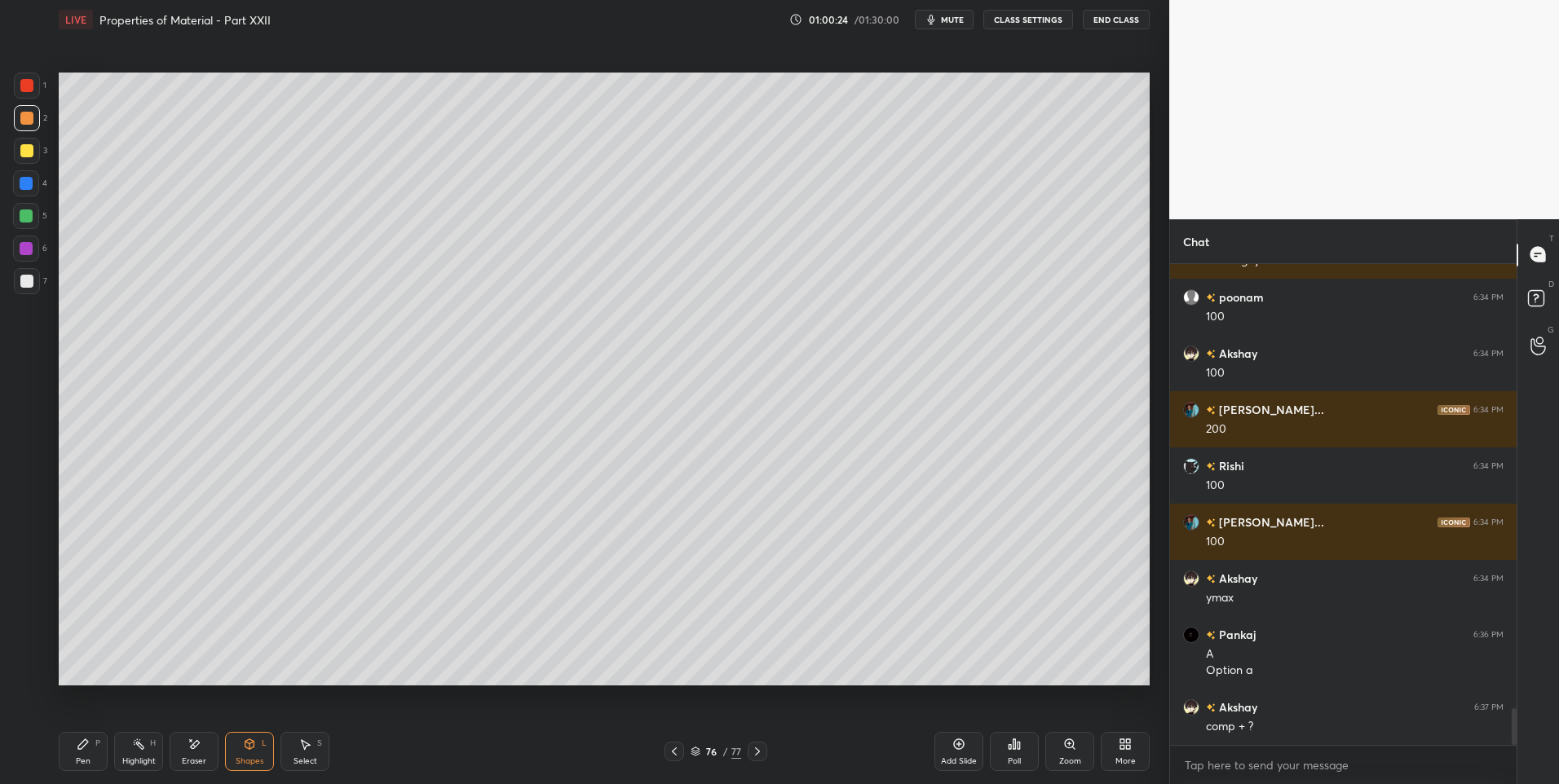
click at [246, 761] on div "Shapes" at bounding box center [250, 761] width 28 height 8
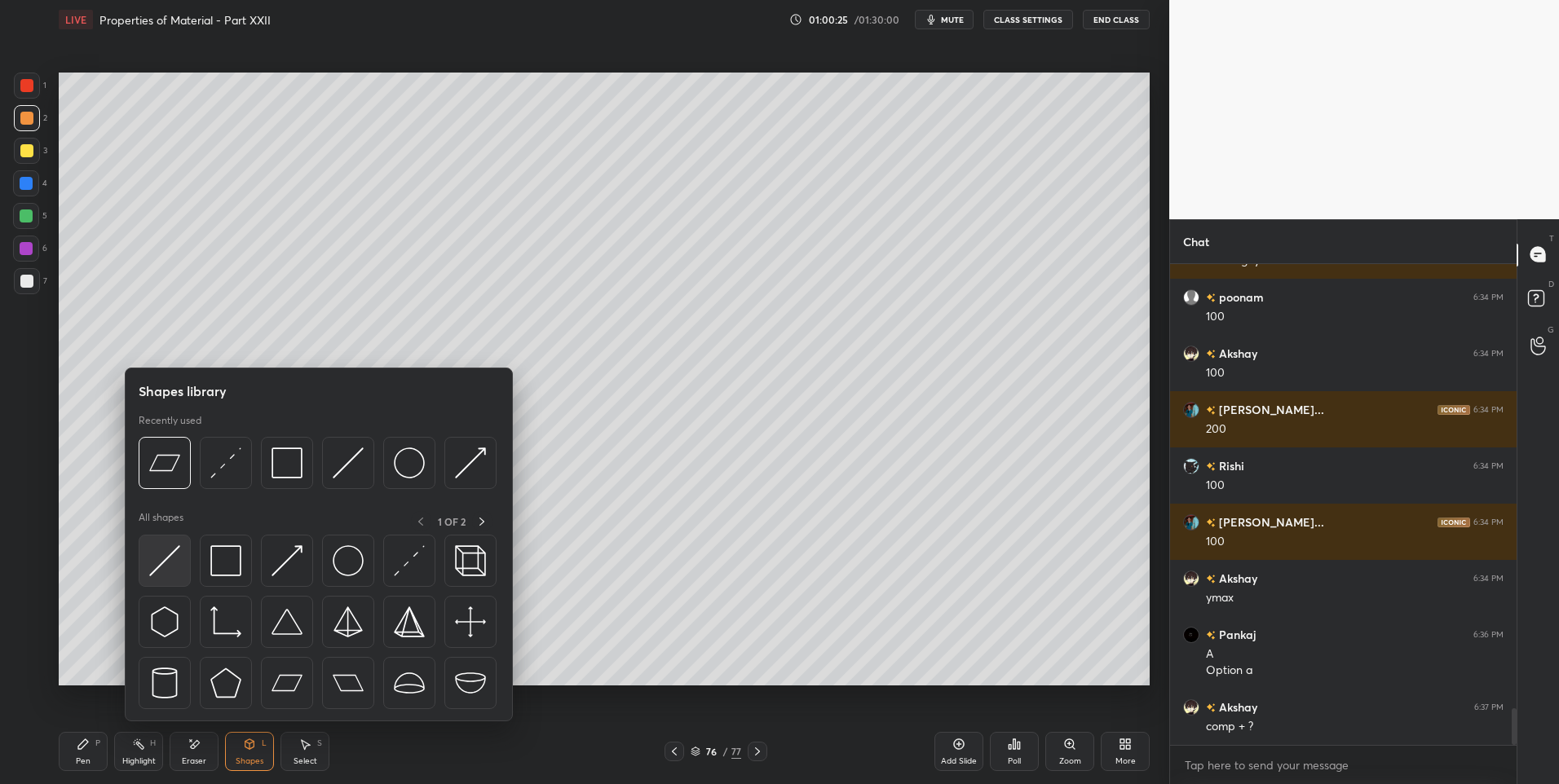
click at [152, 562] on img at bounding box center [165, 561] width 31 height 31
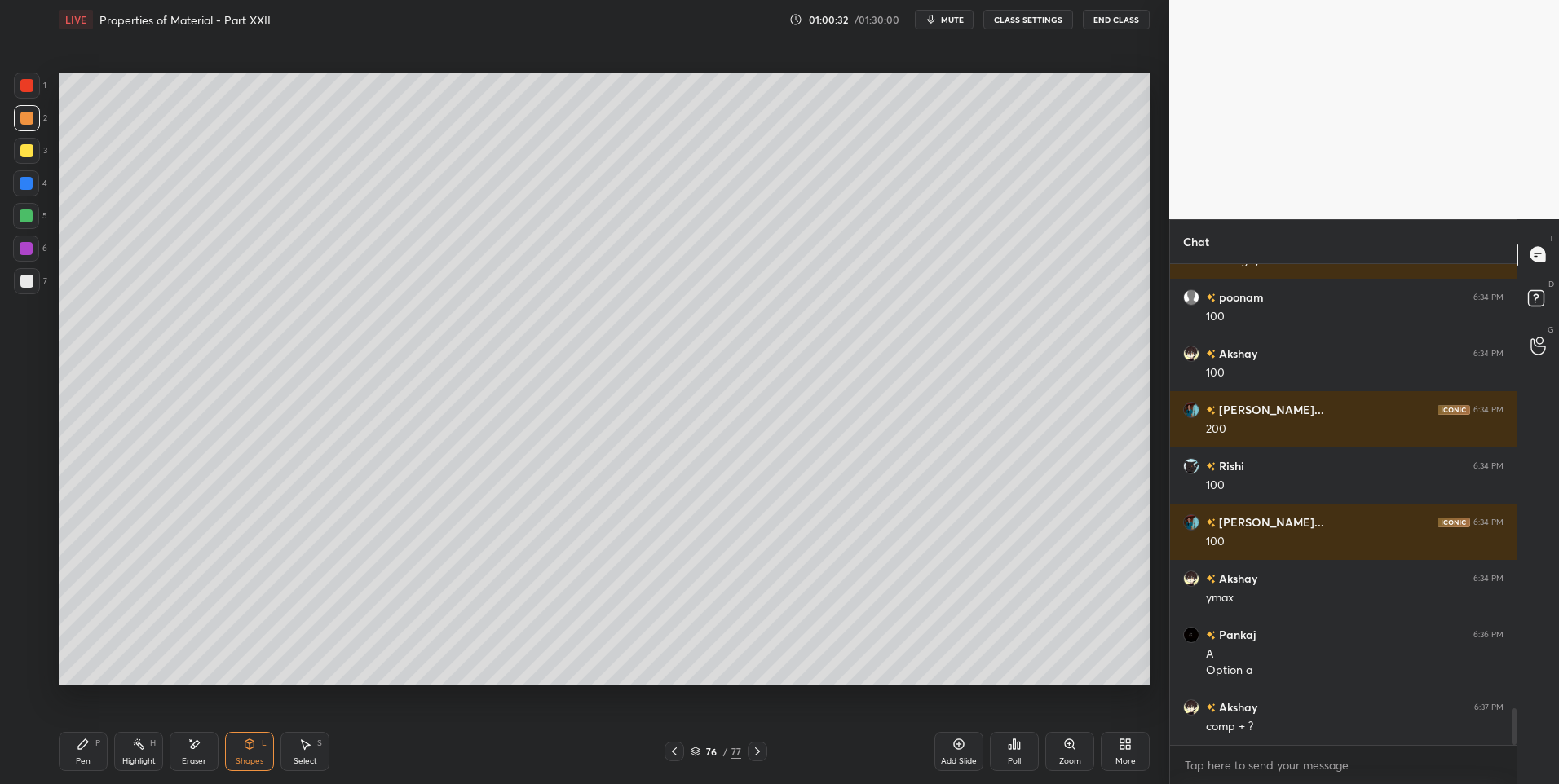
click at [264, 751] on div "Shapes L" at bounding box center [249, 752] width 49 height 39
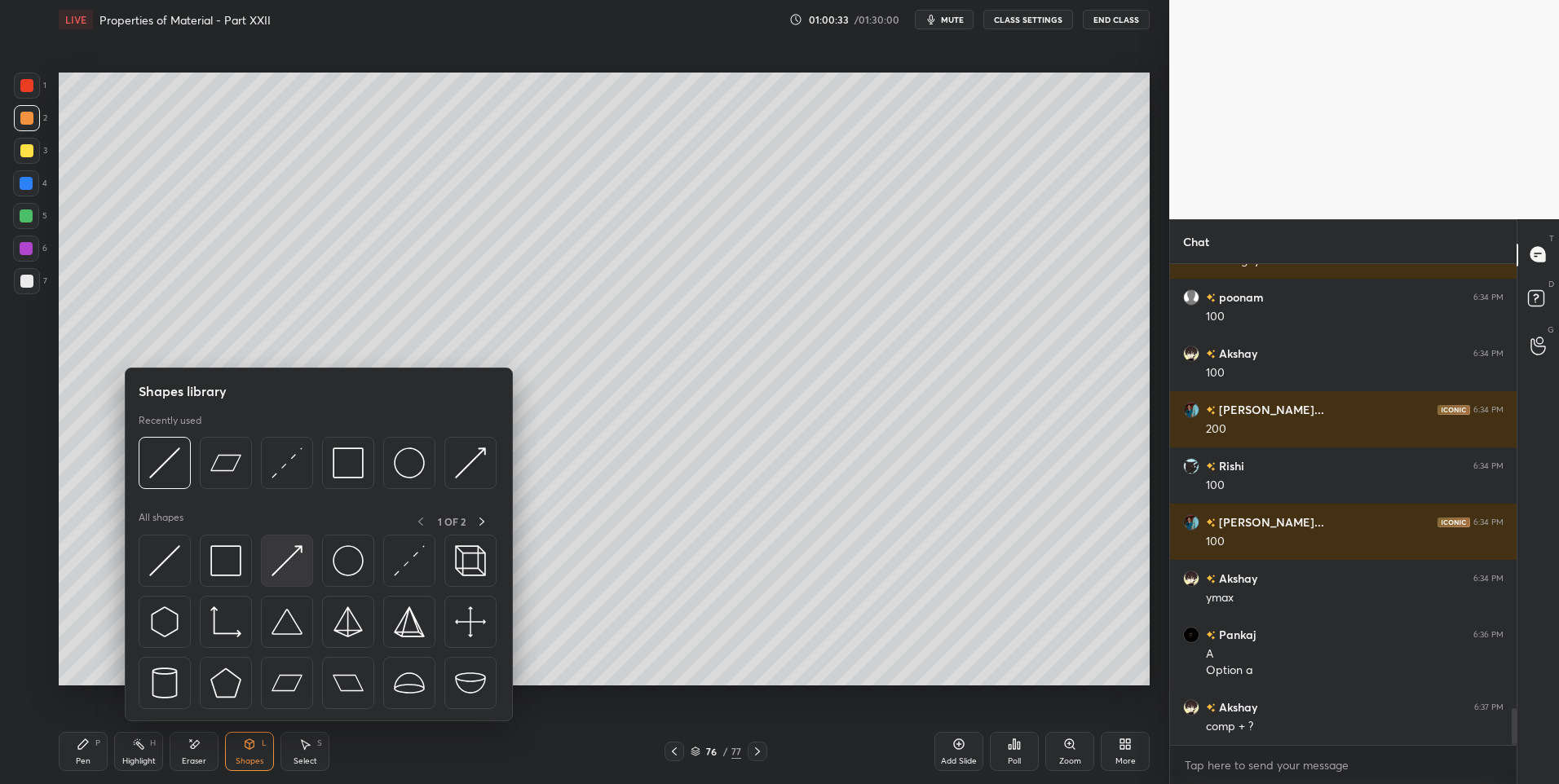
click at [290, 561] on img at bounding box center [288, 561] width 31 height 31
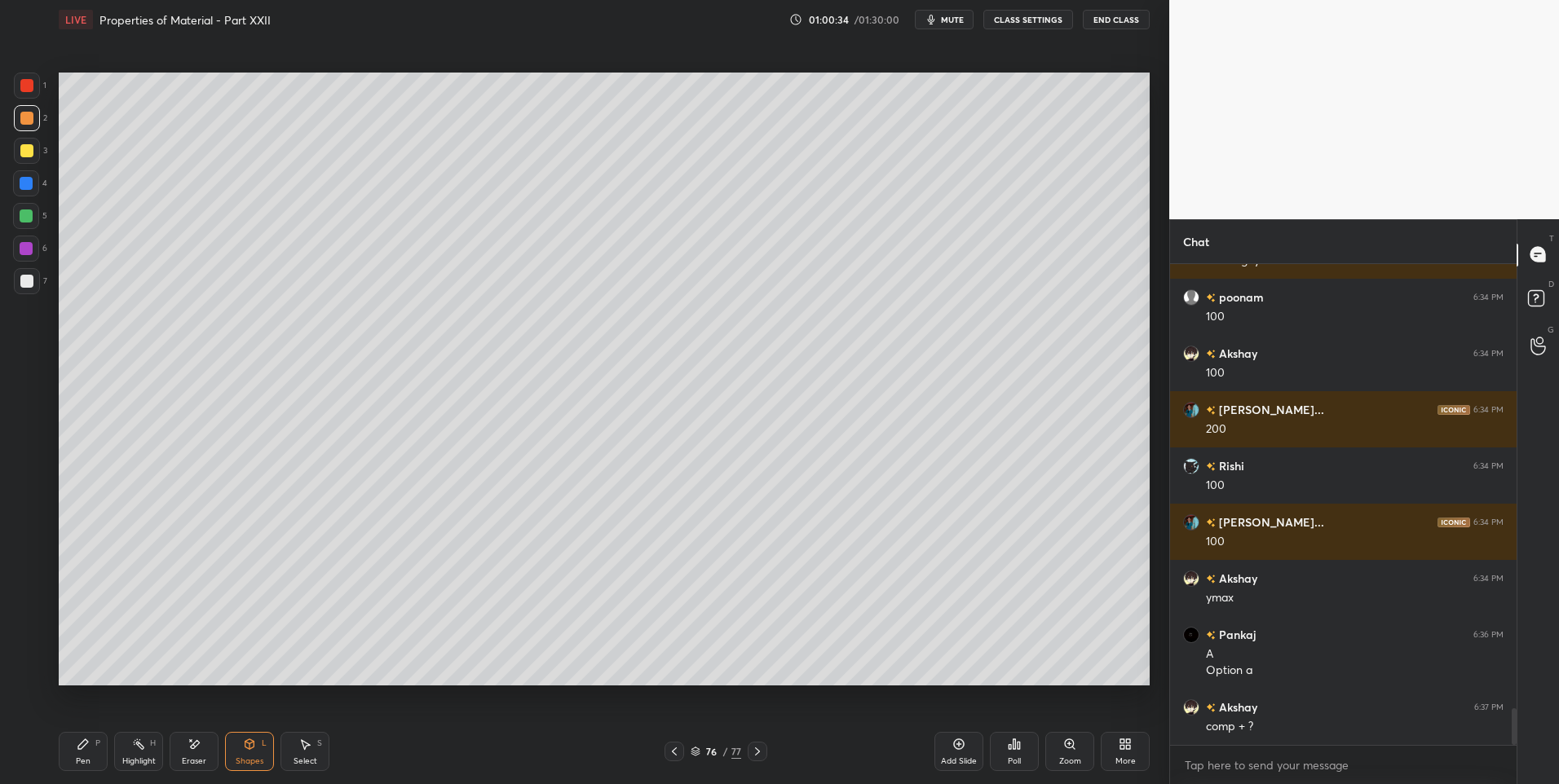
click at [28, 210] on div at bounding box center [26, 216] width 13 height 13
click at [78, 763] on div "Pen" at bounding box center [83, 761] width 15 height 8
click at [675, 752] on icon at bounding box center [674, 752] width 13 height 13
click at [139, 761] on div "Highlight" at bounding box center [139, 761] width 33 height 8
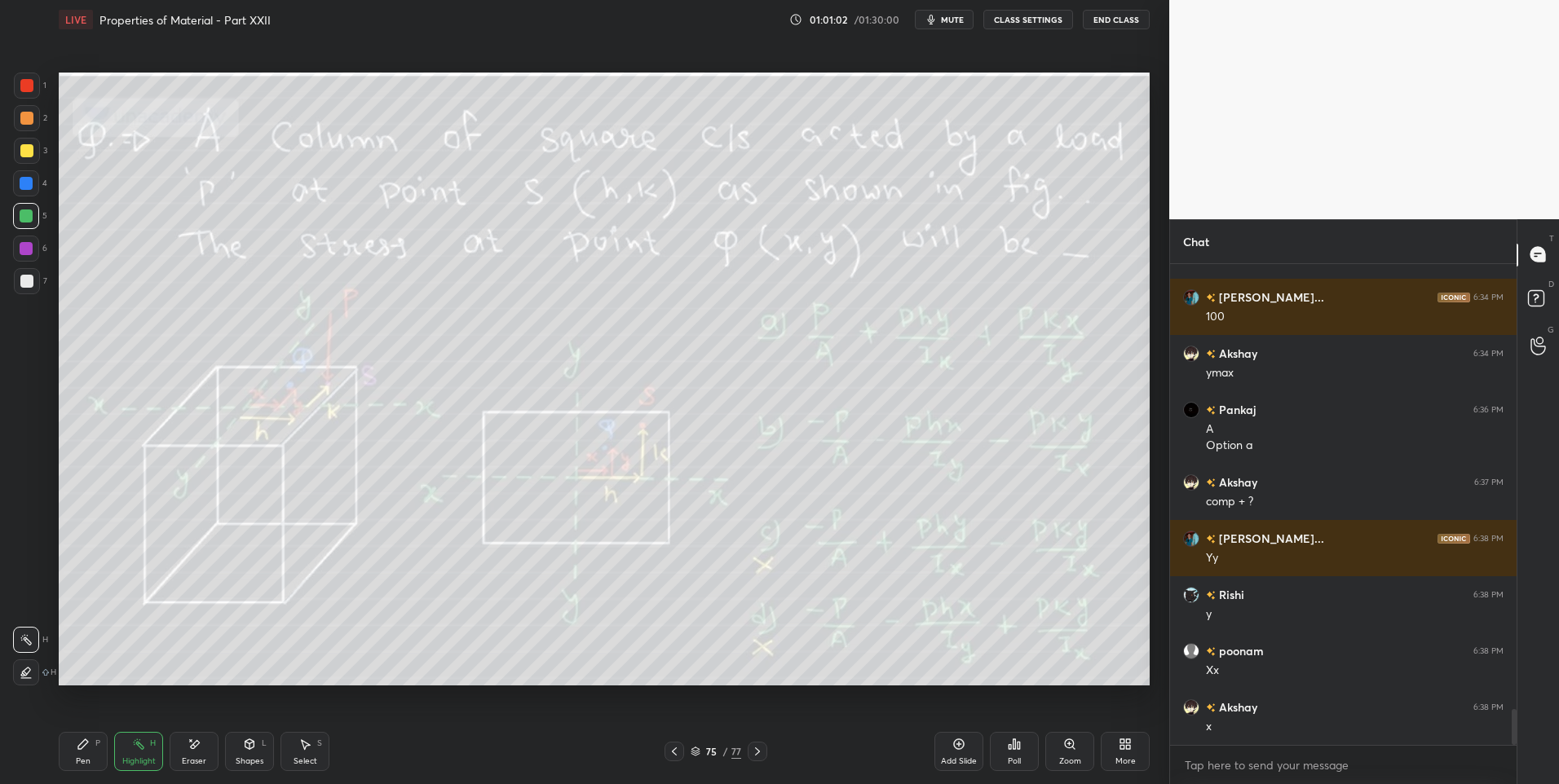
scroll to position [6078, 0]
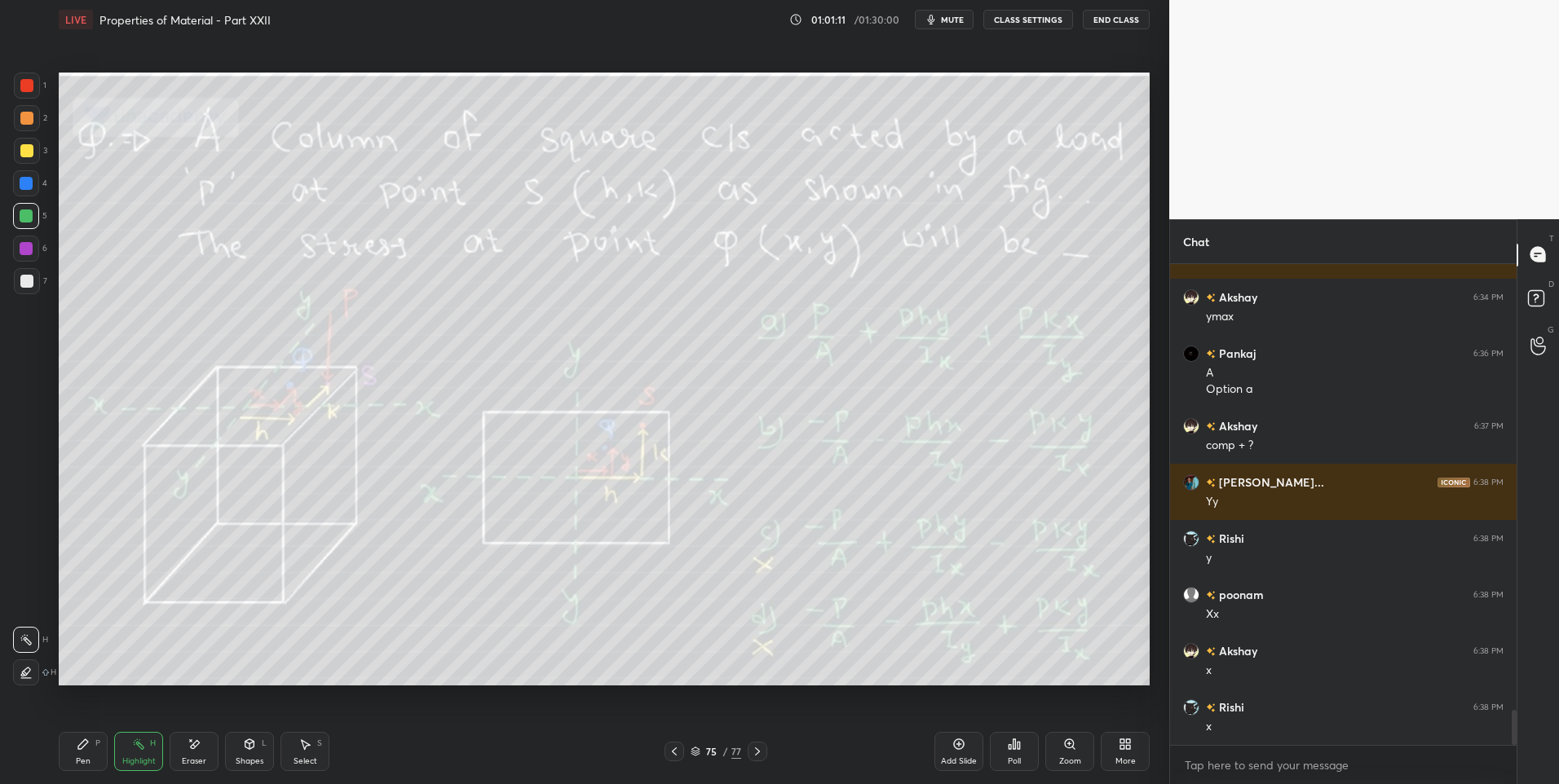
click at [762, 753] on icon at bounding box center [757, 752] width 13 height 13
click at [92, 752] on div "Pen P" at bounding box center [82, 752] width 49 height 39
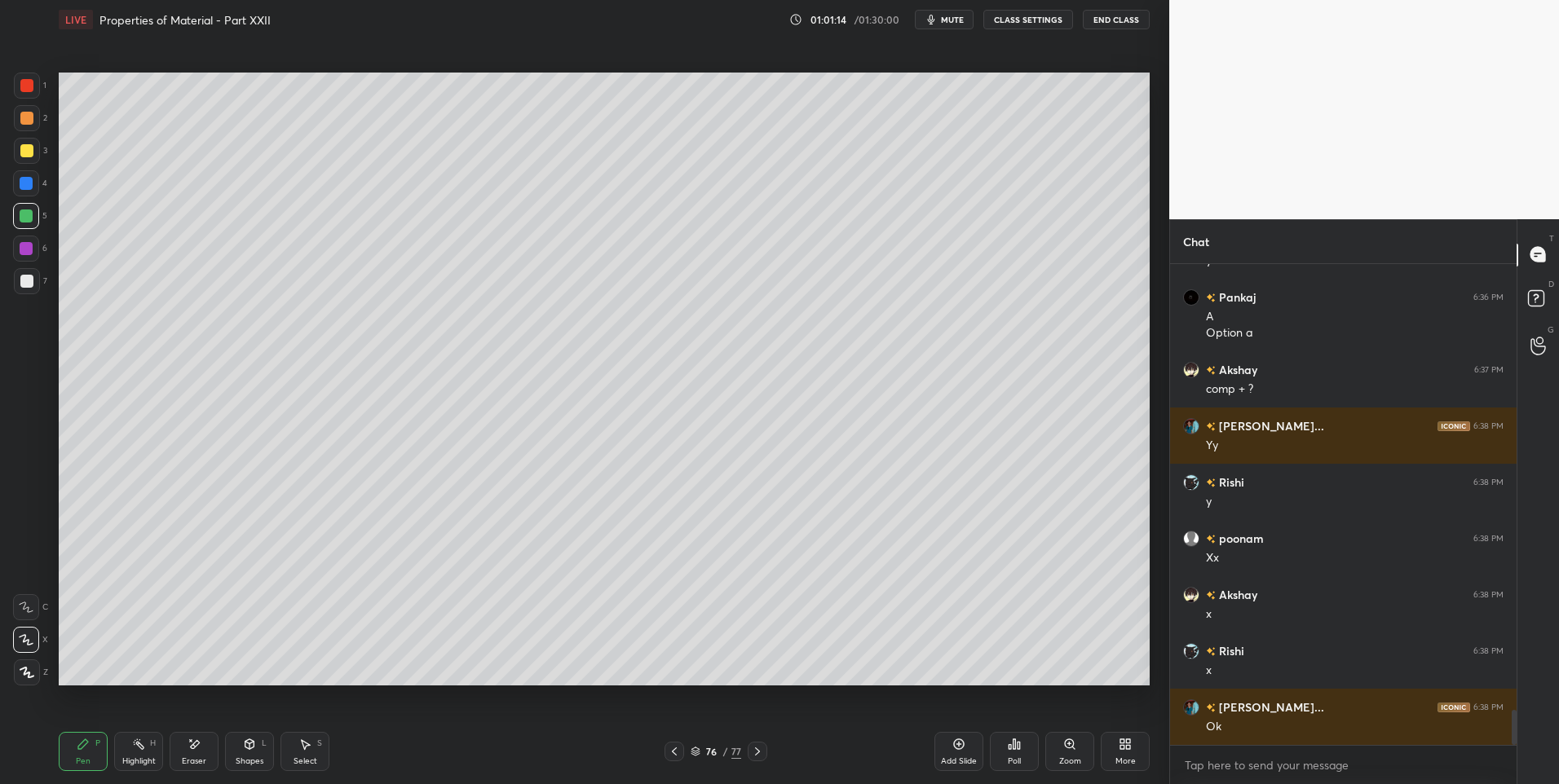
click at [32, 157] on div at bounding box center [27, 151] width 26 height 26
click at [678, 747] on icon at bounding box center [674, 752] width 13 height 13
click at [759, 753] on icon at bounding box center [757, 752] width 13 height 13
click at [299, 754] on div "Select S" at bounding box center [304, 752] width 49 height 39
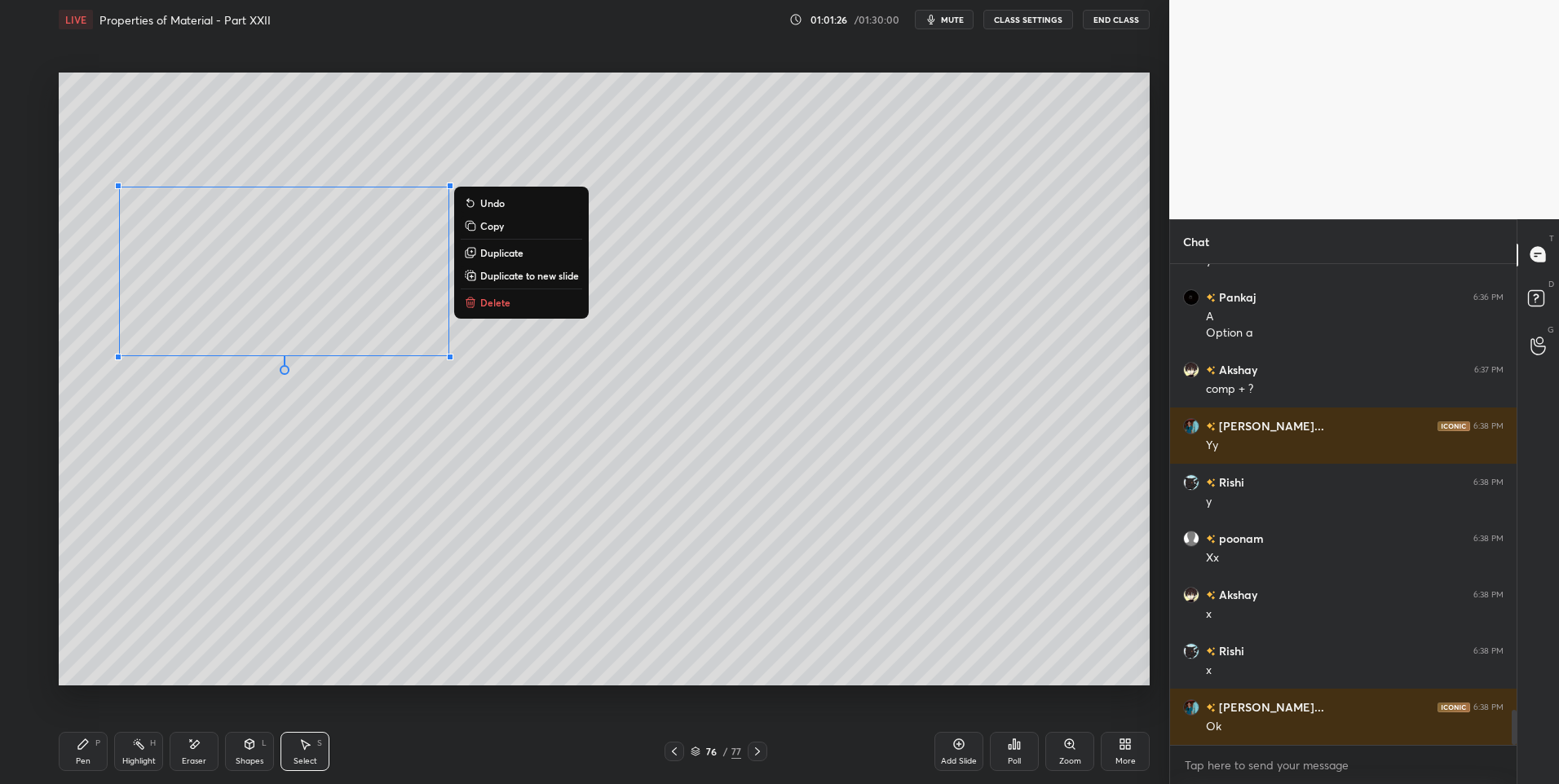
click at [503, 251] on p "Duplicate" at bounding box center [501, 252] width 43 height 13
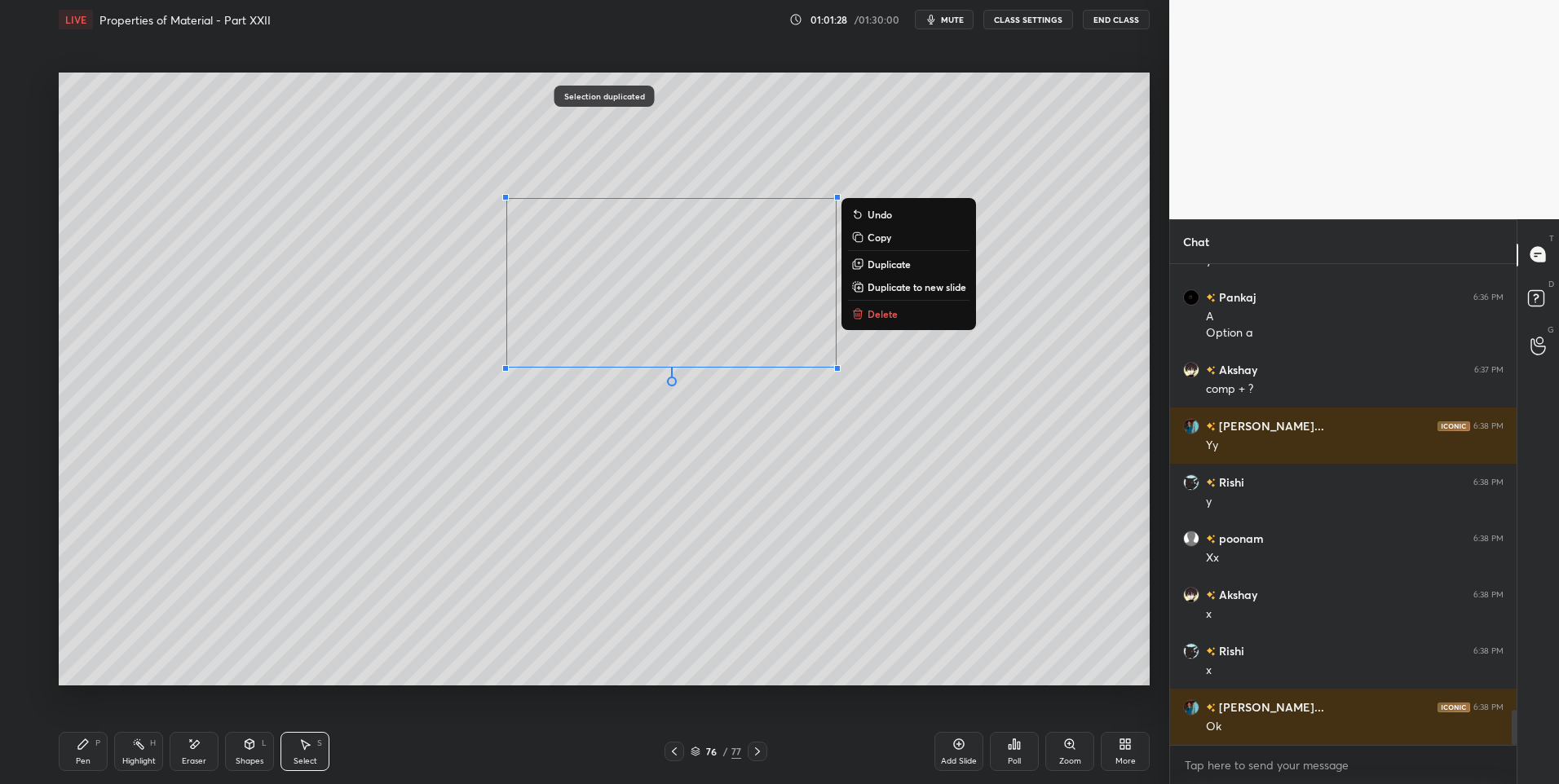
click at [609, 495] on div "0 ° Undo Copy Duplicate Duplicate to new slide Delete" at bounding box center [604, 379] width 1091 height 614
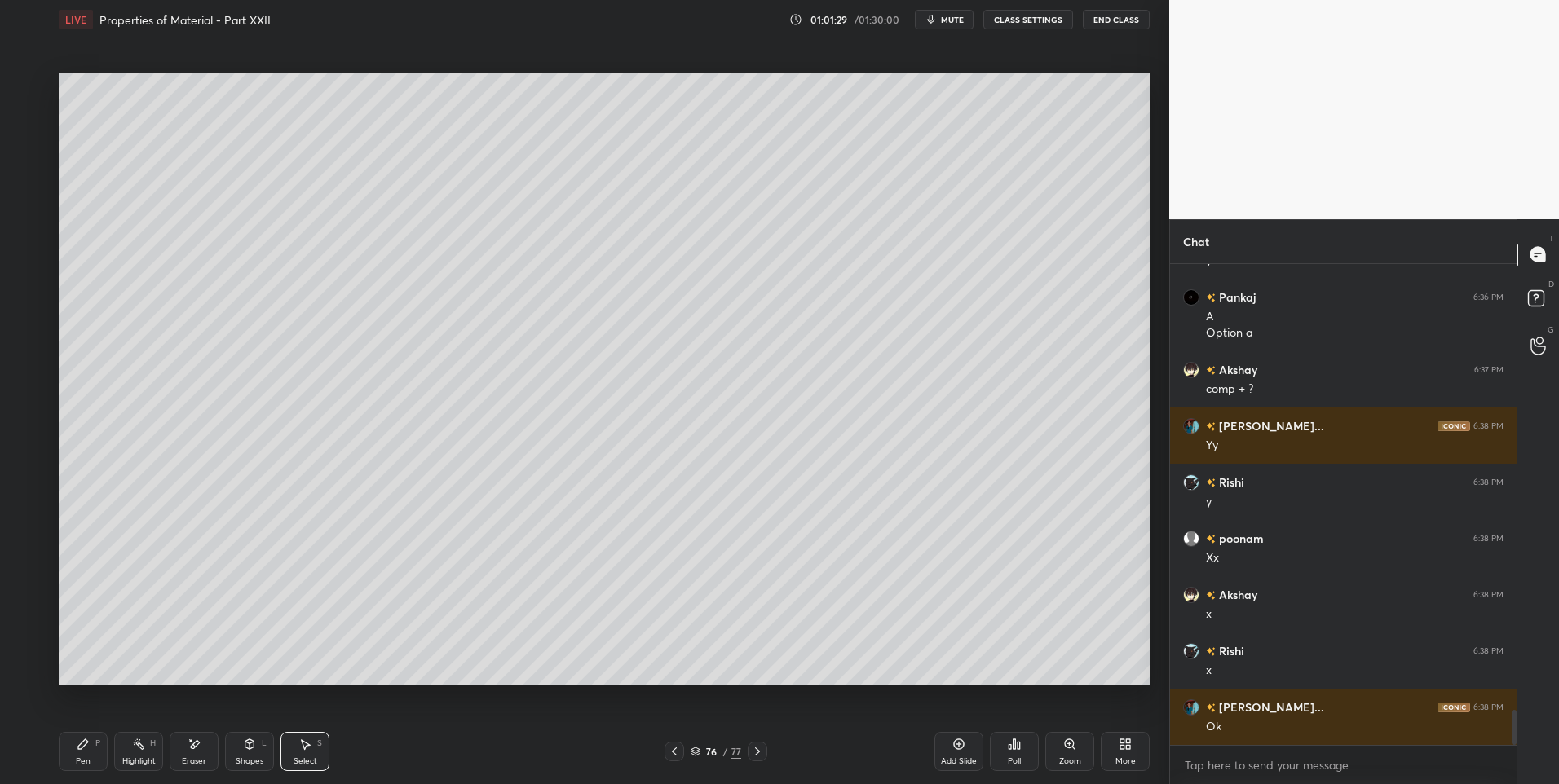
click at [197, 752] on div "Eraser" at bounding box center [193, 752] width 49 height 39
click at [313, 757] on div "Select" at bounding box center [305, 761] width 24 height 8
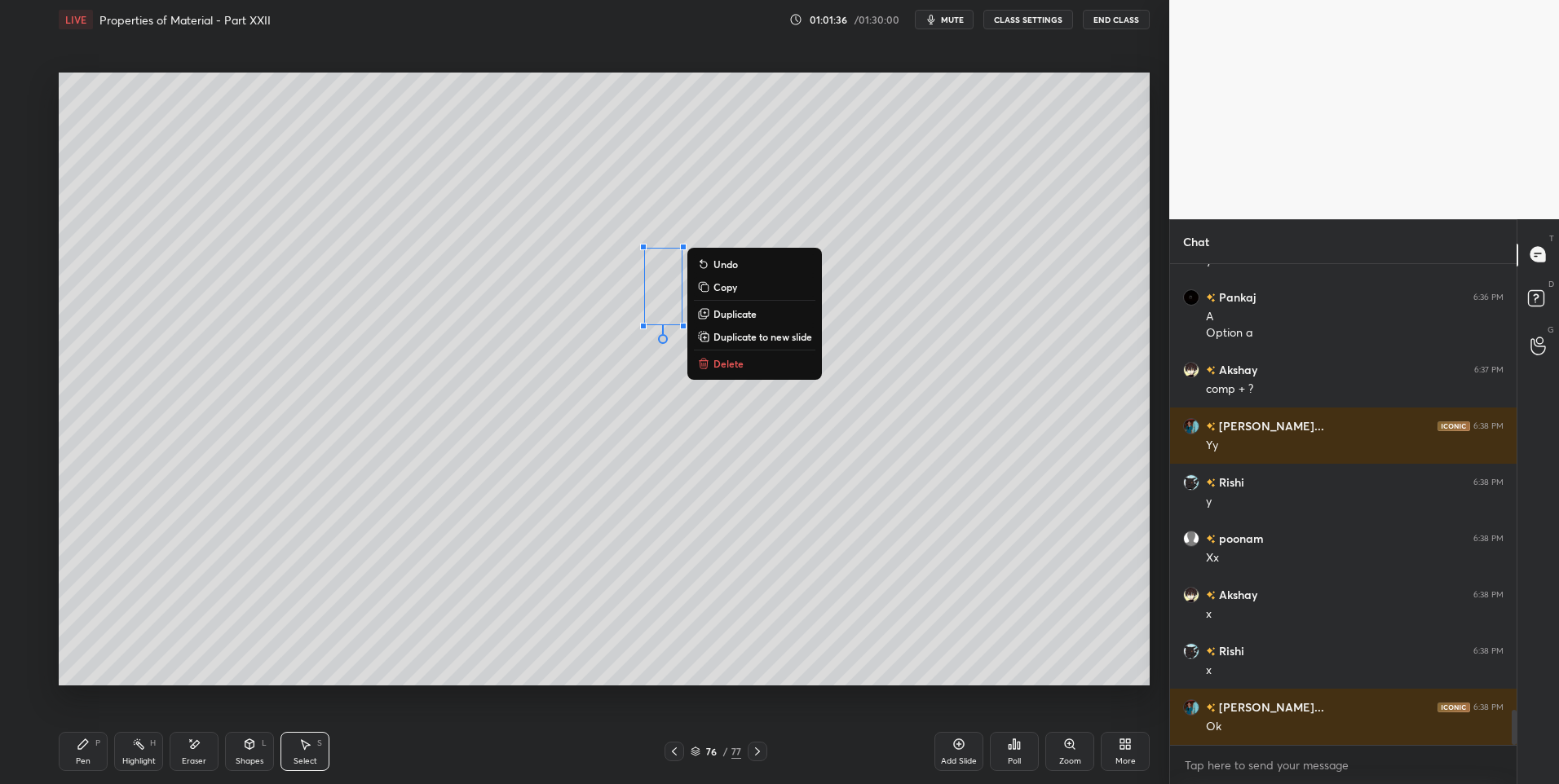
click at [663, 526] on div "0 ° Undo Copy Duplicate Duplicate to new slide Delete" at bounding box center [604, 379] width 1091 height 614
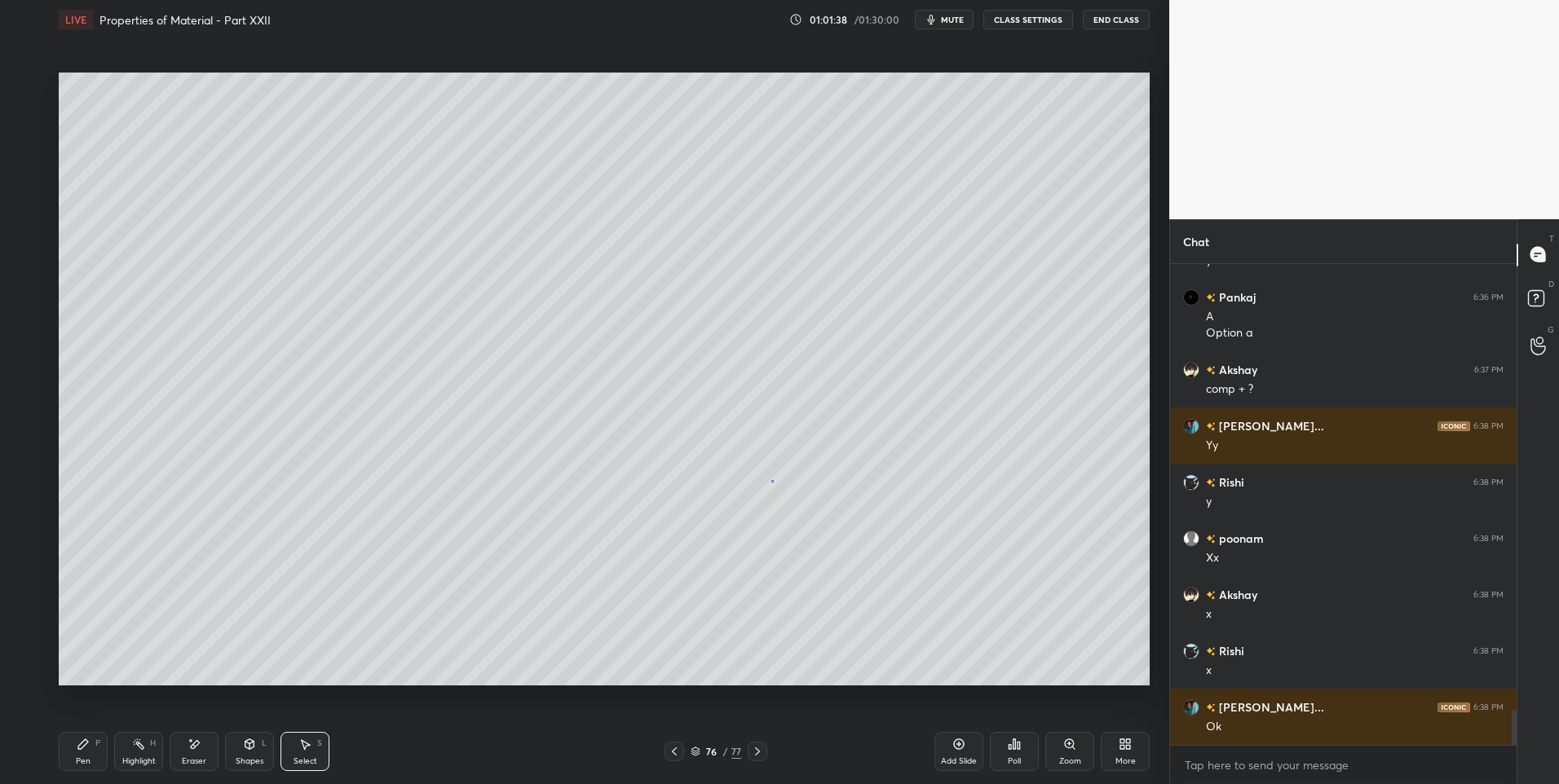
click at [772, 483] on div "0 ° Undo Copy Duplicate Duplicate to new slide Delete" at bounding box center [604, 379] width 1091 height 614
click at [194, 753] on div "Eraser" at bounding box center [193, 752] width 49 height 39
click at [33, 603] on div at bounding box center [26, 607] width 26 height 26
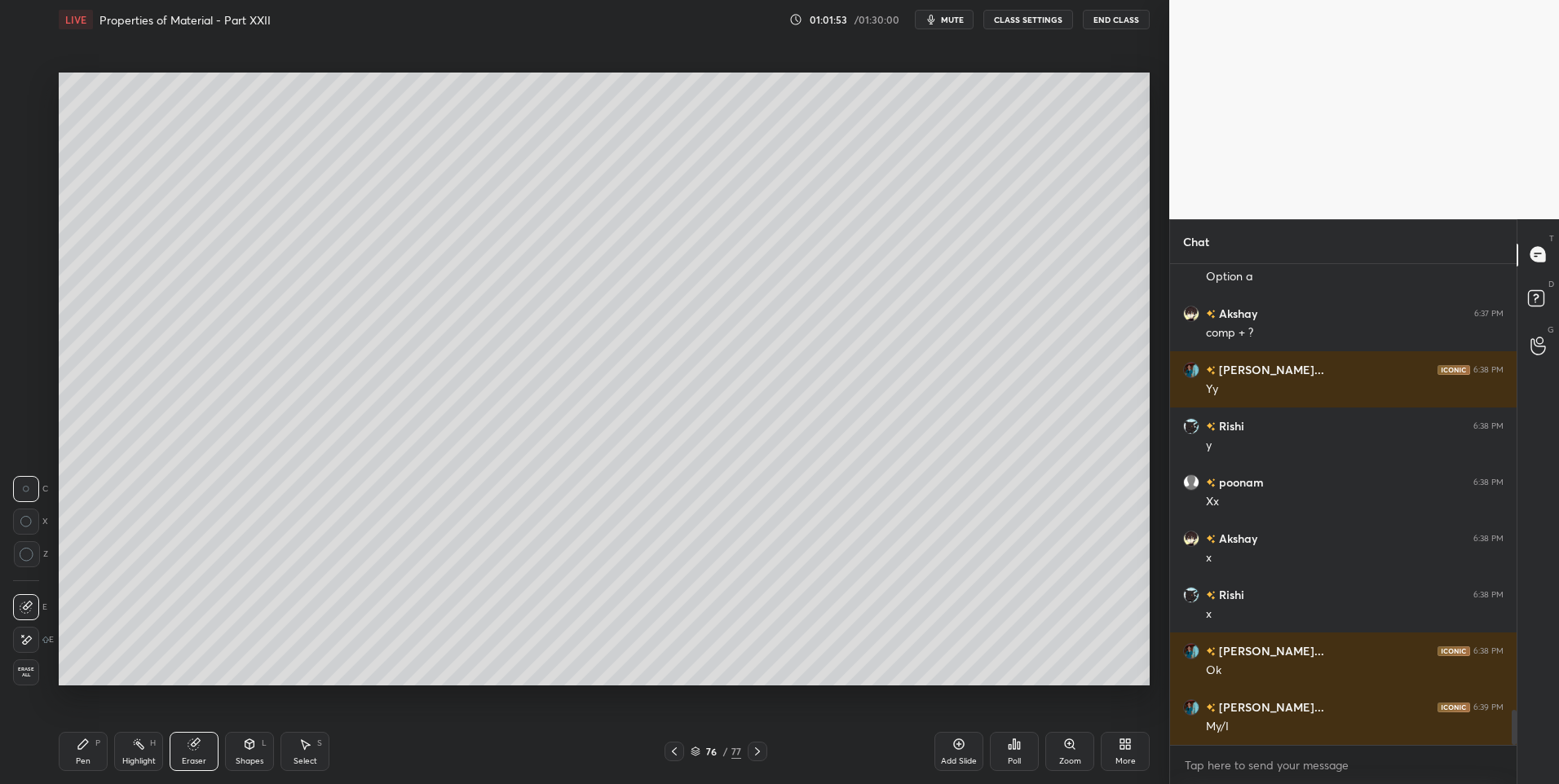
click at [91, 741] on div "Pen P" at bounding box center [82, 752] width 49 height 39
click at [30, 211] on div at bounding box center [26, 216] width 13 height 13
click at [25, 152] on div at bounding box center [27, 151] width 13 height 13
click at [679, 742] on div at bounding box center [674, 751] width 19 height 19
click at [136, 745] on icon at bounding box center [139, 744] width 13 height 13
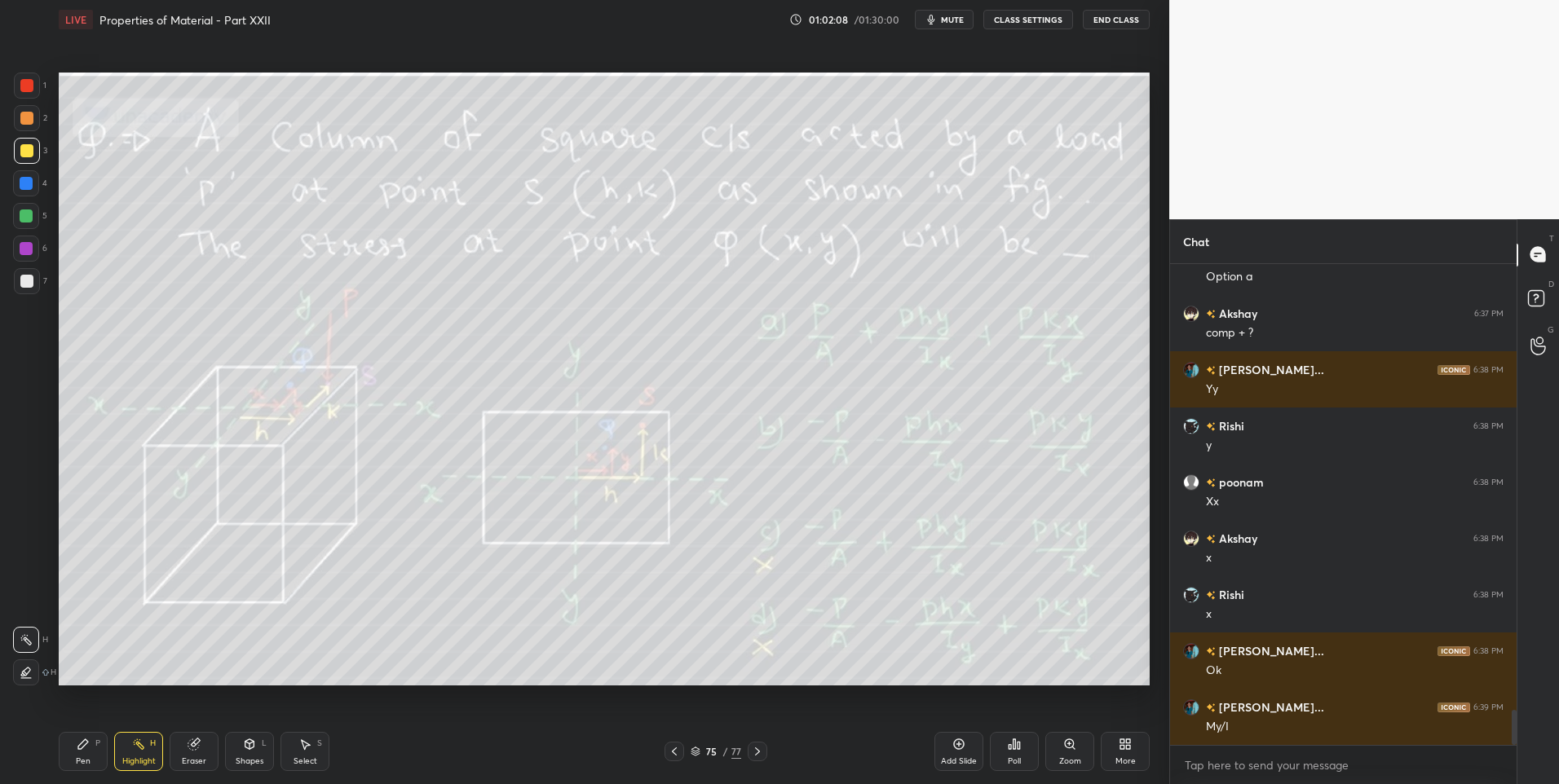
click at [763, 753] on icon at bounding box center [757, 752] width 13 height 13
click at [79, 743] on icon at bounding box center [83, 744] width 13 height 13
click at [16, 244] on div at bounding box center [26, 249] width 26 height 26
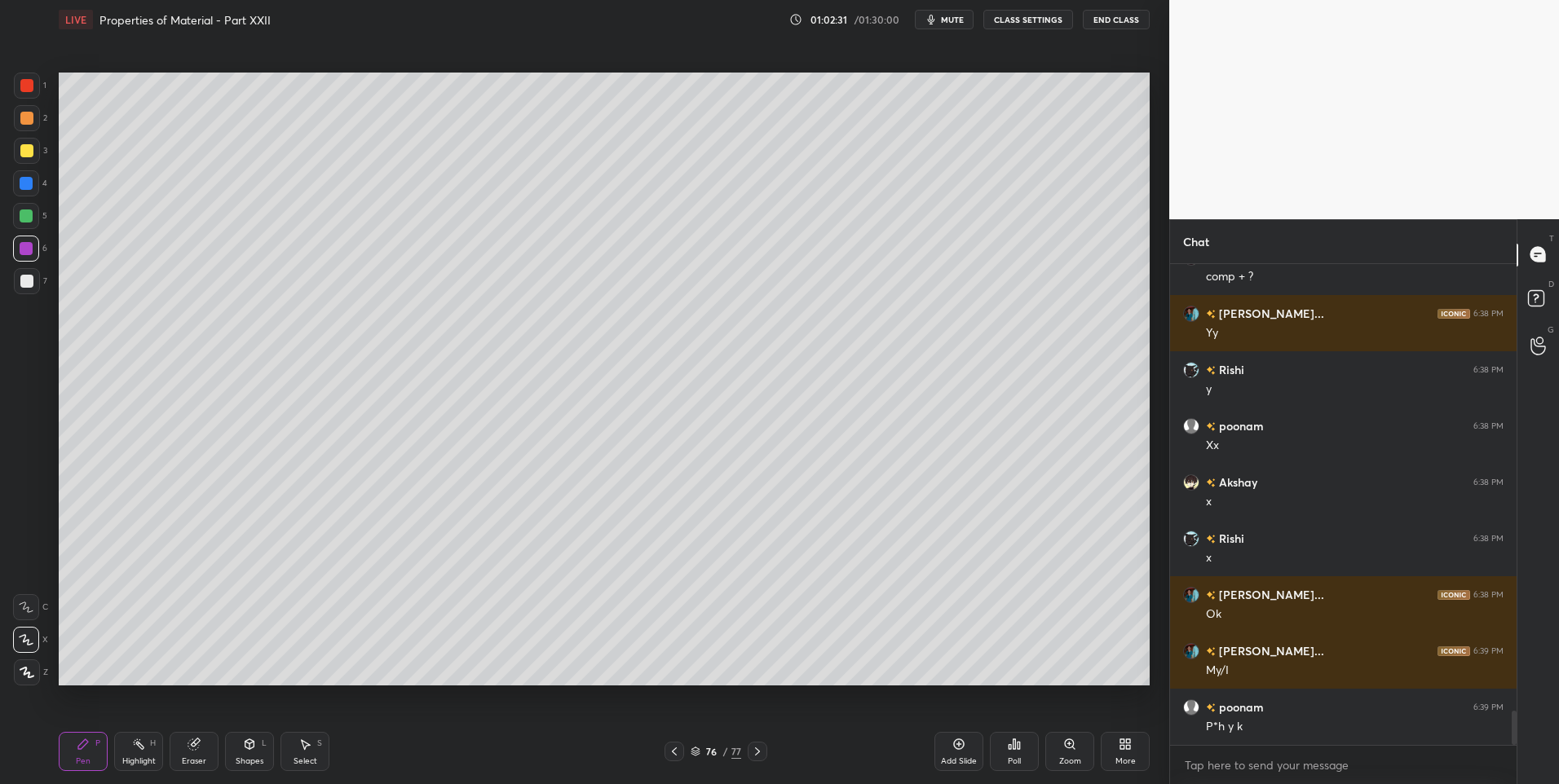
scroll to position [6303, 0]
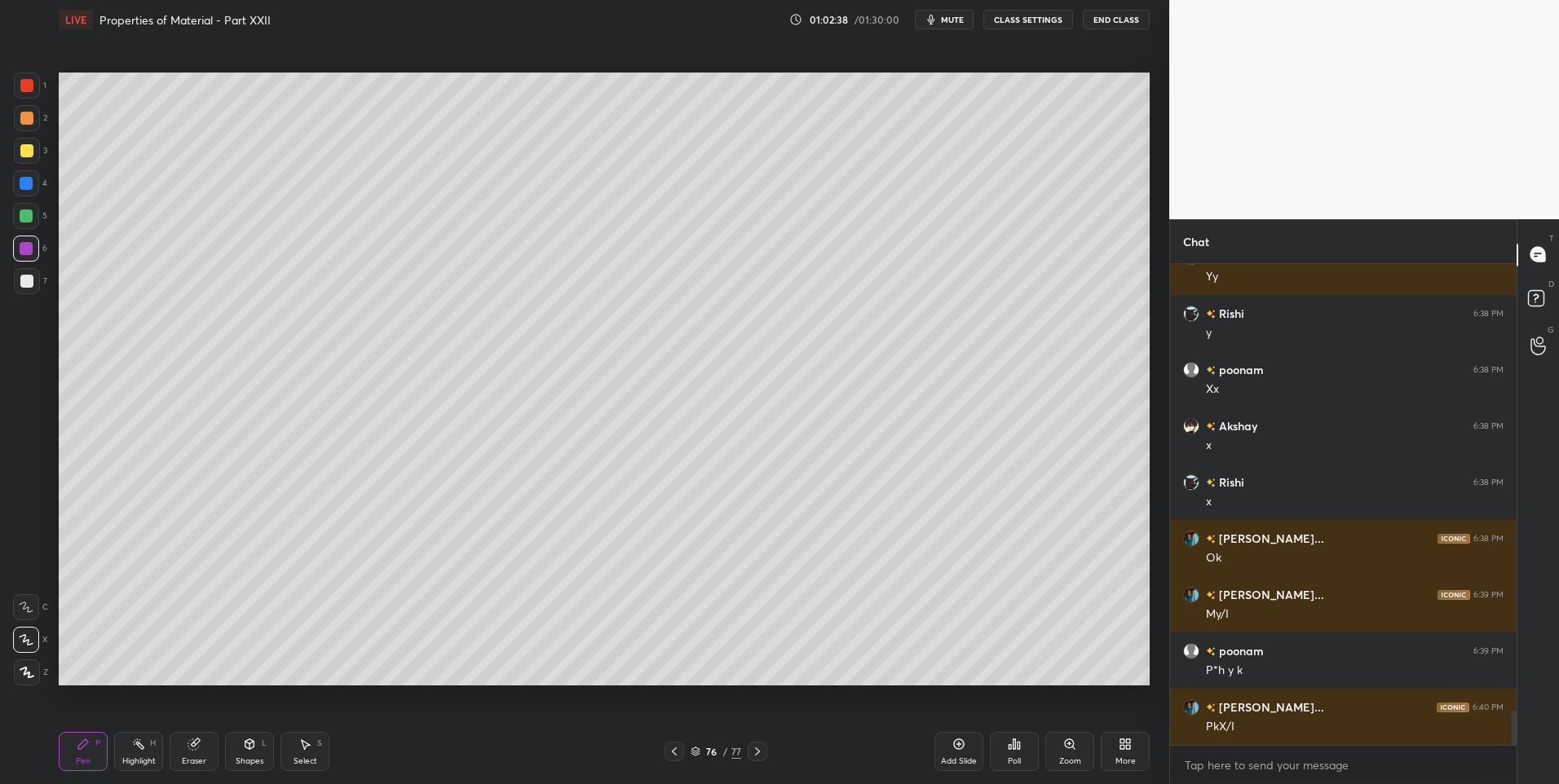
click at [139, 748] on icon at bounding box center [139, 744] width 13 height 13
click at [144, 753] on div "Highlight H" at bounding box center [138, 752] width 49 height 39
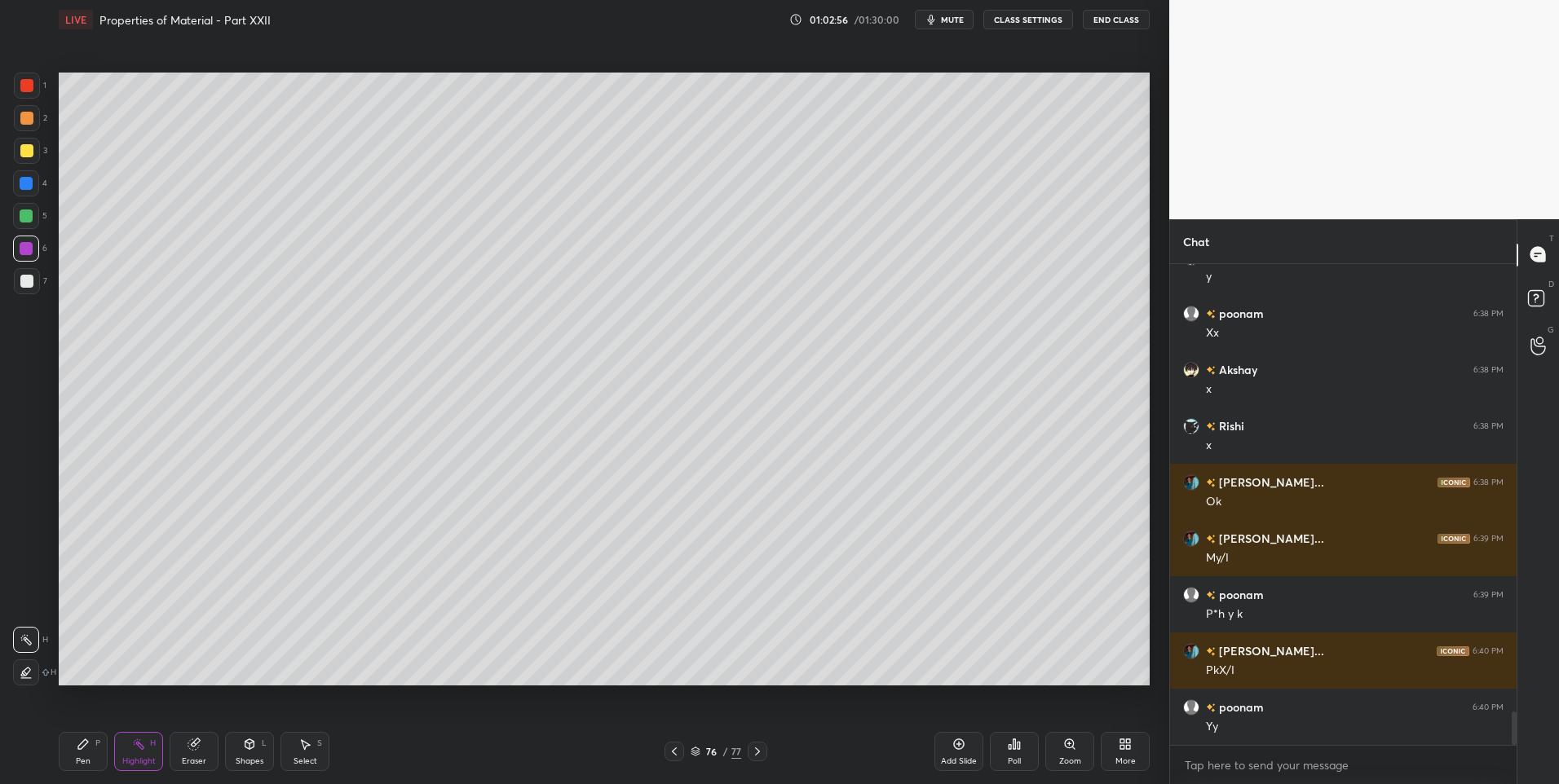
click at [74, 758] on div "Pen P" at bounding box center [82, 752] width 49 height 39
click at [679, 748] on icon at bounding box center [674, 752] width 13 height 13
click at [751, 754] on icon at bounding box center [757, 752] width 13 height 13
click at [142, 761] on div "Highlight" at bounding box center [139, 761] width 33 height 8
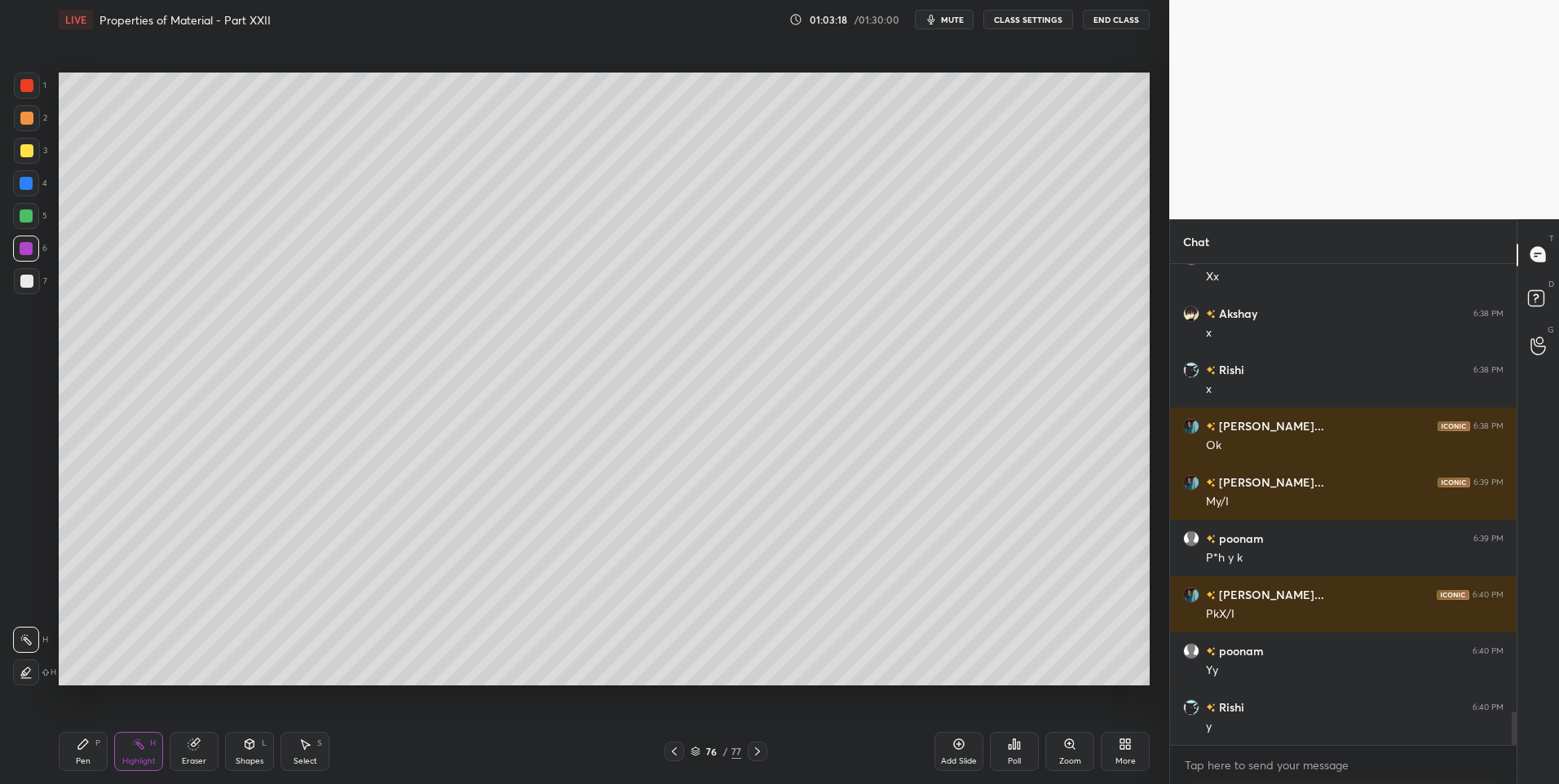
click at [189, 753] on div "Eraser" at bounding box center [193, 752] width 49 height 39
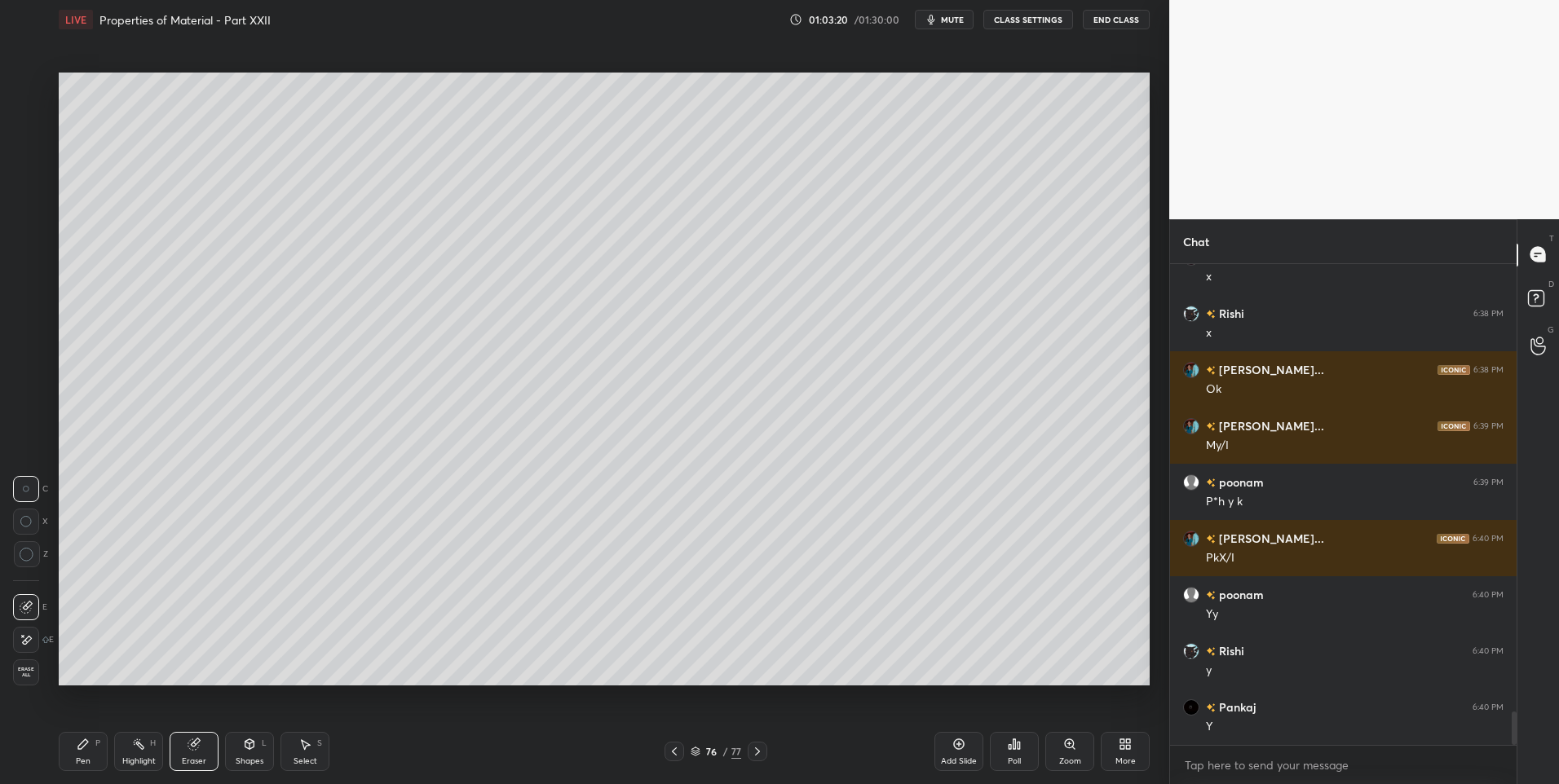
click at [27, 638] on icon at bounding box center [28, 640] width 9 height 8
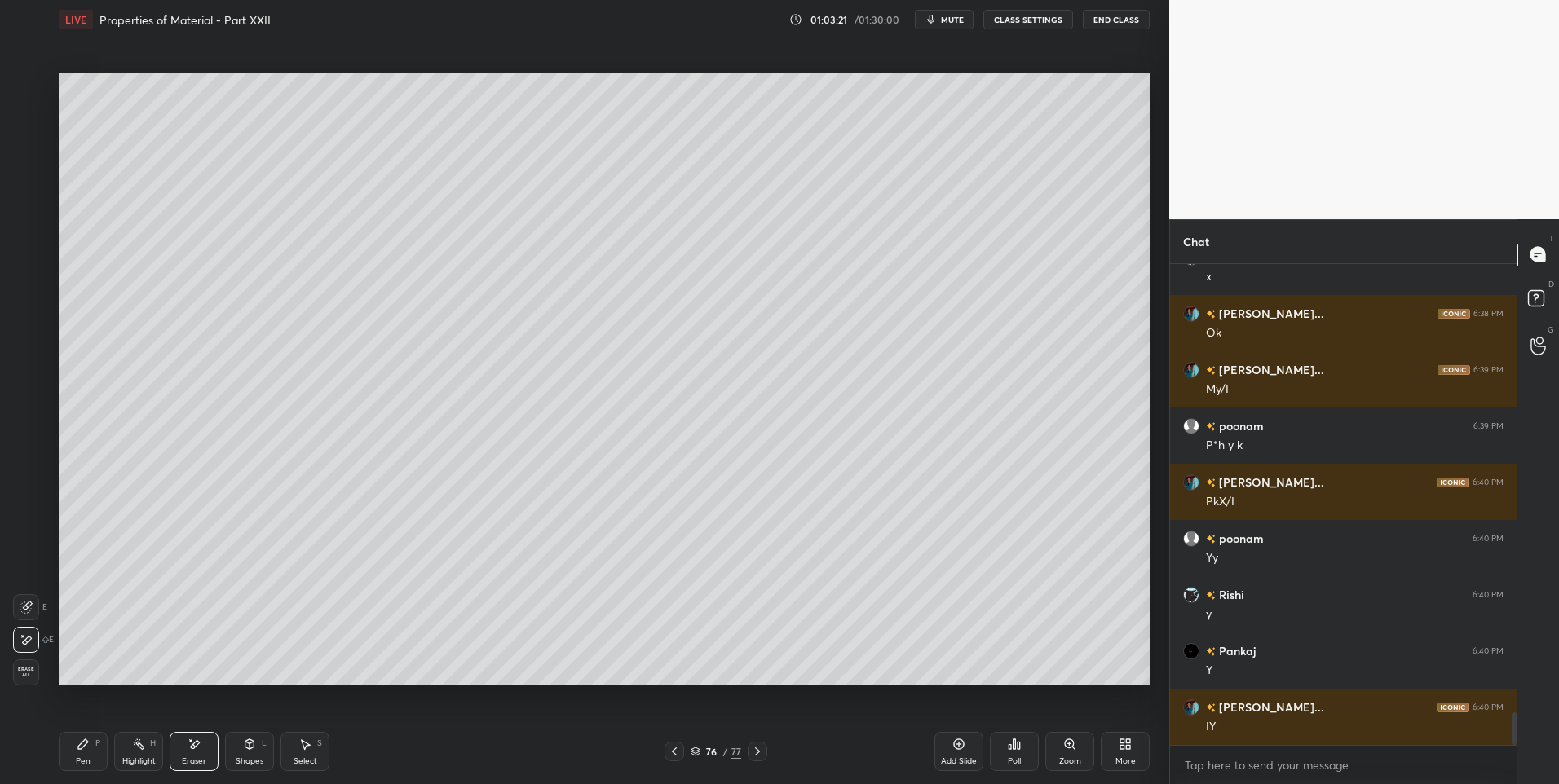
click at [79, 748] on icon at bounding box center [83, 744] width 10 height 10
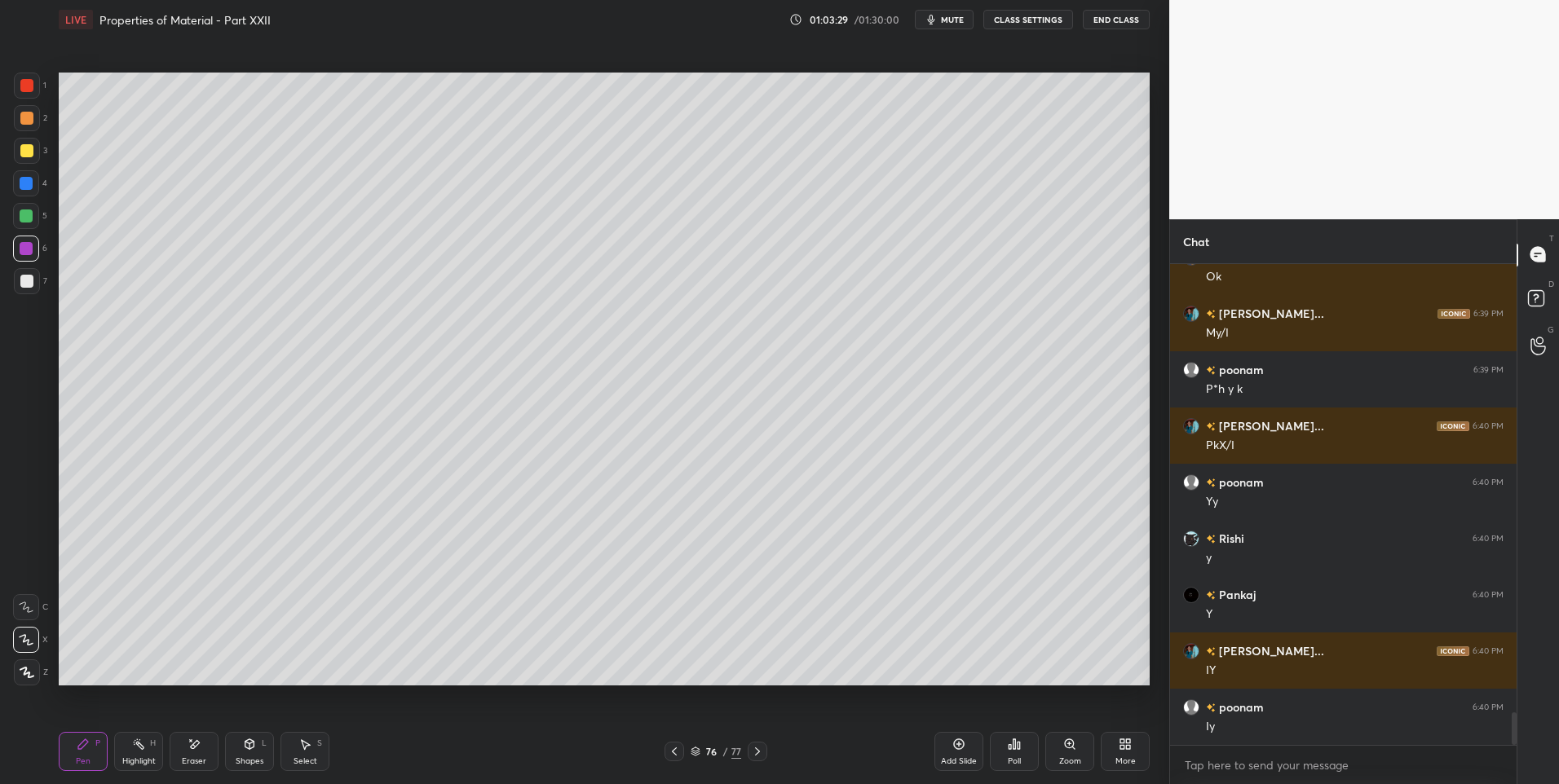
click at [673, 753] on icon at bounding box center [673, 751] width 5 height 8
click at [136, 741] on icon at bounding box center [139, 744] width 13 height 13
click at [759, 753] on icon at bounding box center [757, 752] width 13 height 13
click at [674, 747] on icon at bounding box center [674, 752] width 13 height 13
click at [87, 751] on div "Pen P" at bounding box center [82, 752] width 49 height 39
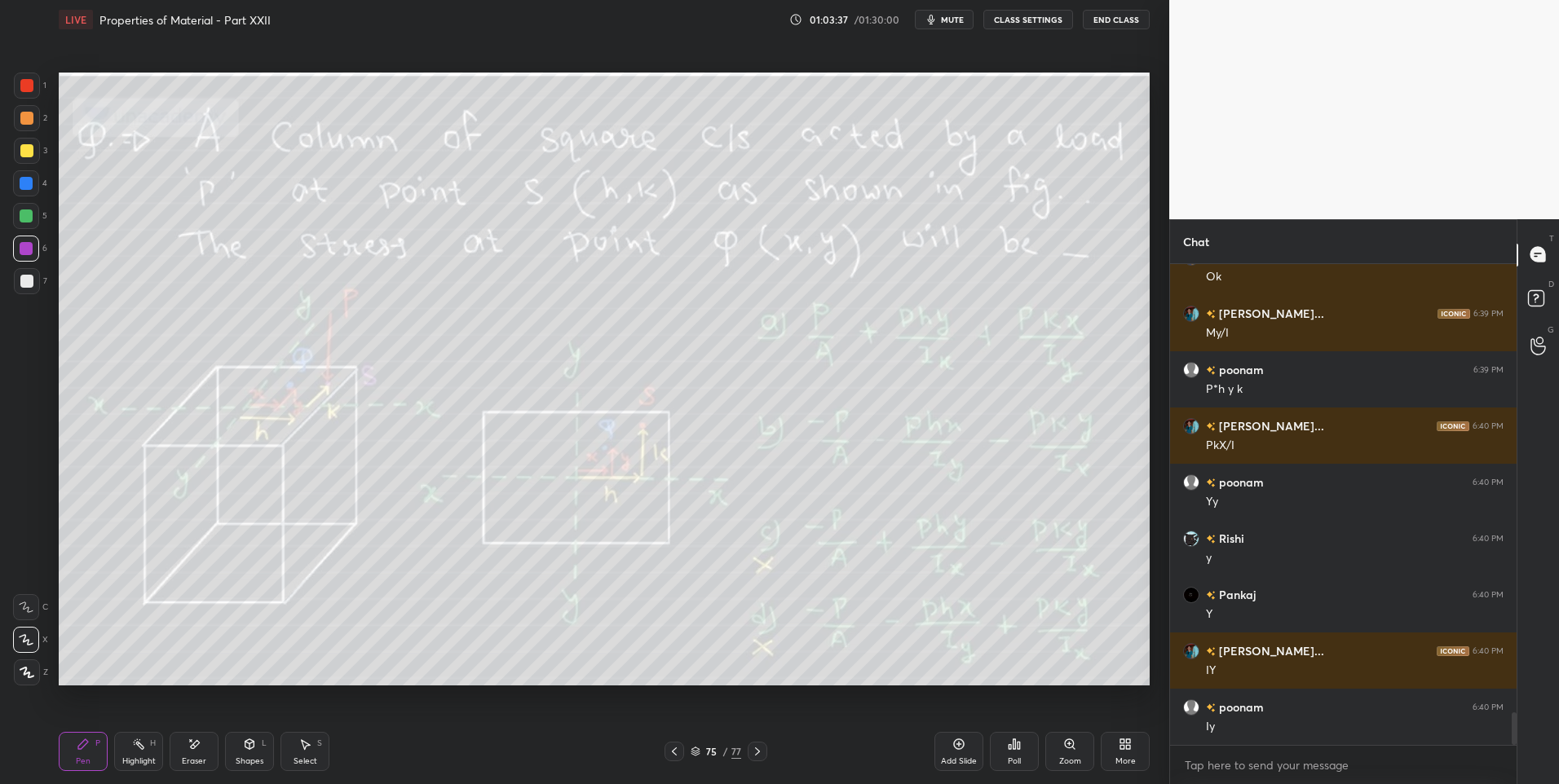
click at [89, 751] on div "Pen P" at bounding box center [82, 752] width 49 height 39
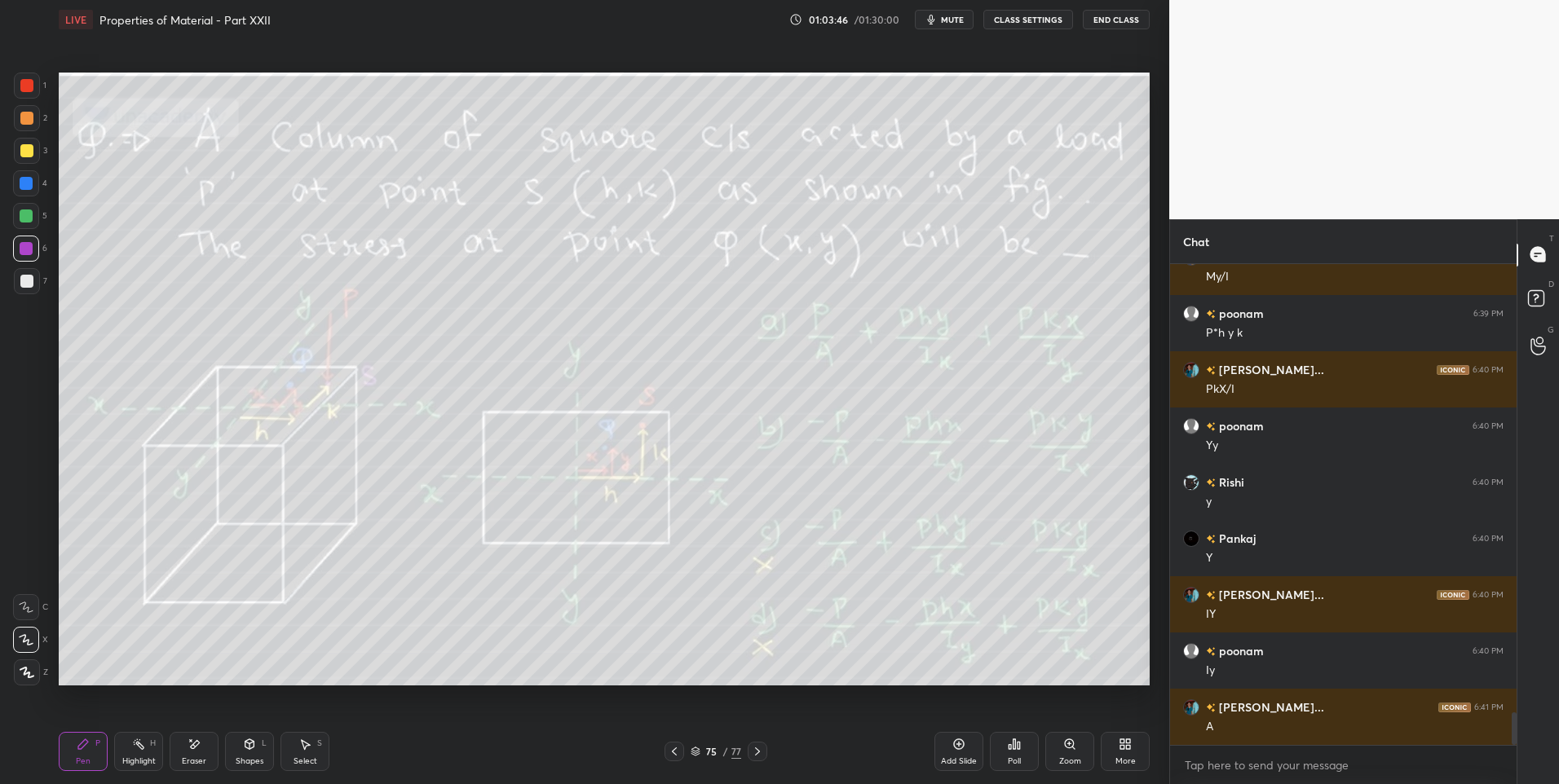
click at [758, 751] on icon at bounding box center [756, 751] width 5 height 8
click at [672, 748] on icon at bounding box center [674, 752] width 13 height 13
click at [134, 746] on icon at bounding box center [139, 744] width 13 height 13
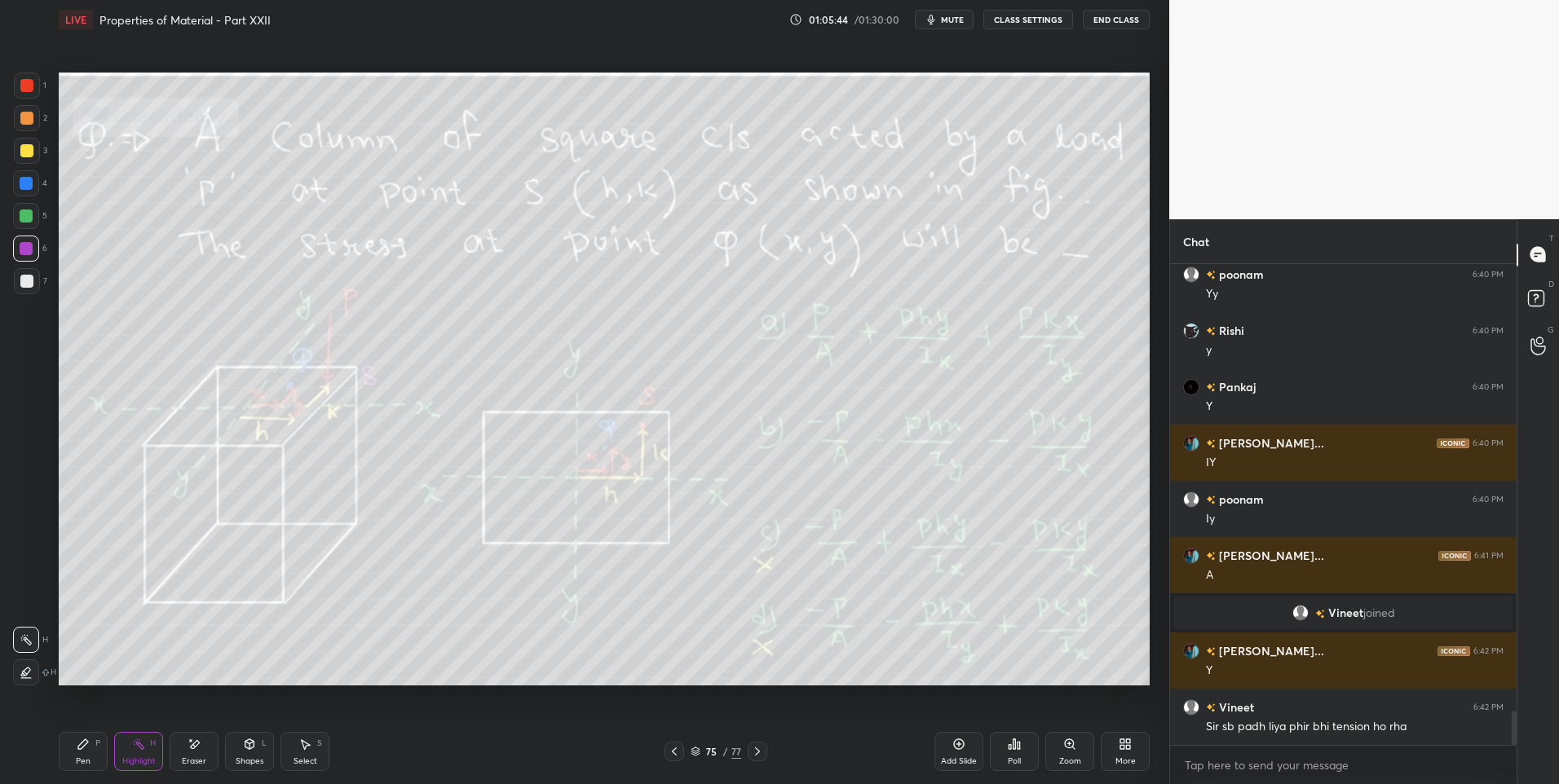
scroll to position [6370, 0]
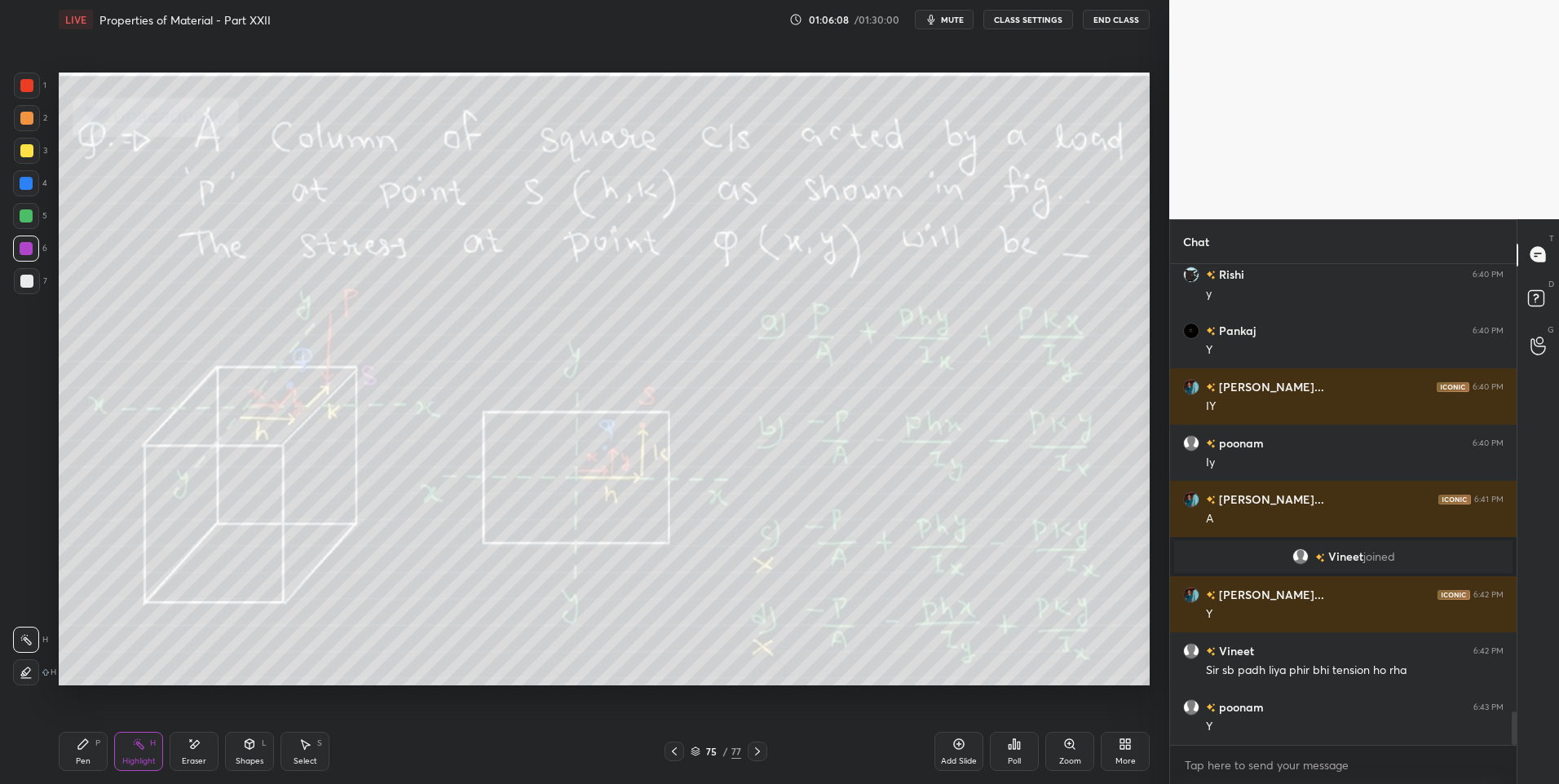
click at [81, 753] on div "Pen P" at bounding box center [82, 752] width 49 height 39
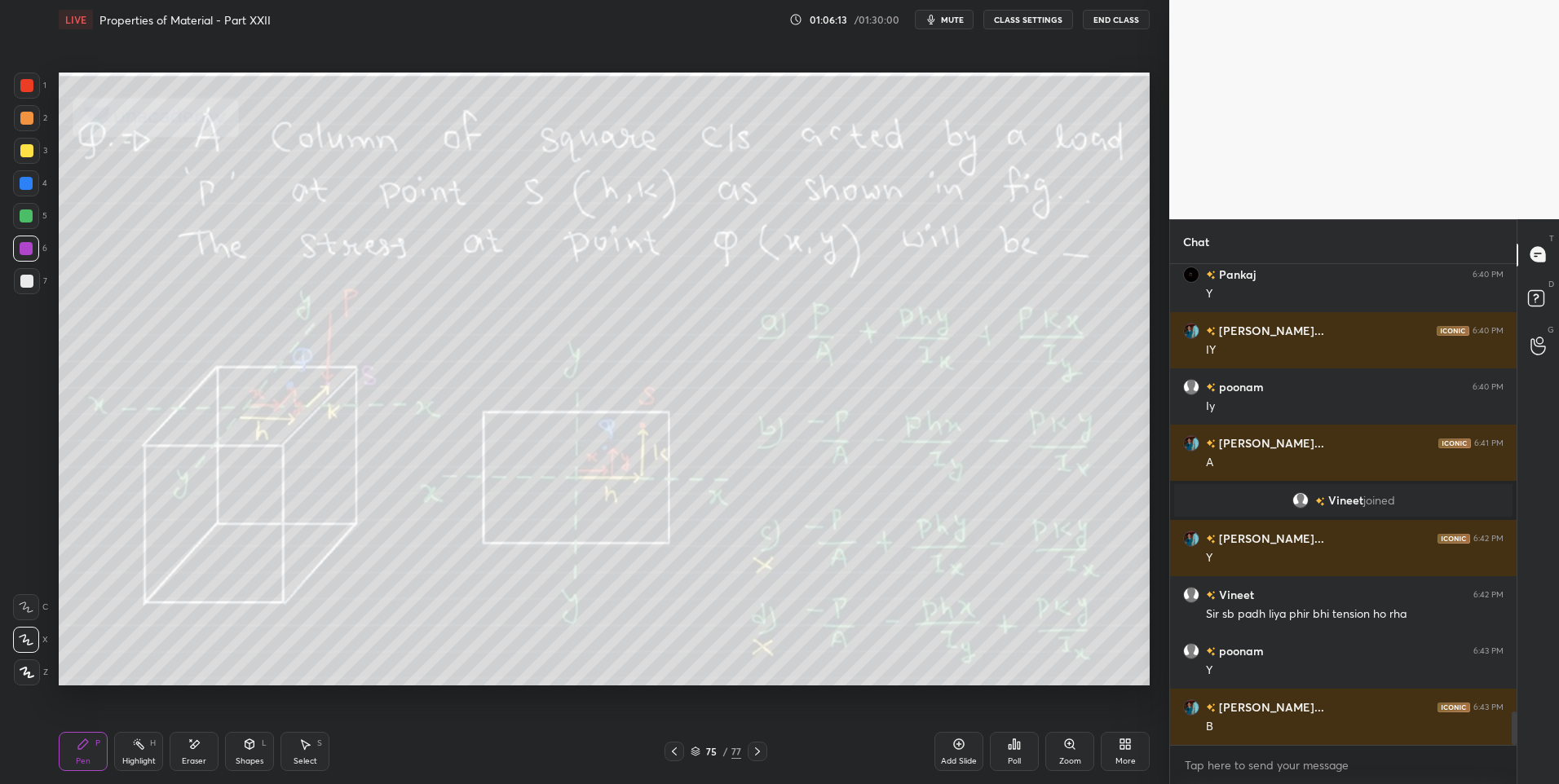
scroll to position [6482, 0]
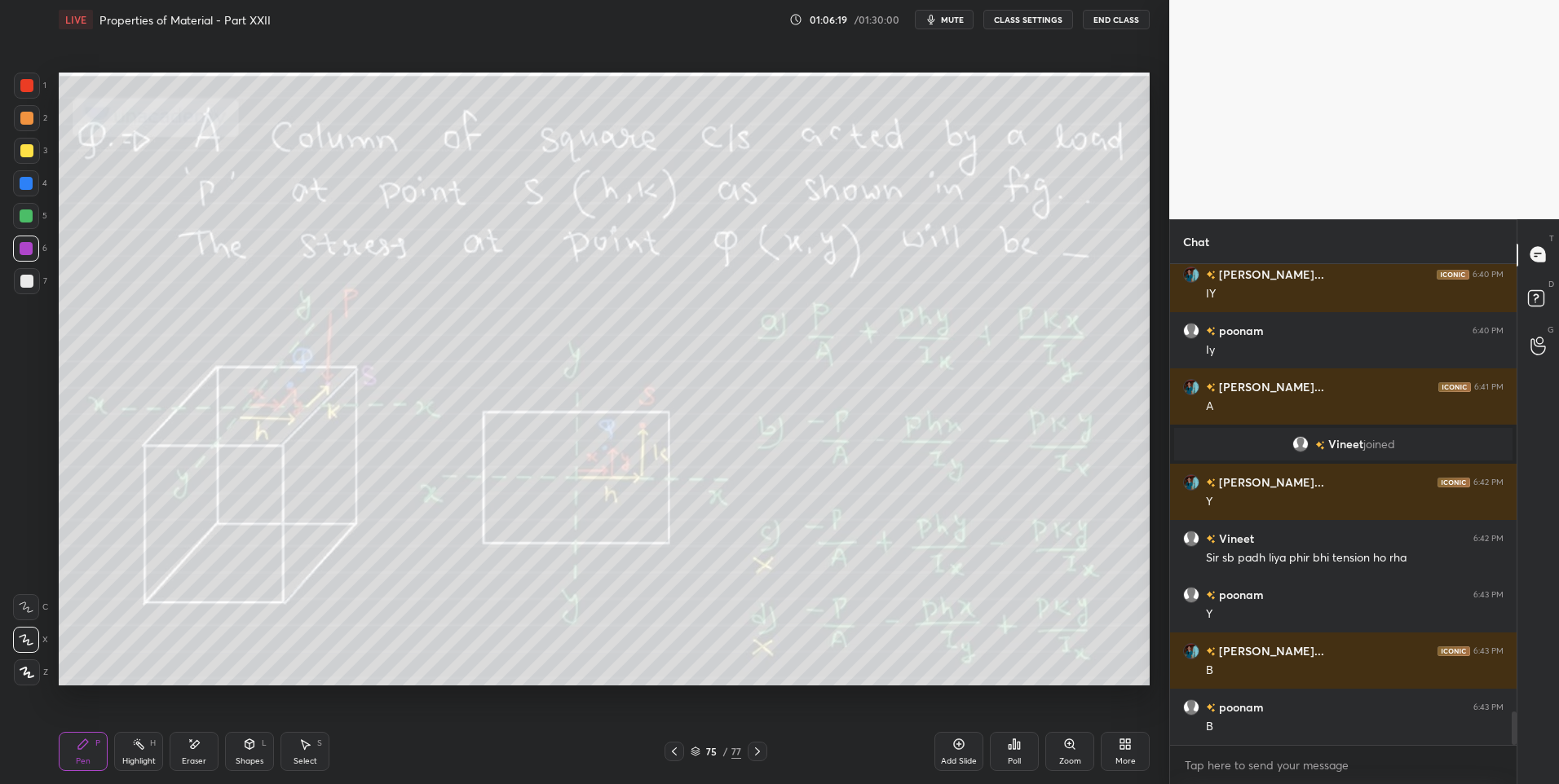
click at [20, 151] on div at bounding box center [27, 151] width 13 height 13
click at [30, 116] on div at bounding box center [27, 118] width 13 height 13
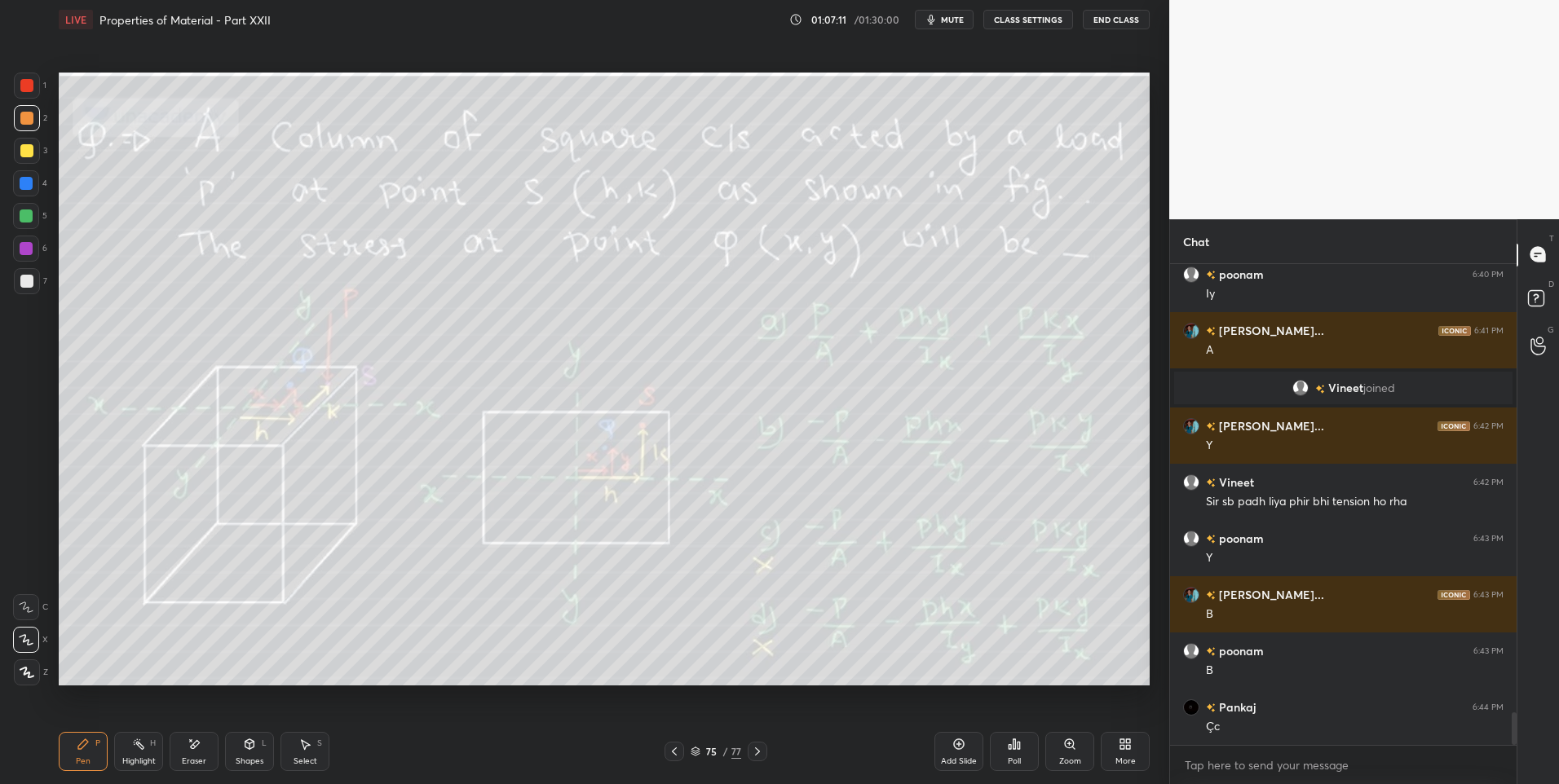
click at [27, 210] on div at bounding box center [26, 216] width 13 height 13
click at [35, 208] on div at bounding box center [26, 216] width 26 height 26
click at [753, 753] on icon at bounding box center [757, 752] width 13 height 13
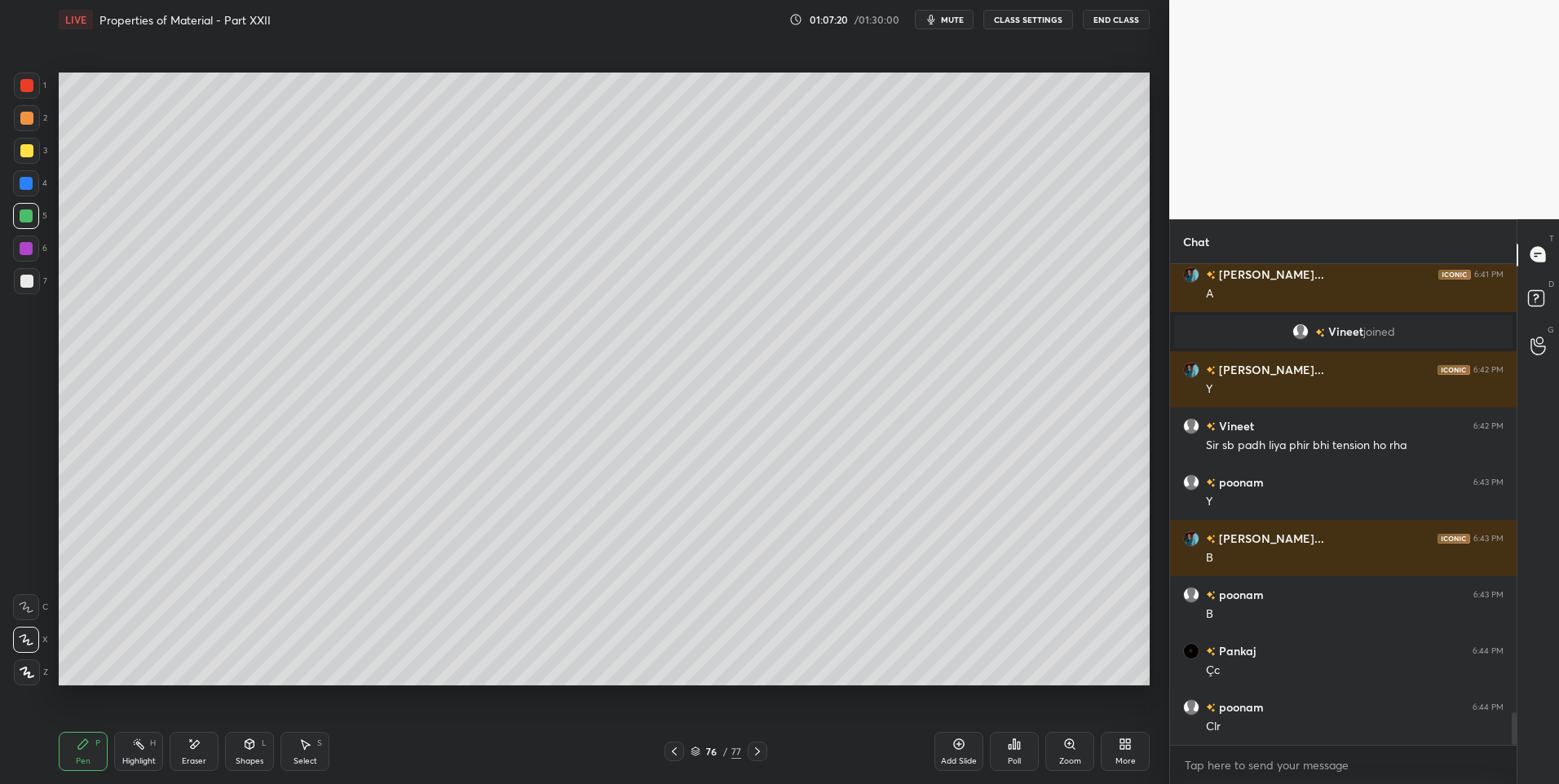
click at [752, 761] on div at bounding box center [756, 751] width 19 height 19
click at [753, 746] on icon at bounding box center [757, 752] width 13 height 13
click at [751, 753] on icon at bounding box center [757, 752] width 13 height 13
click at [758, 755] on icon at bounding box center [757, 752] width 13 height 13
click at [1118, 742] on div "More" at bounding box center [1124, 752] width 49 height 39
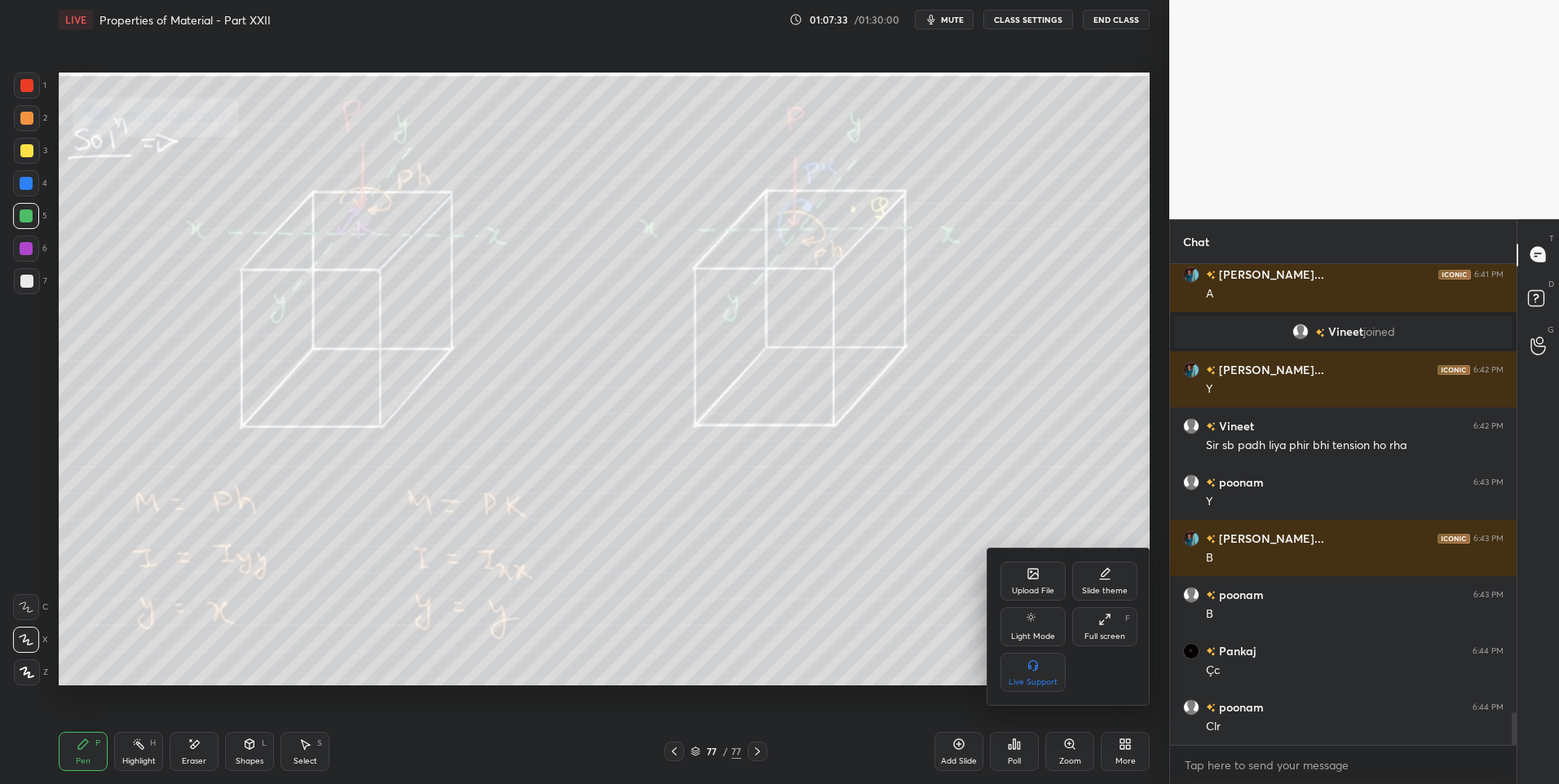
click at [1026, 576] on icon at bounding box center [1033, 574] width 13 height 13
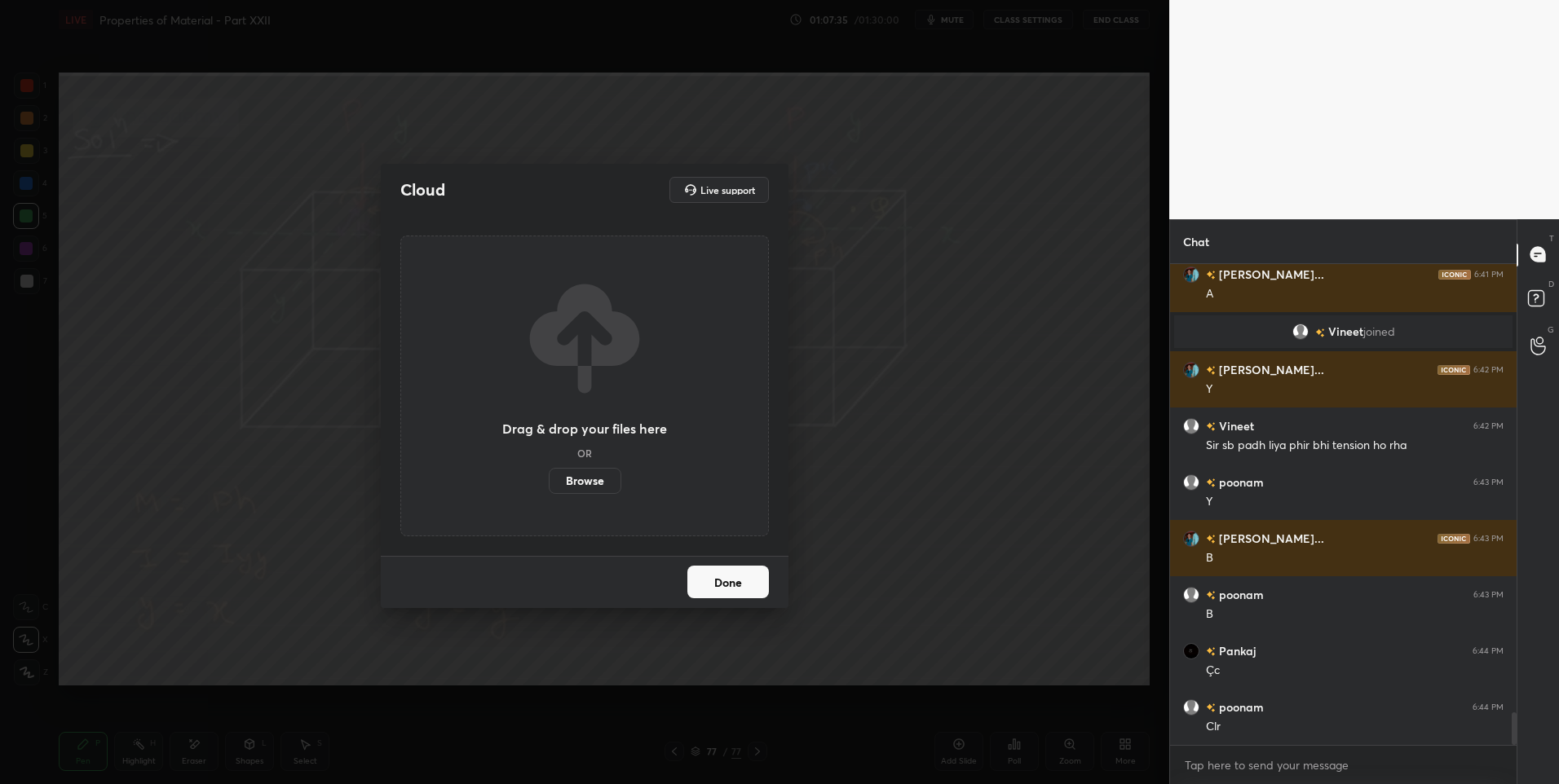
scroll to position [443, 341]
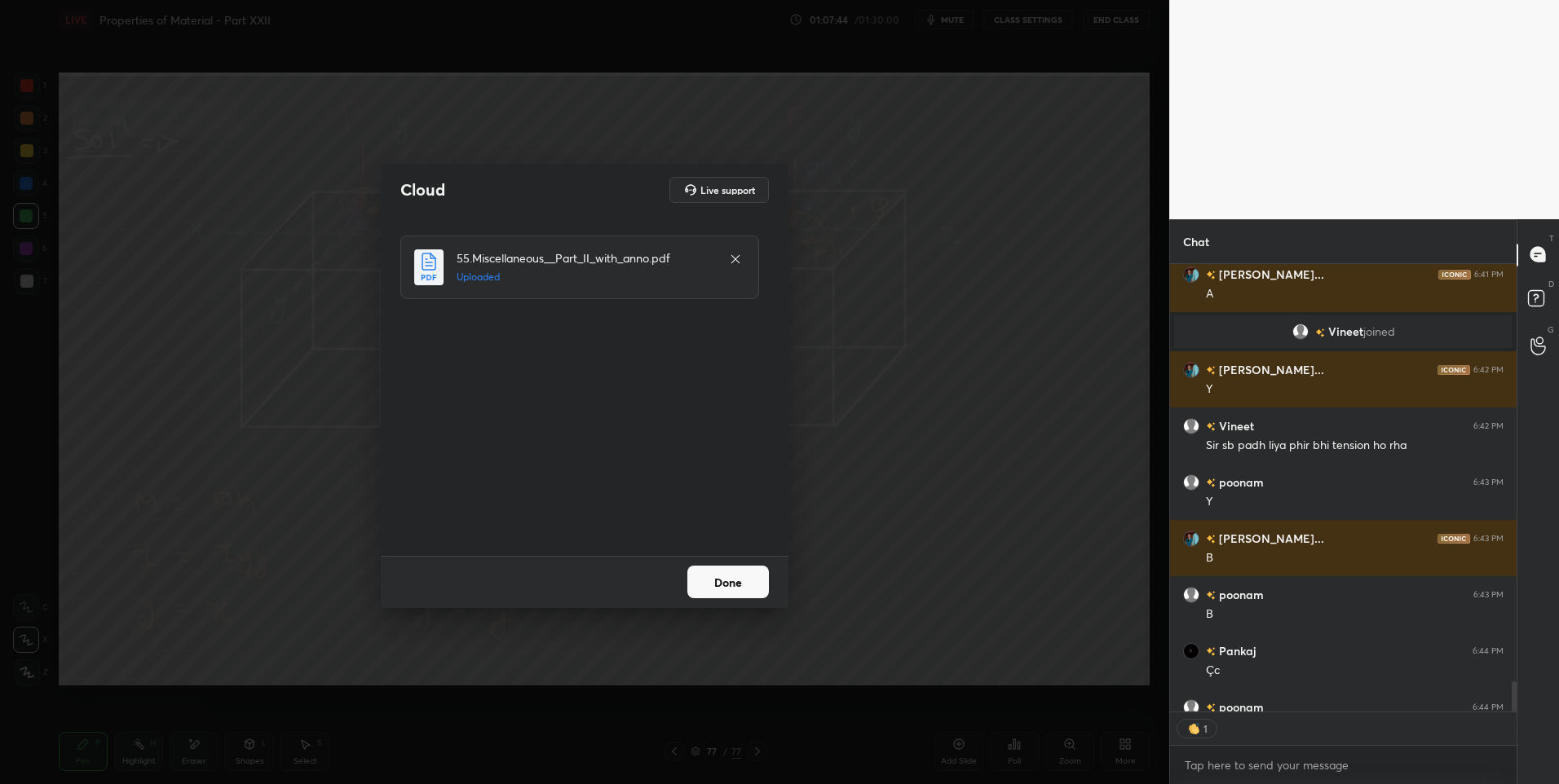
click at [750, 586] on button "Done" at bounding box center [728, 582] width 81 height 32
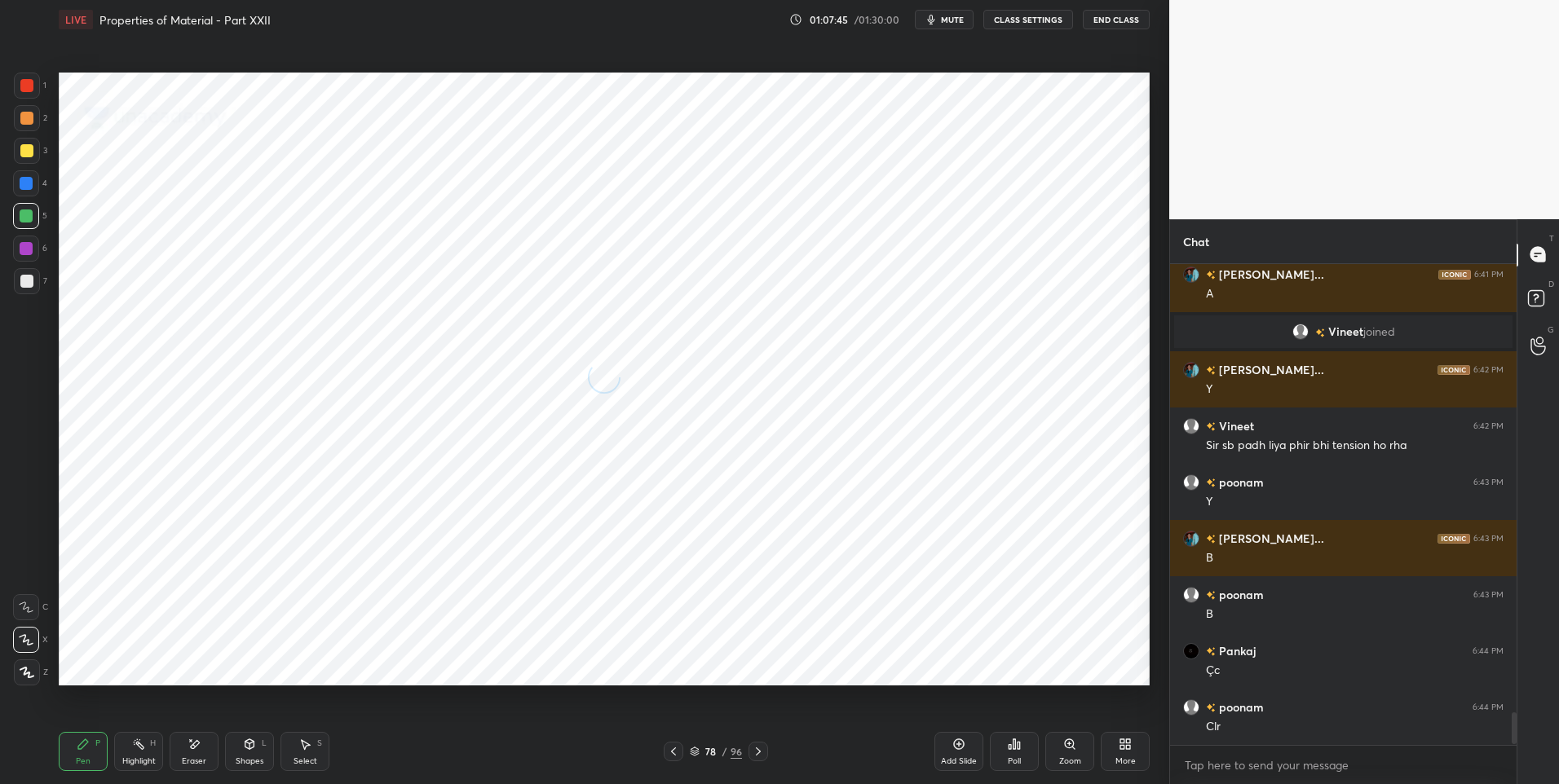
scroll to position [6595, 0]
click at [760, 747] on icon at bounding box center [758, 752] width 13 height 13
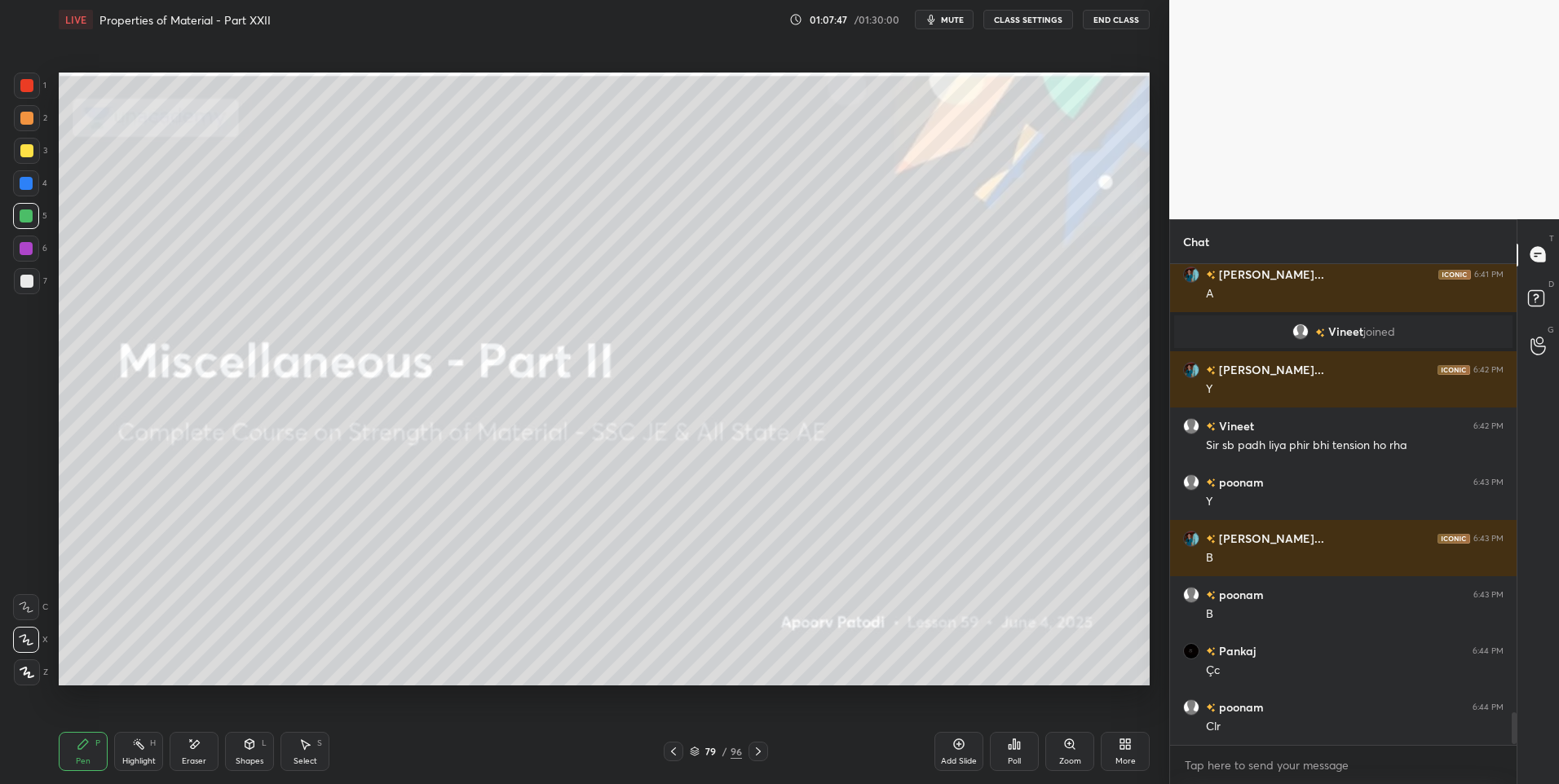
click at [761, 748] on icon at bounding box center [758, 752] width 13 height 13
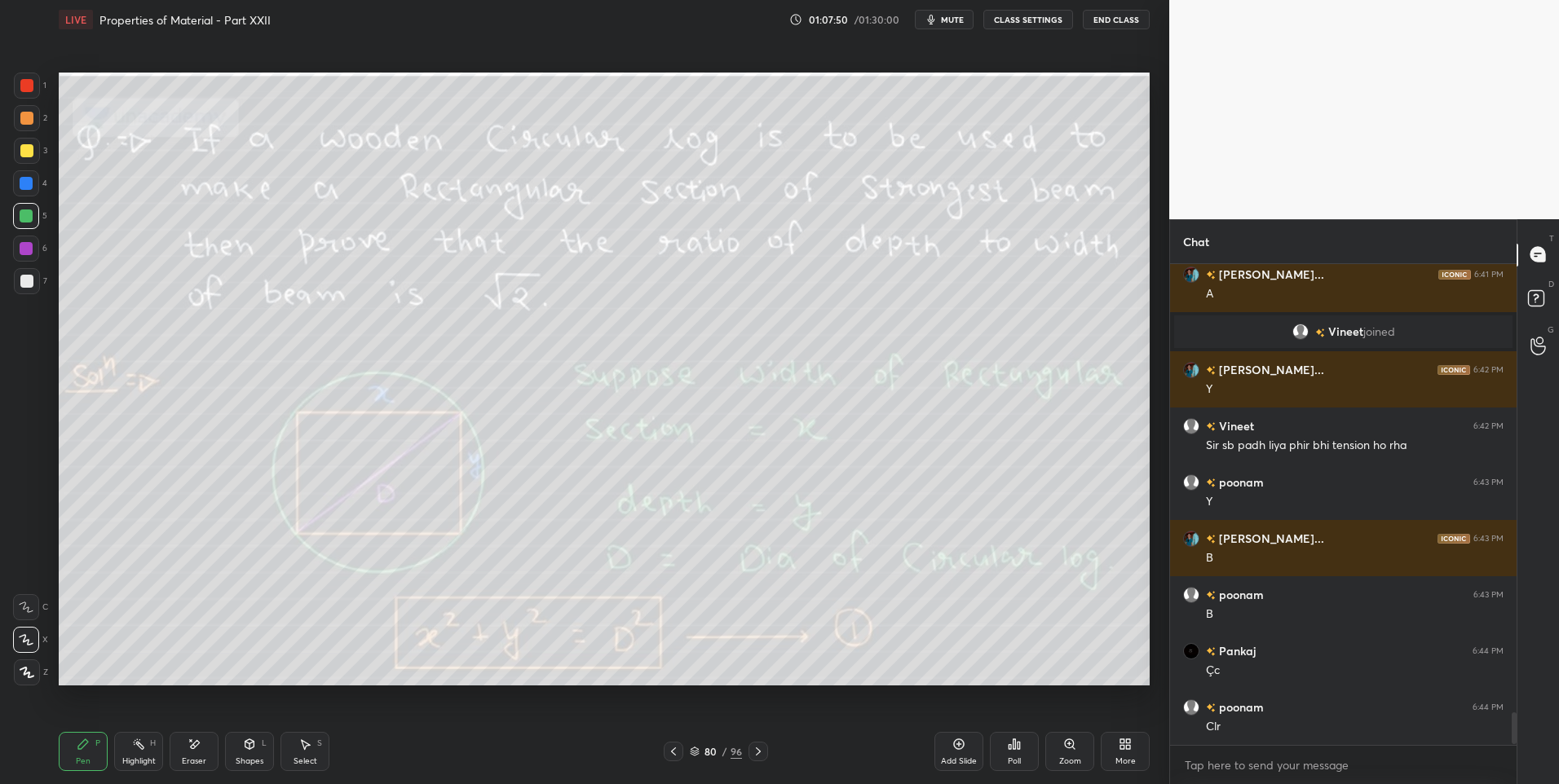
click at [143, 754] on div "Highlight H" at bounding box center [138, 752] width 49 height 39
click at [89, 753] on div "Pen P" at bounding box center [82, 752] width 49 height 39
click at [131, 753] on div "Highlight H" at bounding box center [138, 752] width 49 height 39
click at [35, 123] on div at bounding box center [27, 118] width 26 height 26
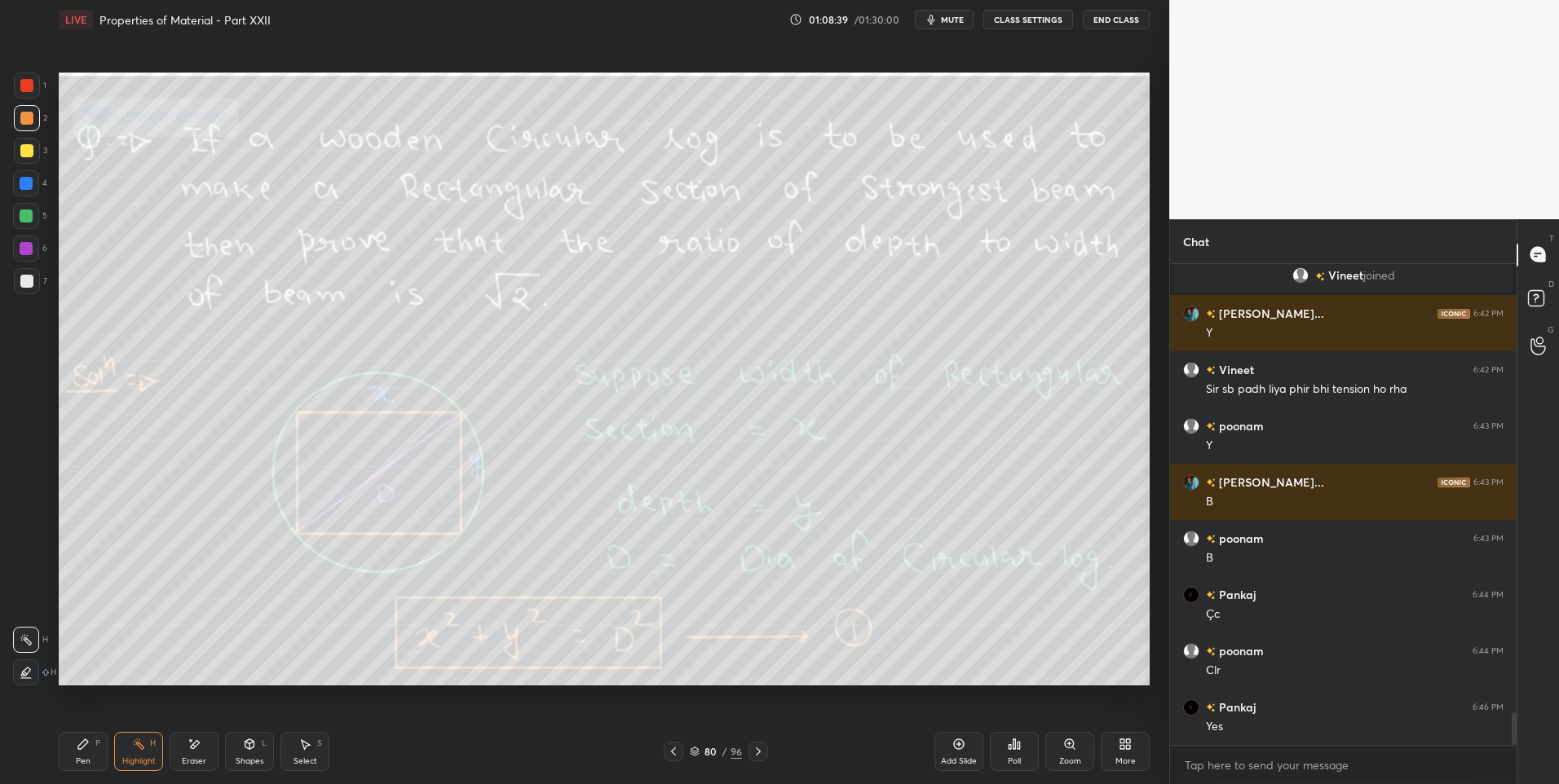
click at [137, 742] on rect at bounding box center [140, 745] width 8 height 8
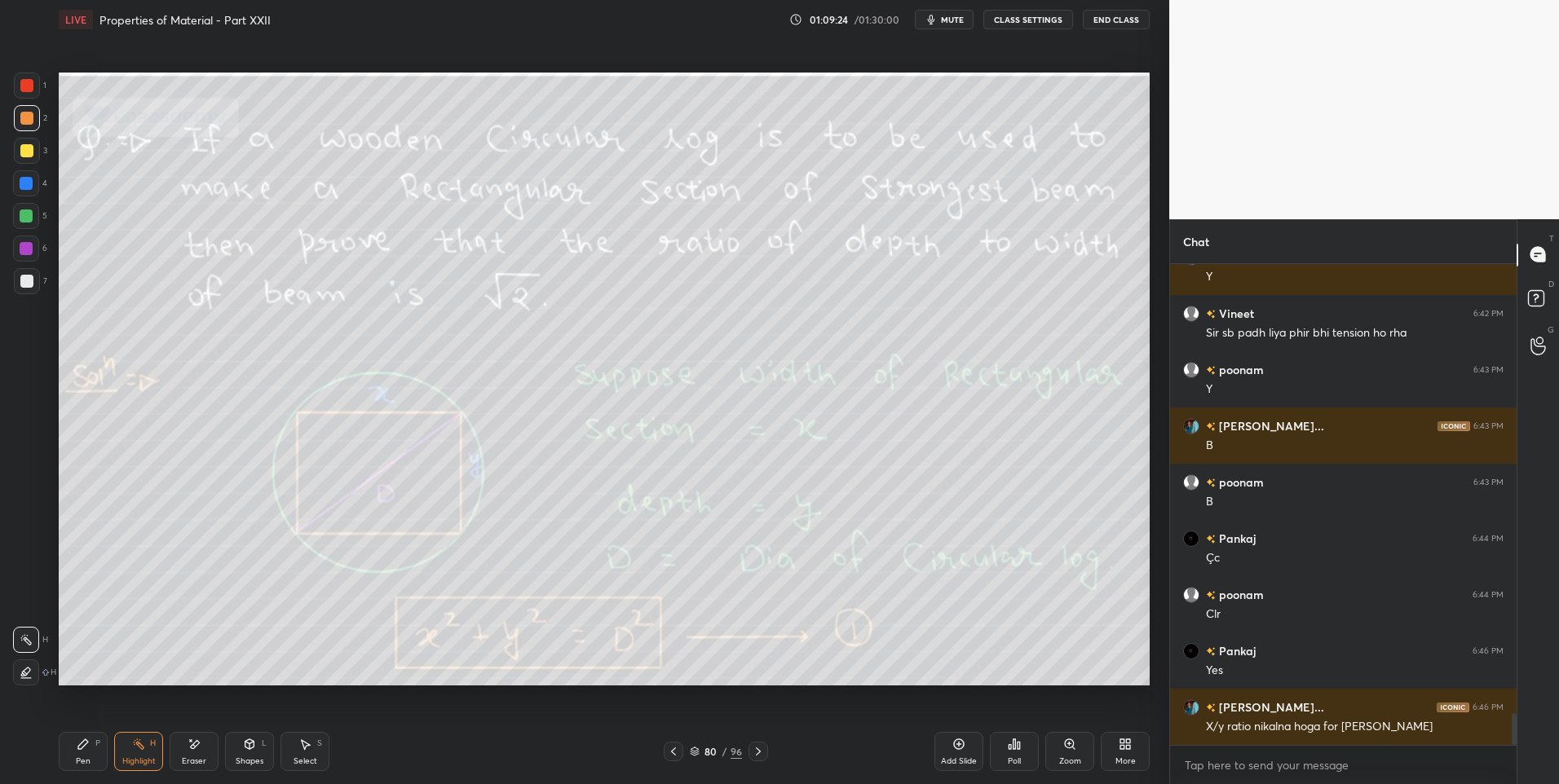
scroll to position [6764, 0]
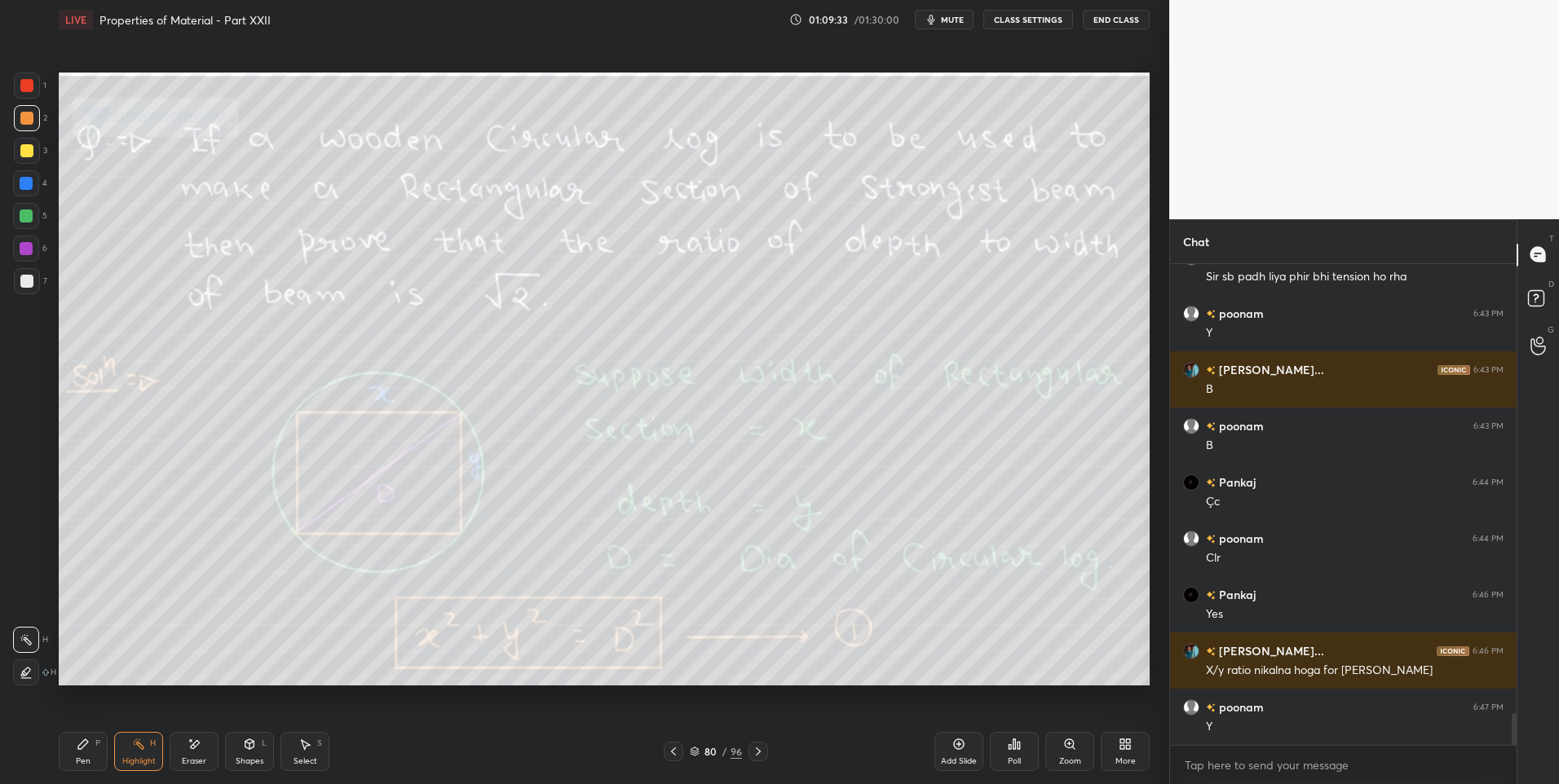
click at [85, 754] on div "Pen P" at bounding box center [82, 752] width 49 height 39
click at [761, 753] on icon at bounding box center [758, 752] width 13 height 13
click at [671, 752] on icon at bounding box center [673, 751] width 5 height 8
click at [125, 749] on div "Highlight H" at bounding box center [138, 752] width 49 height 39
click at [762, 748] on icon at bounding box center [758, 752] width 13 height 13
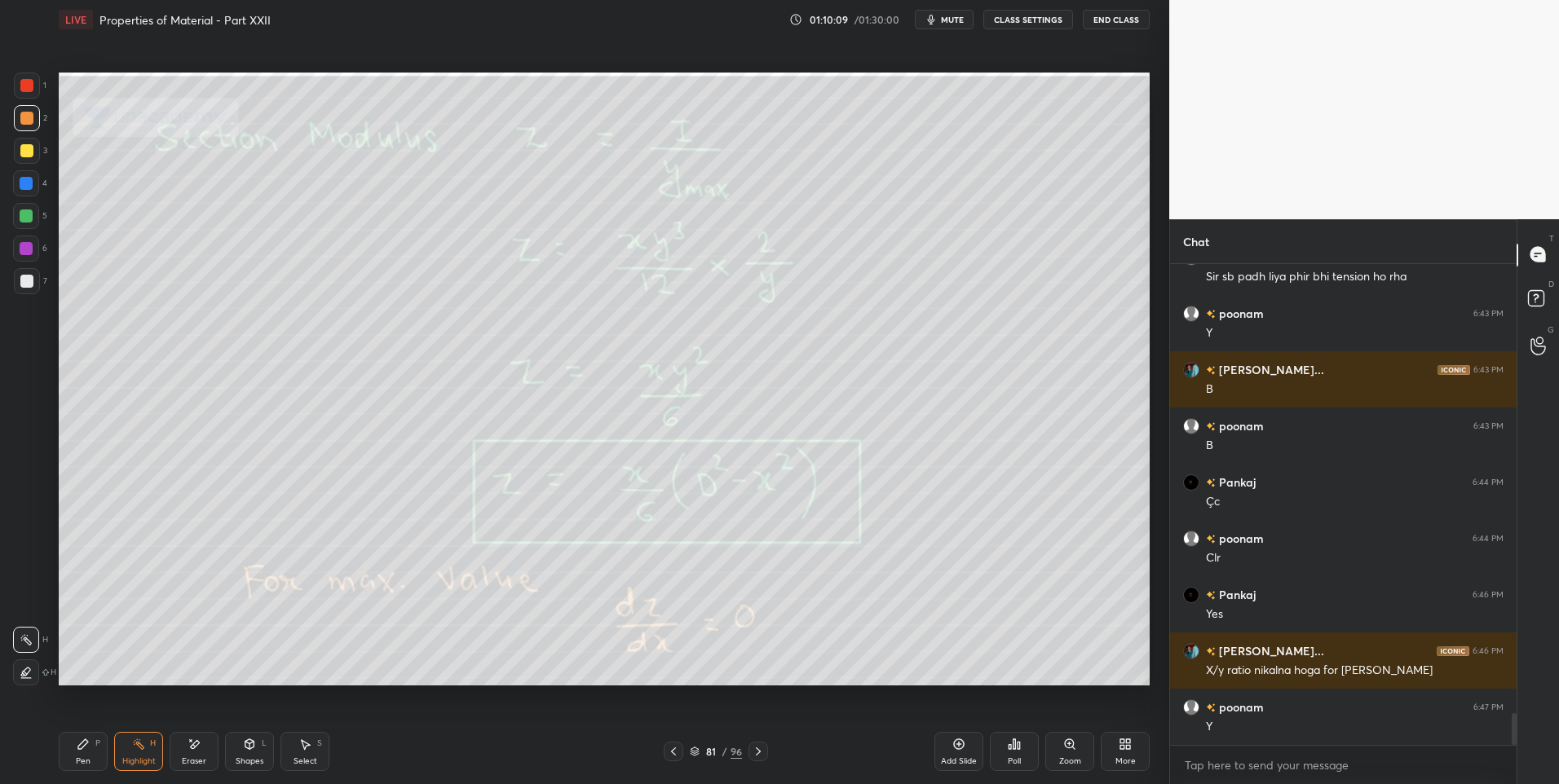
click at [75, 750] on div "Pen P" at bounding box center [82, 752] width 49 height 39
click at [675, 743] on div at bounding box center [673, 751] width 19 height 19
click at [145, 757] on div "Highlight" at bounding box center [139, 761] width 33 height 8
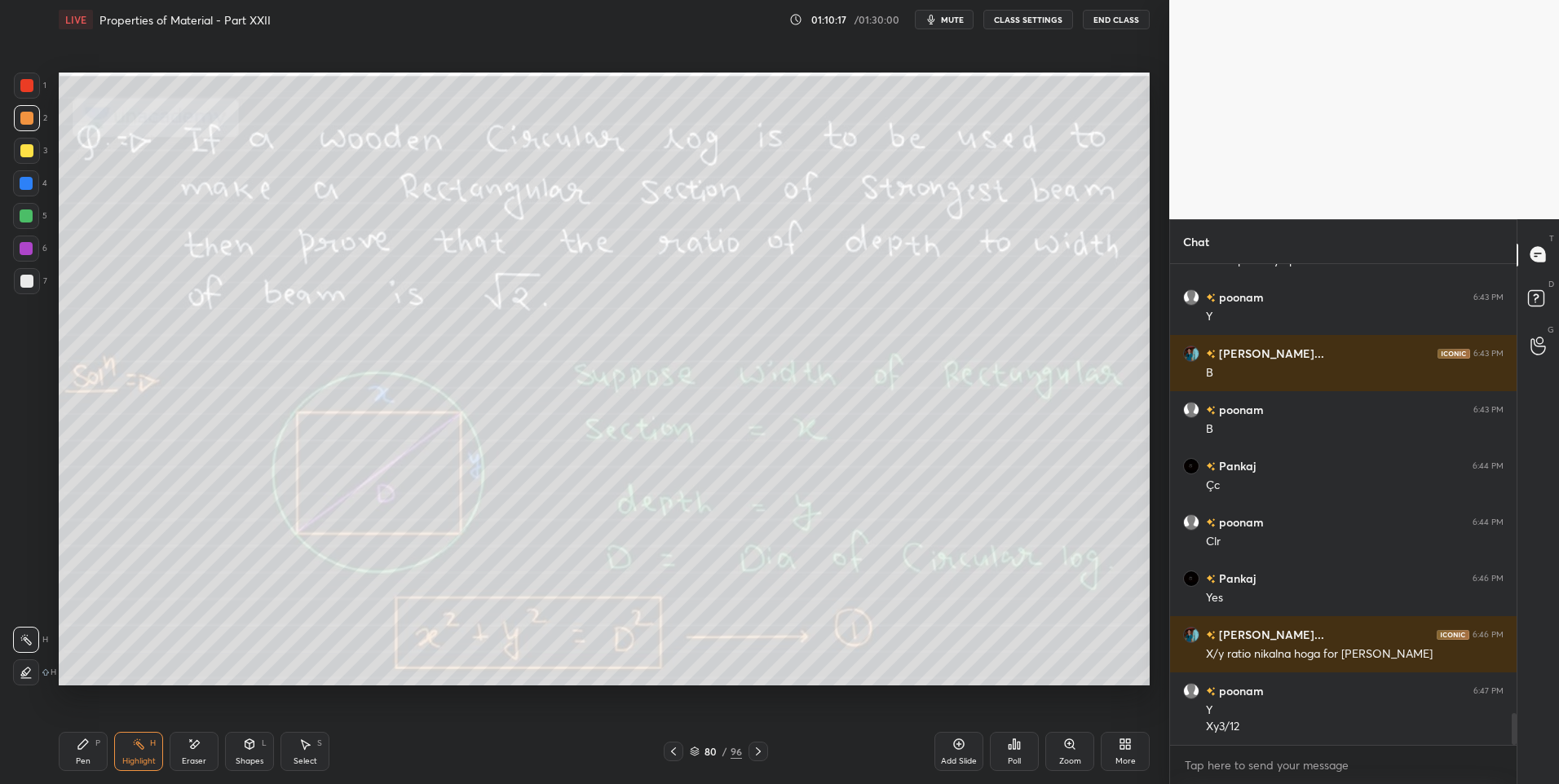
click at [761, 753] on icon at bounding box center [758, 752] width 13 height 13
click at [67, 753] on div "Pen P" at bounding box center [82, 752] width 49 height 39
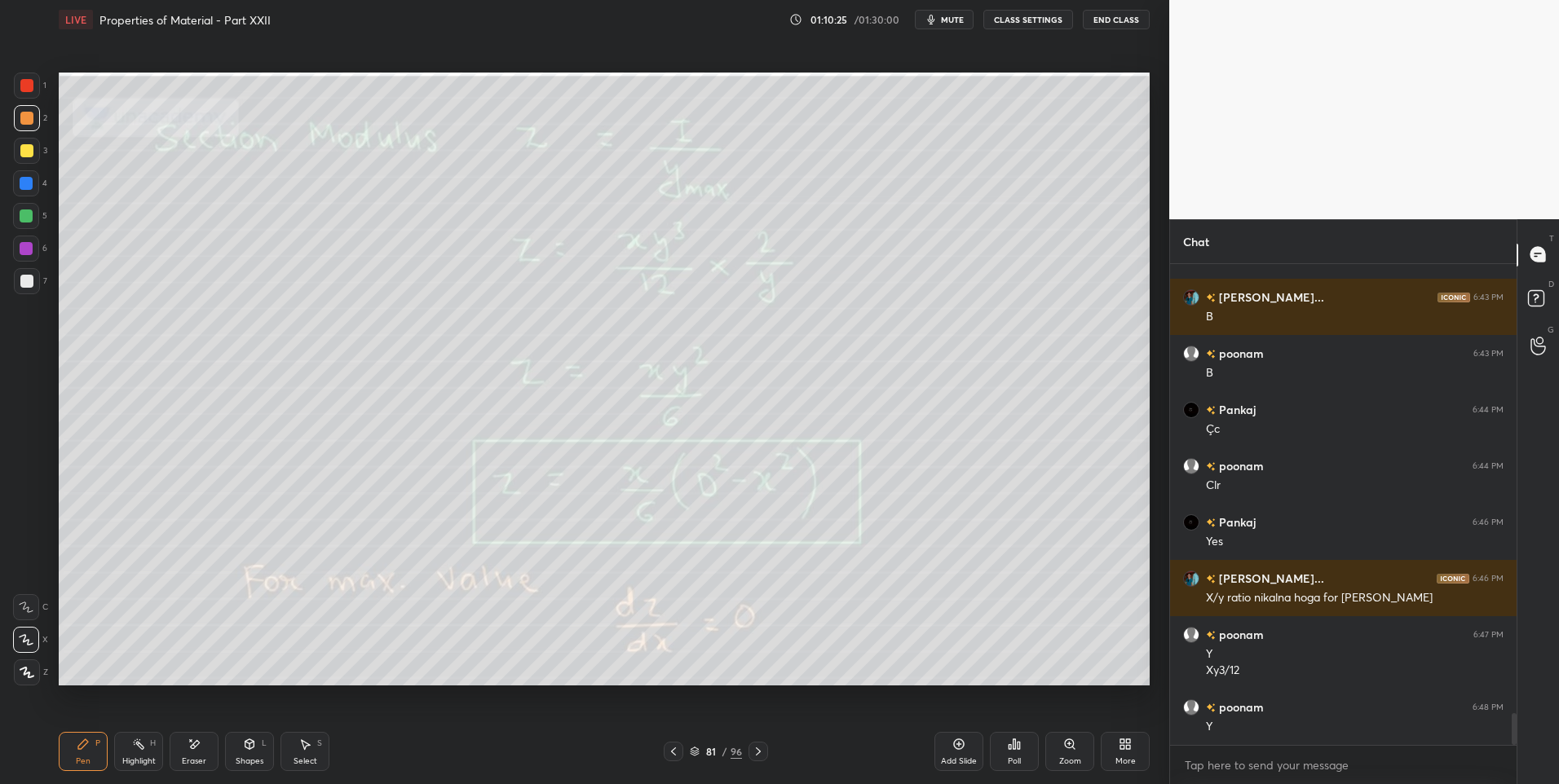
scroll to position [6892, 0]
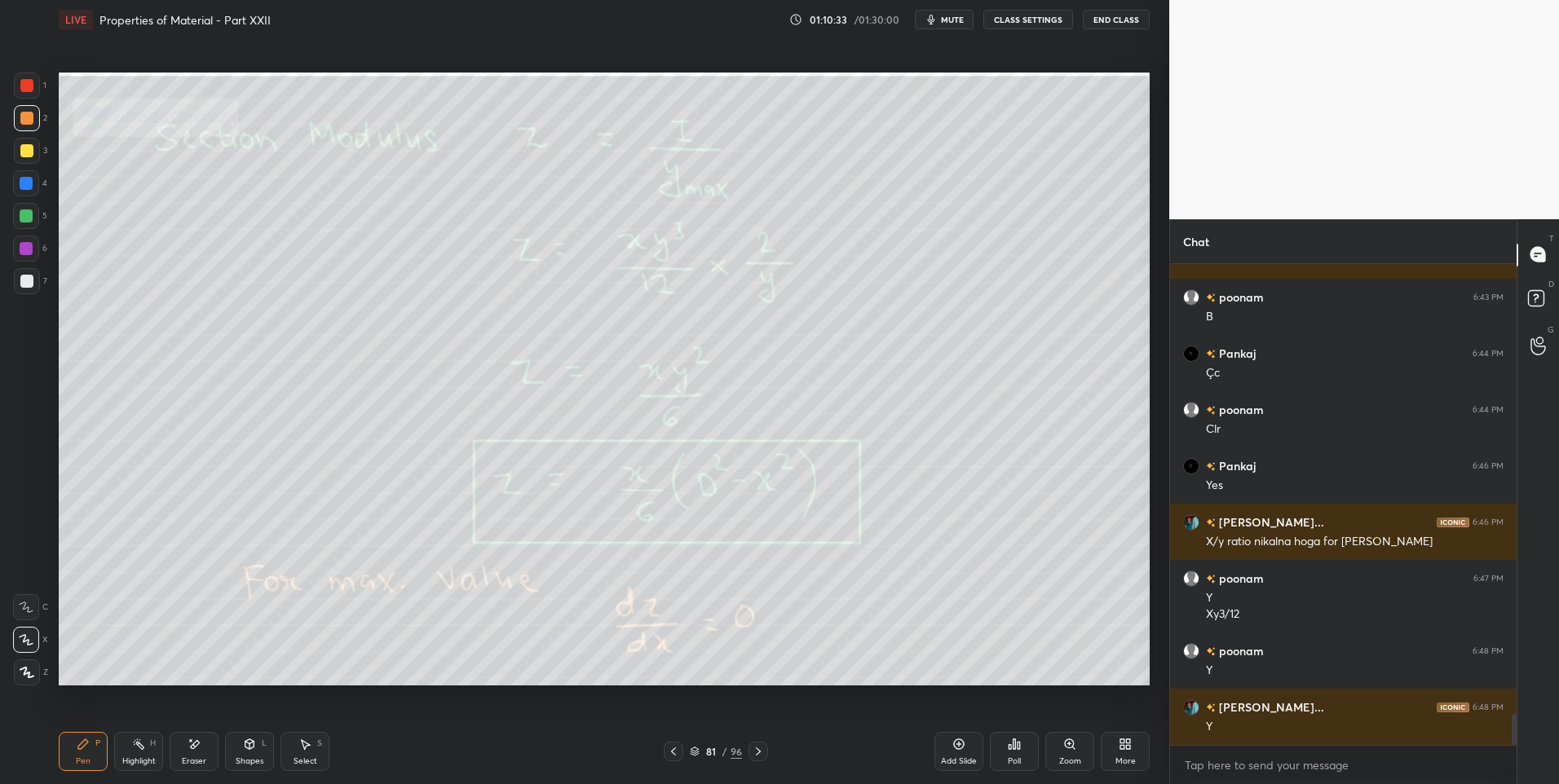
click at [671, 751] on icon at bounding box center [673, 751] width 5 height 8
click at [129, 762] on div "Highlight" at bounding box center [139, 761] width 33 height 8
click at [76, 749] on div "Pen P" at bounding box center [82, 752] width 49 height 39
click at [79, 744] on icon at bounding box center [83, 744] width 13 height 13
click at [756, 750] on icon at bounding box center [758, 752] width 13 height 13
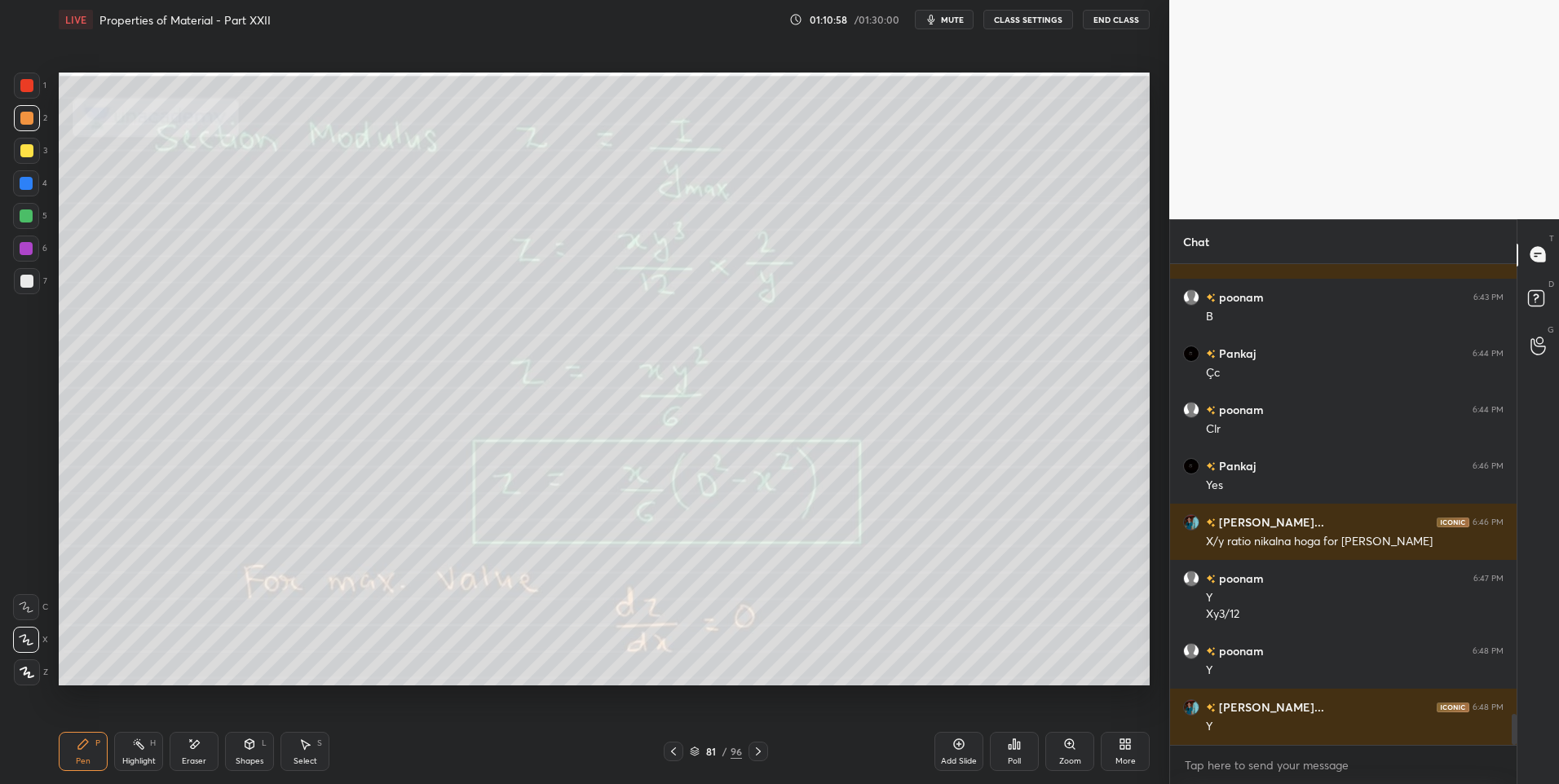
click at [23, 245] on div at bounding box center [26, 249] width 13 height 13
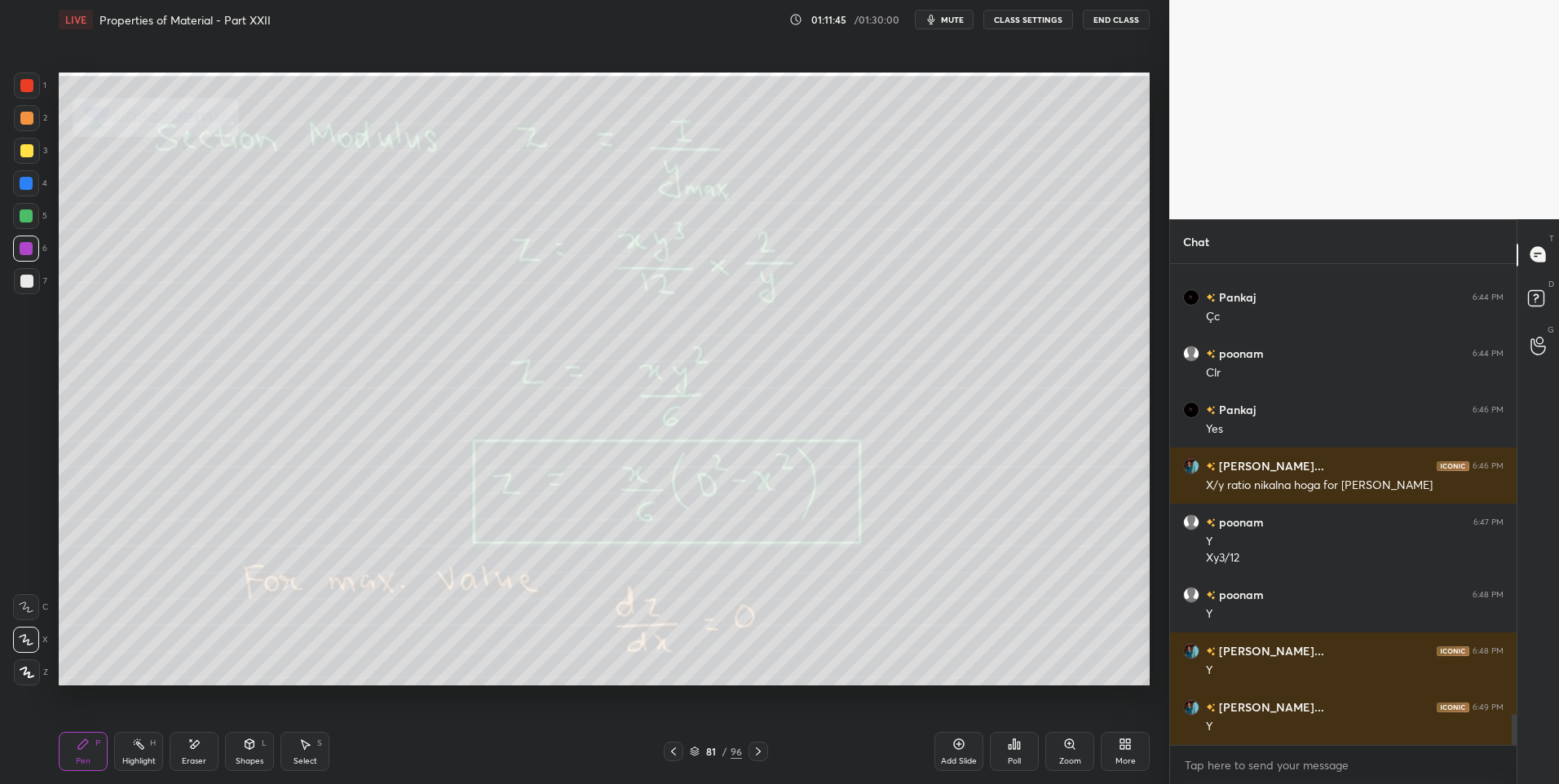
click at [753, 753] on icon at bounding box center [758, 752] width 13 height 13
click at [762, 753] on icon at bounding box center [758, 752] width 13 height 13
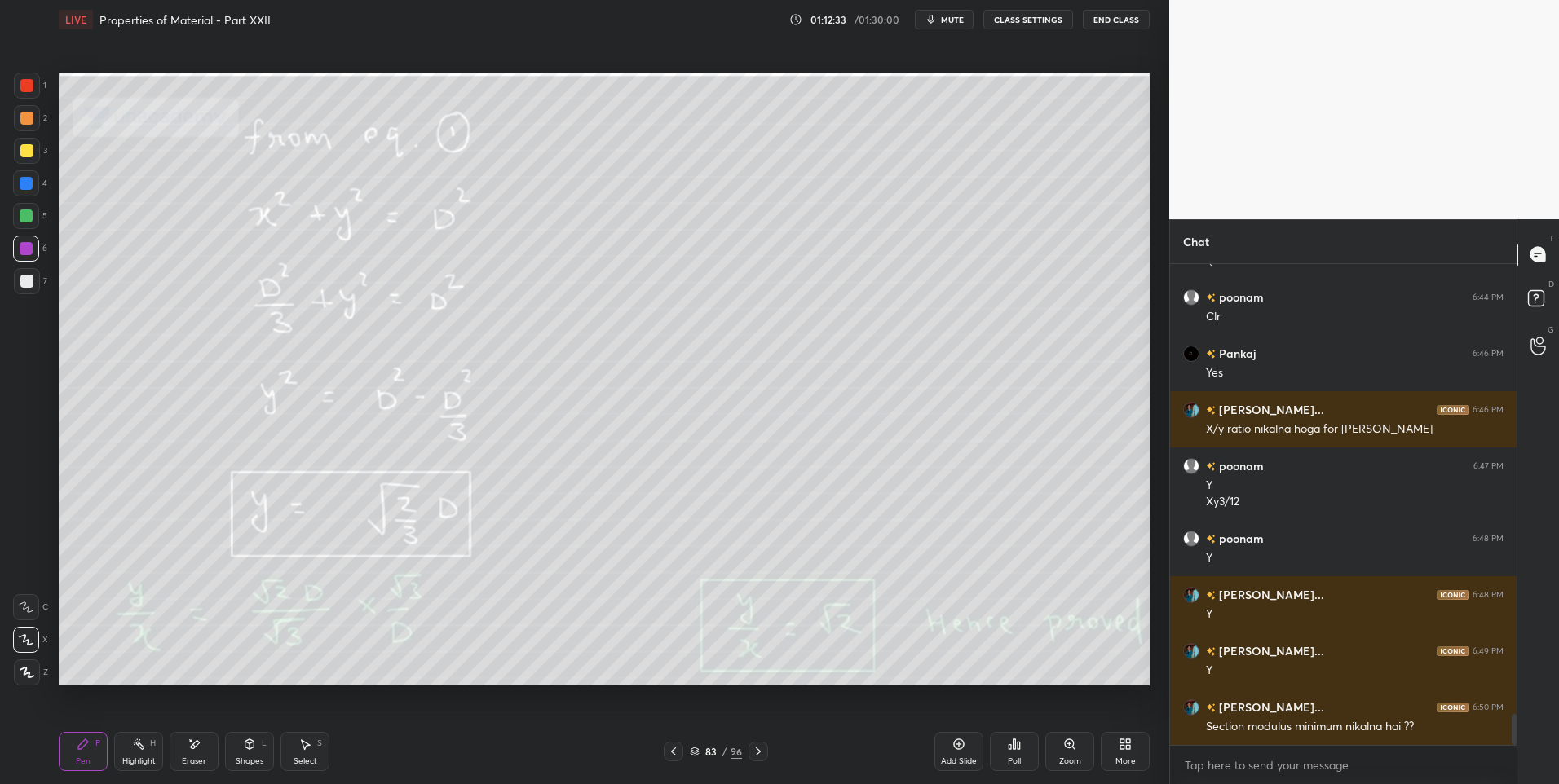
click at [681, 753] on div at bounding box center [673, 751] width 19 height 19
click at [684, 747] on div "82 / 96" at bounding box center [716, 751] width 104 height 19
click at [673, 752] on icon at bounding box center [673, 752] width 13 height 13
click at [676, 753] on icon at bounding box center [673, 752] width 13 height 13
click at [141, 744] on rect at bounding box center [140, 745] width 8 height 8
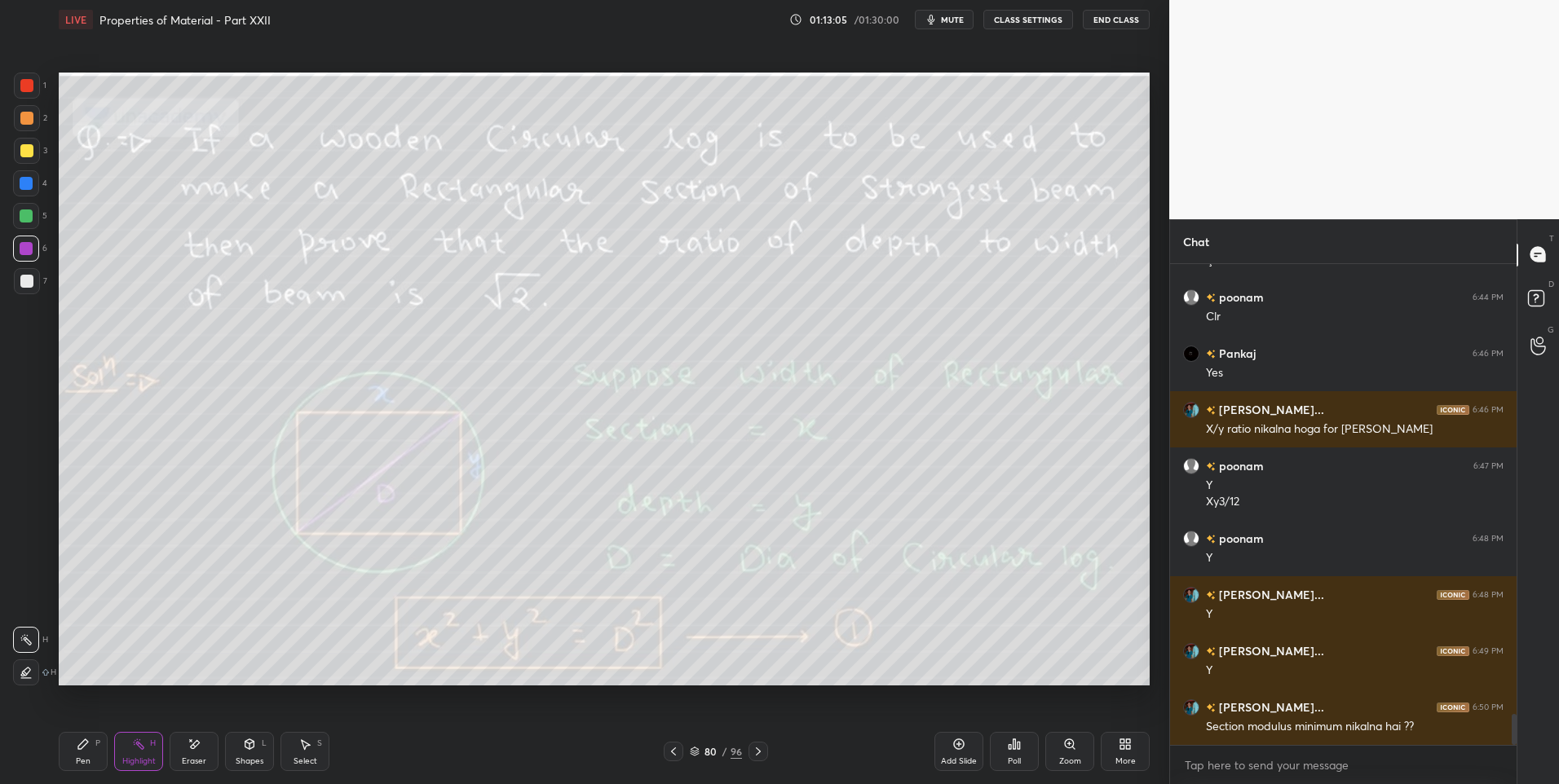
click at [136, 749] on icon at bounding box center [139, 744] width 13 height 13
click at [86, 747] on icon at bounding box center [83, 744] width 13 height 13
click at [761, 753] on icon at bounding box center [758, 752] width 13 height 13
click at [762, 752] on icon at bounding box center [758, 752] width 13 height 13
click at [671, 753] on icon at bounding box center [673, 751] width 5 height 8
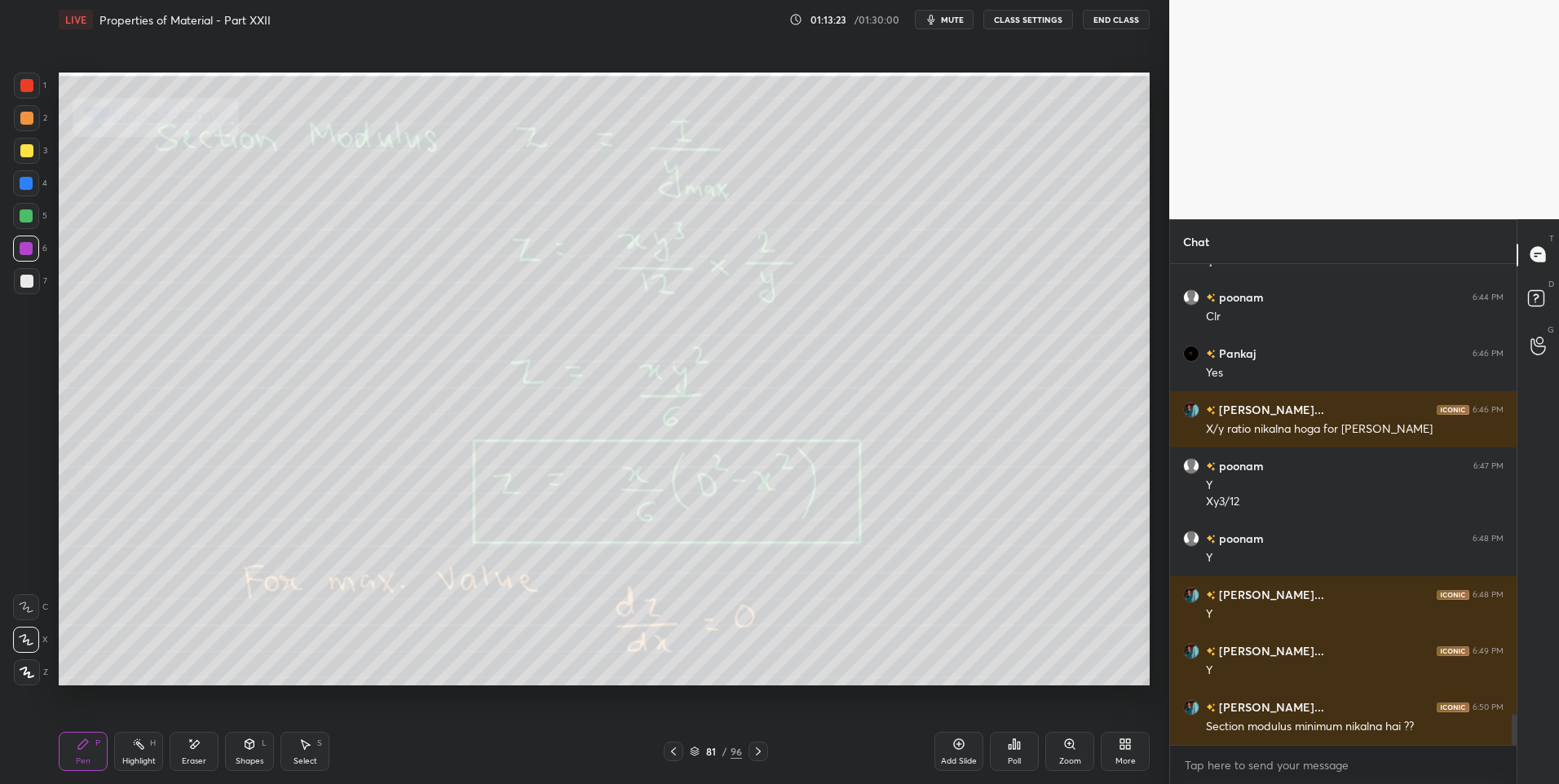
click at [671, 754] on icon at bounding box center [673, 752] width 13 height 13
click at [134, 763] on div "Highlight" at bounding box center [139, 761] width 33 height 8
click at [82, 754] on div "Pen P" at bounding box center [82, 752] width 49 height 39
click at [131, 757] on div "Highlight" at bounding box center [139, 761] width 33 height 8
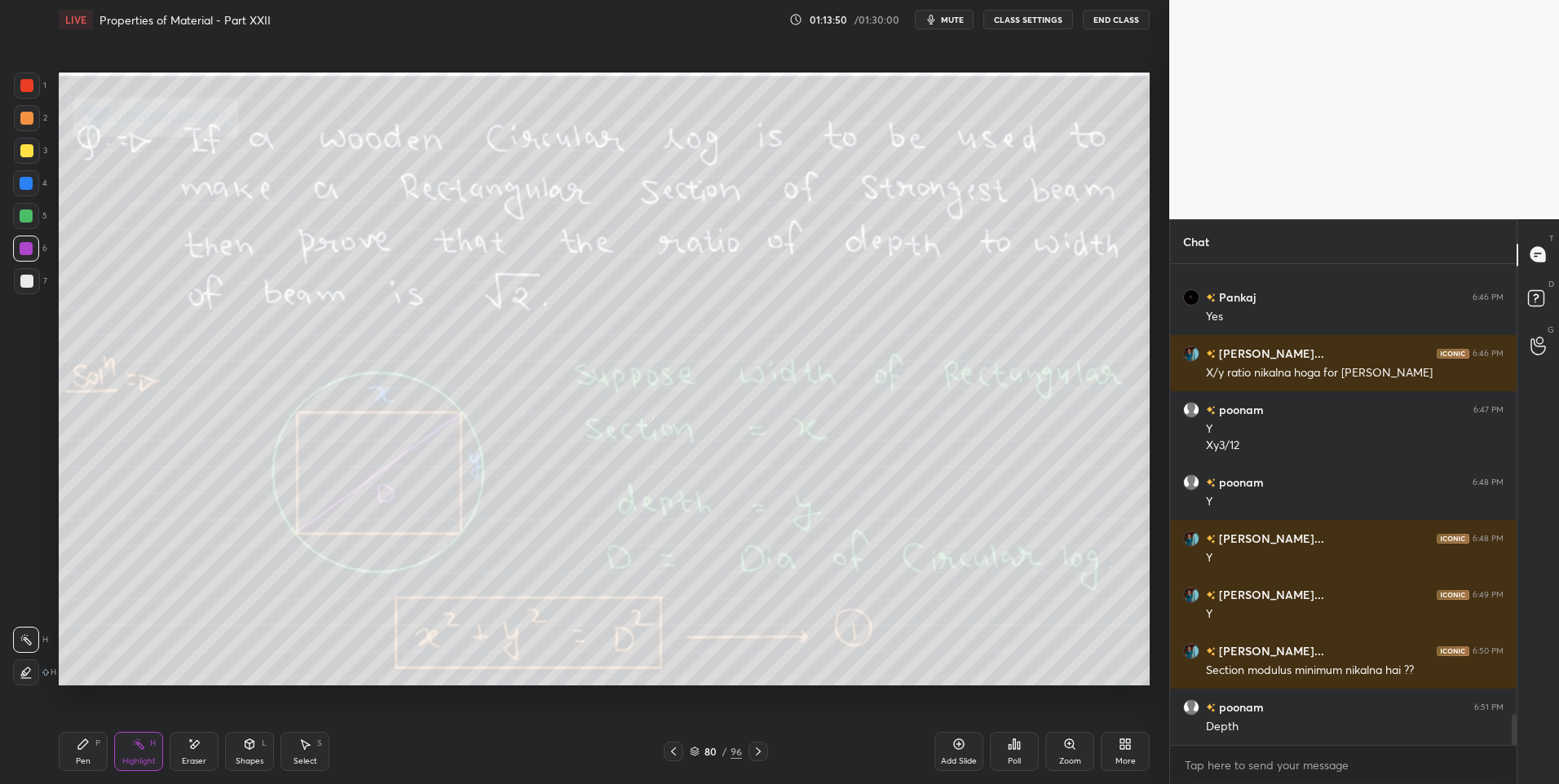
click at [196, 754] on div "Eraser" at bounding box center [193, 752] width 49 height 39
click at [305, 757] on div "Select" at bounding box center [305, 761] width 24 height 8
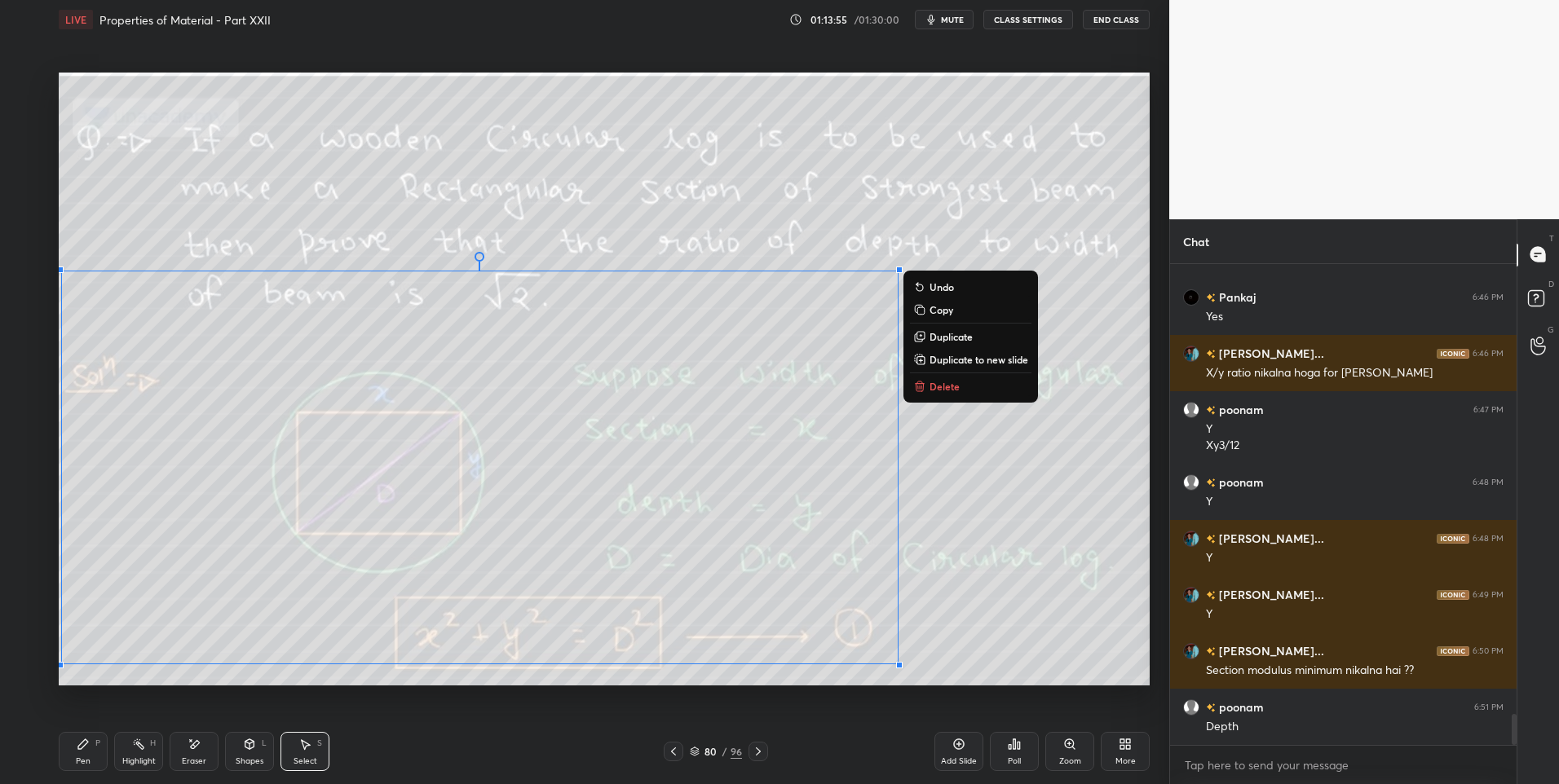
click at [964, 382] on button "Delete" at bounding box center [970, 386] width 121 height 19
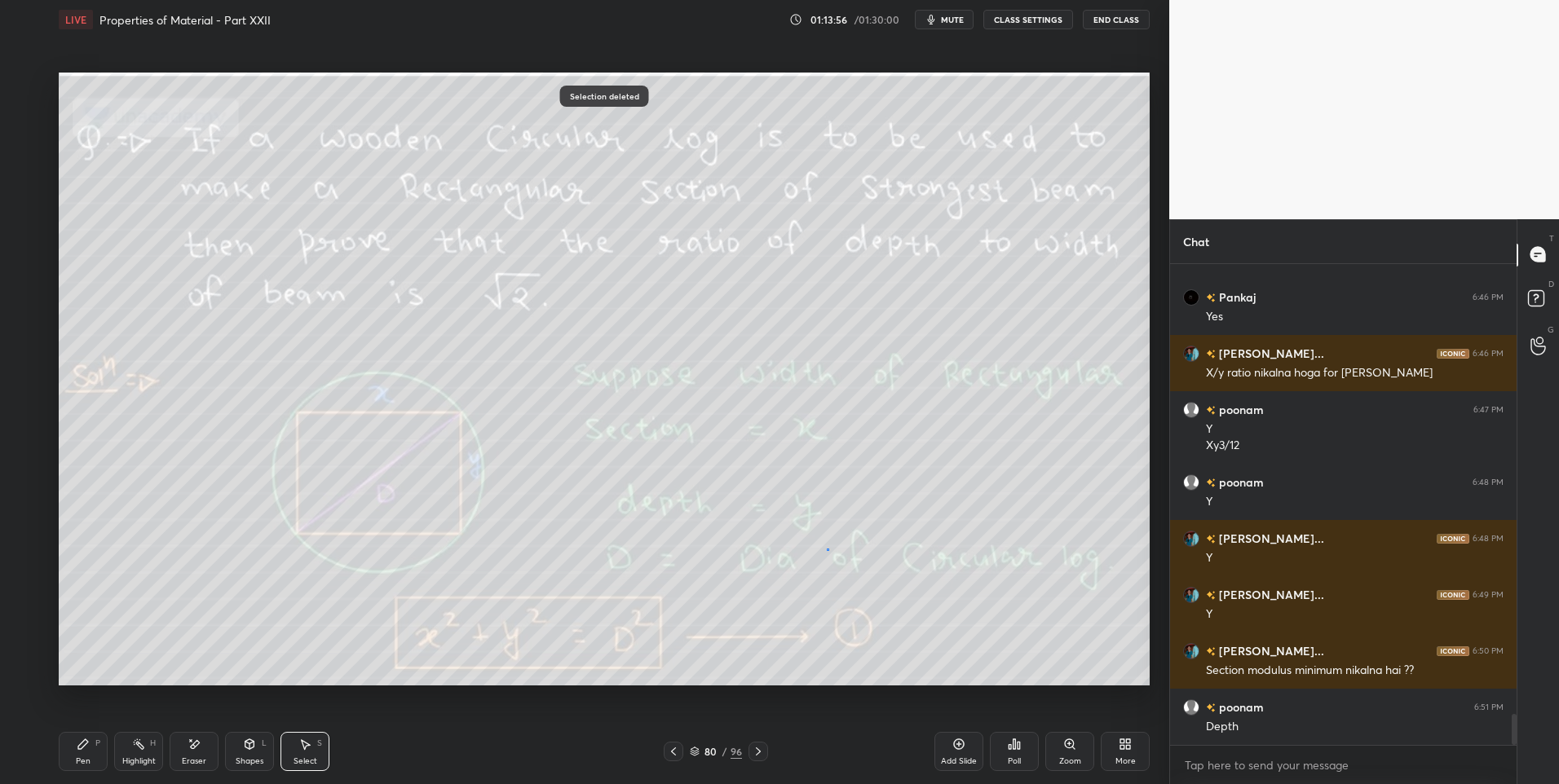
click at [826, 550] on div "0 ° Undo Copy Duplicate Duplicate to new slide Delete" at bounding box center [604, 379] width 1091 height 614
click at [141, 757] on div "Highlight" at bounding box center [139, 761] width 33 height 8
click at [761, 753] on icon at bounding box center [758, 752] width 13 height 13
click at [755, 752] on icon at bounding box center [758, 752] width 13 height 13
click at [755, 750] on icon at bounding box center [758, 752] width 13 height 13
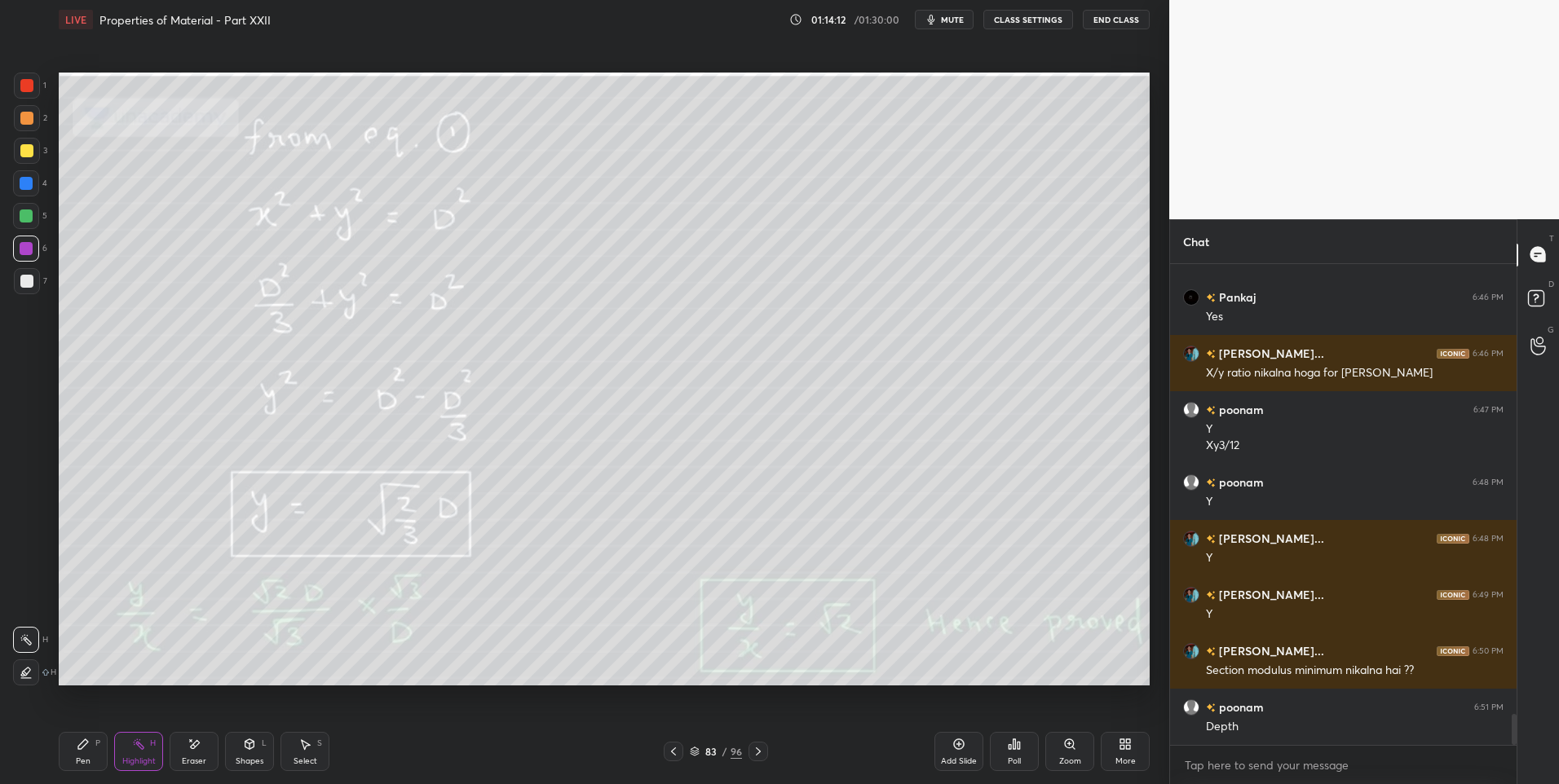
click at [757, 753] on icon at bounding box center [757, 751] width 5 height 8
click at [668, 751] on icon at bounding box center [673, 752] width 13 height 13
click at [762, 753] on icon at bounding box center [758, 752] width 13 height 13
click at [80, 765] on div "Pen" at bounding box center [83, 761] width 15 height 8
click at [669, 751] on icon at bounding box center [673, 752] width 13 height 13
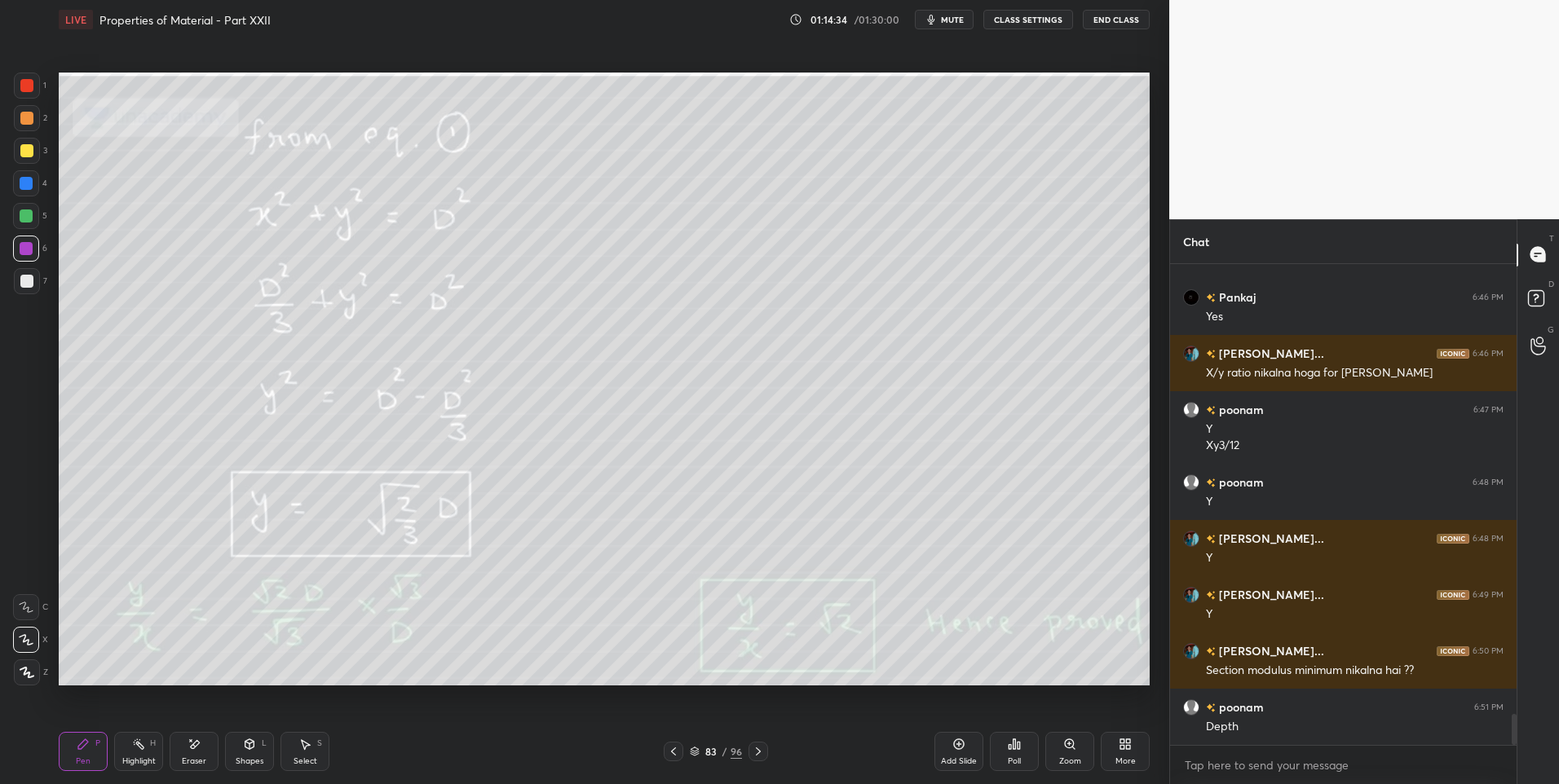
click at [761, 754] on icon at bounding box center [758, 752] width 13 height 13
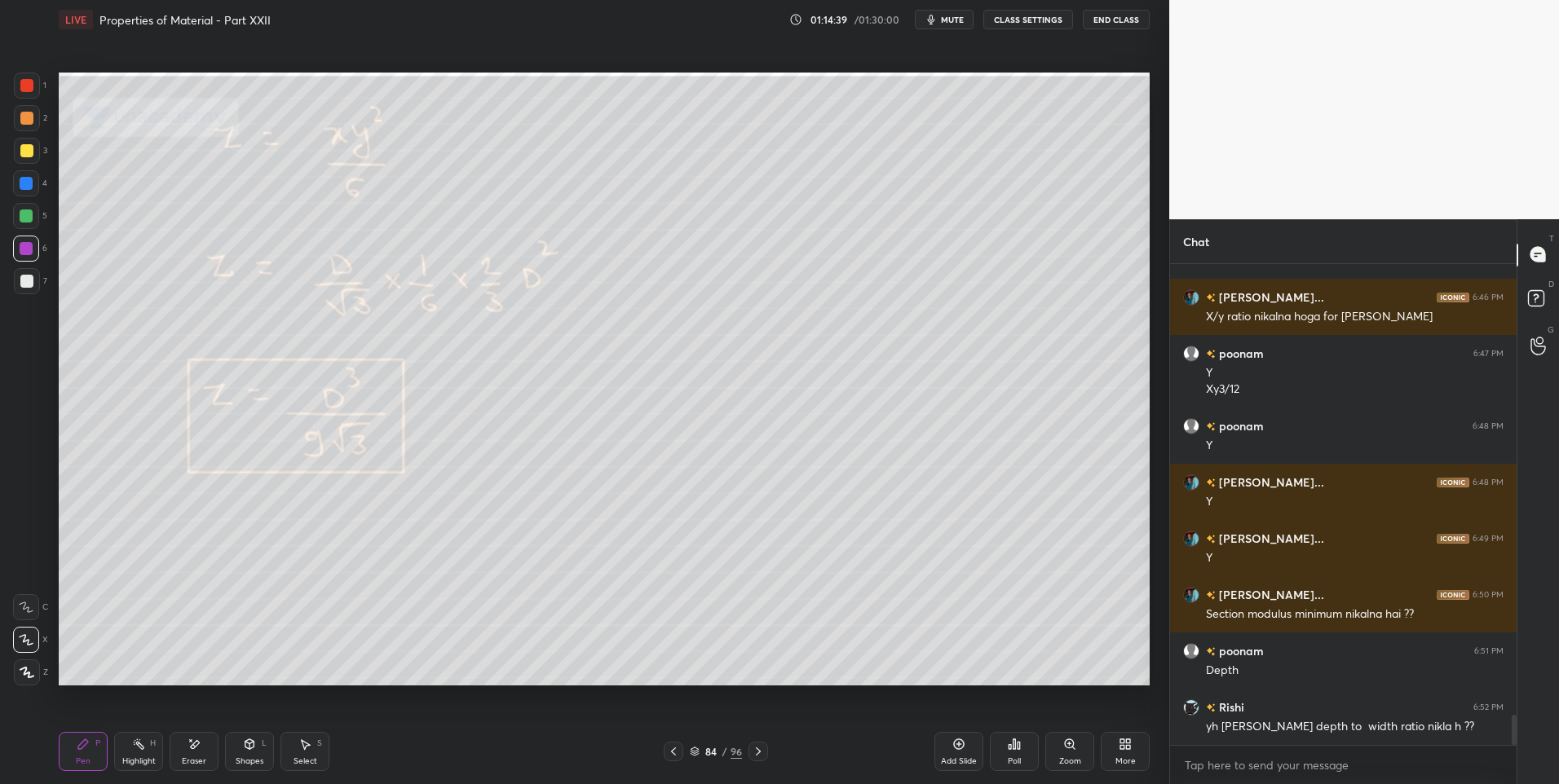
click at [669, 754] on icon at bounding box center [673, 752] width 13 height 13
click at [757, 753] on icon at bounding box center [757, 751] width 5 height 8
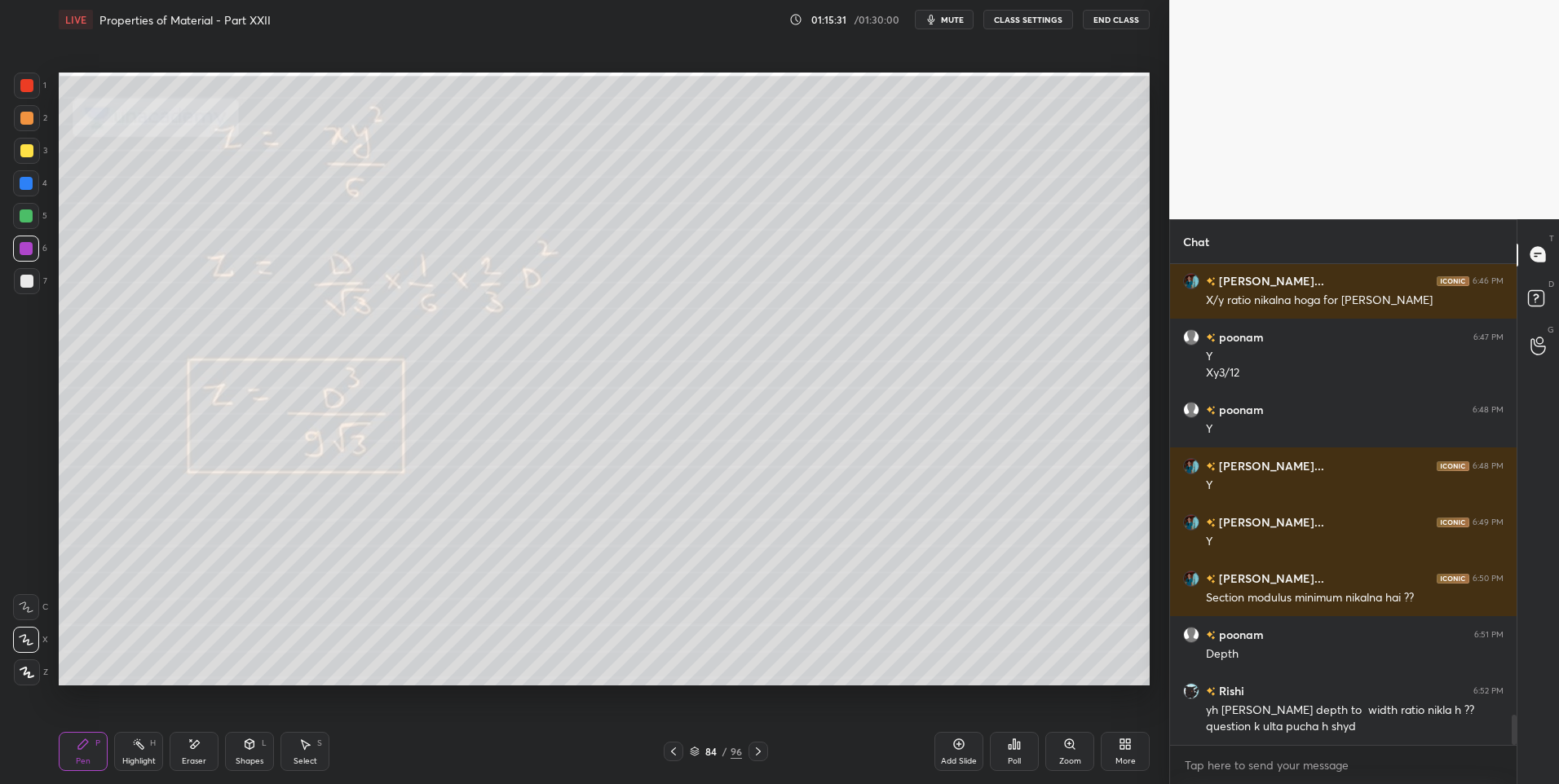
click at [671, 753] on icon at bounding box center [673, 751] width 5 height 8
click at [672, 753] on icon at bounding box center [673, 751] width 5 height 8
click at [673, 753] on icon at bounding box center [673, 752] width 13 height 13
click at [672, 753] on icon at bounding box center [673, 751] width 5 height 8
click at [132, 753] on div "Highlight H" at bounding box center [138, 752] width 49 height 39
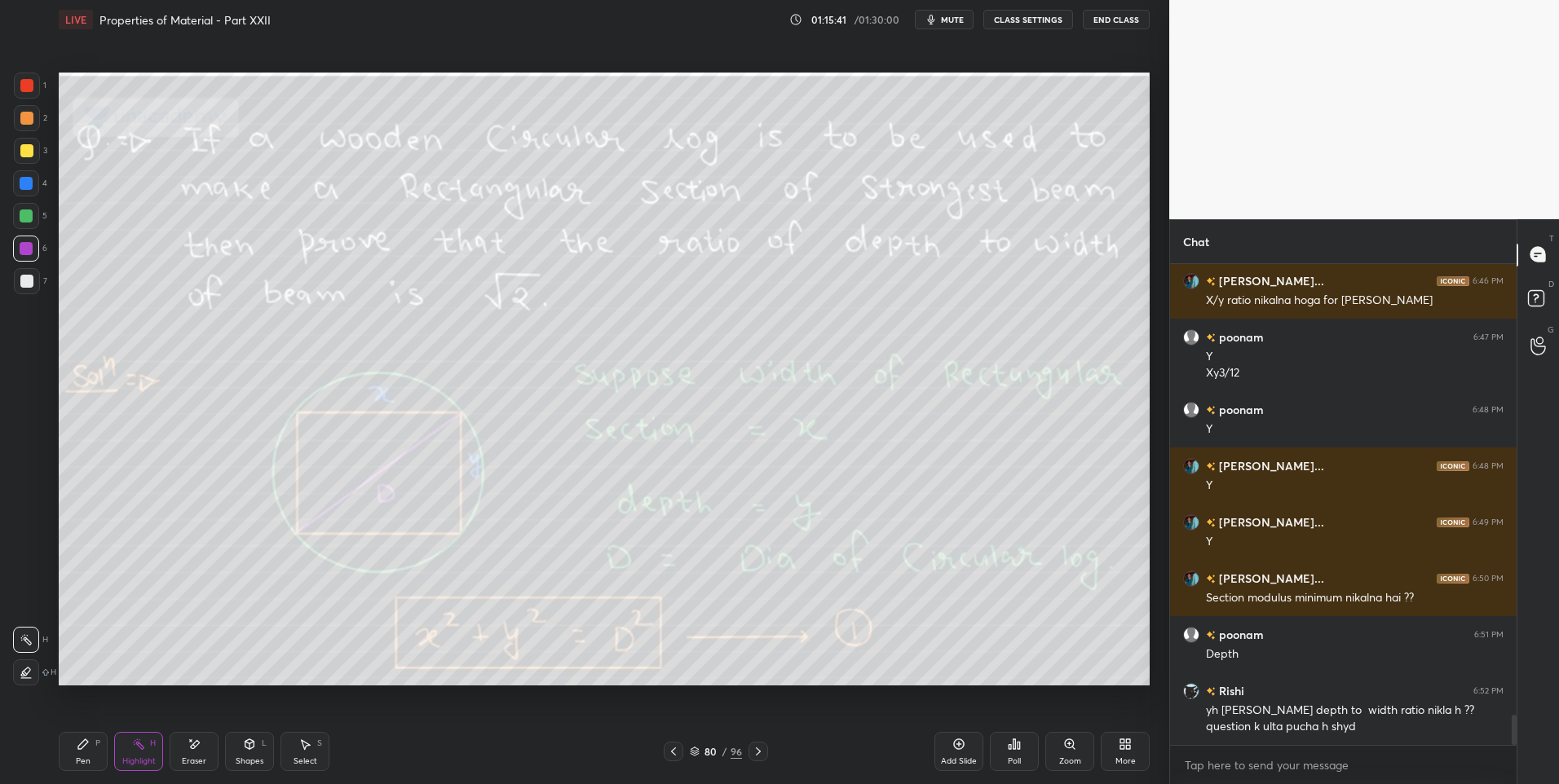
scroll to position [7190, 0]
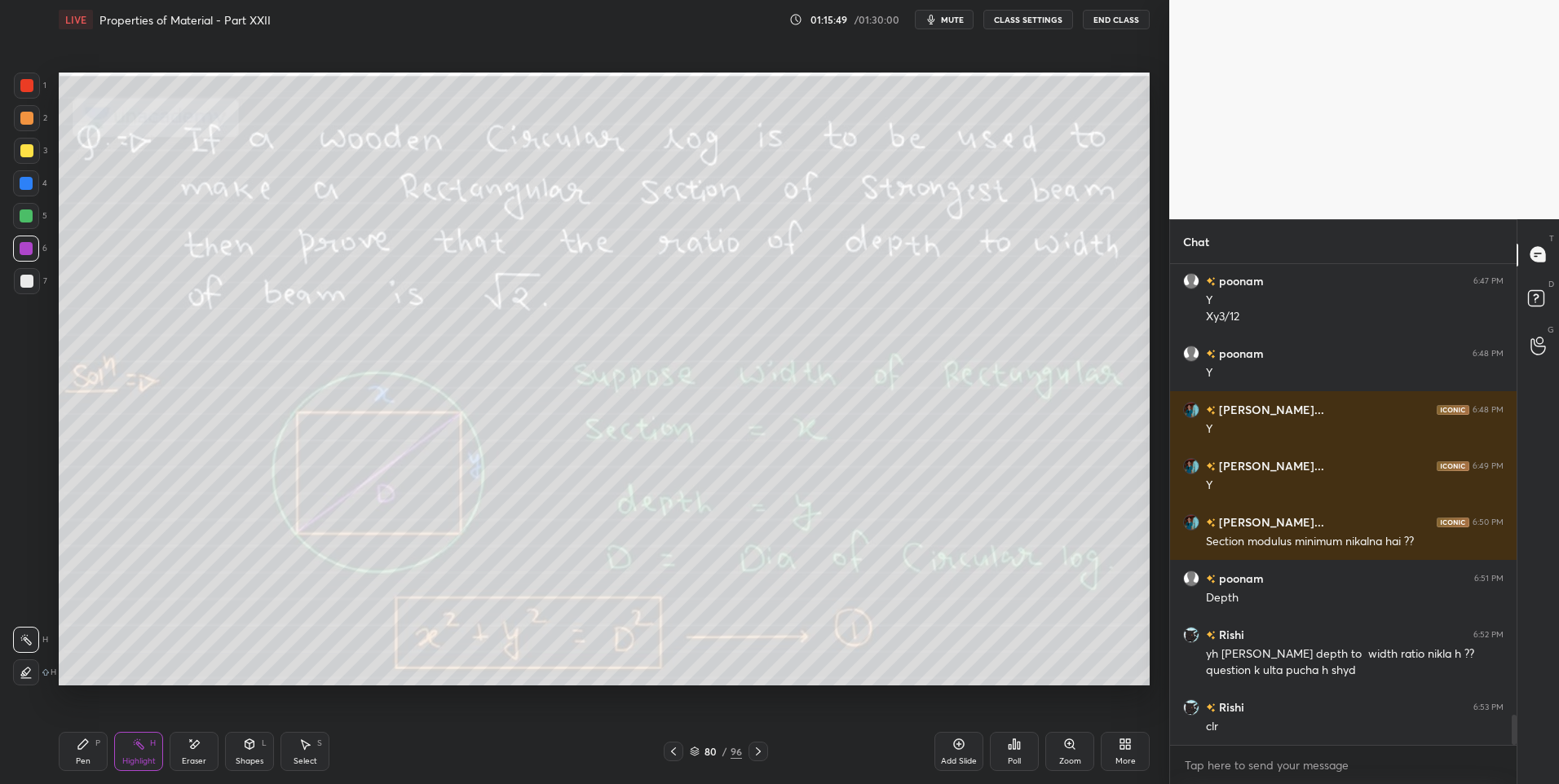
click at [81, 768] on div "Pen P" at bounding box center [82, 752] width 49 height 39
click at [27, 155] on div at bounding box center [27, 151] width 13 height 13
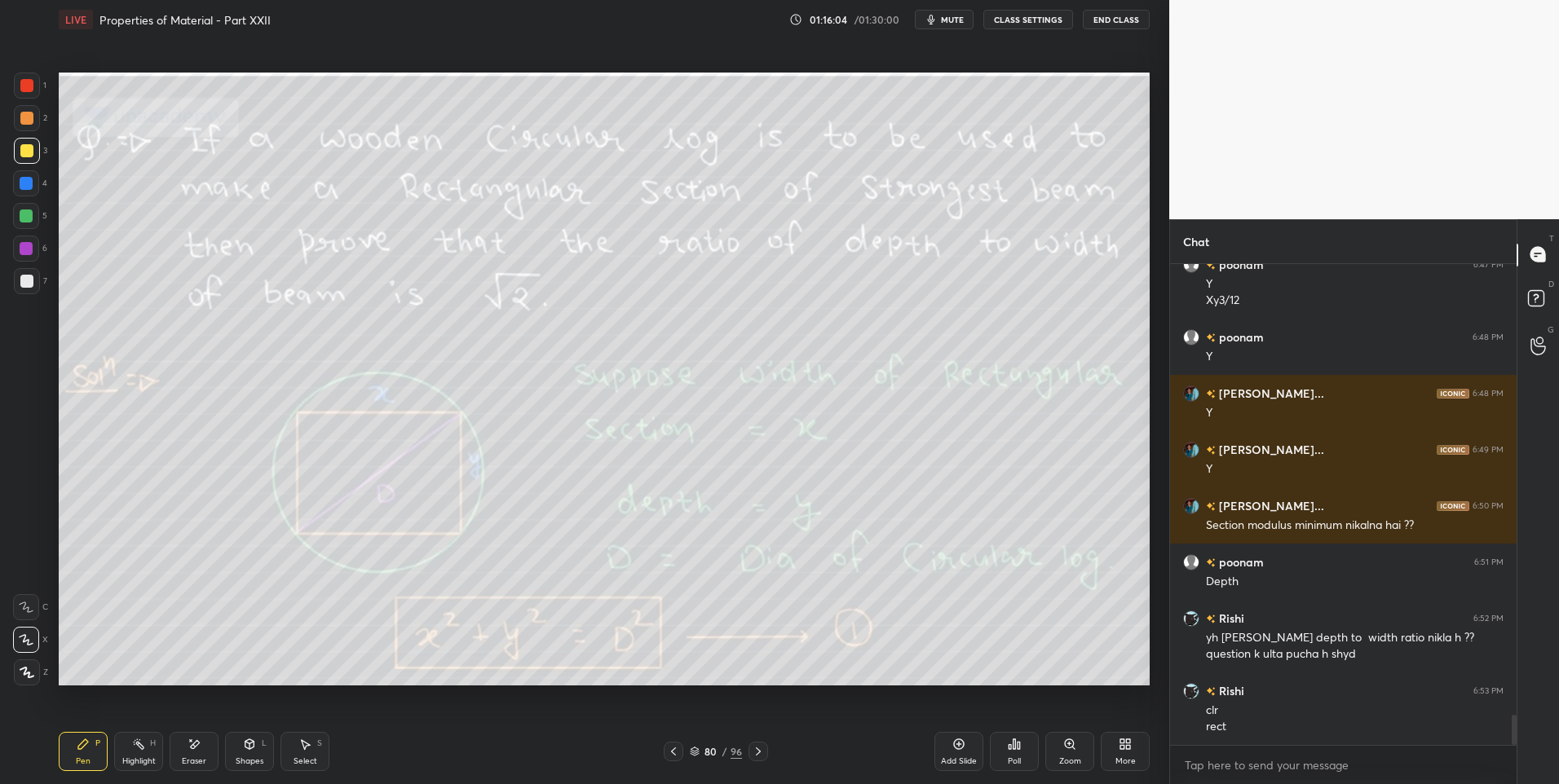
click at [302, 741] on icon at bounding box center [305, 744] width 13 height 13
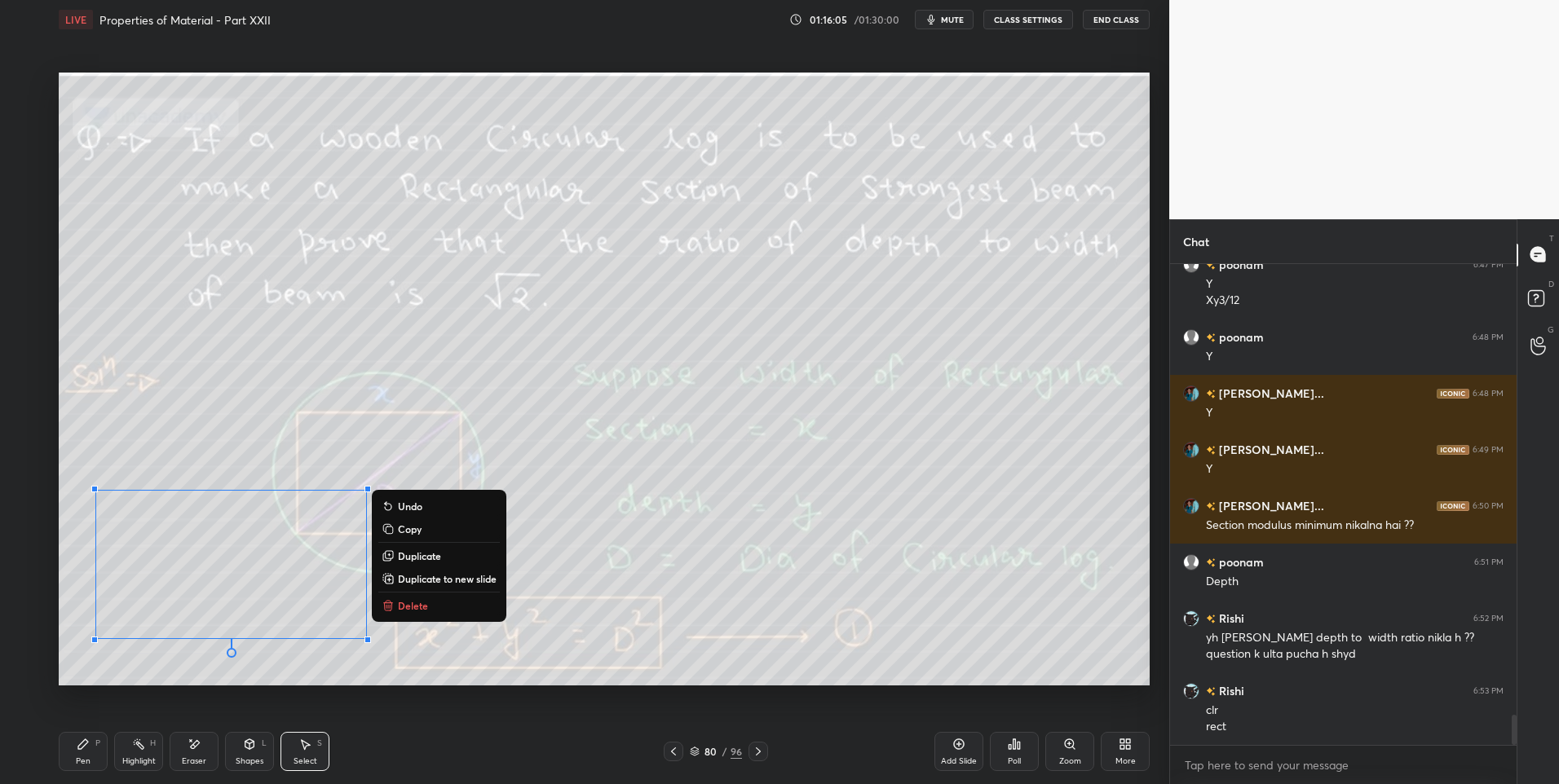
click at [428, 595] on button "Delete" at bounding box center [438, 605] width 121 height 19
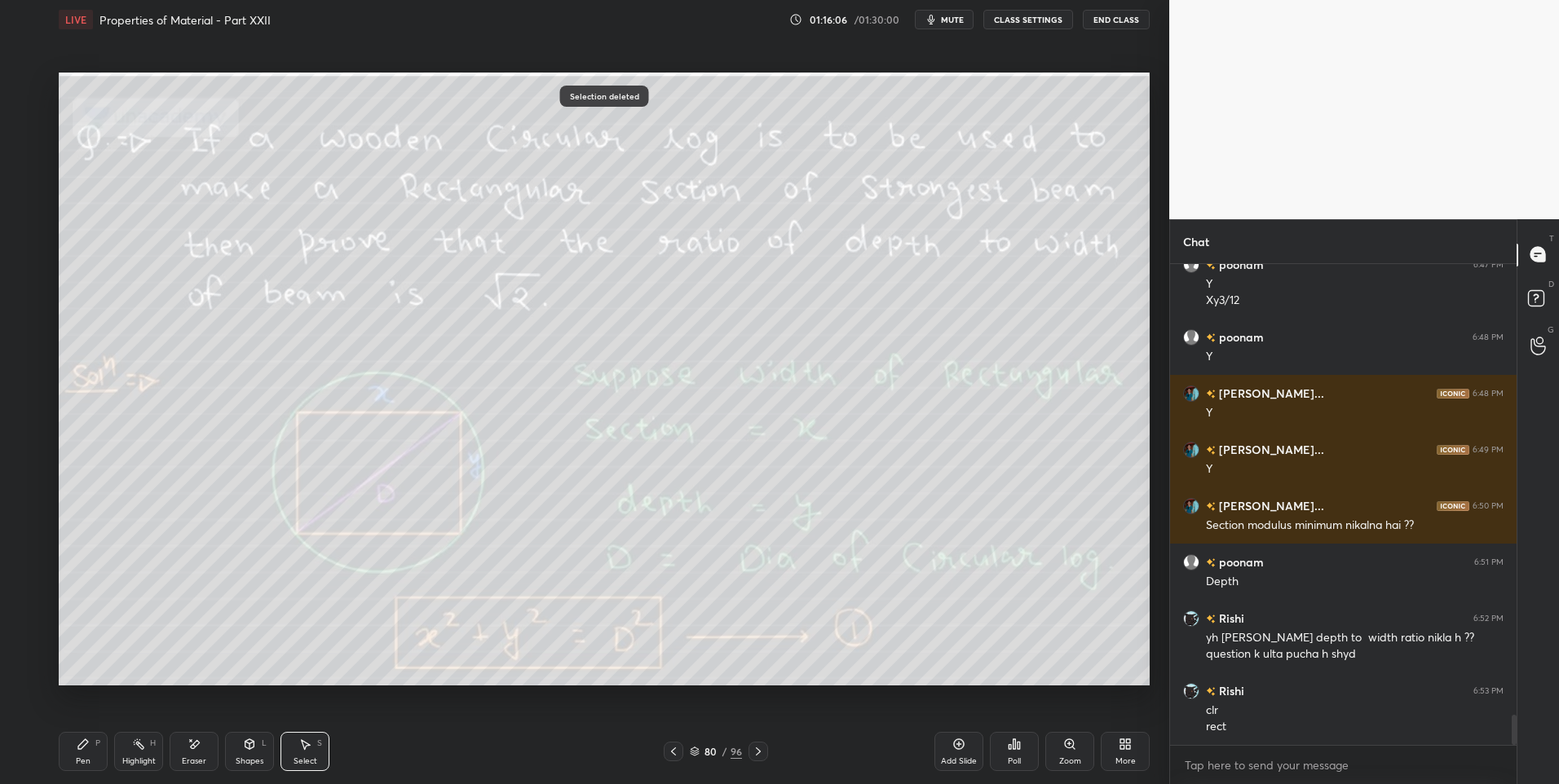
click at [136, 753] on div "Highlight H" at bounding box center [138, 752] width 49 height 39
click at [759, 751] on icon at bounding box center [757, 751] width 5 height 8
click at [761, 753] on icon at bounding box center [758, 752] width 13 height 13
click at [756, 752] on icon at bounding box center [758, 752] width 13 height 13
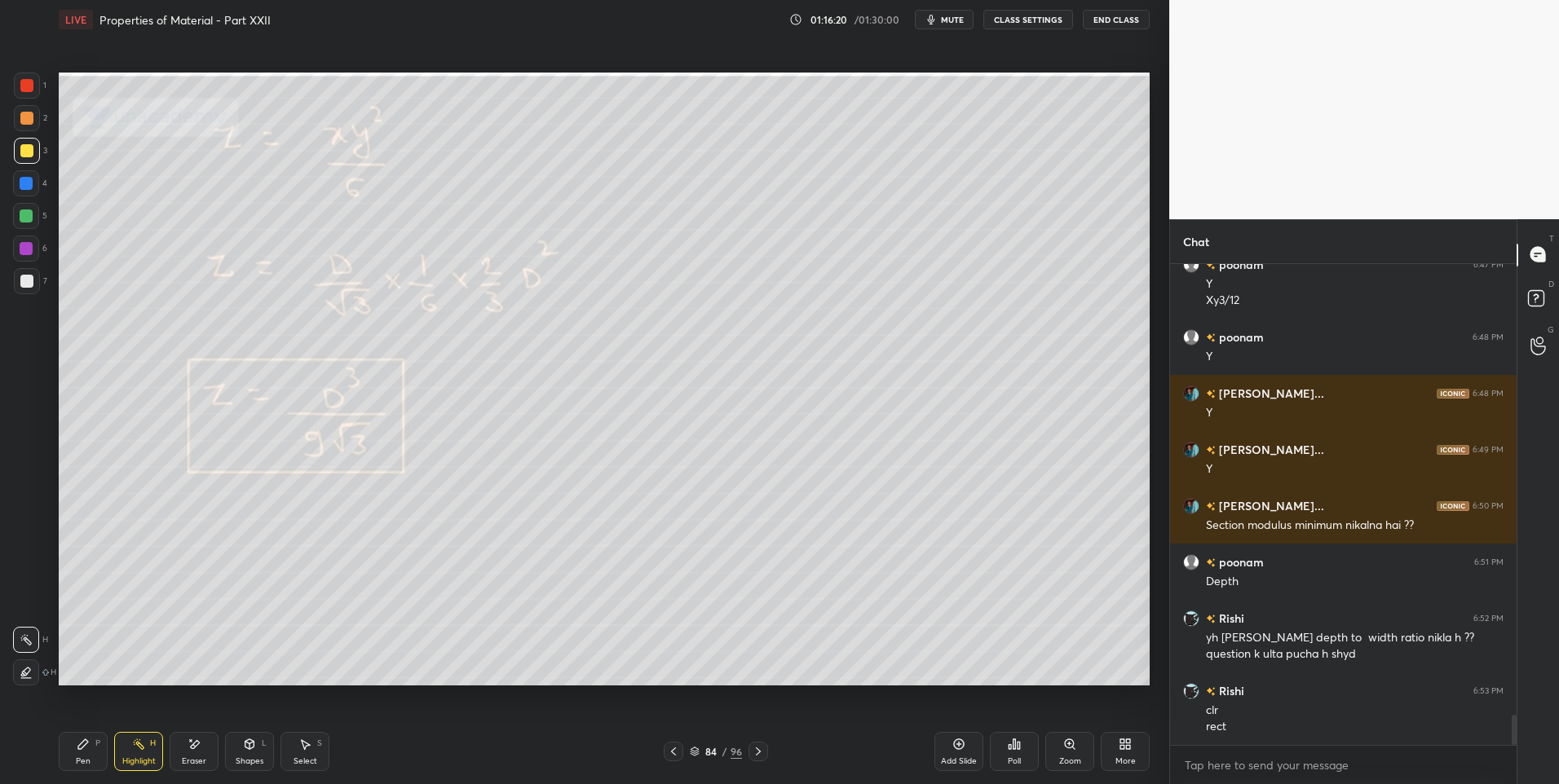
click at [761, 753] on icon at bounding box center [758, 752] width 13 height 13
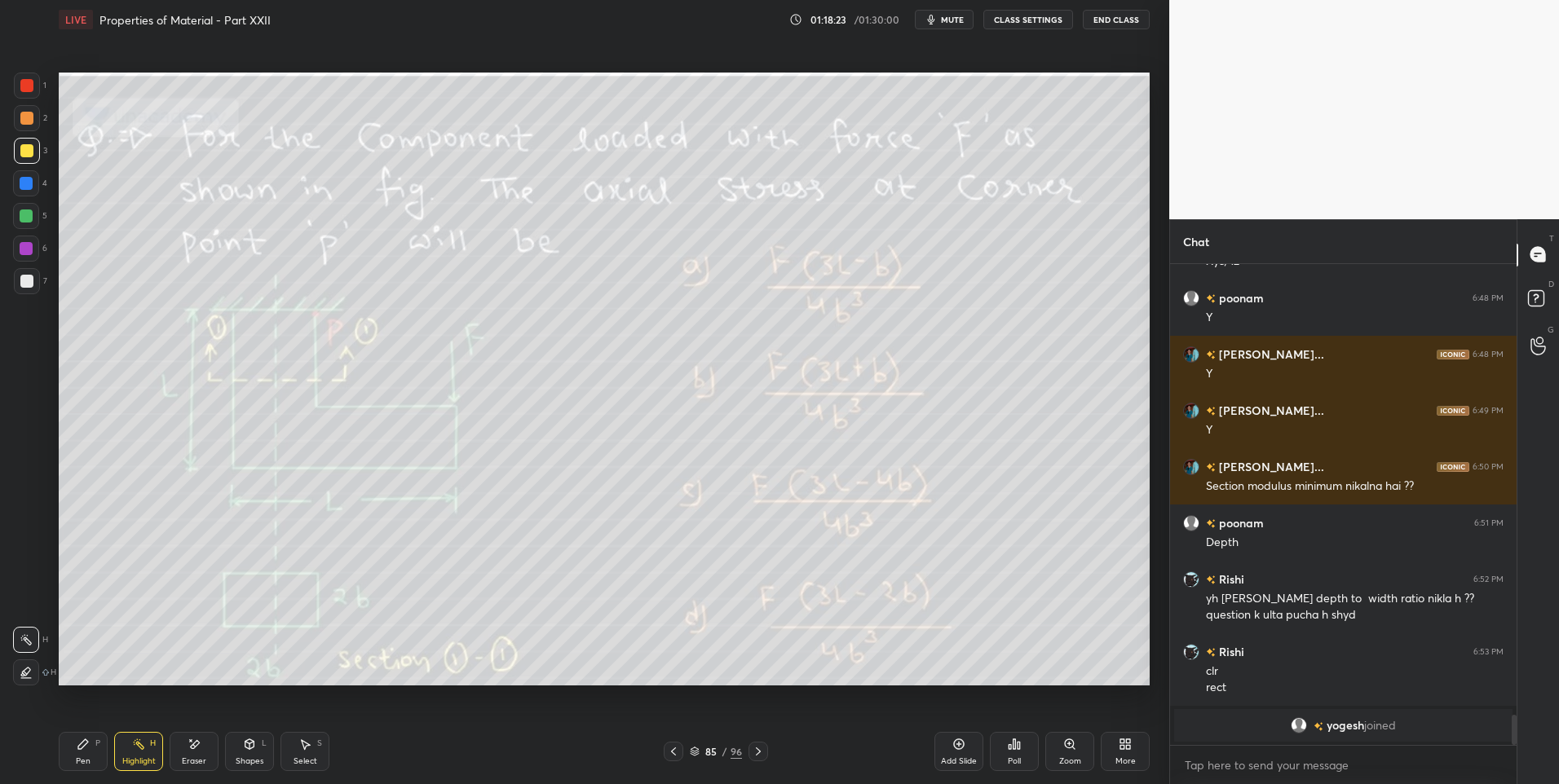
click at [85, 747] on icon at bounding box center [83, 744] width 13 height 13
click at [32, 114] on div at bounding box center [27, 118] width 26 height 26
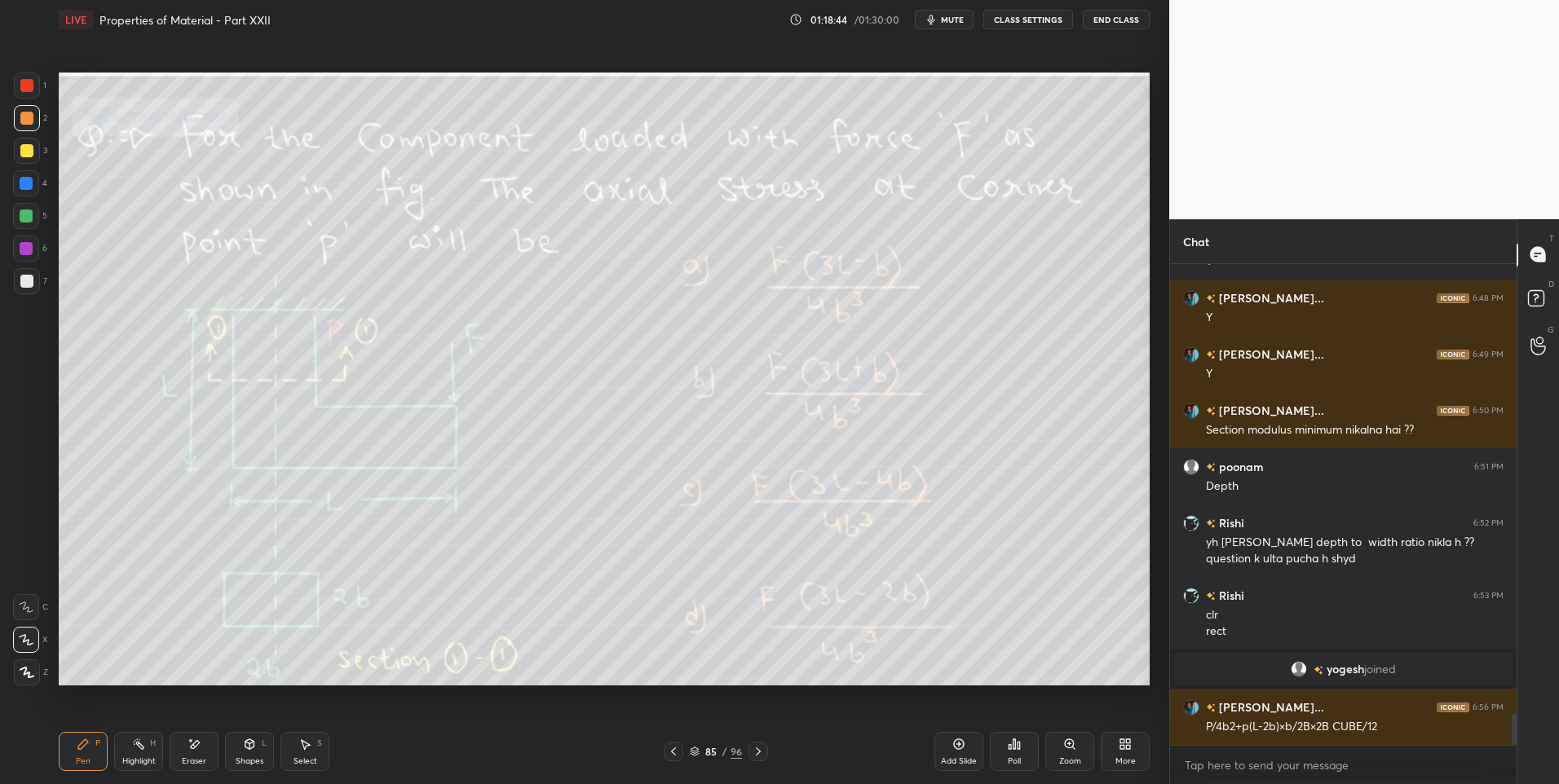
scroll to position [6991, 0]
click at [151, 761] on div "Highlight" at bounding box center [139, 761] width 33 height 8
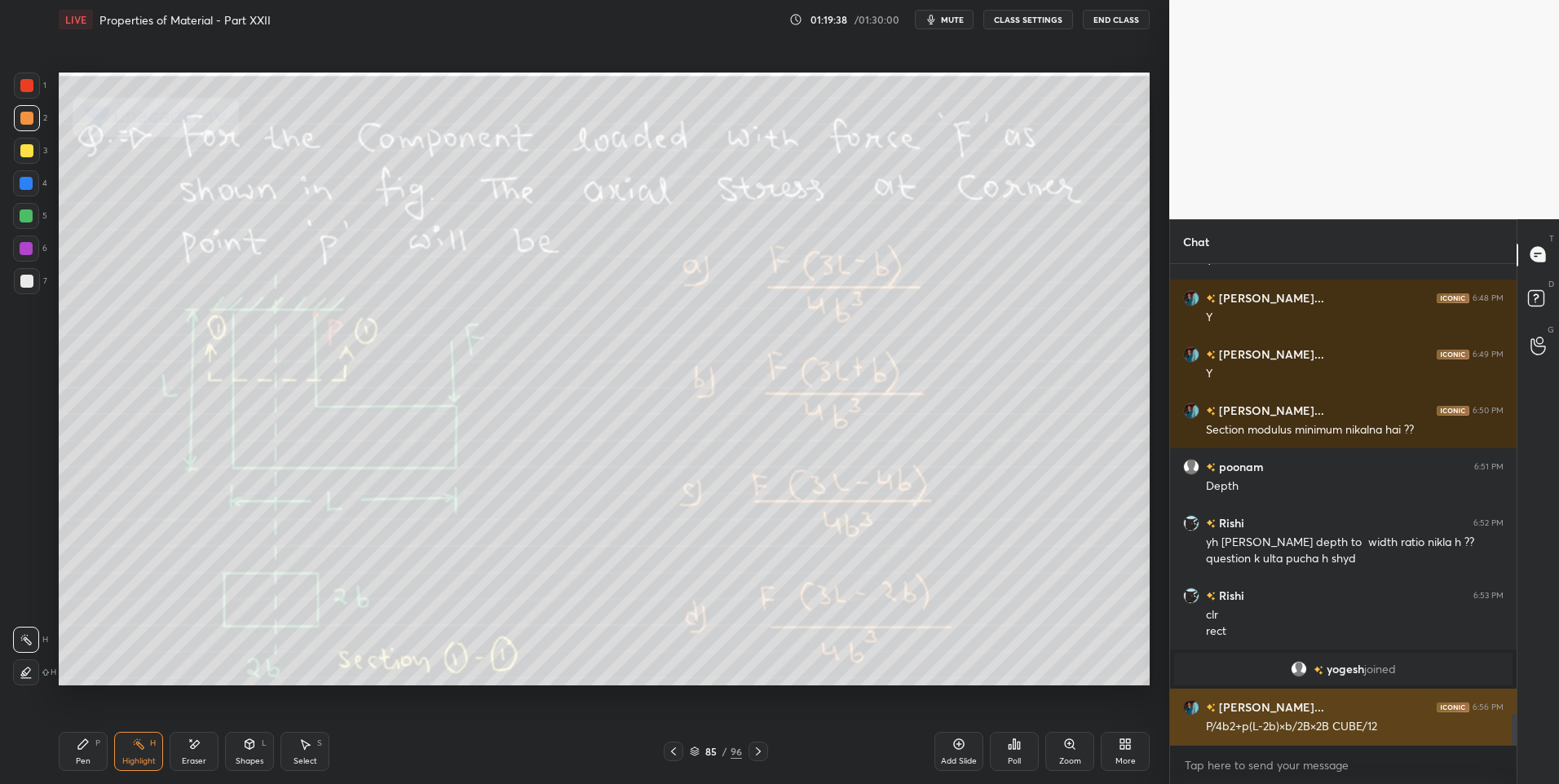
click at [1250, 705] on h6 "[PERSON_NAME]..." at bounding box center [1269, 707] width 108 height 18
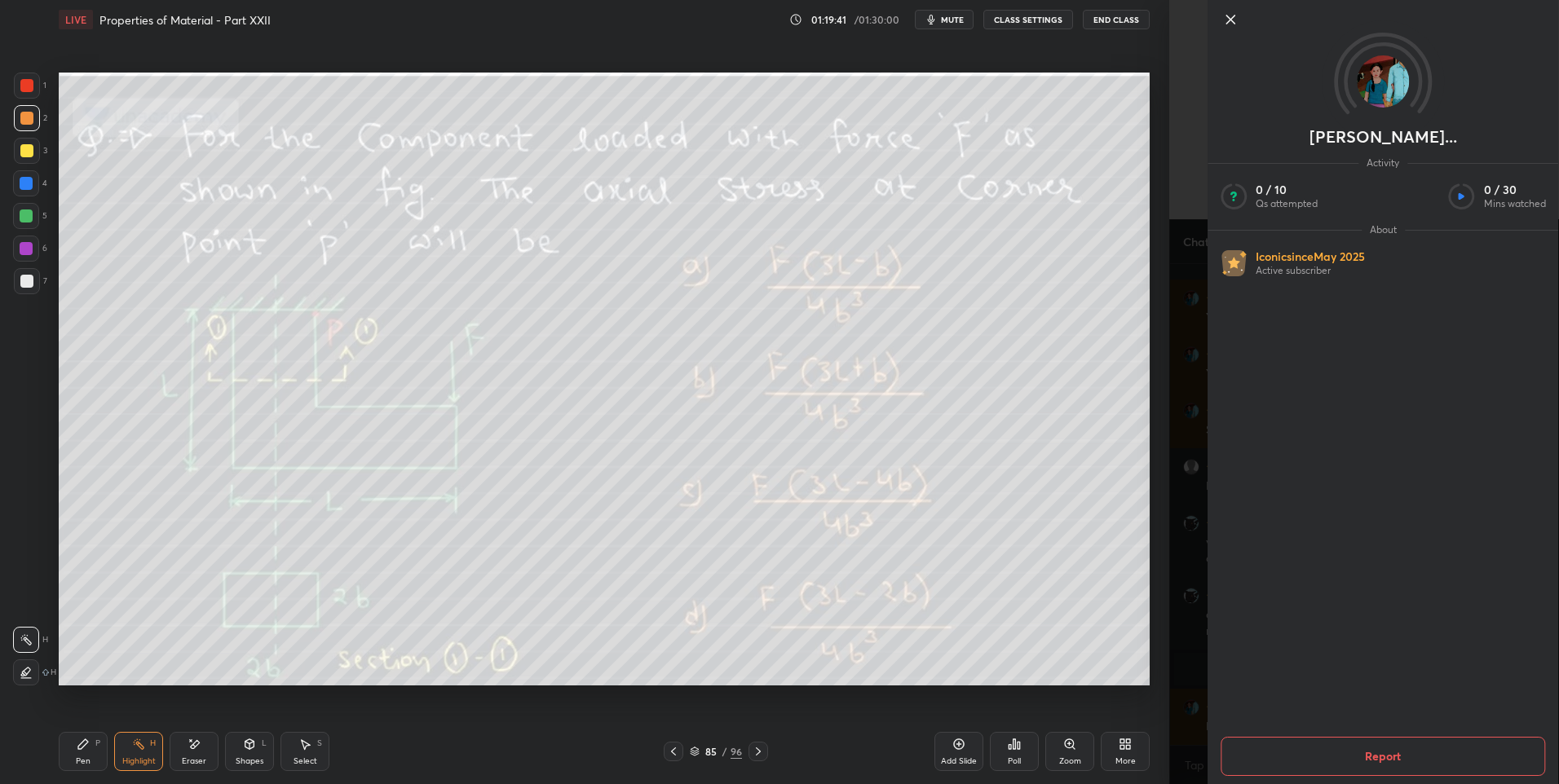
click at [1229, 22] on icon at bounding box center [1230, 19] width 8 height 8
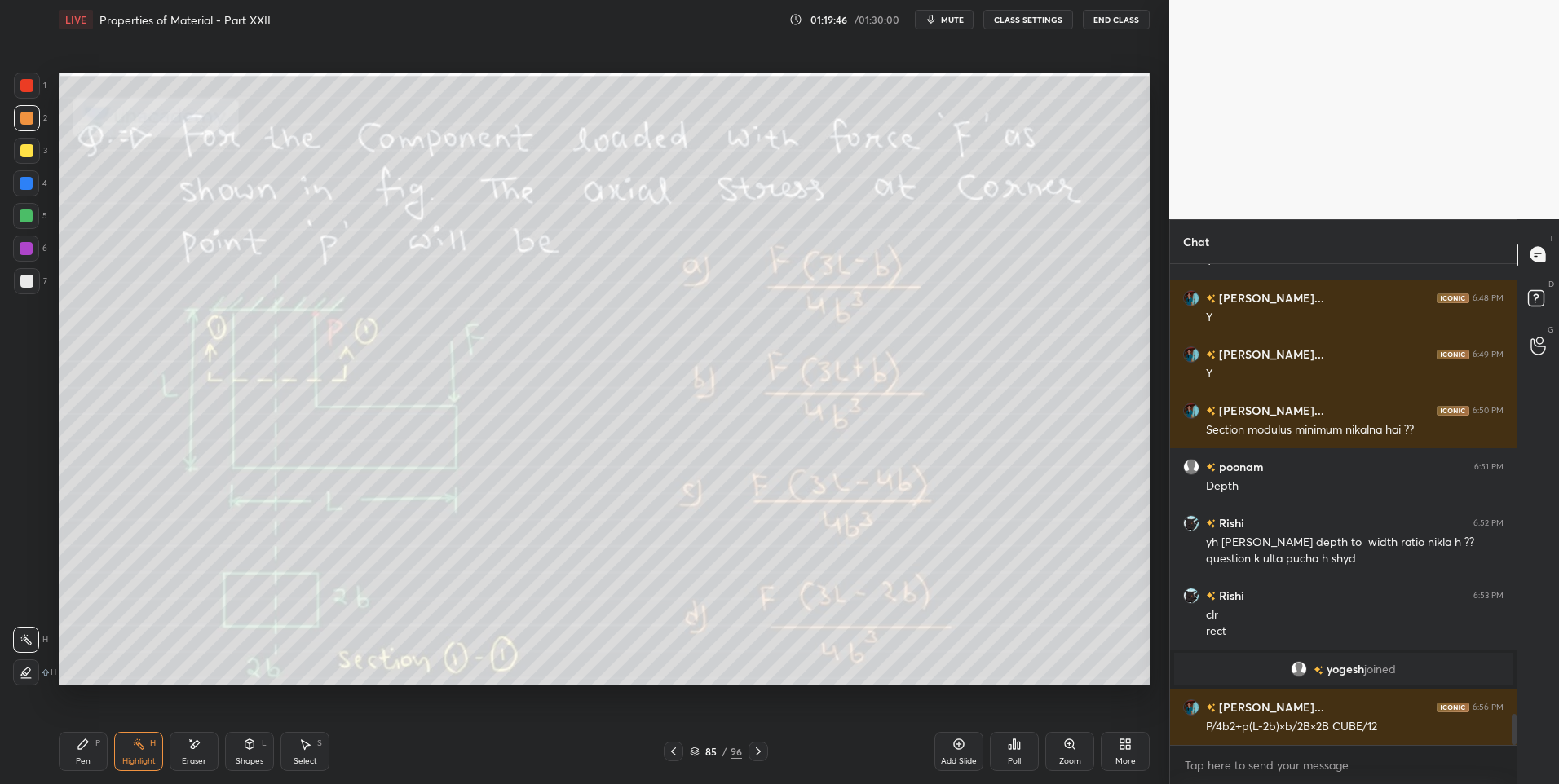
click at [29, 216] on div at bounding box center [26, 216] width 13 height 13
click at [247, 749] on icon at bounding box center [250, 744] width 13 height 13
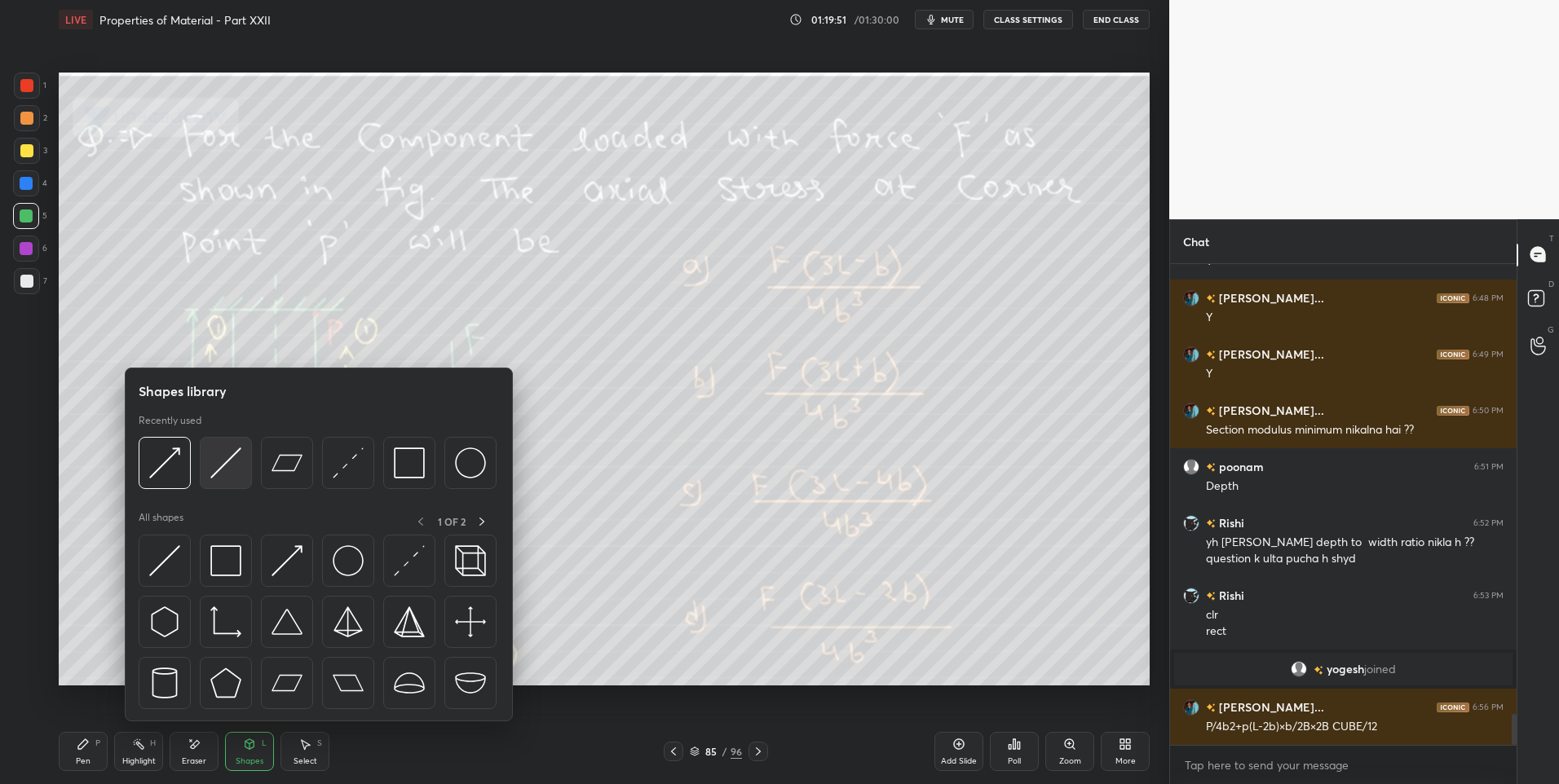
click at [224, 472] on img at bounding box center [226, 463] width 31 height 31
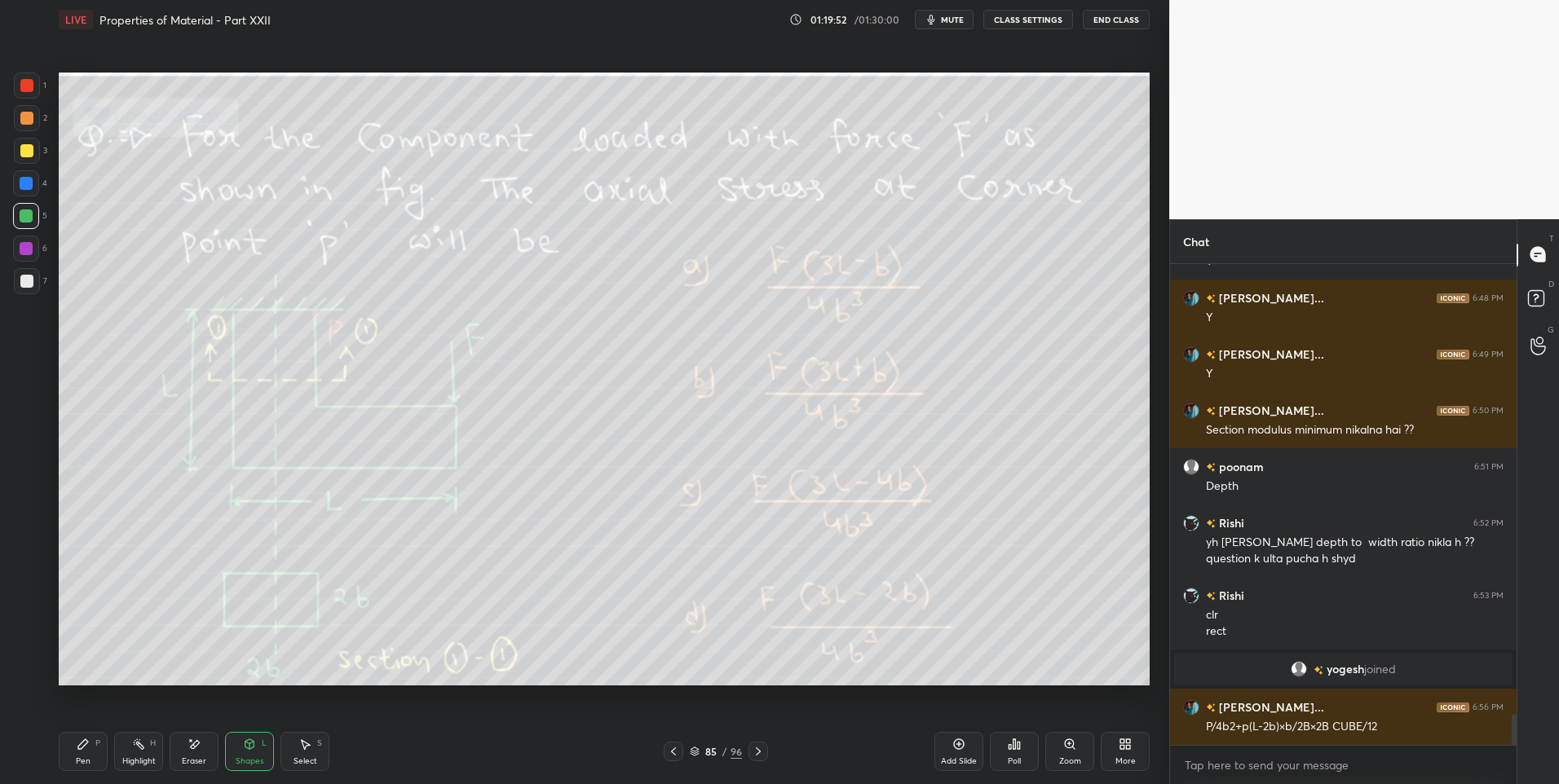
click at [250, 759] on div "Shapes" at bounding box center [250, 761] width 28 height 8
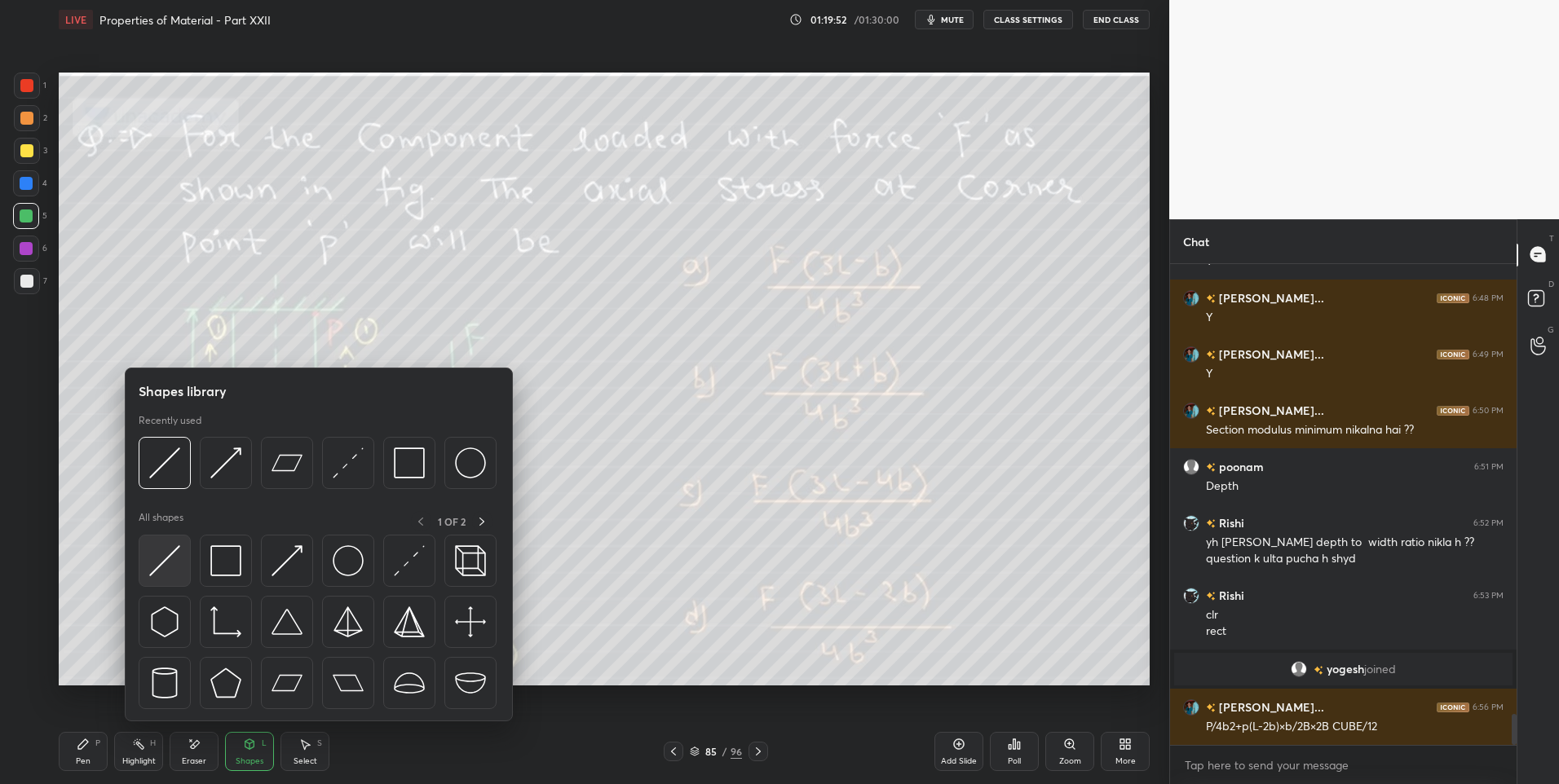
click at [178, 557] on img at bounding box center [165, 561] width 31 height 31
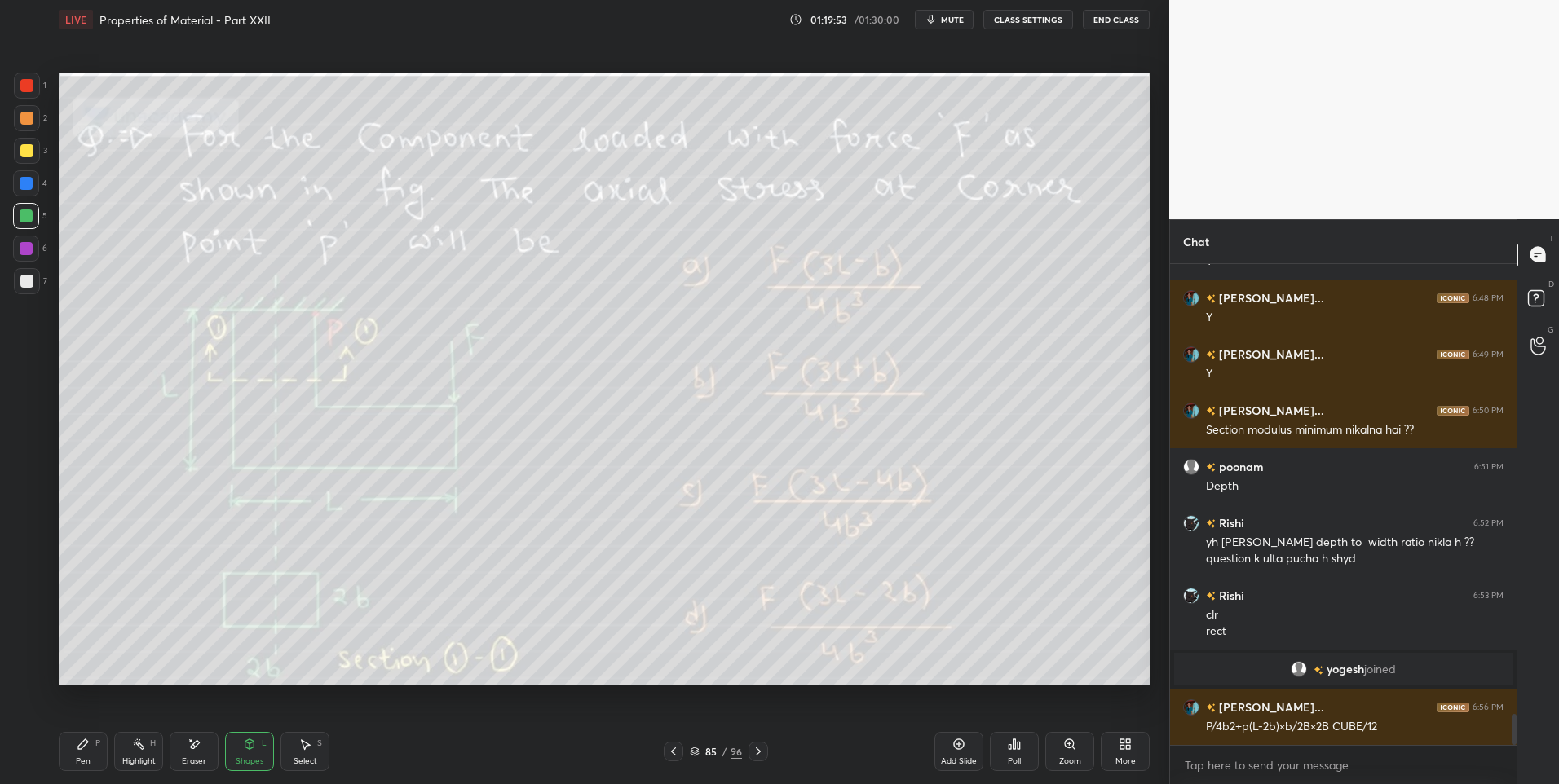
click at [20, 118] on div at bounding box center [27, 118] width 13 height 13
click at [86, 753] on div "Pen P" at bounding box center [82, 752] width 49 height 39
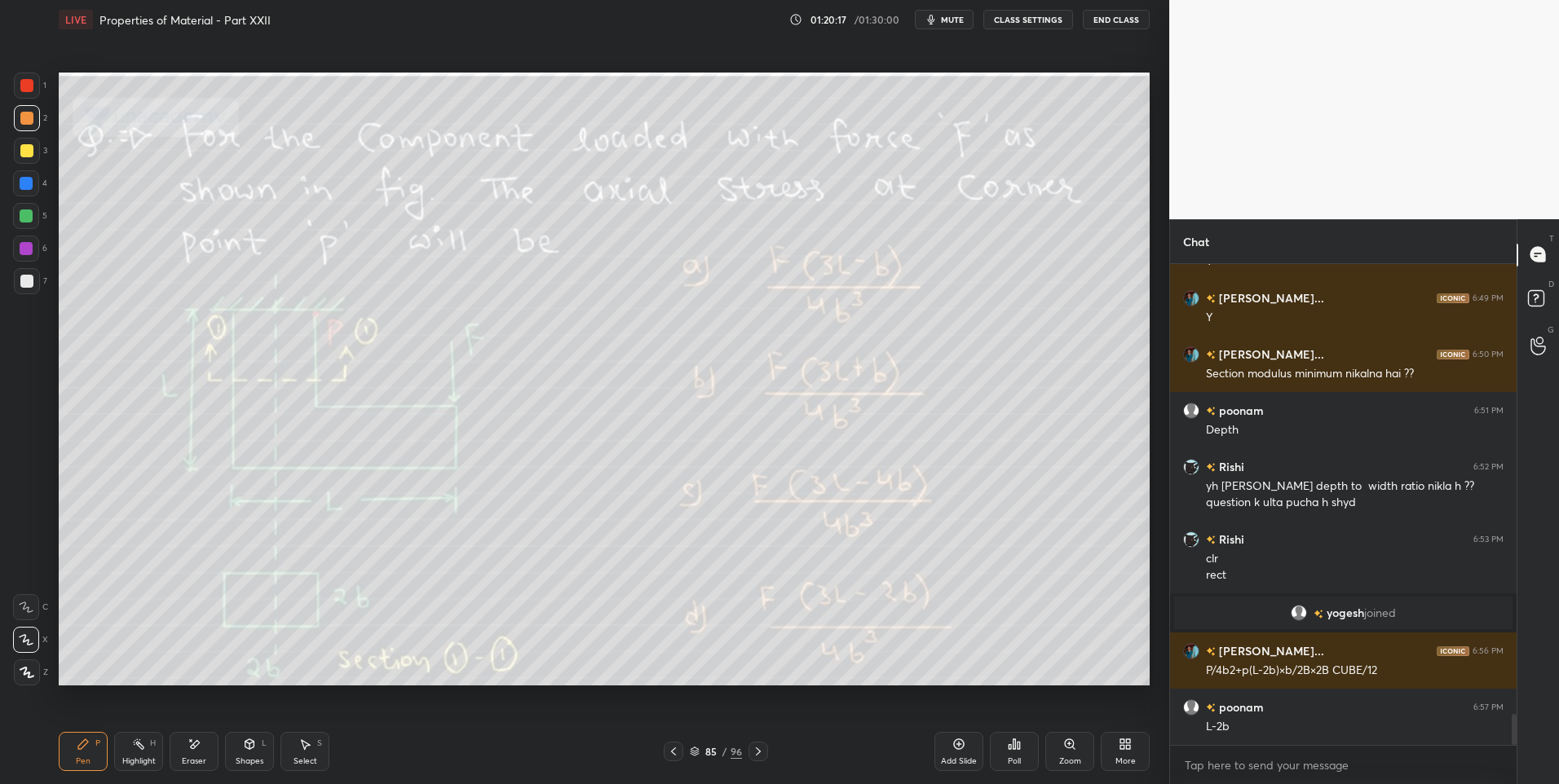
click at [134, 757] on div "Highlight" at bounding box center [139, 761] width 33 height 8
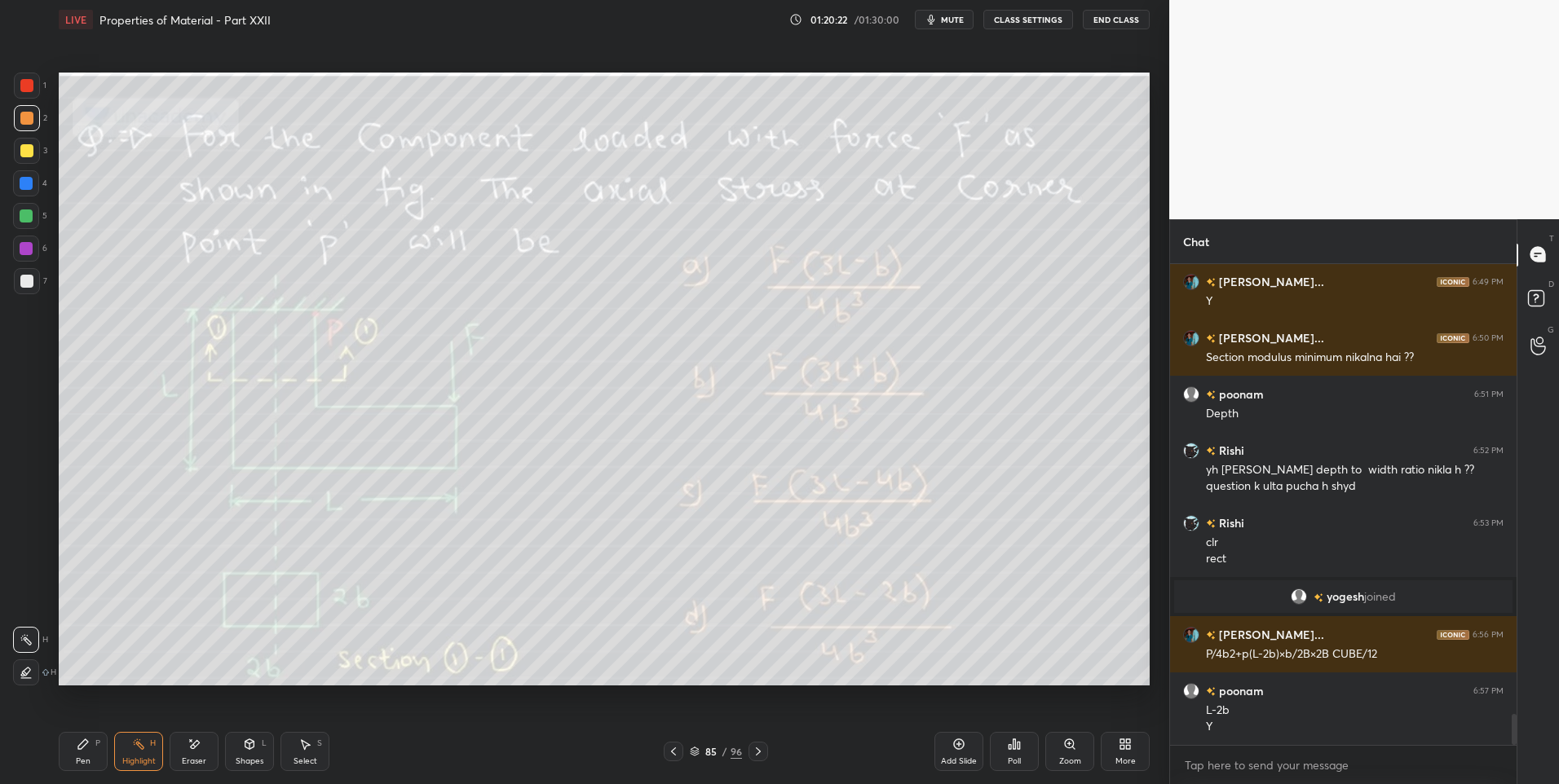
click at [80, 758] on div "Pen" at bounding box center [83, 761] width 15 height 8
click at [23, 251] on div at bounding box center [26, 249] width 13 height 13
click at [137, 759] on div "Highlight" at bounding box center [139, 761] width 33 height 8
click at [74, 755] on div "Pen P" at bounding box center [82, 752] width 49 height 39
click at [135, 753] on div "Highlight H" at bounding box center [138, 752] width 49 height 39
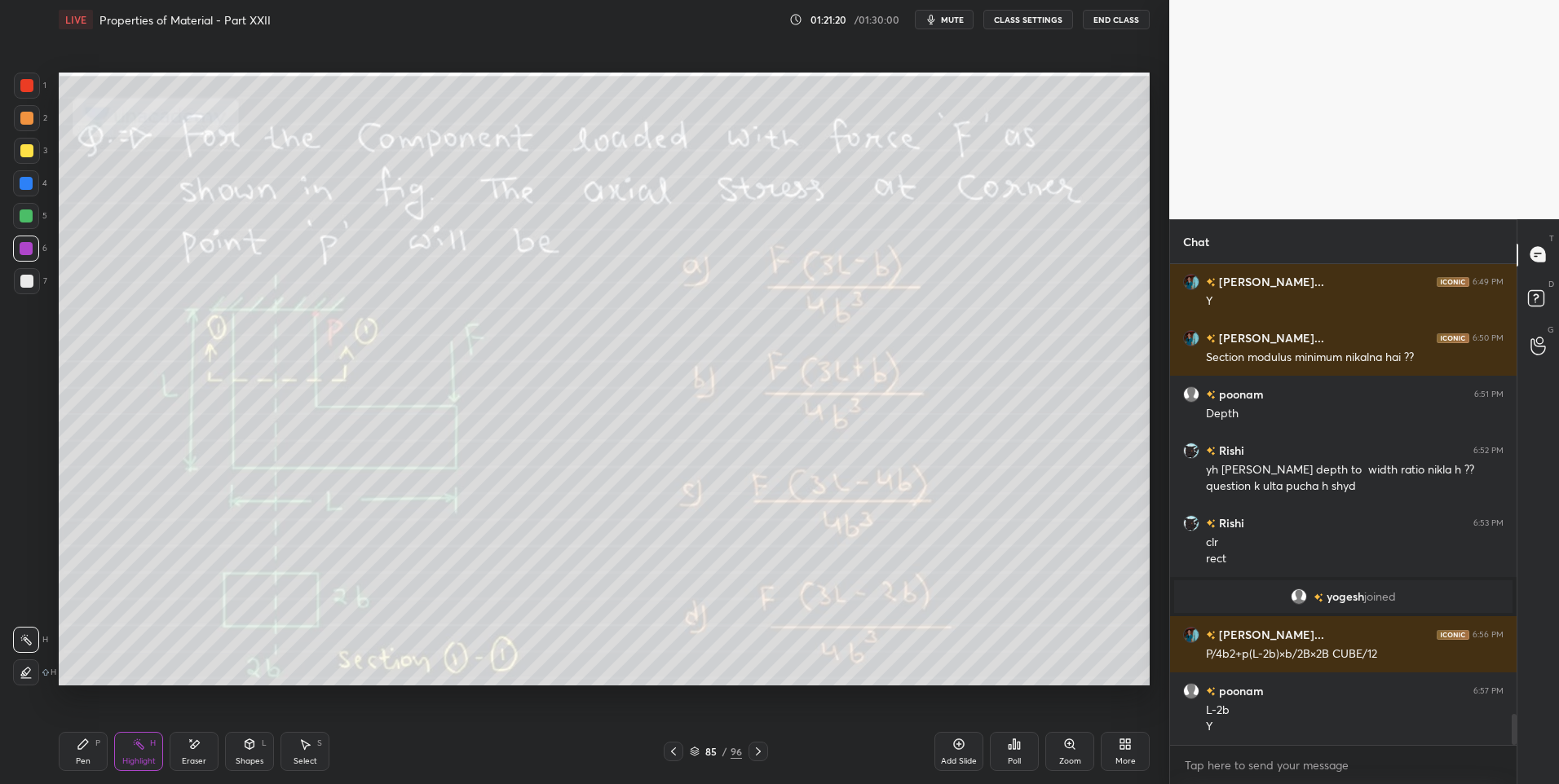
click at [78, 767] on div "Pen P" at bounding box center [82, 752] width 49 height 39
click at [144, 751] on div "Highlight H" at bounding box center [138, 752] width 49 height 39
click at [85, 751] on div "Pen P" at bounding box center [82, 752] width 49 height 39
click at [129, 749] on div "Highlight H" at bounding box center [138, 752] width 49 height 39
click at [135, 748] on icon at bounding box center [139, 744] width 13 height 13
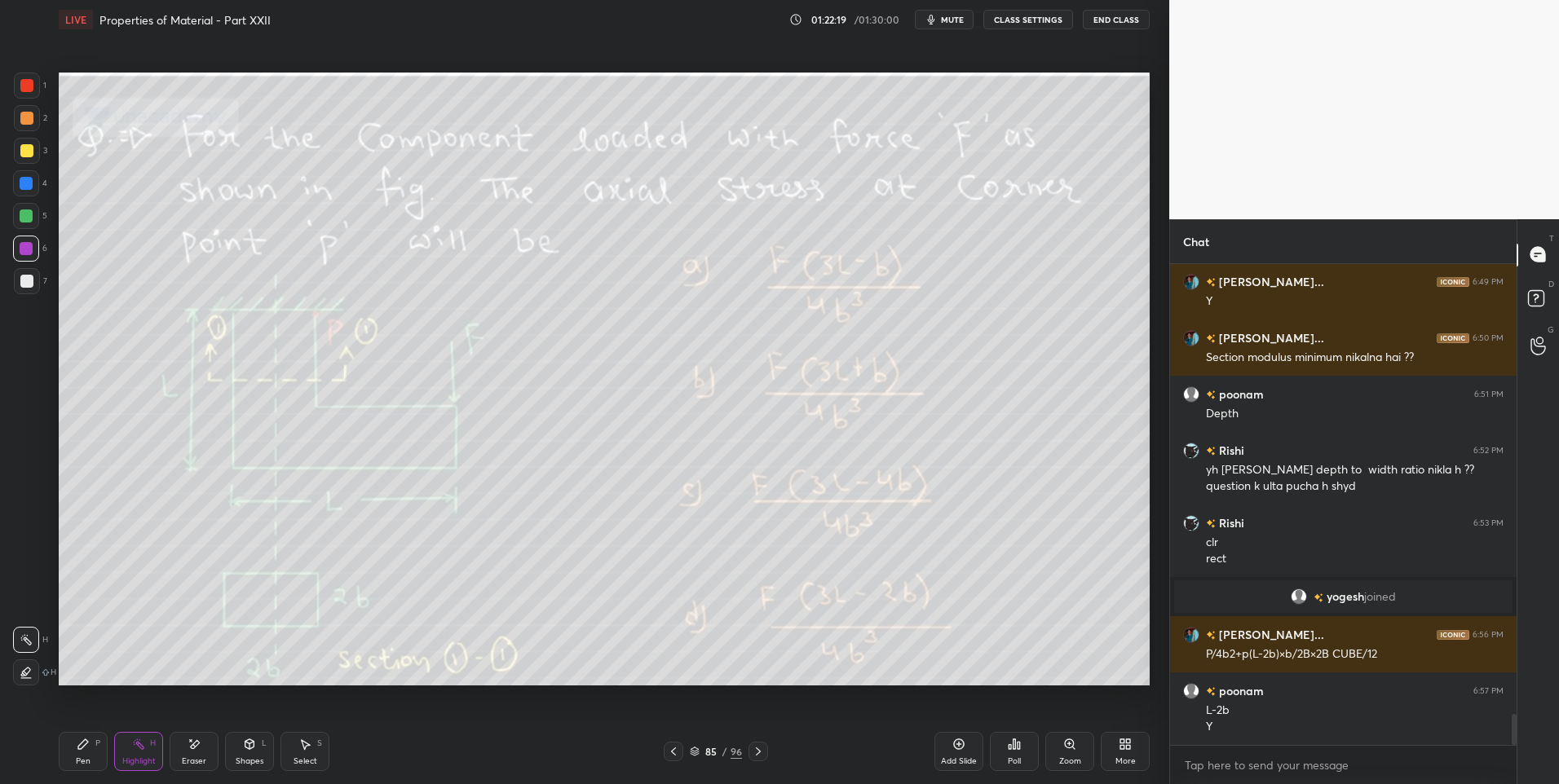
click at [75, 754] on div "Pen P" at bounding box center [82, 752] width 49 height 39
click at [30, 149] on div at bounding box center [27, 151] width 13 height 13
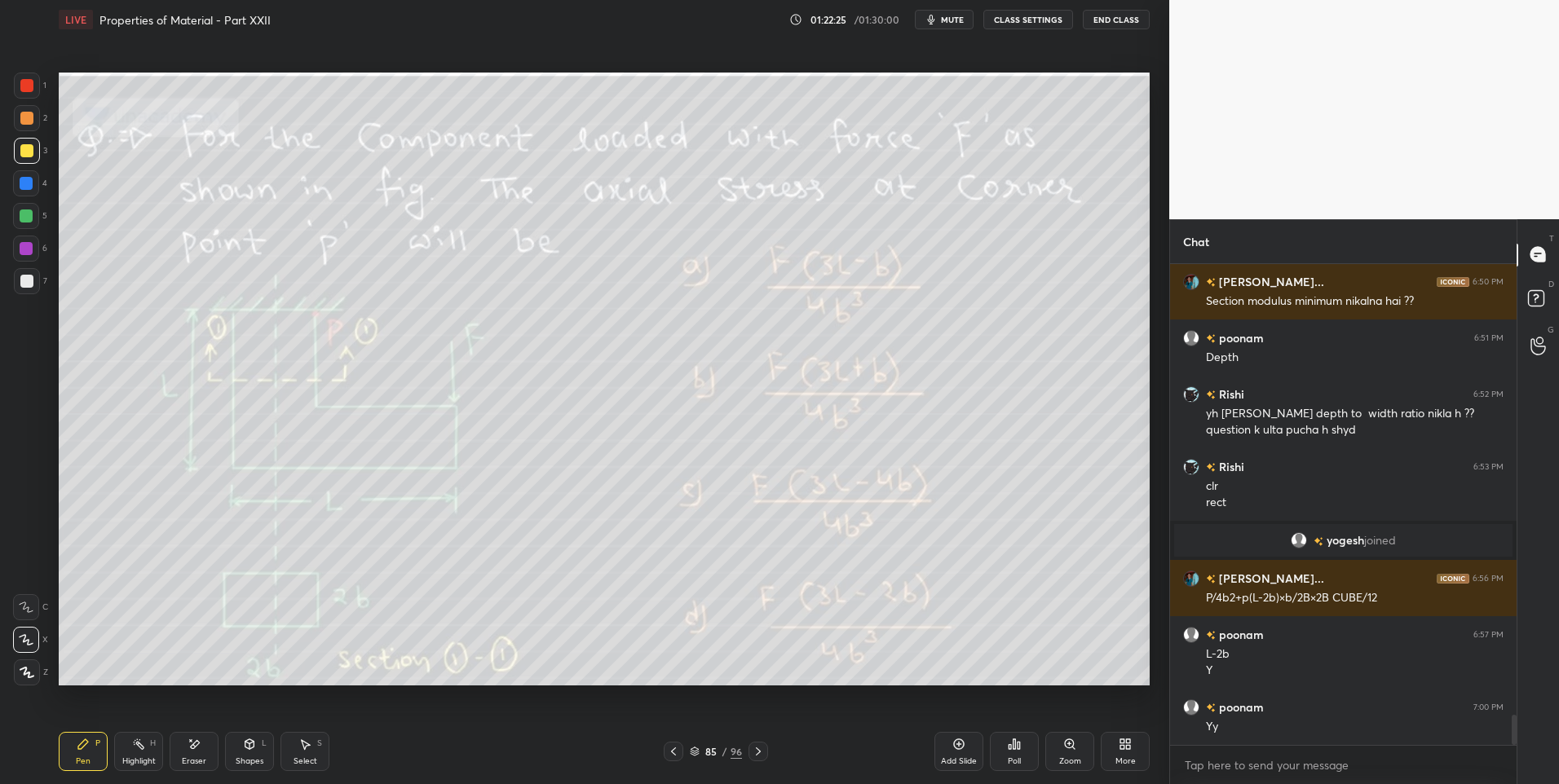
click at [129, 752] on div "Highlight H" at bounding box center [138, 752] width 49 height 39
click at [134, 747] on icon at bounding box center [139, 744] width 13 height 13
click at [79, 753] on div "Pen P" at bounding box center [82, 752] width 49 height 39
click at [138, 757] on div "Highlight" at bounding box center [139, 761] width 33 height 8
click at [77, 752] on div "Pen P" at bounding box center [82, 752] width 49 height 39
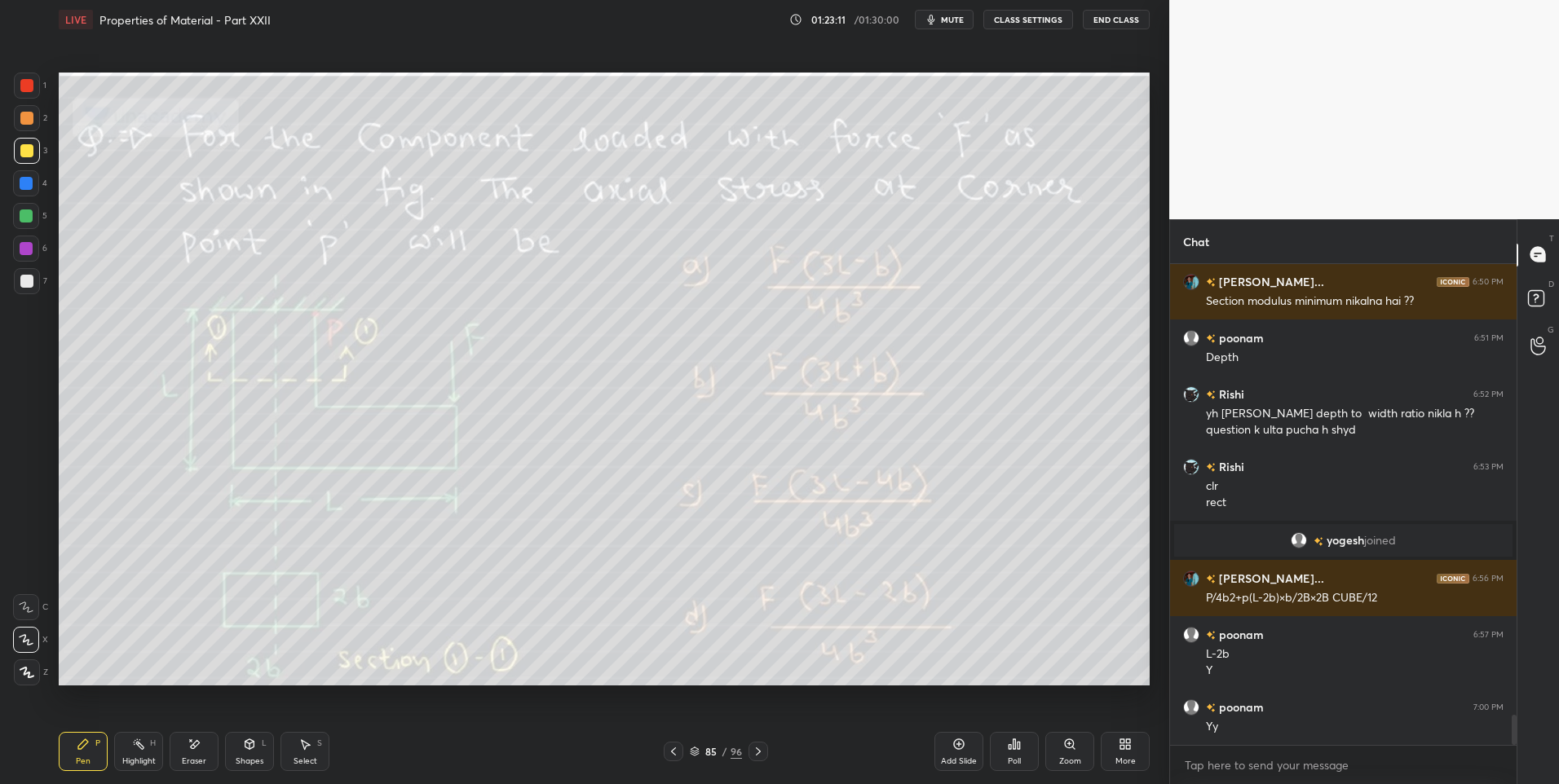
click at [136, 754] on div "Highlight H" at bounding box center [138, 752] width 49 height 39
click at [80, 750] on icon at bounding box center [83, 744] width 13 height 13
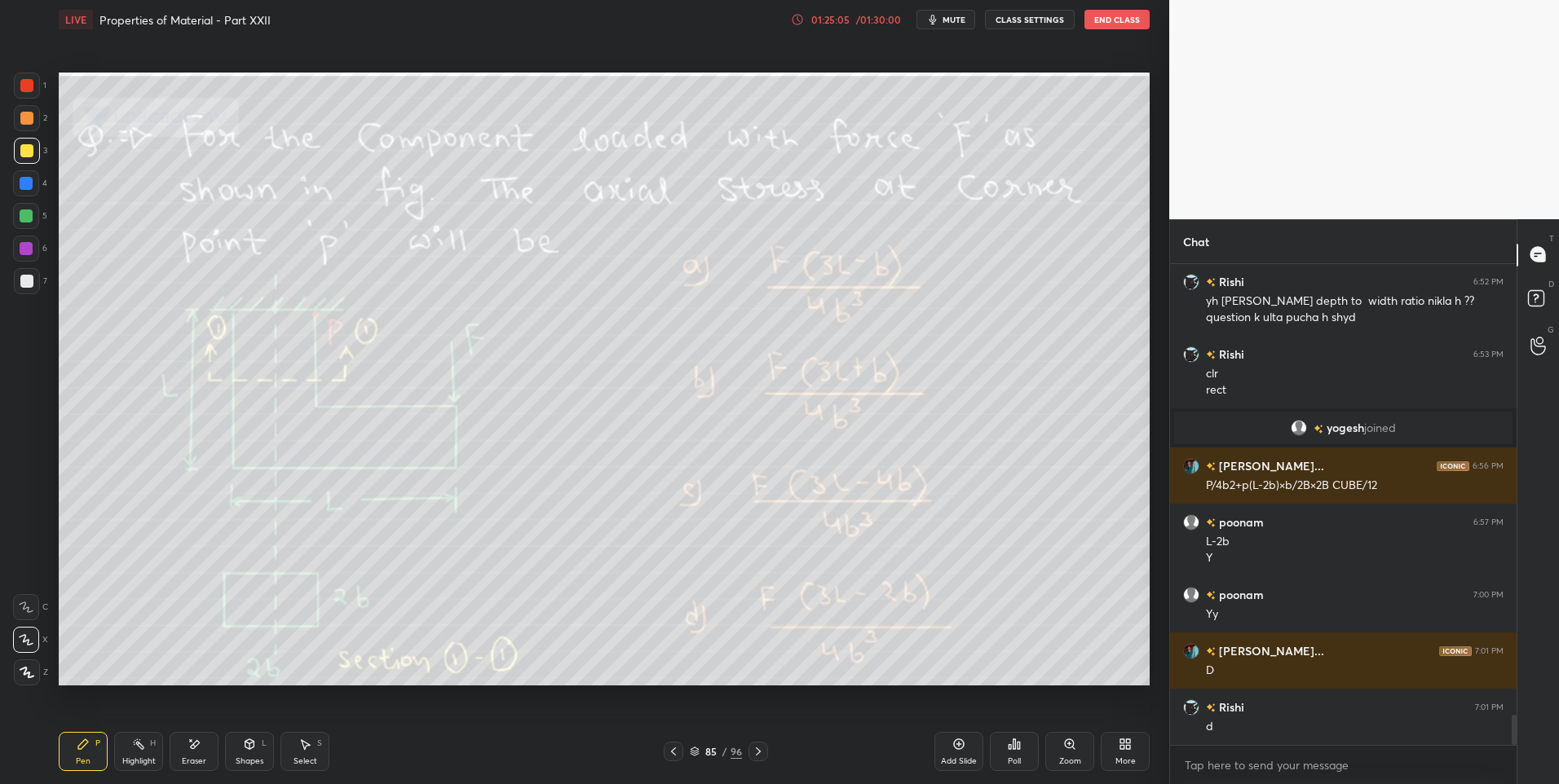
scroll to position [7288, 0]
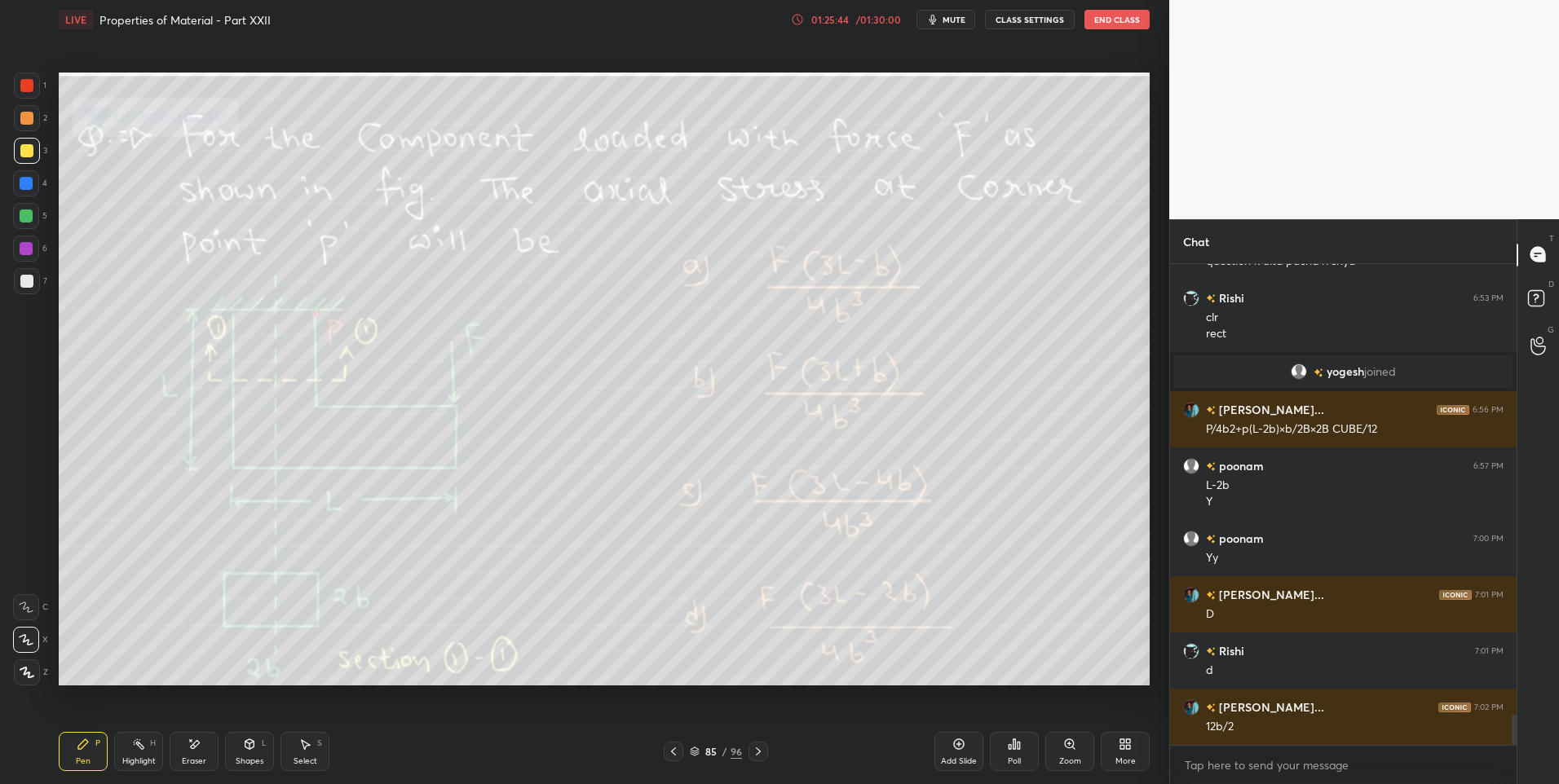
click at [141, 766] on div "Highlight H" at bounding box center [138, 752] width 49 height 39
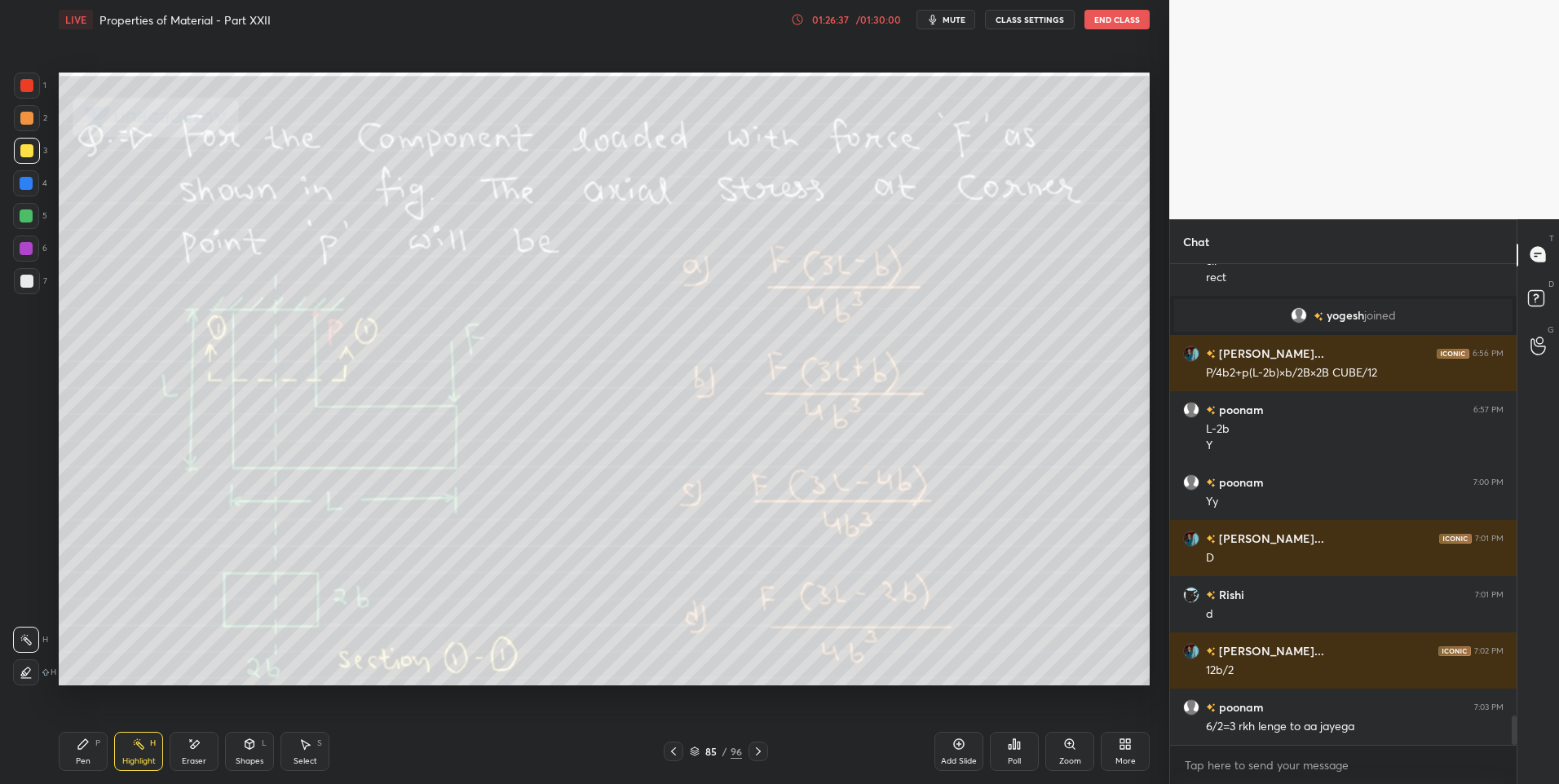
scroll to position [7401, 0]
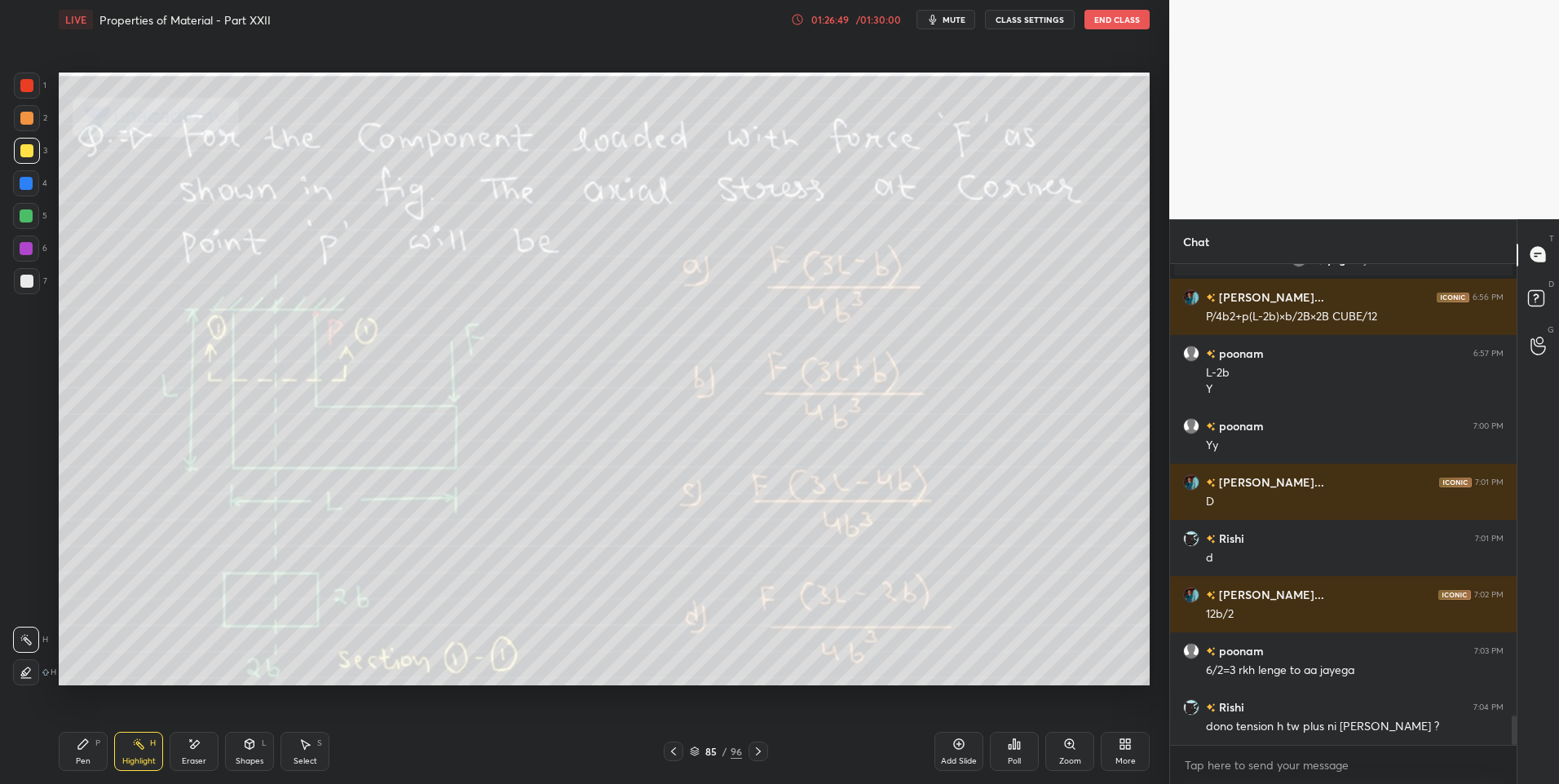
click at [75, 758] on div "Pen P" at bounding box center [82, 752] width 49 height 39
click at [150, 757] on div "Highlight" at bounding box center [139, 761] width 33 height 8
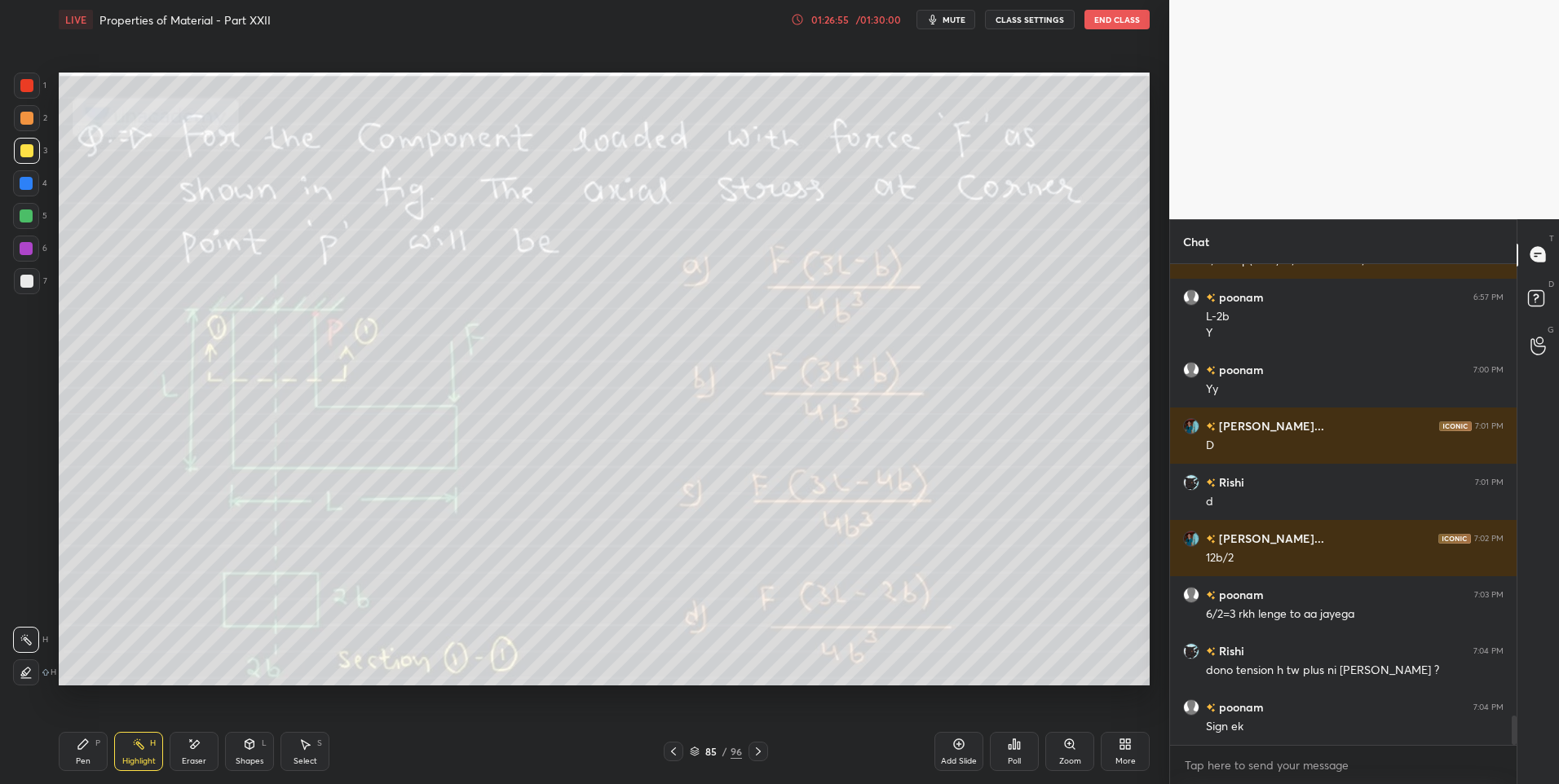
click at [85, 754] on div "Pen P" at bounding box center [82, 752] width 49 height 39
click at [27, 248] on div at bounding box center [26, 249] width 13 height 13
click at [29, 154] on div at bounding box center [27, 151] width 13 height 13
click at [188, 743] on icon at bounding box center [194, 744] width 13 height 14
click at [72, 750] on div "Pen P" at bounding box center [82, 752] width 49 height 39
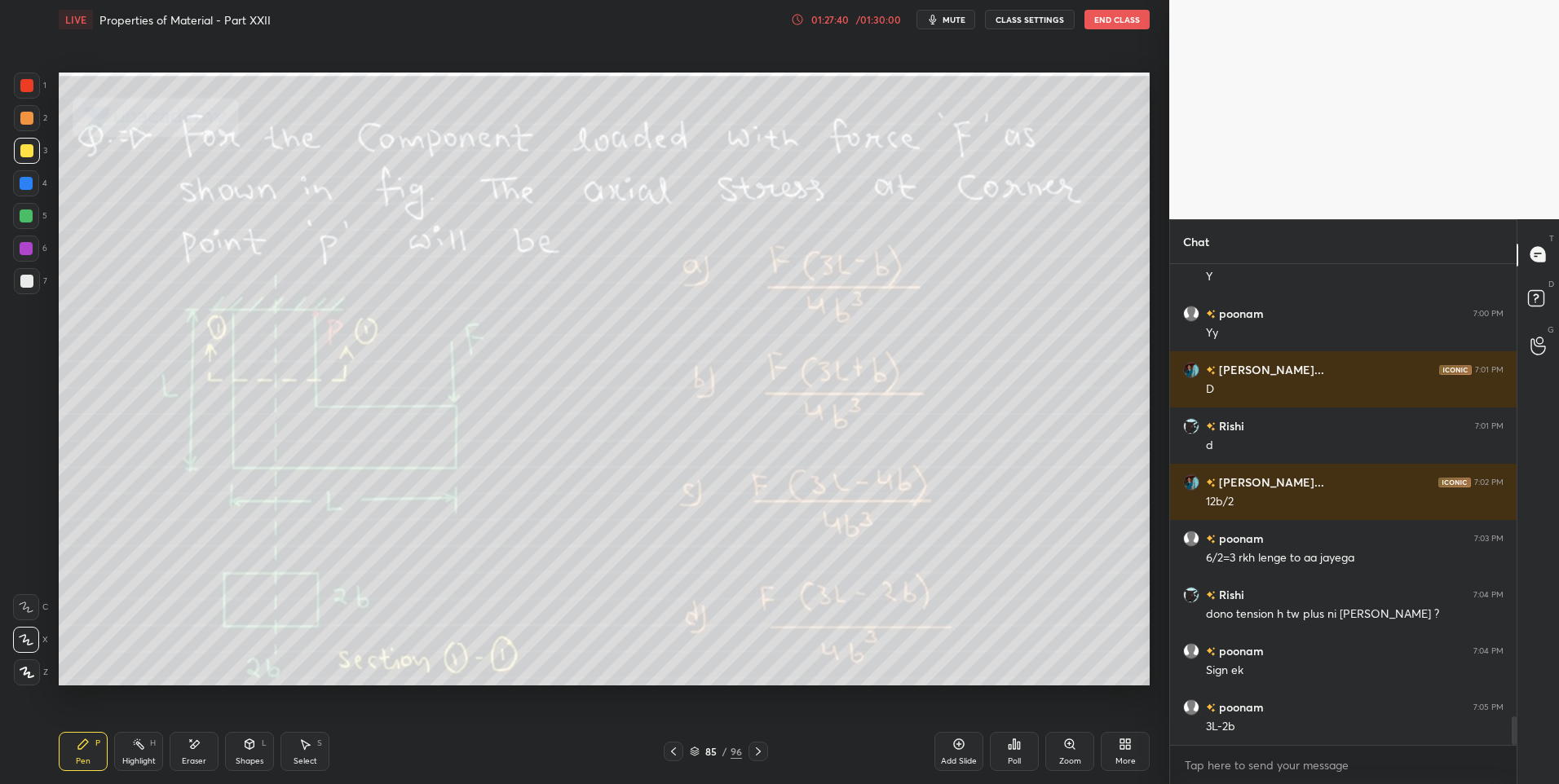
scroll to position [7529, 0]
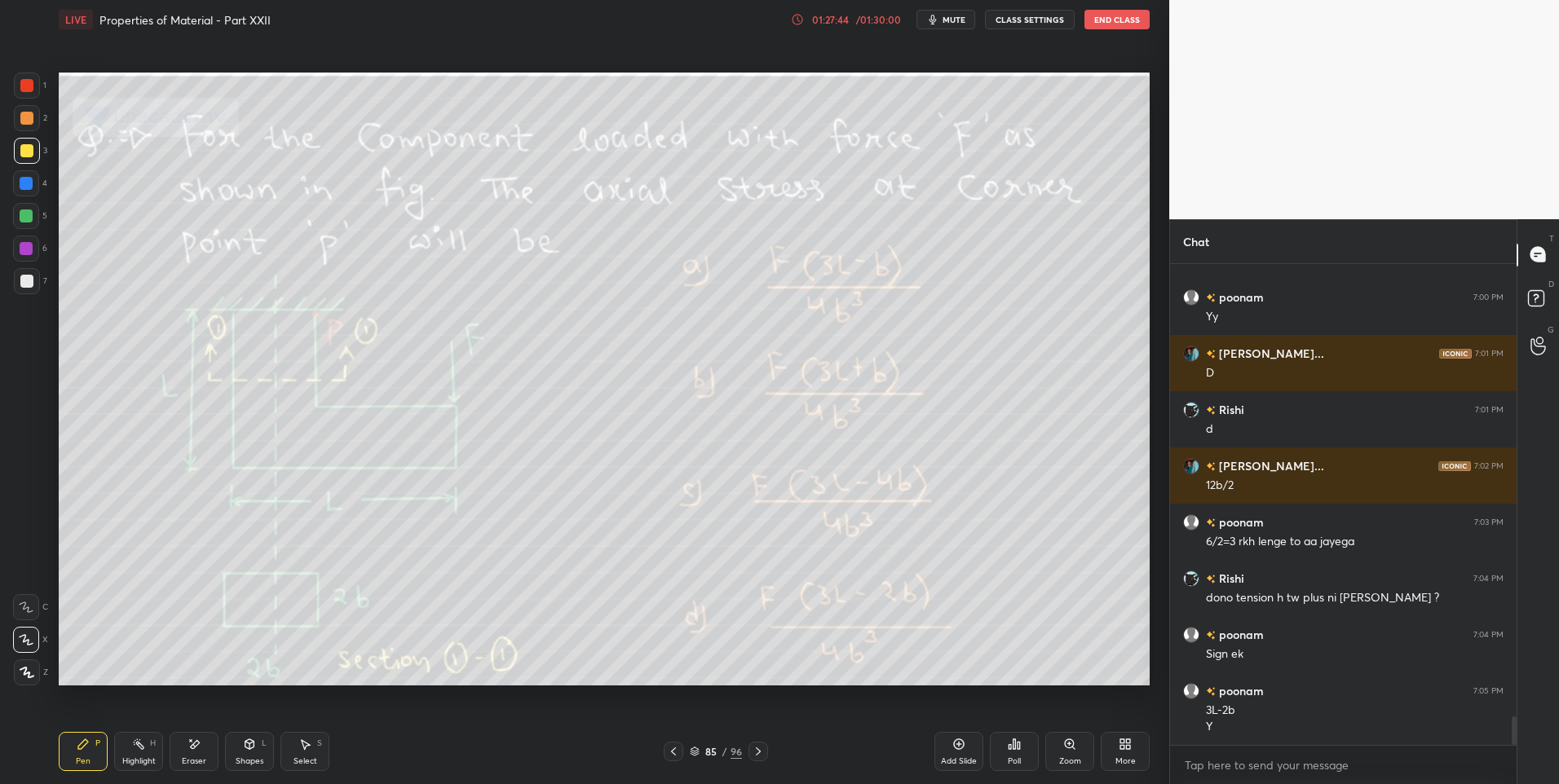
click at [148, 764] on div "Highlight" at bounding box center [139, 761] width 33 height 8
click at [26, 92] on div at bounding box center [27, 86] width 13 height 13
click at [35, 86] on div at bounding box center [27, 85] width 26 height 26
click at [764, 753] on icon at bounding box center [758, 752] width 13 height 13
click at [761, 751] on icon at bounding box center [758, 752] width 13 height 13
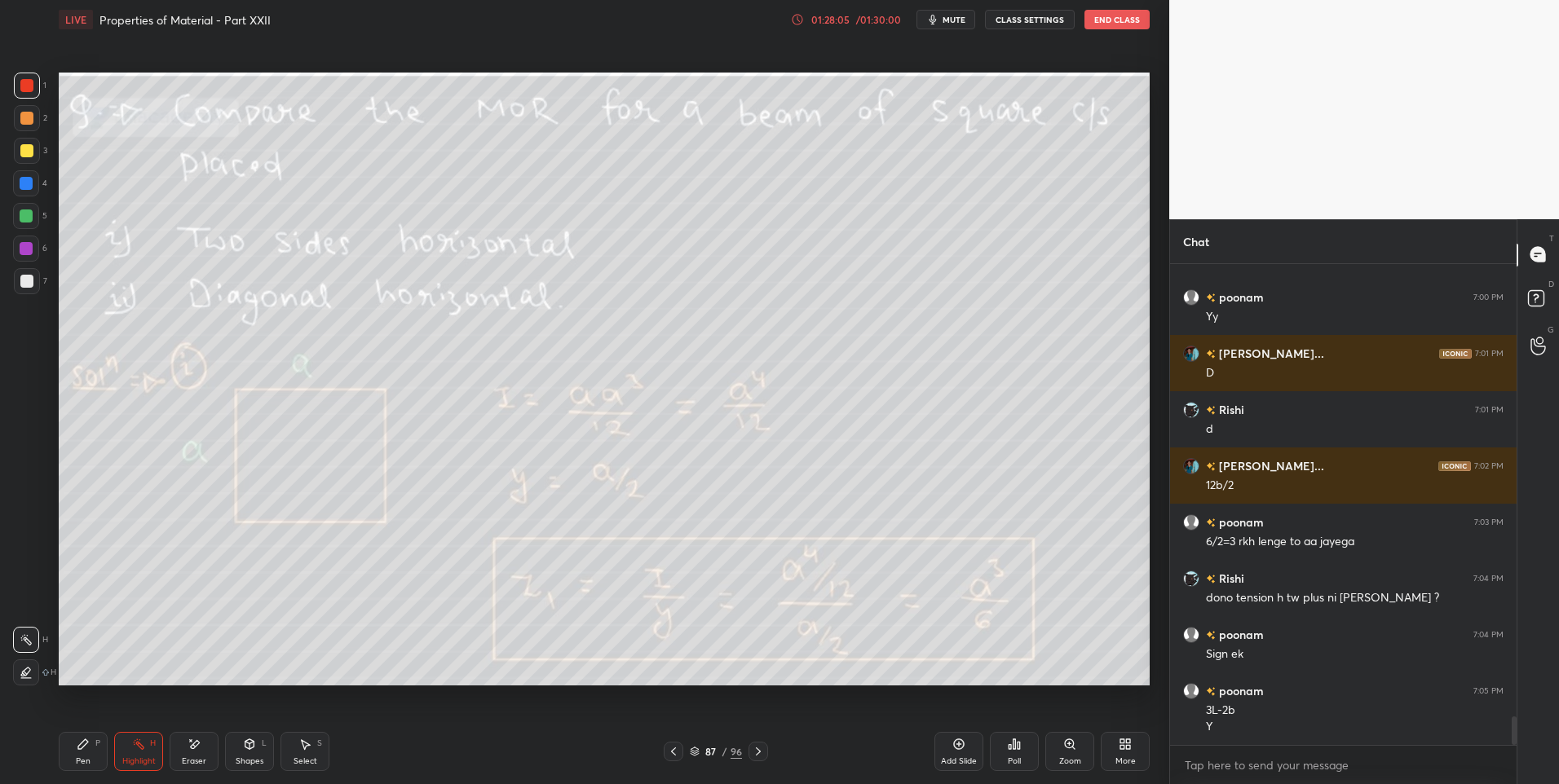
click at [676, 751] on icon at bounding box center [673, 752] width 13 height 13
click at [145, 753] on div "Highlight H" at bounding box center [138, 752] width 49 height 39
click at [18, 274] on div at bounding box center [27, 281] width 26 height 26
click at [12, 282] on div "1 2 3 4 5 6 7 C X Z E E Erase all H H" at bounding box center [26, 379] width 52 height 614
click at [12, 287] on div "1 2 3 4 5 6 7 C X Z E E Erase all H H" at bounding box center [26, 379] width 52 height 614
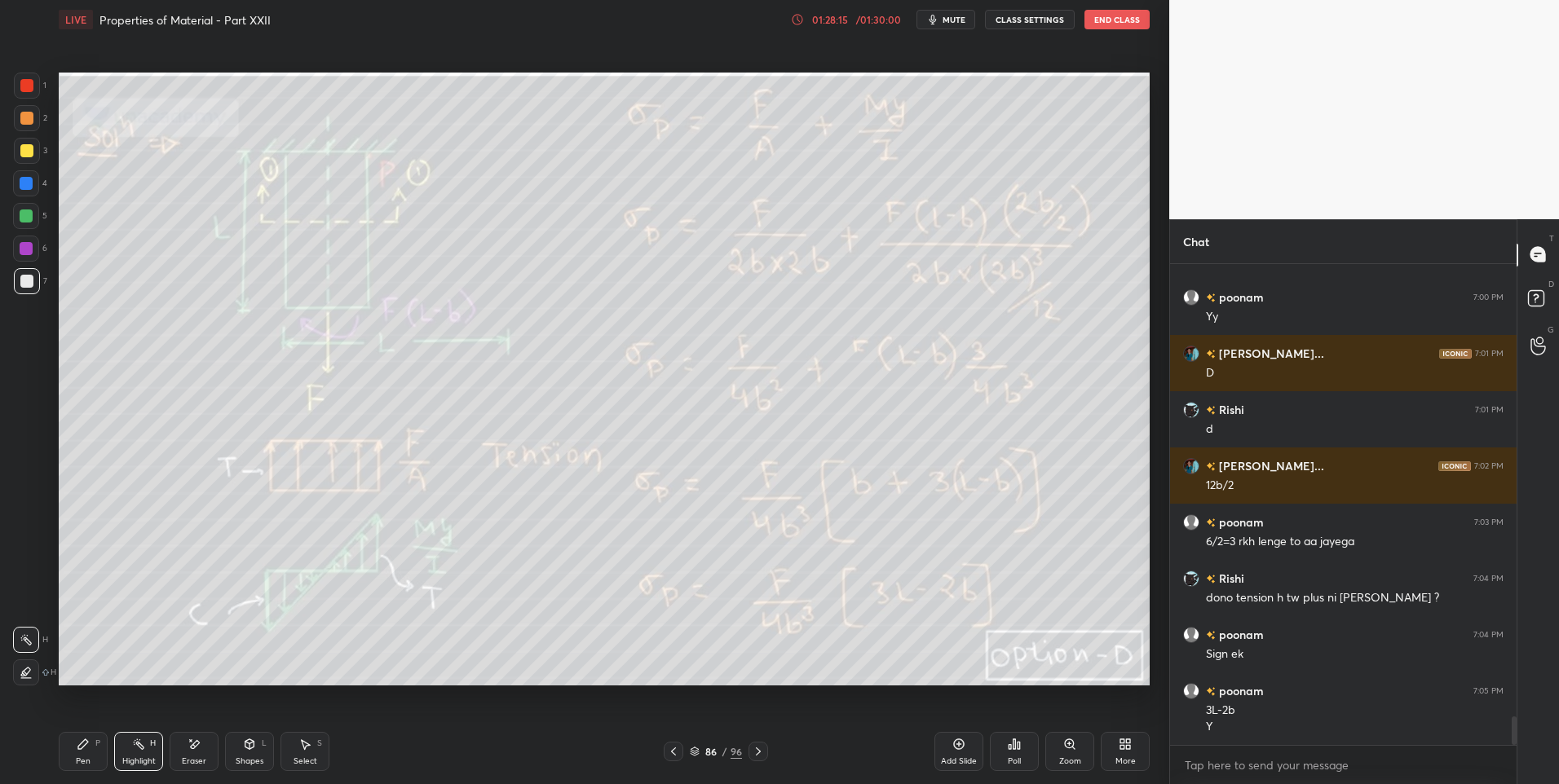
click at [33, 217] on div at bounding box center [26, 216] width 26 height 26
click at [38, 83] on div at bounding box center [27, 85] width 26 height 26
click at [27, 87] on div at bounding box center [27, 86] width 13 height 13
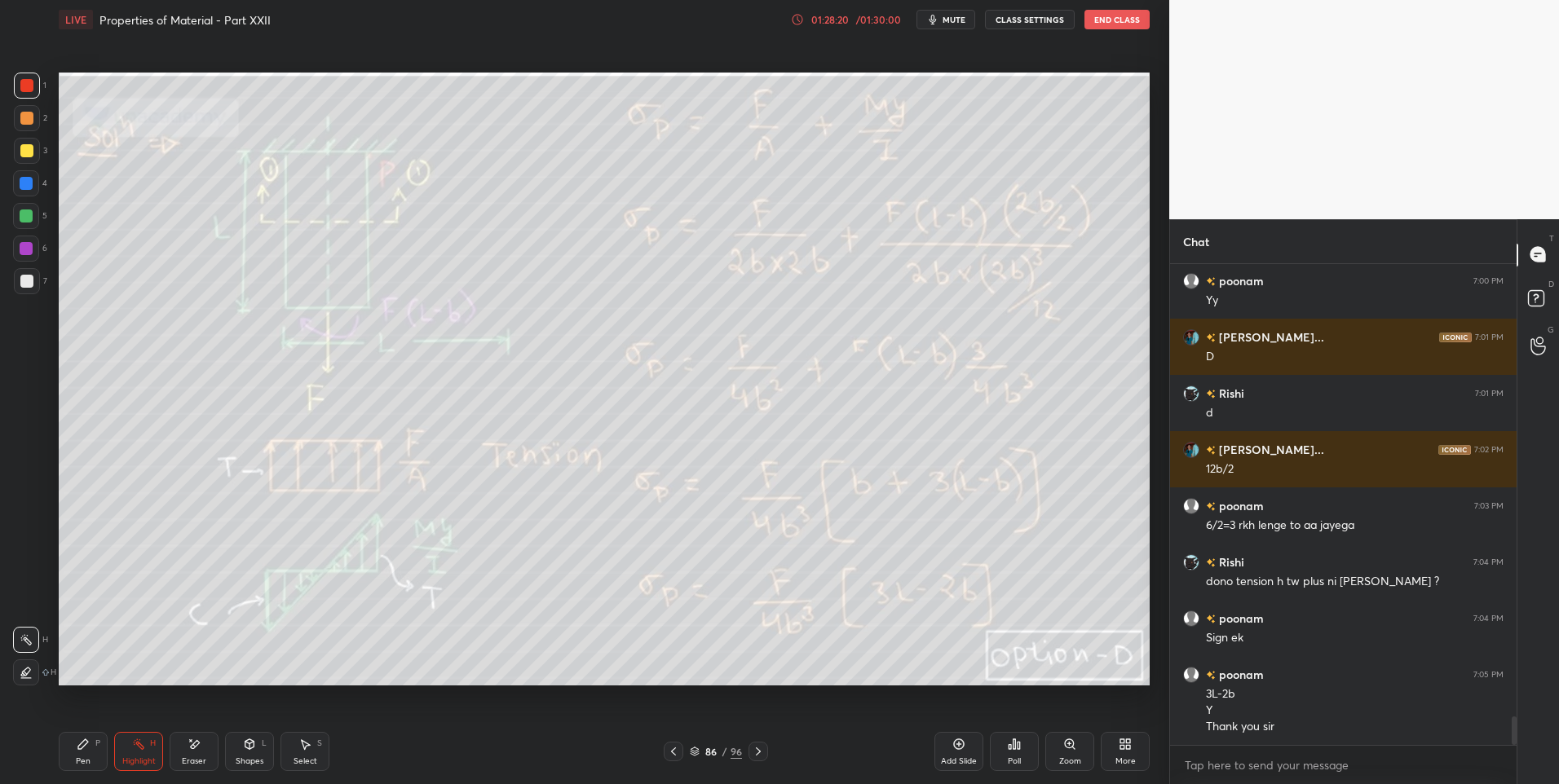
click at [1116, 17] on button "End Class" at bounding box center [1117, 19] width 66 height 19
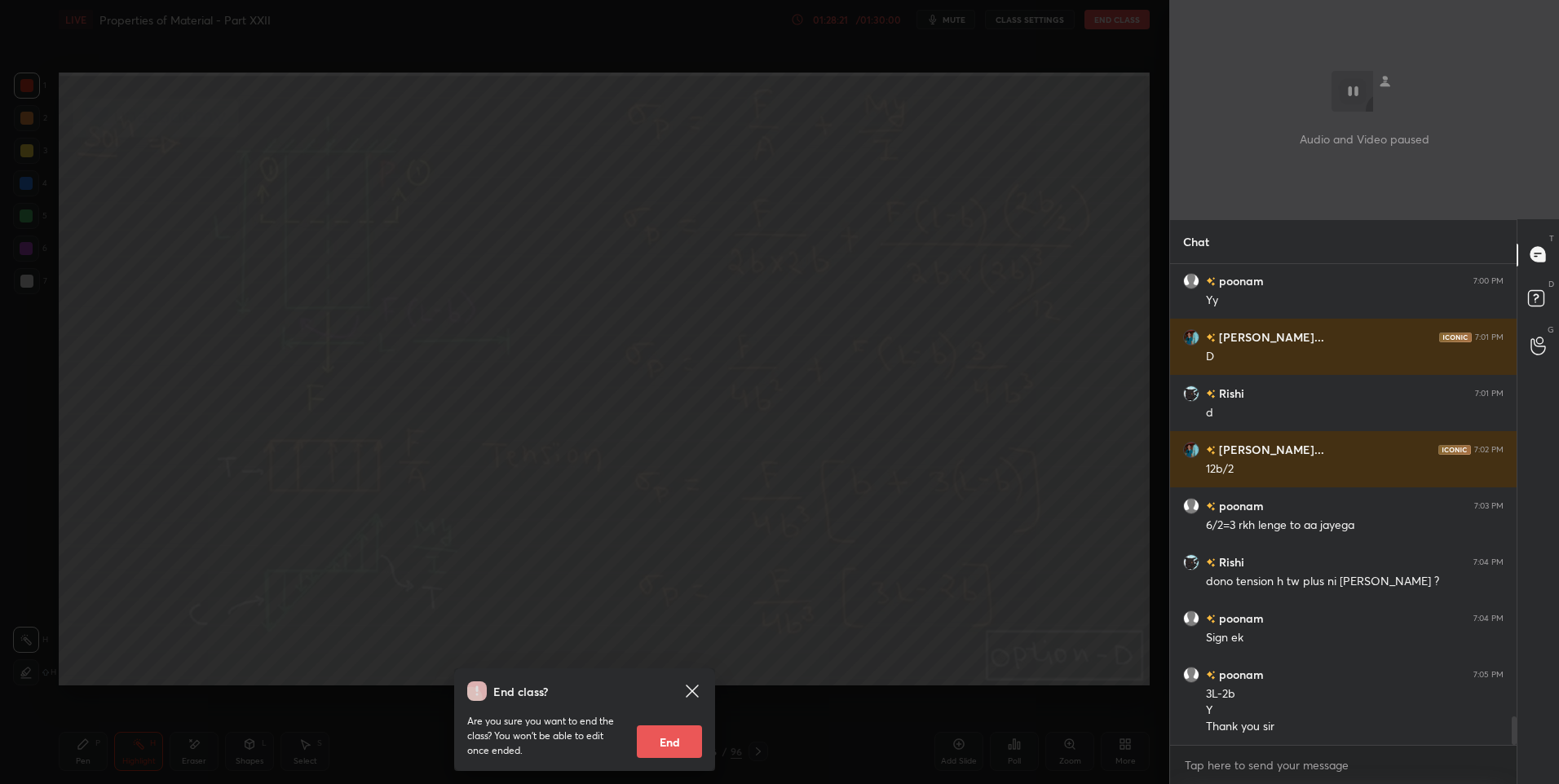
scroll to position [7602, 0]
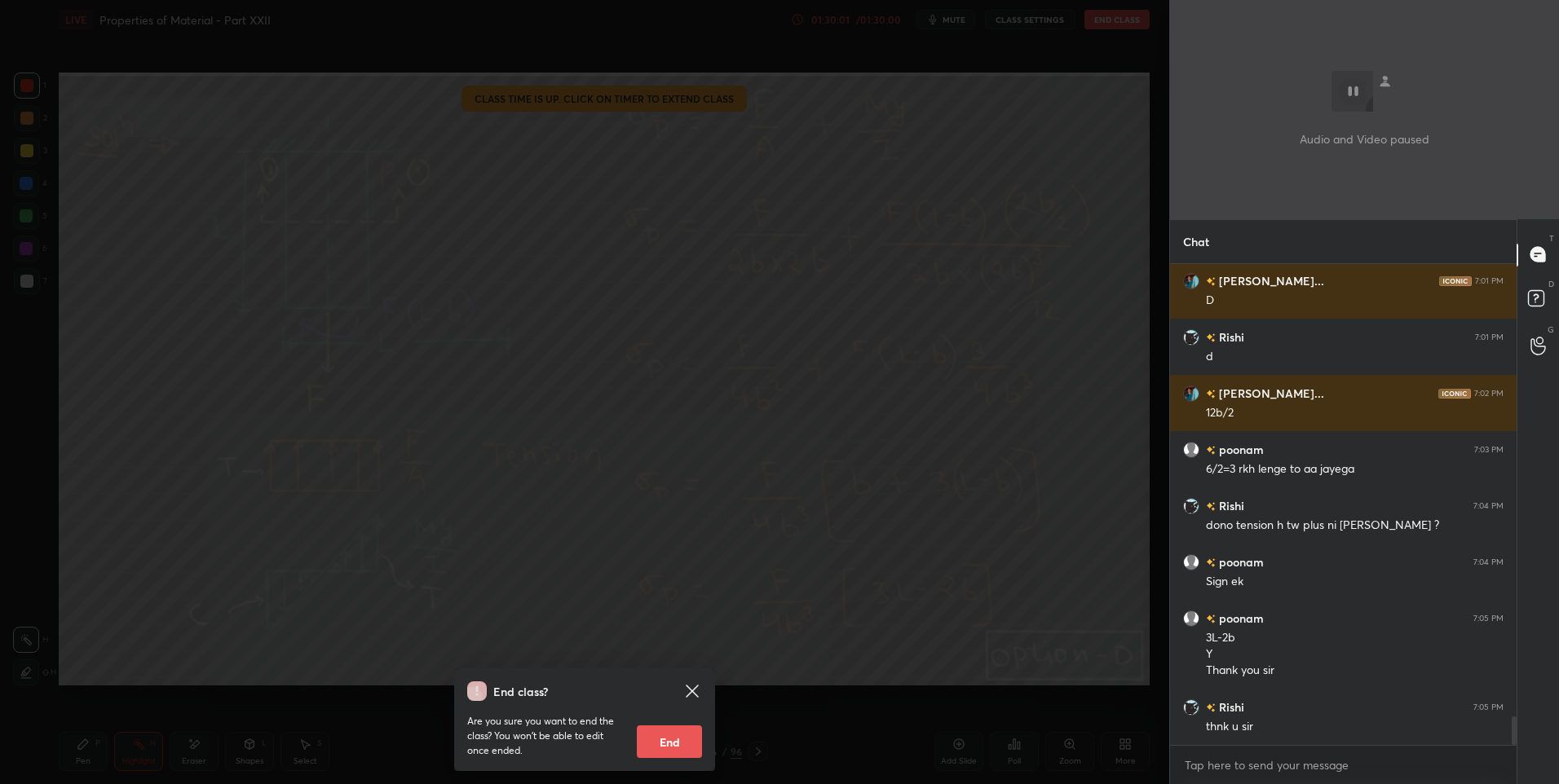
click at [685, 735] on button "End" at bounding box center [669, 741] width 66 height 32
type textarea "x"
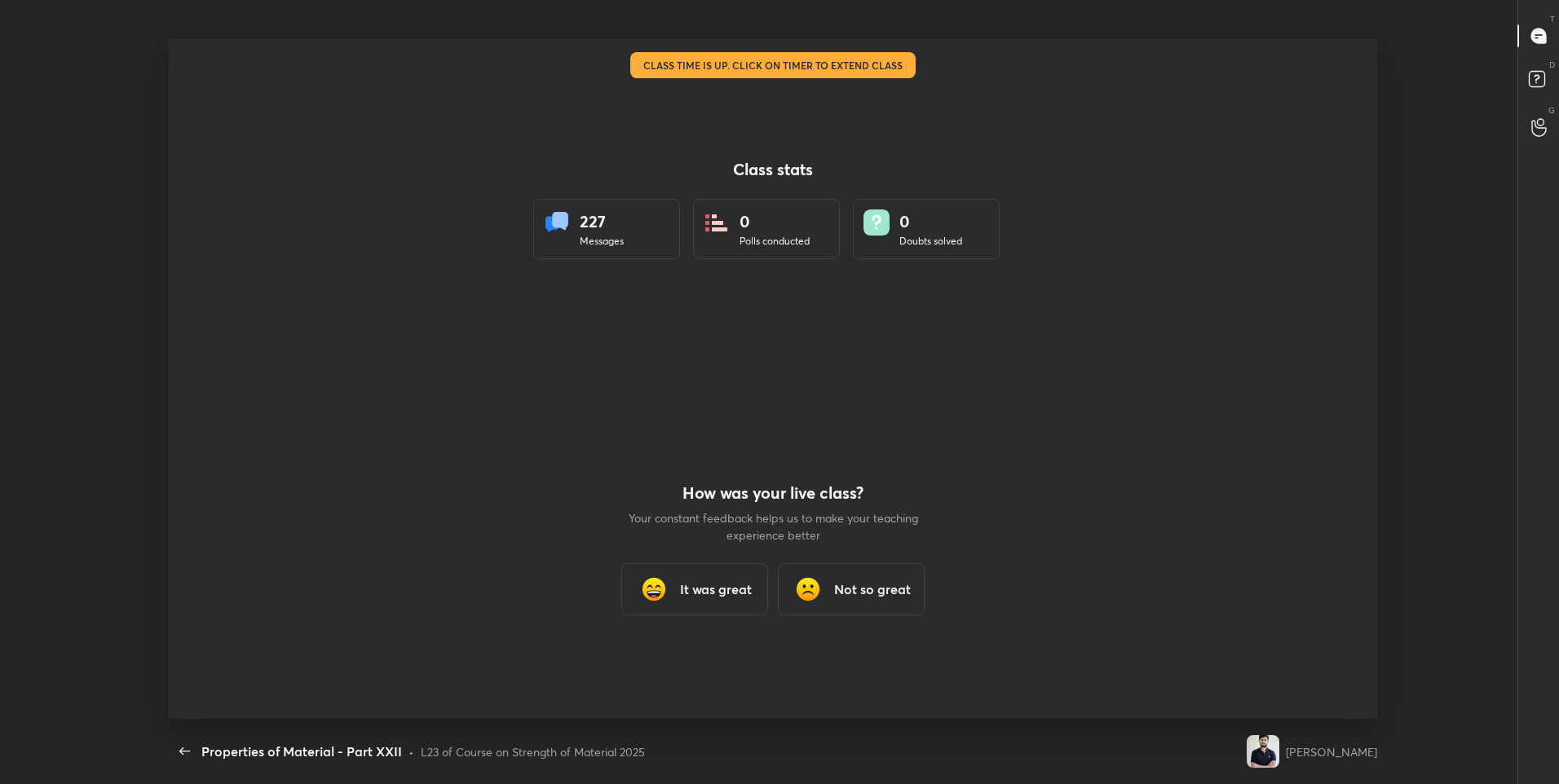
scroll to position [0, 0]
click at [756, 603] on div "It was great" at bounding box center [694, 589] width 147 height 52
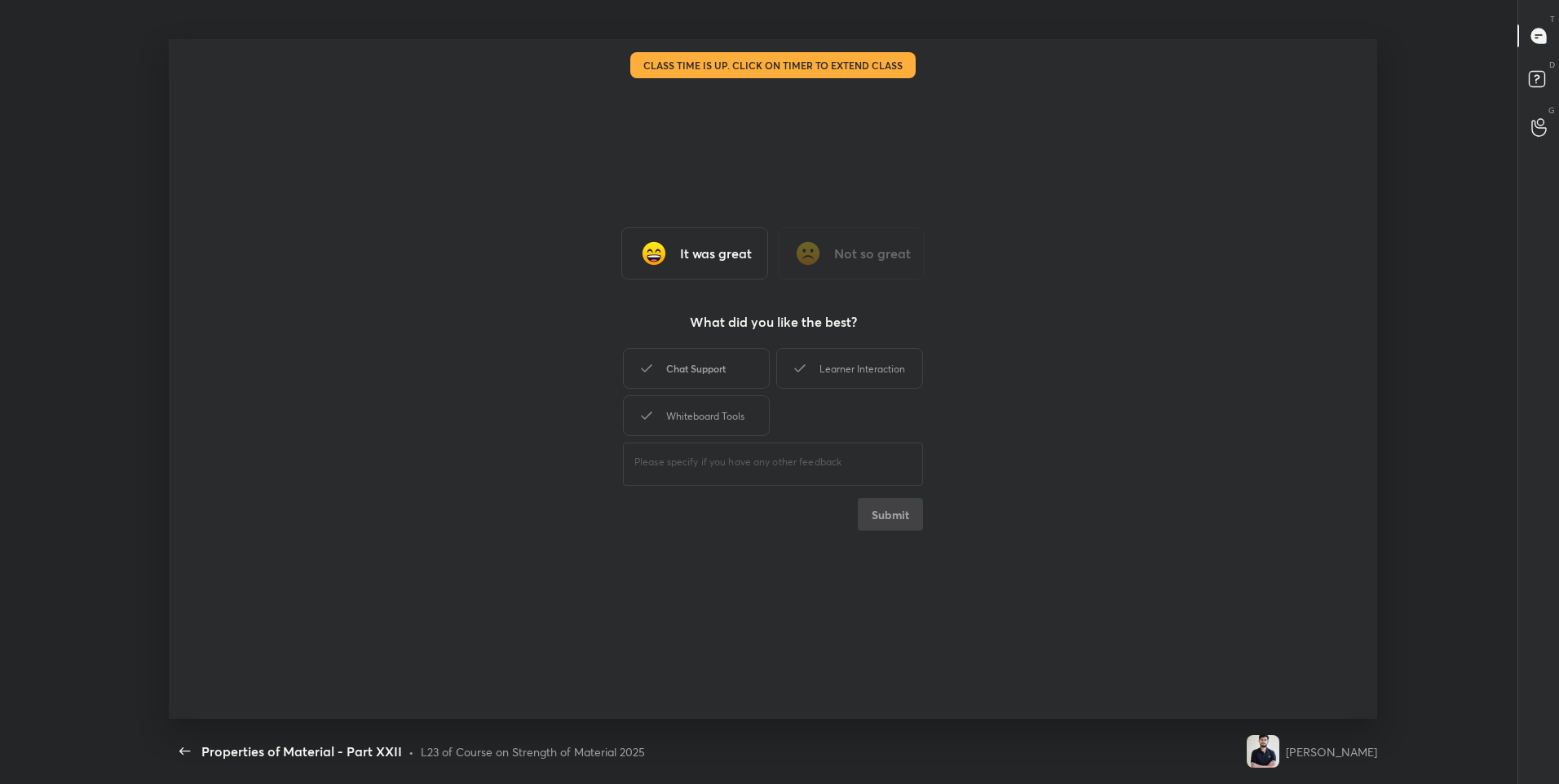
click at [741, 374] on div "Chat Support" at bounding box center [696, 368] width 147 height 41
click at [827, 366] on div "Learner Interaction" at bounding box center [849, 368] width 147 height 41
click at [755, 410] on div "Whiteboard Tools" at bounding box center [696, 416] width 147 height 41
click at [882, 513] on button "Submit" at bounding box center [890, 514] width 66 height 32
